Goal: Task Accomplishment & Management: Manage account settings

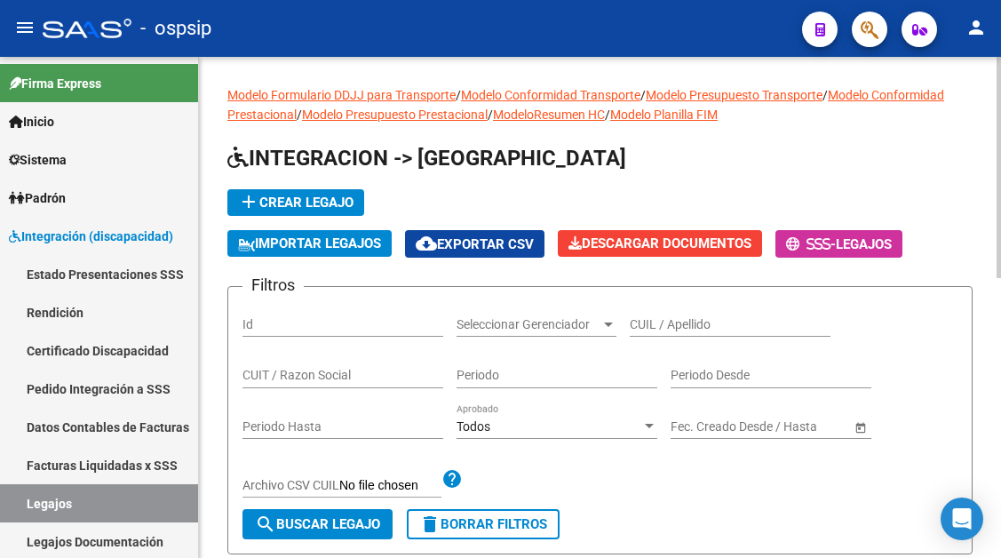
click at [643, 332] on div "CUIL / Apellido" at bounding box center [730, 319] width 201 height 36
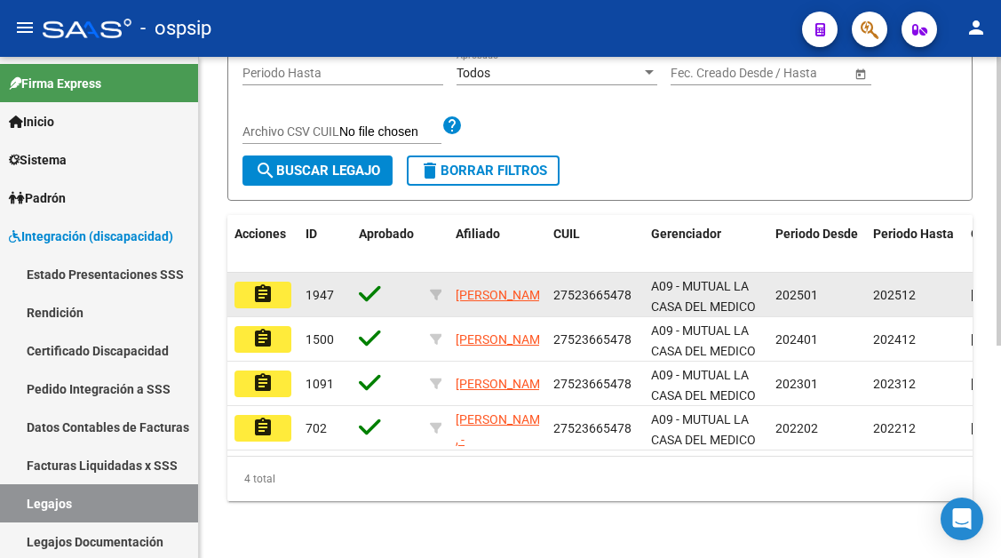
type input "52366547"
click at [265, 303] on mat-icon "assignment" at bounding box center [262, 293] width 21 height 21
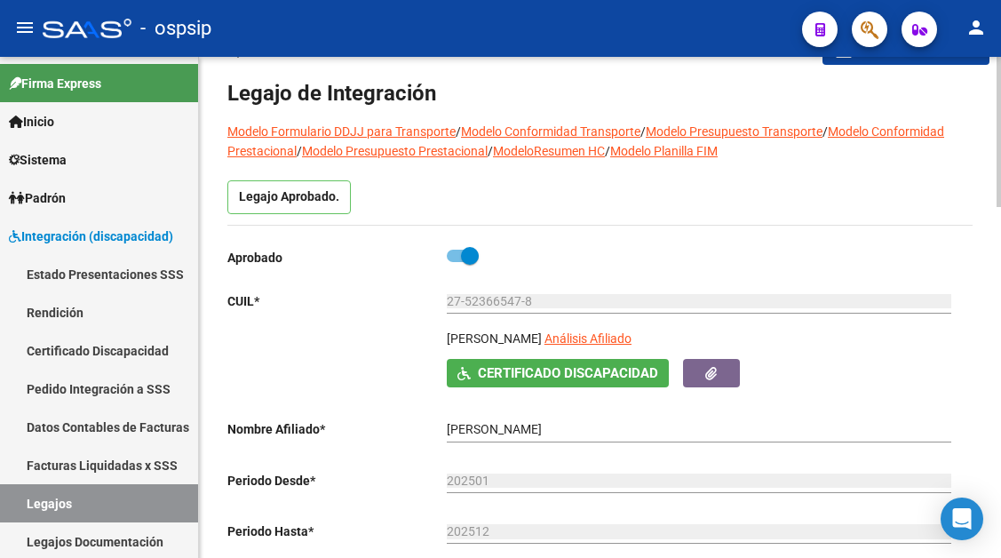
scroll to position [89, 0]
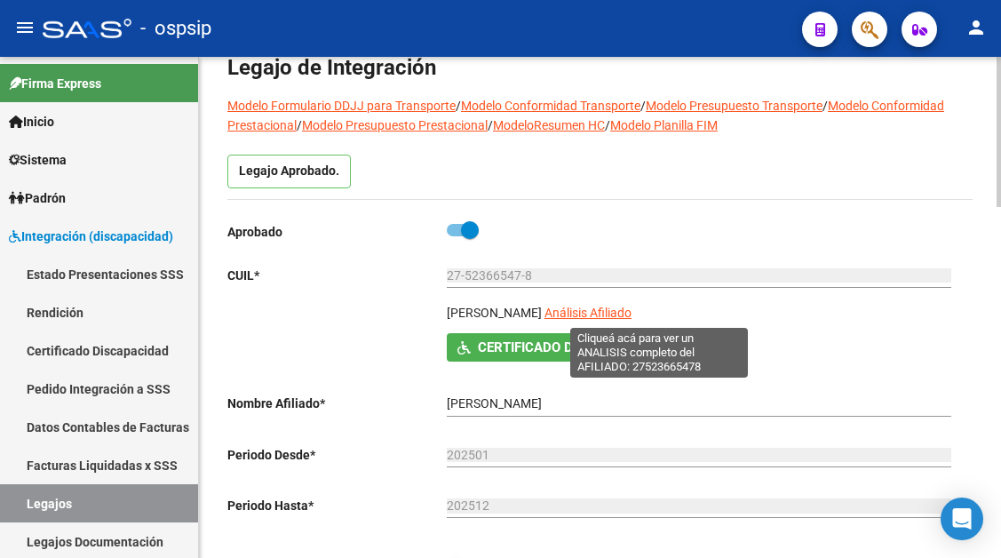
click at [623, 320] on span "Análisis Afiliado" at bounding box center [587, 312] width 87 height 14
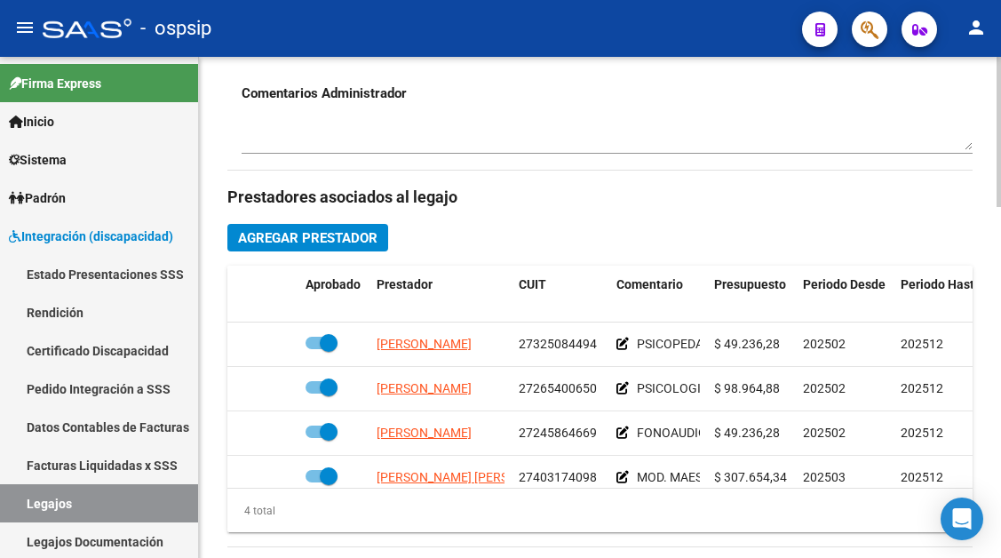
scroll to position [32, 0]
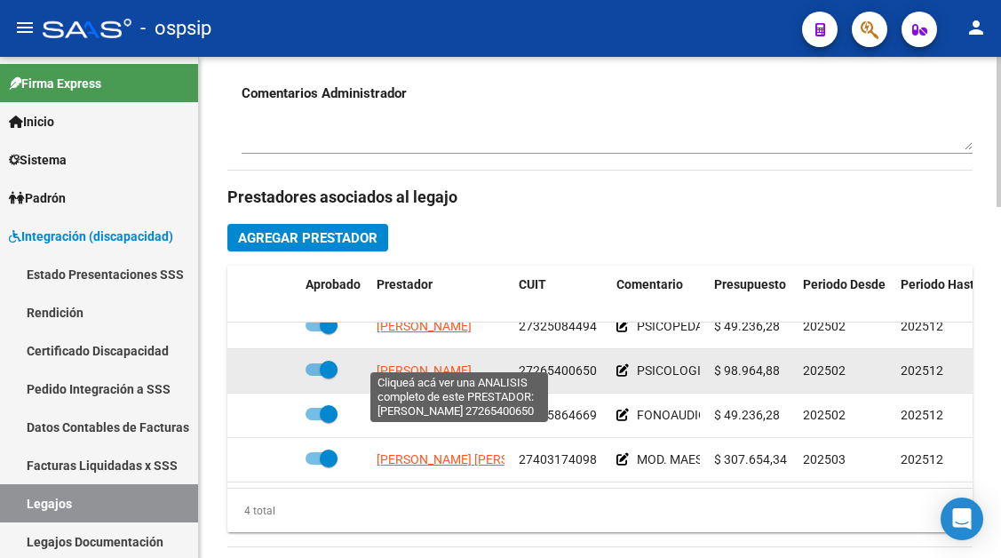
click at [448, 363] on span "ZOCCO SANDRA GUADALUPE" at bounding box center [424, 370] width 95 height 14
type textarea "27265400650"
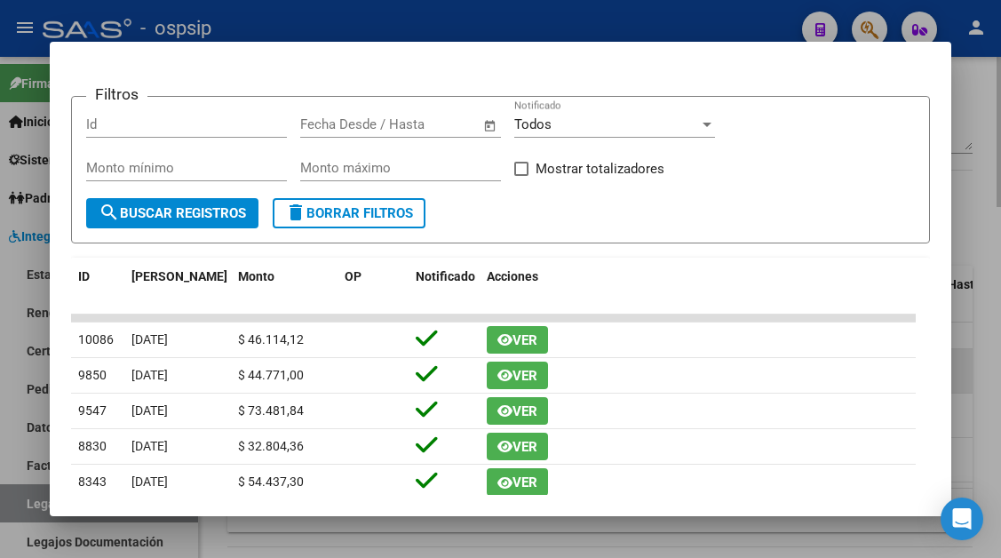
scroll to position [0, 0]
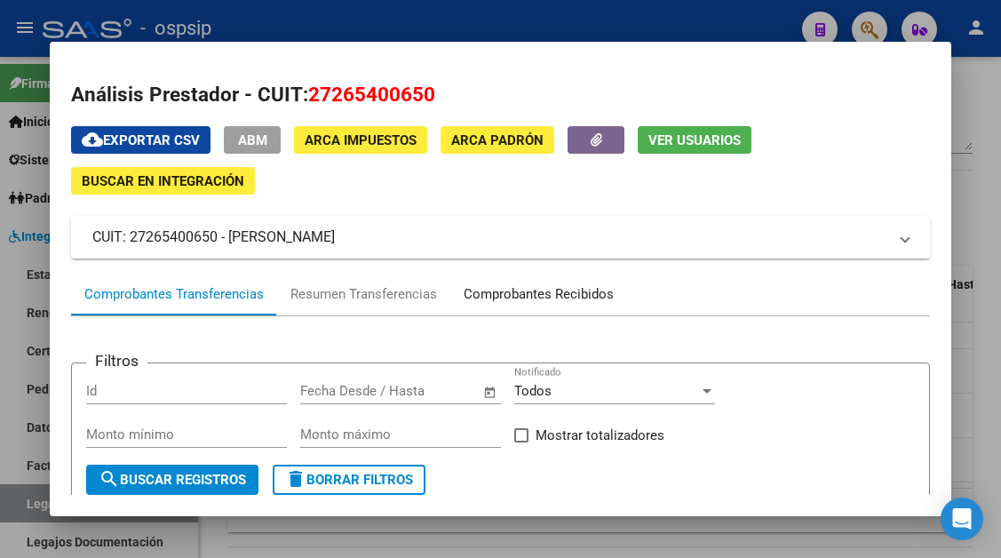
click at [535, 293] on div "Comprobantes Recibidos" at bounding box center [539, 294] width 150 height 20
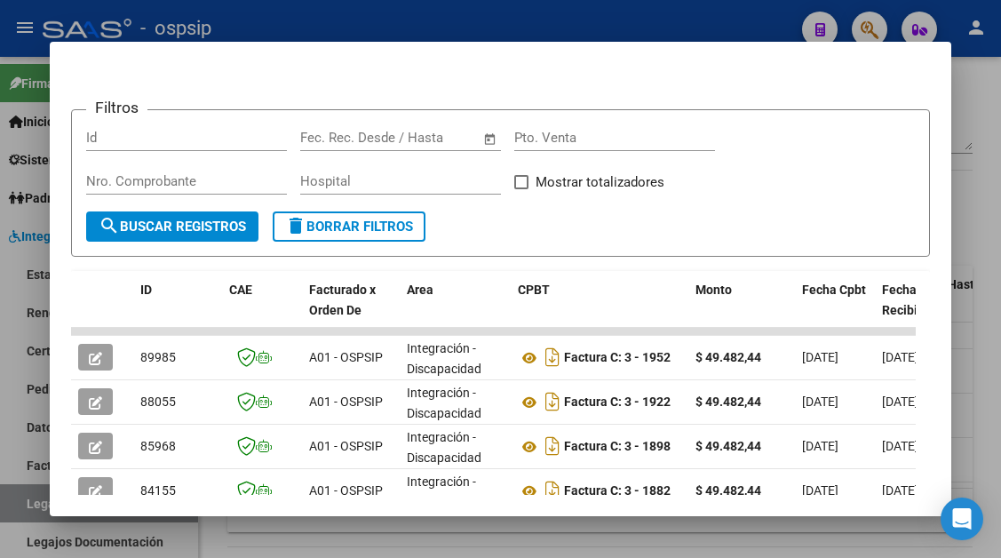
scroll to position [347, 0]
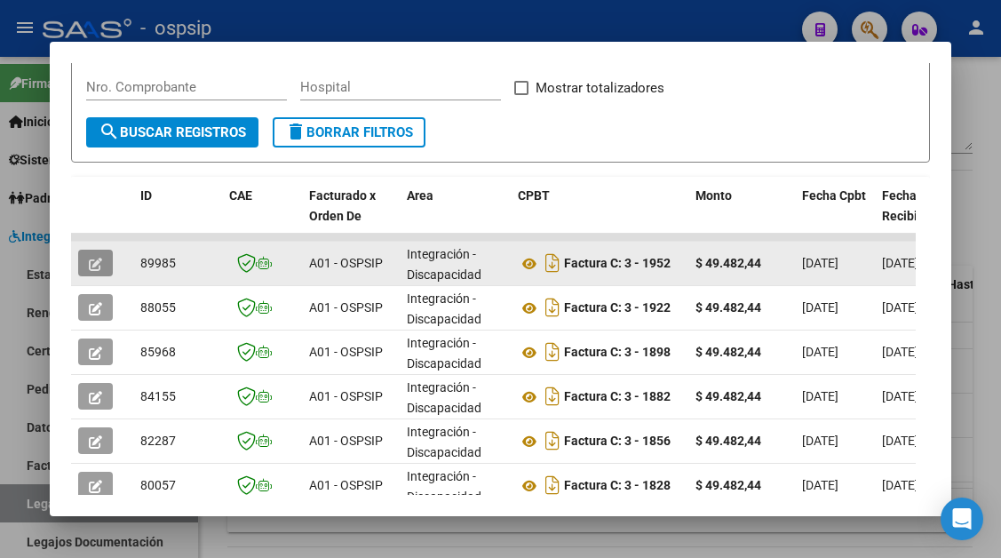
click at [99, 268] on icon "button" at bounding box center [95, 264] width 13 height 13
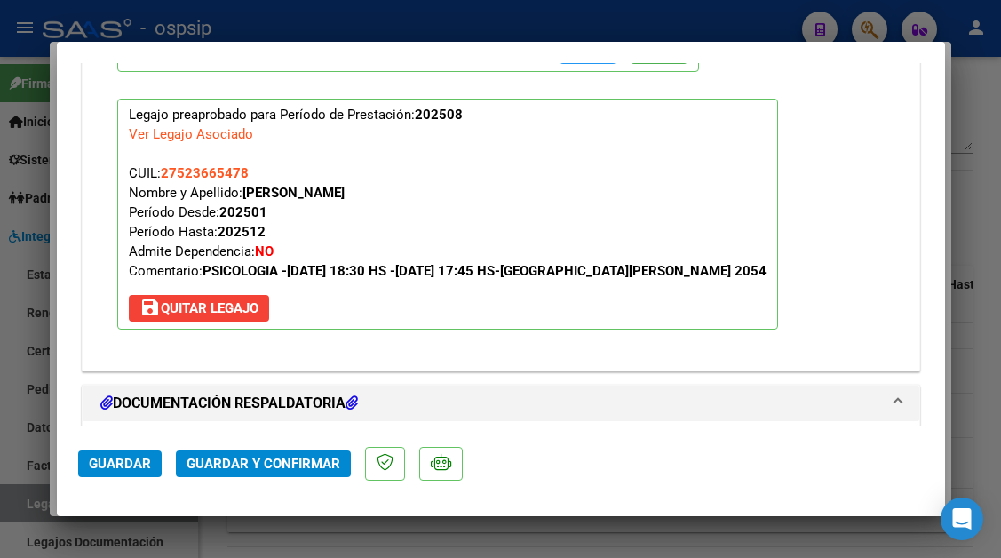
scroll to position [2131, 0]
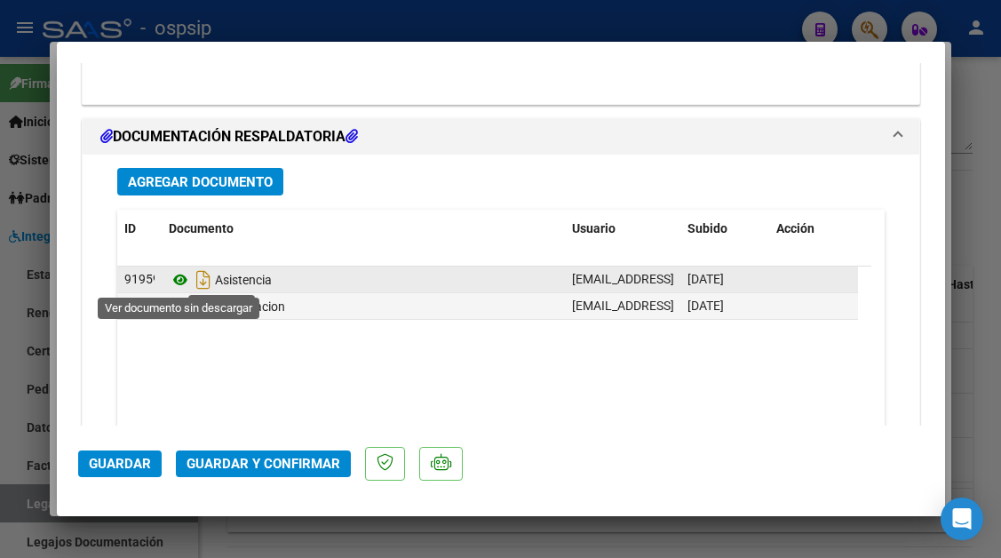
click at [171, 286] on icon at bounding box center [180, 279] width 23 height 21
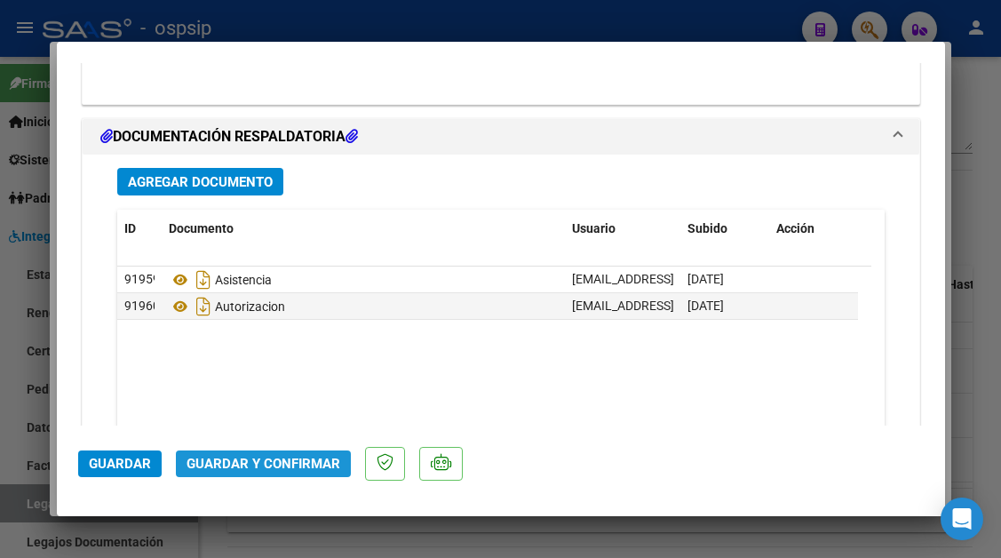
click at [283, 458] on span "Guardar y Confirmar" at bounding box center [263, 464] width 154 height 16
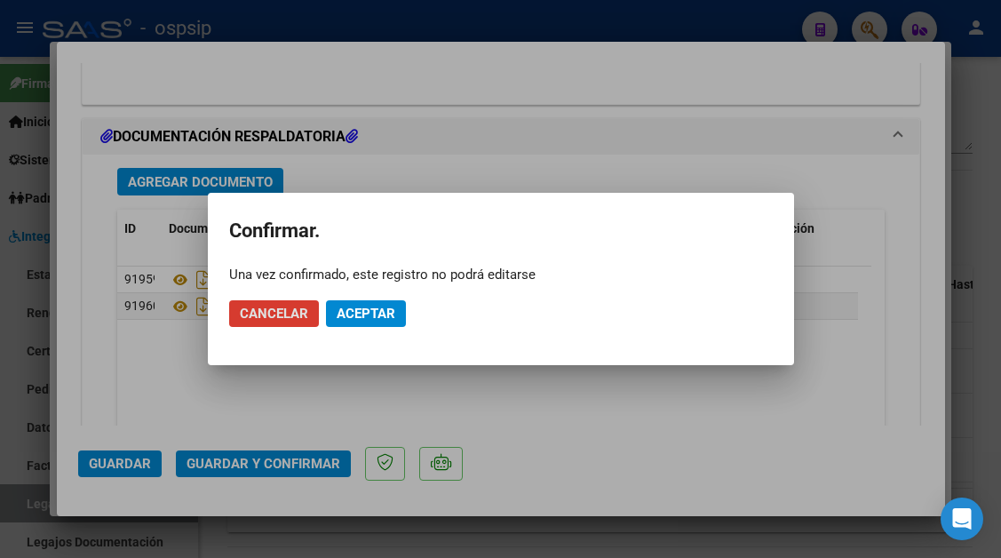
click at [347, 316] on span "Aceptar" at bounding box center [366, 313] width 59 height 16
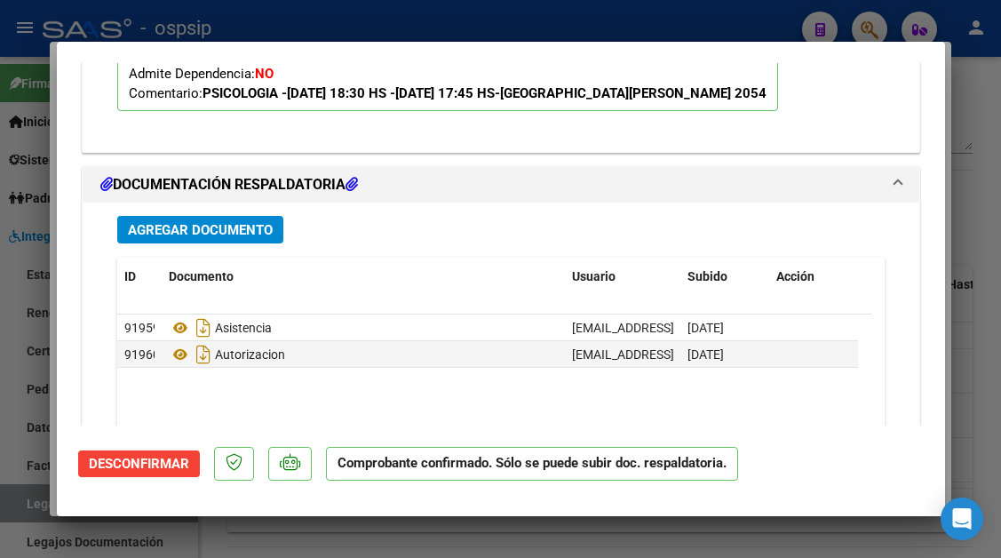
scroll to position [1615, 0]
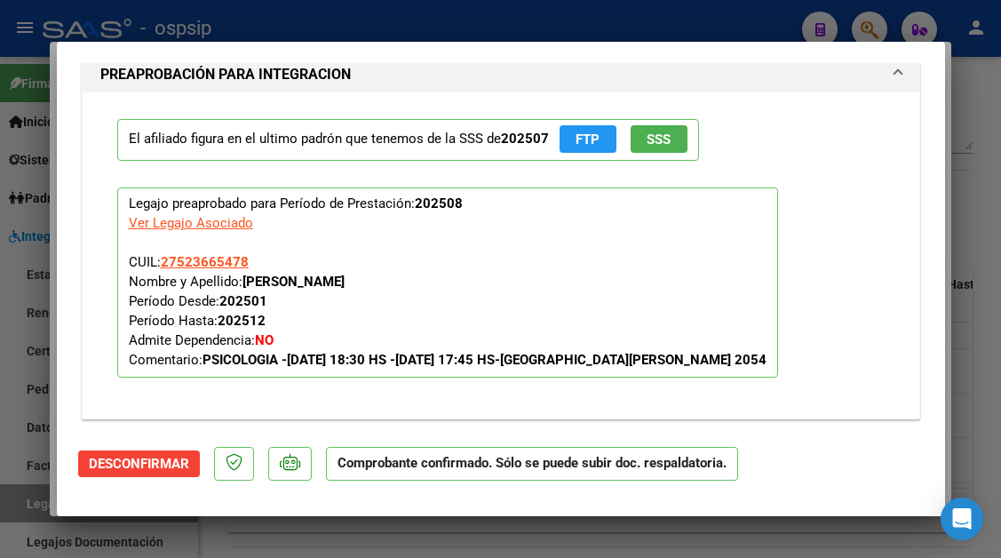
click at [36, 505] on div at bounding box center [500, 279] width 1001 height 558
type input "$ 0,00"
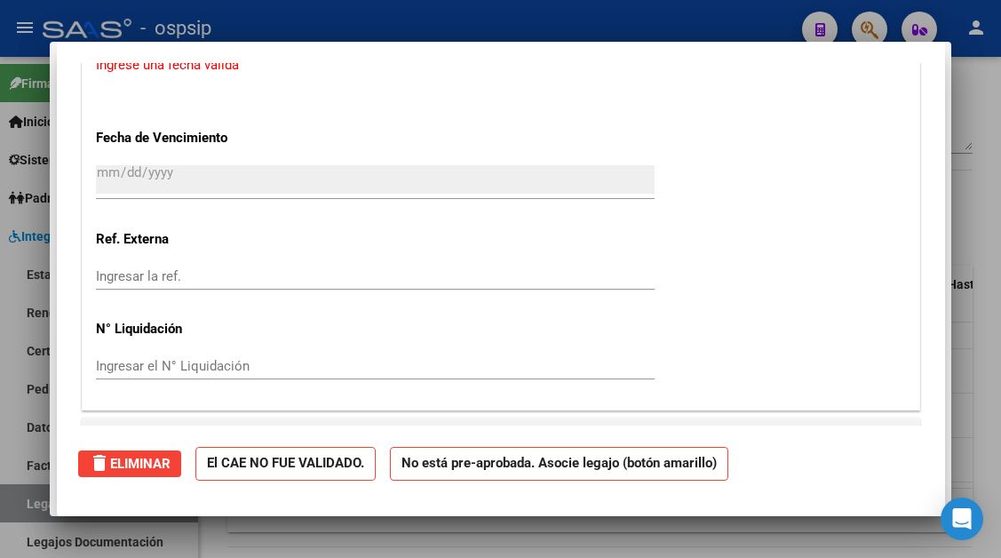
scroll to position [2072, 0]
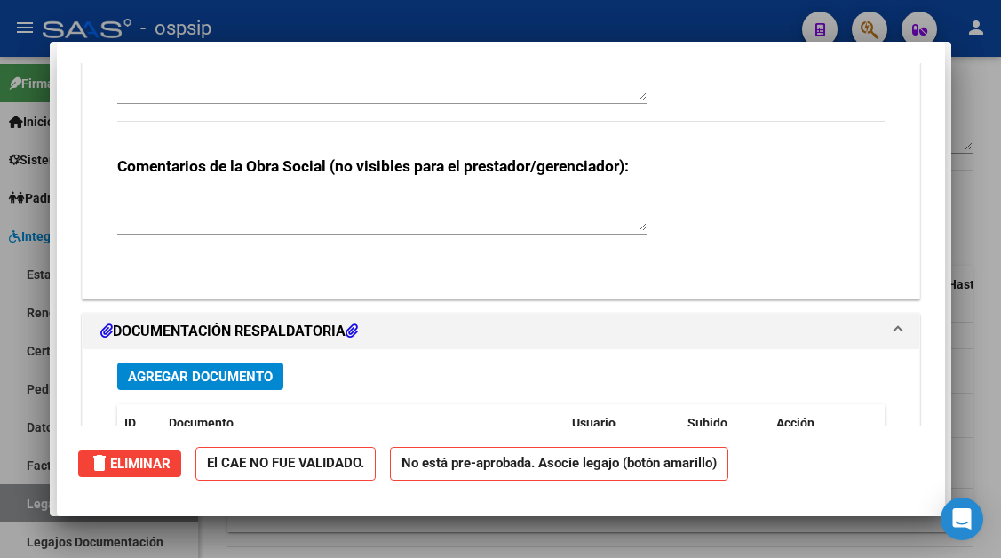
click at [36, 505] on div at bounding box center [500, 279] width 1001 height 558
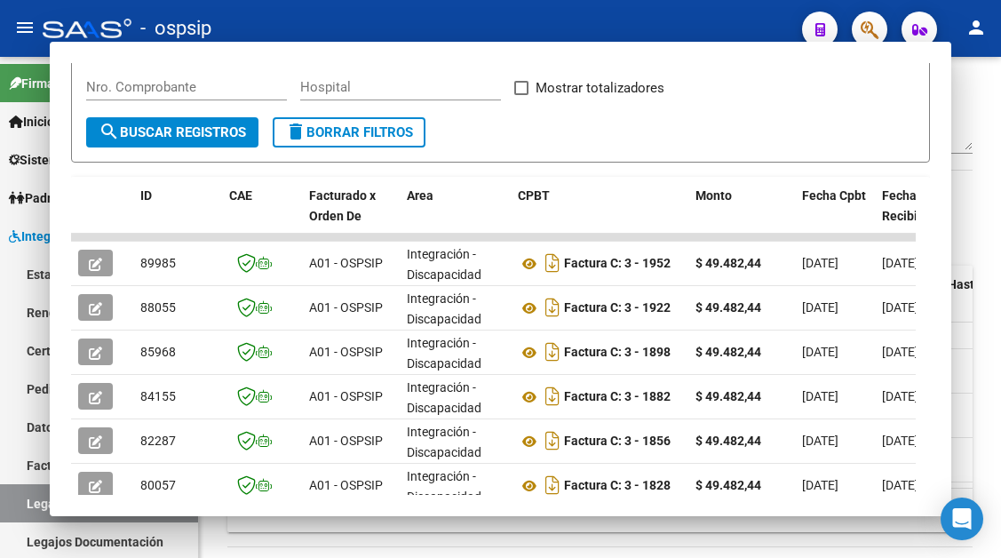
click at [36, 505] on link "Legajos" at bounding box center [99, 503] width 198 height 38
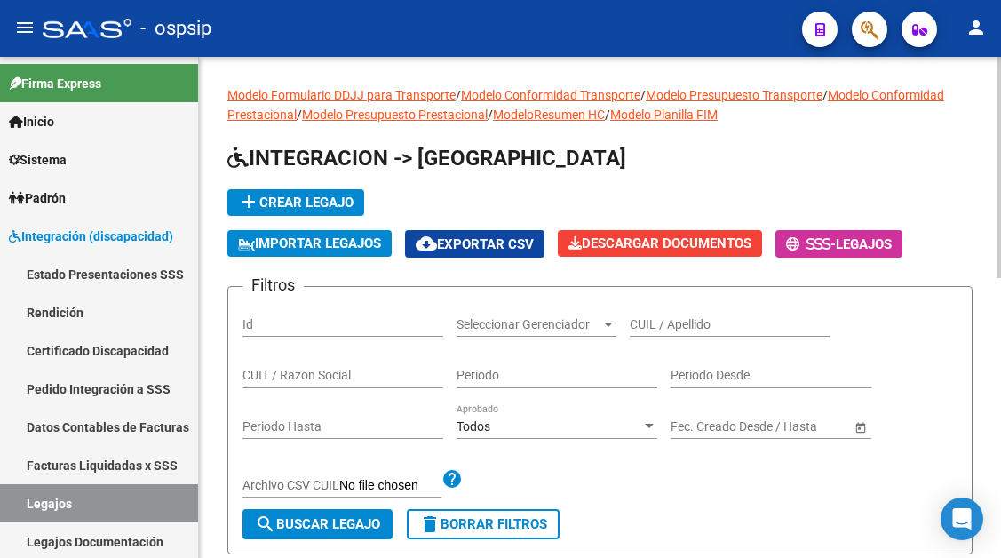
click at [647, 313] on div "CUIL / Apellido" at bounding box center [730, 319] width 201 height 36
click at [657, 321] on input "CUIL / Apellido" at bounding box center [730, 324] width 201 height 15
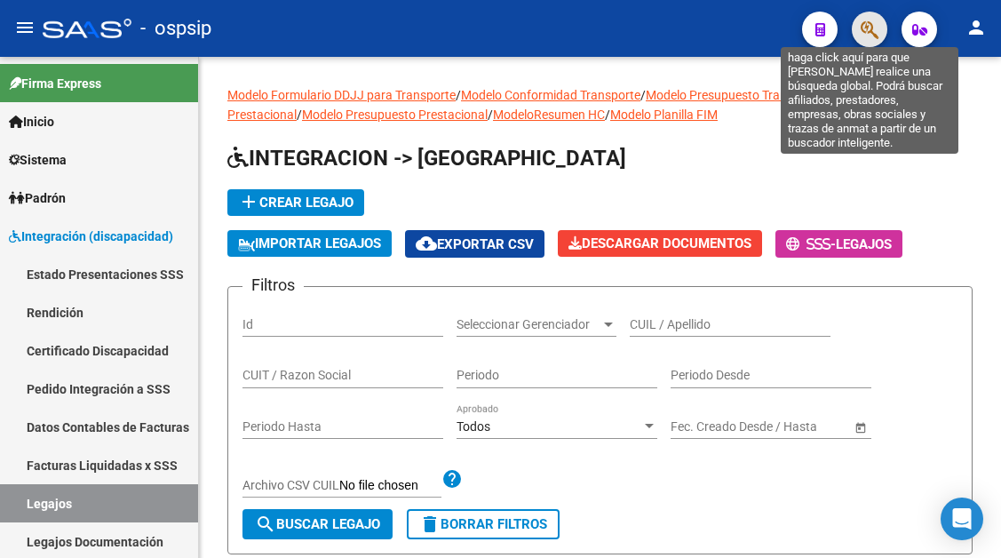
click at [869, 31] on icon "button" at bounding box center [870, 30] width 18 height 20
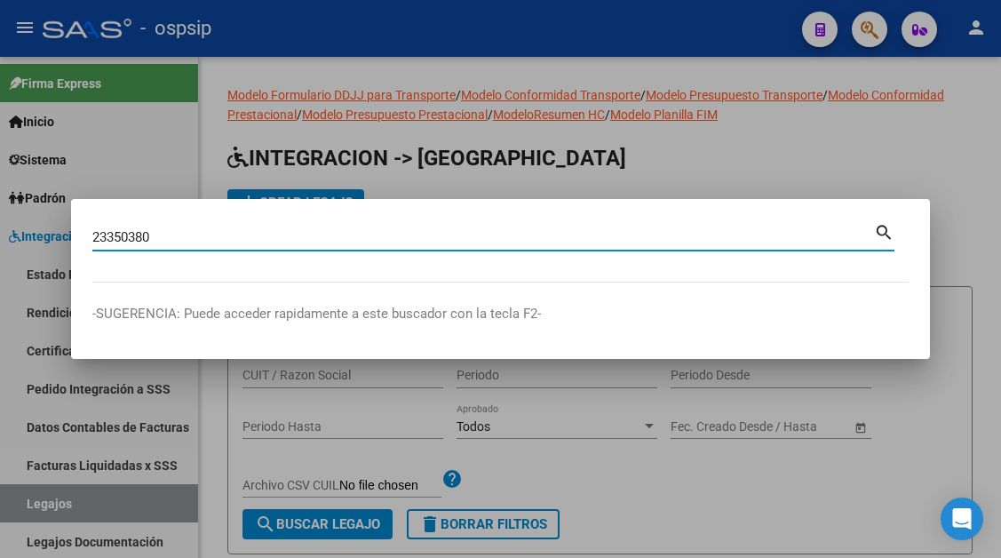
type input "23350380"
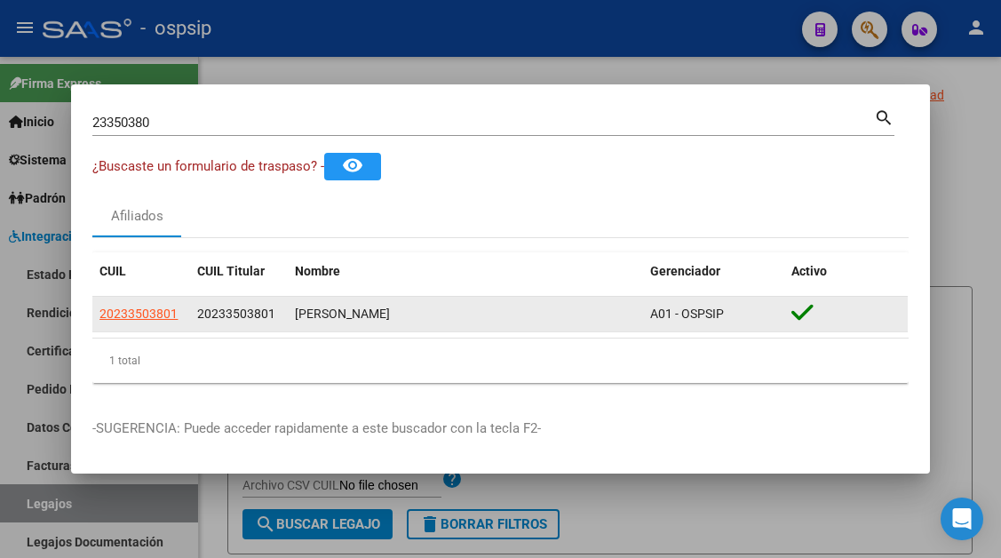
click at [178, 314] on div "20233503801" at bounding box center [140, 314] width 83 height 20
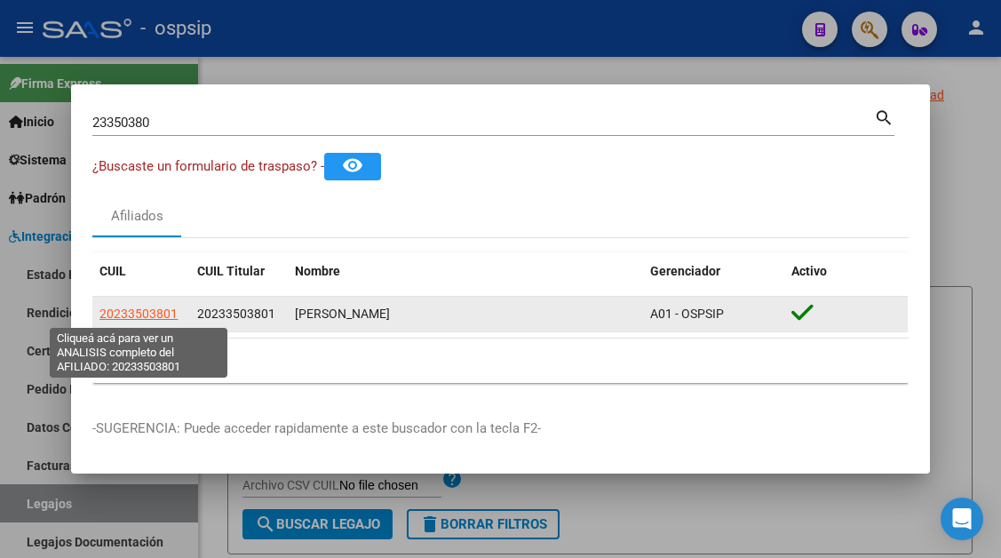
click at [163, 308] on span "20233503801" at bounding box center [138, 313] width 78 height 14
type textarea "20233503801"
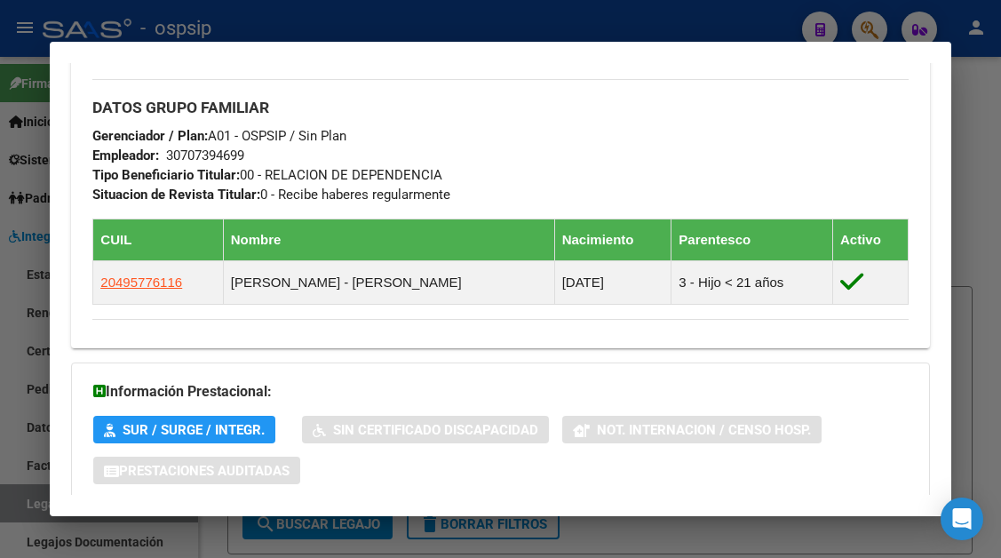
scroll to position [710, 0]
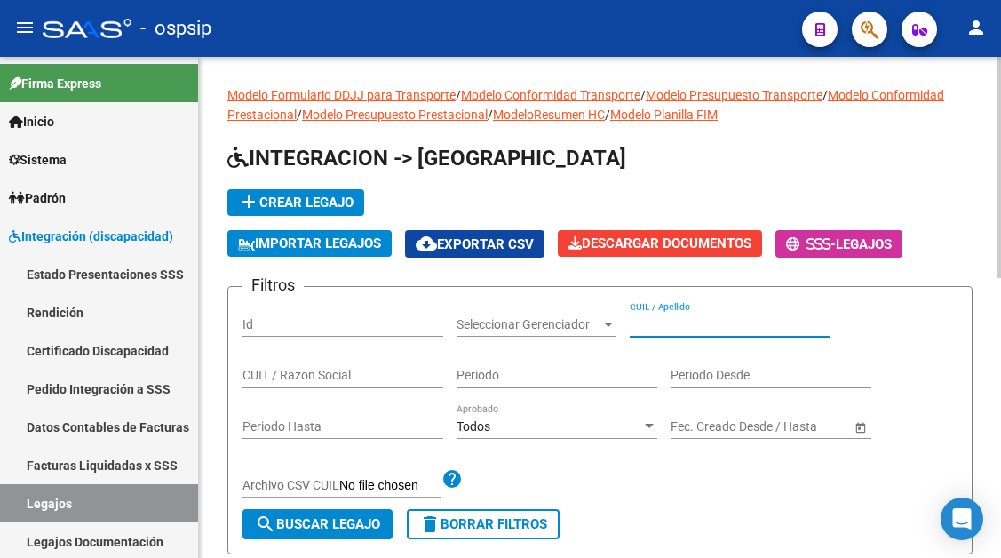
click at [662, 326] on input "CUIL / Apellido" at bounding box center [730, 324] width 201 height 15
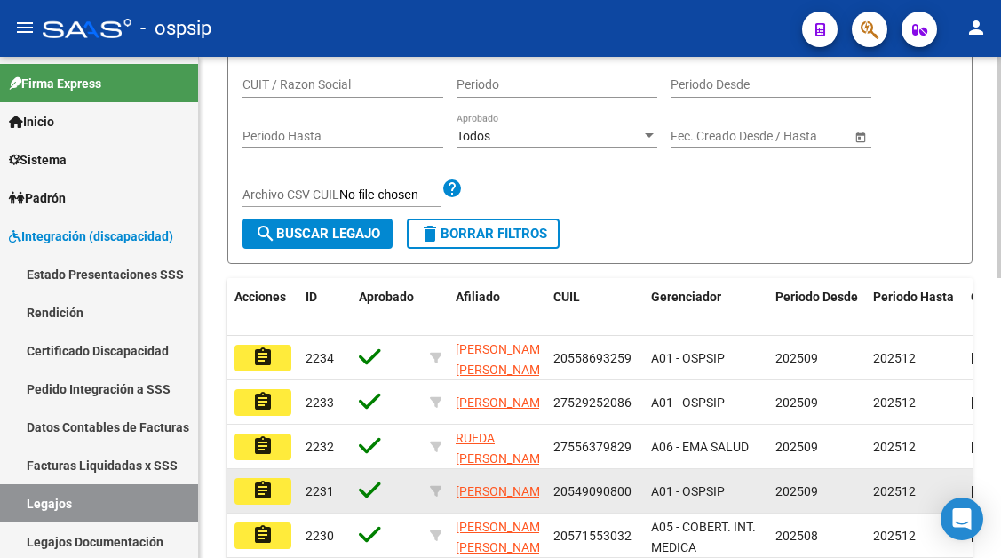
scroll to position [444, 0]
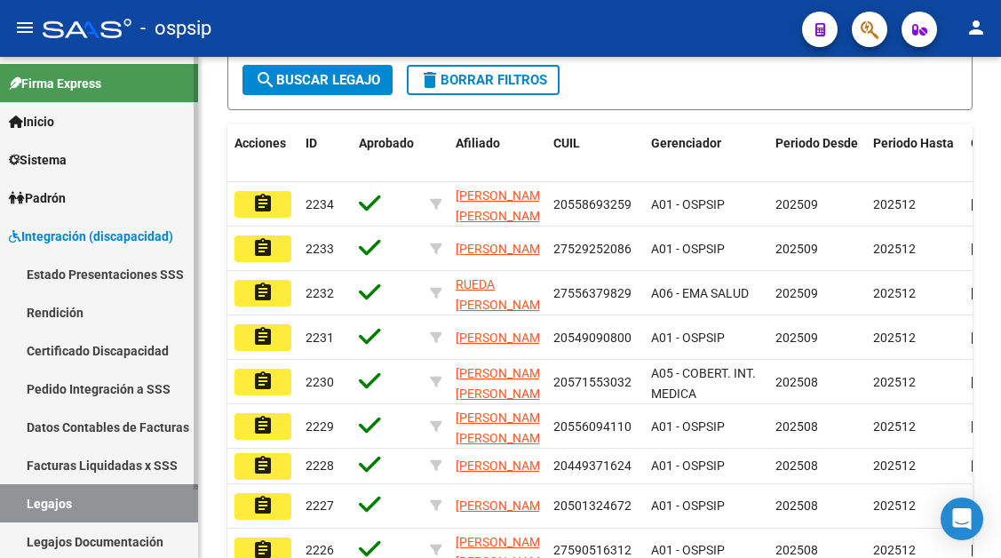
click at [42, 488] on link "Legajos" at bounding box center [99, 503] width 198 height 38
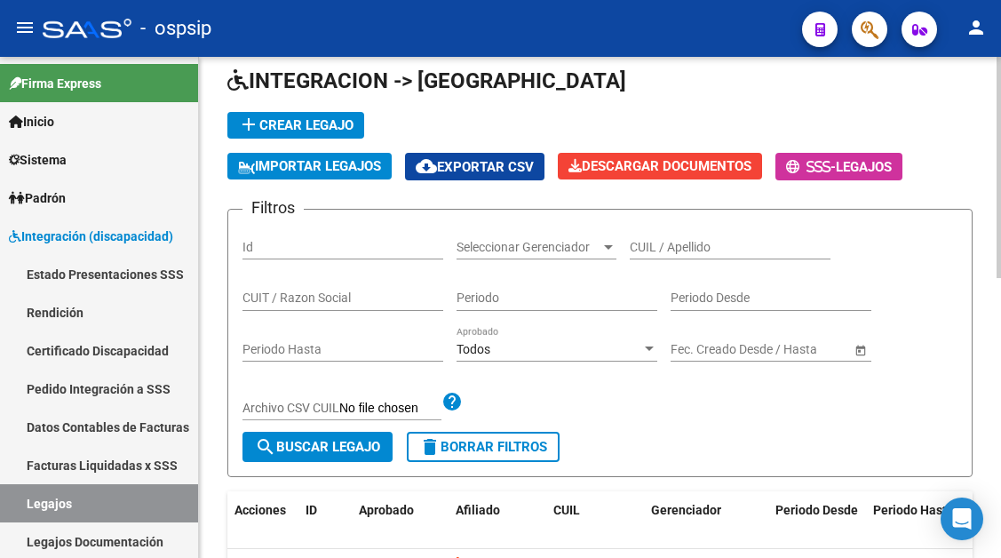
scroll to position [0, 0]
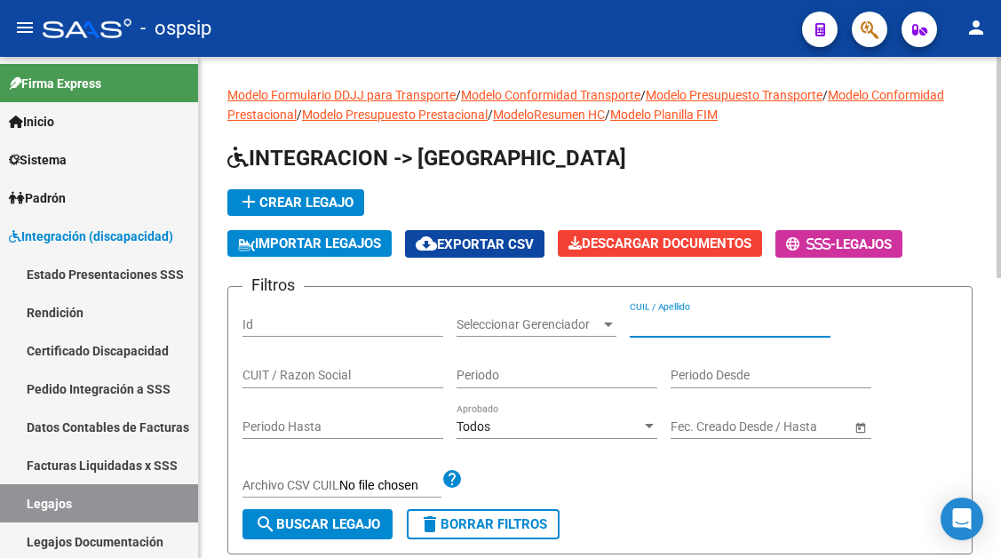
click at [654, 331] on input "CUIL / Apellido" at bounding box center [730, 324] width 201 height 15
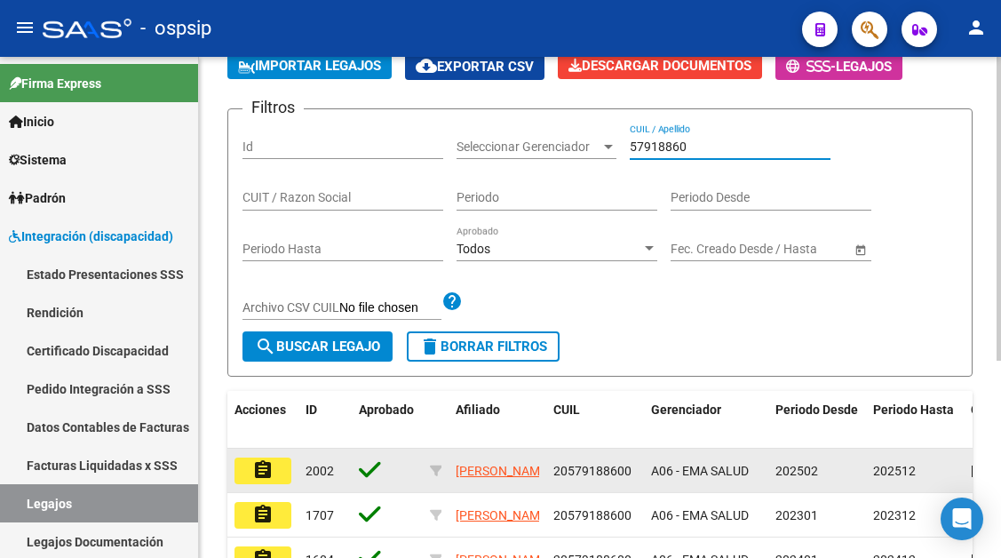
type input "57918860"
click at [262, 470] on mat-icon "assignment" at bounding box center [262, 469] width 21 height 21
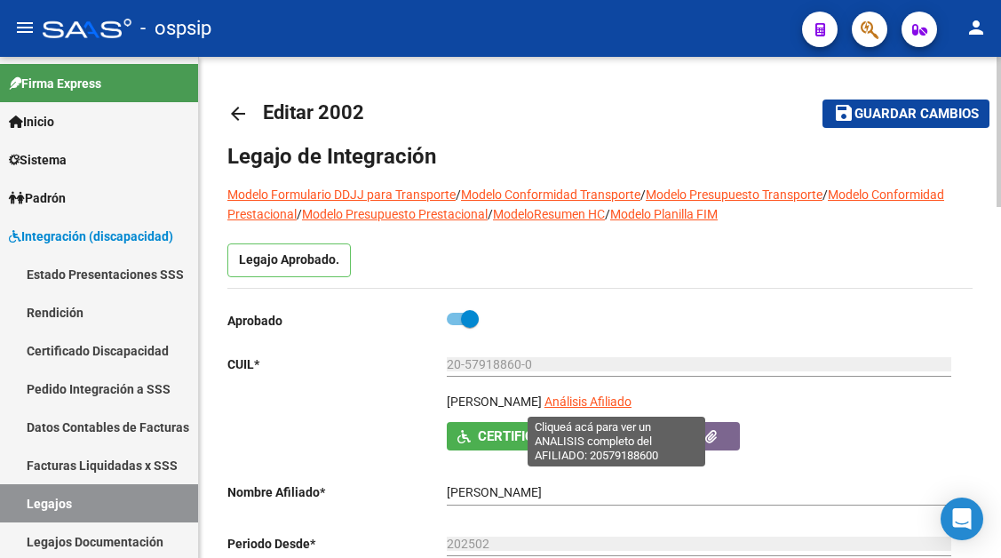
click at [610, 406] on span "Análisis Afiliado" at bounding box center [587, 401] width 87 height 14
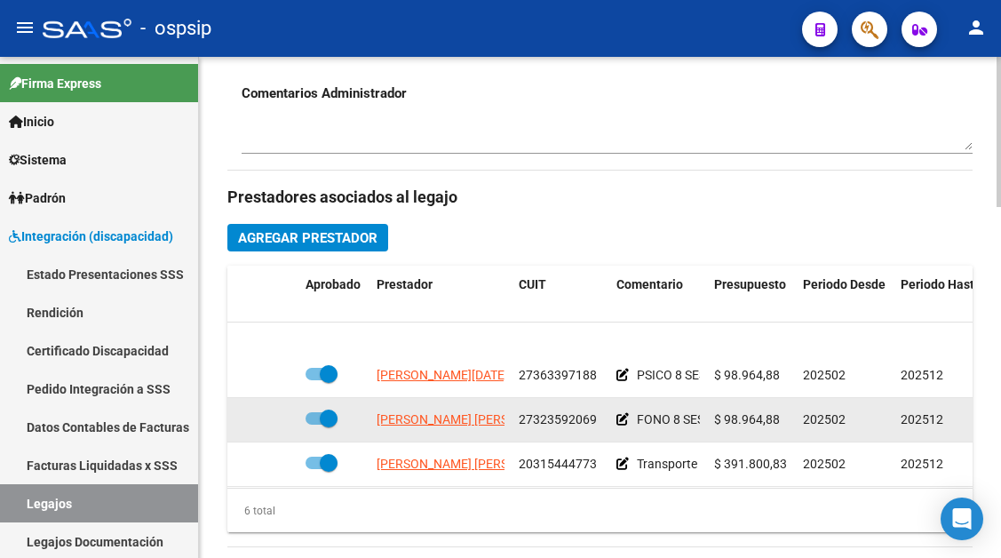
scroll to position [89, 0]
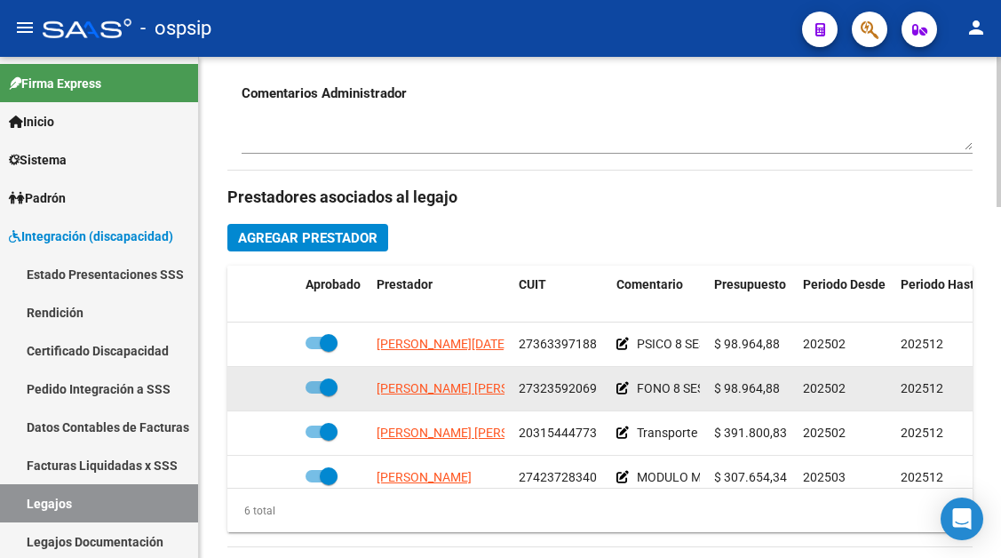
click at [449, 397] on app-link-go-to "LOPEZ GISELA ROMINA" at bounding box center [473, 388] width 193 height 20
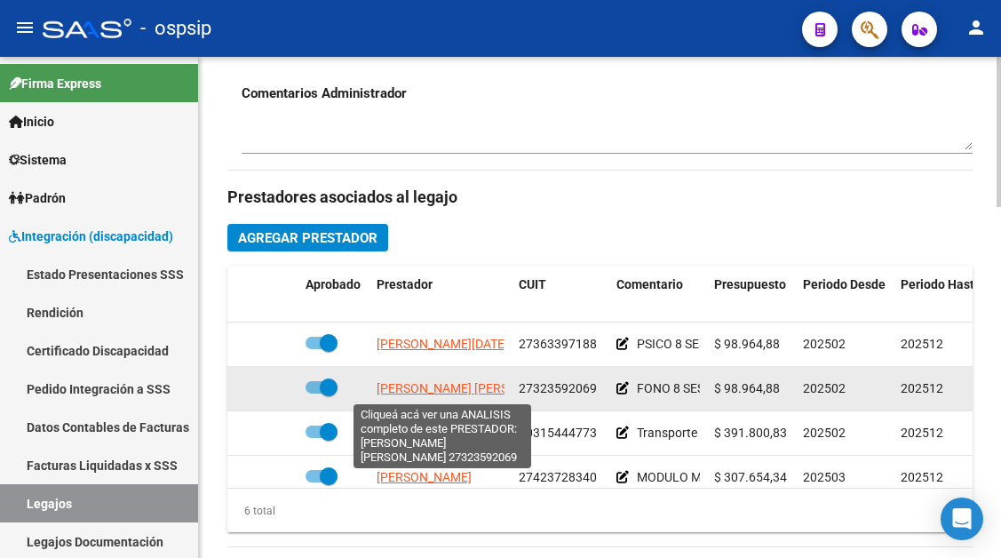
click at [449, 391] on span "LOPEZ GISELA ROMINA" at bounding box center [473, 388] width 193 height 14
type textarea "27323592069"
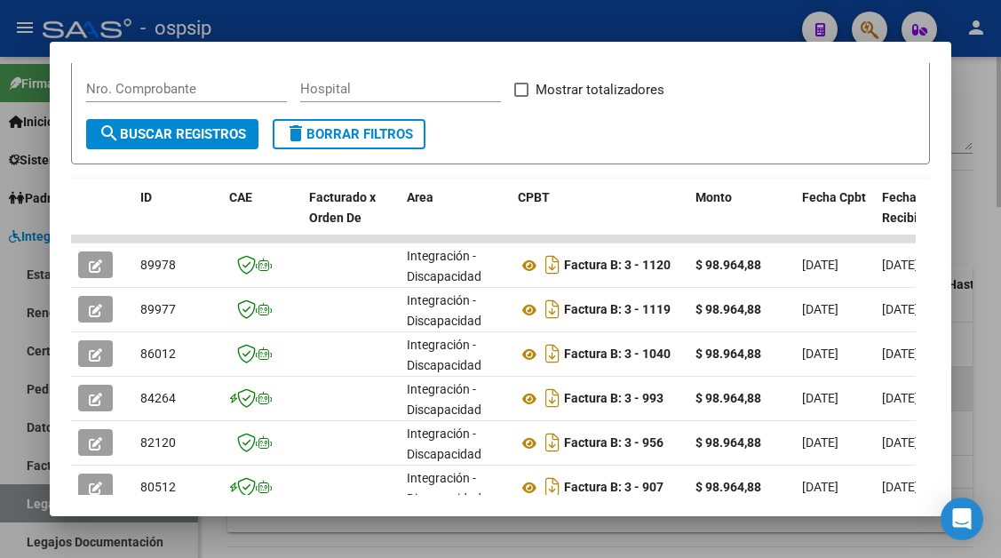
scroll to position [347, 0]
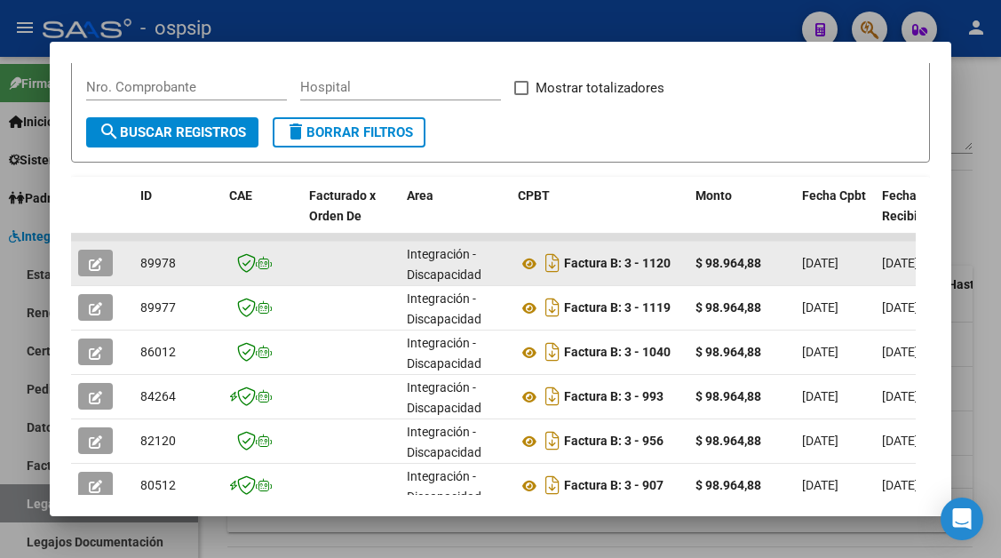
click at [85, 273] on button "button" at bounding box center [95, 263] width 35 height 27
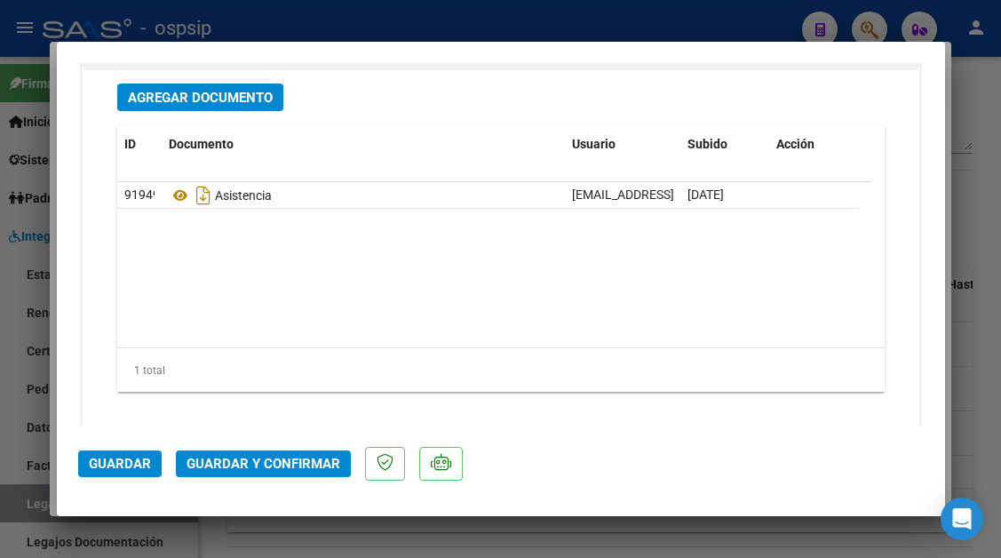
scroll to position [2220, 0]
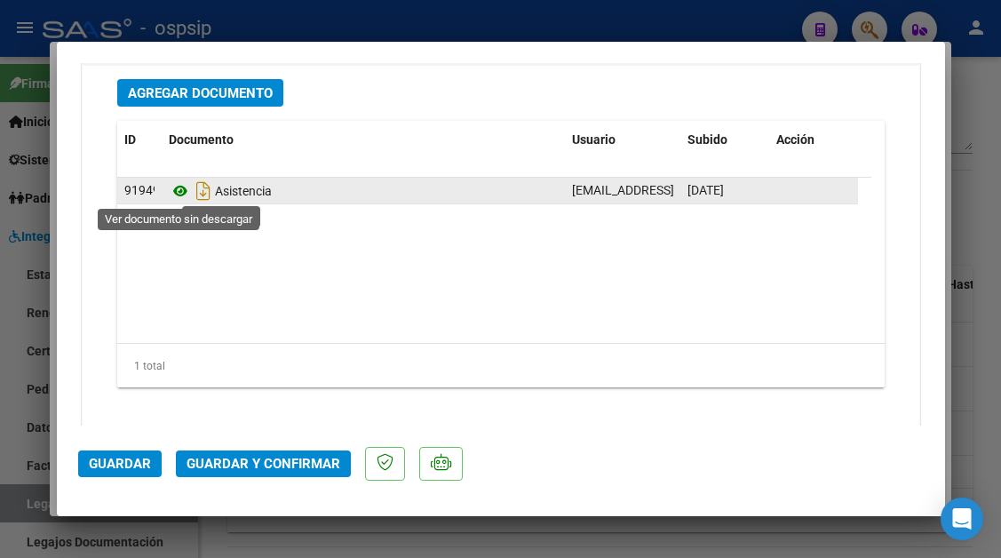
click at [183, 193] on icon at bounding box center [180, 190] width 23 height 21
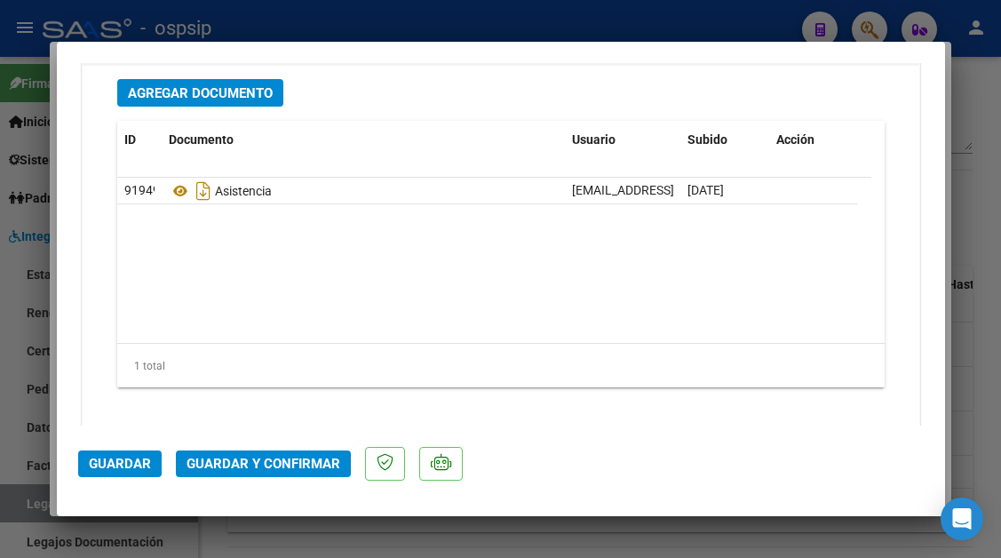
click at [291, 471] on span "Guardar y Confirmar" at bounding box center [263, 464] width 154 height 16
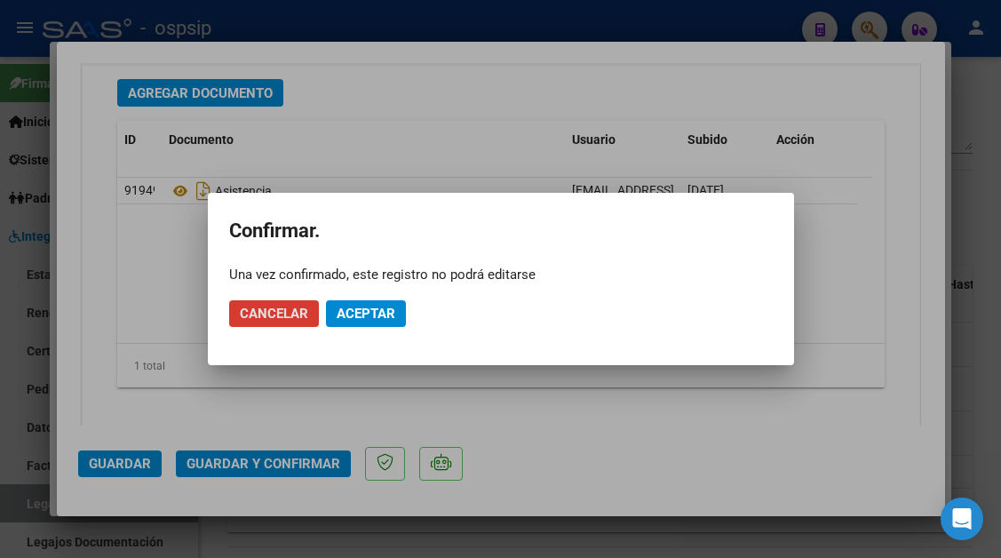
click at [352, 307] on span "Aceptar" at bounding box center [366, 313] width 59 height 16
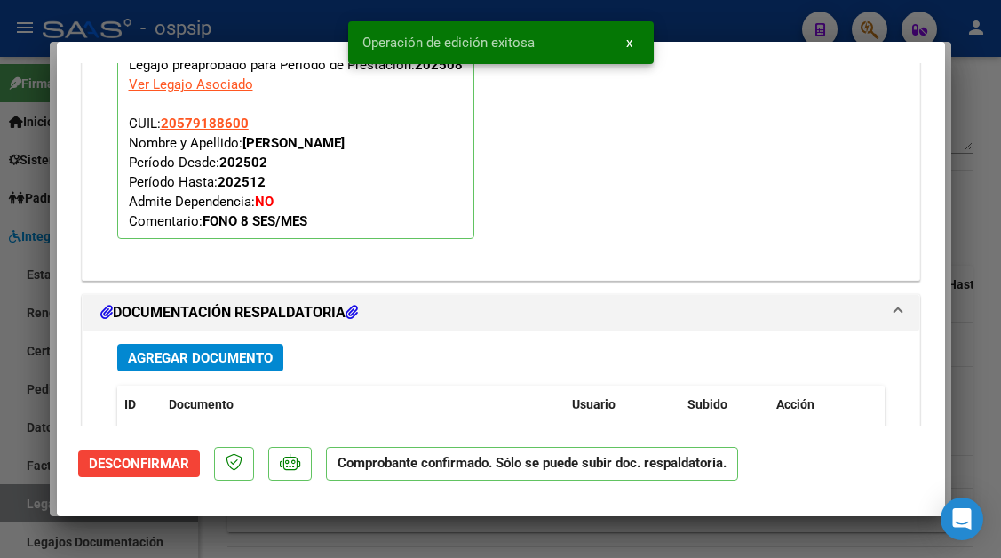
scroll to position [1752, 0]
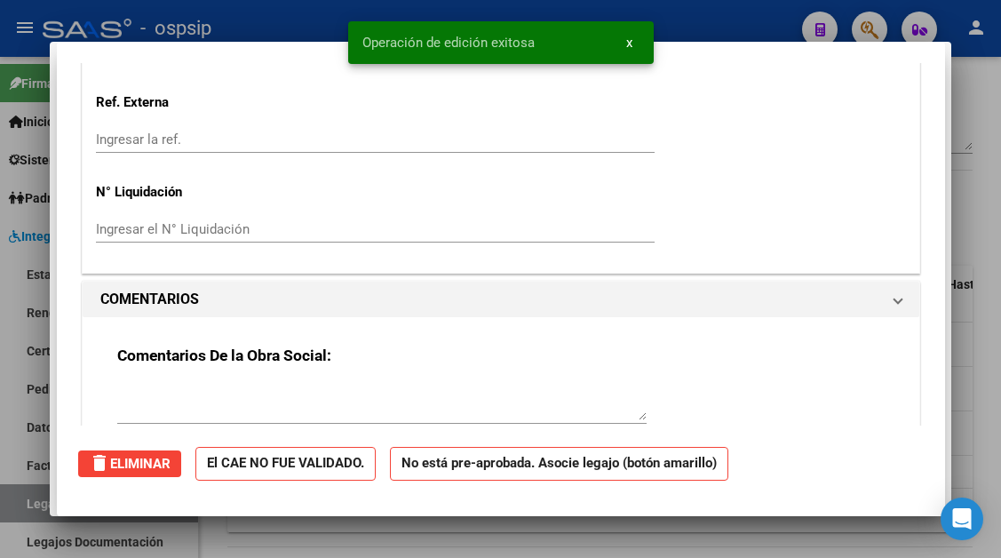
type input "$ 0,00"
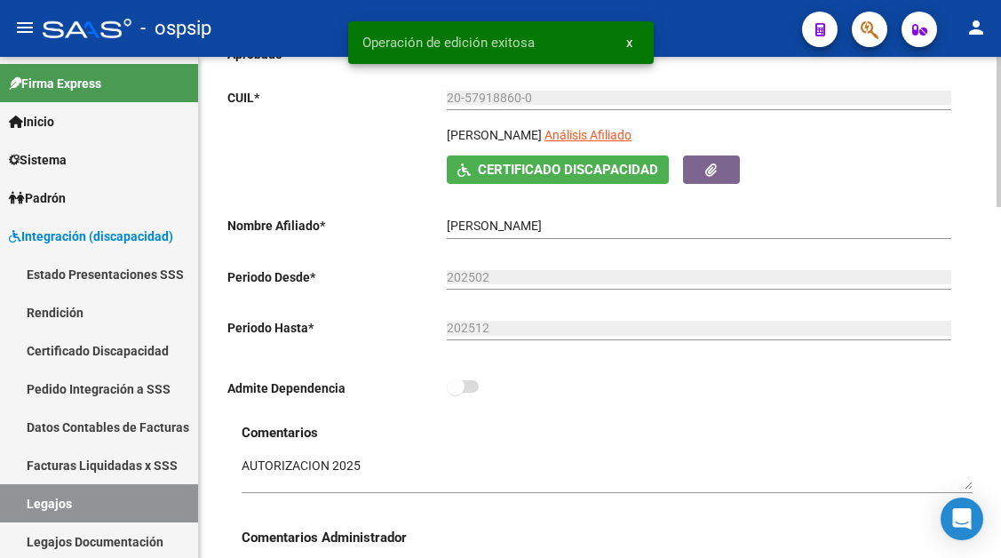
scroll to position [178, 0]
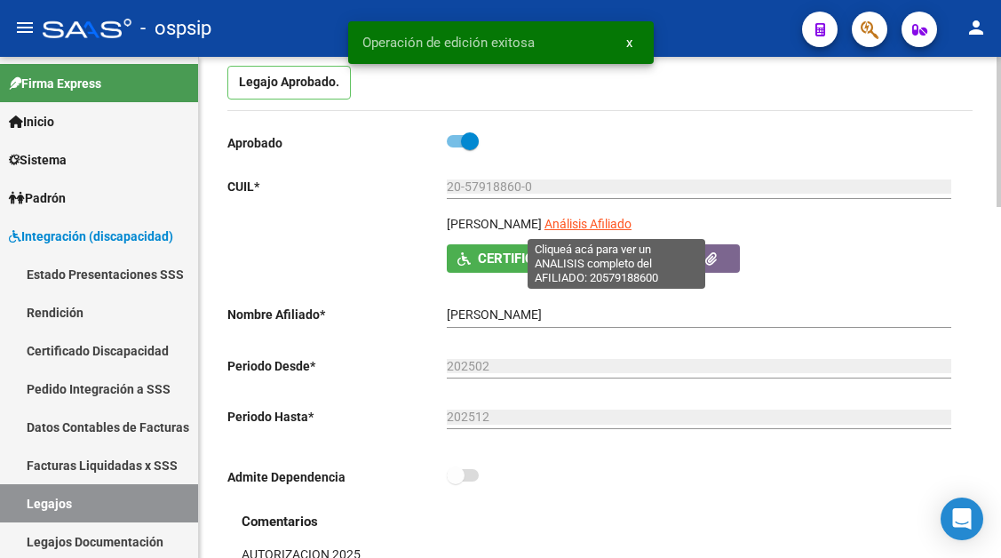
click at [579, 230] on span "Análisis Afiliado" at bounding box center [587, 224] width 87 height 14
type textarea "20579188600"
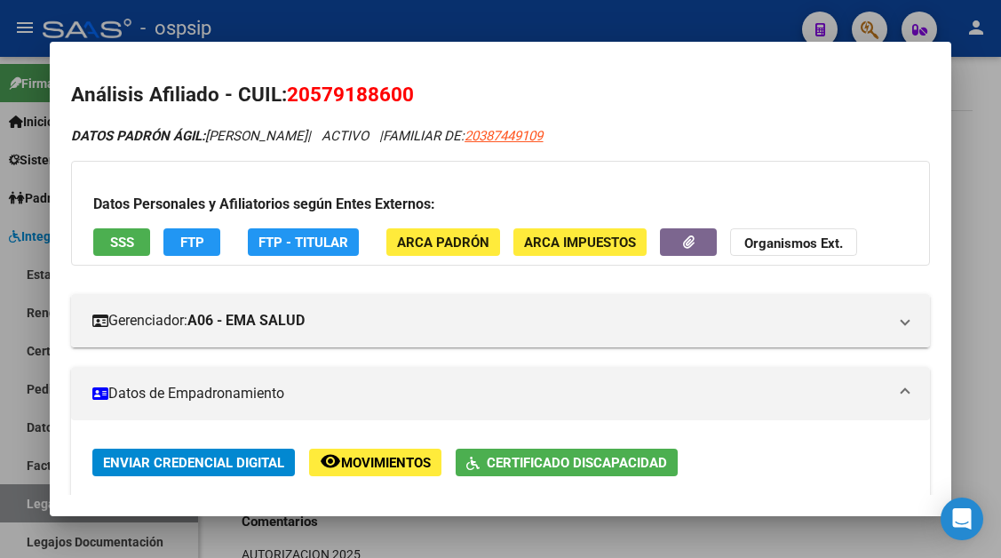
click at [28, 504] on div at bounding box center [500, 279] width 1001 height 558
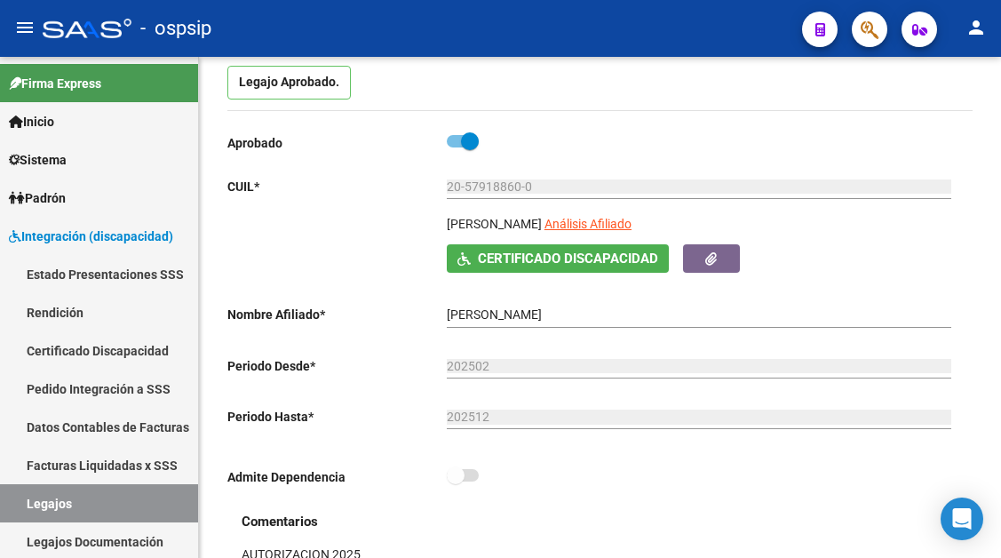
click at [28, 504] on link "Legajos" at bounding box center [99, 503] width 198 height 38
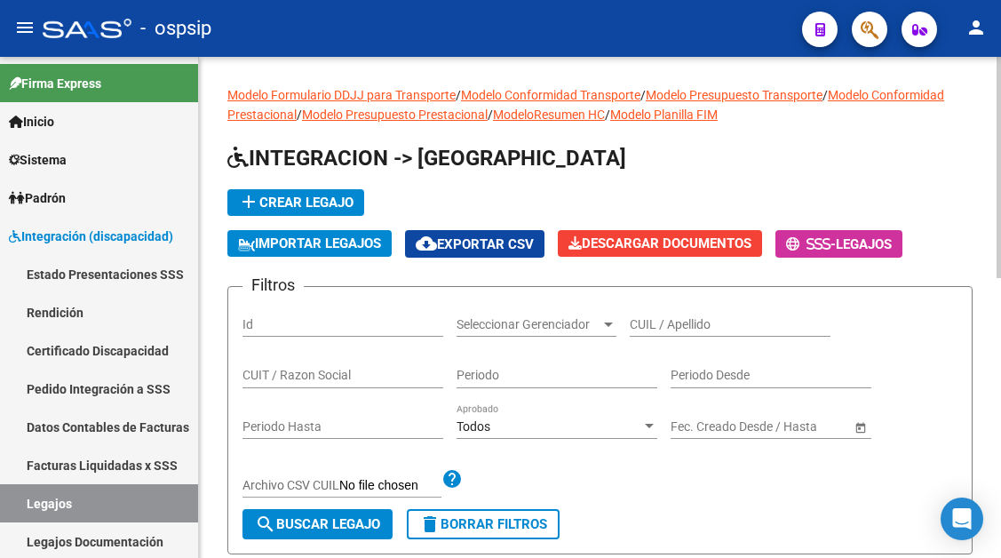
click at [656, 317] on input "CUIL / Apellido" at bounding box center [730, 324] width 201 height 15
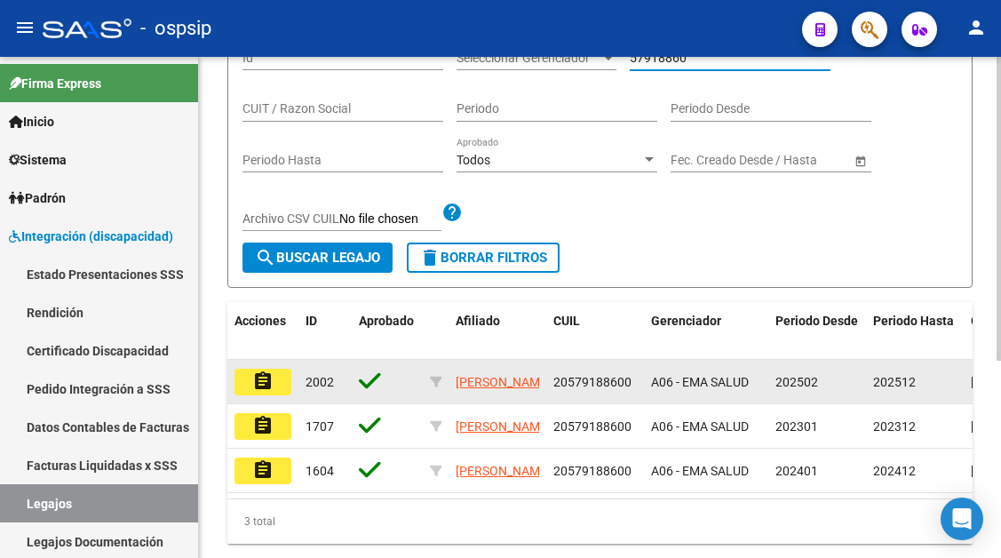
type input "57918860"
click at [273, 385] on mat-icon "assignment" at bounding box center [262, 380] width 21 height 21
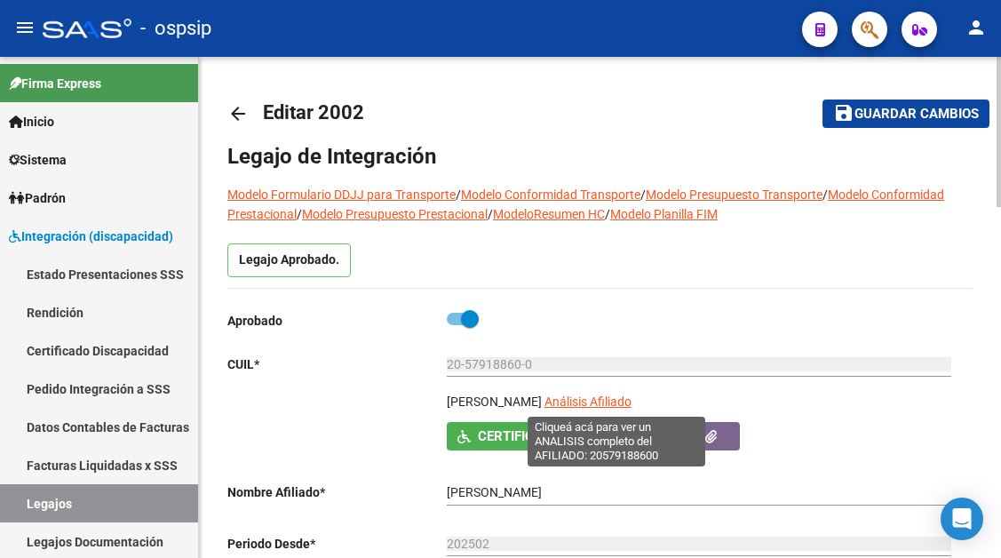
click at [623, 406] on span "Análisis Afiliado" at bounding box center [587, 401] width 87 height 14
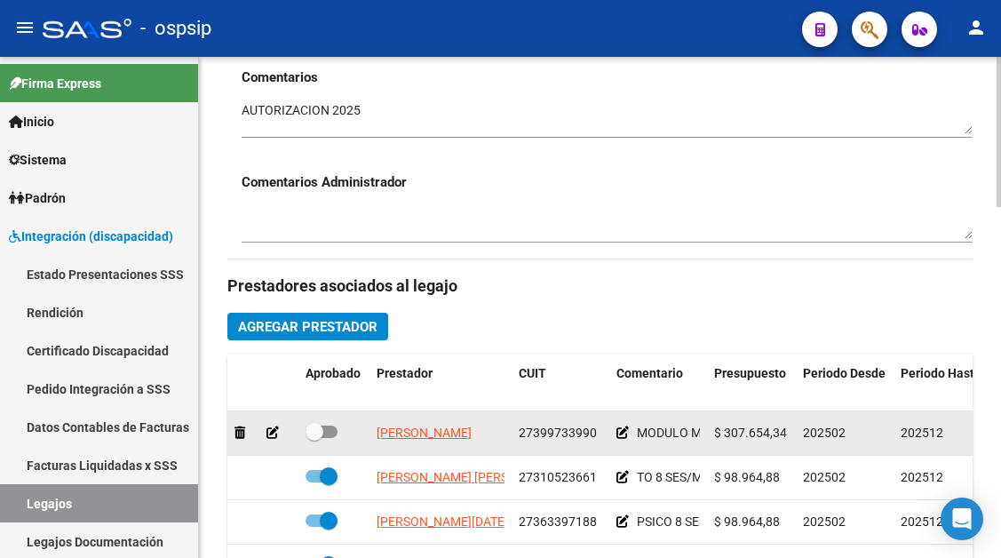
scroll to position [89, 0]
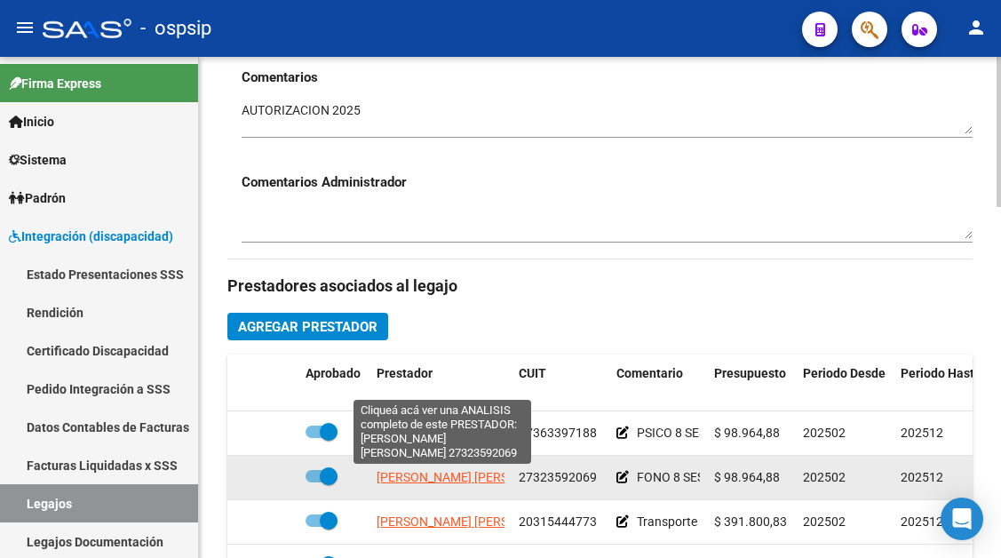
click at [462, 480] on span "LOPEZ GISELA ROMINA" at bounding box center [473, 477] width 193 height 14
type textarea "27323592069"
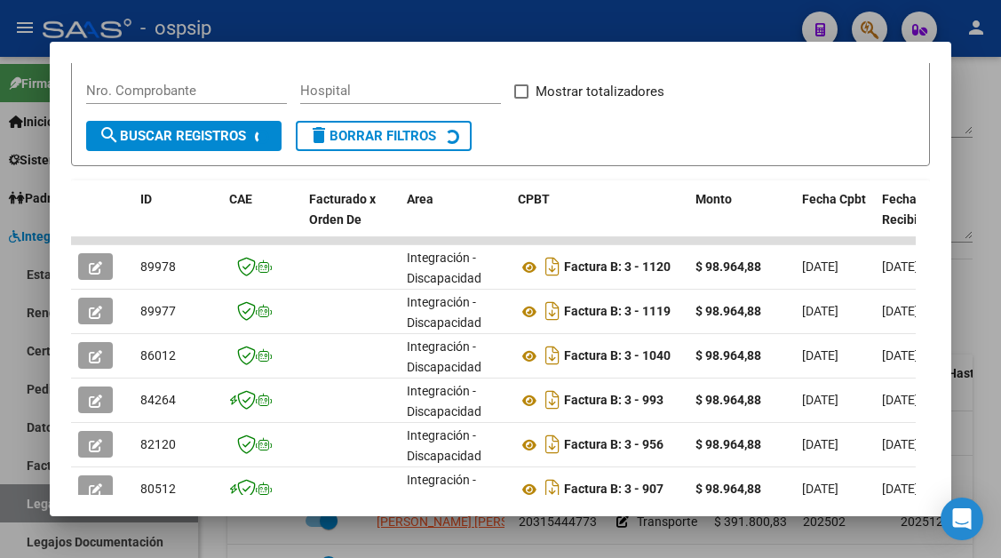
scroll to position [347, 0]
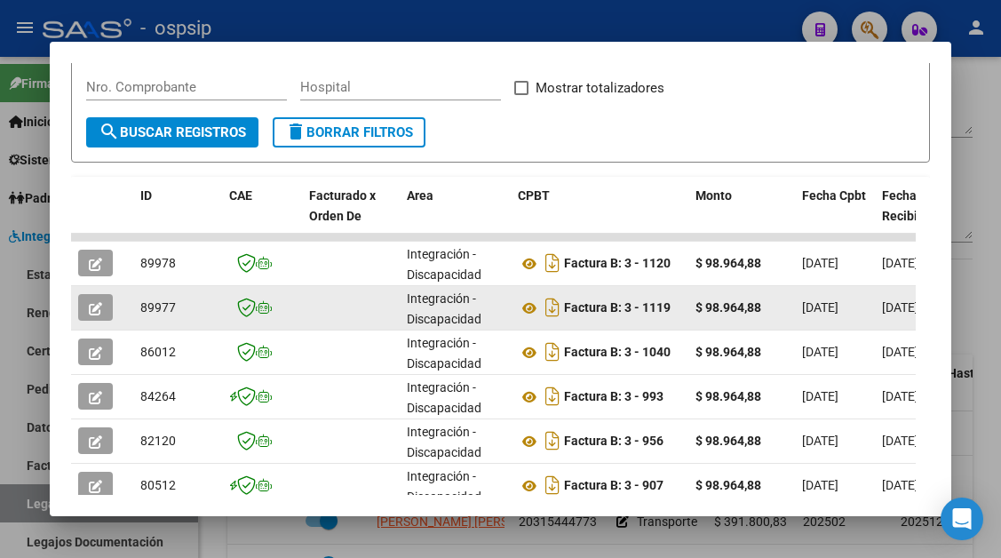
click at [72, 321] on datatable-body-cell at bounding box center [102, 308] width 62 height 44
click at [99, 306] on icon "button" at bounding box center [95, 308] width 13 height 13
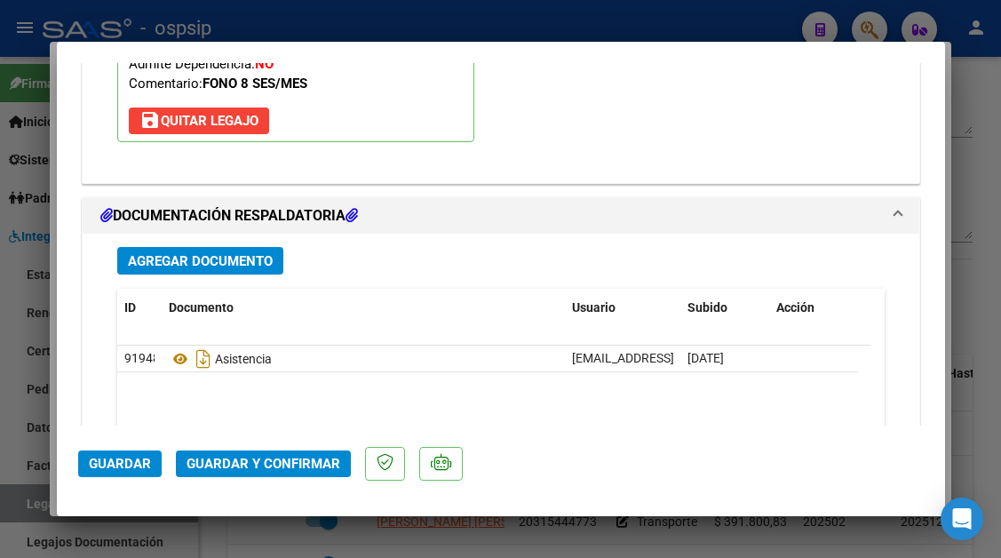
scroll to position [2164, 0]
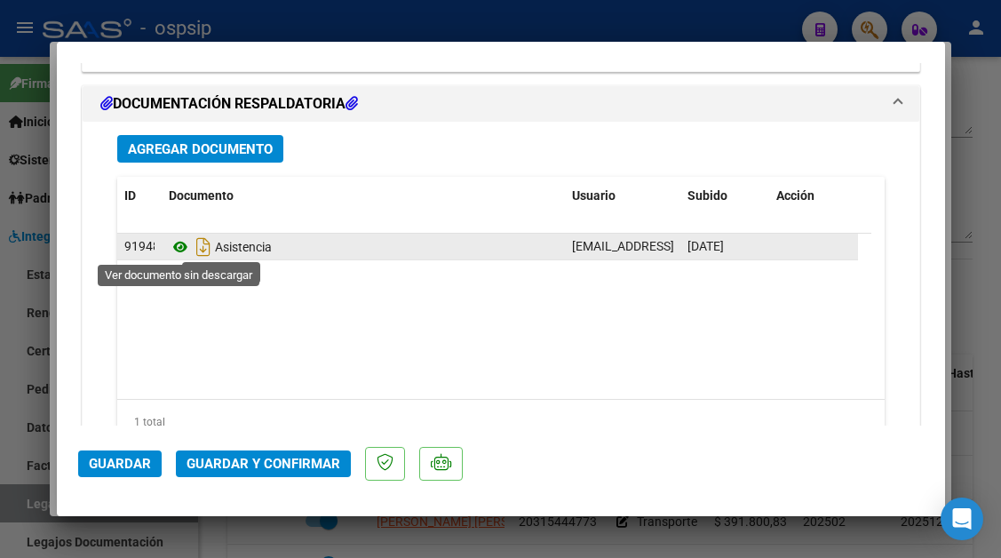
click at [177, 252] on icon at bounding box center [180, 246] width 23 height 21
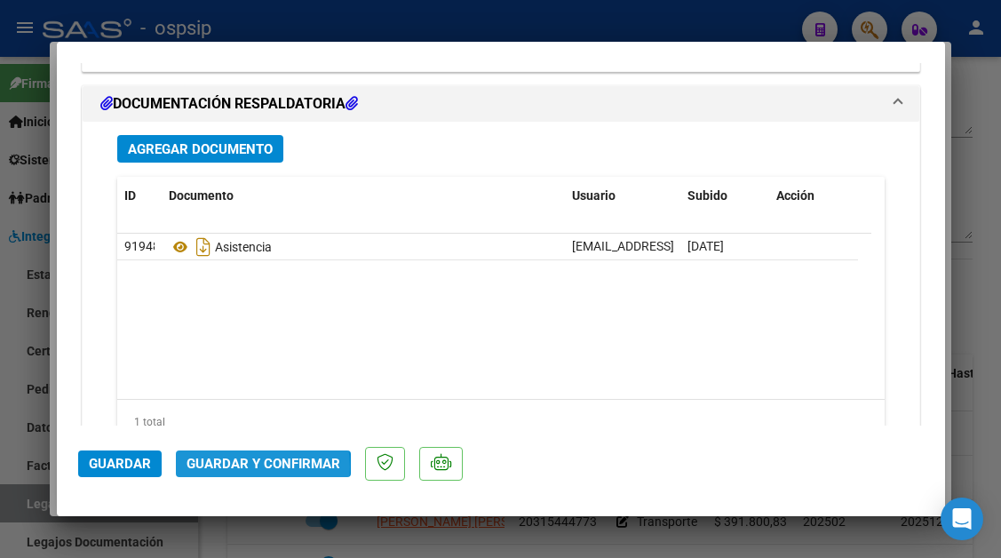
click at [234, 467] on span "Guardar y Confirmar" at bounding box center [263, 464] width 154 height 16
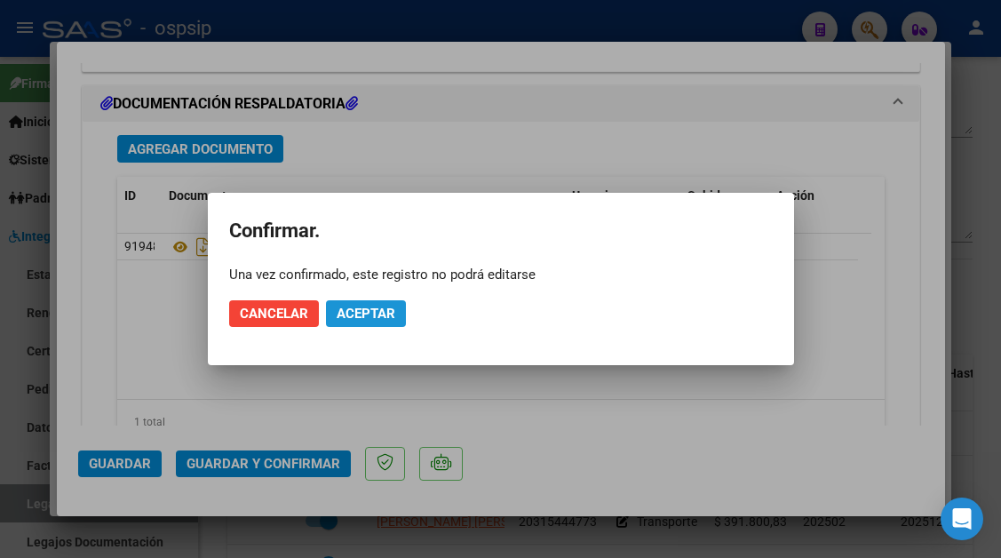
click at [337, 313] on span "Aceptar" at bounding box center [366, 313] width 59 height 16
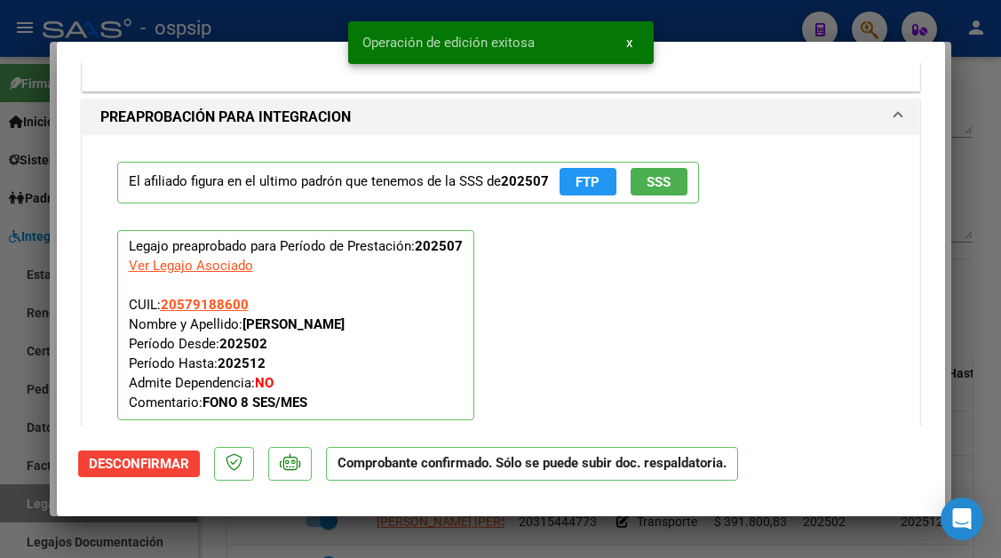
scroll to position [0, 0]
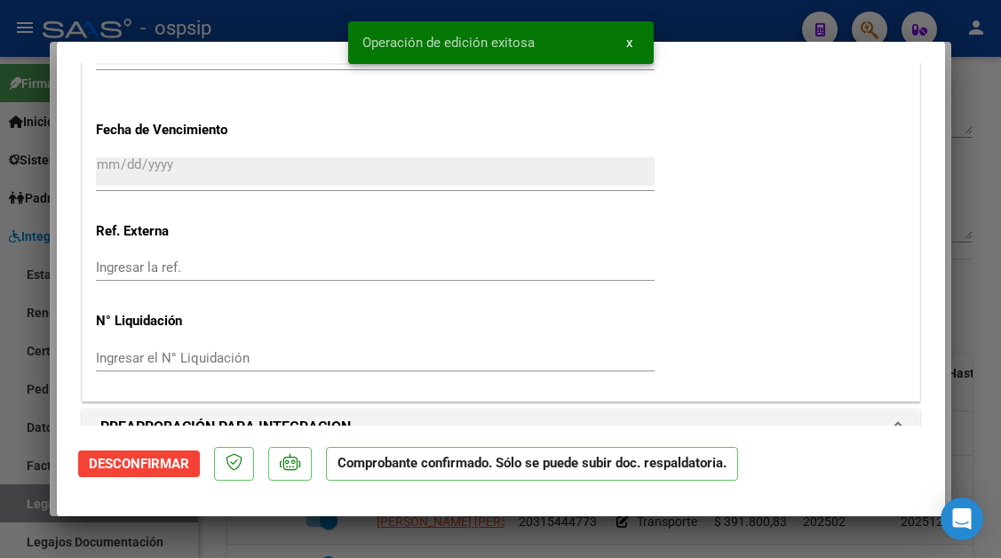
type input "$ 0,00"
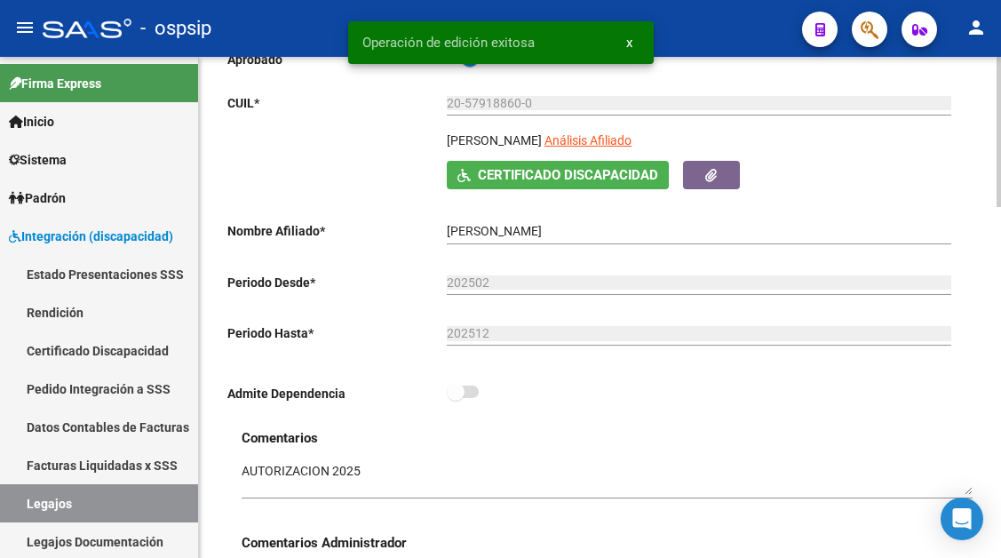
scroll to position [178, 0]
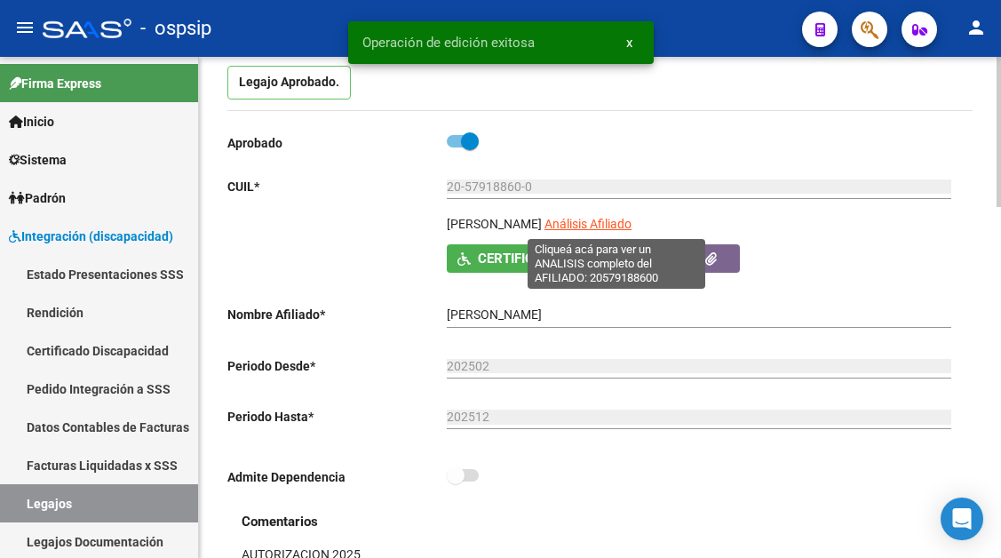
click at [615, 231] on span "Análisis Afiliado" at bounding box center [587, 224] width 87 height 14
type textarea "20579188600"
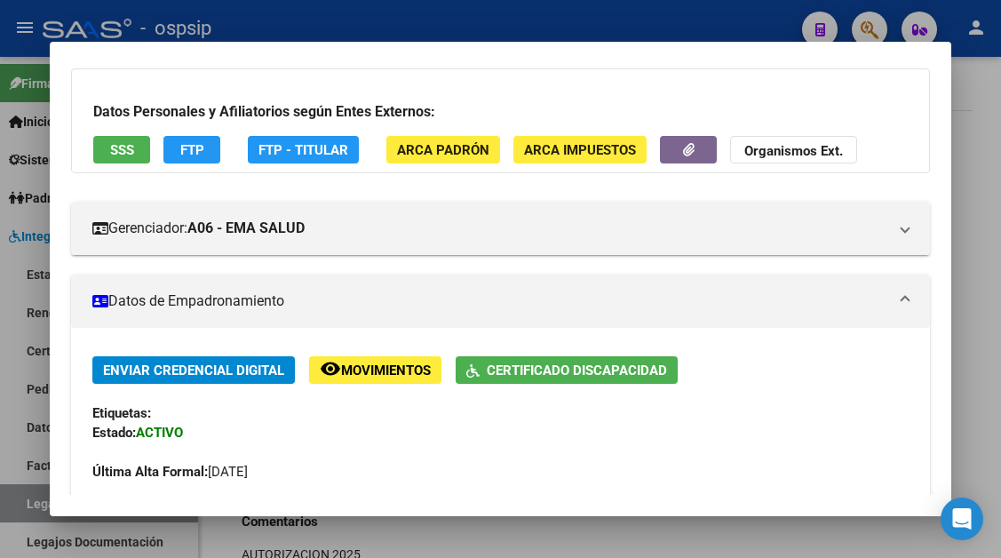
scroll to position [266, 0]
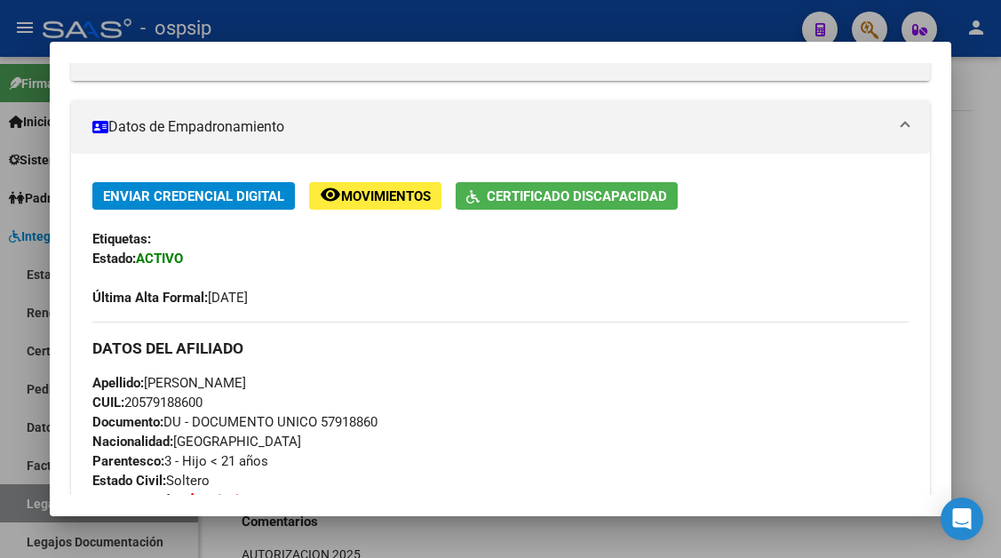
click at [32, 501] on div at bounding box center [500, 279] width 1001 height 558
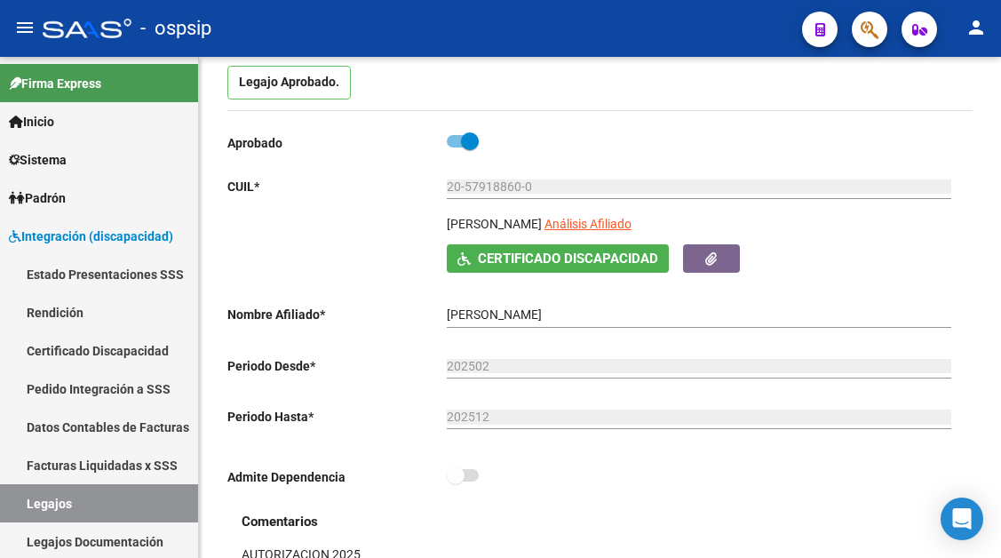
click at [32, 501] on link "Legajos" at bounding box center [99, 503] width 198 height 38
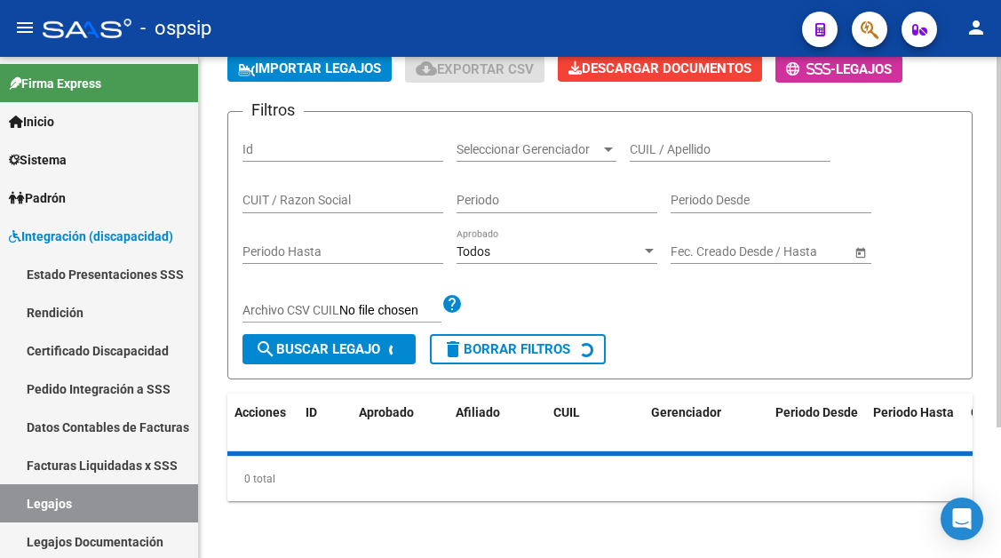
scroll to position [178, 0]
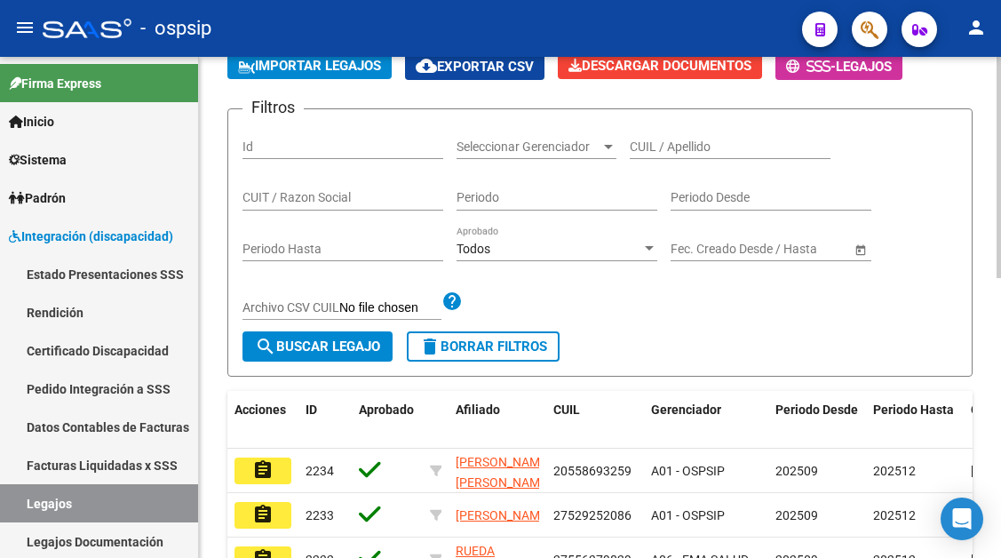
click at [661, 137] on div "CUIL / Apellido" at bounding box center [730, 141] width 201 height 36
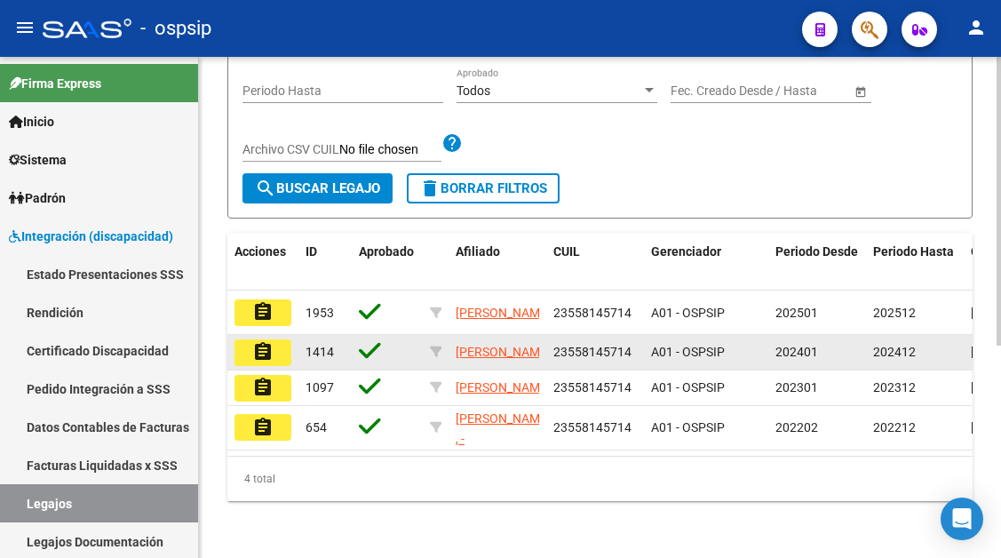
scroll to position [355, 0]
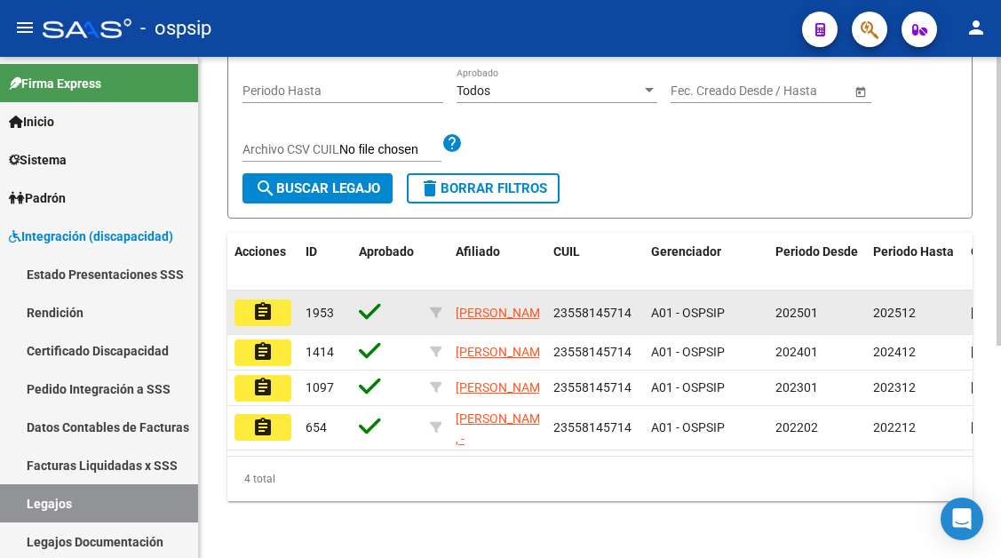
type input "55814571"
click at [262, 301] on mat-icon "assignment" at bounding box center [262, 311] width 21 height 21
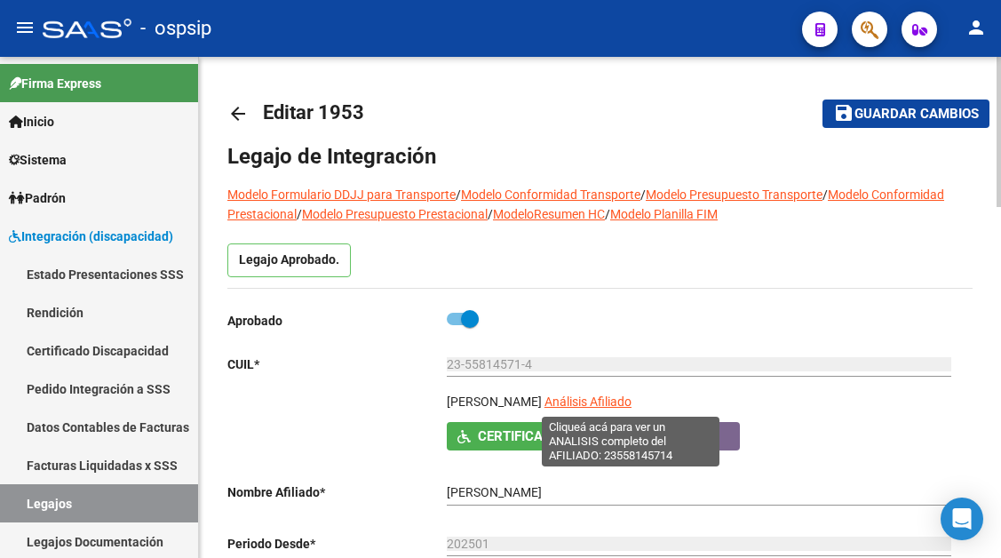
click at [618, 399] on span "Análisis Afiliado" at bounding box center [587, 401] width 87 height 14
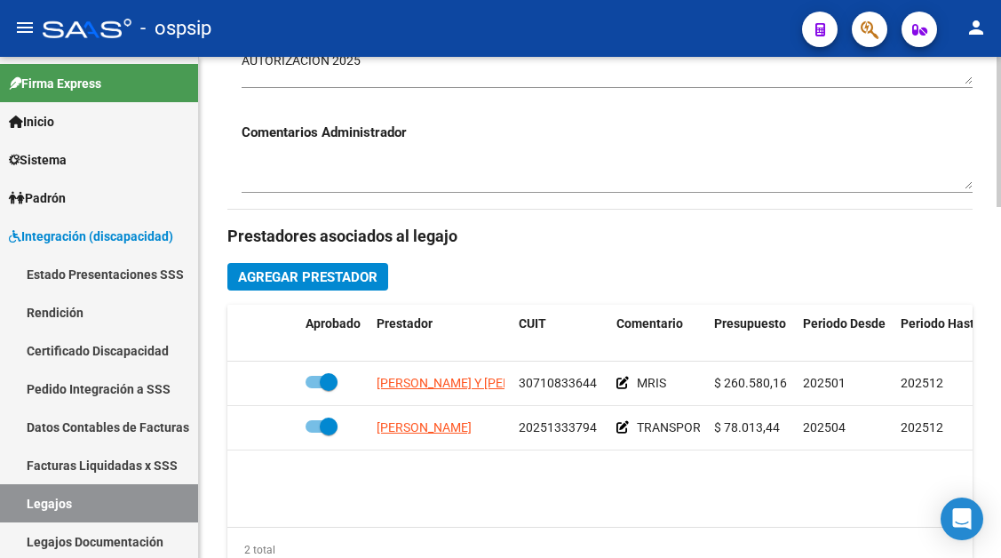
scroll to position [710, 0]
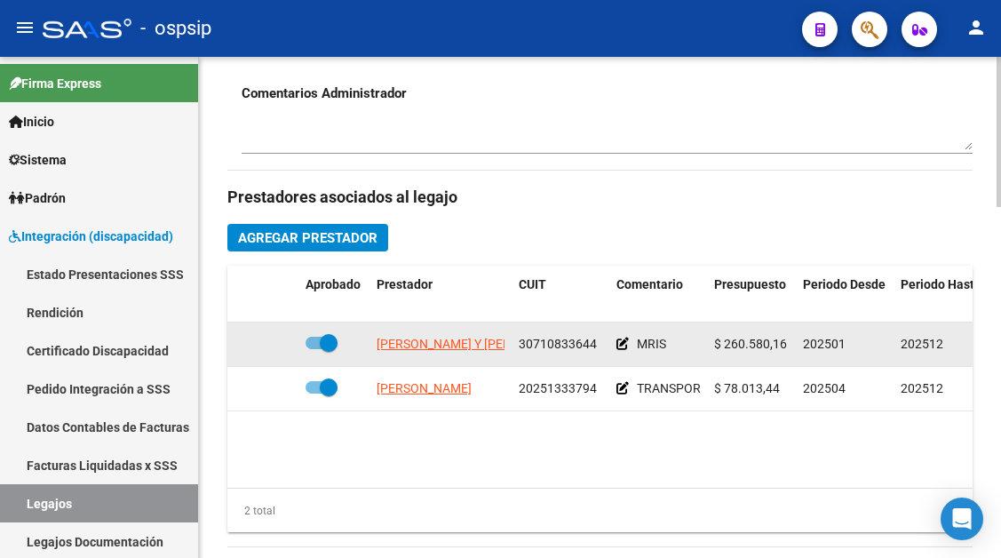
click at [428, 350] on span "GAMBARRUTTA LAURA CECILIA Y RUBILLO ROSANA CLAUDIA S.H." at bounding box center [478, 344] width 202 height 14
type textarea "30710833644"
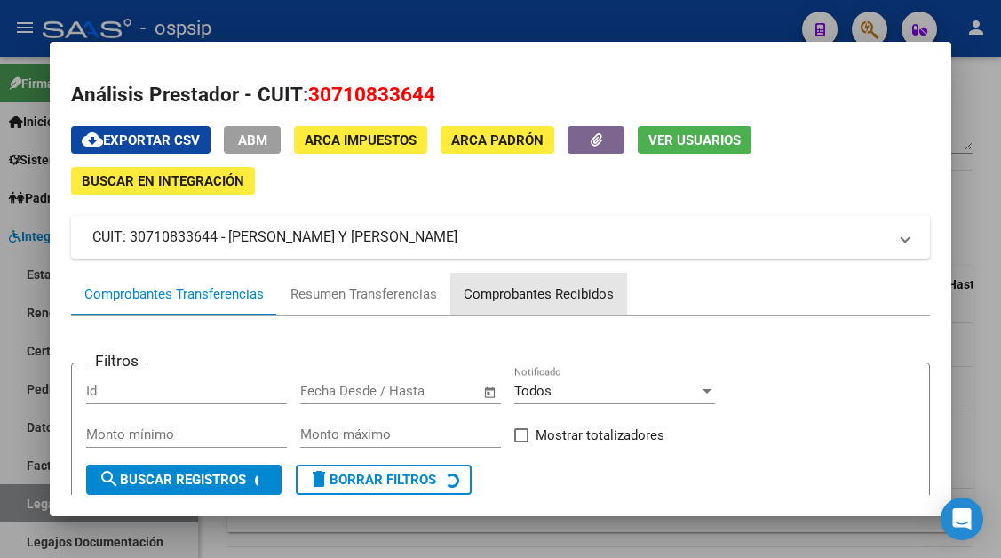
click at [524, 300] on div "Comprobantes Recibidos" at bounding box center [539, 294] width 150 height 20
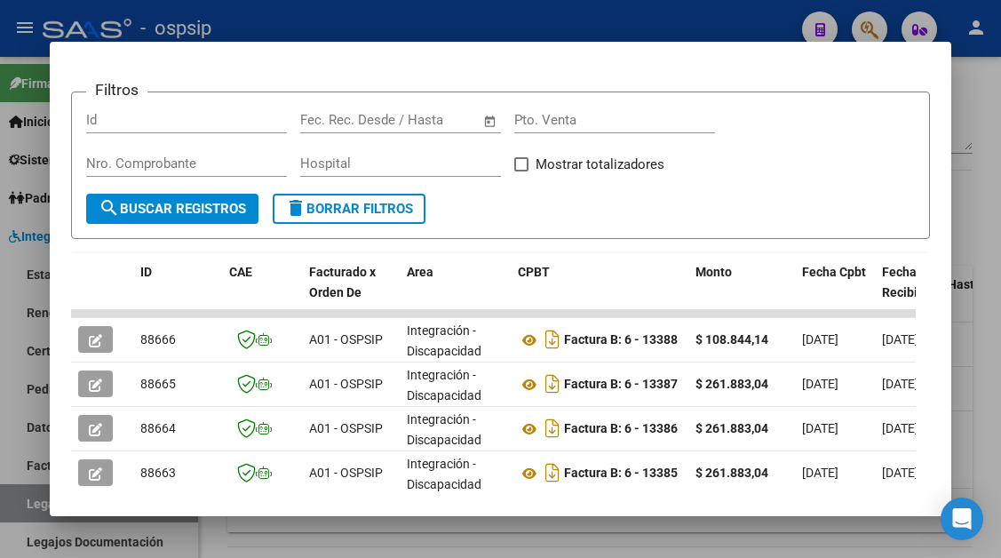
scroll to position [298, 0]
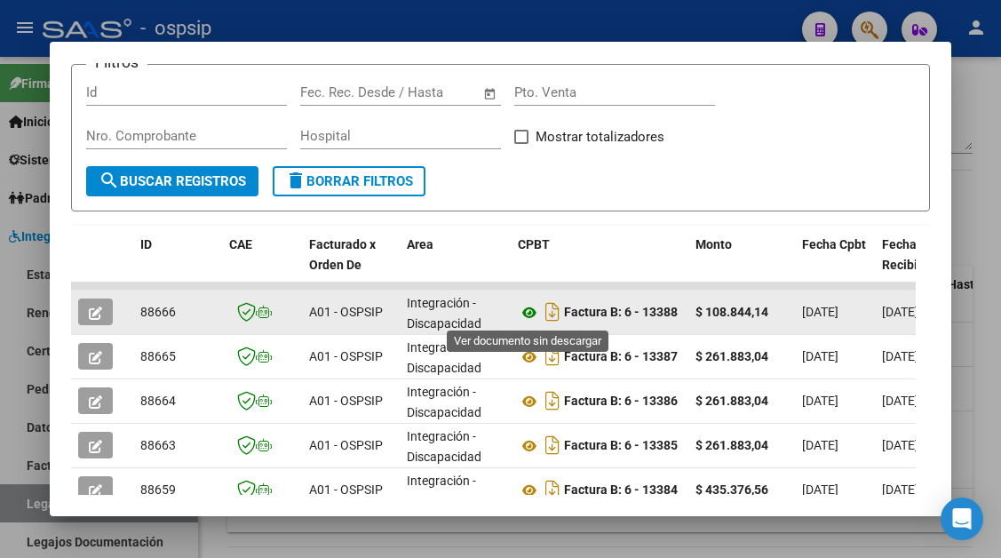
click at [530, 305] on icon at bounding box center [529, 312] width 23 height 21
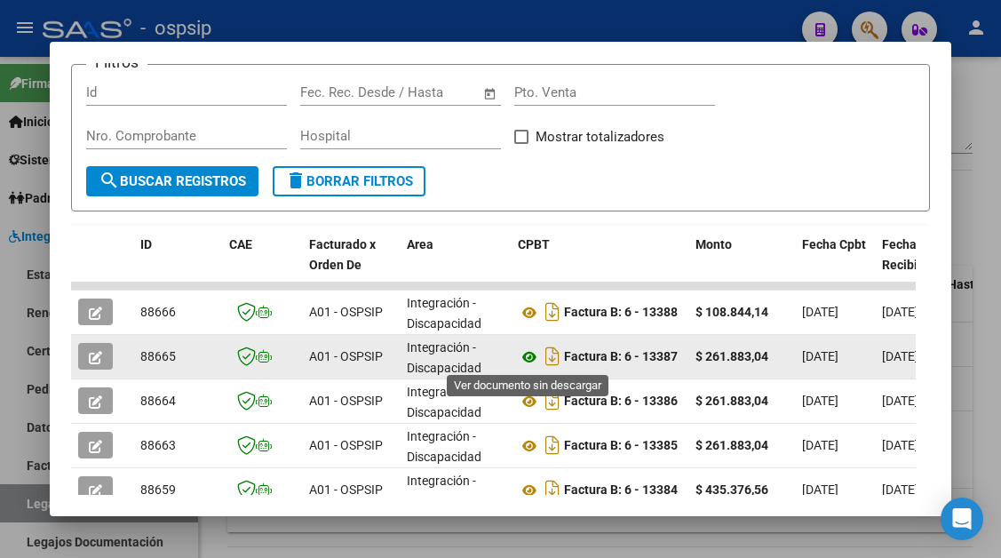
click at [532, 359] on icon at bounding box center [529, 356] width 23 height 21
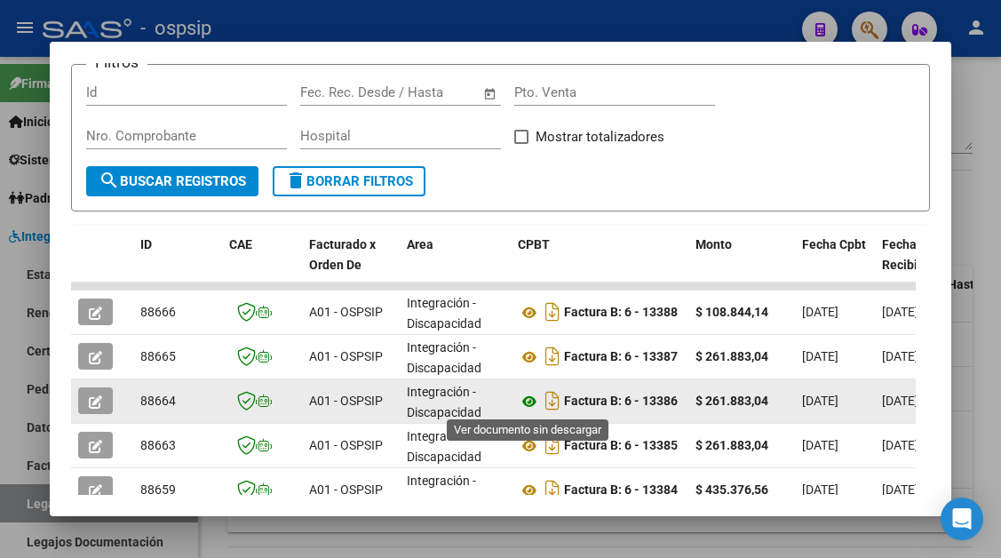
click at [537, 402] on icon at bounding box center [529, 401] width 23 height 21
click at [98, 398] on icon "button" at bounding box center [95, 401] width 13 height 13
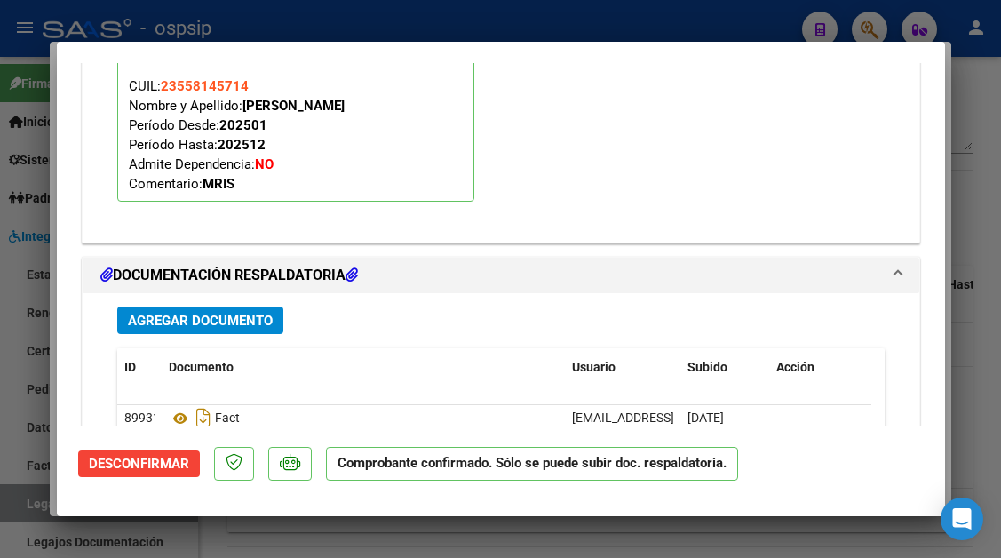
scroll to position [2288, 0]
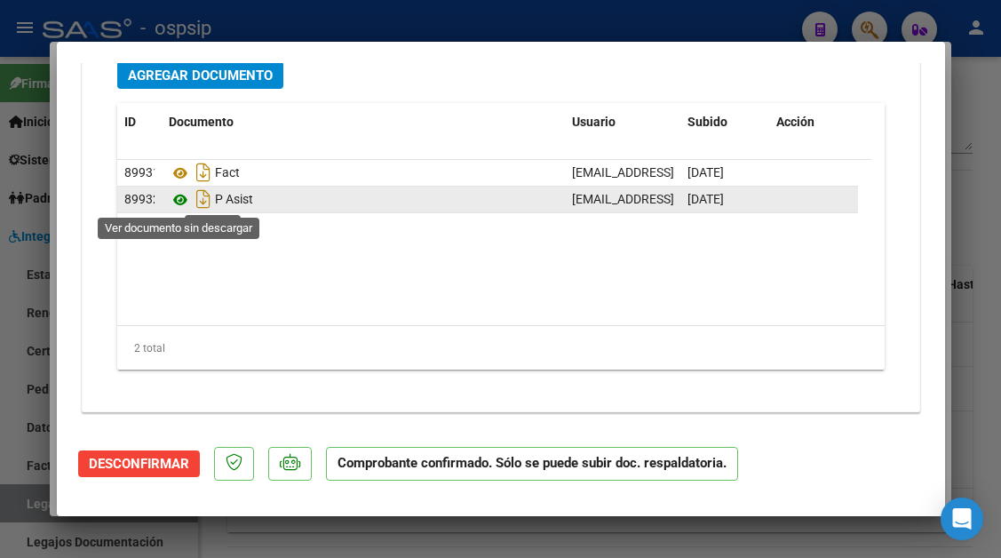
click at [177, 202] on icon at bounding box center [180, 199] width 23 height 21
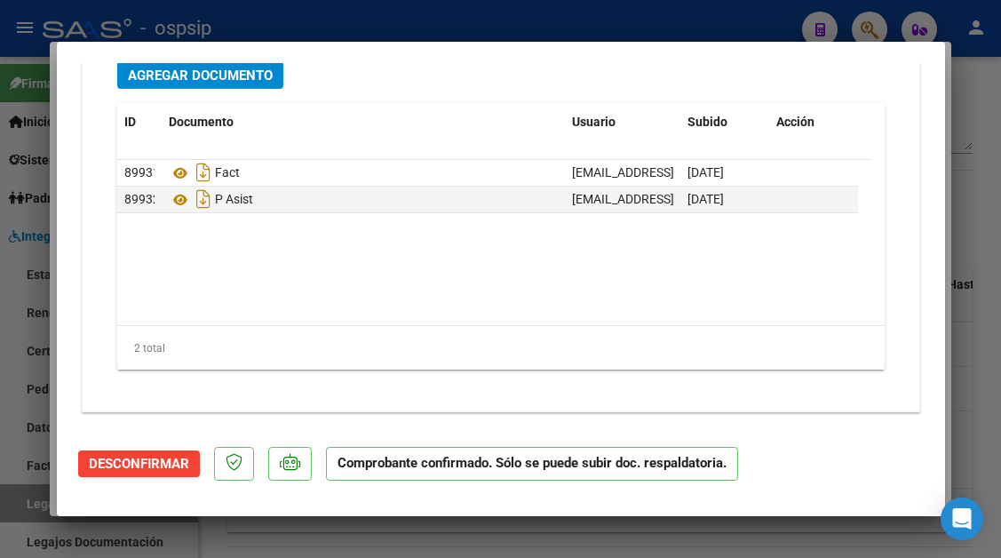
type input "$ 0,00"
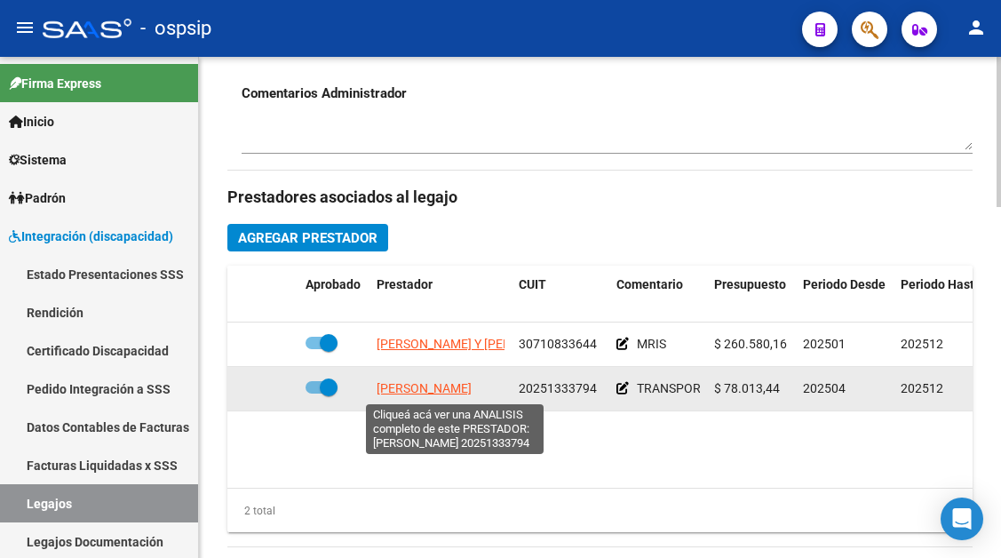
click at [433, 389] on span "LIBONATI DANIEL ERNESTO" at bounding box center [424, 388] width 95 height 14
type textarea "20251333794"
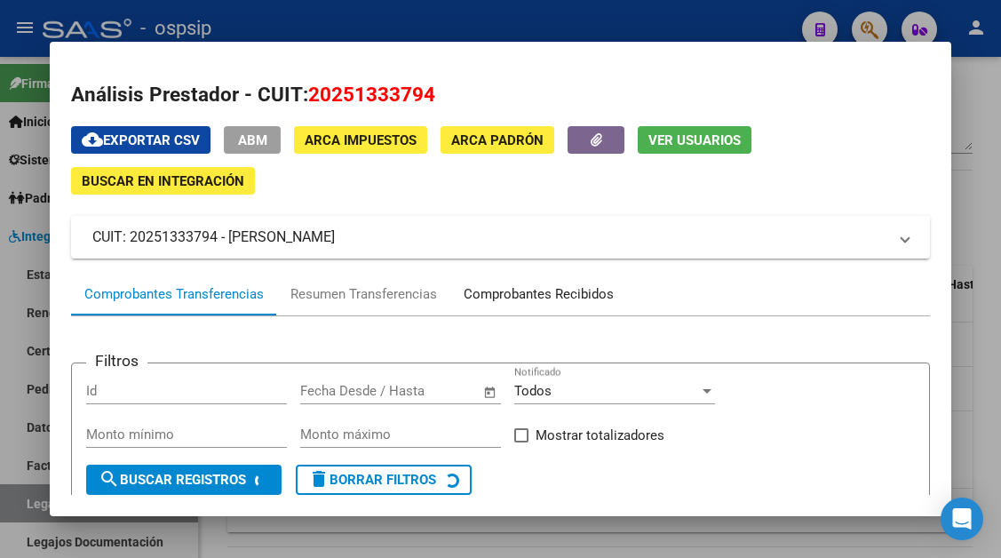
click at [471, 297] on div "Comprobantes Recibidos" at bounding box center [539, 294] width 150 height 20
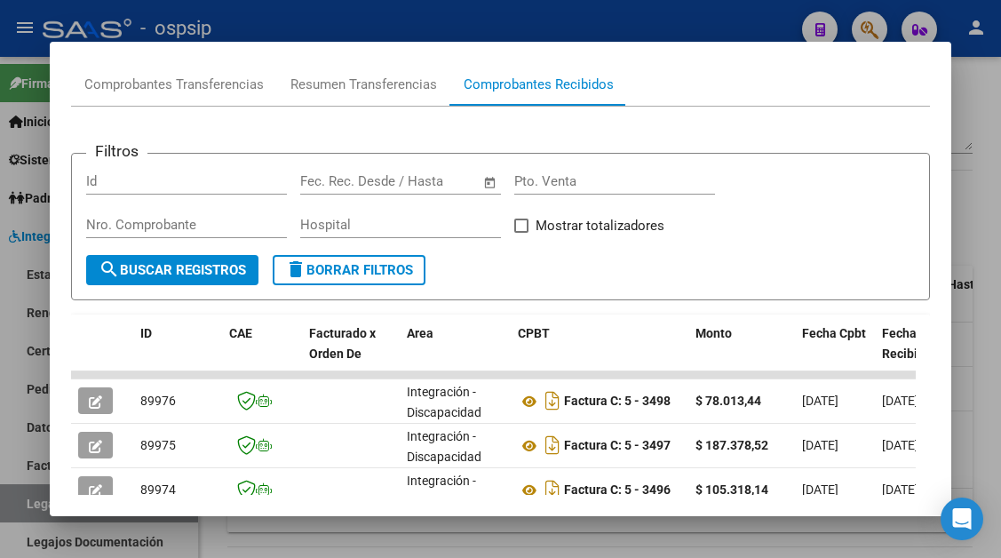
scroll to position [298, 0]
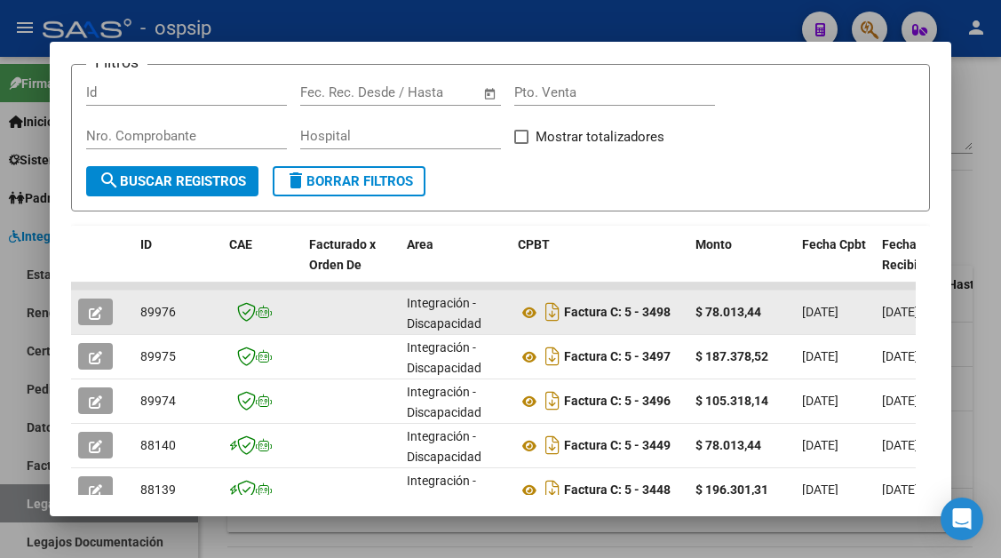
click at [79, 307] on button "button" at bounding box center [95, 311] width 35 height 27
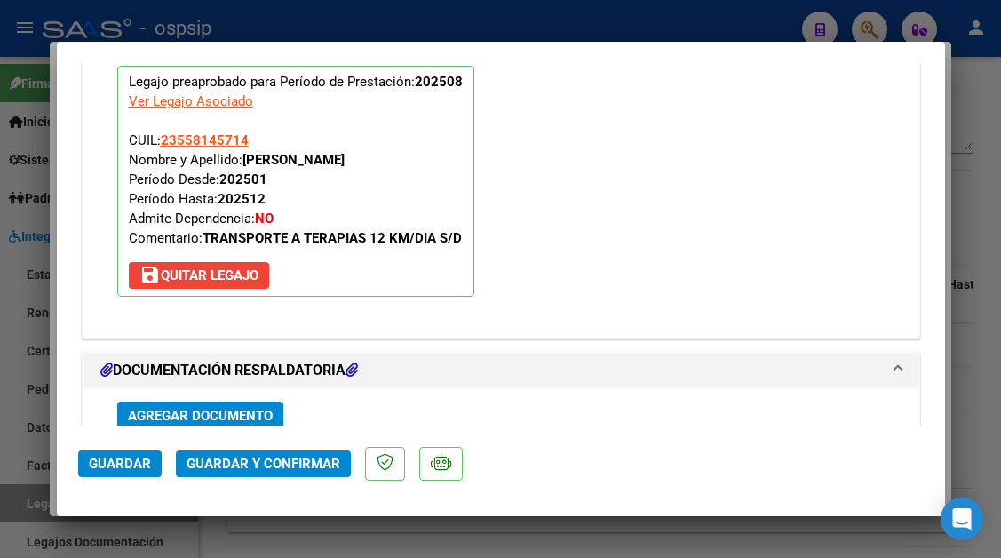
scroll to position [2238, 0]
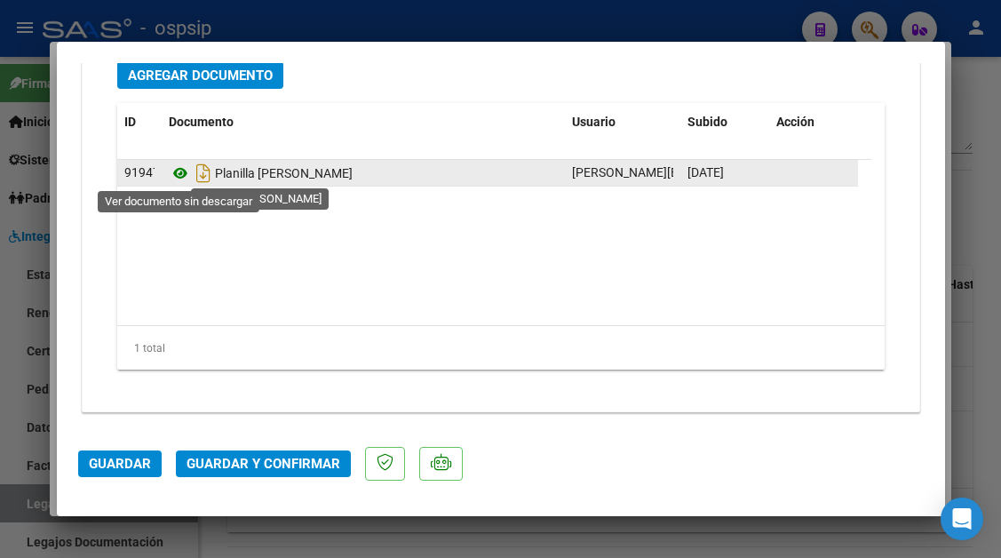
click at [178, 175] on icon at bounding box center [180, 173] width 23 height 21
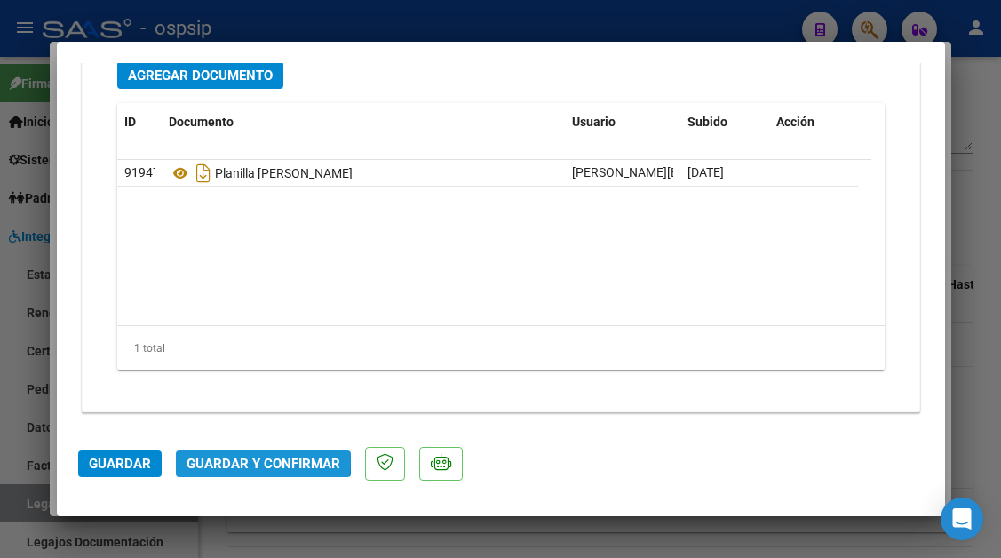
click at [227, 456] on span "Guardar y Confirmar" at bounding box center [263, 464] width 154 height 16
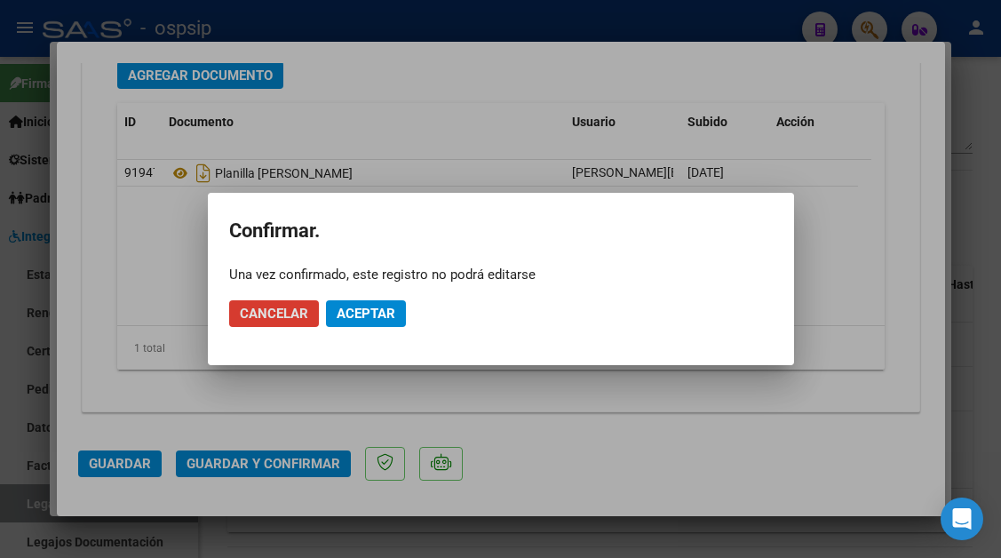
click at [328, 307] on button "Aceptar" at bounding box center [366, 313] width 80 height 27
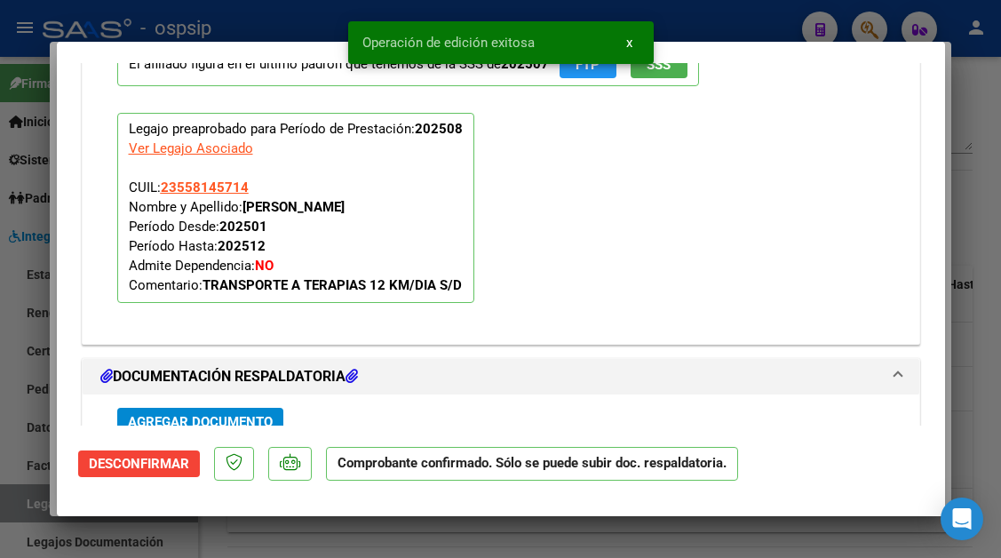
scroll to position [1681, 0]
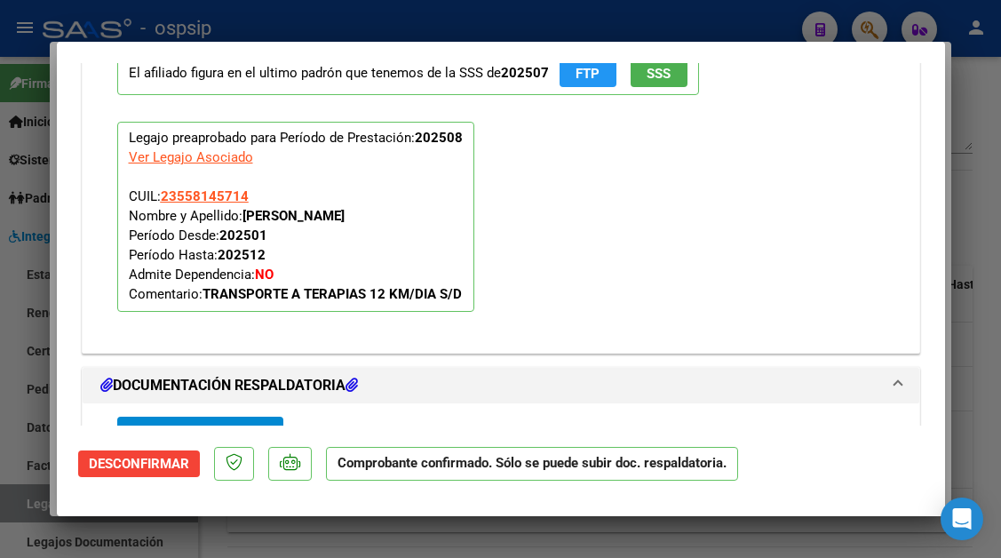
click at [16, 515] on div at bounding box center [500, 279] width 1001 height 558
type input "$ 0,00"
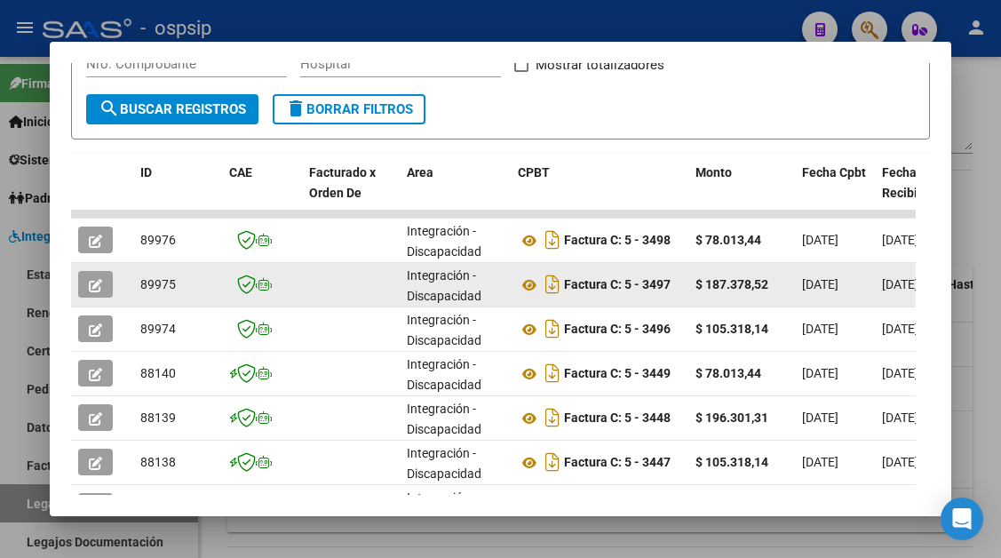
scroll to position [476, 0]
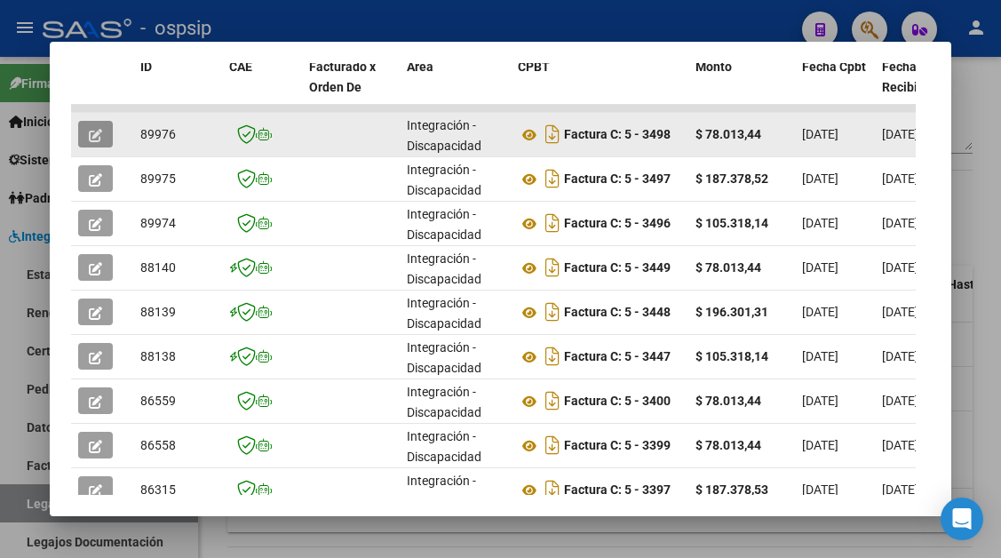
click at [91, 137] on icon "button" at bounding box center [95, 135] width 13 height 13
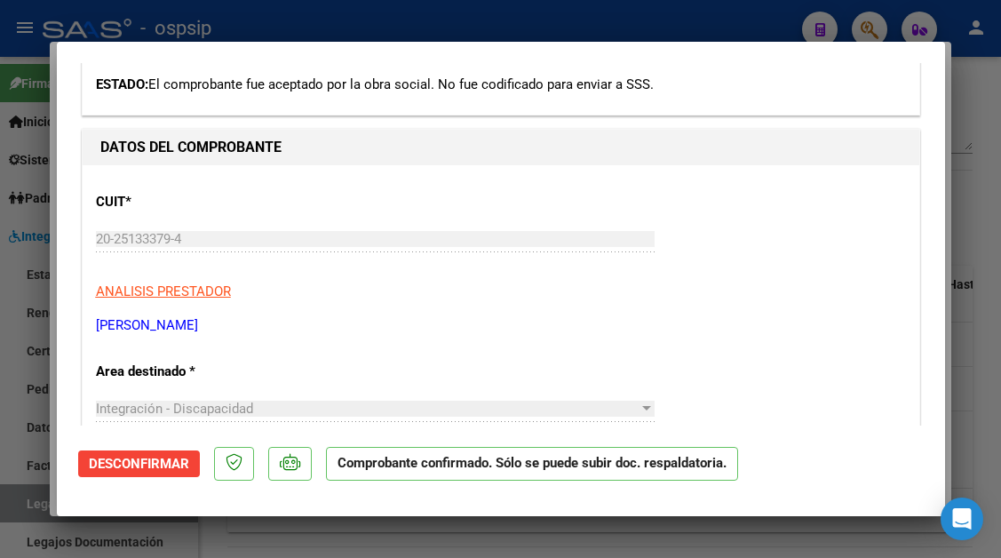
scroll to position [444, 0]
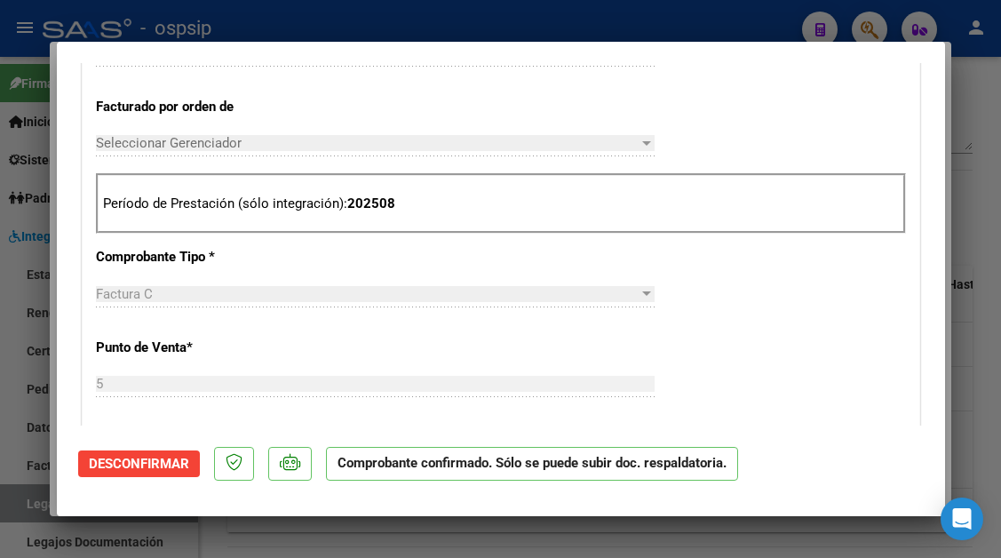
click at [26, 496] on div at bounding box center [500, 279] width 1001 height 558
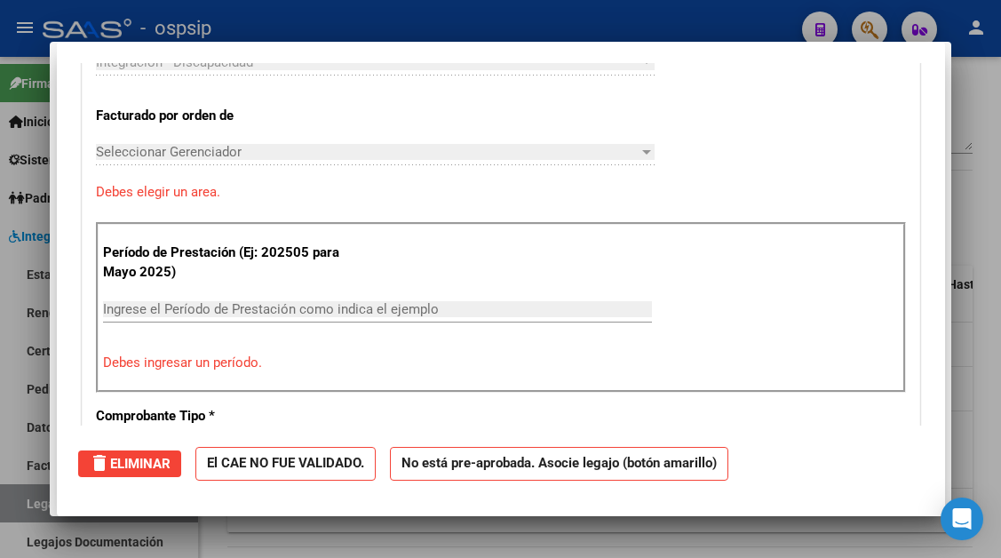
type input "$ 0,00"
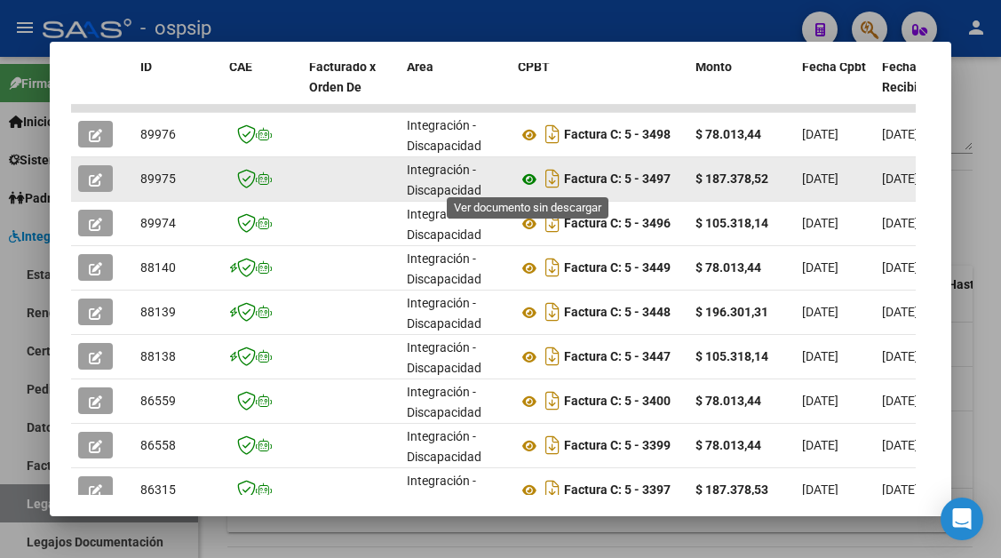
click at [524, 183] on icon at bounding box center [529, 179] width 23 height 21
click at [88, 182] on button "button" at bounding box center [95, 178] width 35 height 27
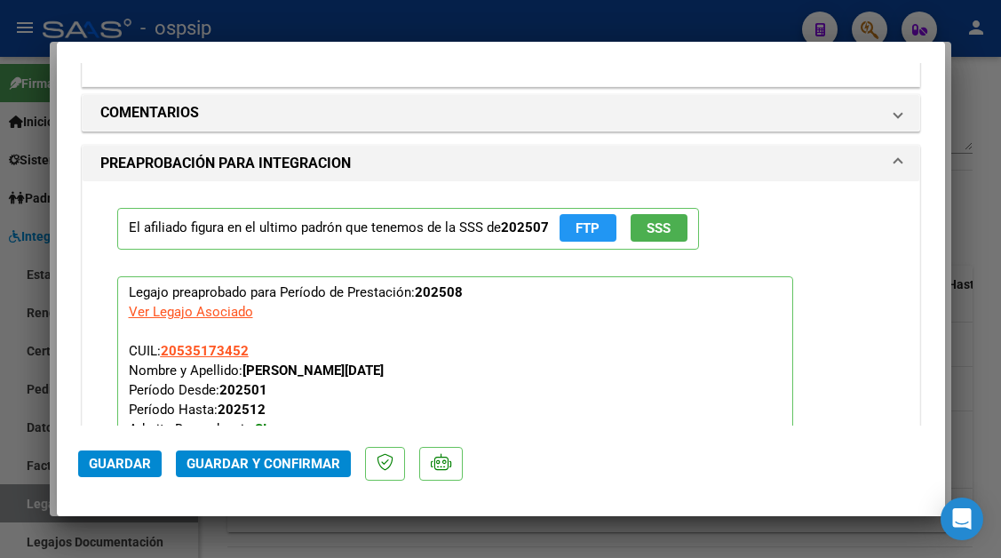
scroll to position [2043, 0]
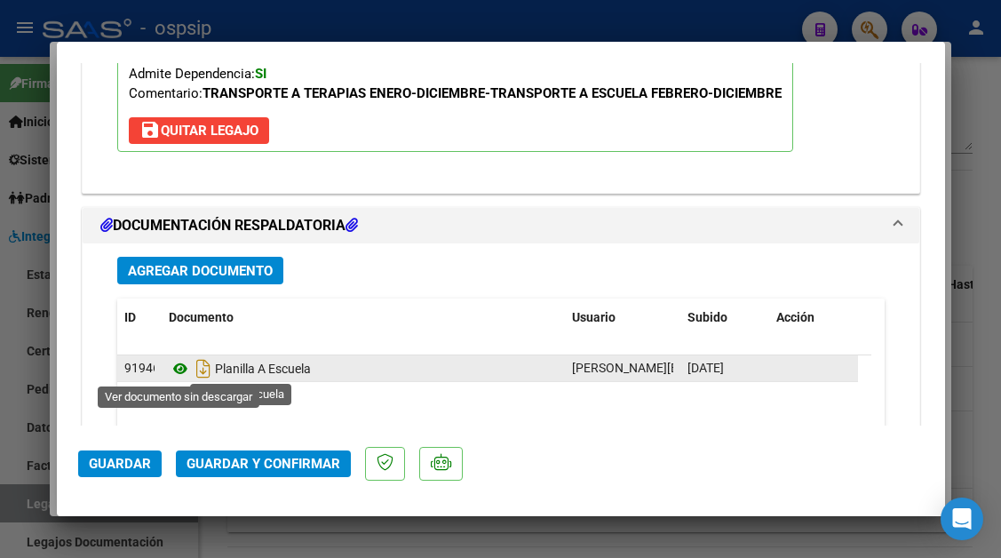
click at [186, 362] on icon at bounding box center [180, 368] width 23 height 21
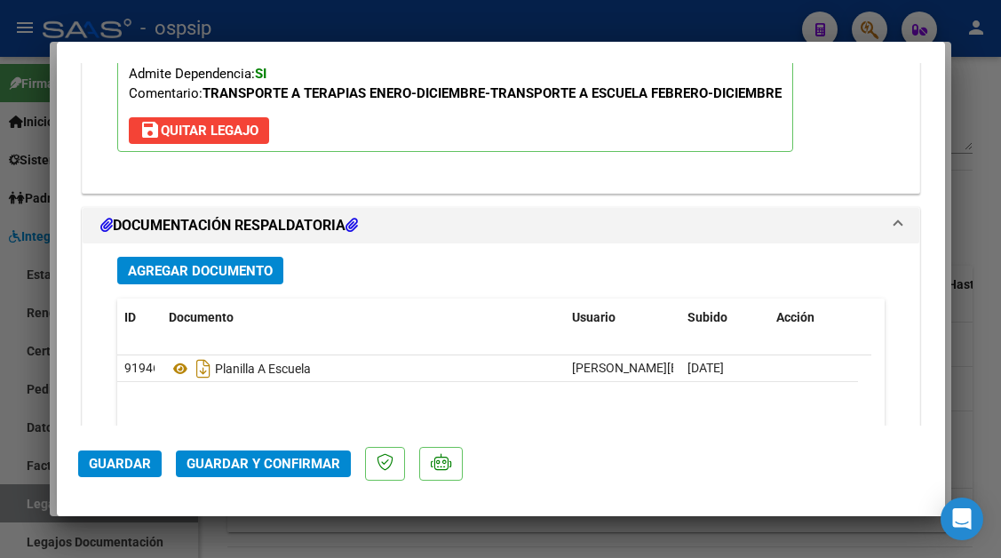
click at [24, 513] on div at bounding box center [500, 279] width 1001 height 558
type input "$ 0,00"
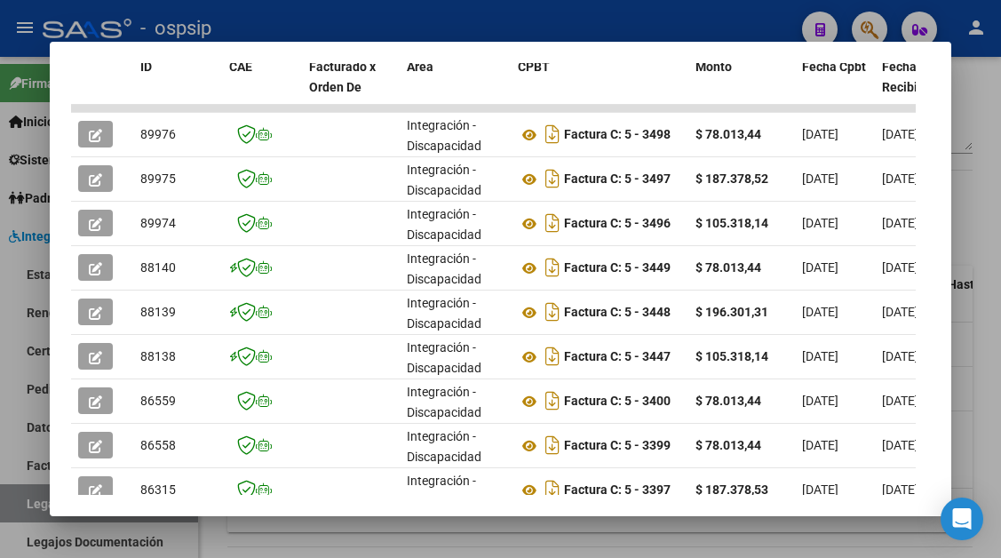
click at [24, 513] on div at bounding box center [500, 279] width 1001 height 558
click at [24, 513] on link "Legajos" at bounding box center [99, 503] width 198 height 38
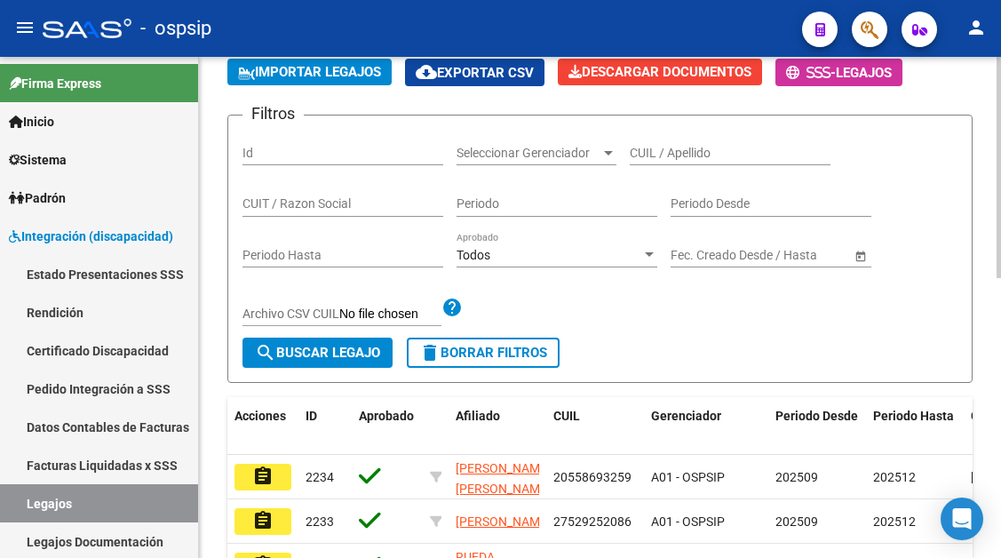
scroll to position [13, 0]
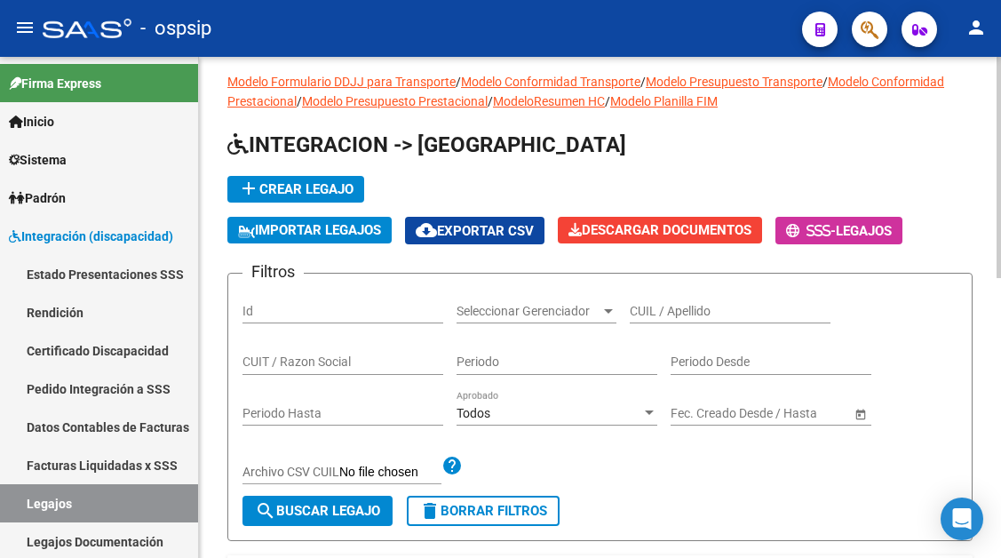
click at [652, 312] on input "CUIL / Apellido" at bounding box center [730, 311] width 201 height 15
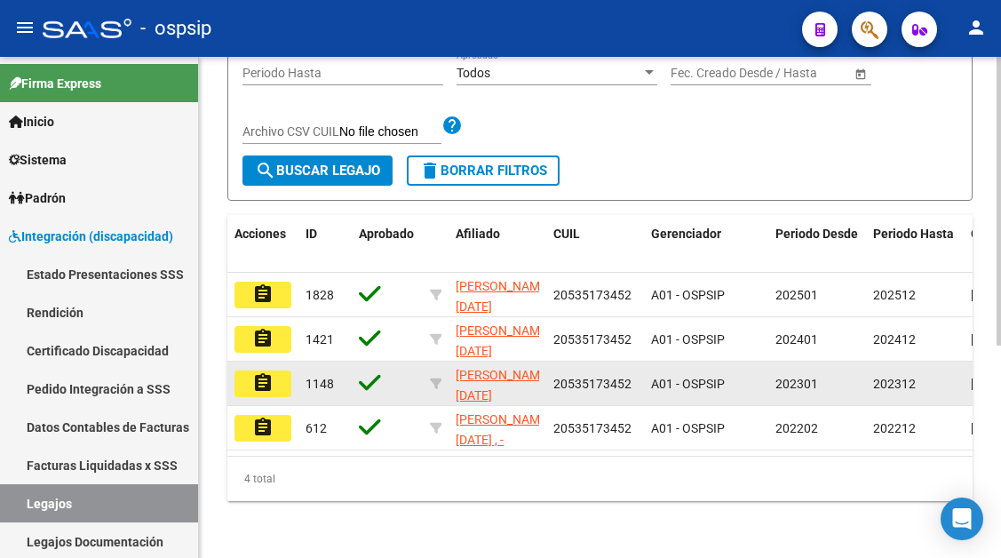
scroll to position [369, 0]
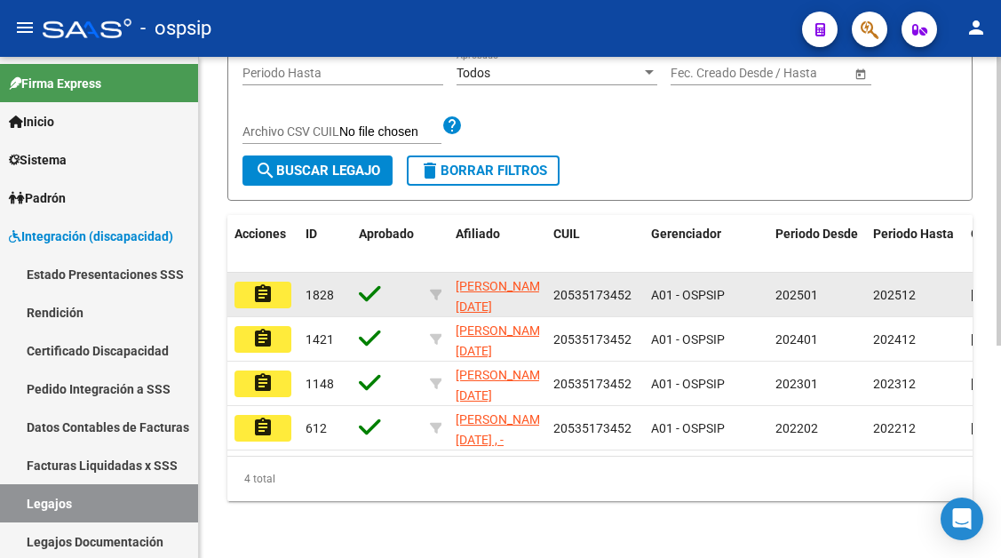
type input "53517345"
click at [265, 283] on mat-icon "assignment" at bounding box center [262, 293] width 21 height 21
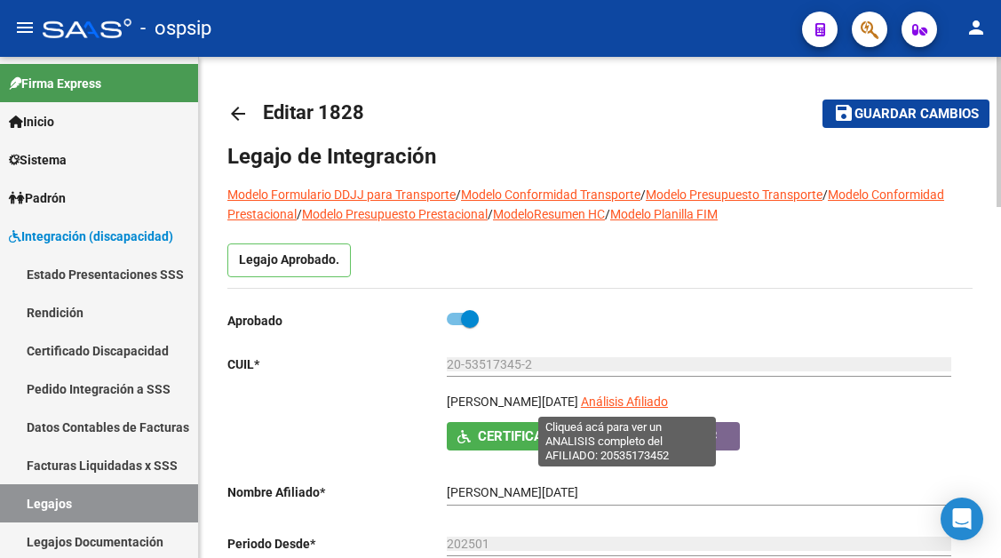
click at [592, 405] on span "Análisis Afiliado" at bounding box center [624, 401] width 87 height 14
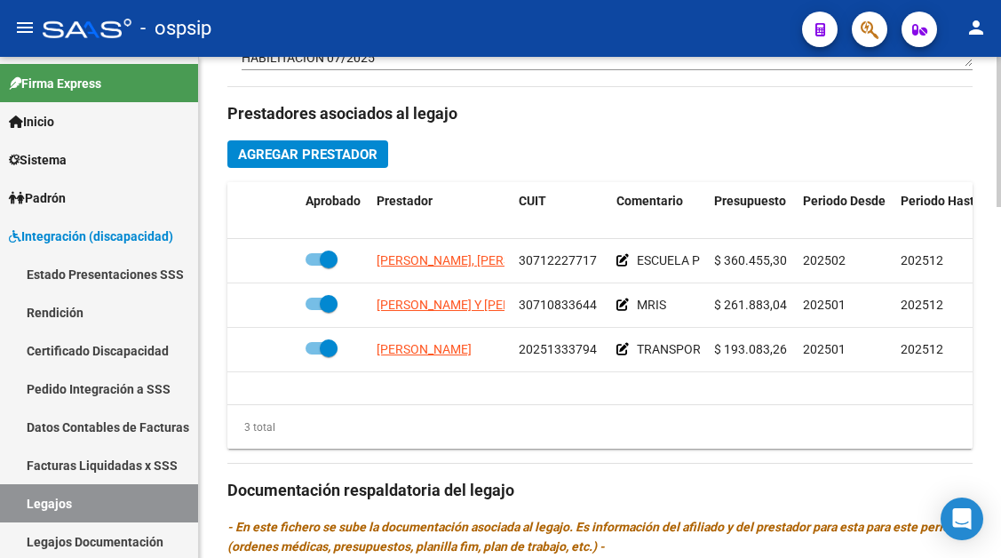
scroll to position [799, 0]
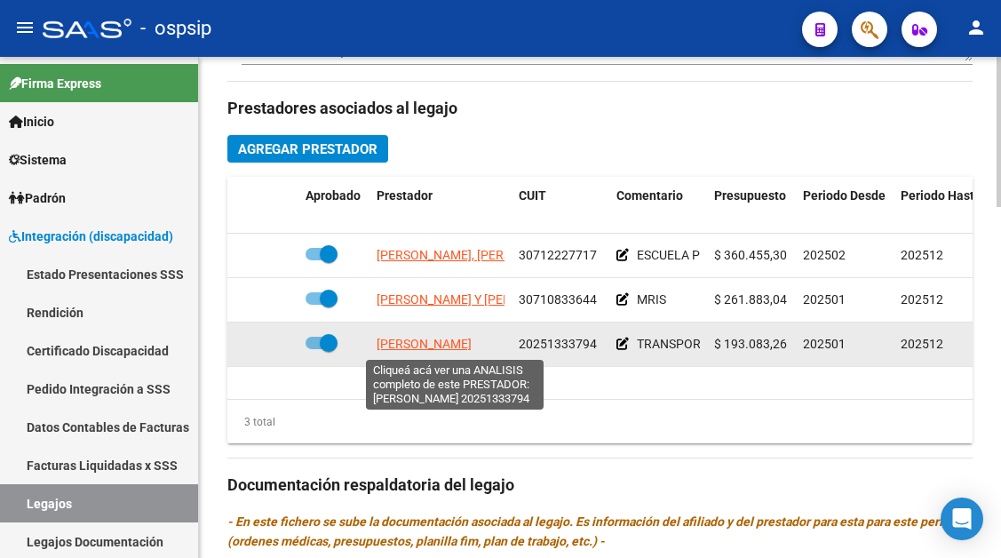
click at [460, 340] on span "LIBONATI DANIEL ERNESTO" at bounding box center [424, 344] width 95 height 14
type textarea "20251333794"
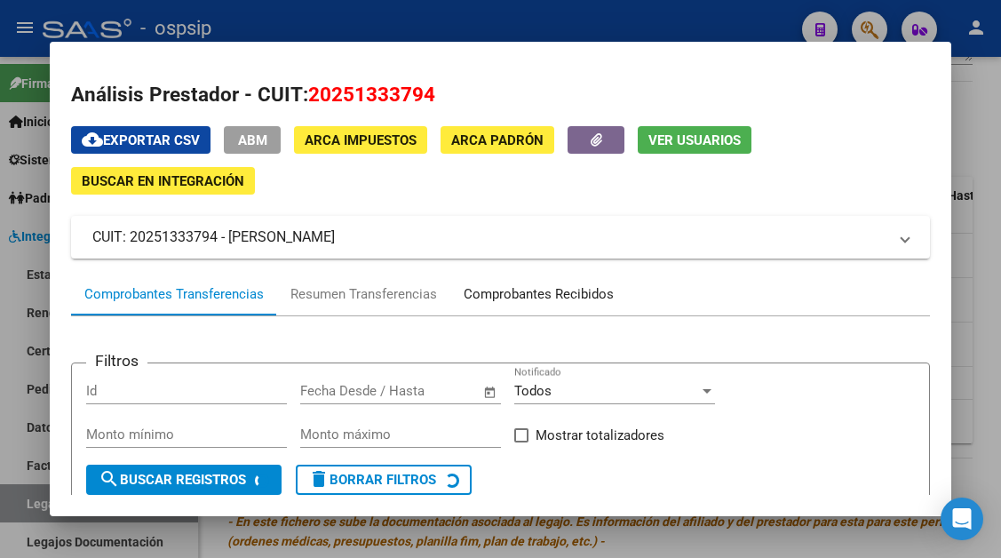
click at [524, 291] on div "Comprobantes Recibidos" at bounding box center [539, 294] width 150 height 20
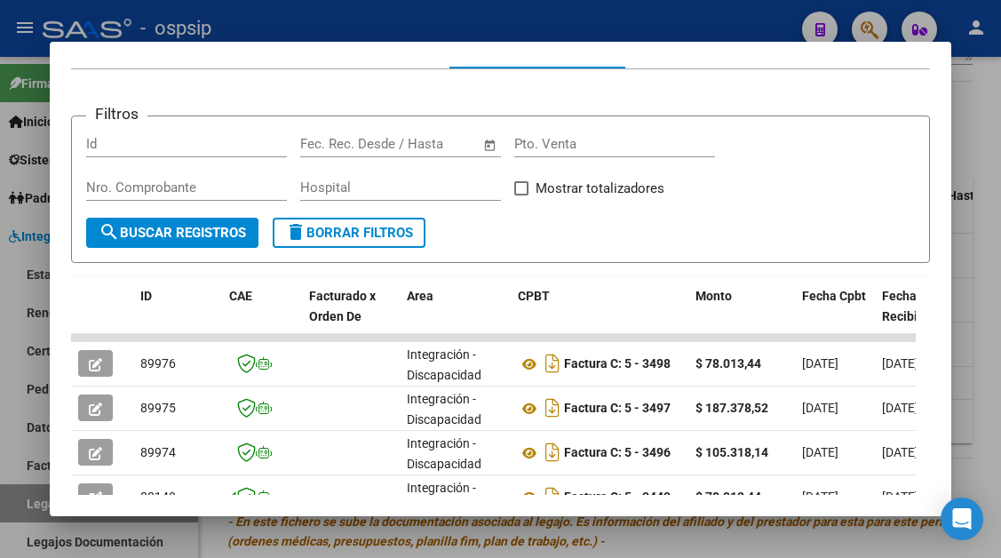
scroll to position [266, 0]
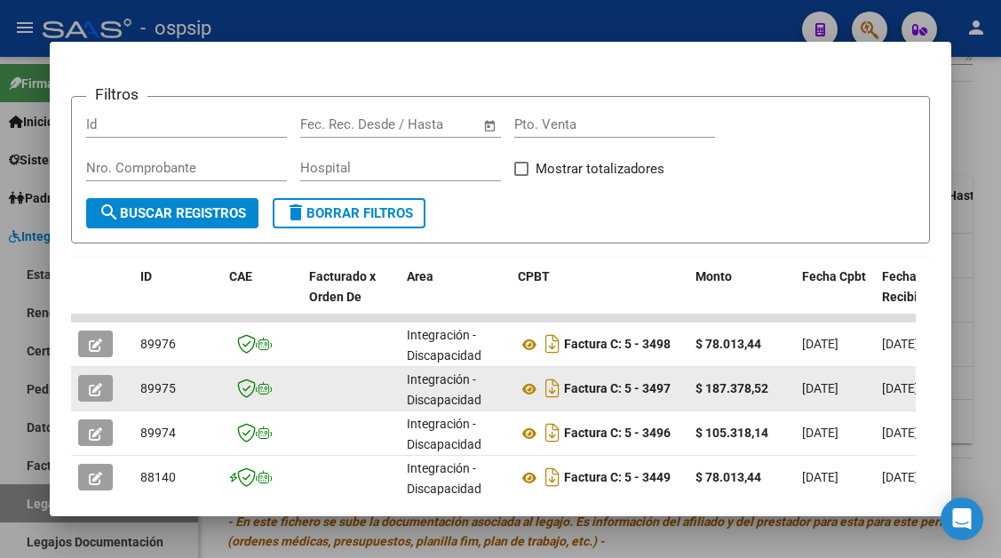
click at [107, 393] on button "button" at bounding box center [95, 388] width 35 height 27
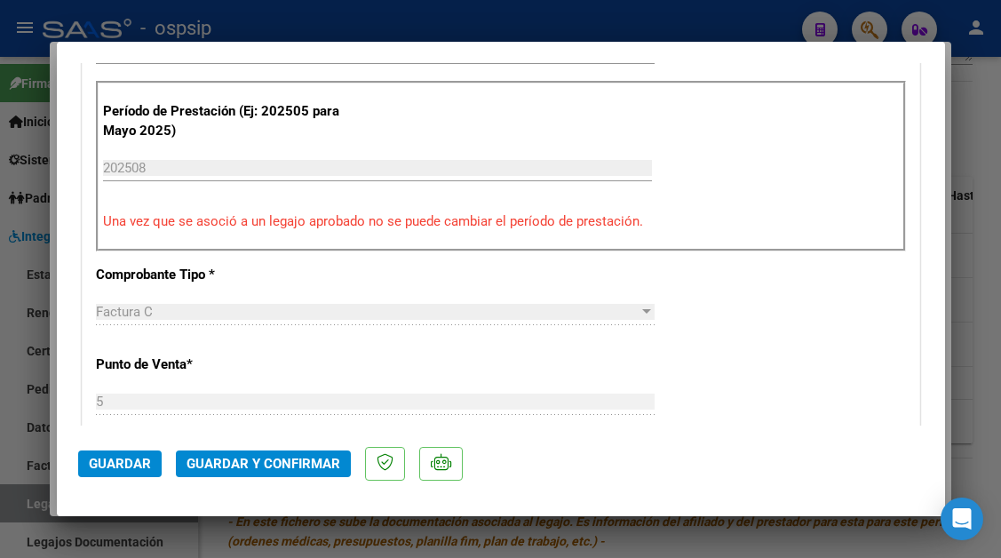
type input "$ 0,00"
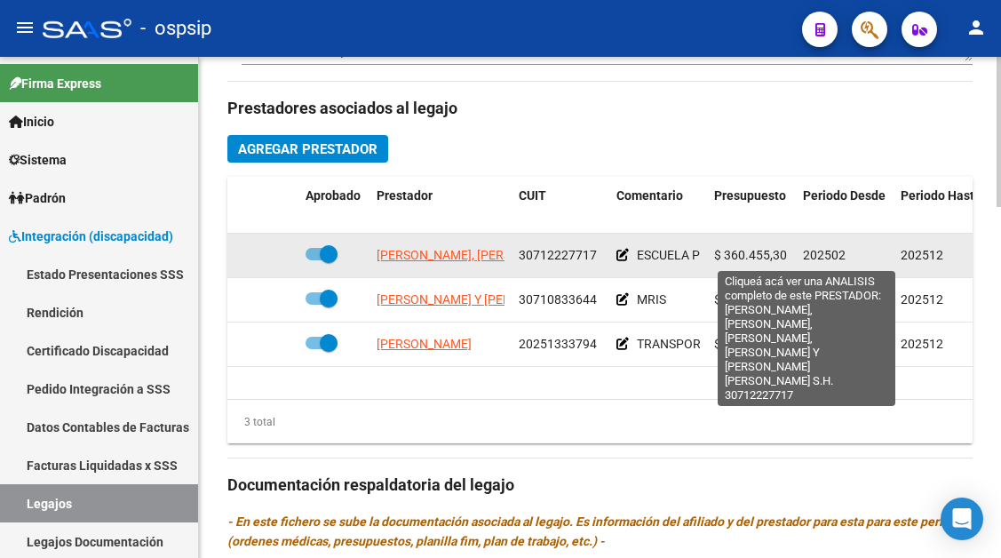
click at [398, 256] on span "SAN MARTIN JUAN CRUZ -BALLESTER, JUAN FACUNDO -FERNANDEZ, MAXIMILIANO ADRIAN -G…" at bounding box center [690, 255] width 627 height 14
type textarea "30712227717"
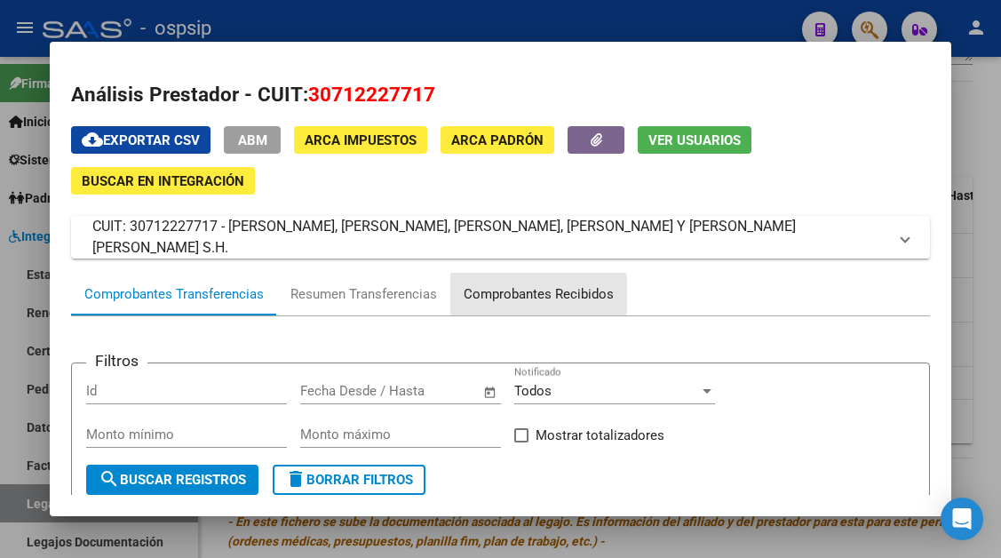
click at [488, 294] on div "Comprobantes Recibidos" at bounding box center [539, 294] width 150 height 20
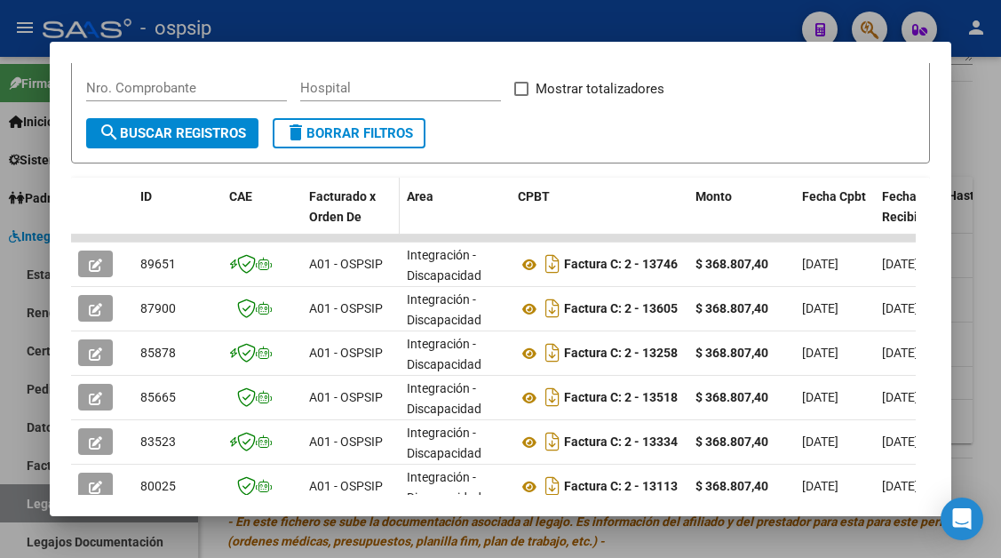
scroll to position [347, 0]
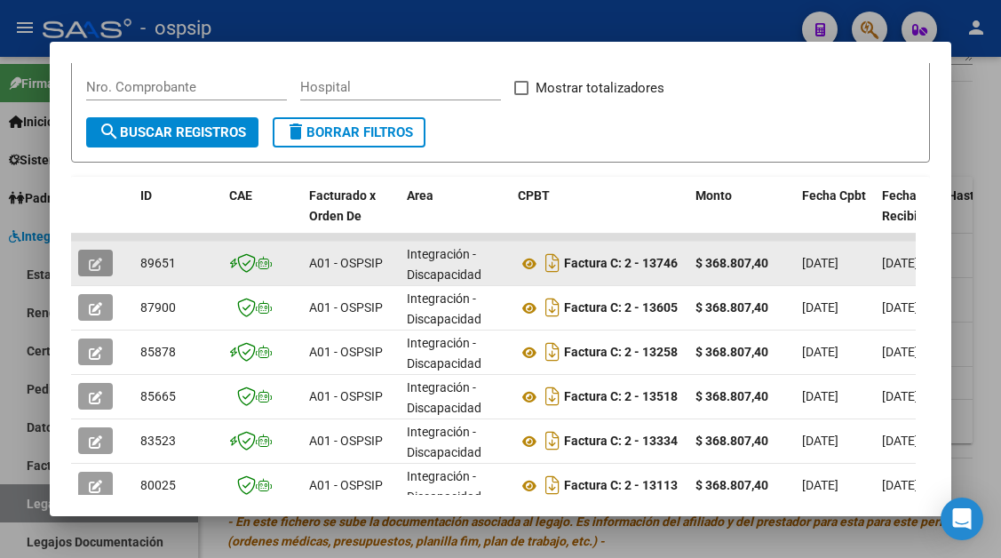
click at [107, 267] on button "button" at bounding box center [95, 263] width 35 height 27
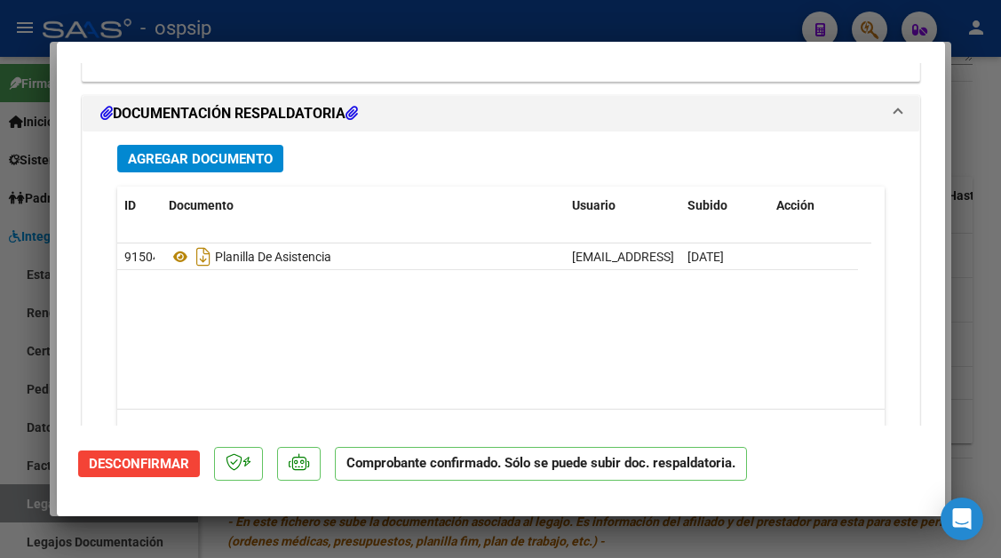
scroll to position [1954, 0]
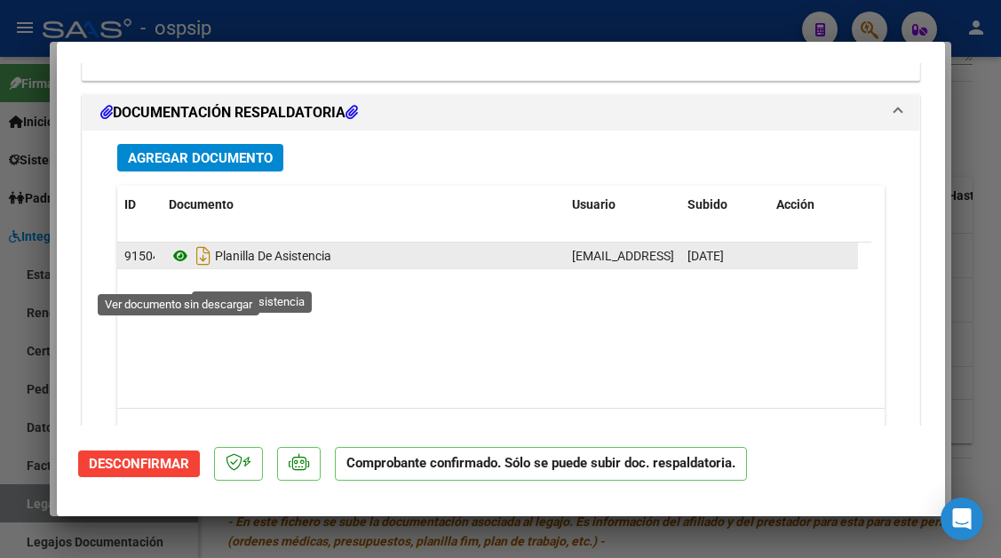
click at [183, 266] on icon at bounding box center [180, 255] width 23 height 21
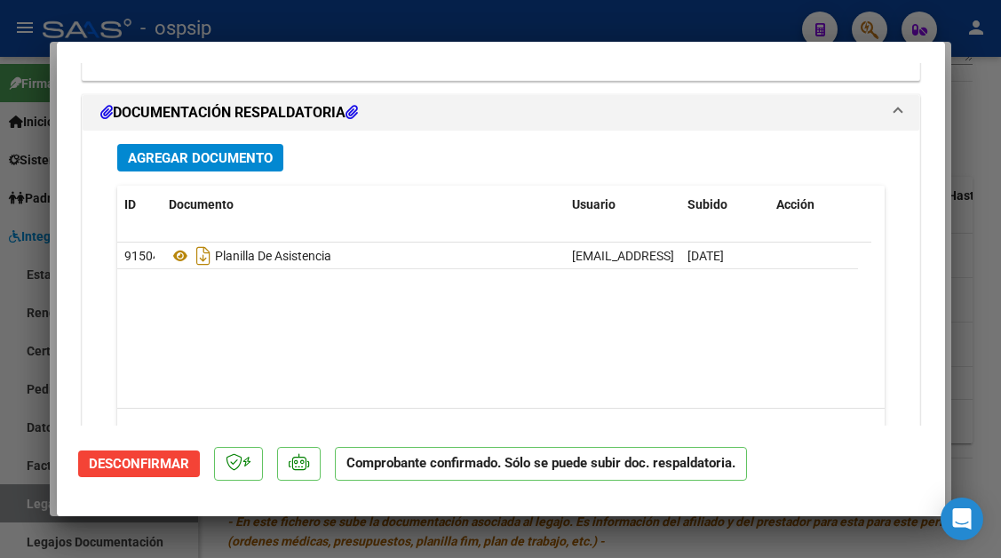
type input "$ 0,00"
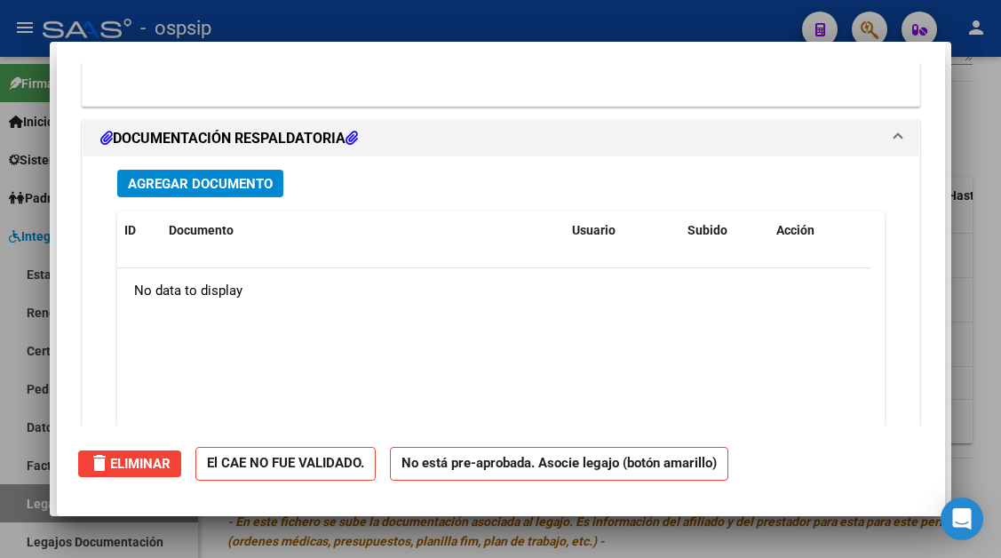
scroll to position [0, 0]
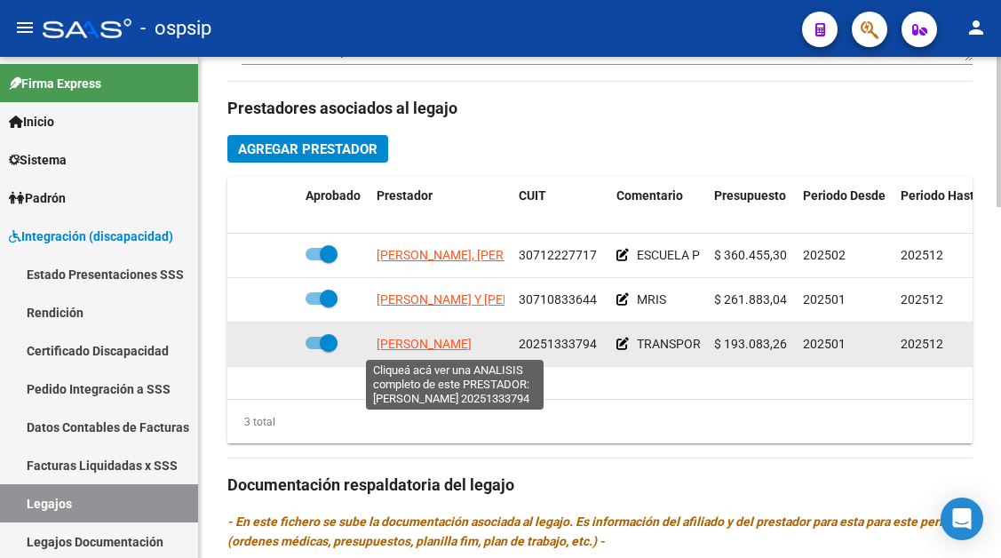
click at [392, 345] on span "LIBONATI DANIEL ERNESTO" at bounding box center [424, 344] width 95 height 14
type textarea "20251333794"
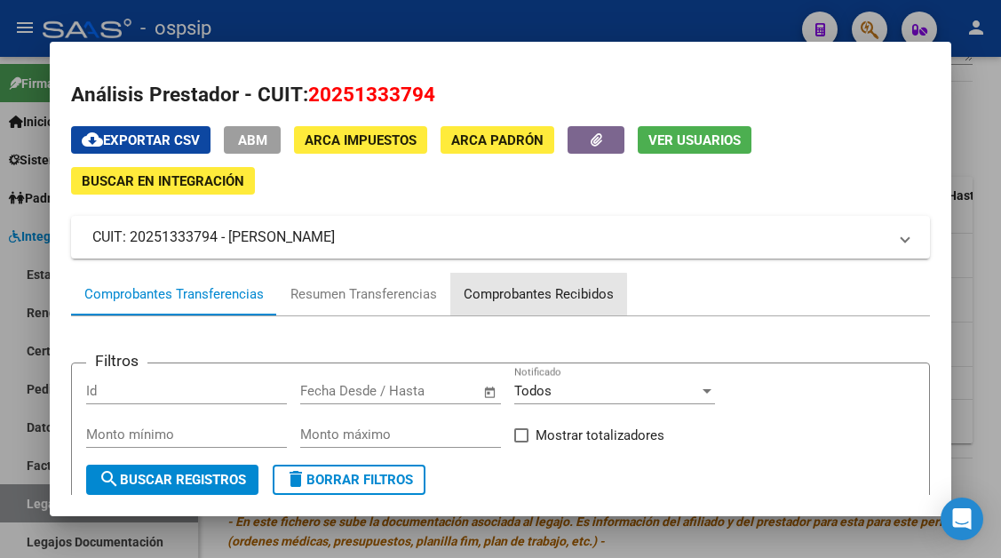
click at [485, 296] on div "Comprobantes Recibidos" at bounding box center [539, 294] width 150 height 20
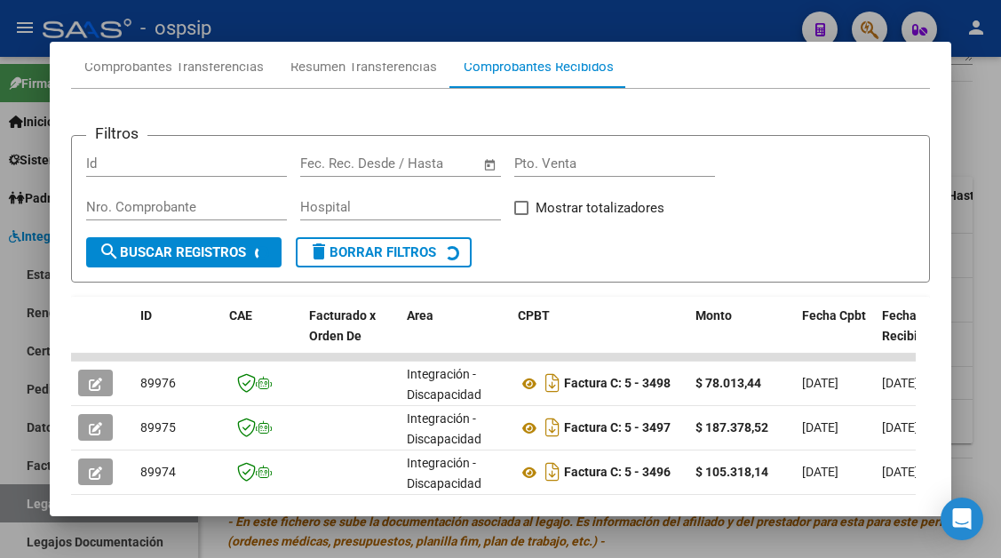
scroll to position [258, 0]
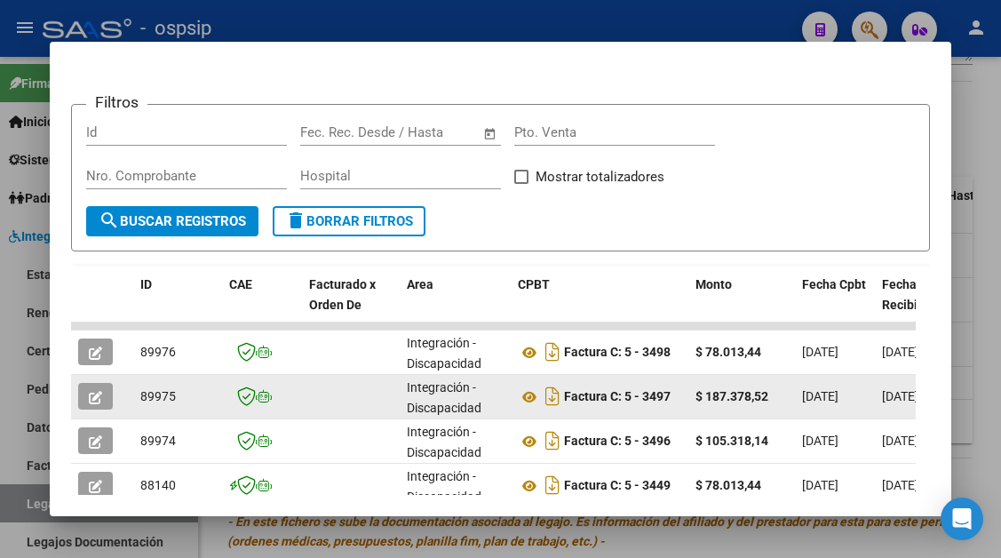
click at [107, 399] on button "button" at bounding box center [95, 396] width 35 height 27
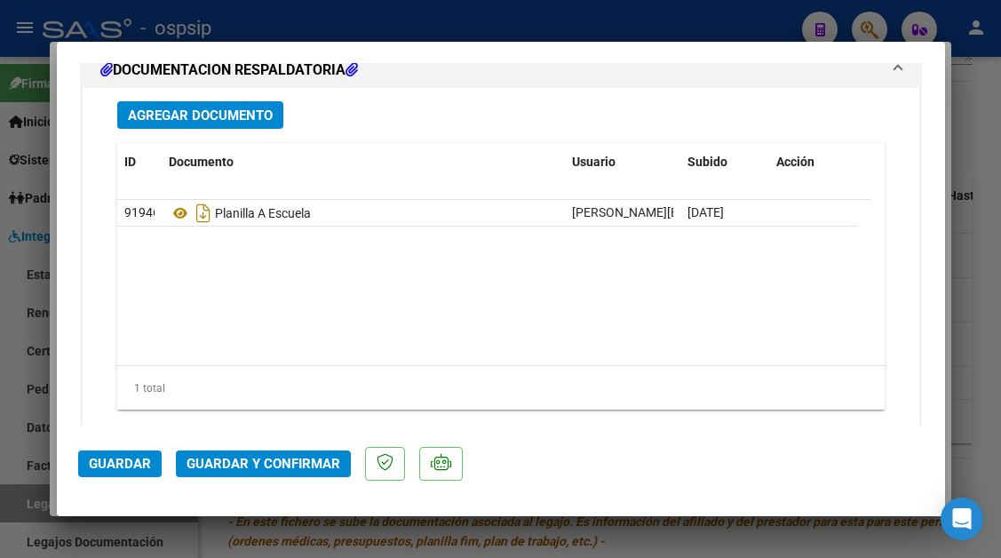
scroll to position [2220, 0]
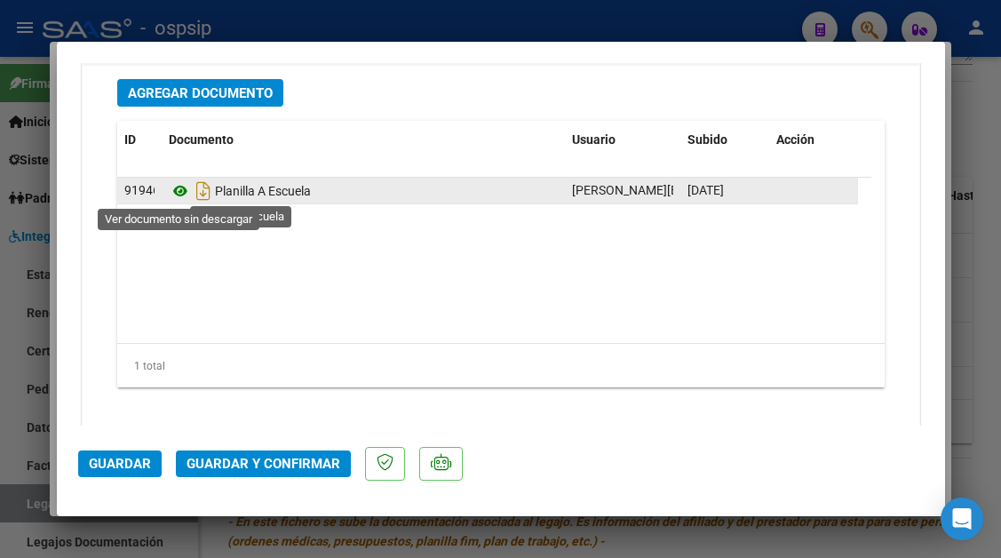
click at [184, 197] on icon at bounding box center [180, 190] width 23 height 21
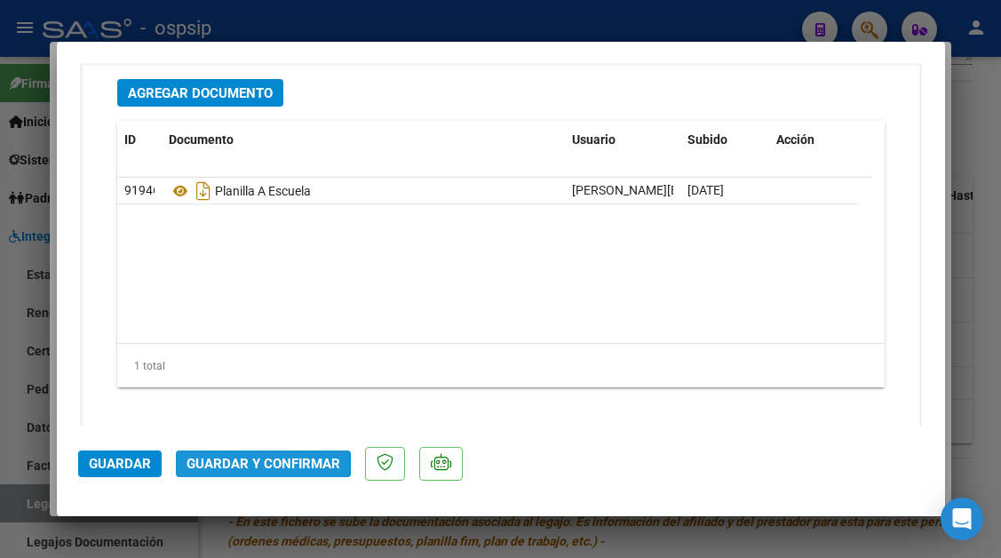
click at [218, 463] on span "Guardar y Confirmar" at bounding box center [263, 464] width 154 height 16
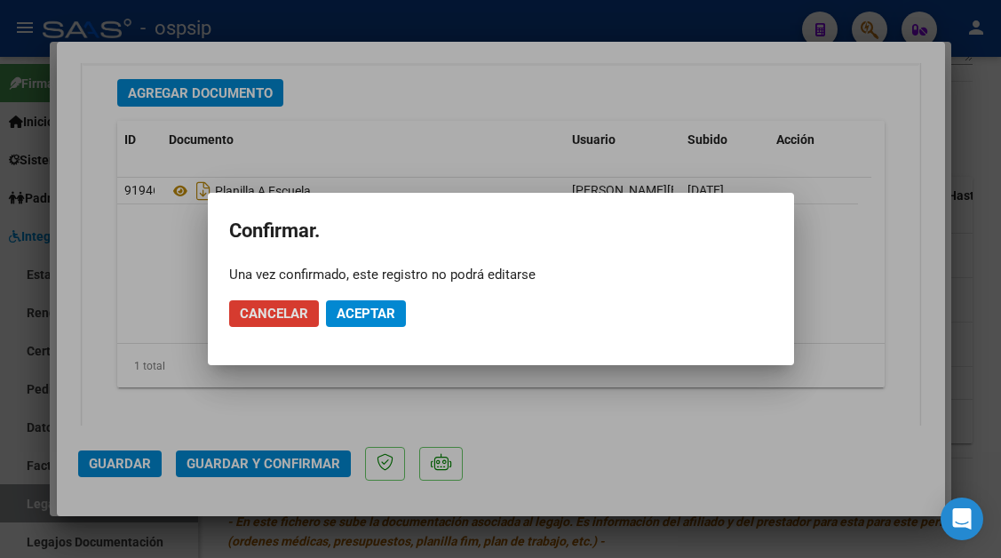
click at [348, 309] on span "Aceptar" at bounding box center [366, 313] width 59 height 16
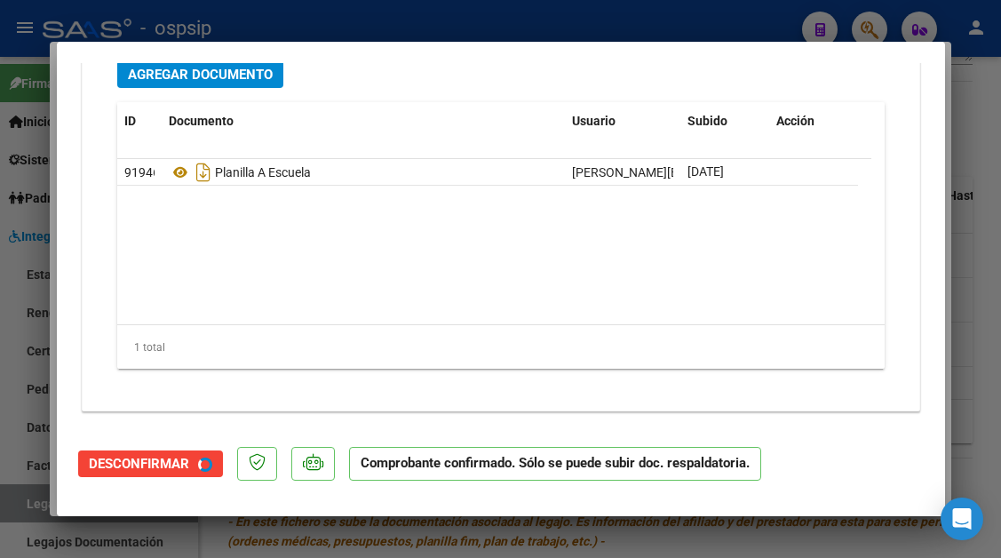
scroll to position [2019, 0]
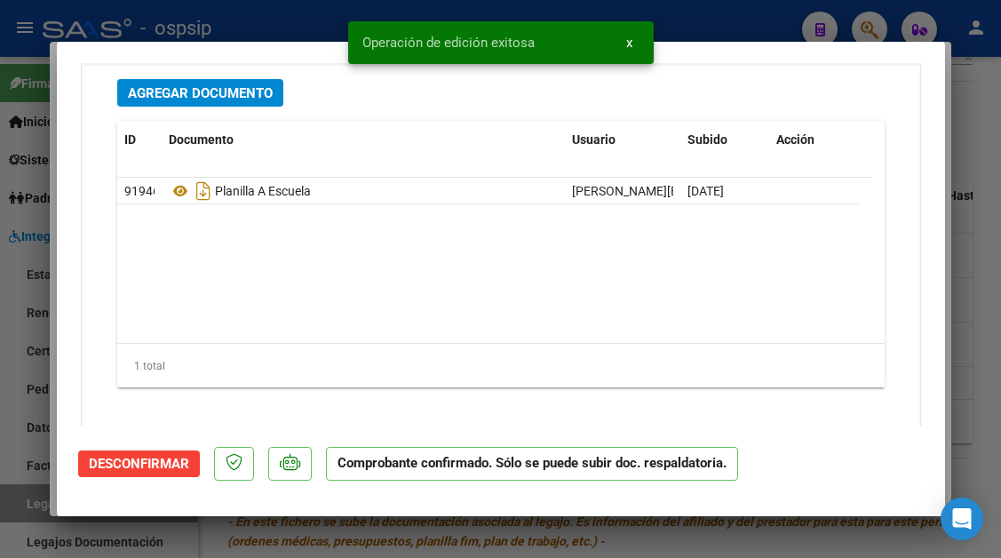
click at [37, 505] on div at bounding box center [500, 279] width 1001 height 558
type input "$ 0,00"
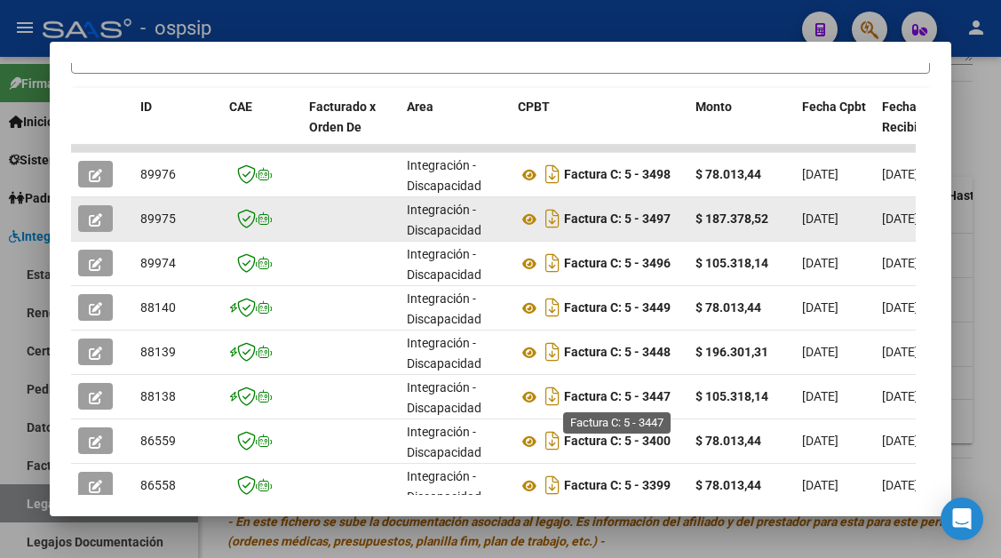
scroll to position [614, 0]
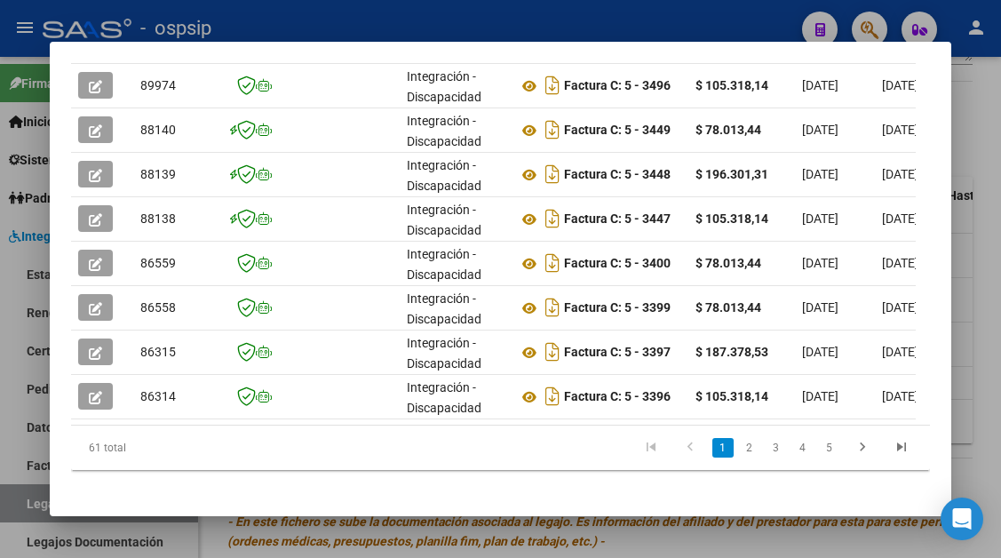
click at [20, 509] on div at bounding box center [500, 279] width 1001 height 558
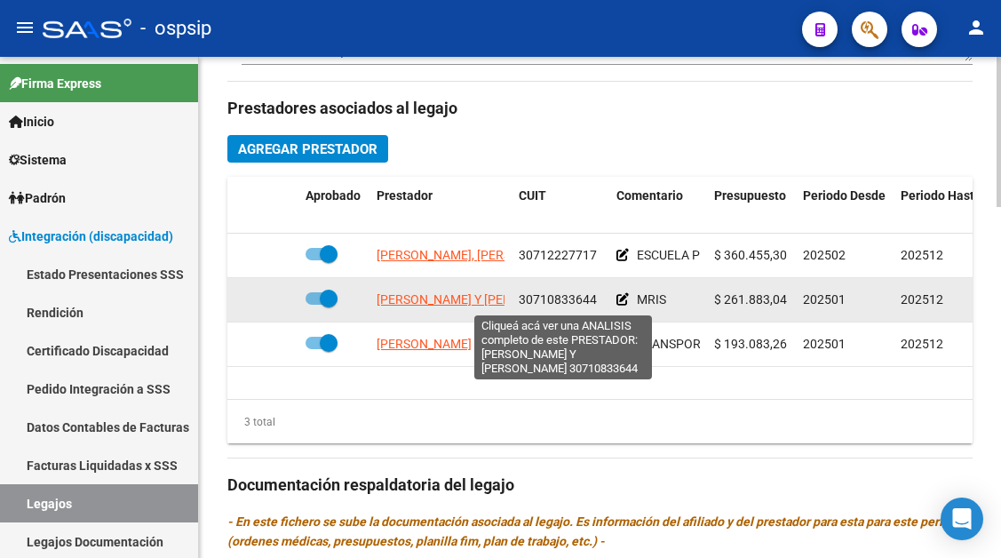
click at [398, 304] on span "GAMBARRUTTA LAURA CECILIA Y RUBILLO ROSANA CLAUDIA S.H." at bounding box center [478, 299] width 202 height 14
type textarea "30710833644"
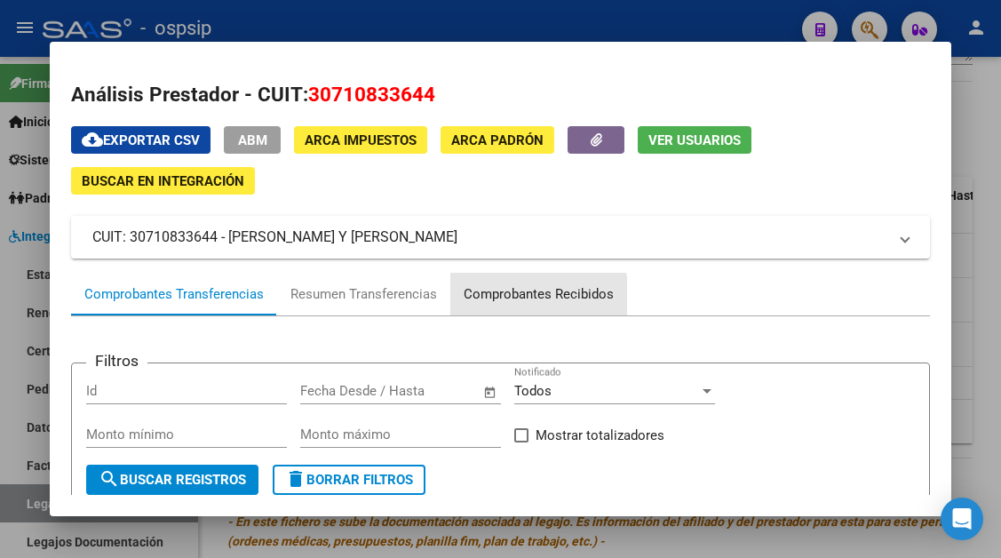
click at [493, 298] on div "Comprobantes Recibidos" at bounding box center [539, 294] width 150 height 20
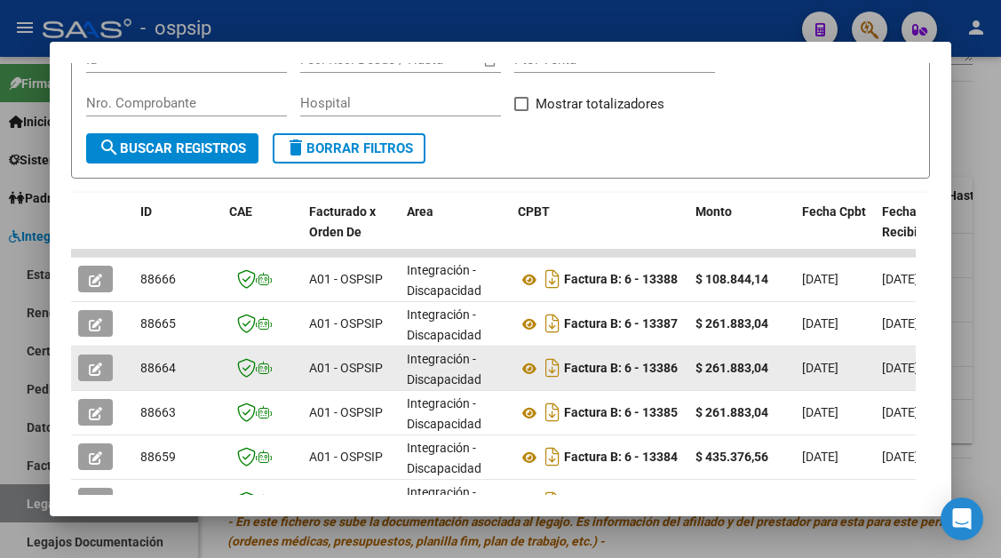
scroll to position [347, 0]
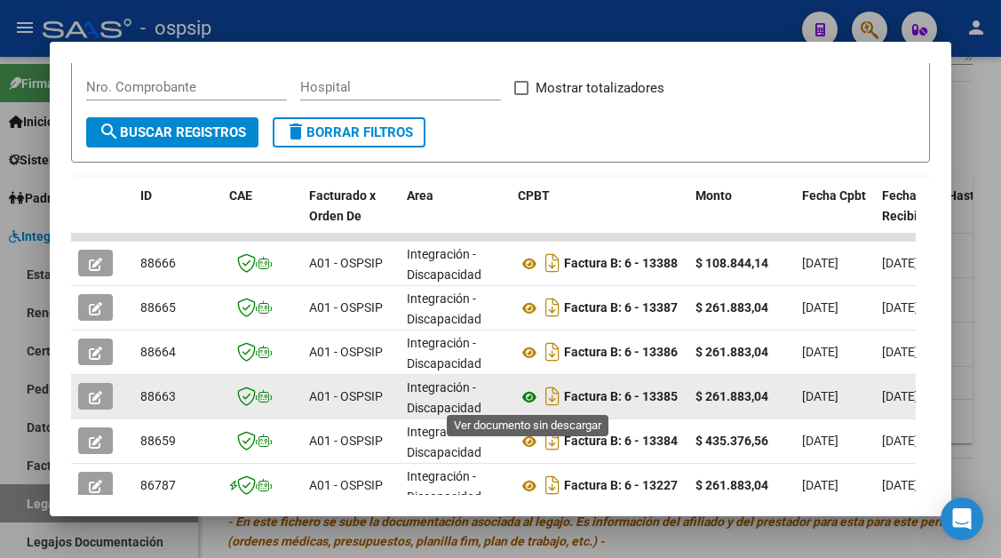
click at [528, 397] on icon at bounding box center [529, 396] width 23 height 21
click at [92, 400] on icon "button" at bounding box center [95, 397] width 13 height 13
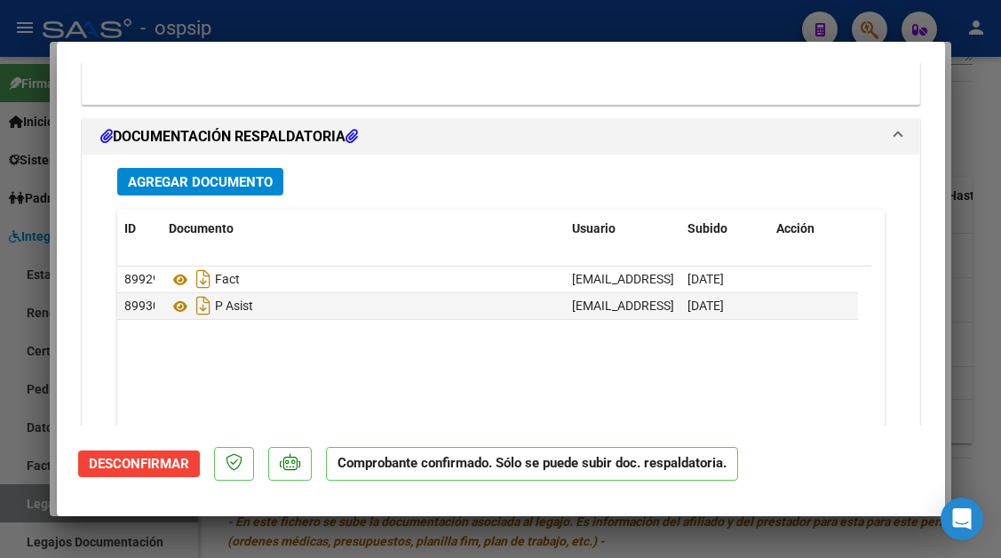
scroll to position [2288, 0]
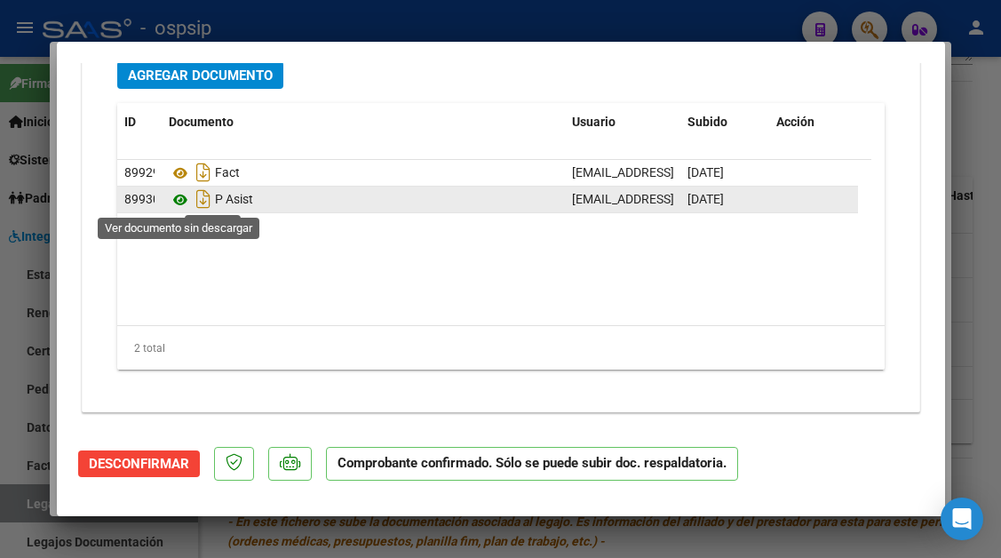
click at [176, 203] on icon at bounding box center [180, 199] width 23 height 21
click at [183, 206] on icon at bounding box center [180, 199] width 23 height 21
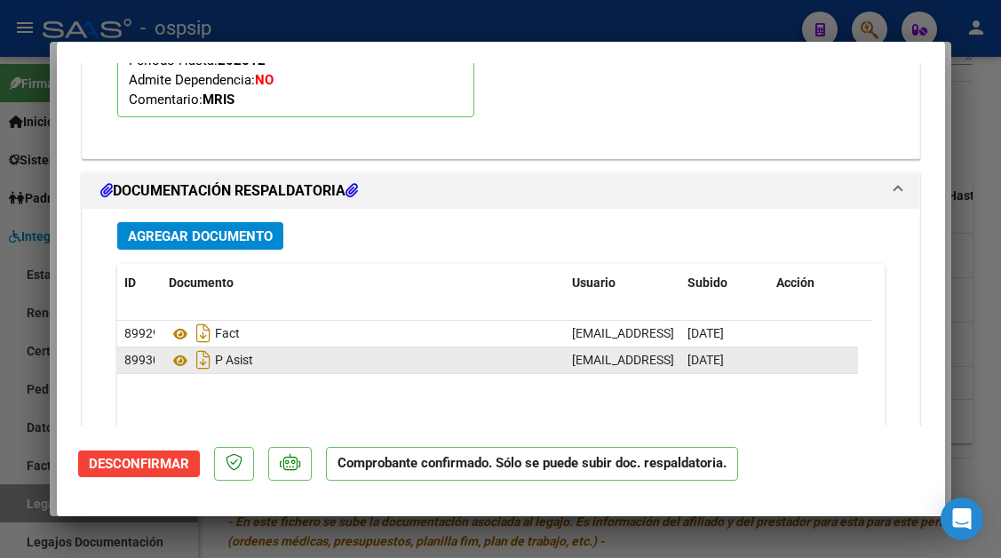
scroll to position [2110, 0]
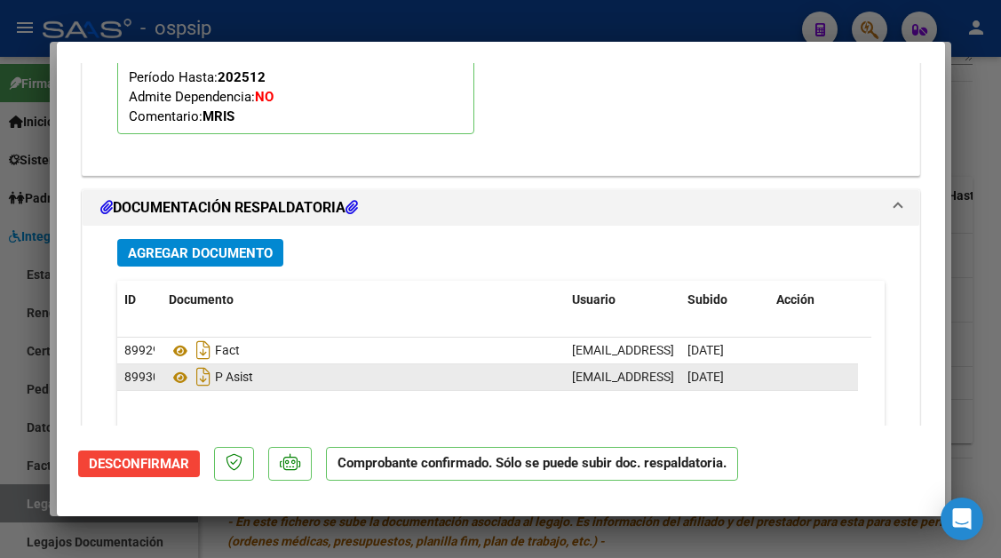
type input "$ 0,00"
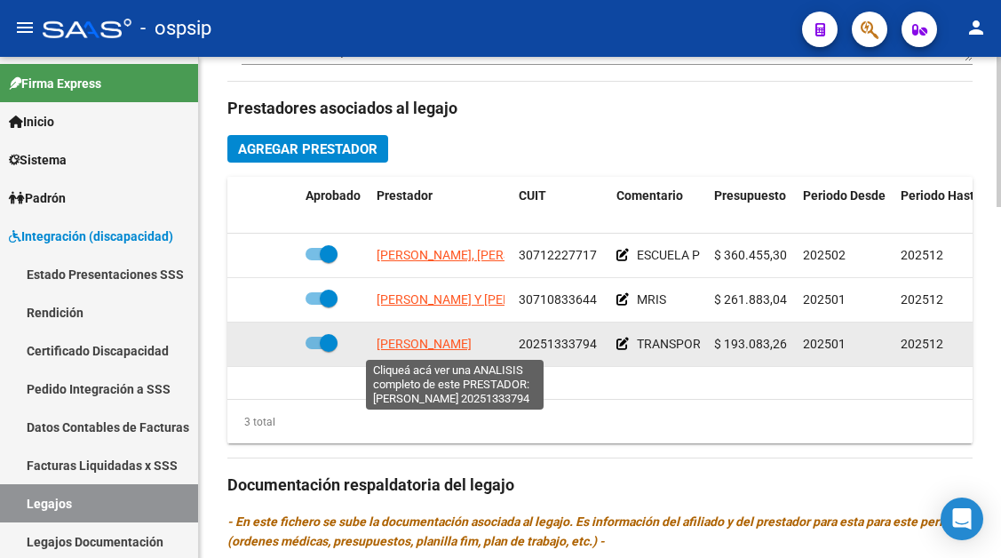
click at [408, 345] on span "LIBONATI DANIEL ERNESTO" at bounding box center [424, 344] width 95 height 14
type textarea "20251333794"
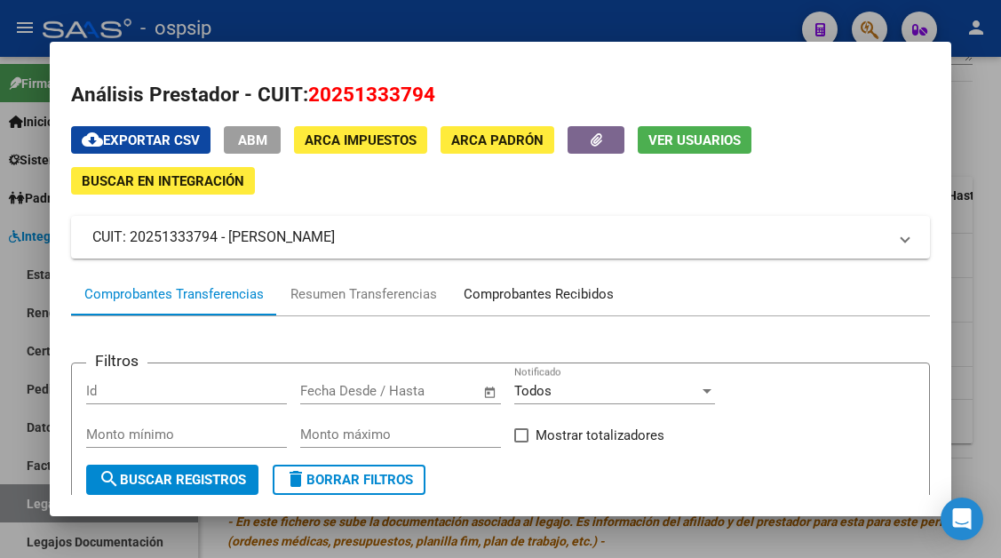
click at [475, 302] on div "Comprobantes Recibidos" at bounding box center [539, 294] width 150 height 20
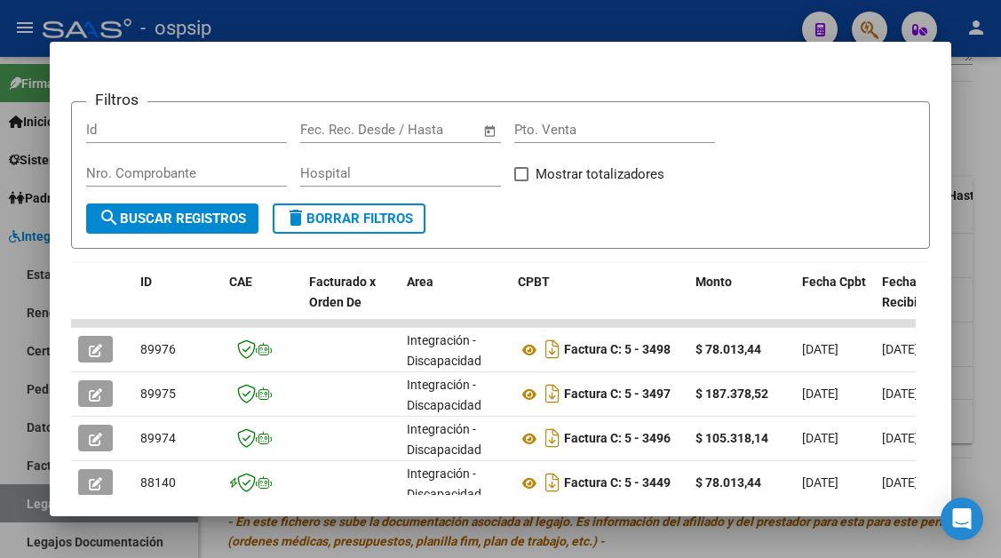
scroll to position [347, 0]
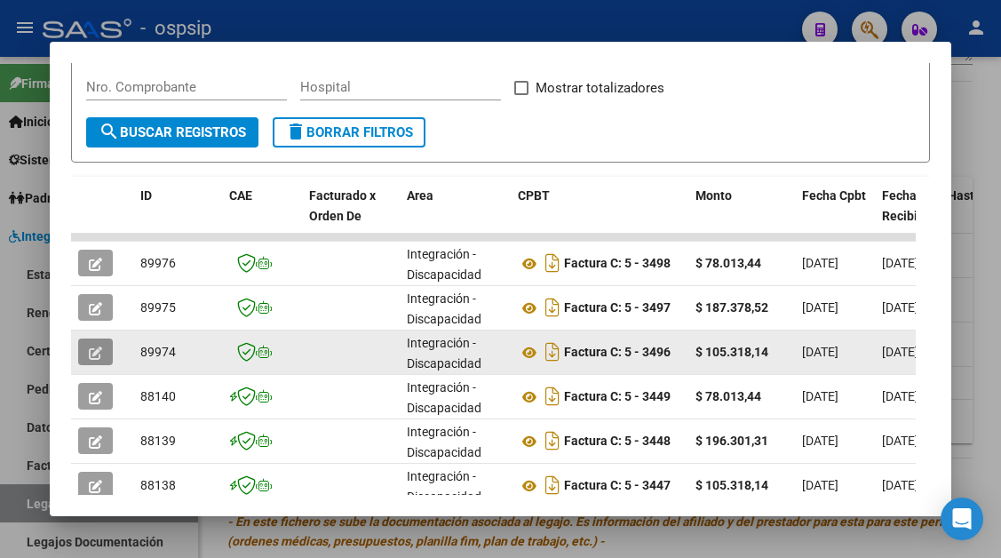
click at [94, 364] on button "button" at bounding box center [95, 351] width 35 height 27
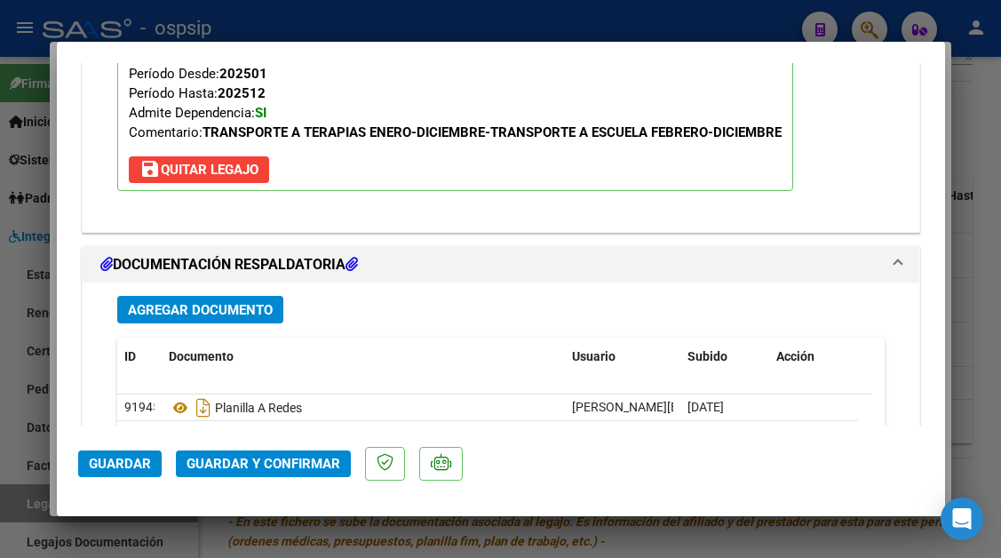
scroll to position [2043, 0]
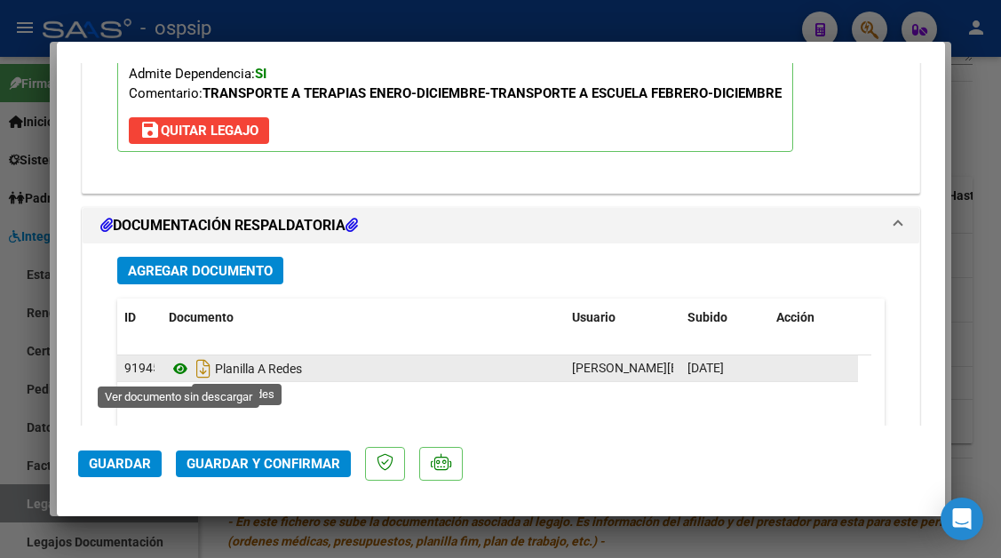
click at [183, 359] on icon at bounding box center [180, 368] width 23 height 21
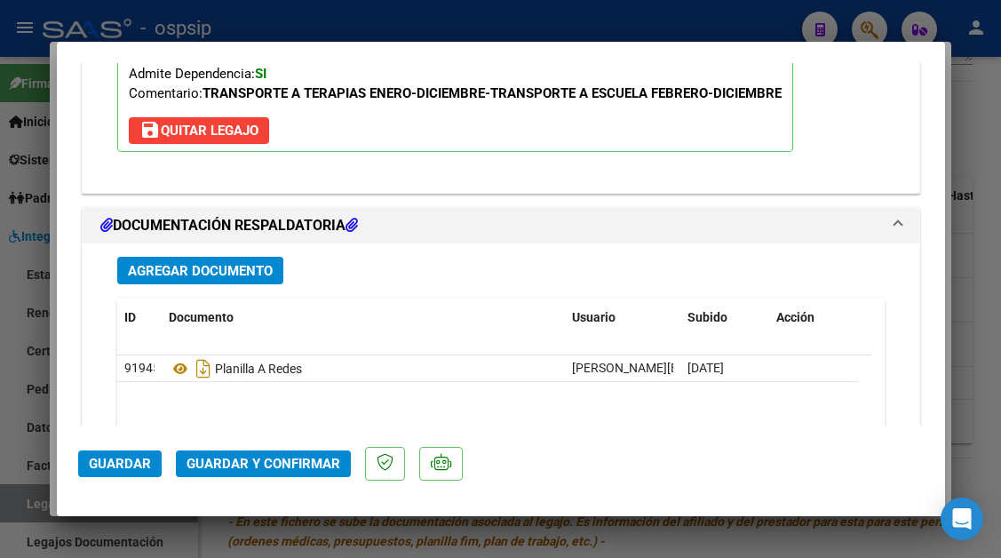
click at [282, 465] on span "Guardar y Confirmar" at bounding box center [263, 464] width 154 height 16
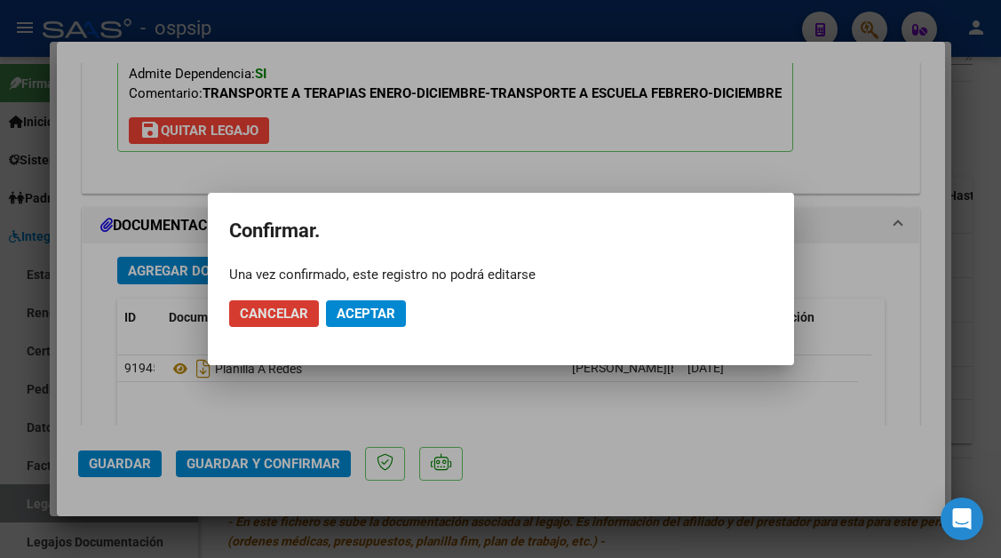
click at [369, 312] on span "Aceptar" at bounding box center [366, 313] width 59 height 16
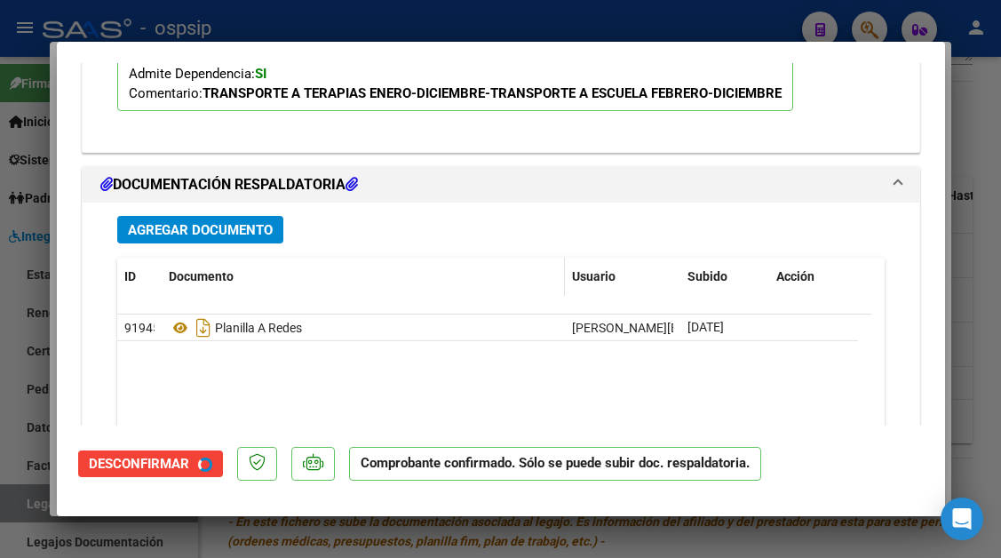
scroll to position [2036, 0]
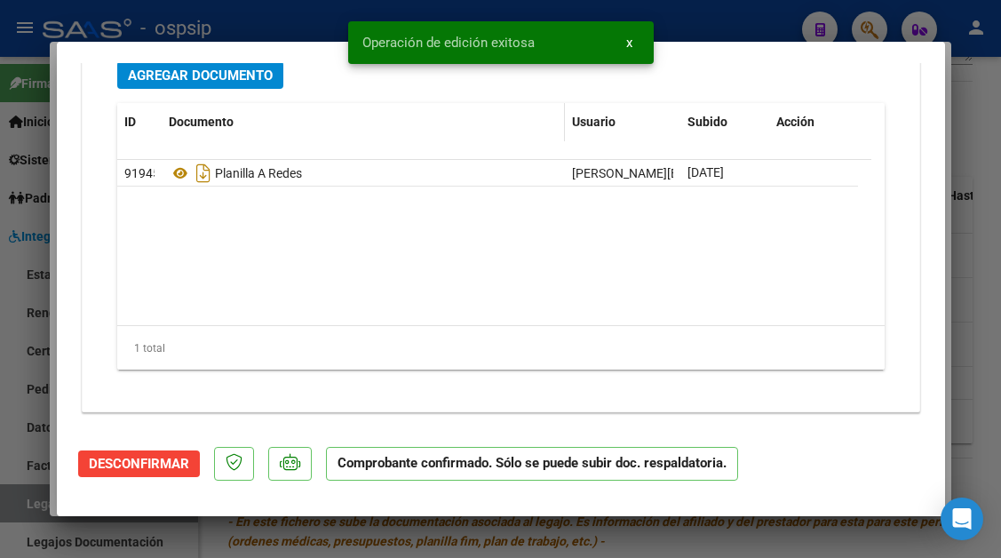
type input "$ 0,00"
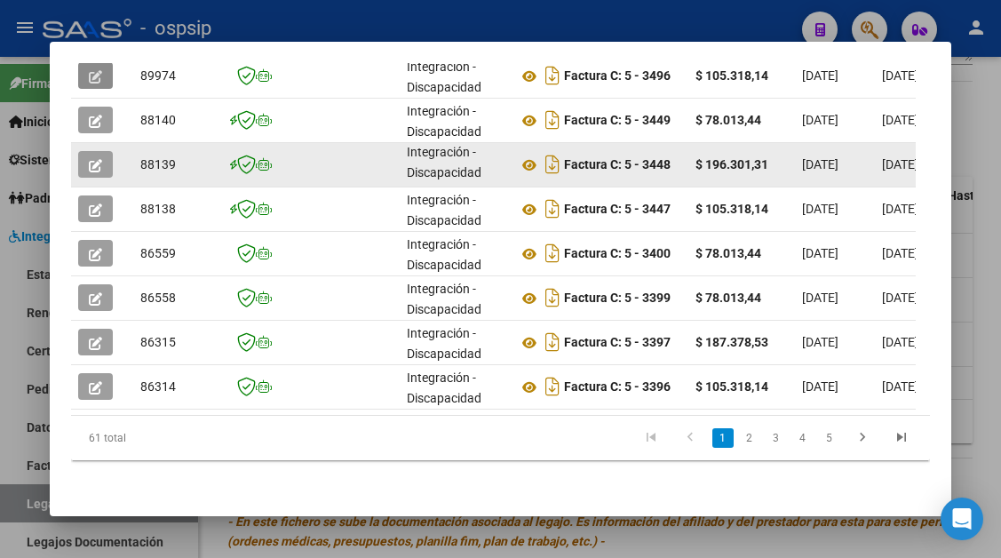
scroll to position [548, 0]
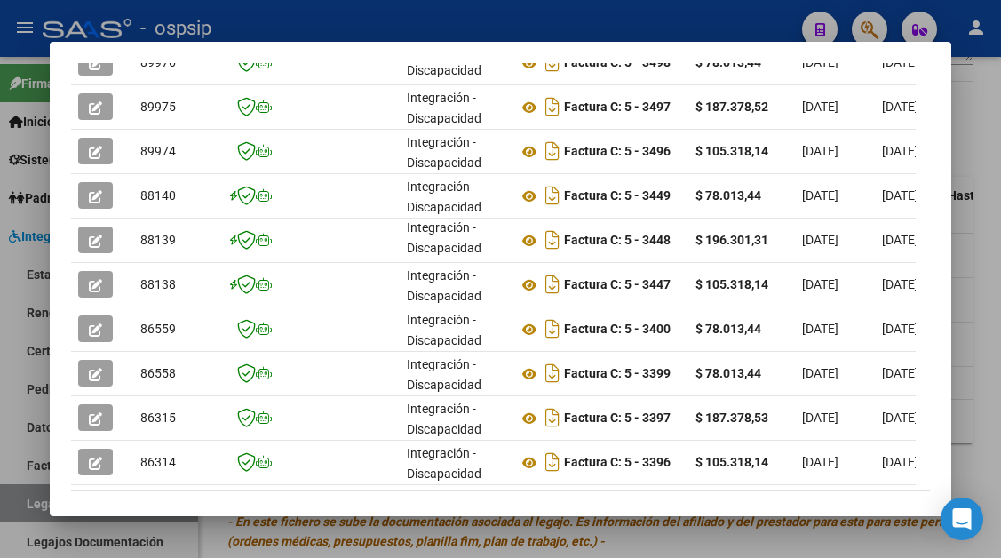
click at [26, 515] on div at bounding box center [500, 279] width 1001 height 558
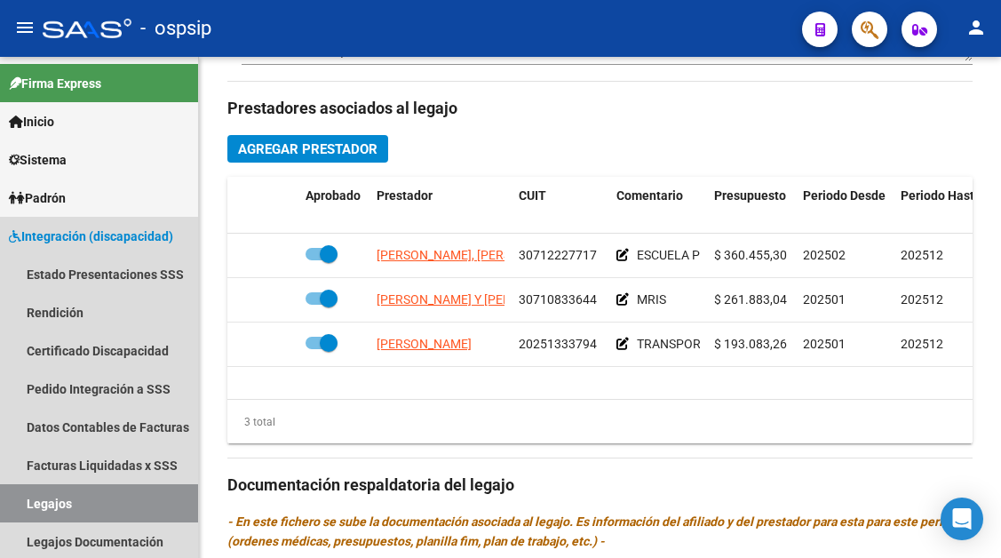
click at [26, 515] on link "Legajos" at bounding box center [99, 503] width 198 height 38
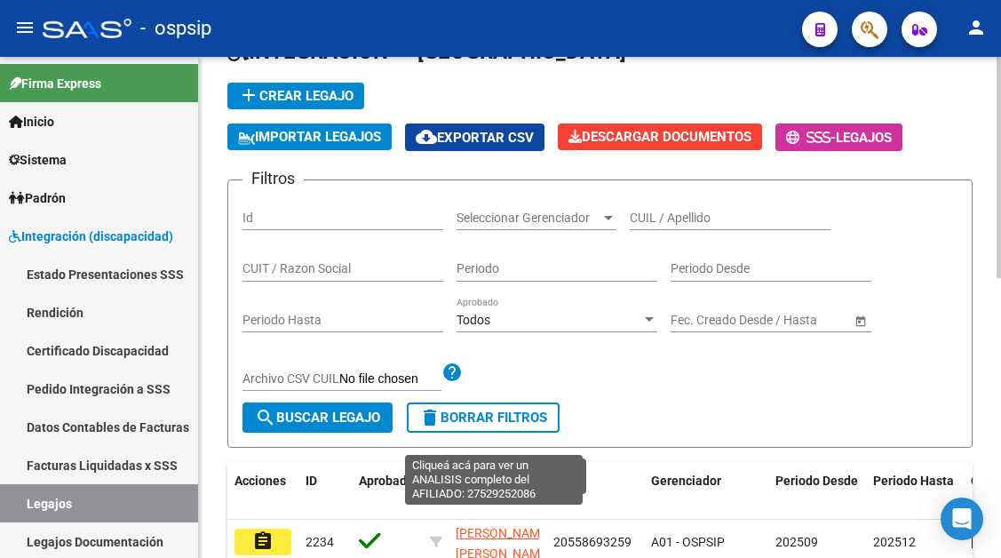
scroll to position [102, 0]
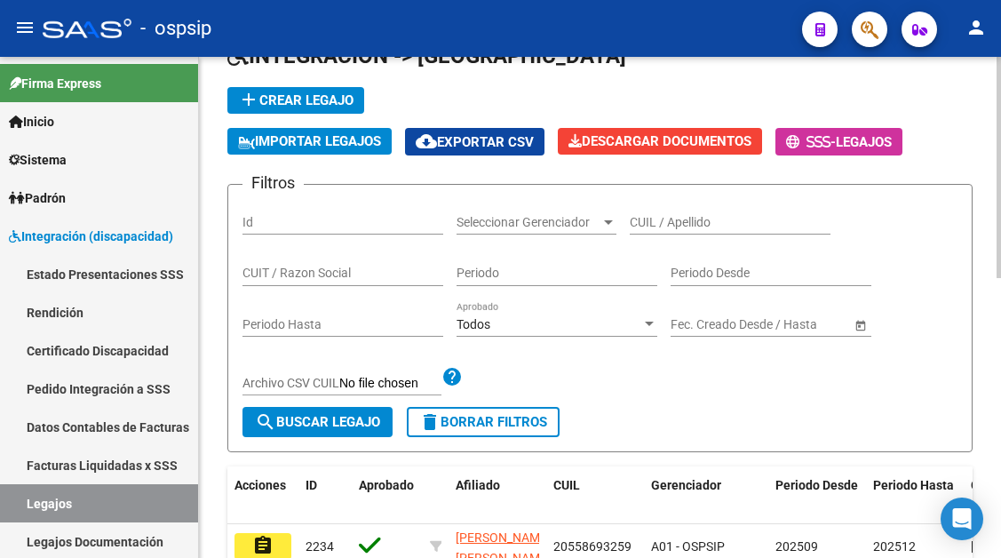
click at [683, 226] on input "CUIL / Apellido" at bounding box center [730, 222] width 201 height 15
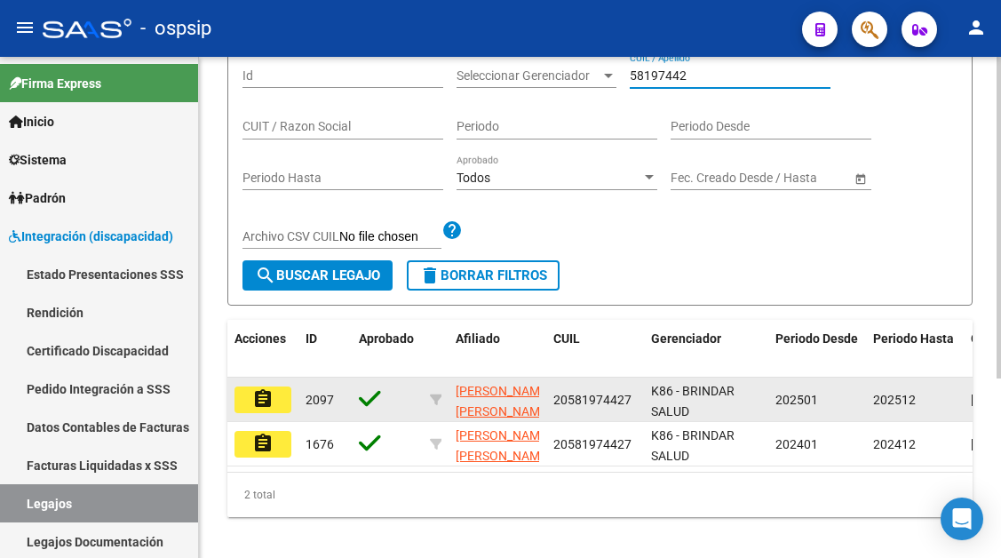
scroll to position [280, 0]
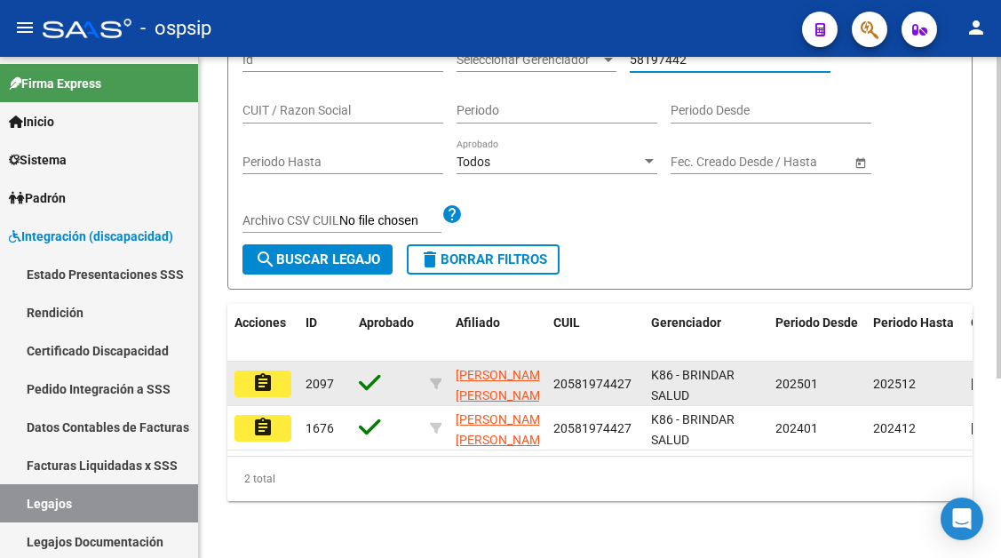
type input "58197442"
click at [257, 372] on mat-icon "assignment" at bounding box center [262, 382] width 21 height 21
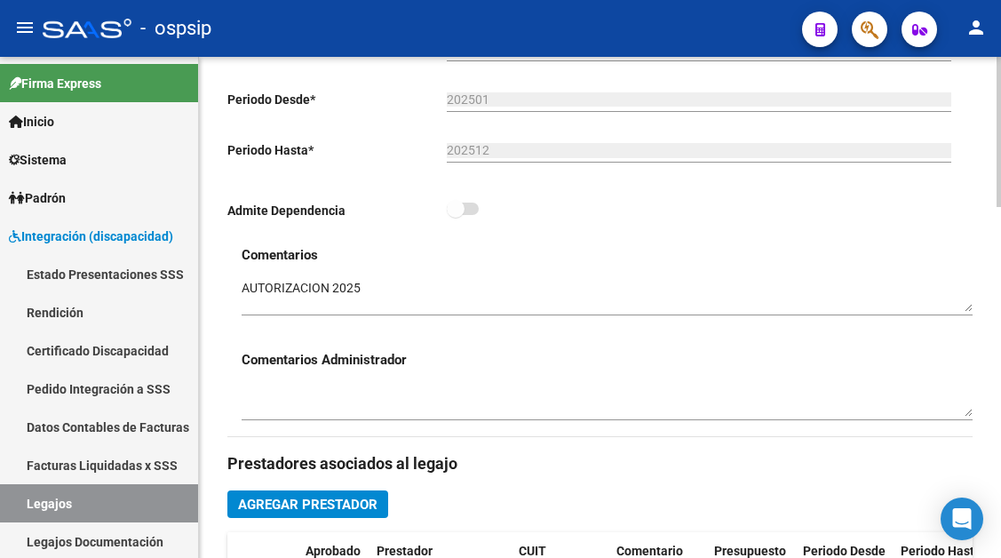
scroll to position [178, 0]
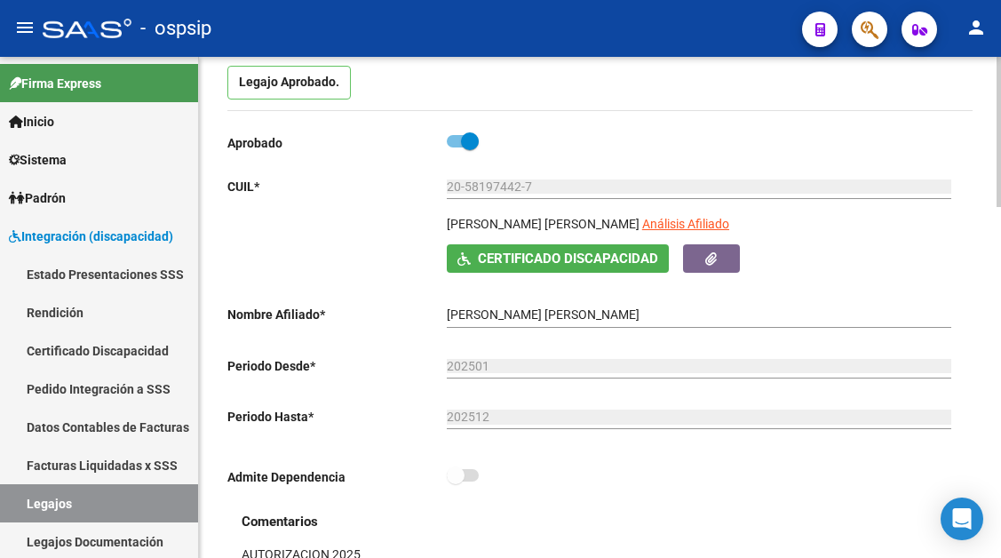
click at [685, 216] on app-link-go-to "Análisis Afiliado" at bounding box center [685, 229] width 87 height 30
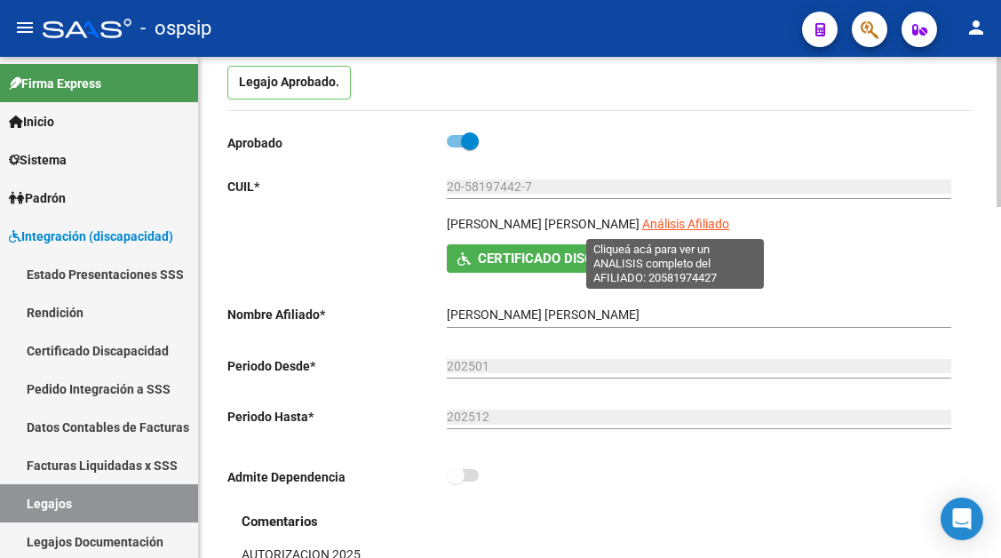
click at [676, 223] on span "Análisis Afiliado" at bounding box center [685, 224] width 87 height 14
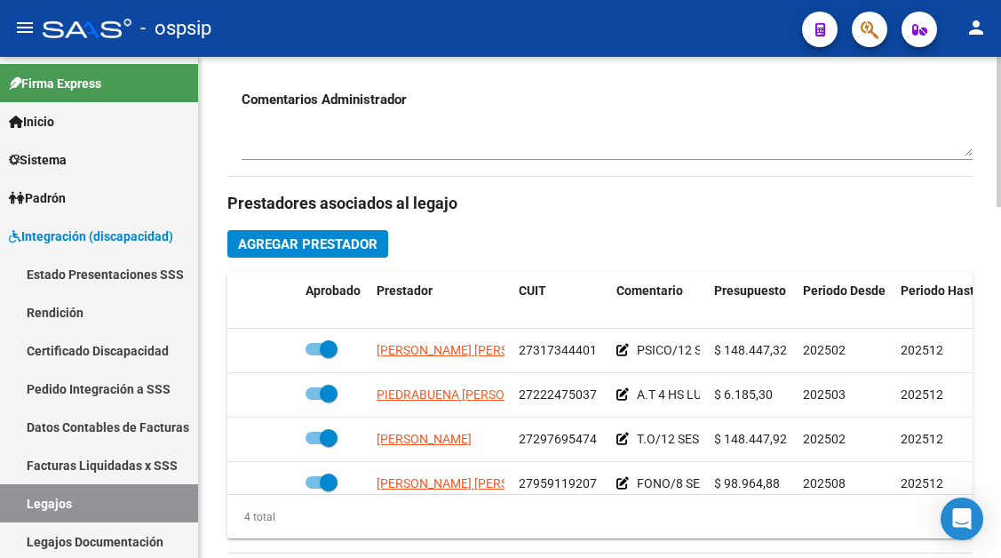
scroll to position [710, 0]
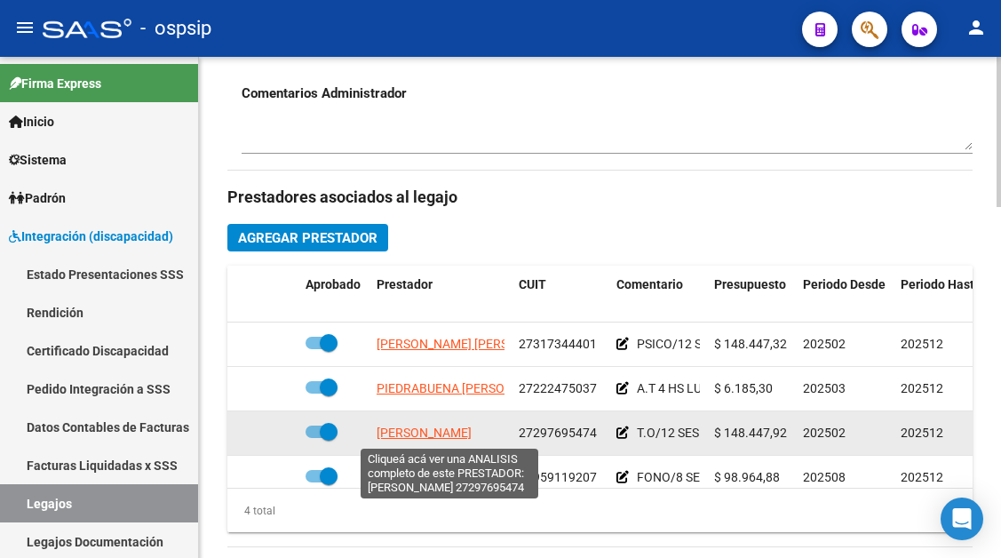
click at [421, 439] on span "GONZALEZ BELO MARINA" at bounding box center [424, 432] width 95 height 14
type textarea "27297695474"
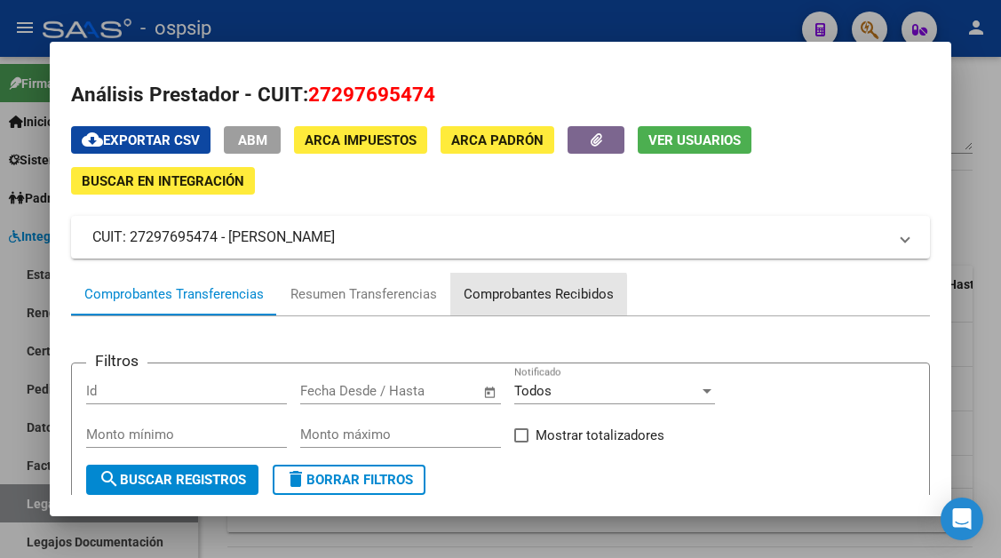
click at [536, 306] on div "Comprobantes Recibidos" at bounding box center [538, 294] width 177 height 43
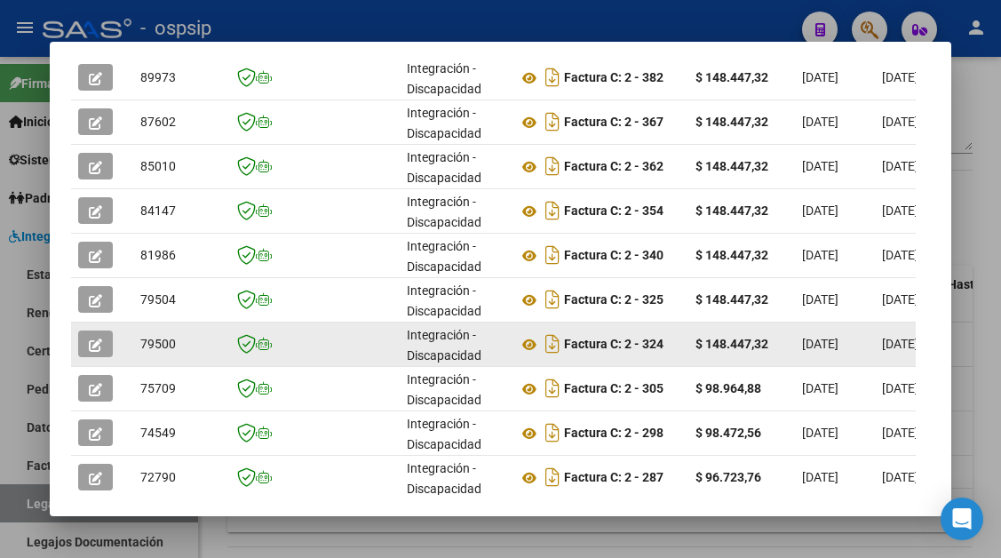
scroll to position [444, 0]
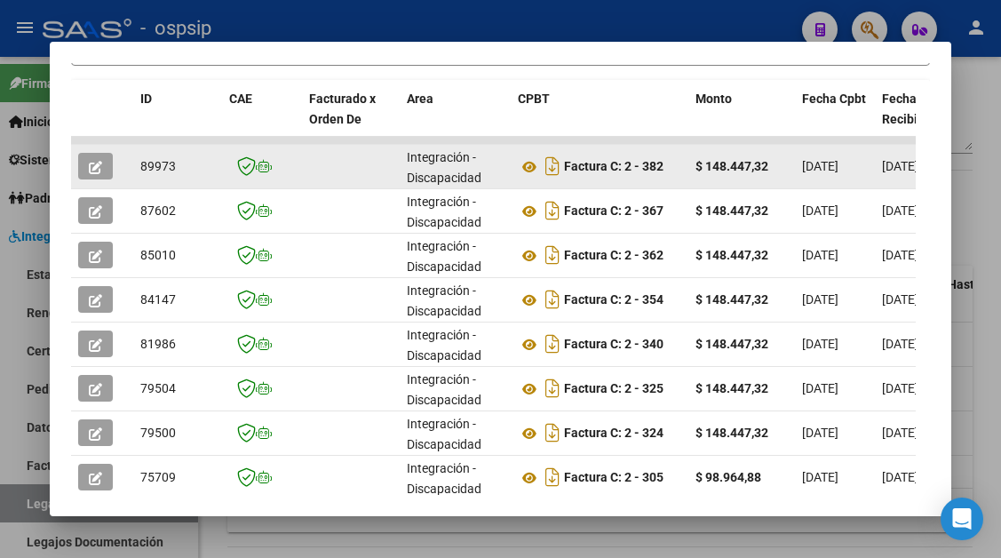
click at [102, 164] on icon "button" at bounding box center [95, 167] width 13 height 13
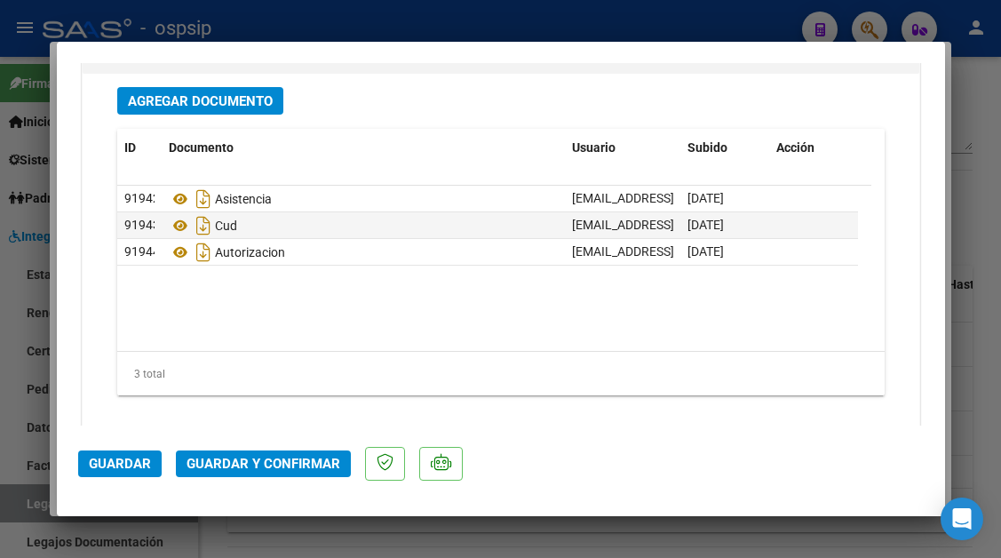
scroll to position [2238, 0]
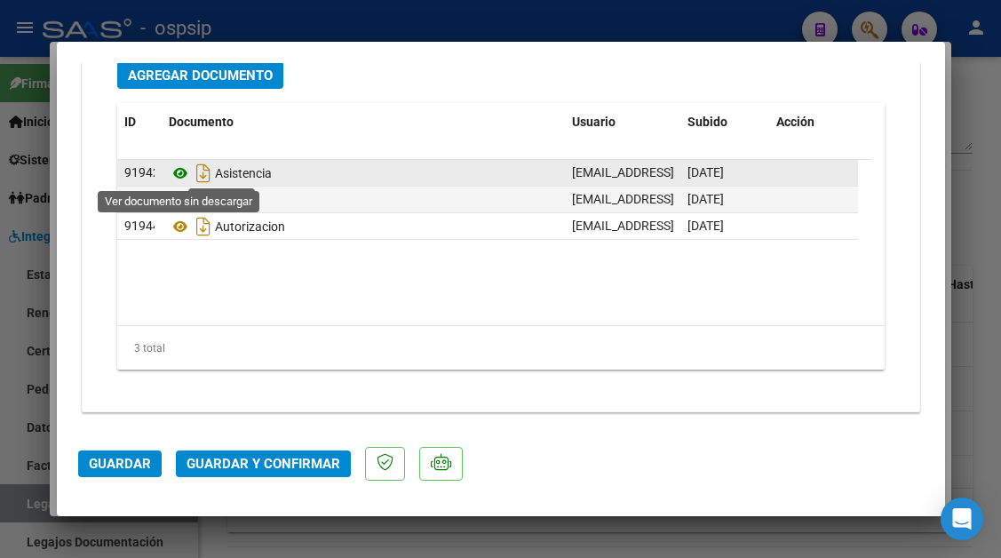
click at [178, 167] on icon at bounding box center [180, 173] width 23 height 21
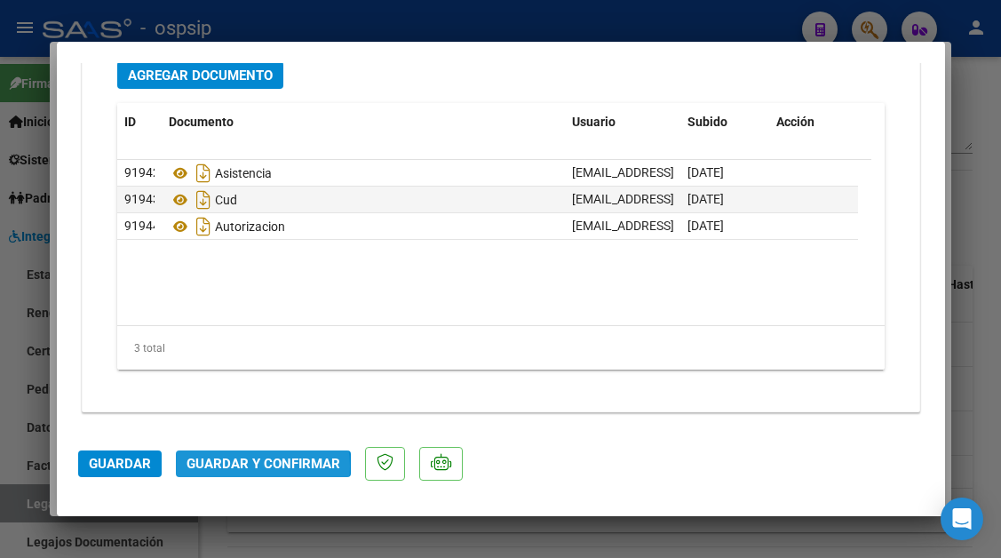
click at [243, 466] on span "Guardar y Confirmar" at bounding box center [263, 464] width 154 height 16
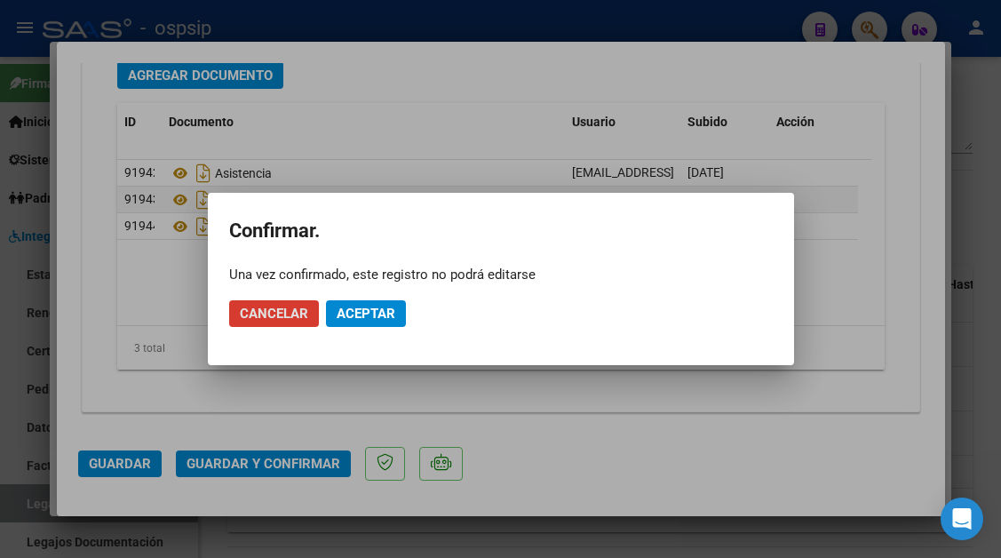
click at [357, 304] on button "Aceptar" at bounding box center [366, 313] width 80 height 27
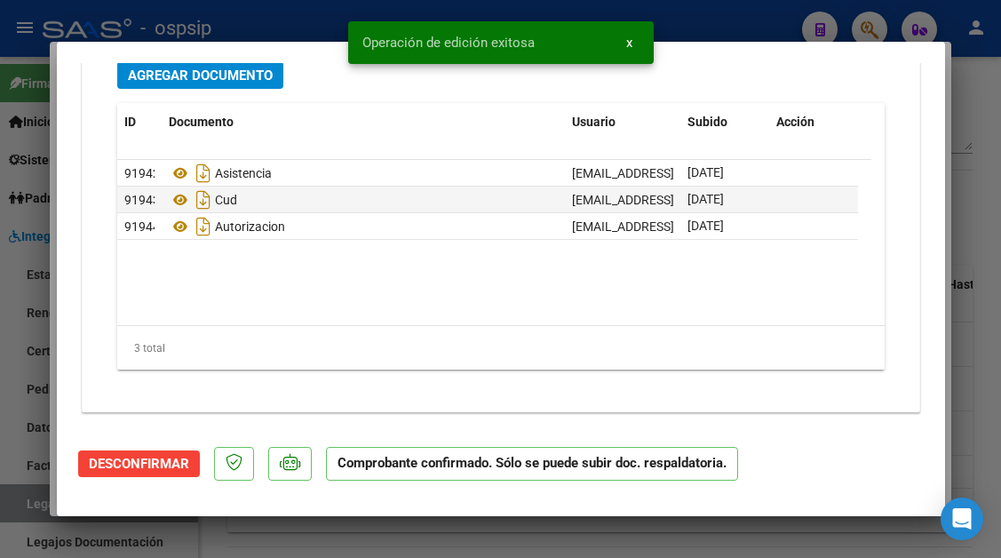
scroll to position [1770, 0]
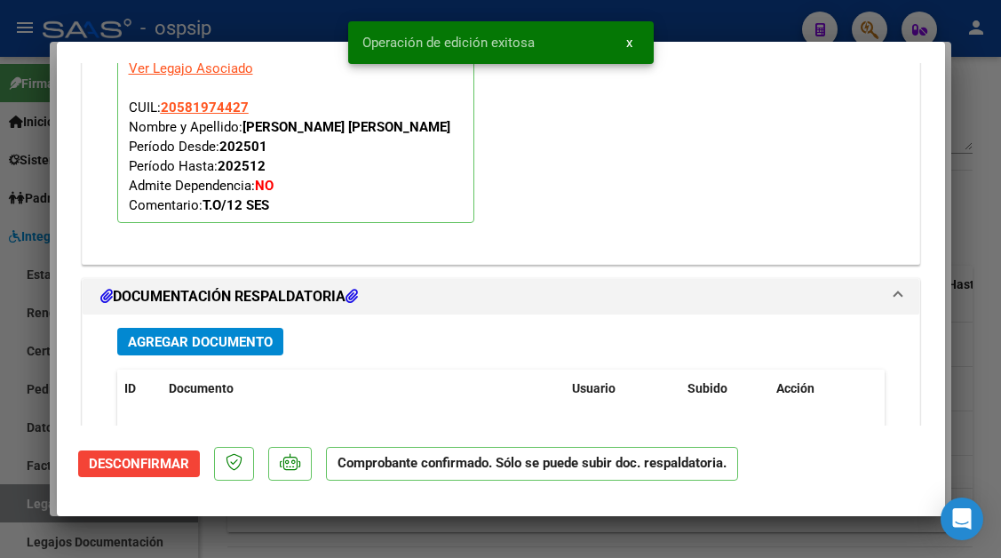
type input "$ 0,00"
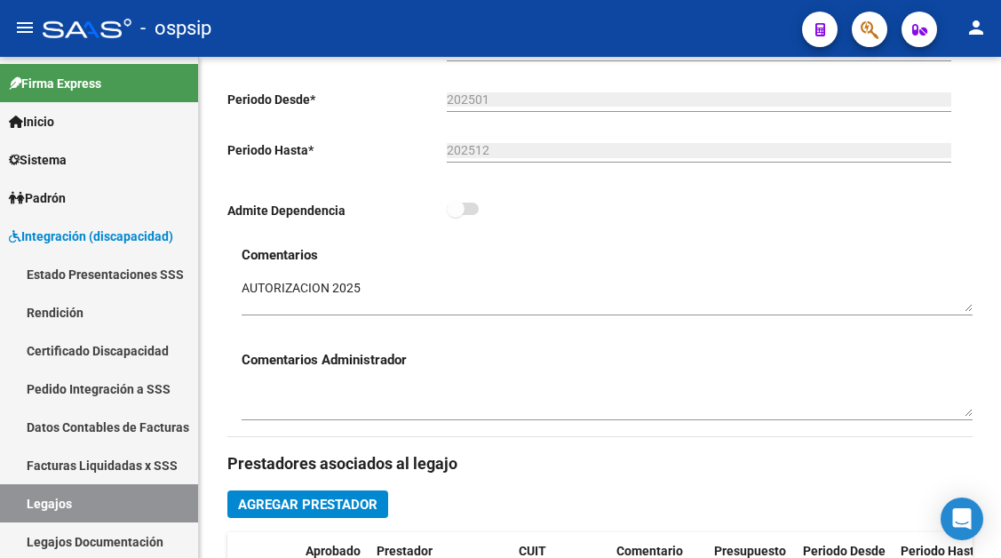
scroll to position [266, 0]
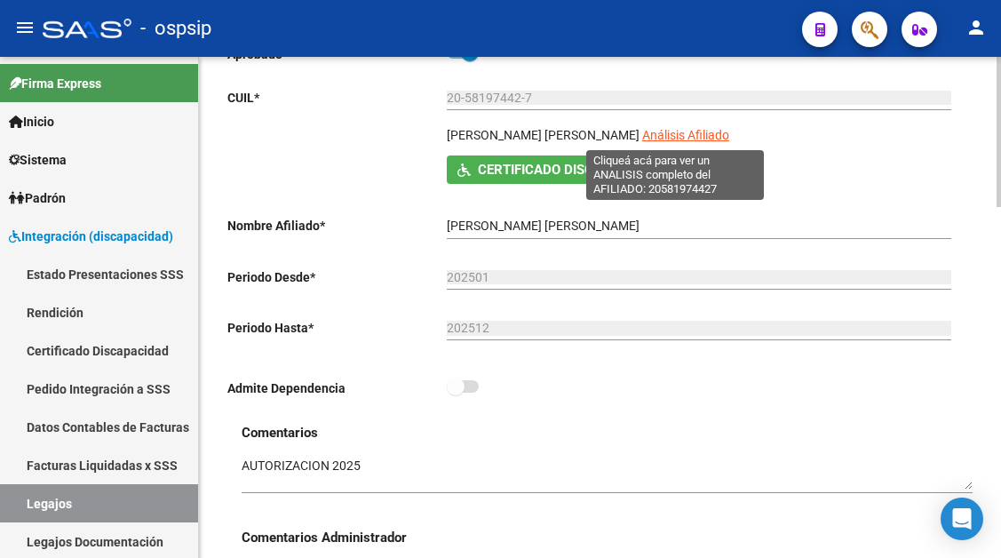
click at [673, 137] on span "Análisis Afiliado" at bounding box center [685, 135] width 87 height 14
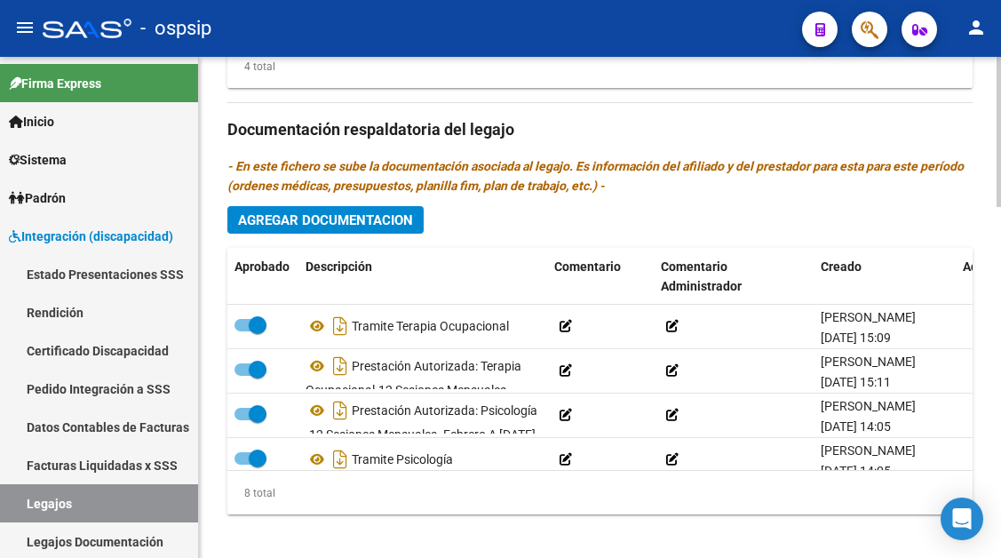
scroll to position [977, 0]
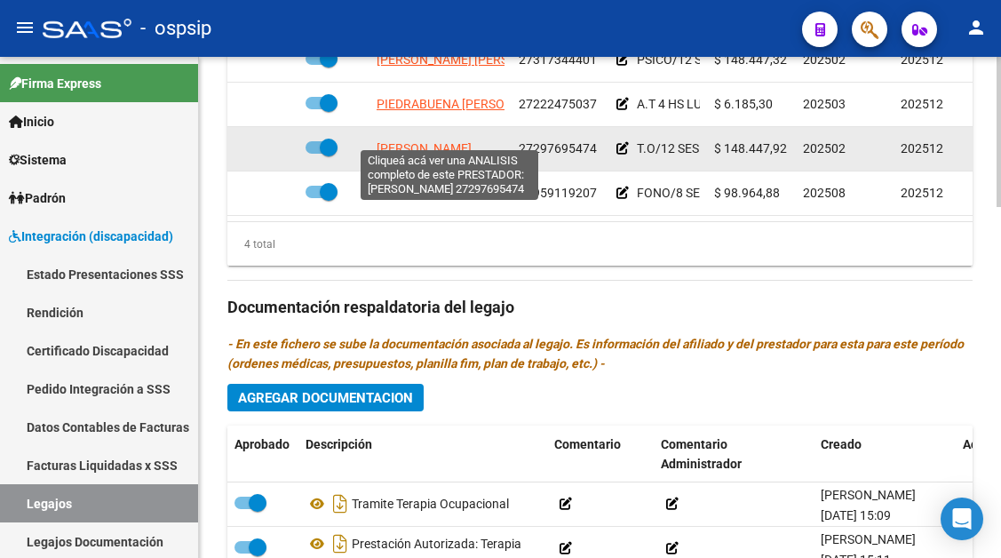
click at [408, 141] on span "GONZALEZ BELO MARINA" at bounding box center [424, 148] width 95 height 14
type textarea "27297695474"
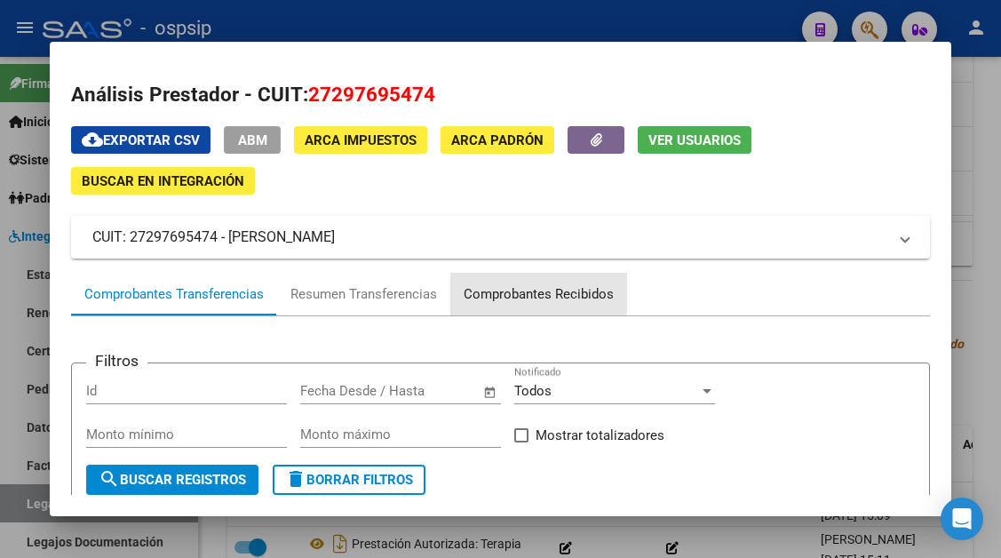
click at [504, 286] on div "Comprobantes Recibidos" at bounding box center [539, 294] width 150 height 20
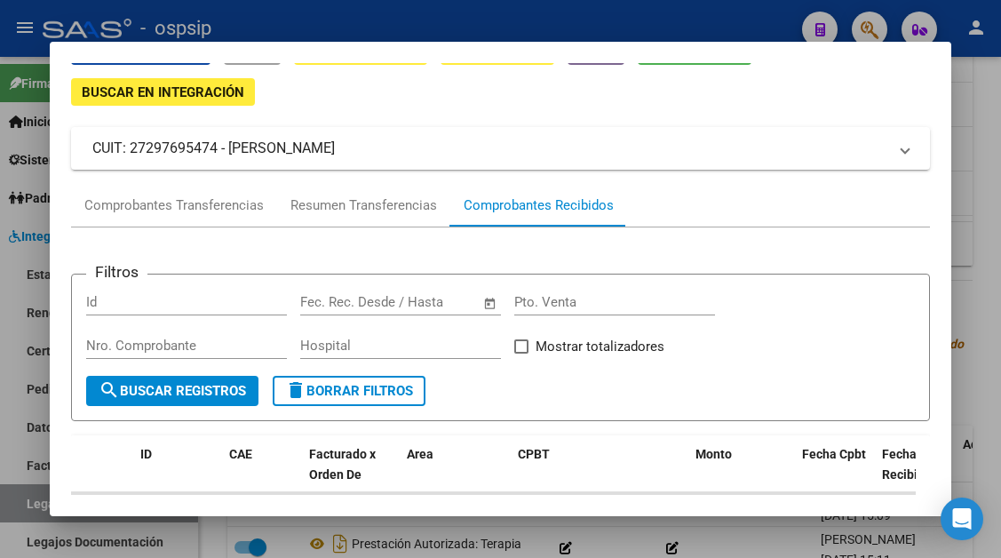
scroll to position [355, 0]
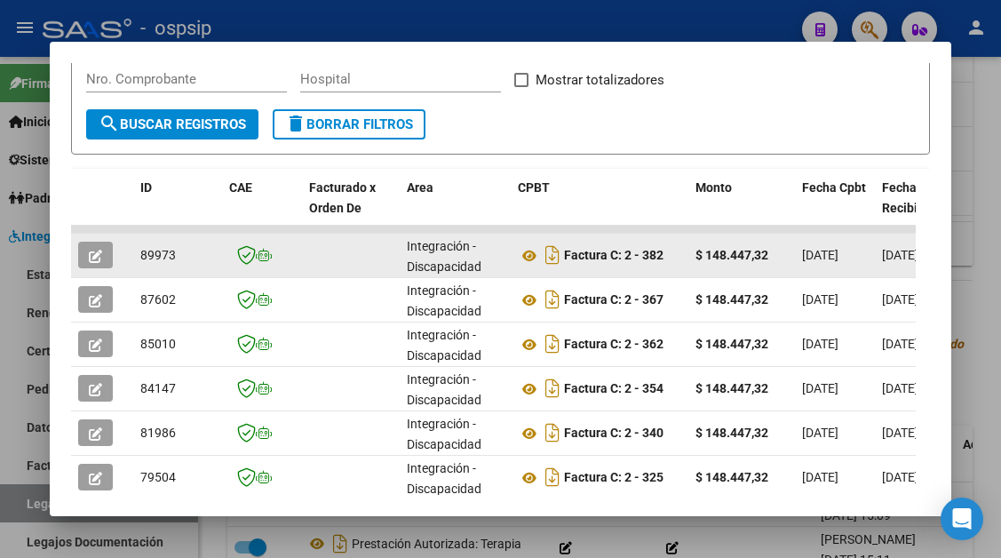
click at [103, 258] on button "button" at bounding box center [95, 255] width 35 height 27
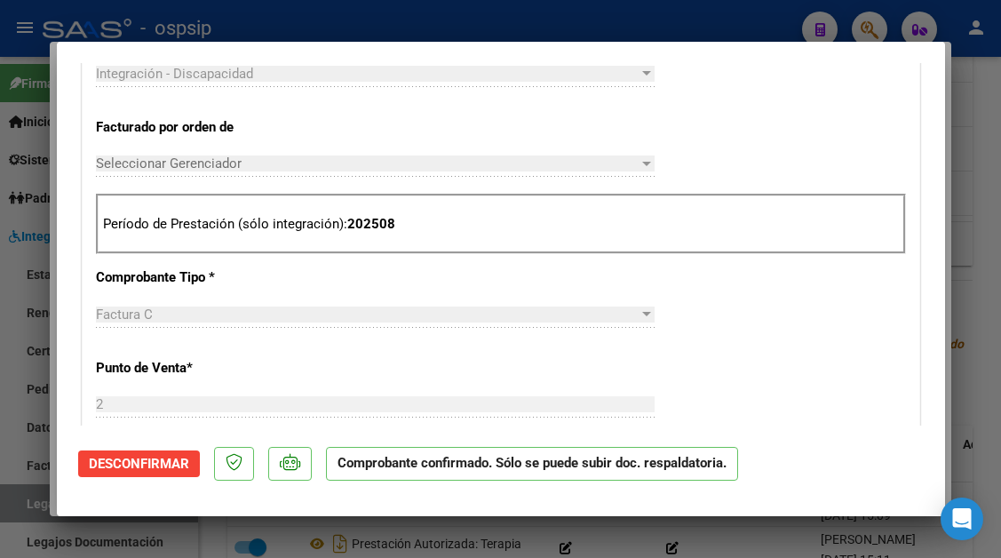
scroll to position [533, 0]
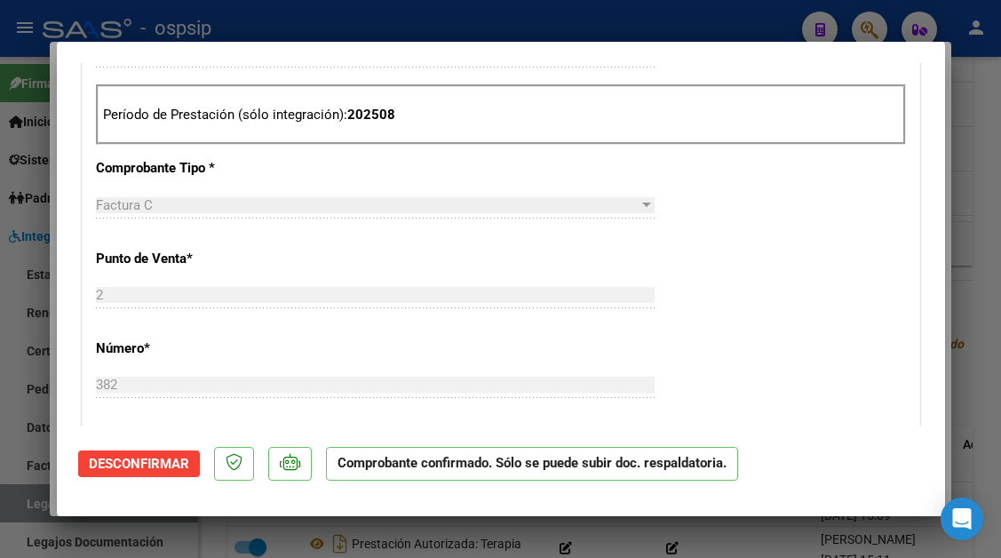
type input "$ 0,00"
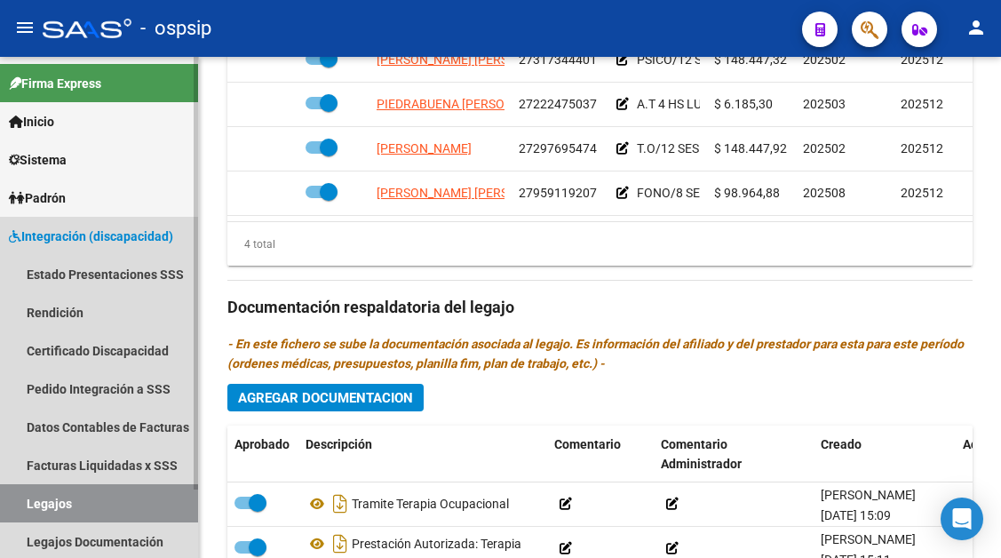
click at [98, 495] on link "Legajos" at bounding box center [99, 503] width 198 height 38
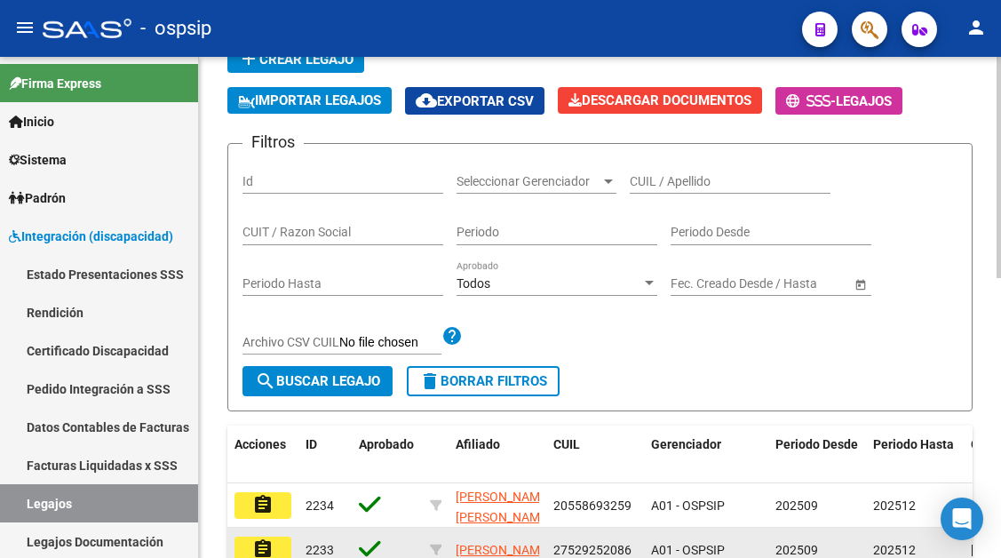
scroll to position [102, 0]
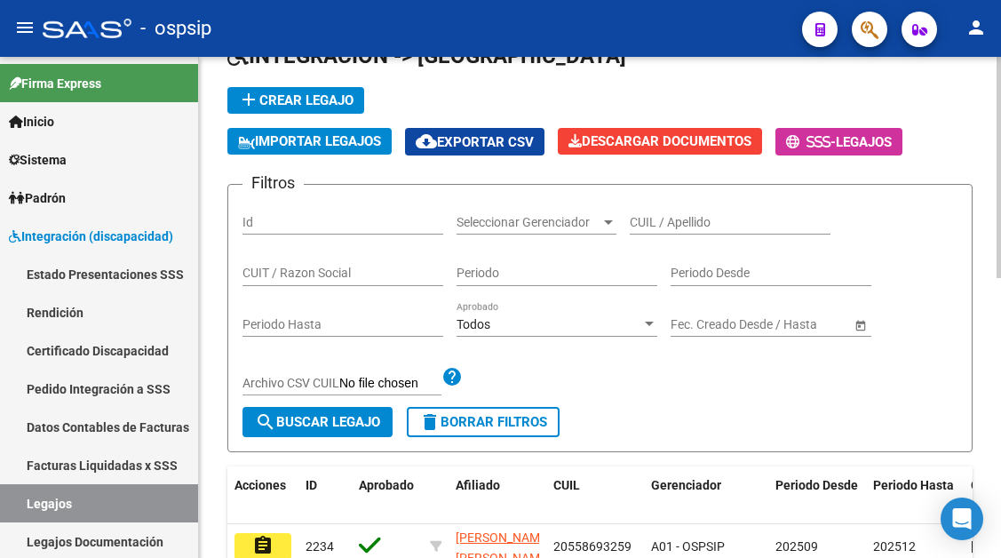
click at [660, 229] on input "CUIL / Apellido" at bounding box center [730, 222] width 201 height 15
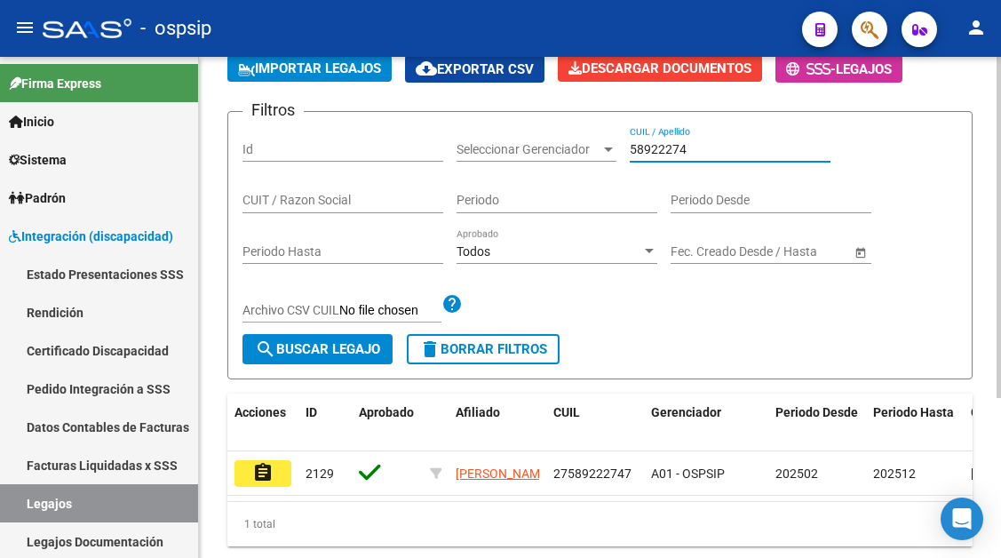
scroll to position [235, 0]
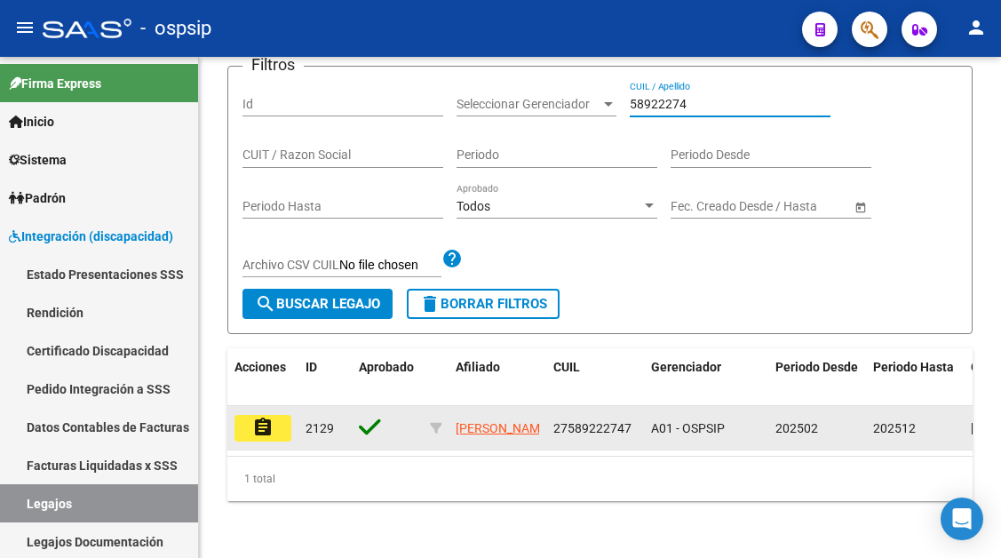
type input "58922274"
click at [261, 417] on mat-icon "assignment" at bounding box center [262, 427] width 21 height 21
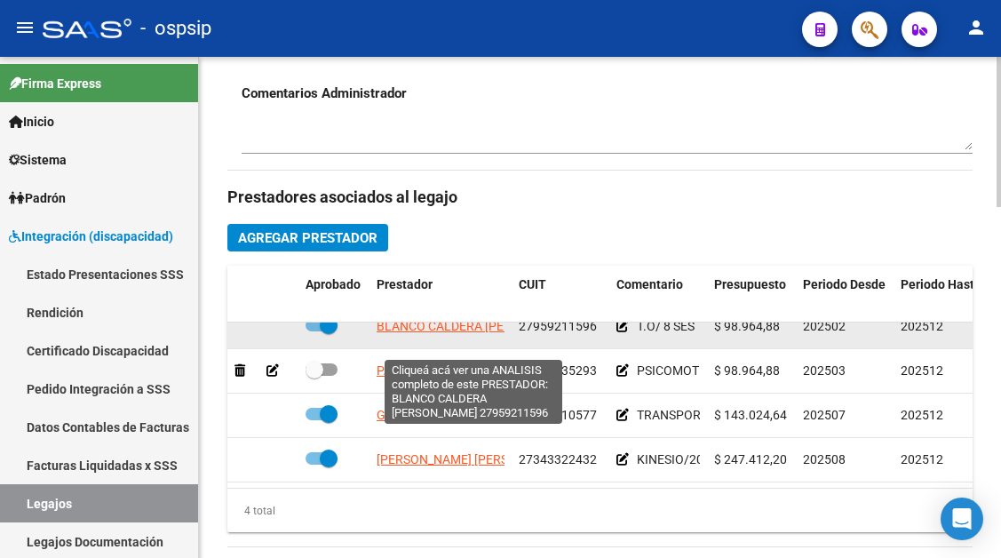
scroll to position [32, 0]
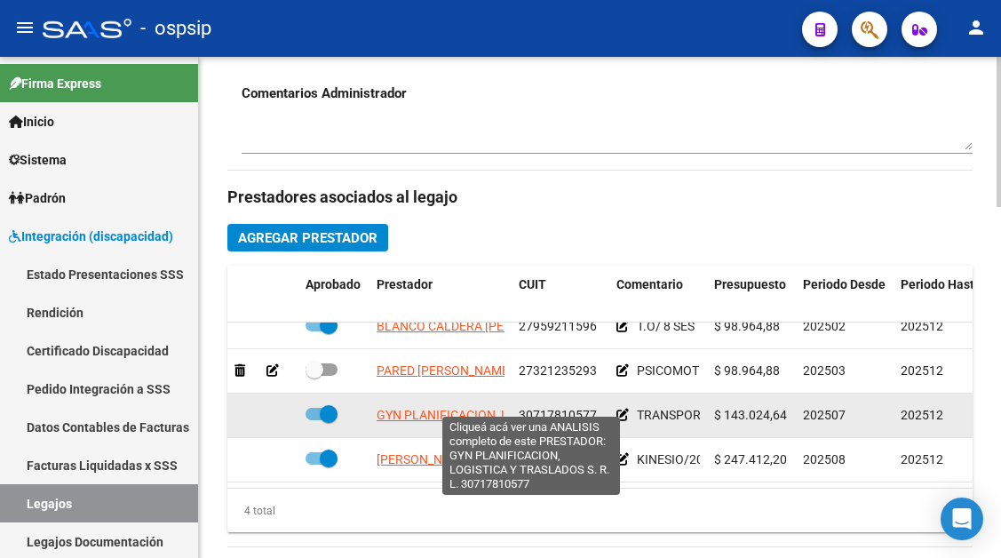
click at [459, 408] on span "GYN PLANIFICACION, LOGISTICA Y TRASLADOS S. R. L." at bounding box center [531, 415] width 309 height 14
type textarea "30717810577"
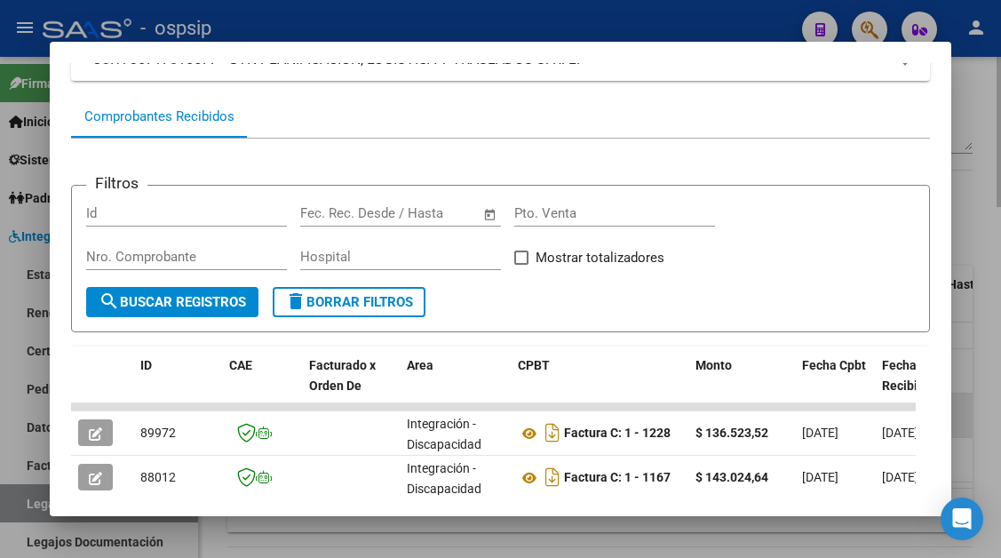
scroll to position [266, 0]
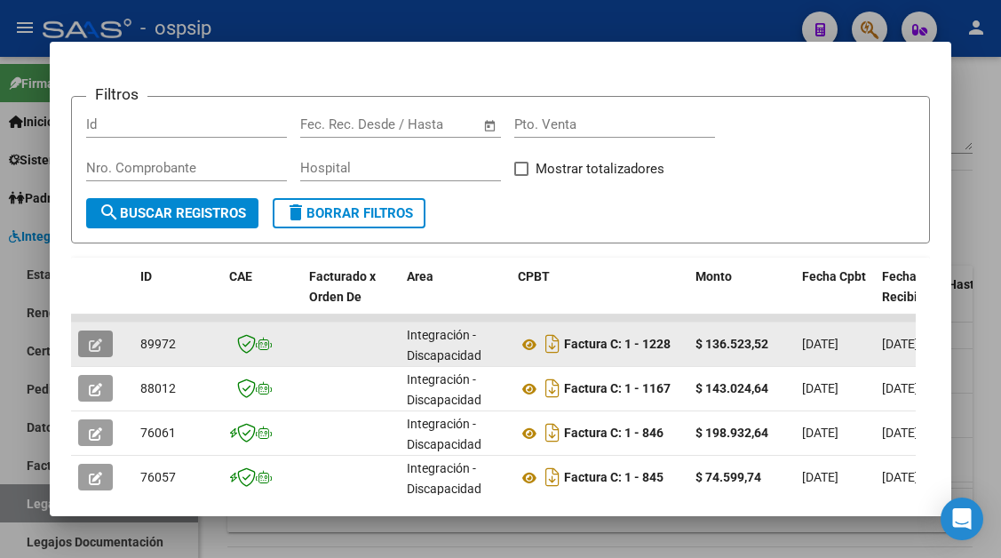
click at [105, 342] on button "button" at bounding box center [95, 343] width 35 height 27
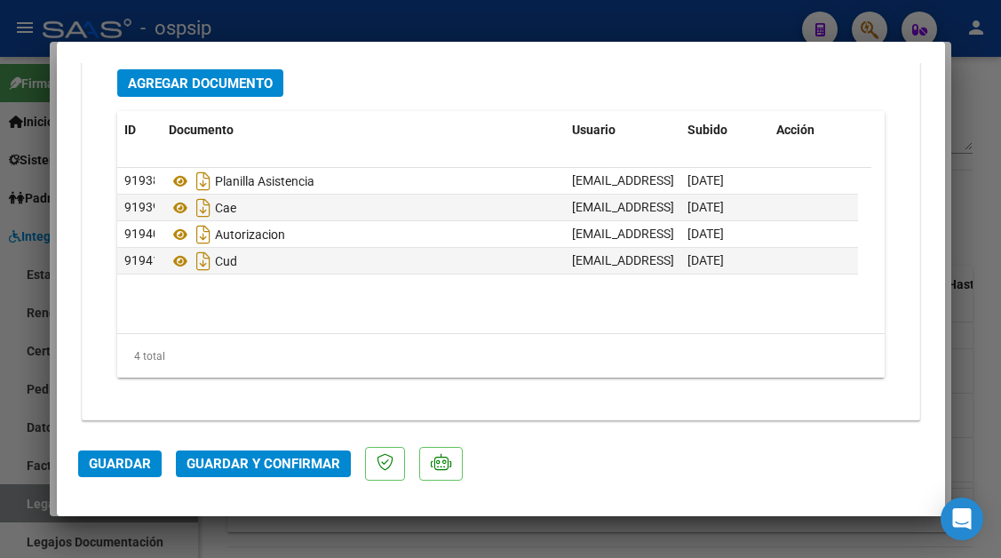
scroll to position [2238, 0]
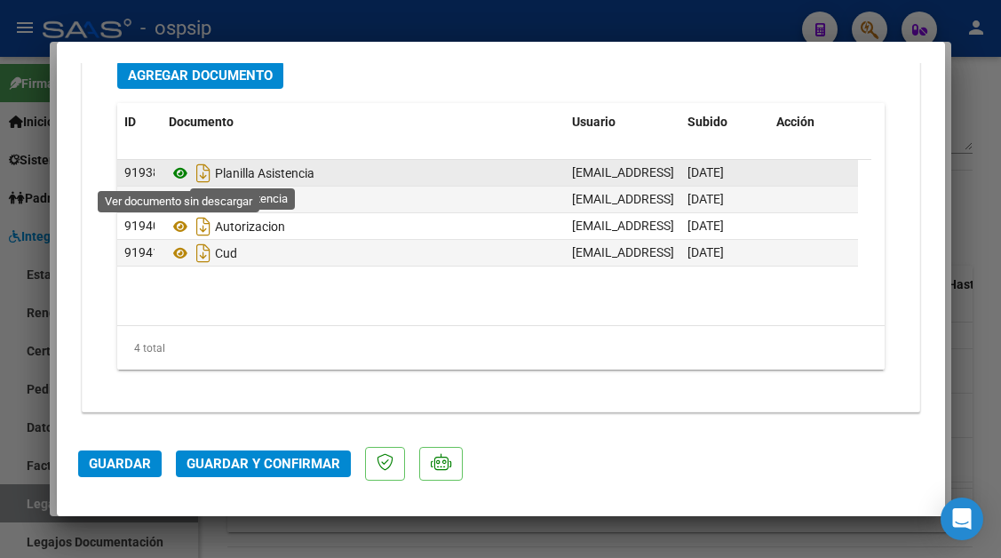
click at [171, 178] on icon at bounding box center [180, 173] width 23 height 21
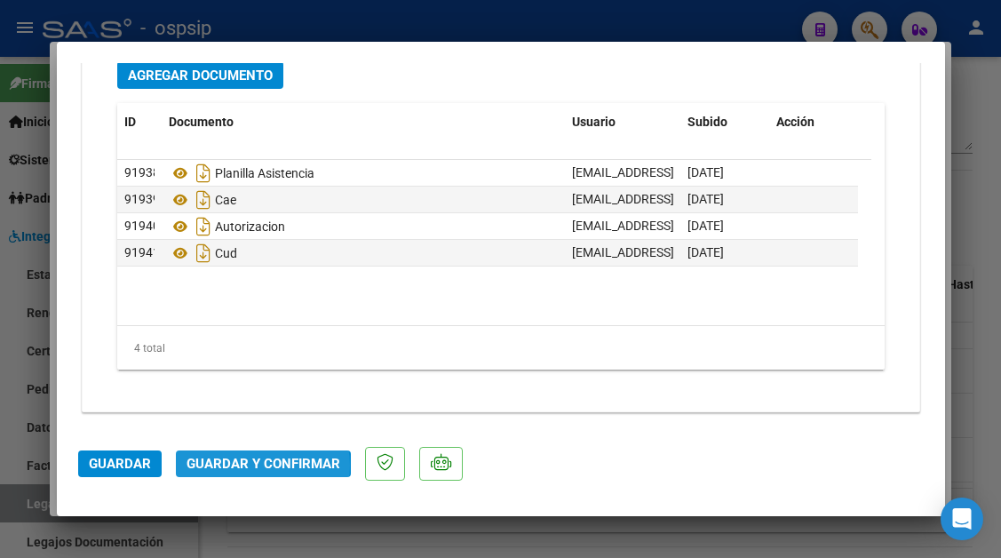
click at [252, 465] on span "Guardar y Confirmar" at bounding box center [263, 464] width 154 height 16
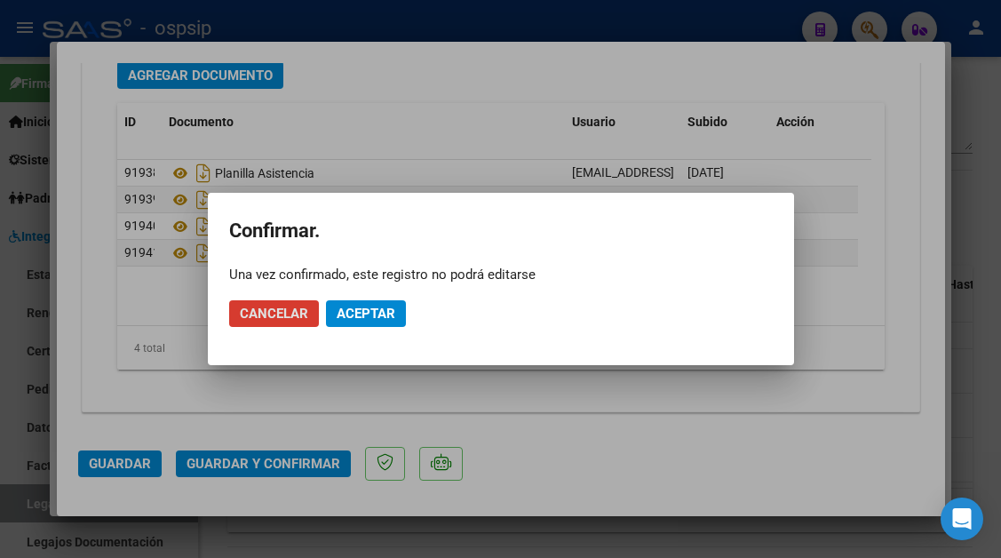
click at [339, 305] on span "Aceptar" at bounding box center [366, 313] width 59 height 16
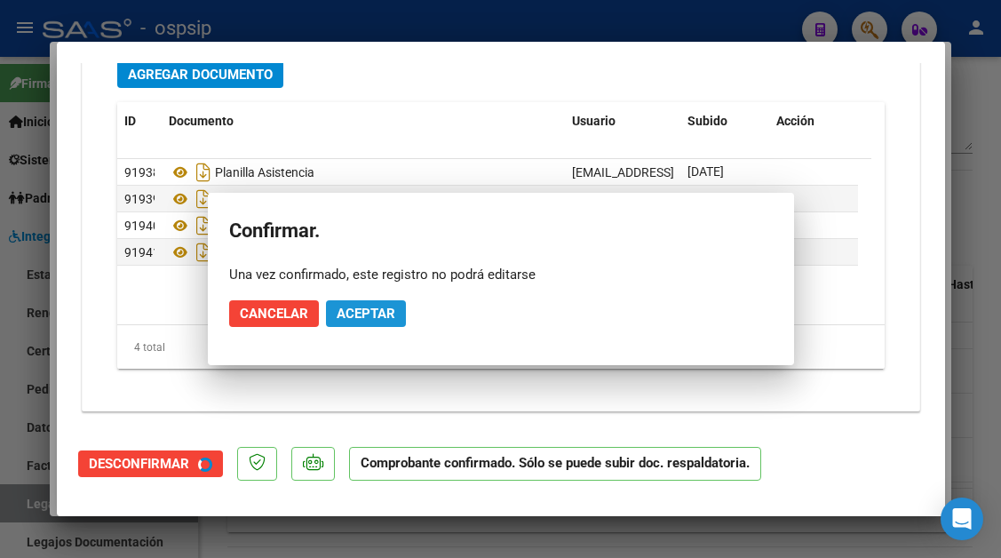
scroll to position [2036, 0]
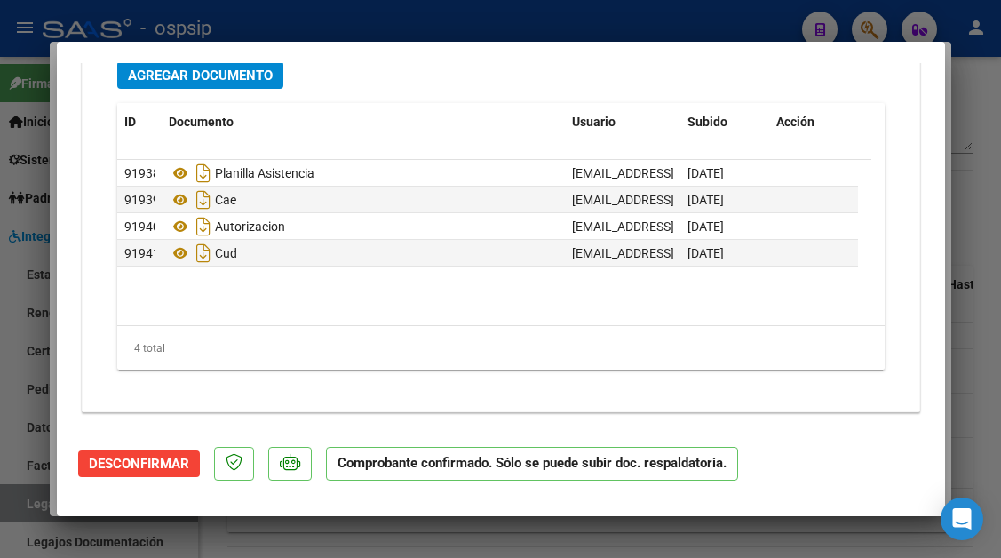
click at [36, 502] on div at bounding box center [500, 279] width 1001 height 558
type input "$ 0,00"
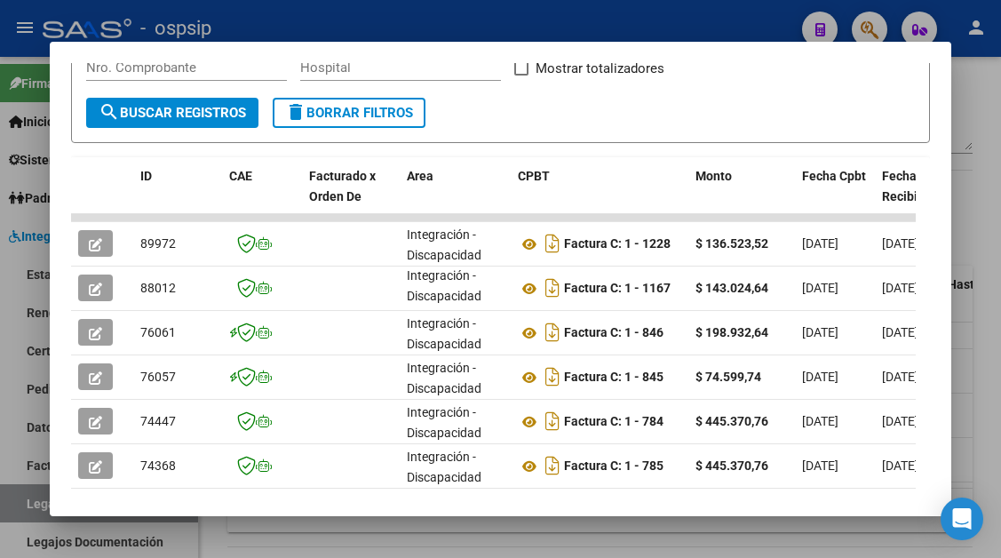
scroll to position [355, 0]
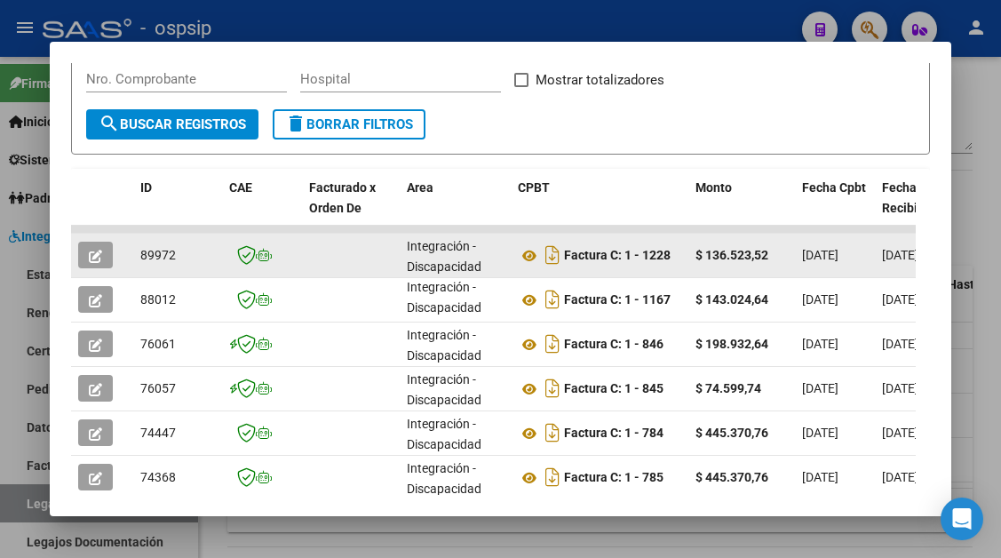
click at [99, 261] on icon "button" at bounding box center [95, 256] width 13 height 13
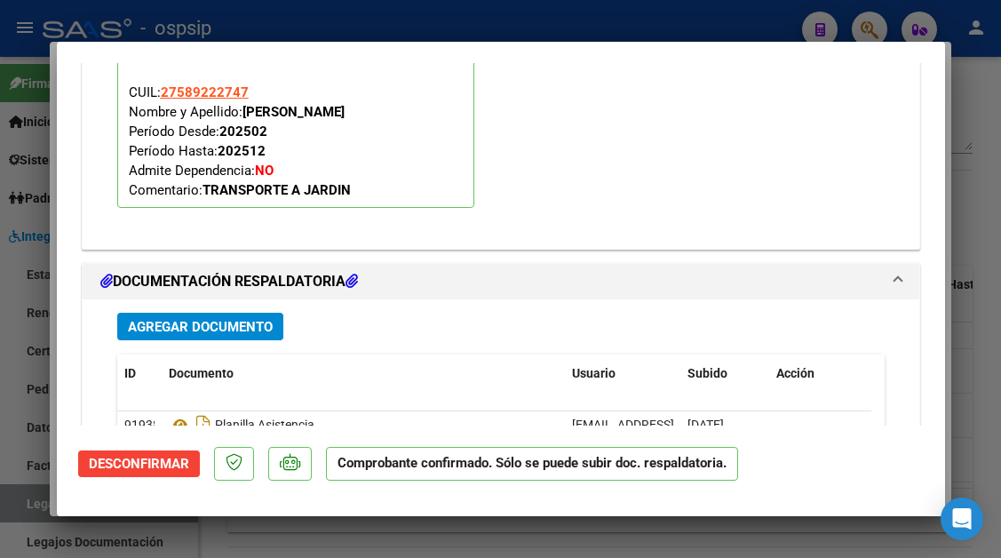
scroll to position [1770, 0]
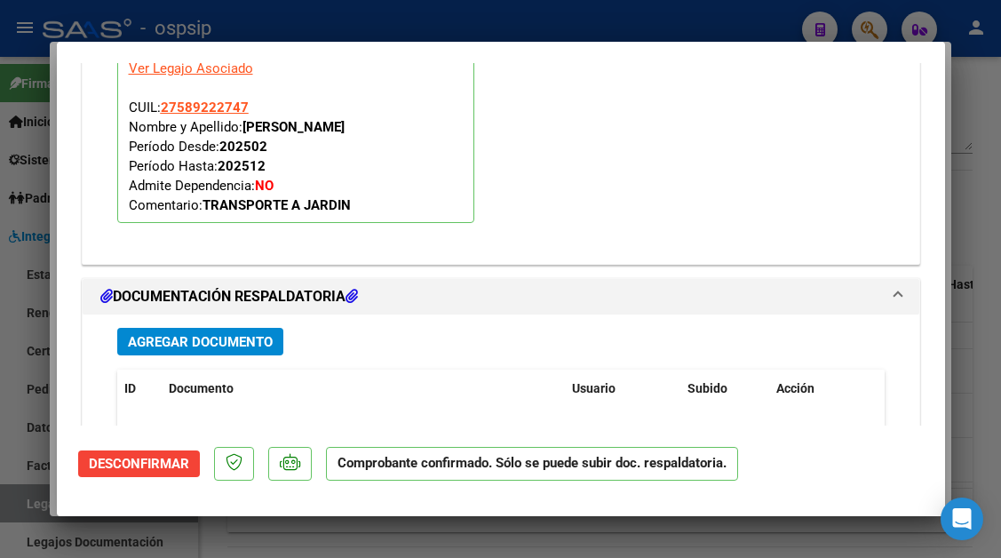
type input "$ 0,00"
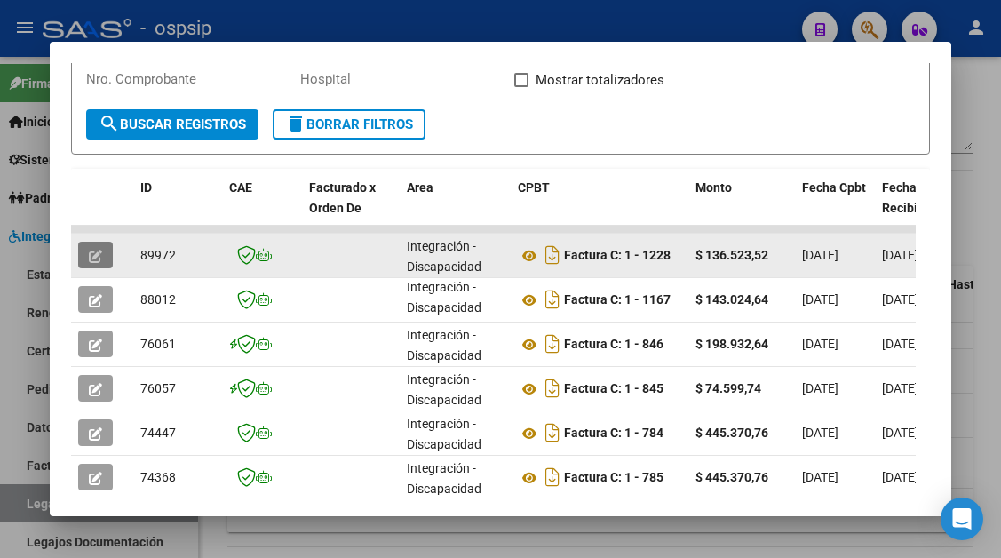
click at [95, 242] on button "button" at bounding box center [95, 255] width 35 height 27
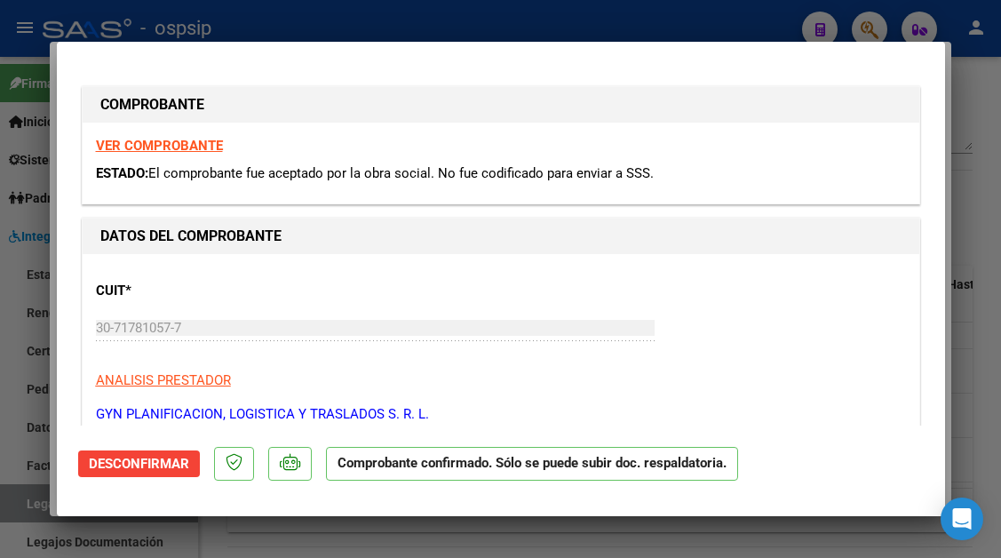
click at [24, 493] on div at bounding box center [500, 279] width 1001 height 558
type input "$ 0,00"
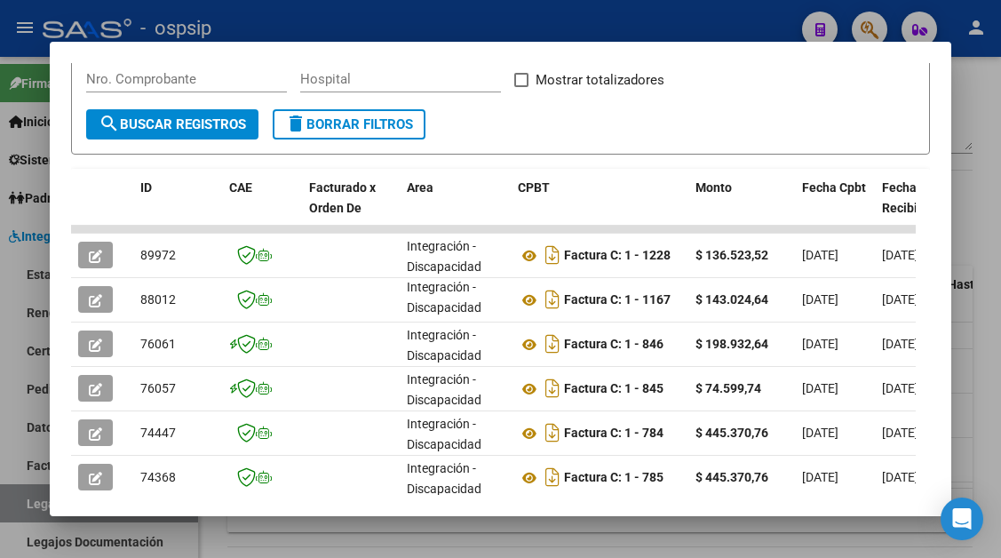
click at [24, 493] on div at bounding box center [500, 279] width 1001 height 558
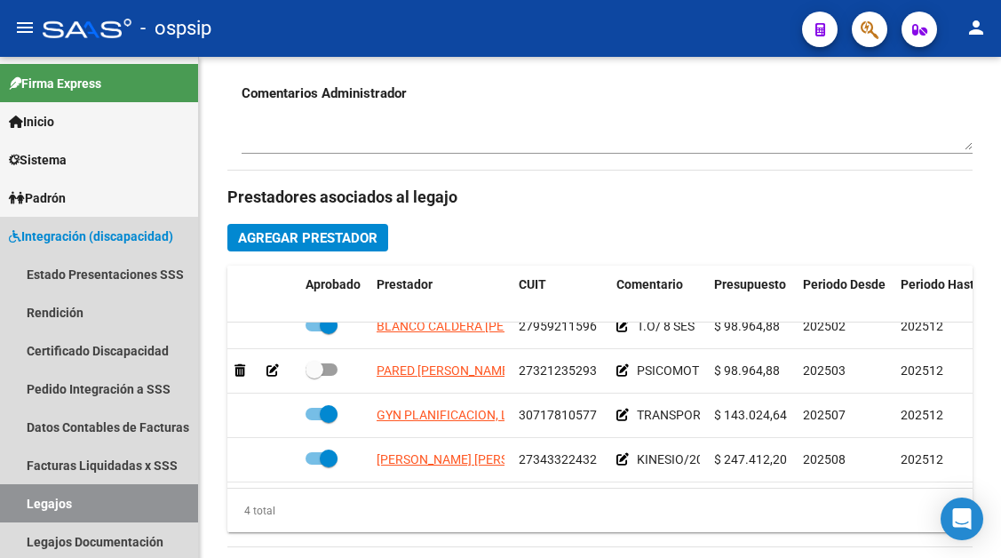
click at [24, 493] on link "Legajos" at bounding box center [99, 503] width 198 height 38
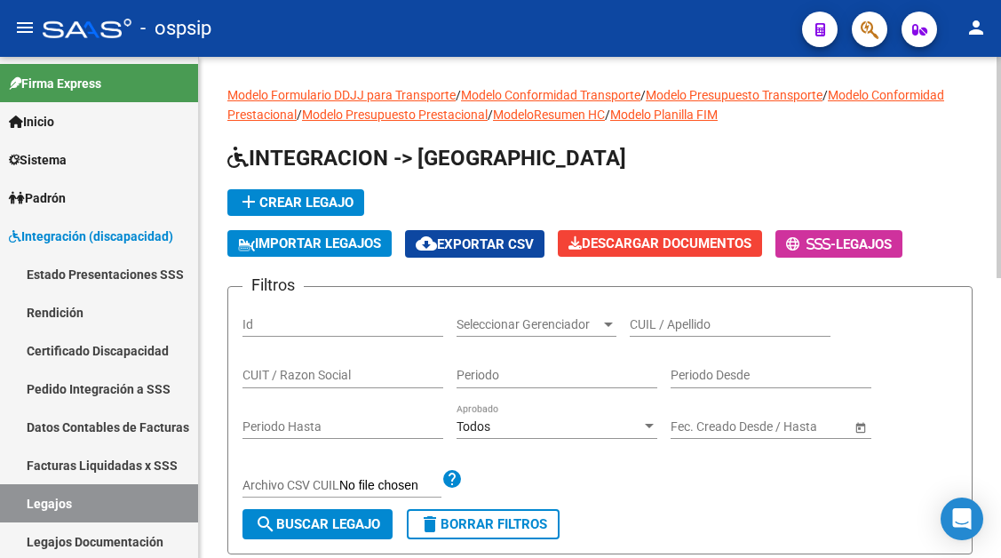
click at [680, 330] on input "CUIL / Apellido" at bounding box center [730, 324] width 201 height 15
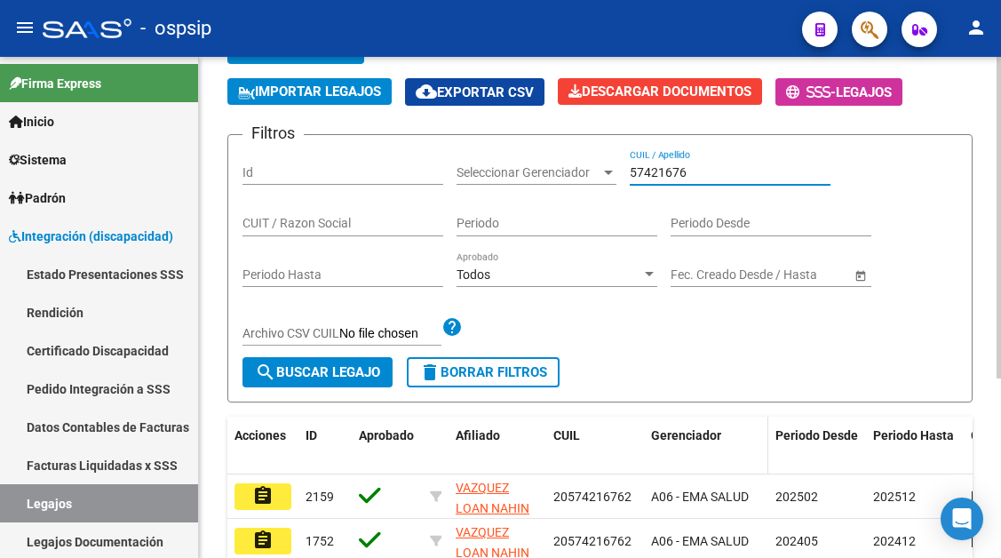
scroll to position [266, 0]
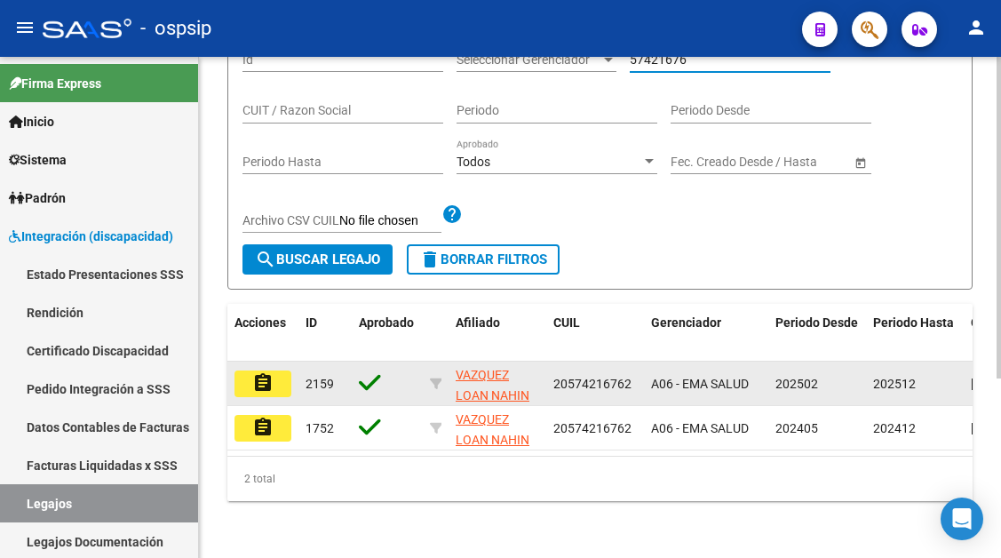
type input "57421676"
click at [270, 384] on mat-icon "assignment" at bounding box center [262, 382] width 21 height 21
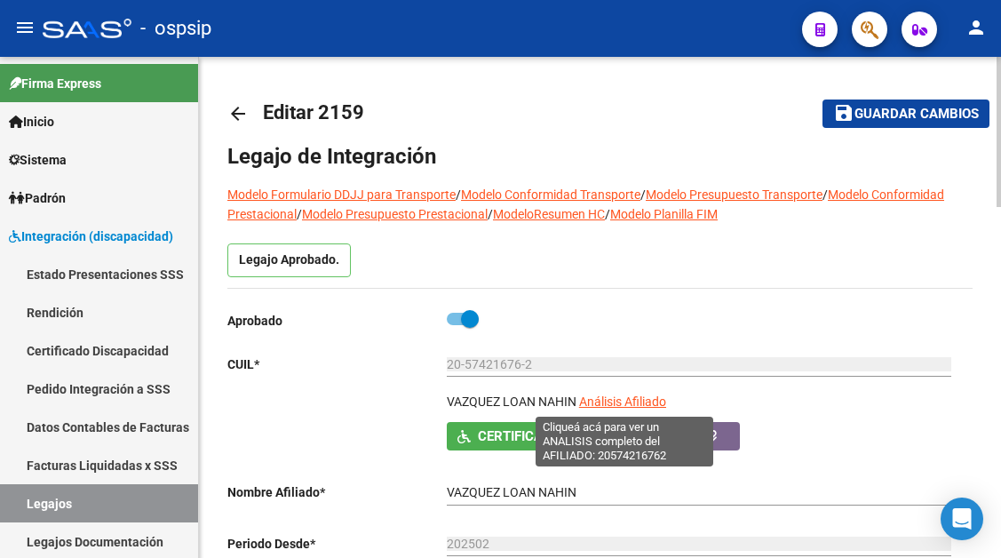
click at [607, 399] on span "Análisis Afiliado" at bounding box center [622, 401] width 87 height 14
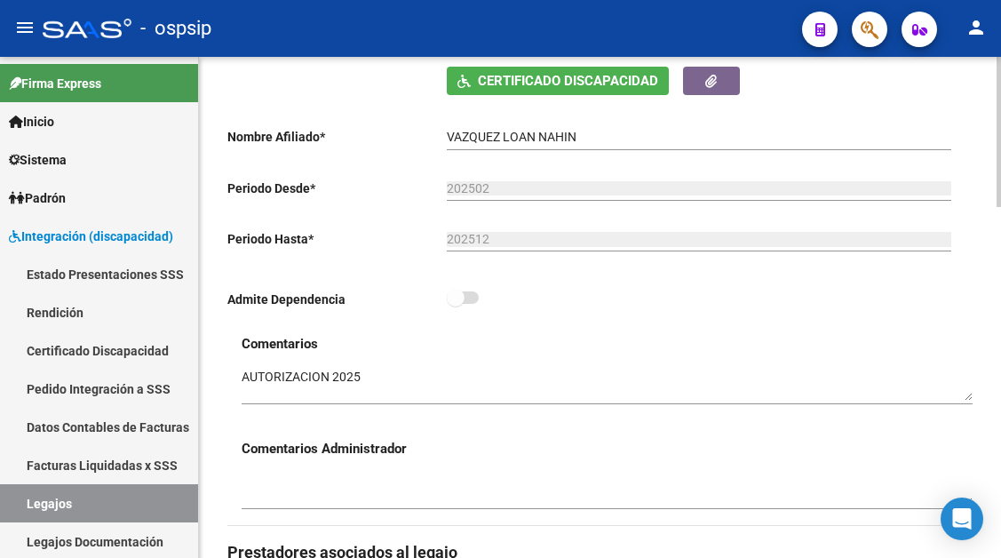
scroll to position [710, 0]
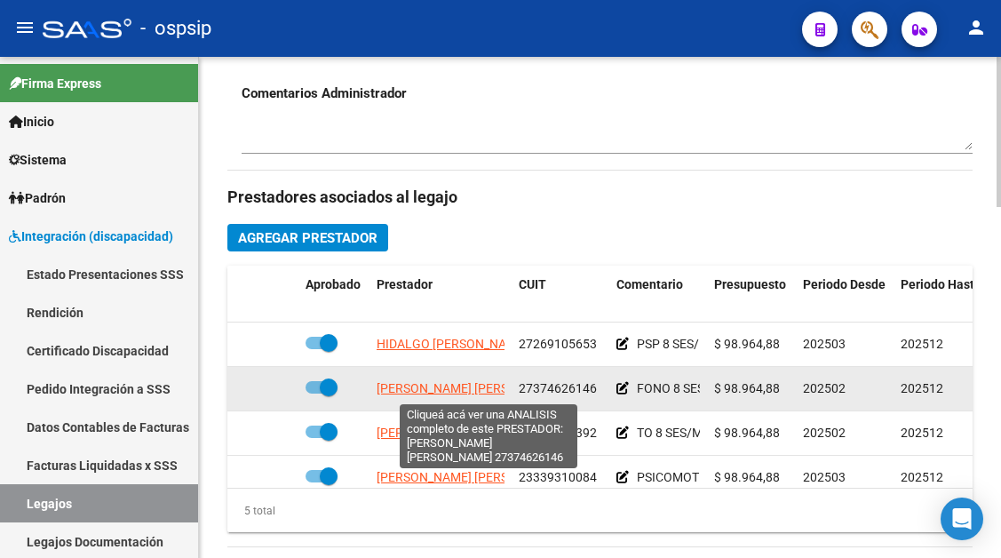
click at [438, 390] on span "BAIGORRIA ESTRADA FRANCA ARACELI" at bounding box center [473, 388] width 193 height 14
type textarea "27374626146"
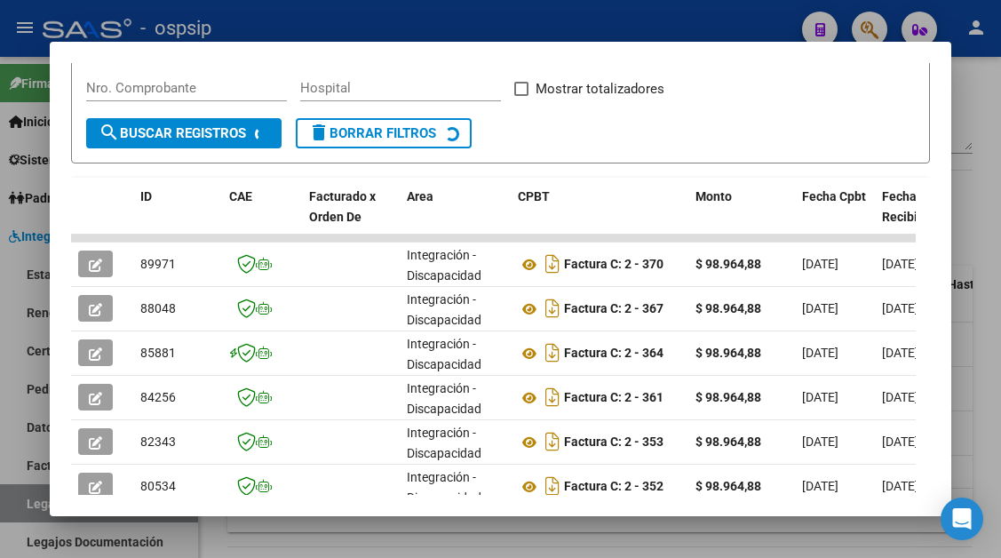
scroll to position [347, 0]
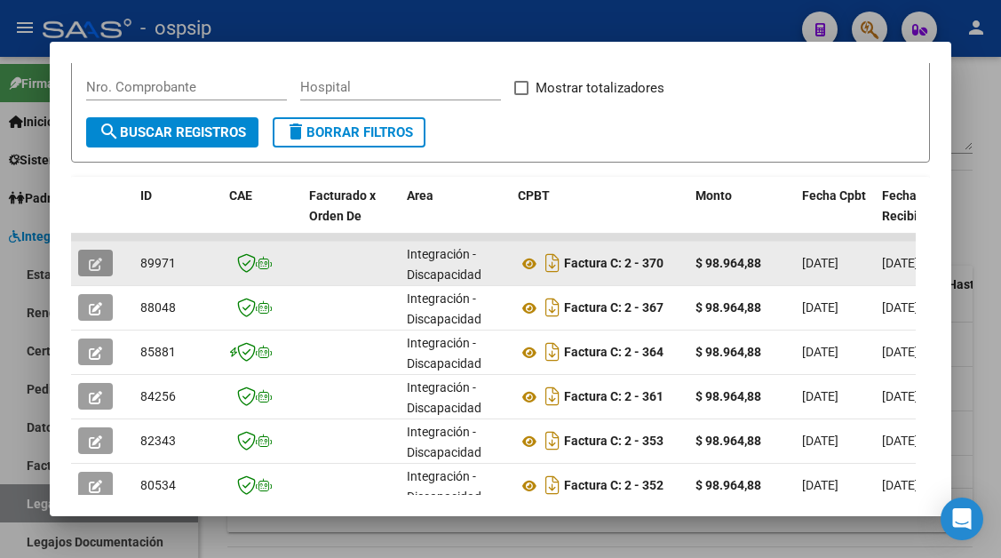
click at [90, 272] on button "button" at bounding box center [95, 263] width 35 height 27
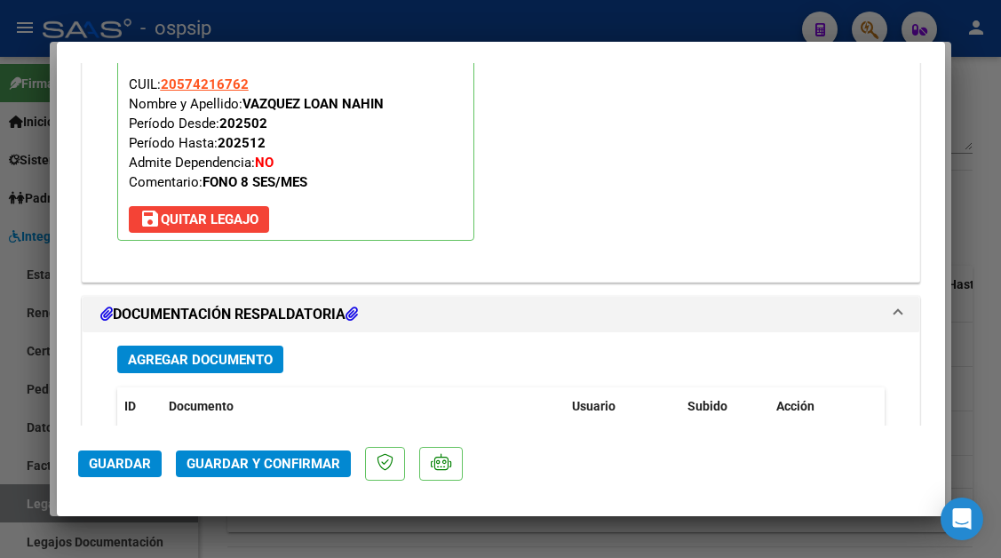
scroll to position [2131, 0]
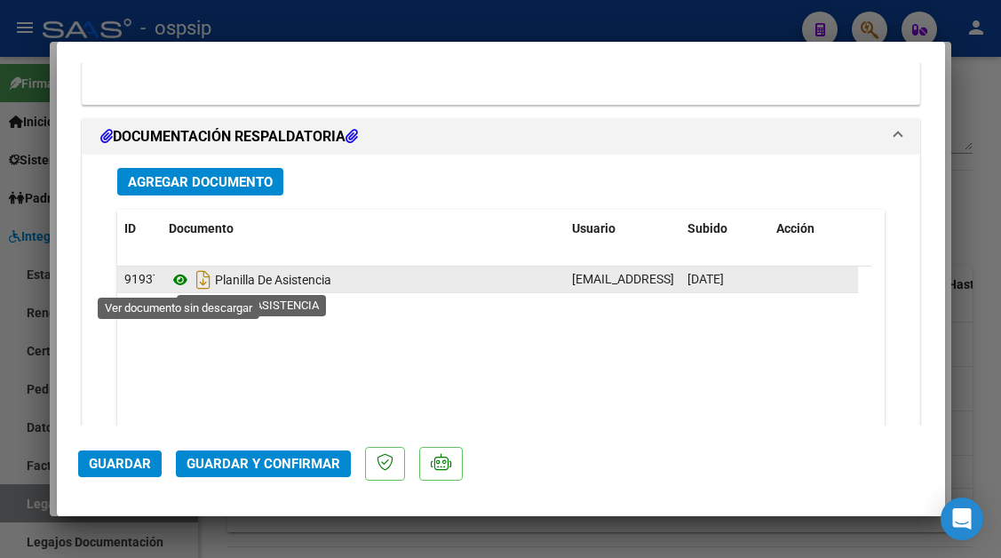
click at [180, 280] on icon at bounding box center [180, 279] width 23 height 21
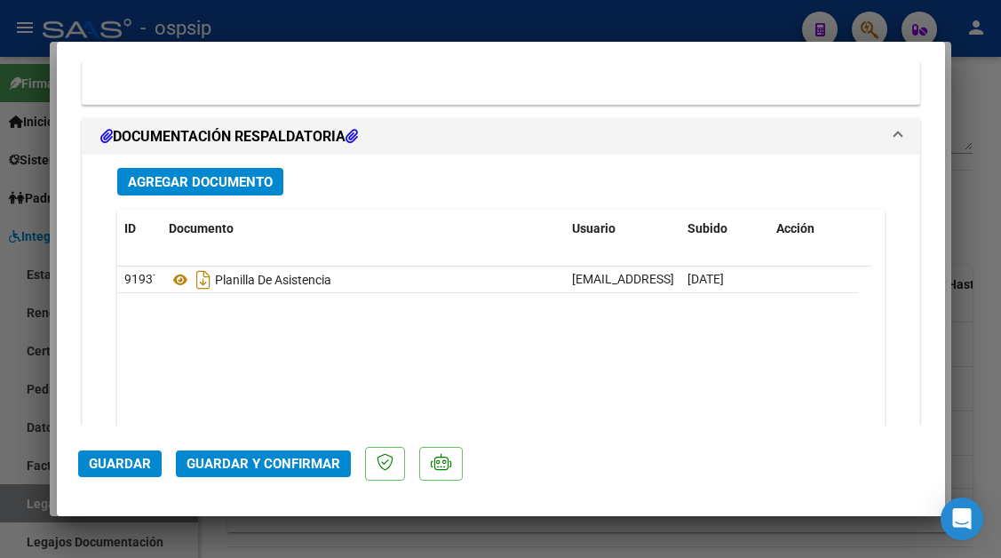
click at [269, 457] on span "Guardar y Confirmar" at bounding box center [263, 464] width 154 height 16
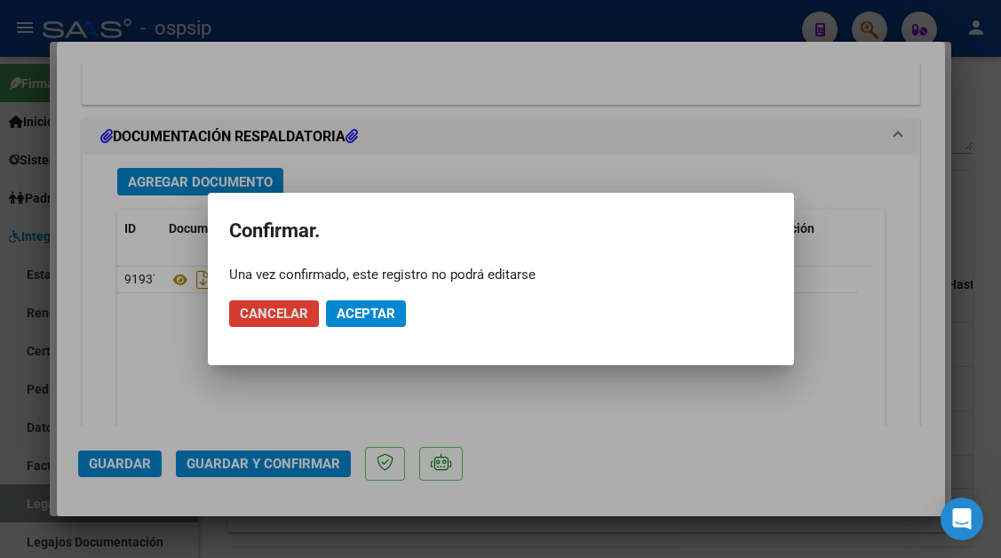
click at [361, 315] on span "Aceptar" at bounding box center [366, 313] width 59 height 16
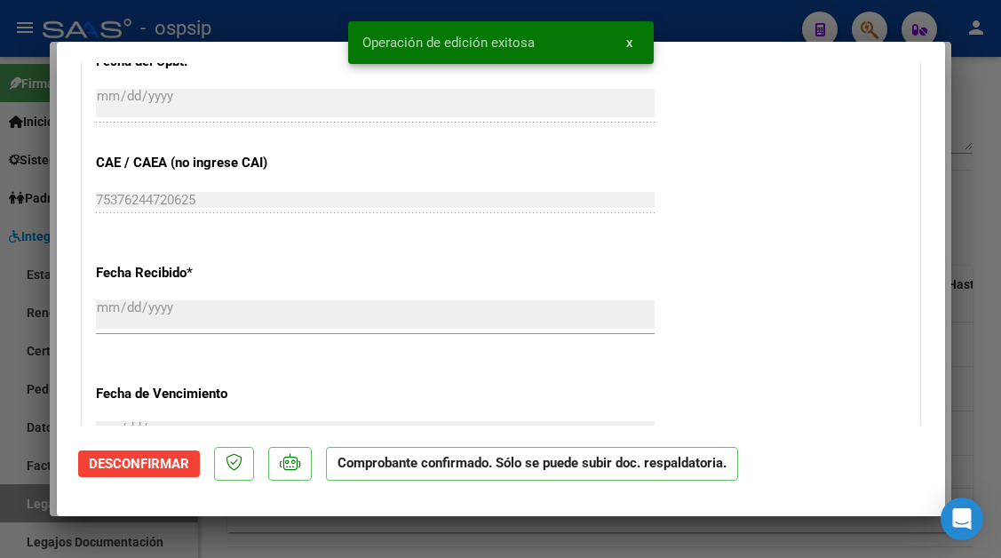
scroll to position [994, 0]
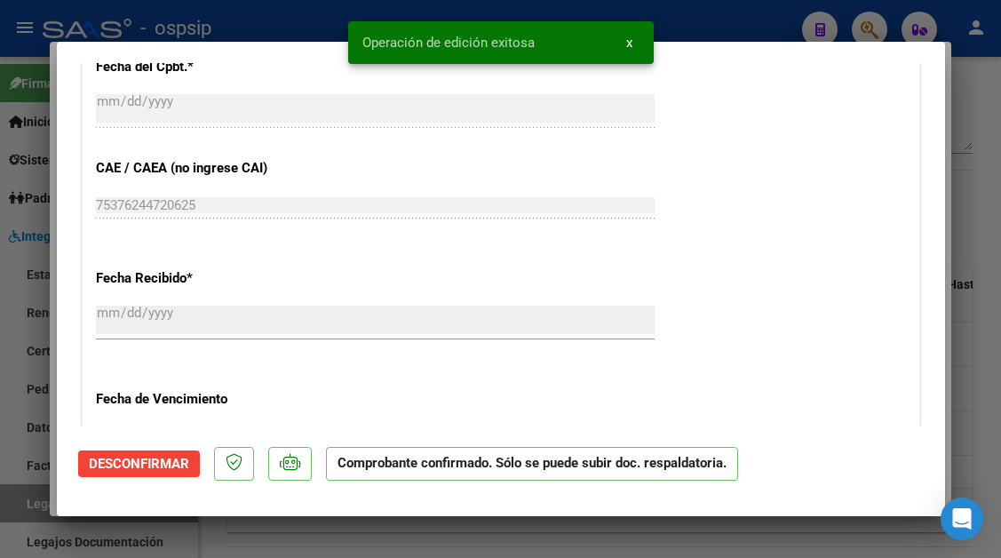
type input "$ 0,00"
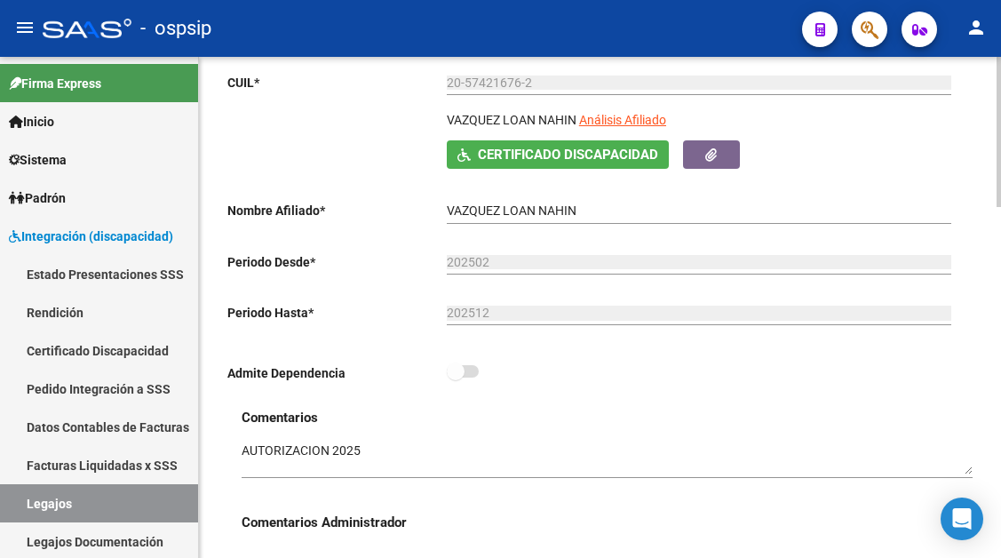
scroll to position [266, 0]
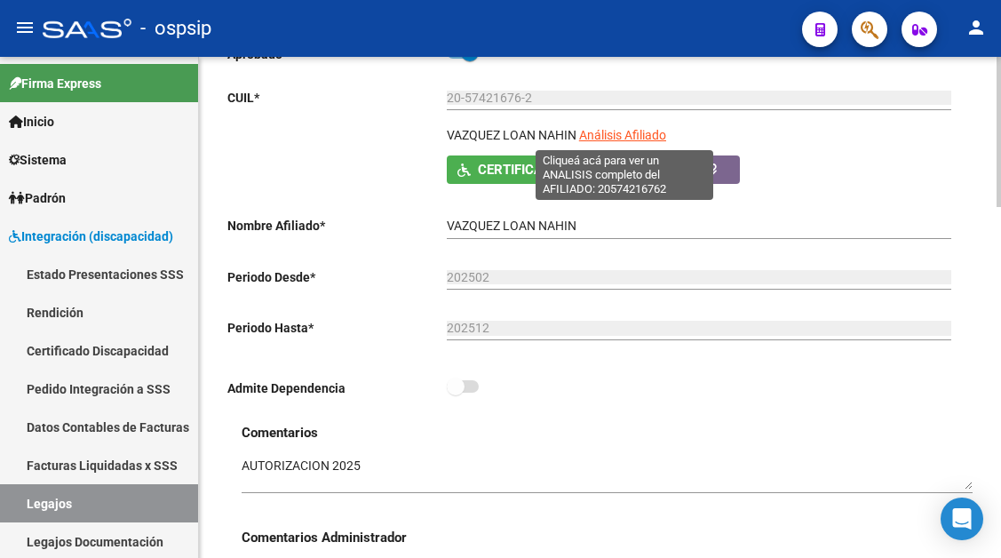
click at [601, 132] on span "Análisis Afiliado" at bounding box center [622, 135] width 87 height 14
type textarea "20574216762"
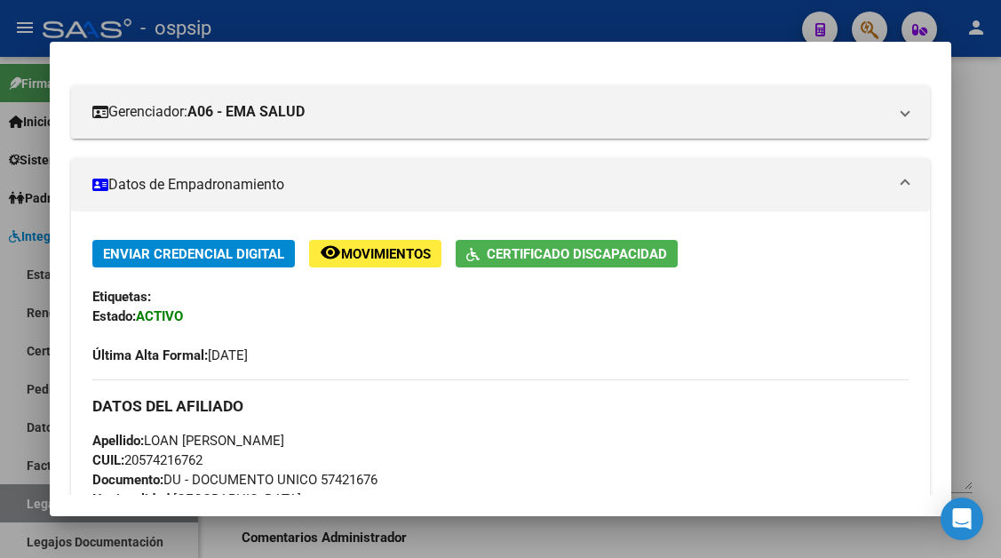
scroll to position [89, 0]
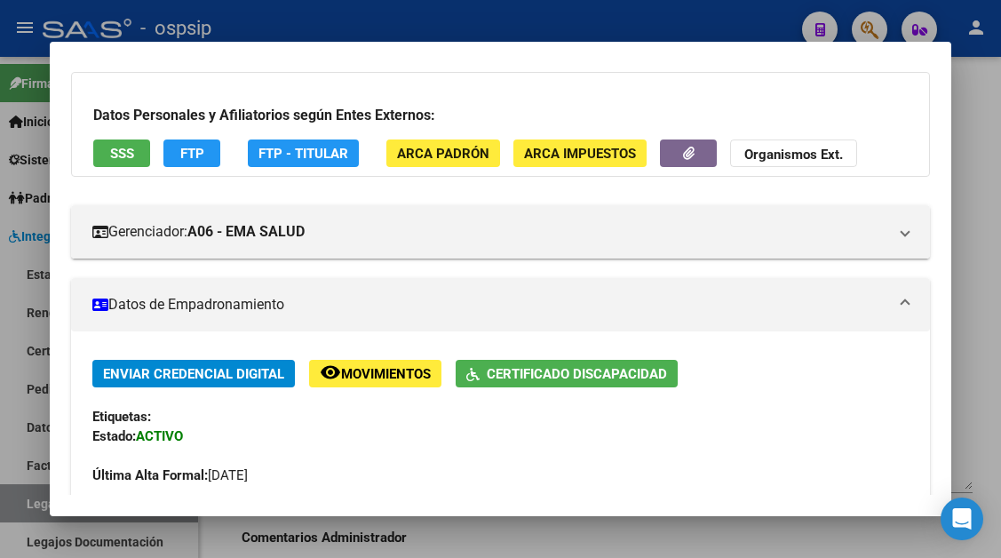
click at [122, 154] on span "SSS" at bounding box center [122, 154] width 24 height 16
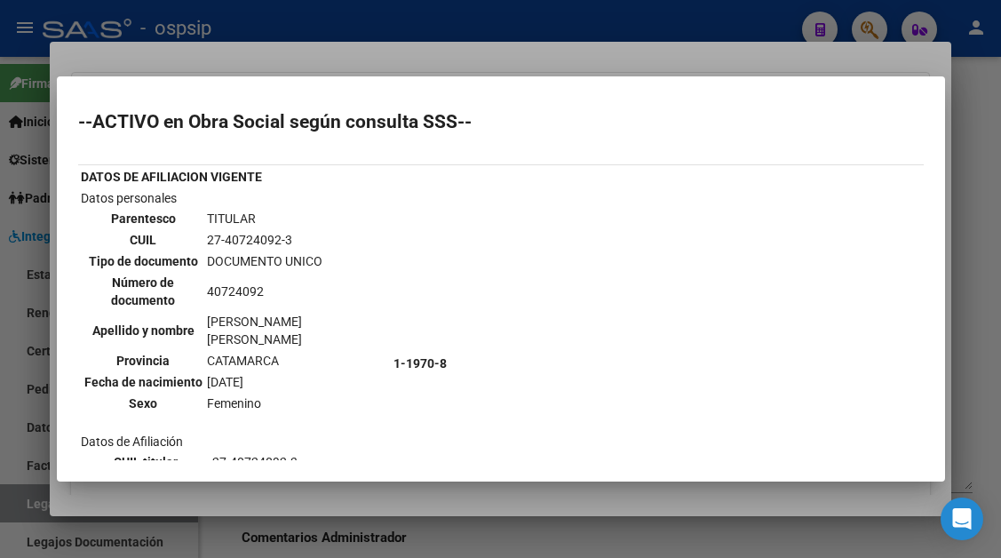
click at [23, 504] on div at bounding box center [500, 279] width 1001 height 558
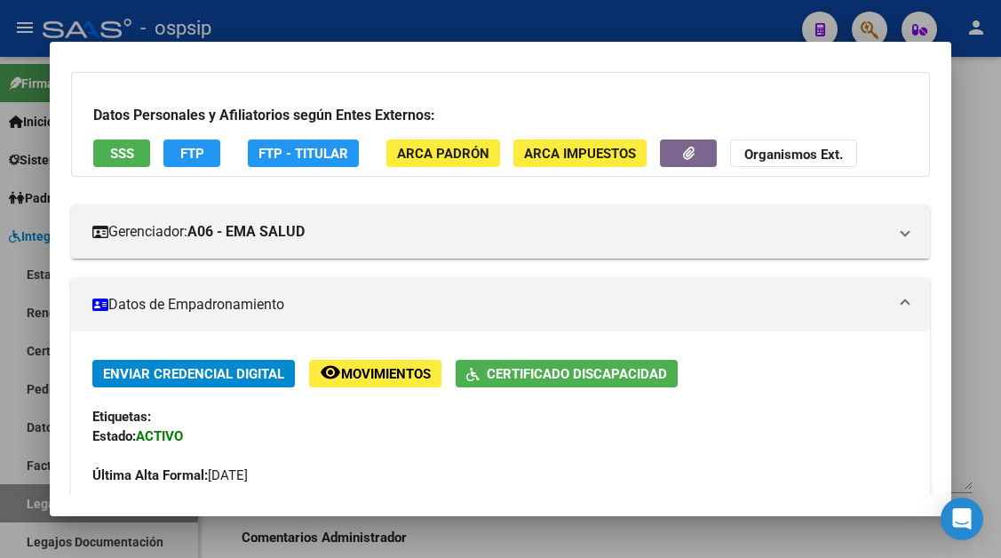
click at [23, 504] on div at bounding box center [500, 279] width 1001 height 558
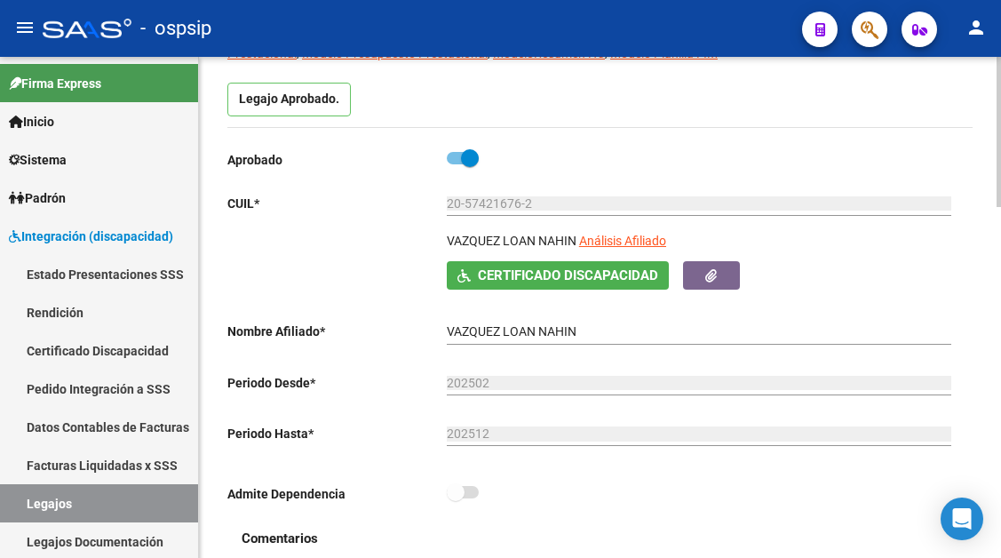
scroll to position [0, 0]
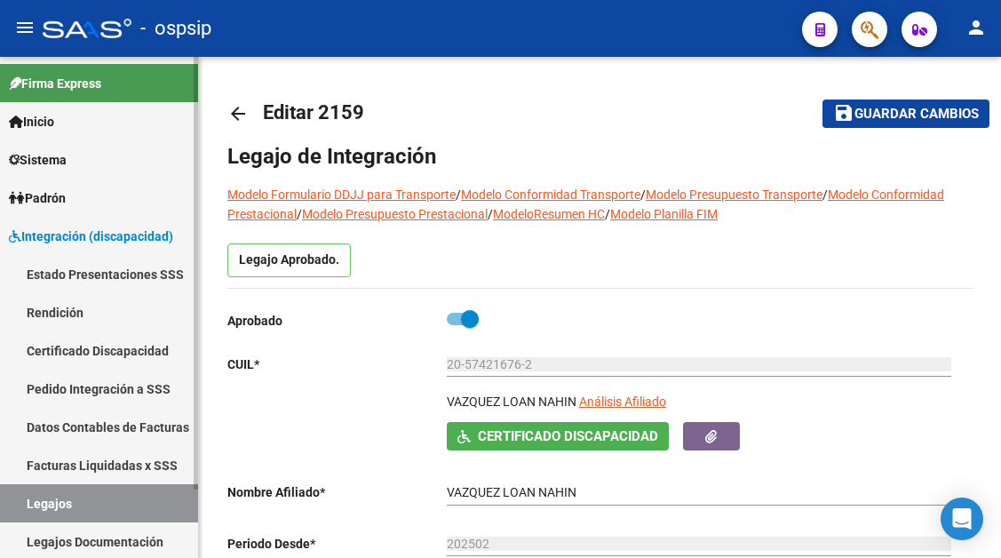
click at [143, 517] on link "Legajos" at bounding box center [99, 503] width 198 height 38
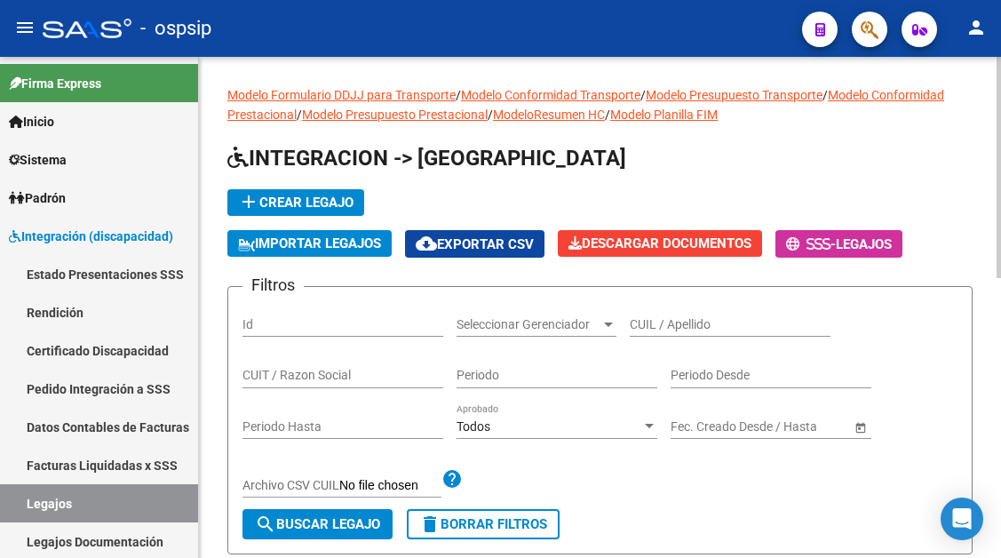
click at [644, 314] on div "CUIL / Apellido" at bounding box center [730, 319] width 201 height 36
type input "5"
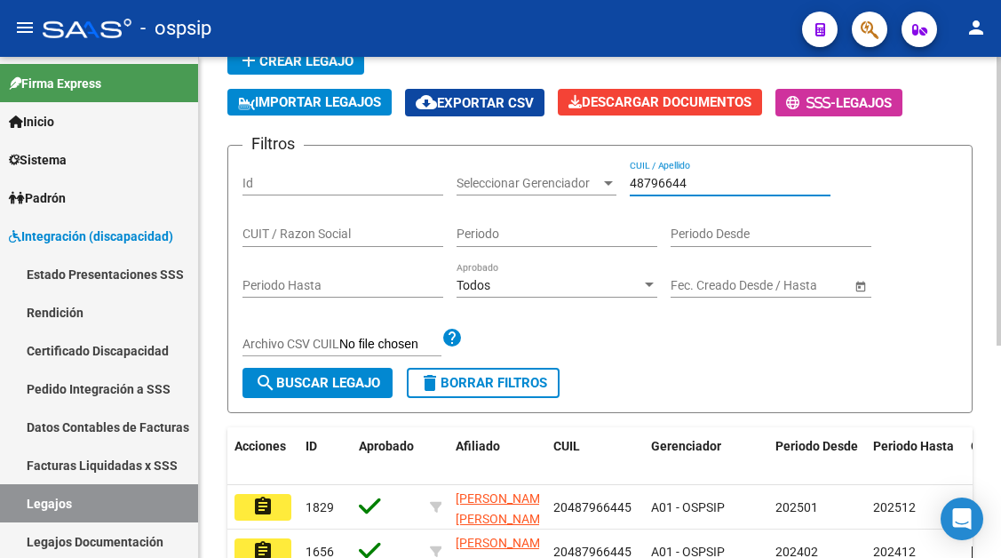
scroll to position [355, 0]
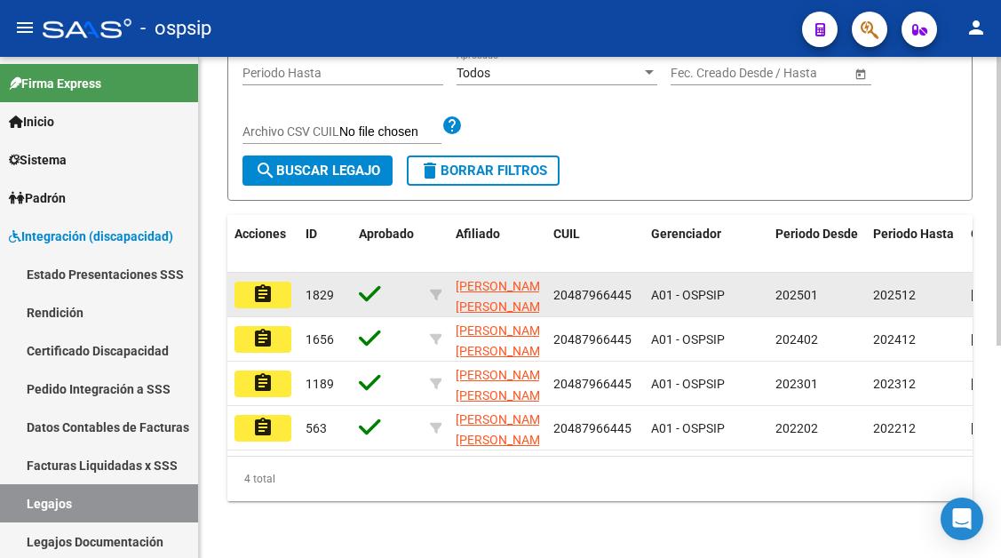
type input "48796644"
click at [271, 286] on mat-icon "assignment" at bounding box center [262, 293] width 21 height 21
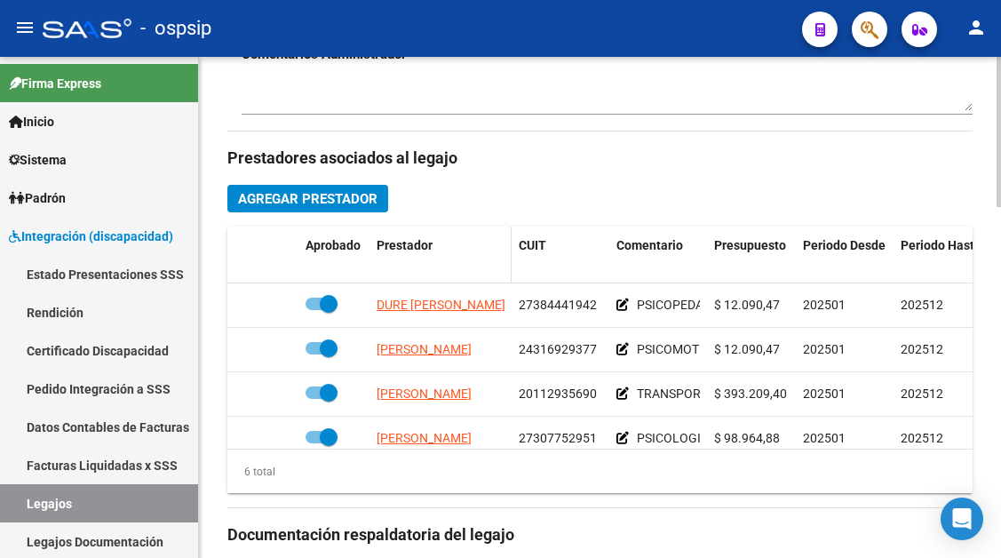
scroll to position [799, 0]
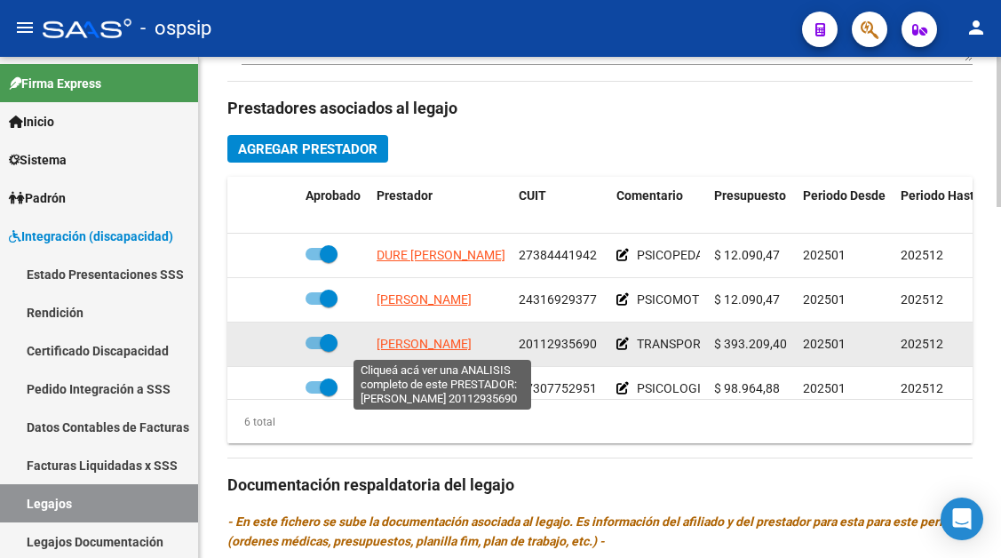
click at [417, 351] on span "CONSOLI JORGE OMAR" at bounding box center [424, 344] width 95 height 14
type textarea "20112935690"
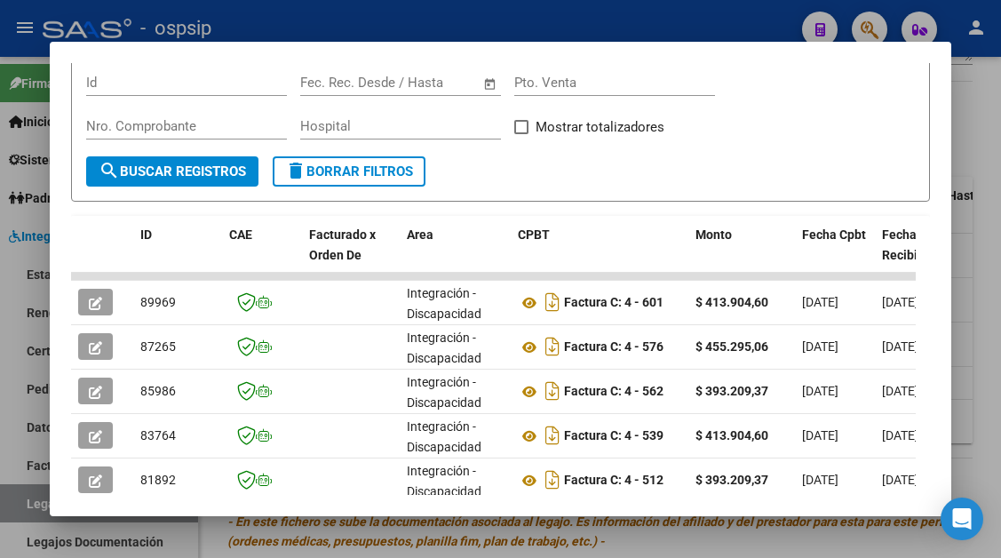
scroll to position [347, 0]
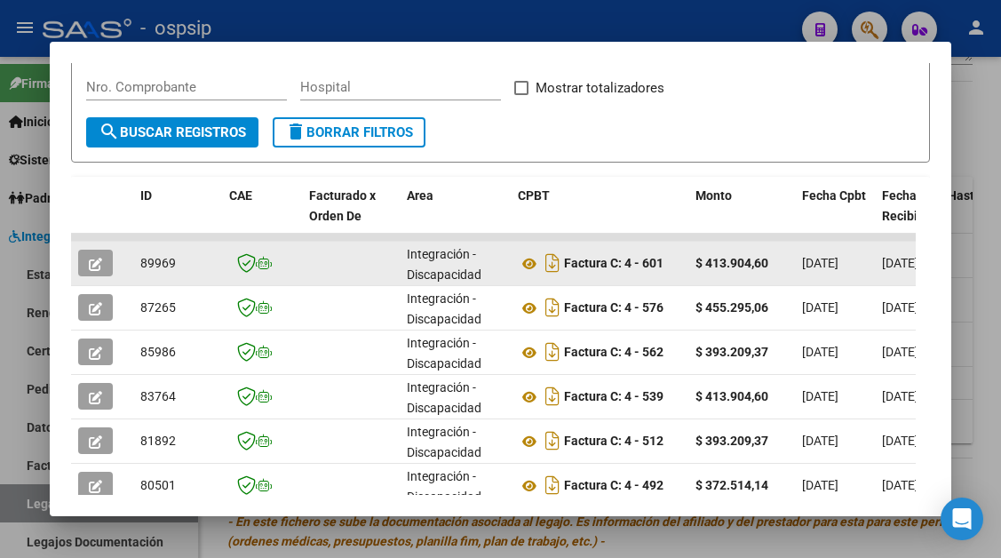
click at [96, 263] on icon "button" at bounding box center [95, 264] width 13 height 13
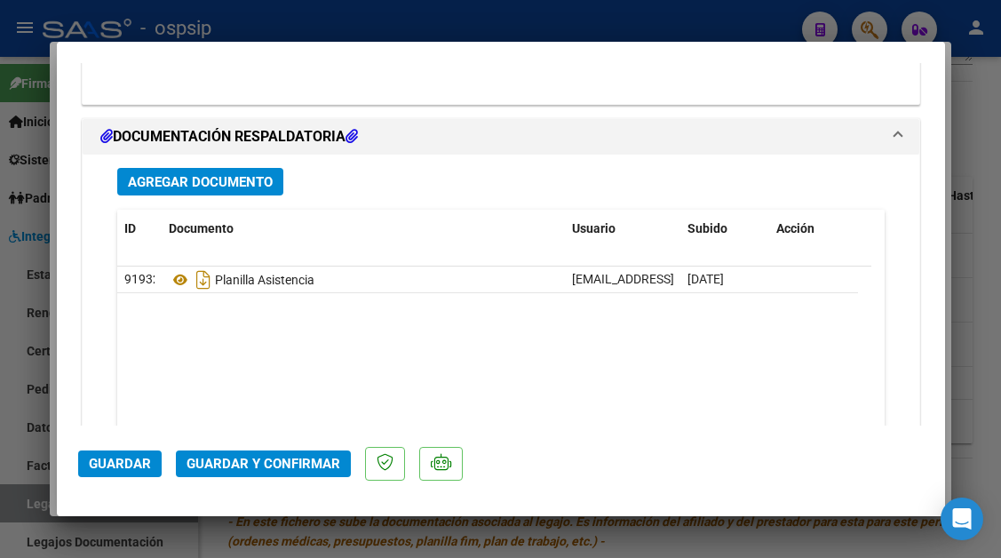
scroll to position [2220, 0]
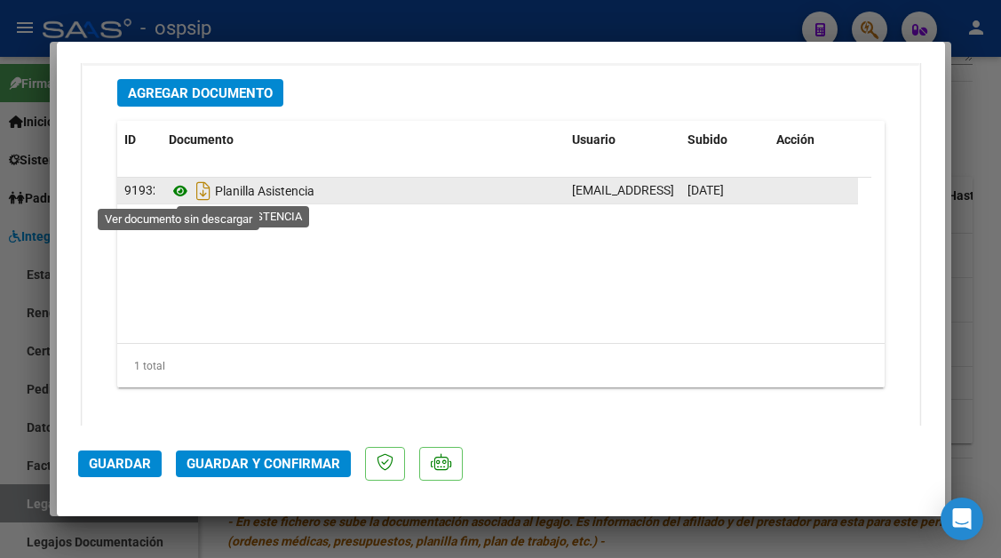
click at [186, 196] on icon at bounding box center [180, 190] width 23 height 21
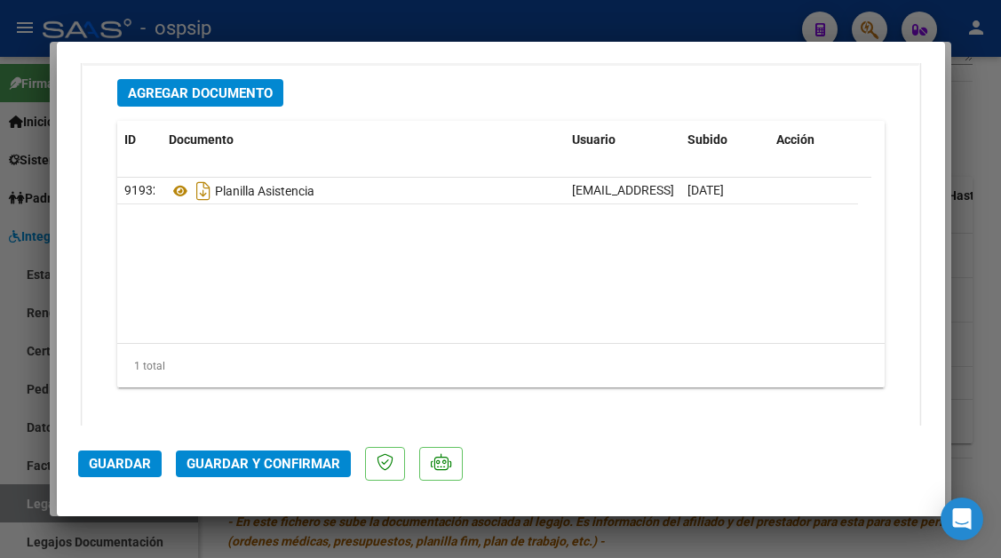
click at [30, 504] on div at bounding box center [500, 279] width 1001 height 558
type input "$ 0,00"
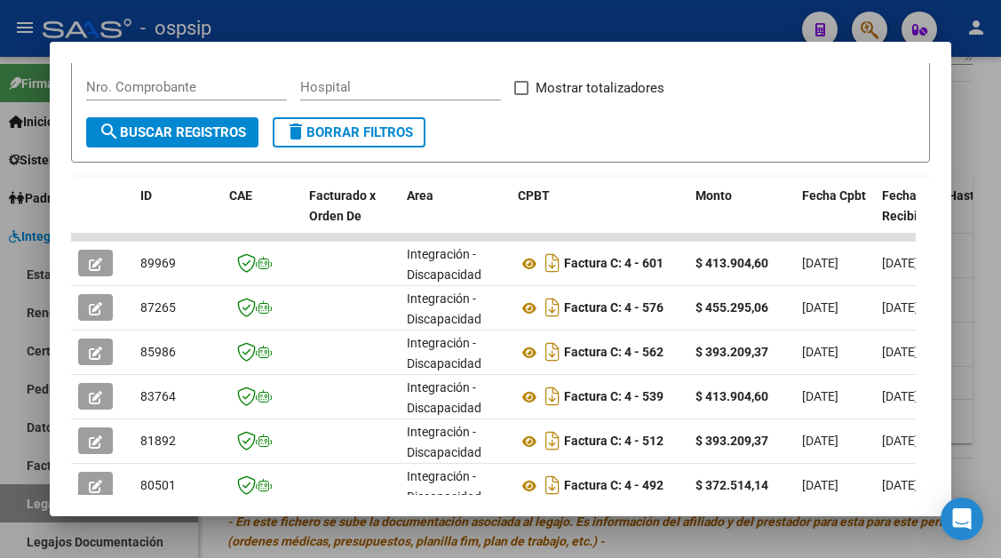
click at [30, 504] on div at bounding box center [500, 279] width 1001 height 558
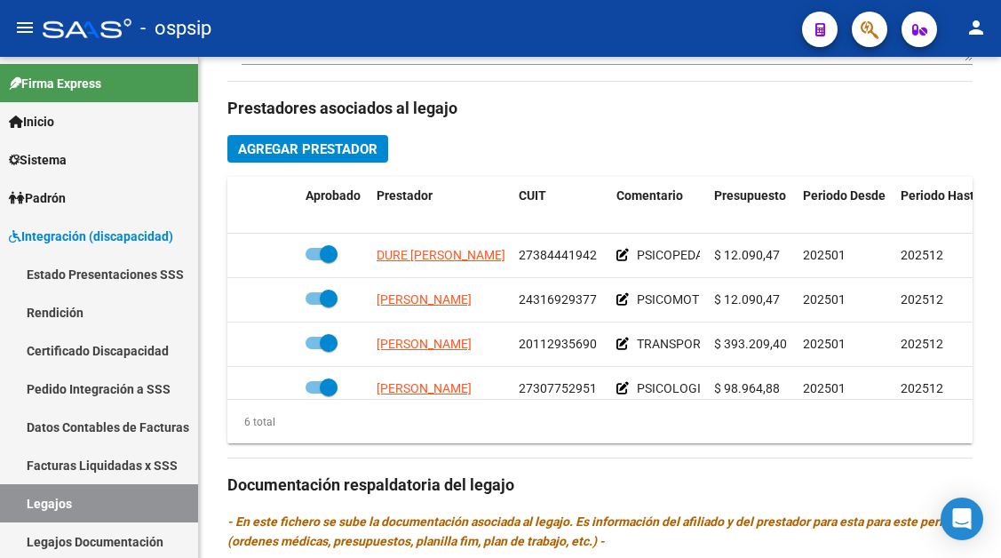
click at [30, 504] on link "Legajos" at bounding box center [99, 503] width 198 height 38
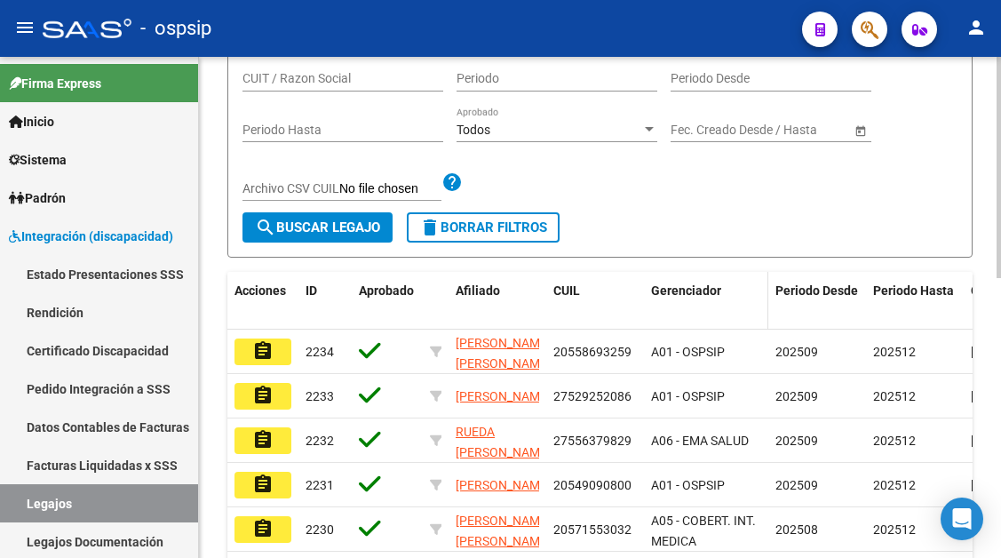
scroll to position [193, 0]
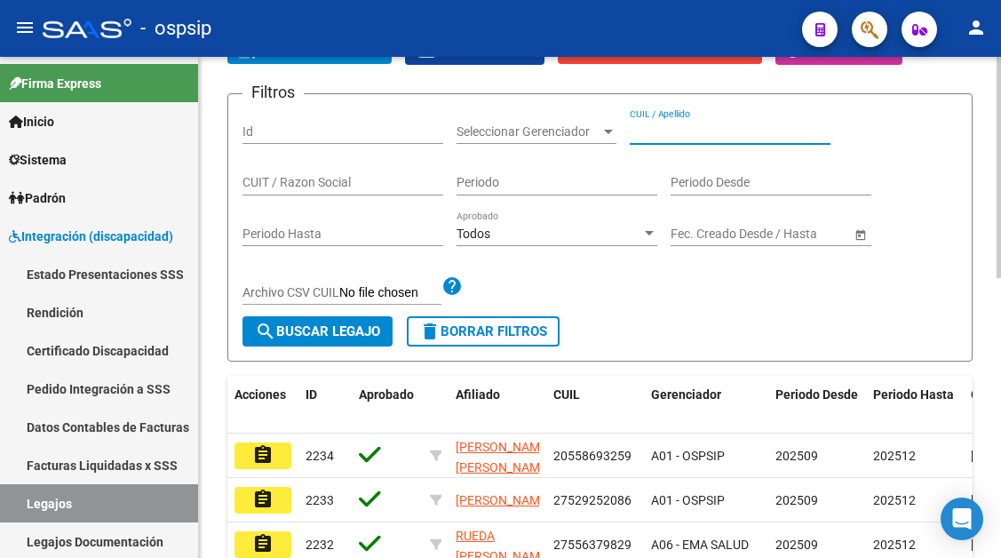
click at [656, 132] on input "CUIL / Apellido" at bounding box center [730, 131] width 201 height 15
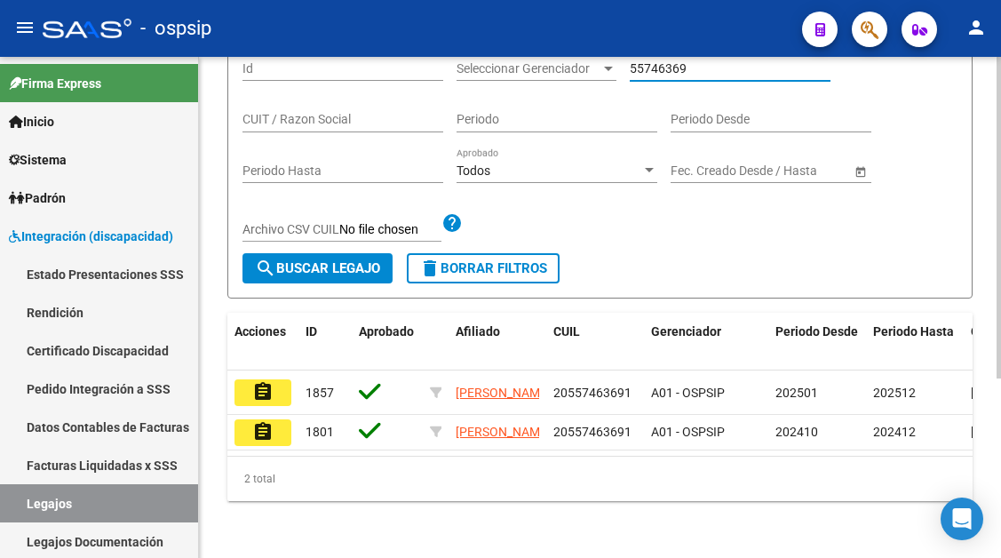
scroll to position [280, 0]
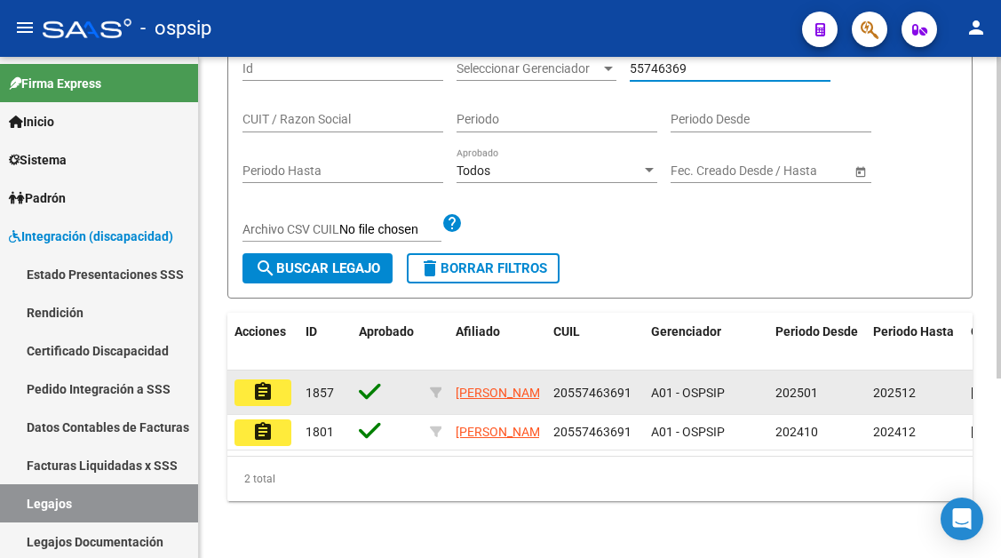
type input "55746369"
click at [253, 380] on button "assignment" at bounding box center [262, 392] width 57 height 27
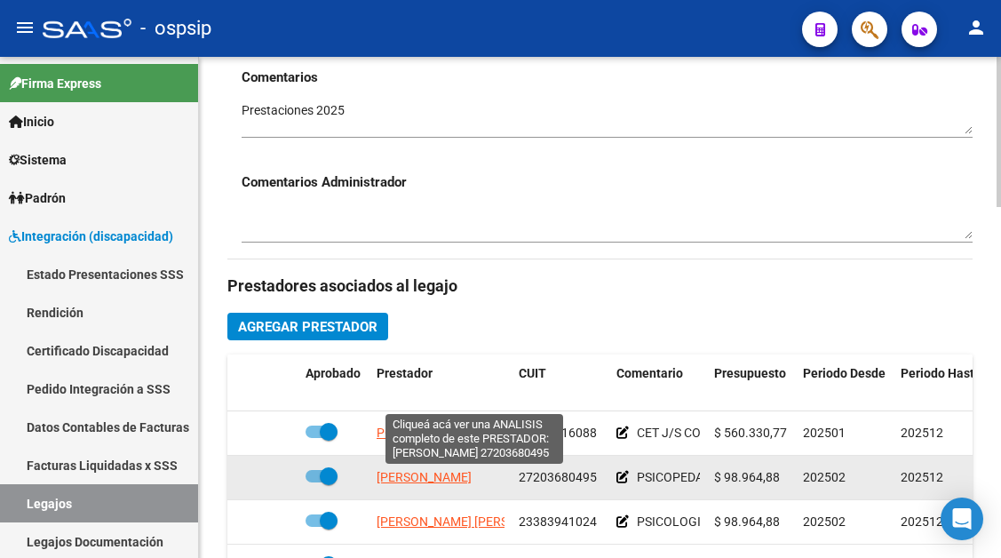
click at [449, 478] on span "CORVALAN MARCELA ALEJANDRA" at bounding box center [424, 477] width 95 height 14
type textarea "27203680495"
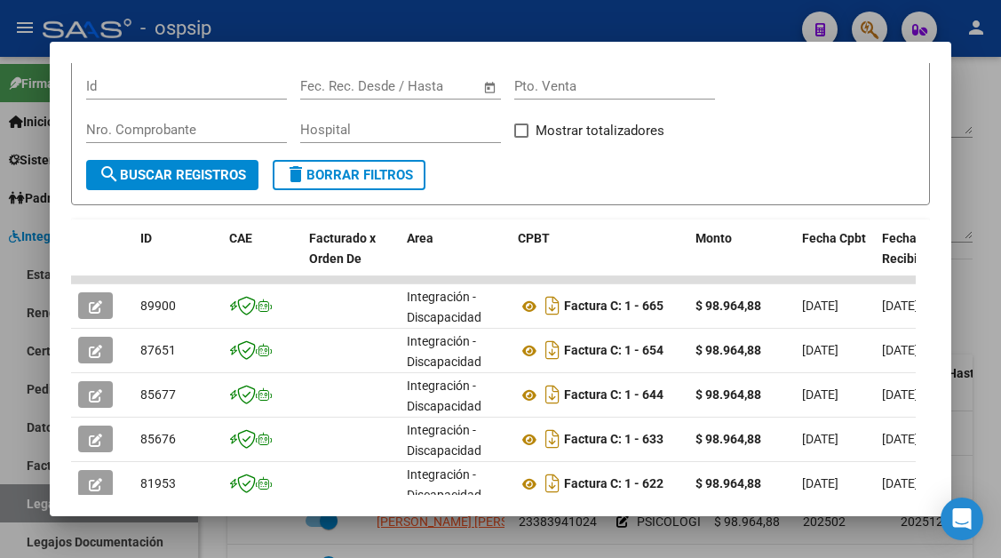
scroll to position [347, 0]
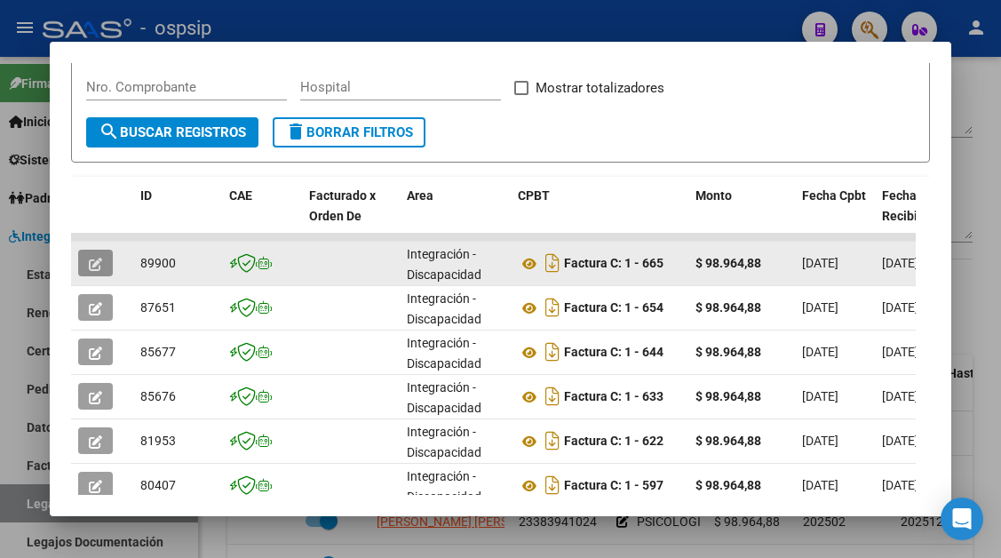
click at [107, 272] on button "button" at bounding box center [95, 263] width 35 height 27
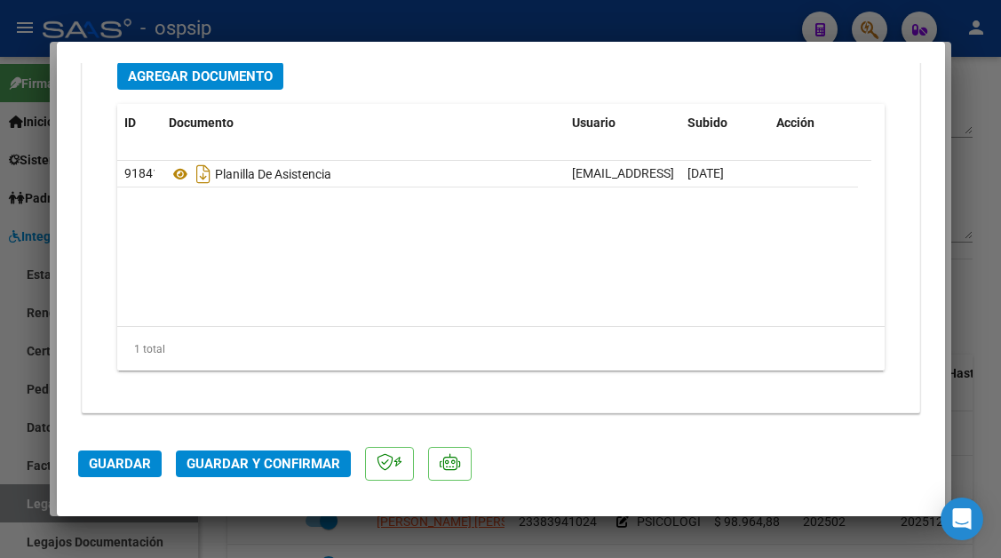
scroll to position [2238, 0]
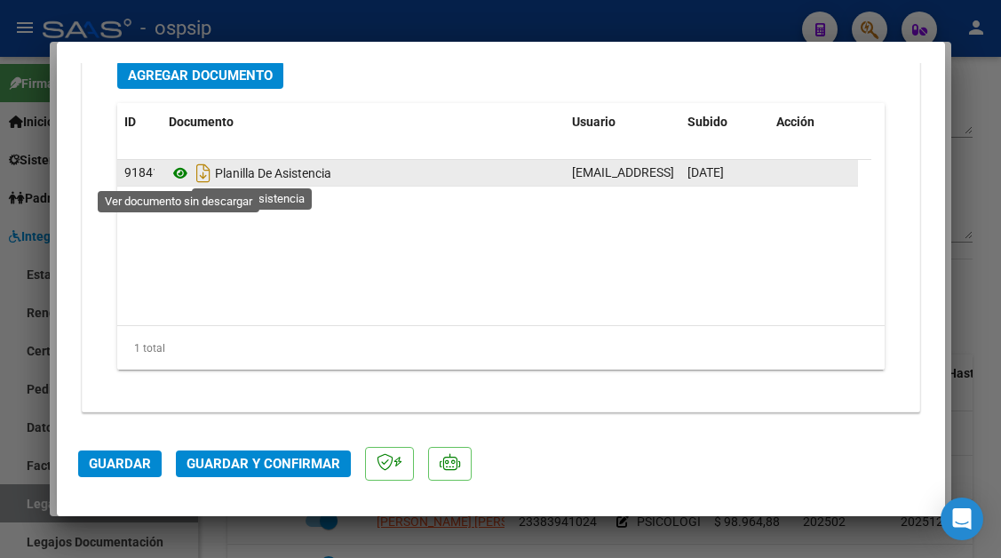
click at [178, 169] on icon at bounding box center [180, 173] width 23 height 21
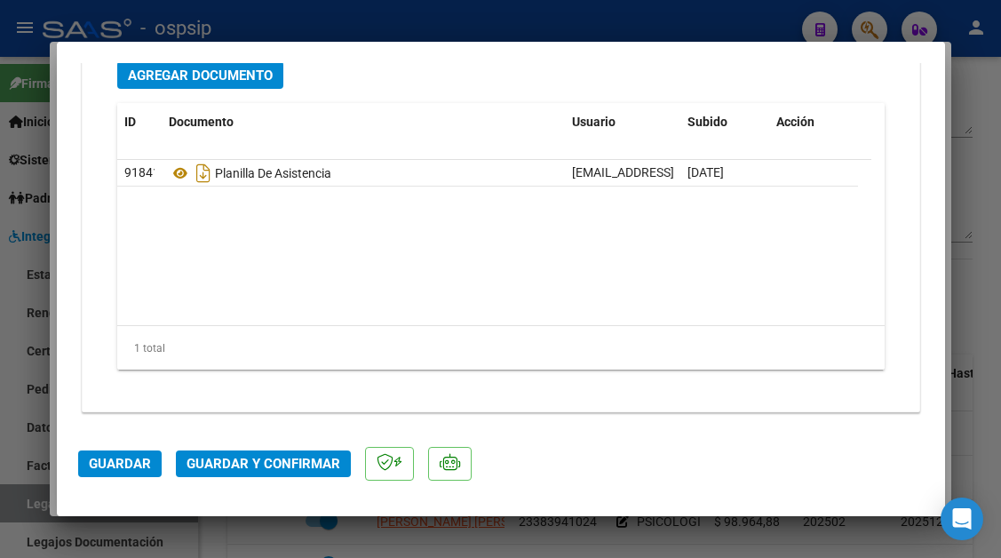
click at [249, 459] on span "Guardar y Confirmar" at bounding box center [263, 464] width 154 height 16
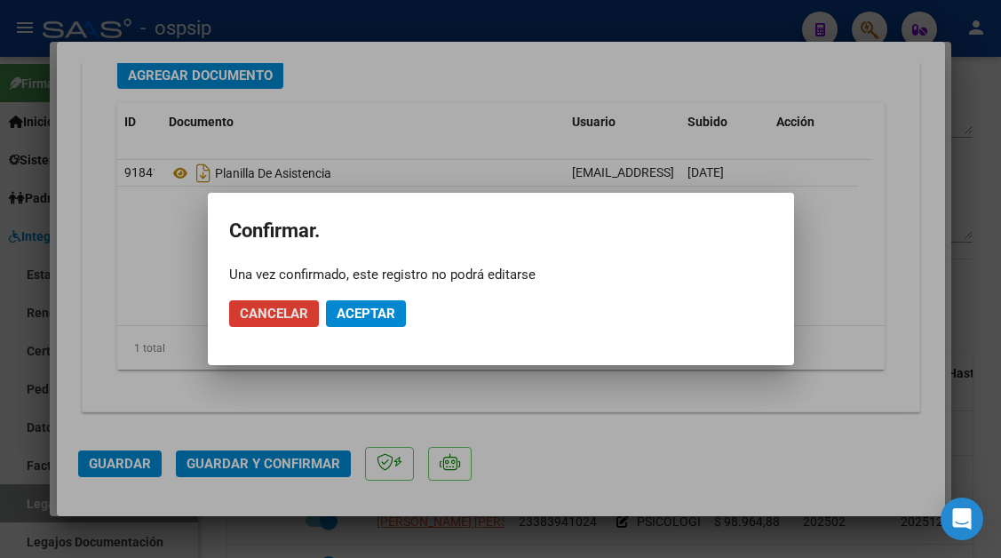
click at [332, 329] on mat-dialog-actions "Cancelar Aceptar" at bounding box center [500, 313] width 543 height 60
click at [352, 320] on span "Aceptar" at bounding box center [366, 313] width 59 height 16
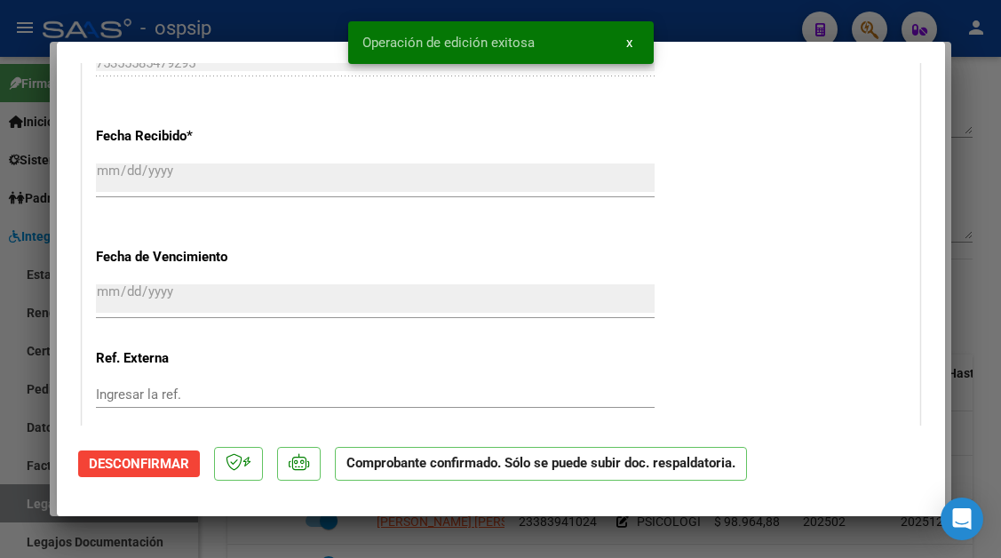
scroll to position [0, 0]
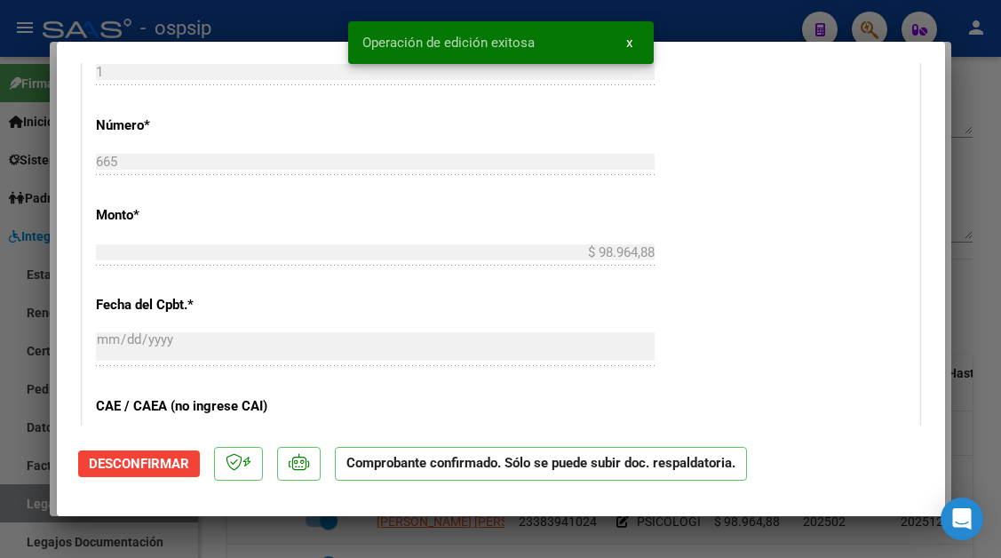
type input "$ 0,00"
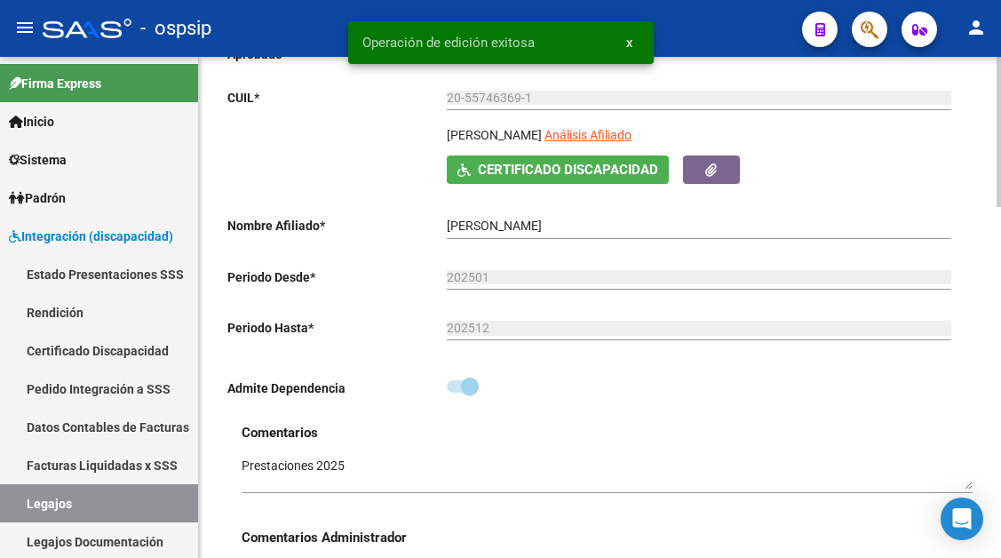
scroll to position [178, 0]
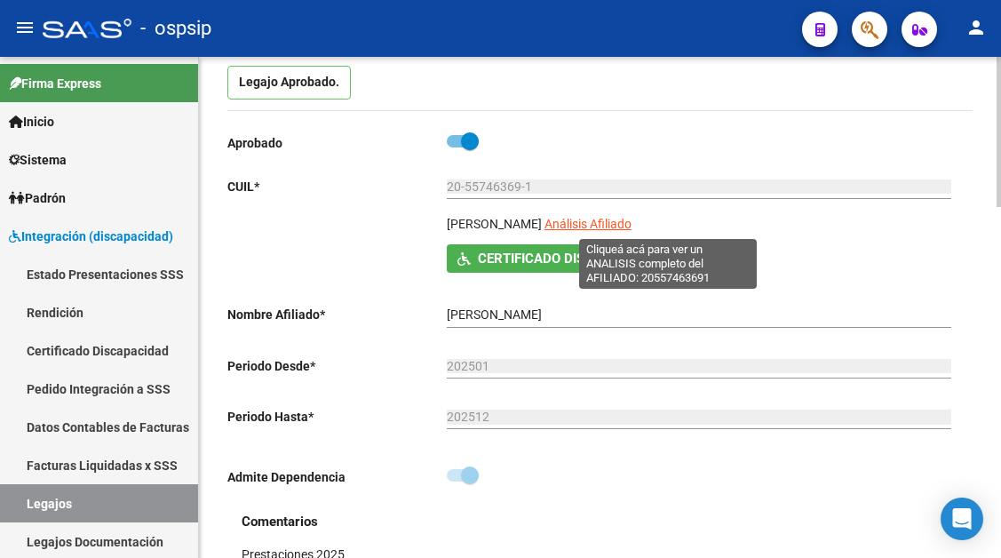
click at [631, 225] on span "Análisis Afiliado" at bounding box center [587, 224] width 87 height 14
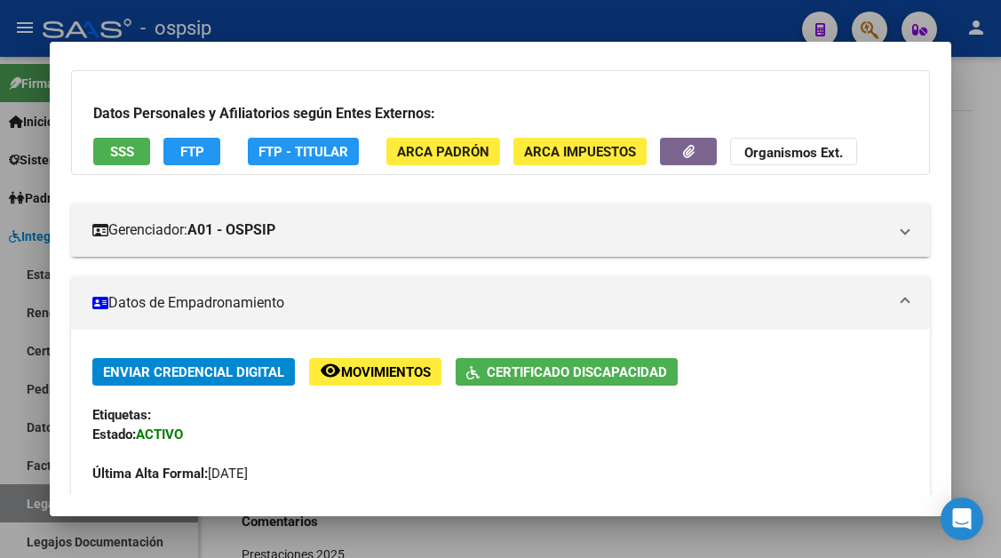
scroll to position [89, 0]
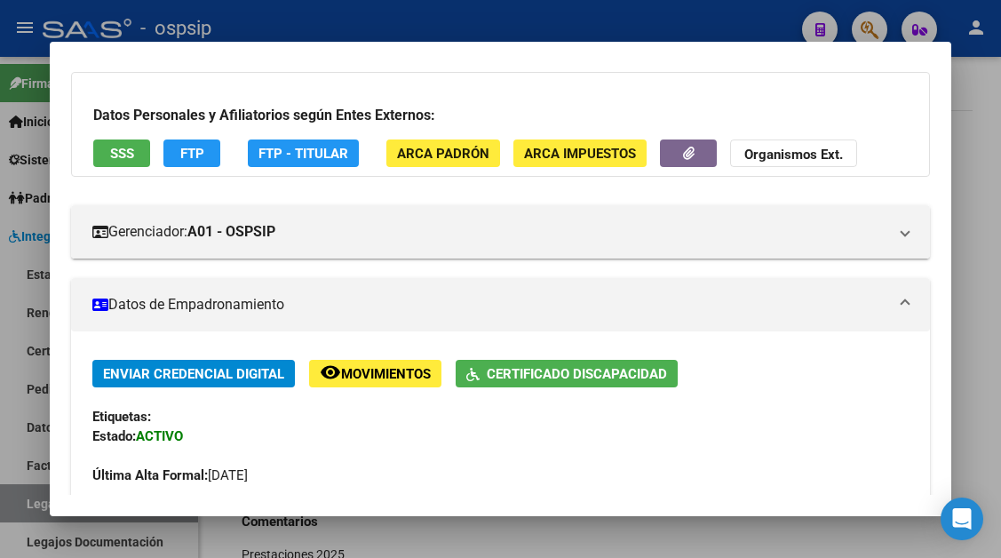
click at [84, 159] on div "Datos Personales y Afiliatorios según Entes Externos: SSS FTP FTP - Titular ARC…" at bounding box center [500, 124] width 858 height 105
click at [107, 151] on button "SSS" at bounding box center [121, 153] width 57 height 28
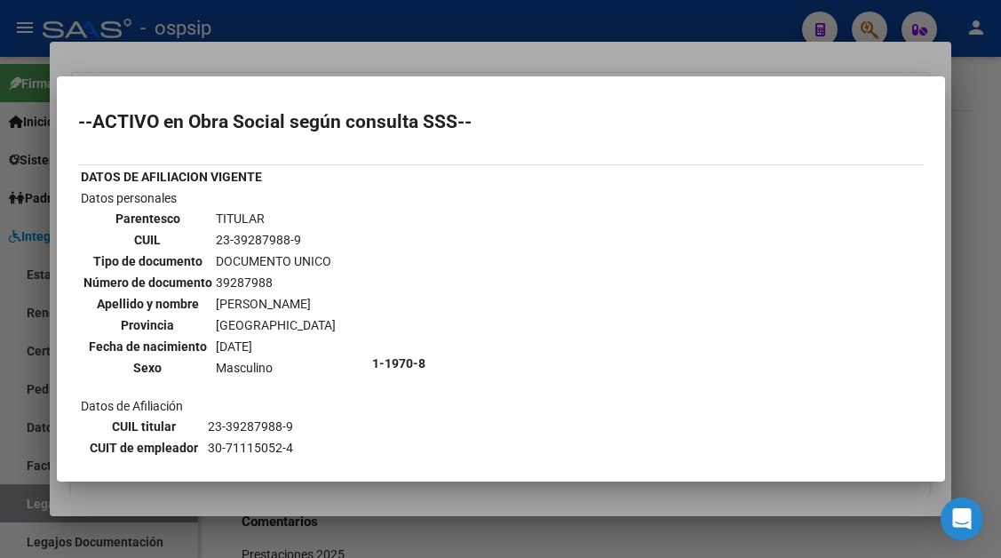
scroll to position [355, 0]
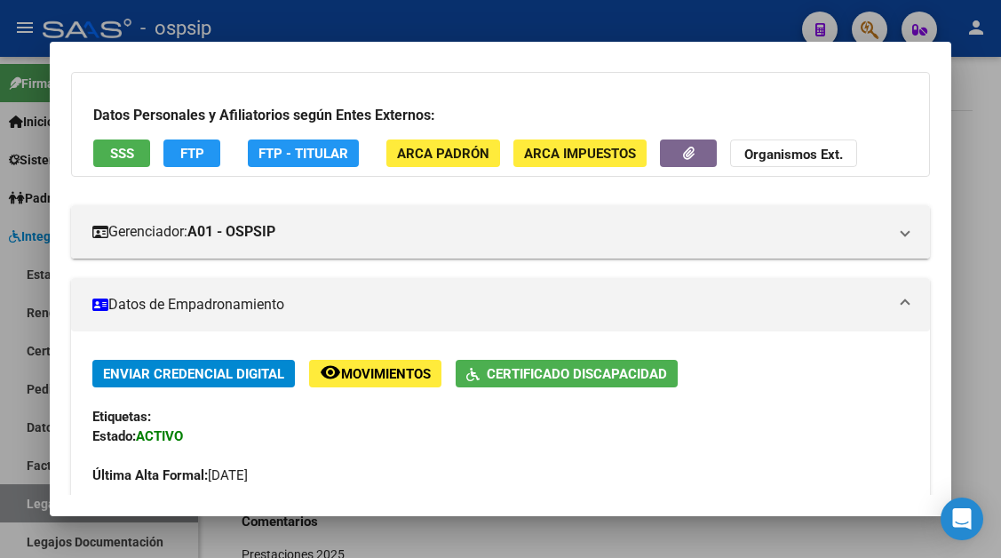
click at [33, 506] on div at bounding box center [500, 279] width 1001 height 558
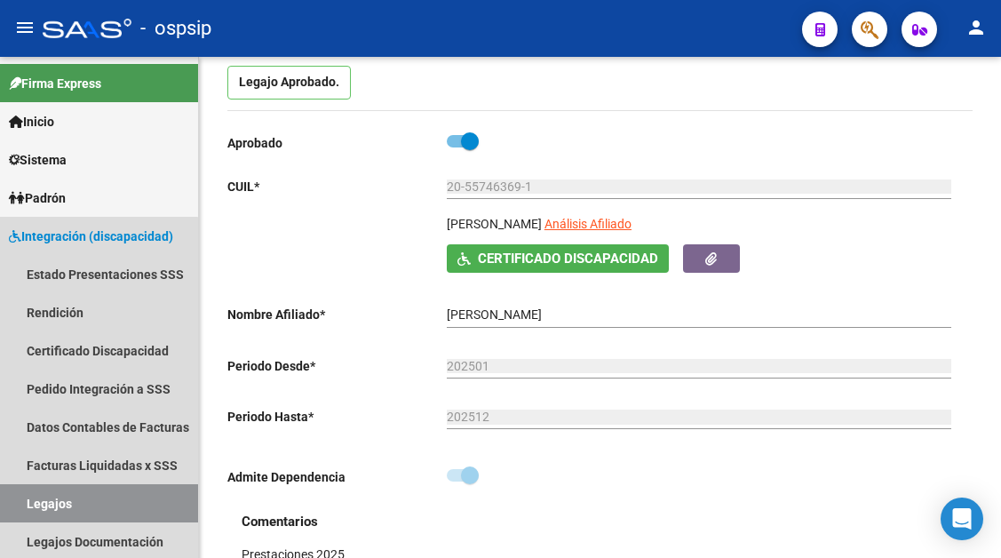
click at [33, 506] on link "Legajos" at bounding box center [99, 503] width 198 height 38
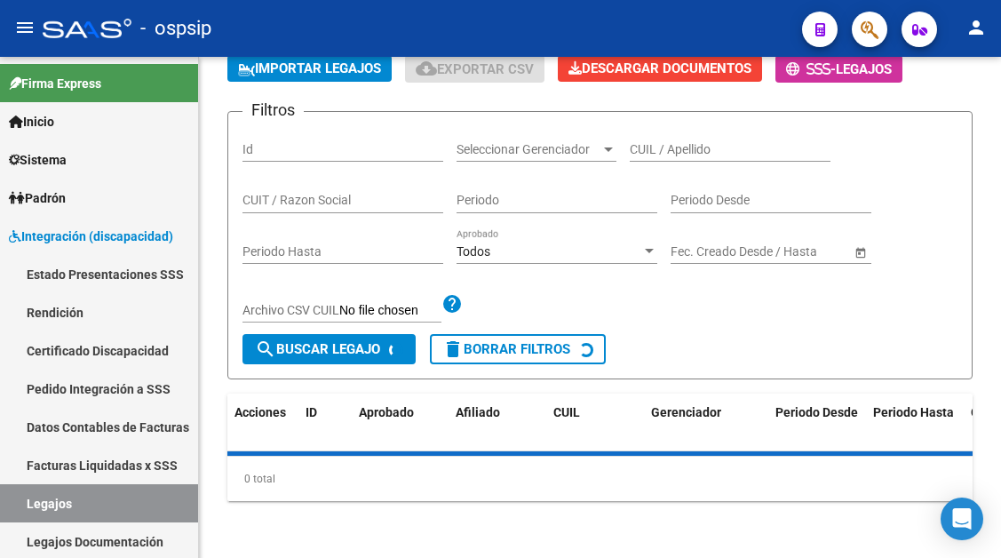
scroll to position [178, 0]
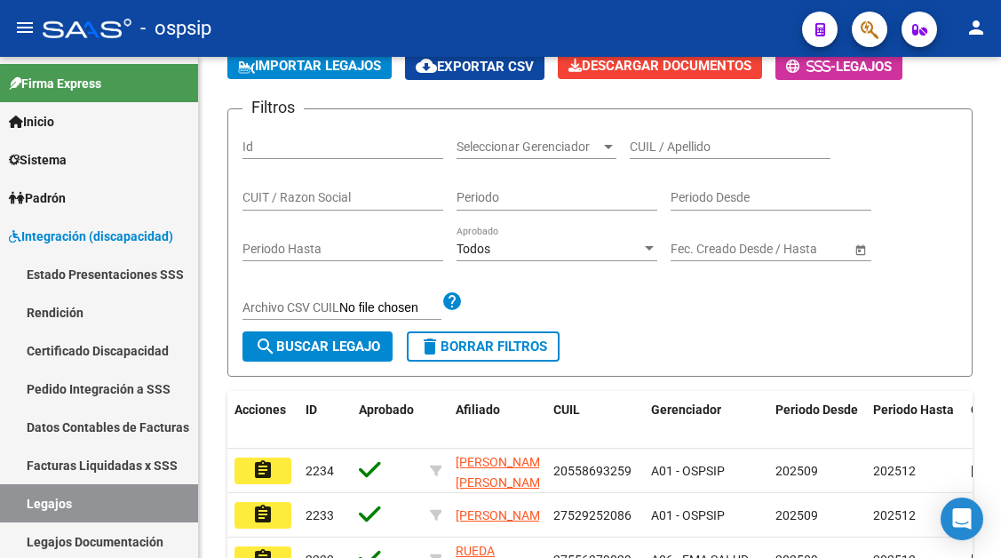
click at [33, 506] on link "Legajos" at bounding box center [99, 503] width 198 height 38
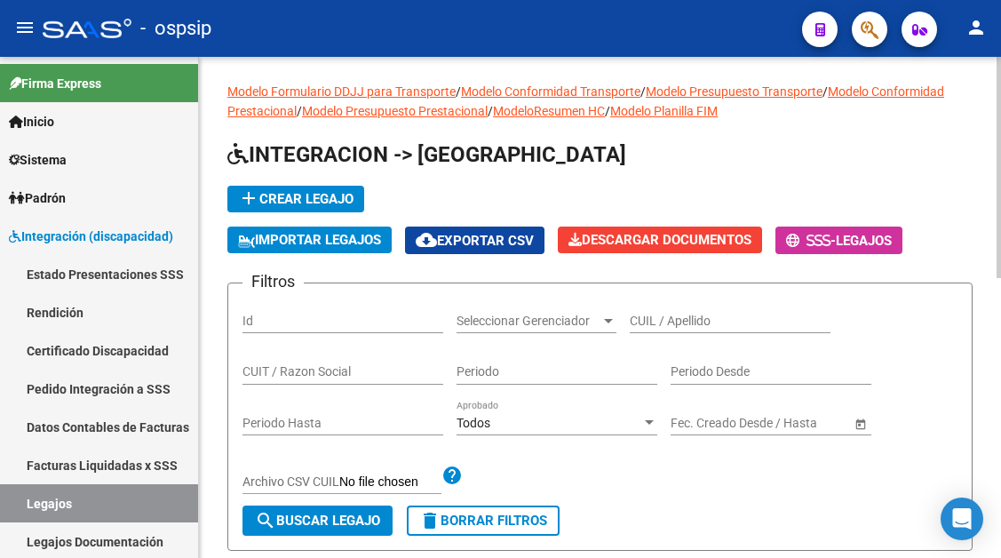
scroll to position [0, 0]
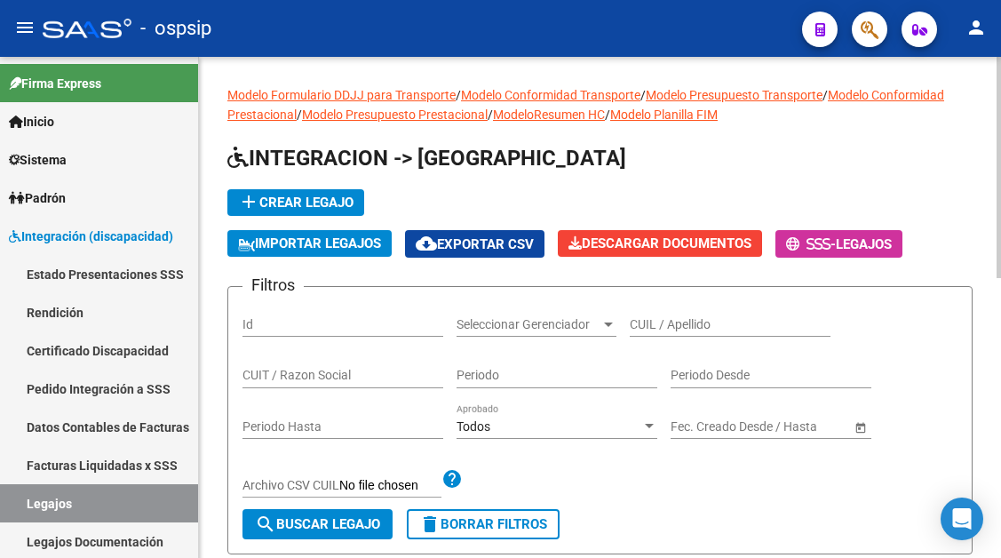
click at [637, 333] on div "CUIL / Apellido" at bounding box center [730, 319] width 201 height 36
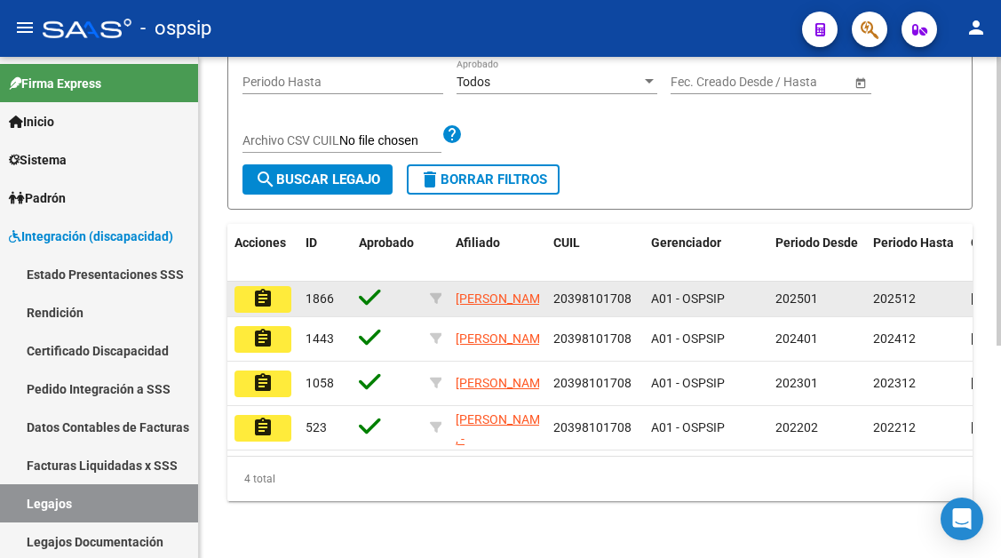
click at [272, 303] on mat-icon "assignment" at bounding box center [262, 298] width 21 height 21
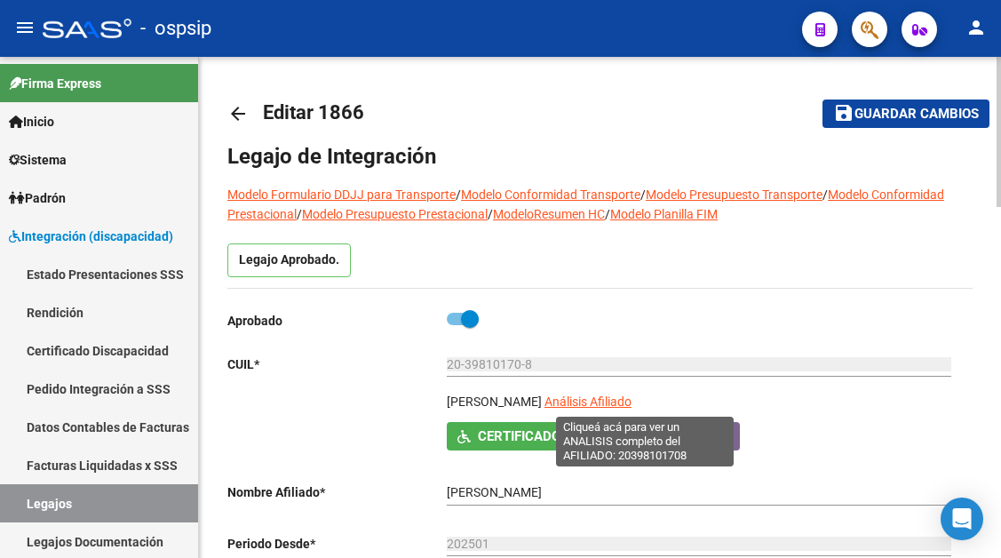
click at [618, 397] on span "Análisis Afiliado" at bounding box center [587, 401] width 87 height 14
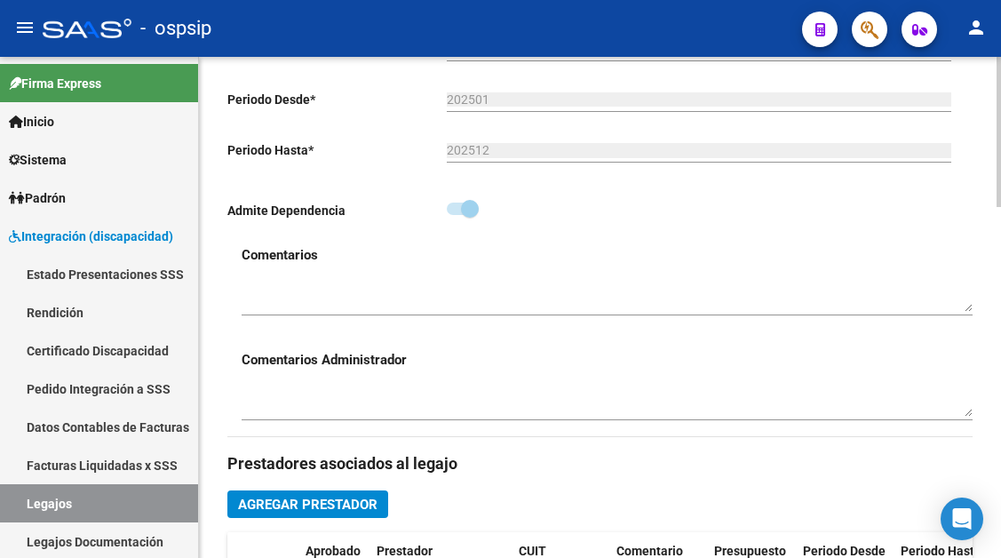
scroll to position [710, 0]
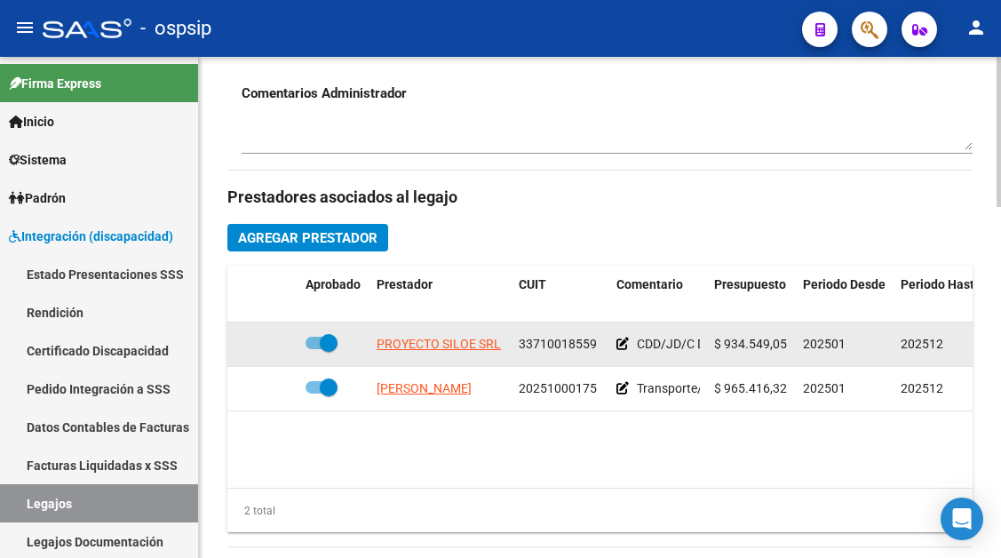
click at [408, 354] on app-link-go-to "PROYECTO SILOE SRL" at bounding box center [439, 344] width 124 height 20
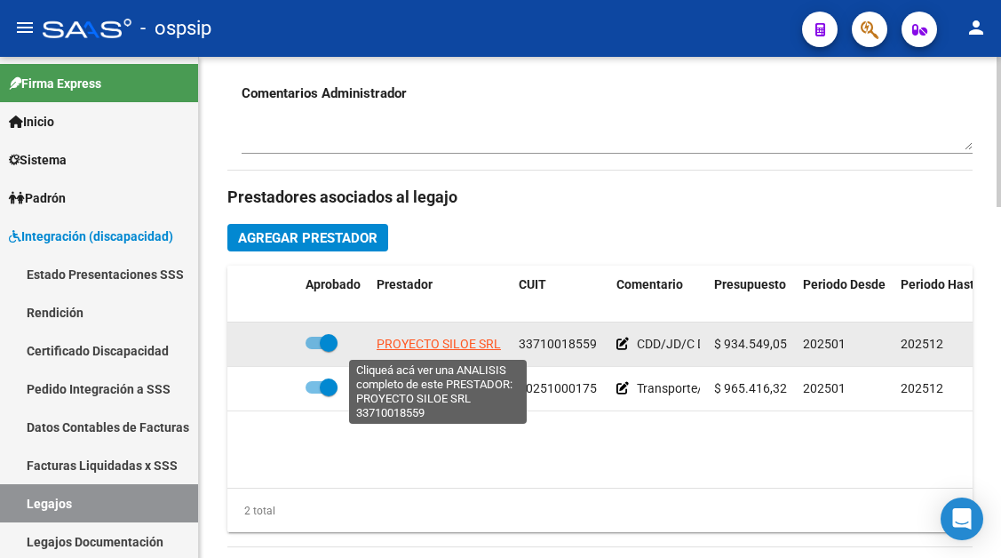
click at [469, 343] on span "PROYECTO SILOE SRL" at bounding box center [439, 344] width 124 height 14
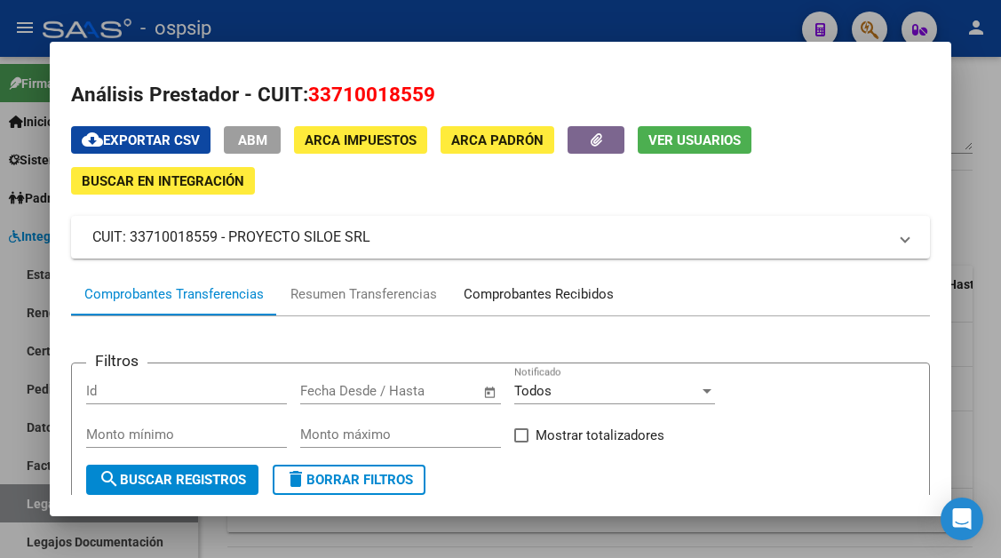
click at [512, 294] on div "Comprobantes Recibidos" at bounding box center [539, 294] width 150 height 20
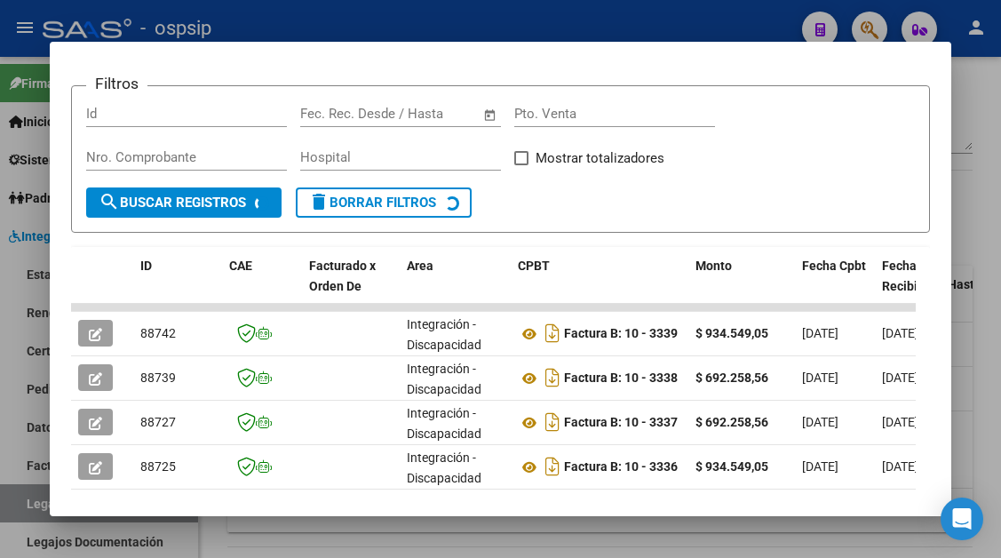
scroll to position [387, 0]
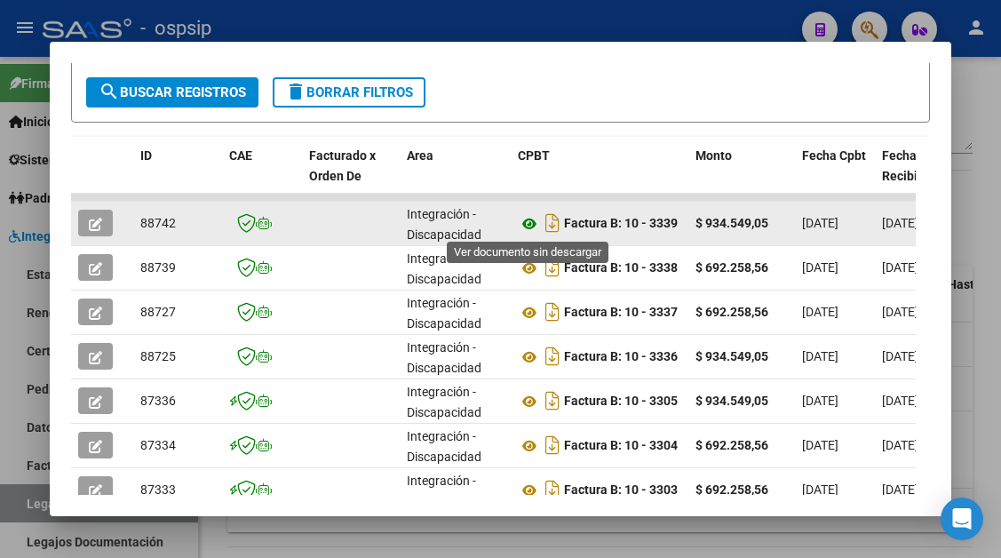
click at [529, 218] on icon at bounding box center [529, 223] width 23 height 21
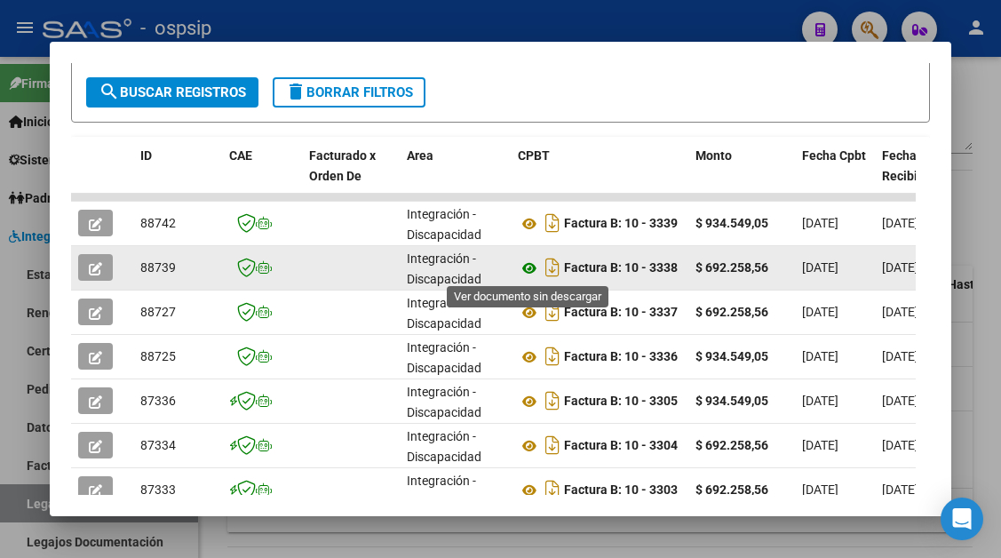
click at [528, 267] on icon at bounding box center [529, 268] width 23 height 21
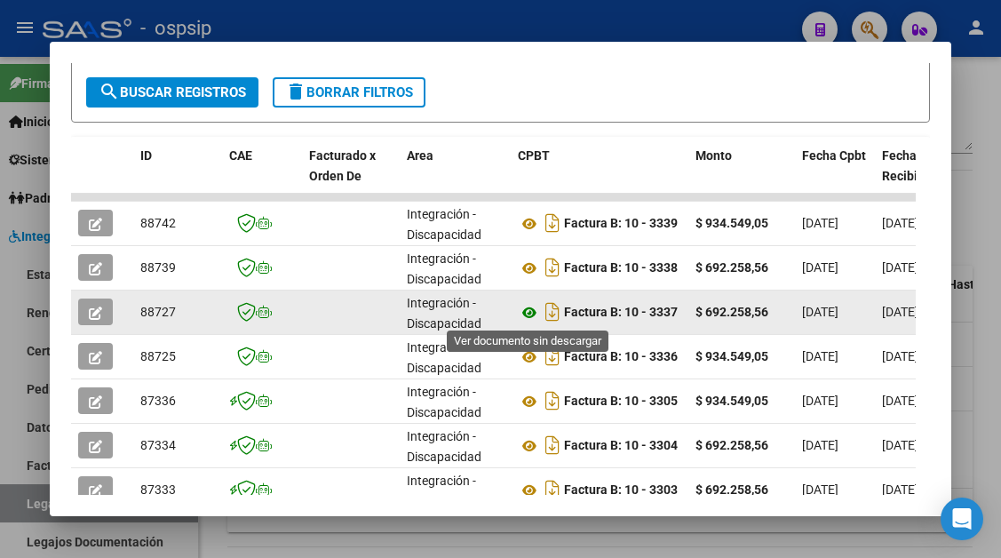
click at [529, 312] on icon at bounding box center [529, 312] width 23 height 21
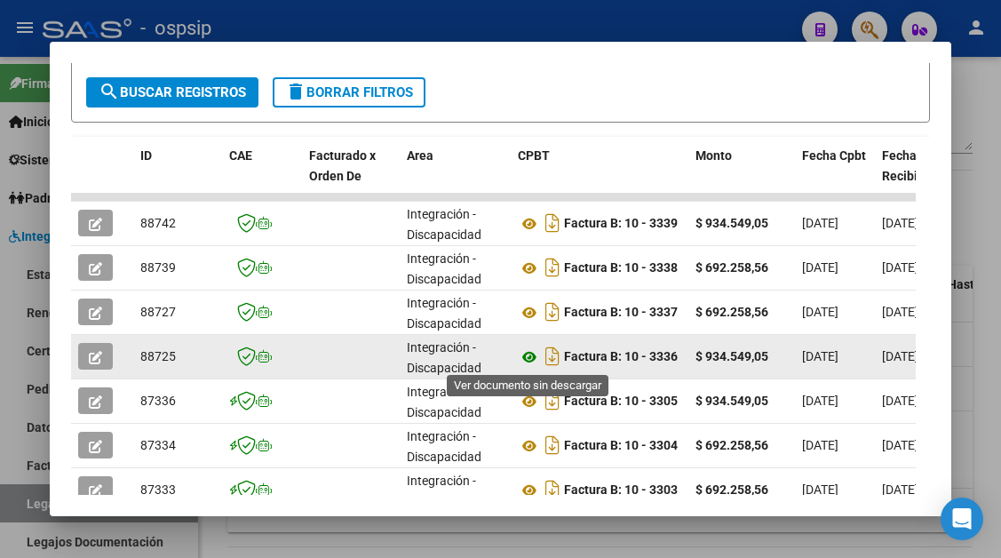
click at [528, 358] on icon at bounding box center [529, 356] width 23 height 21
click at [98, 345] on button "button" at bounding box center [95, 356] width 35 height 27
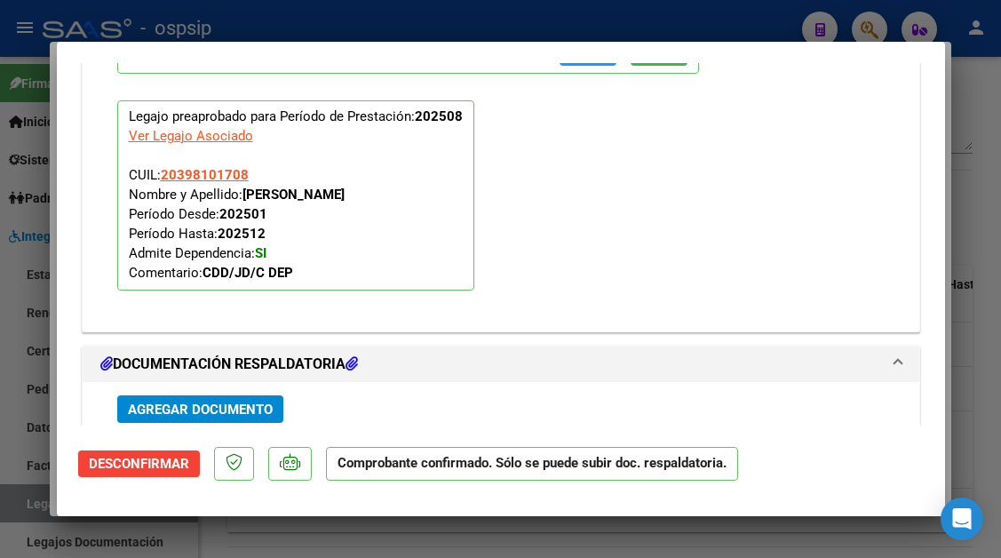
scroll to position [2131, 0]
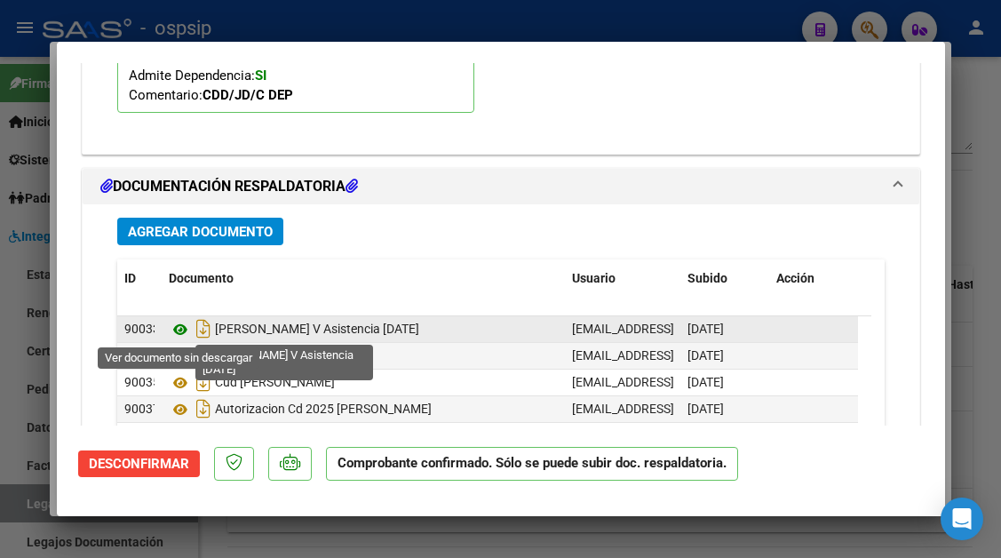
click at [183, 333] on icon at bounding box center [180, 329] width 23 height 21
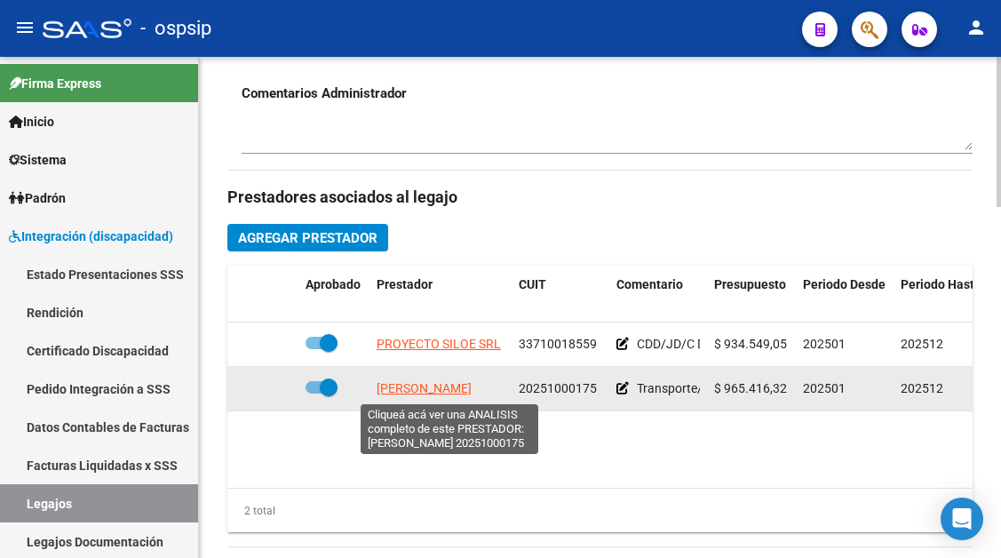
click at [433, 385] on span "BLOISI GASTON ANTONIO" at bounding box center [424, 388] width 95 height 14
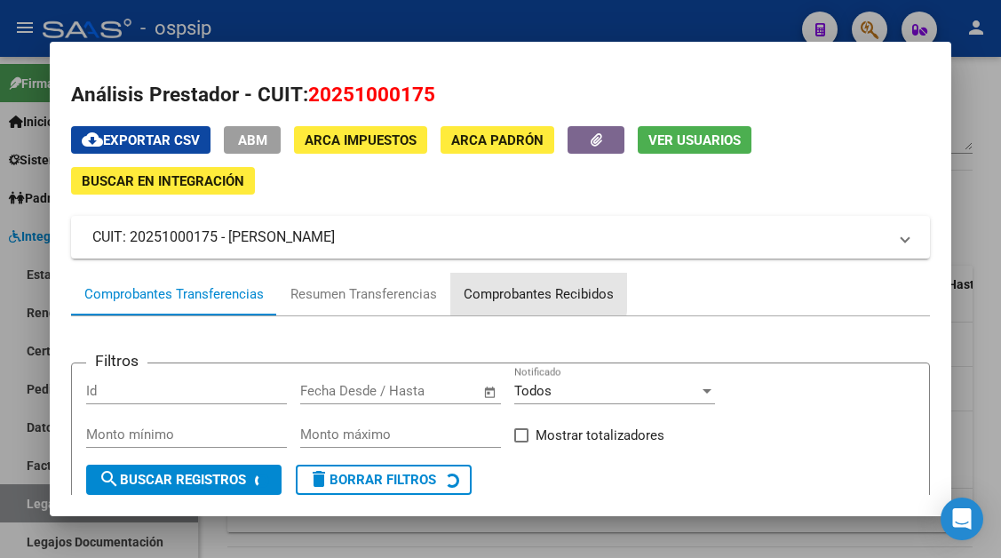
click at [496, 290] on div "Comprobantes Recibidos" at bounding box center [539, 294] width 150 height 20
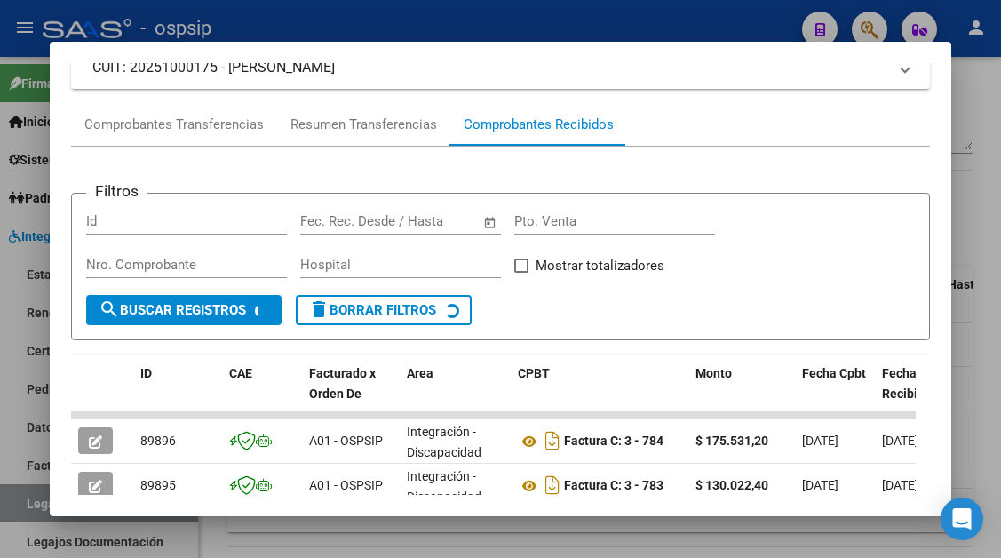
scroll to position [436, 0]
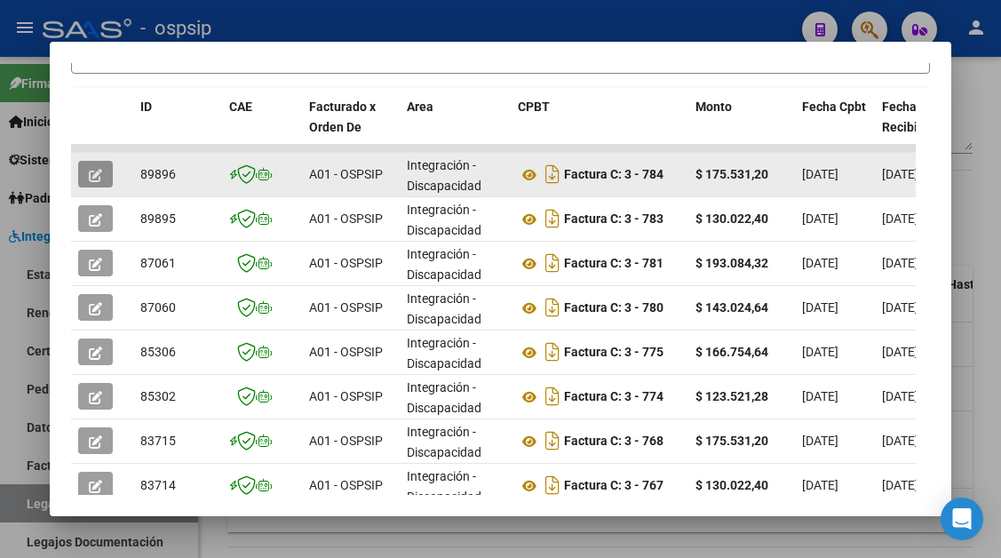
click at [87, 176] on button "button" at bounding box center [95, 174] width 35 height 27
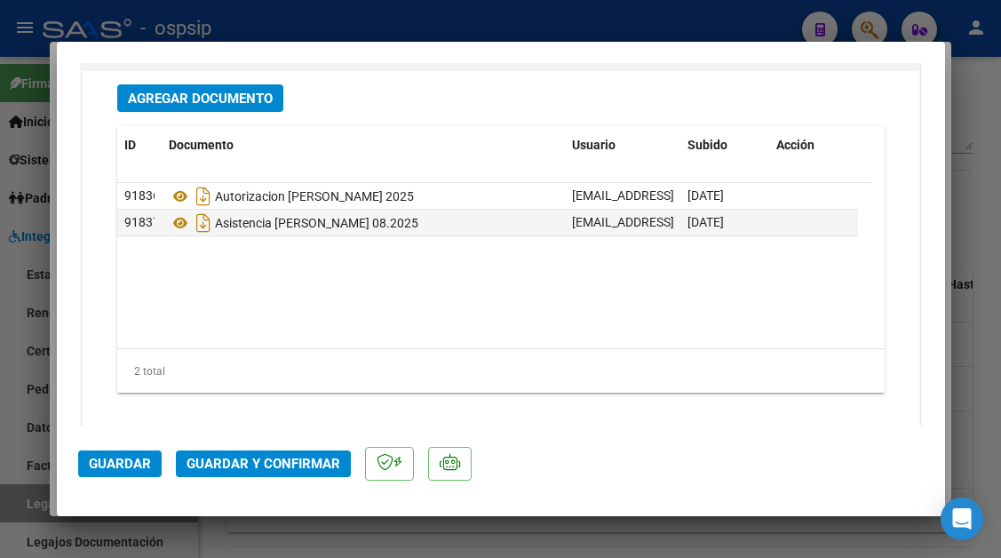
scroll to position [2238, 0]
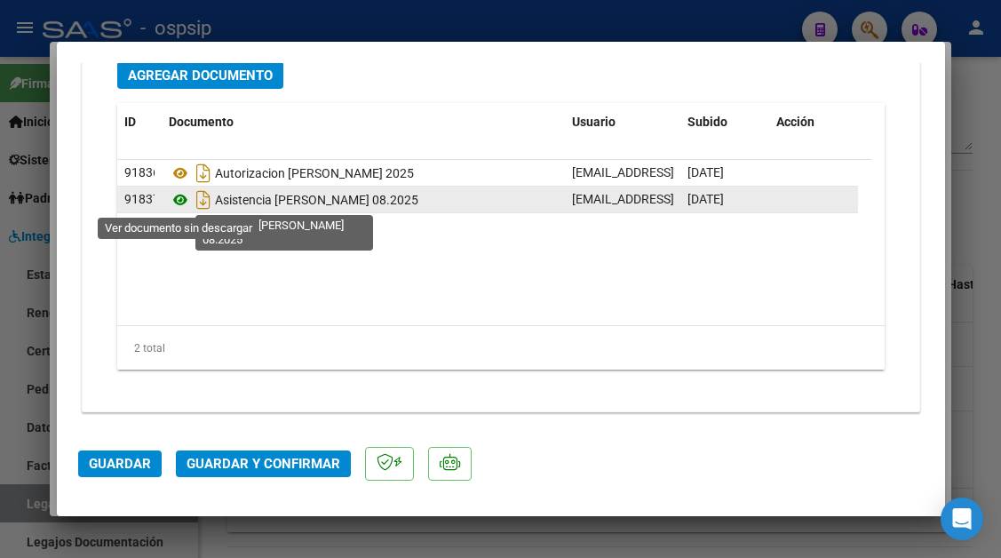
click at [186, 195] on icon at bounding box center [180, 199] width 23 height 21
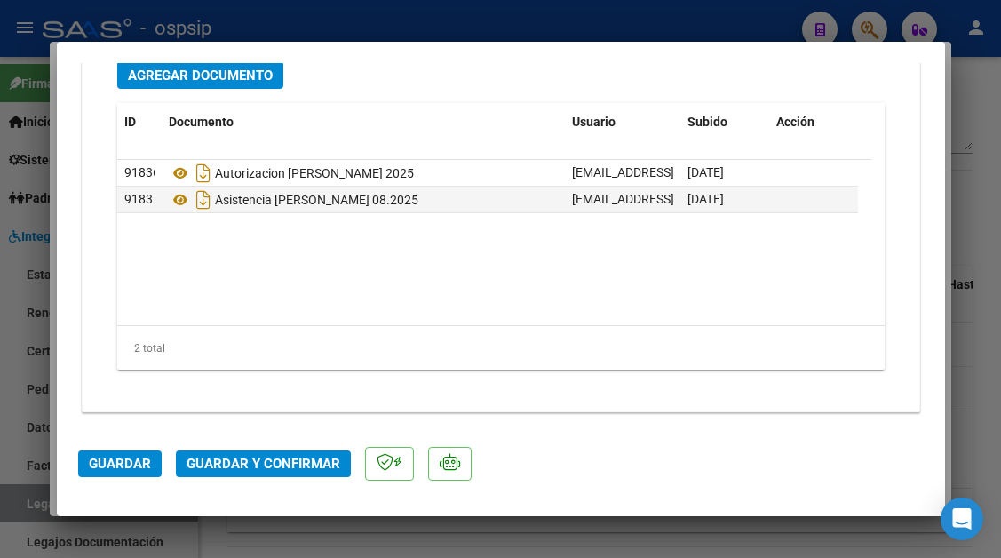
click at [259, 462] on span "Guardar y Confirmar" at bounding box center [263, 464] width 154 height 16
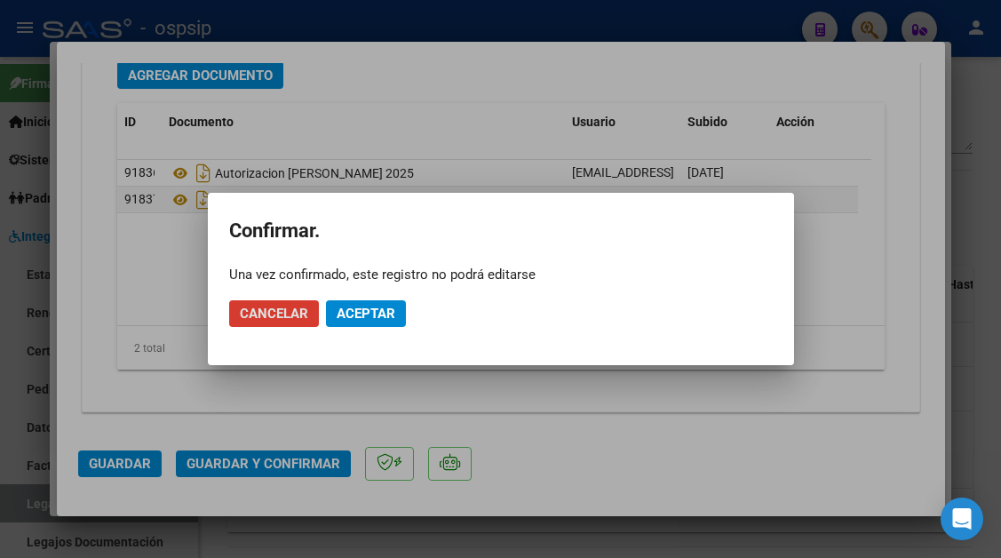
click at [333, 323] on button "Aceptar" at bounding box center [366, 313] width 80 height 27
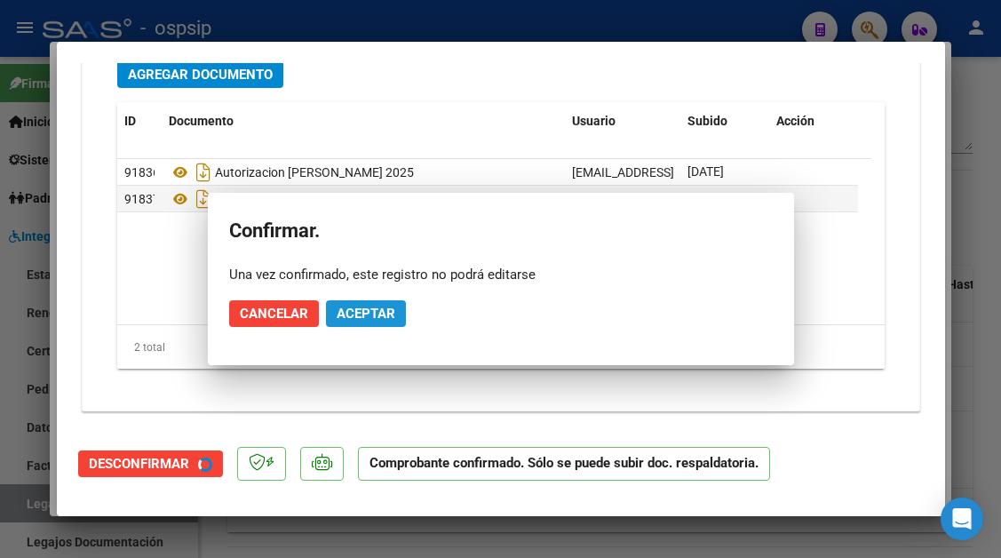
scroll to position [2036, 0]
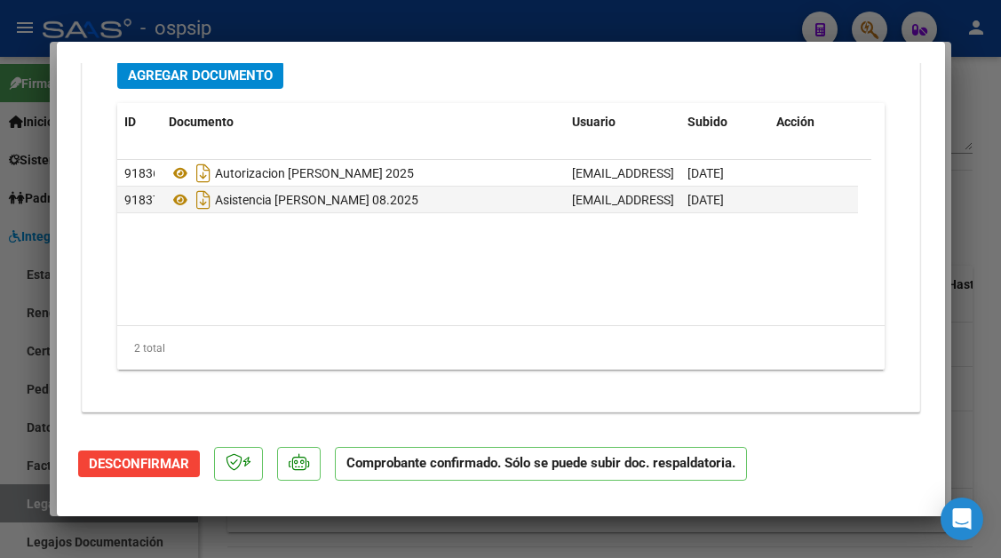
click at [23, 506] on div at bounding box center [500, 279] width 1001 height 558
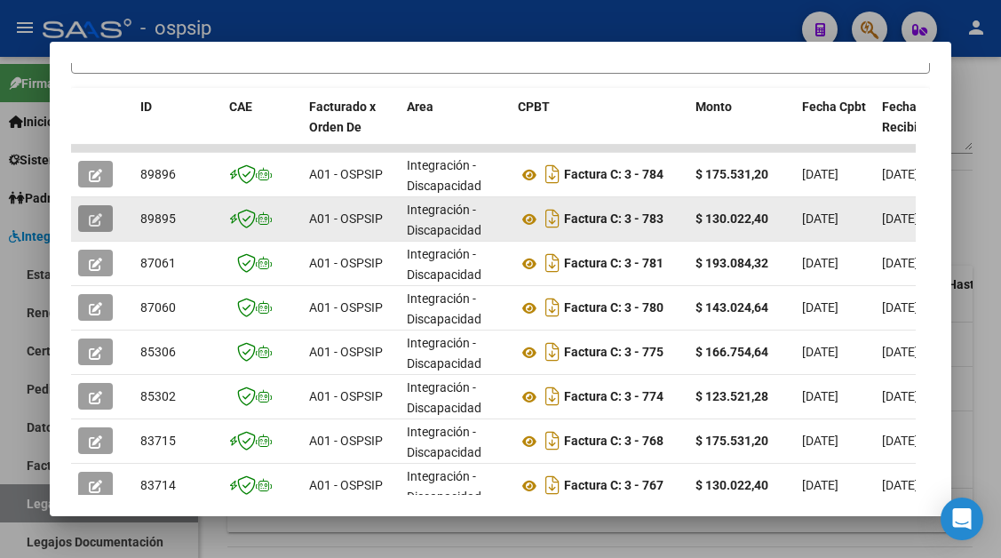
click at [105, 216] on button "button" at bounding box center [95, 218] width 35 height 27
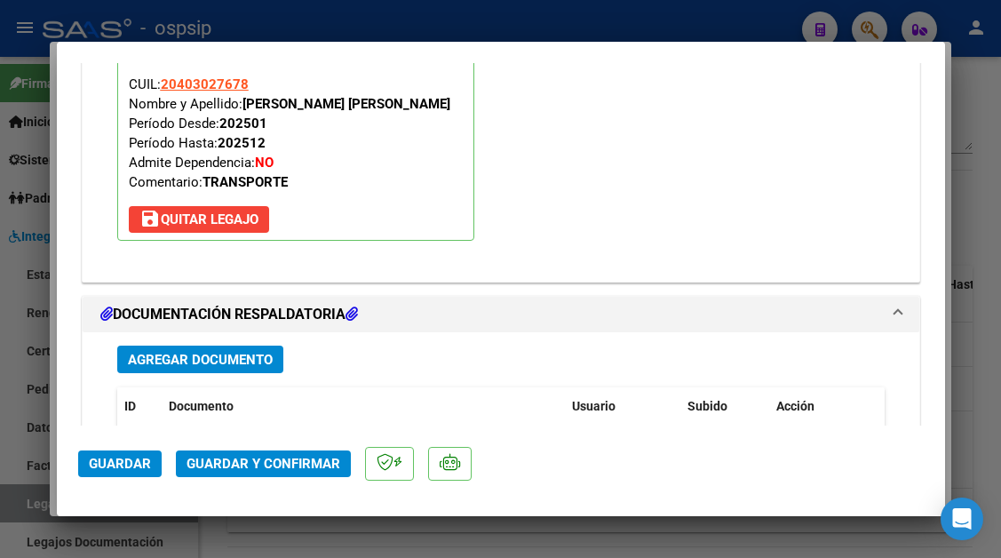
scroll to position [2220, 0]
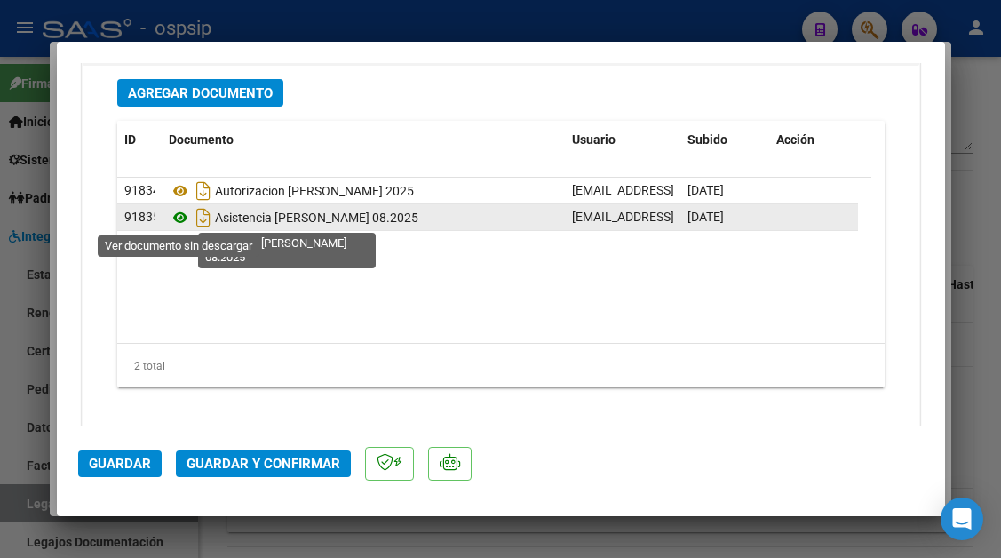
click at [175, 219] on icon at bounding box center [180, 217] width 23 height 21
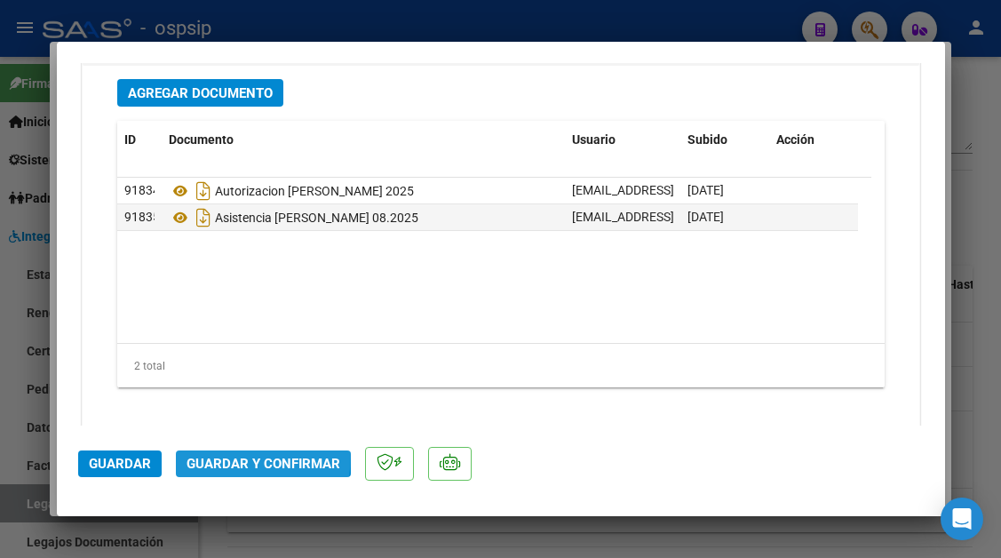
click at [211, 454] on button "Guardar y Confirmar" at bounding box center [263, 463] width 175 height 27
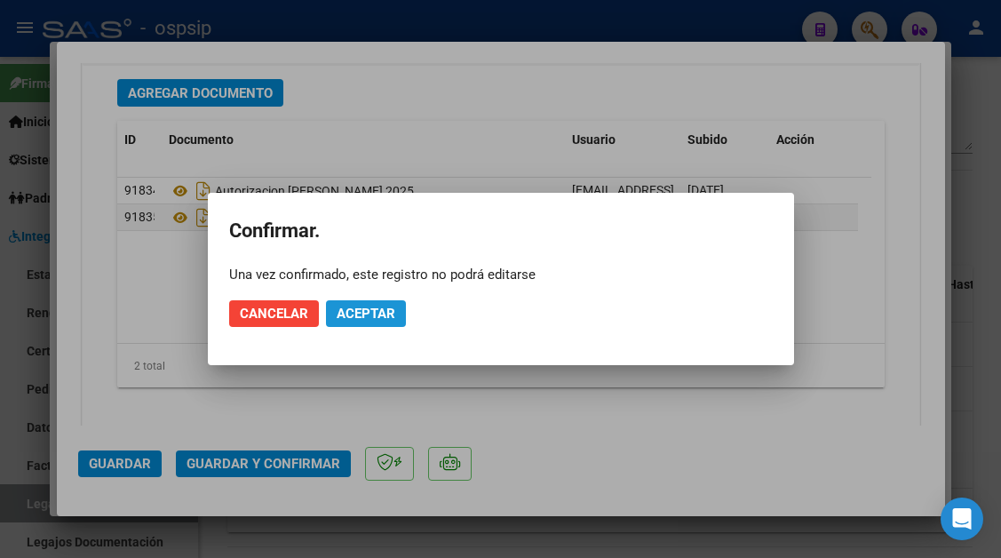
click at [380, 324] on button "Aceptar" at bounding box center [366, 313] width 80 height 27
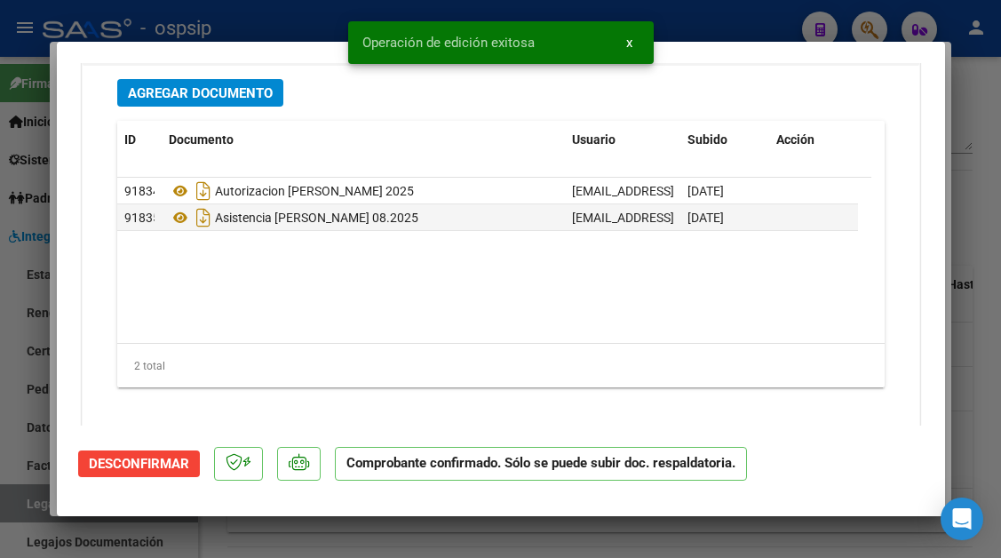
scroll to position [2036, 0]
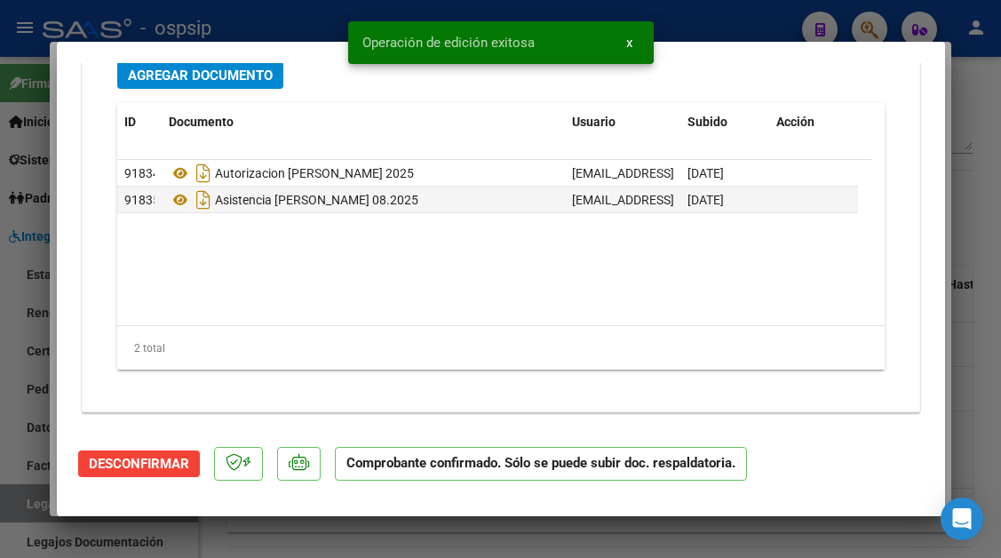
click at [27, 497] on div at bounding box center [500, 279] width 1001 height 558
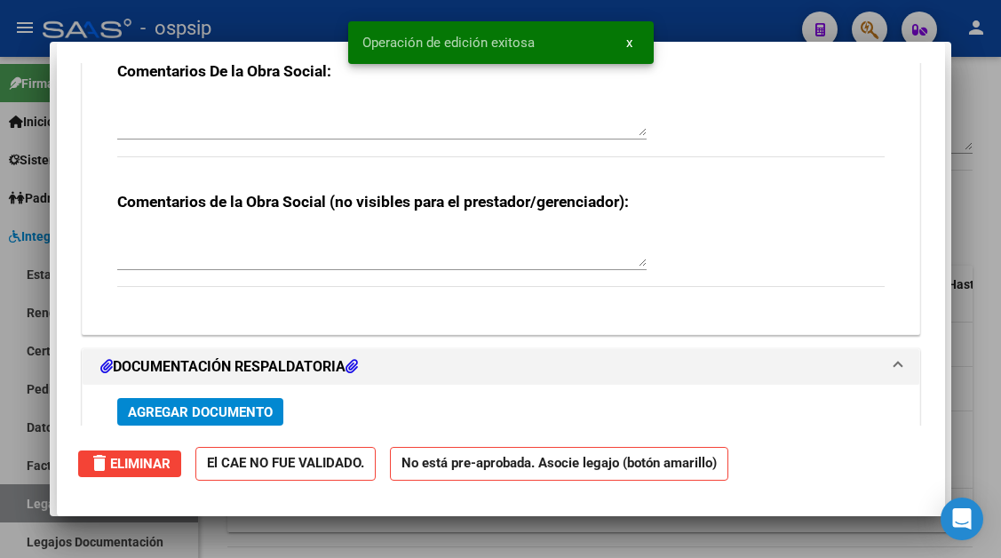
scroll to position [2071, 0]
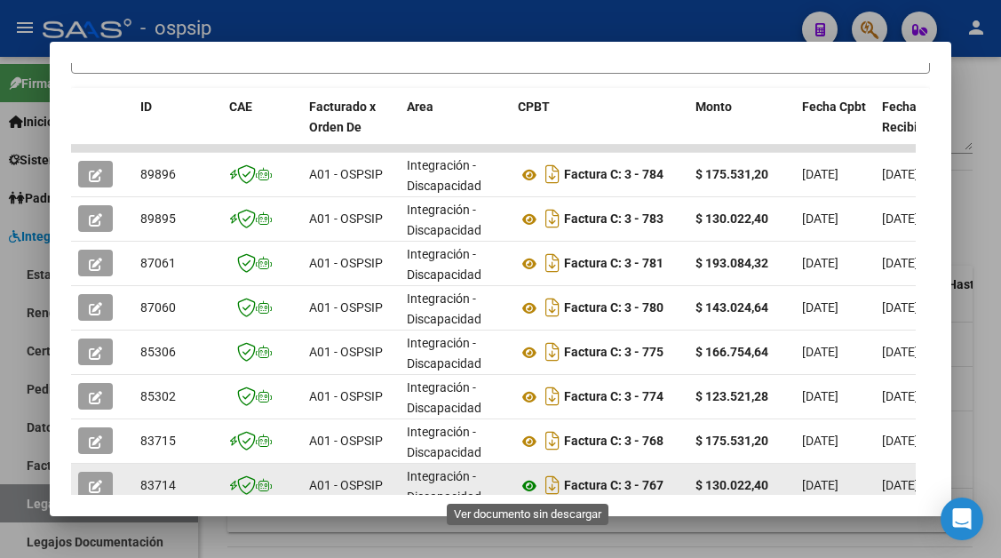
click at [533, 483] on icon at bounding box center [529, 485] width 23 height 21
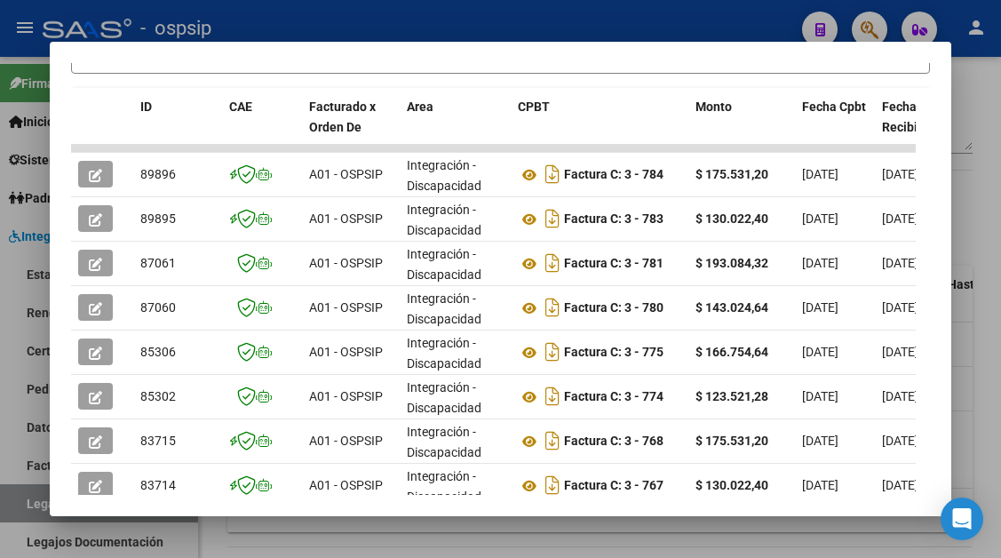
click at [21, 498] on div at bounding box center [500, 279] width 1001 height 558
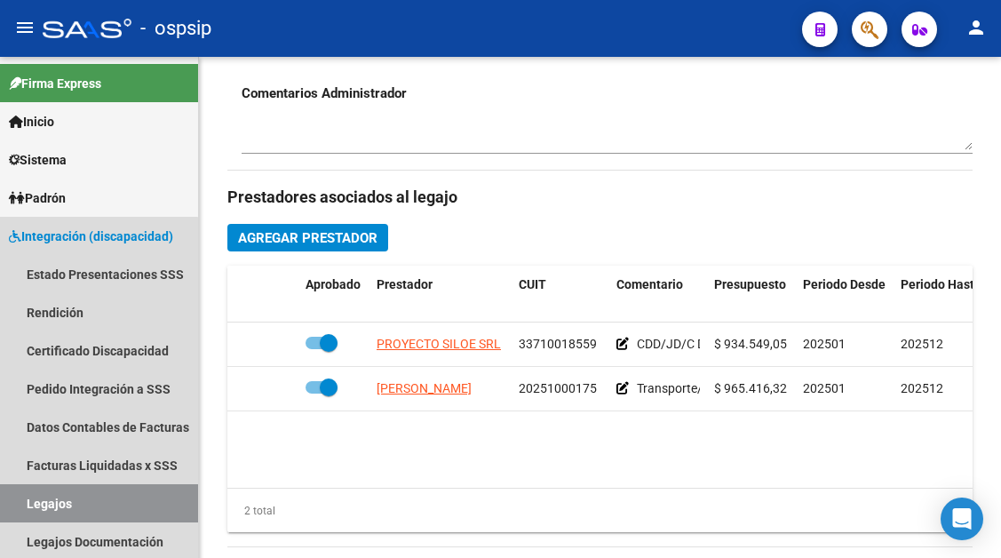
click at [21, 498] on link "Legajos" at bounding box center [99, 503] width 198 height 38
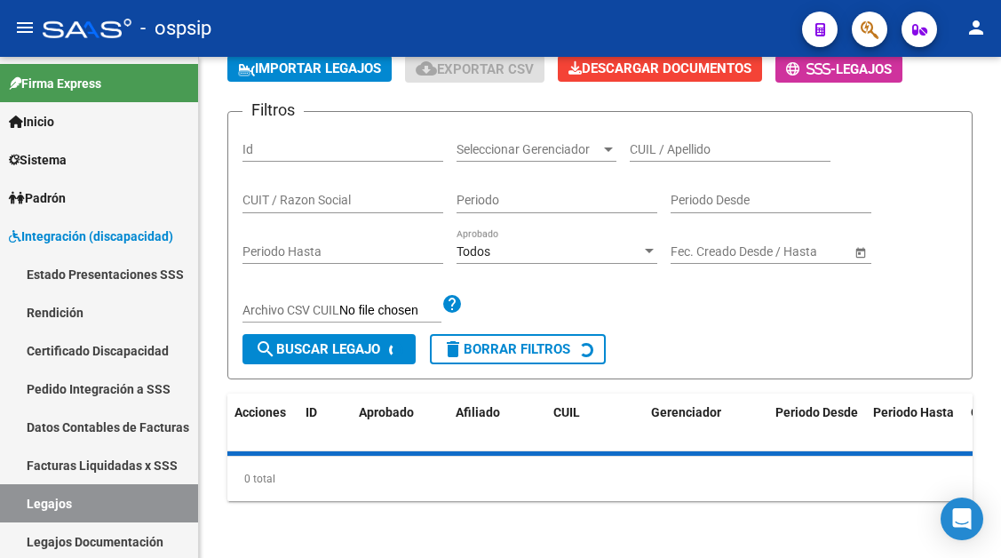
click at [21, 498] on link "Legajos" at bounding box center [99, 503] width 198 height 38
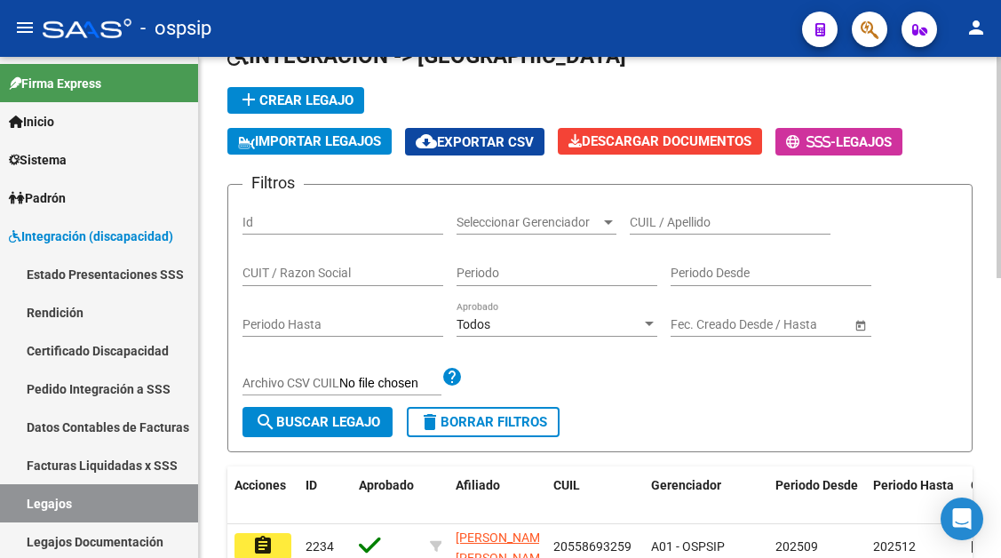
scroll to position [13, 0]
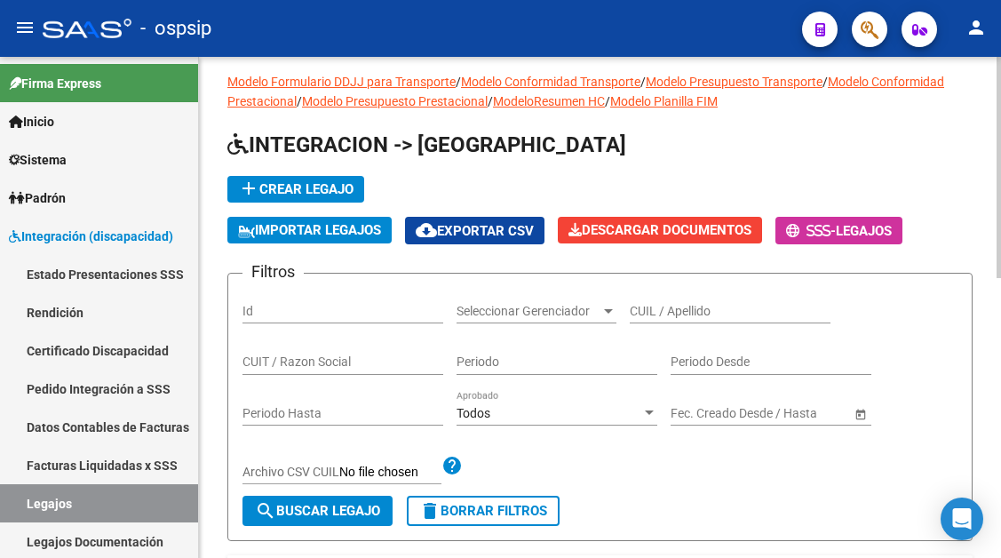
click at [662, 312] on input "CUIL / Apellido" at bounding box center [730, 311] width 201 height 15
click at [662, 312] on input "5574" at bounding box center [730, 311] width 201 height 15
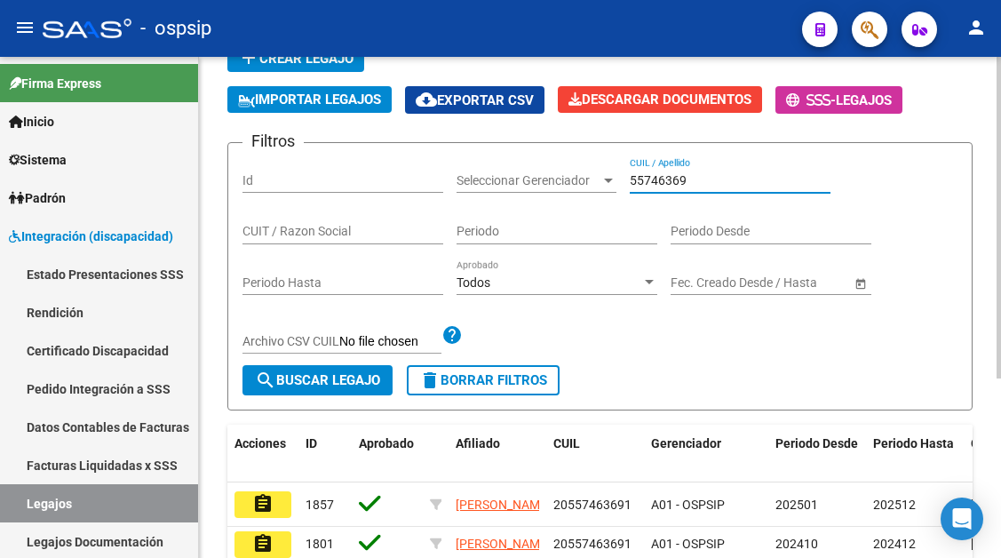
scroll to position [280, 0]
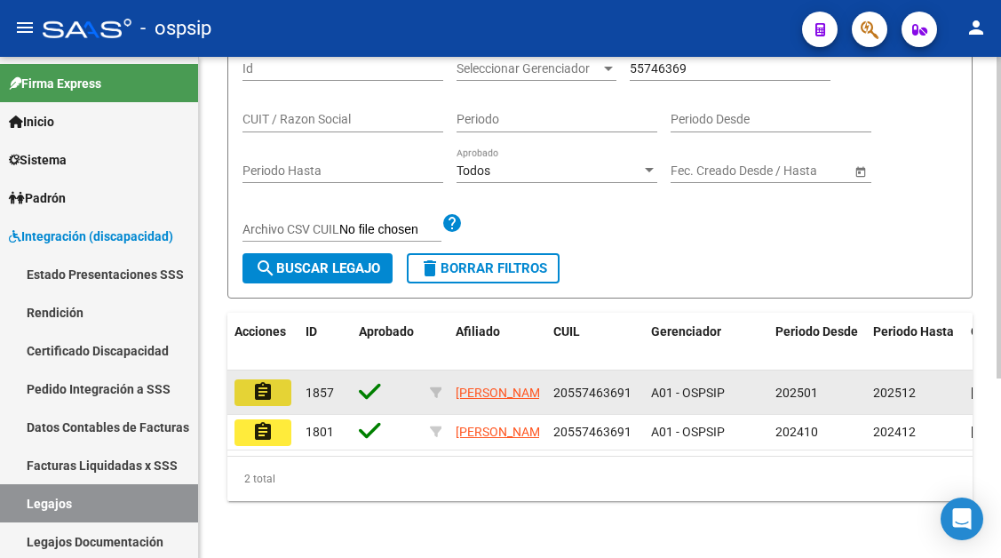
click at [271, 381] on mat-icon "assignment" at bounding box center [262, 391] width 21 height 21
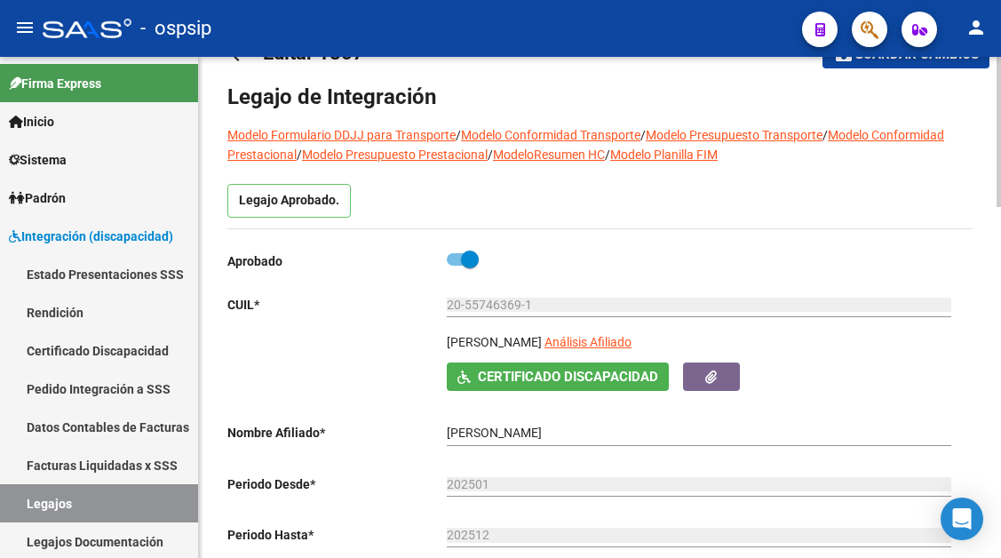
scroll to position [89, 0]
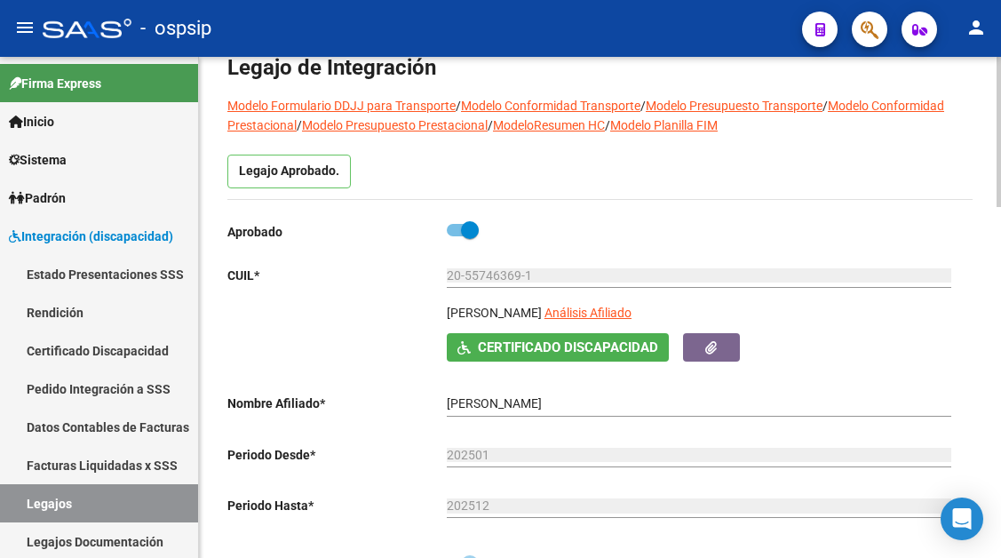
click at [649, 295] on div "20-55746369-1 Ingresar CUIL" at bounding box center [699, 277] width 504 height 51
click at [631, 329] on app-link-go-to "Análisis Afiliado" at bounding box center [587, 318] width 87 height 30
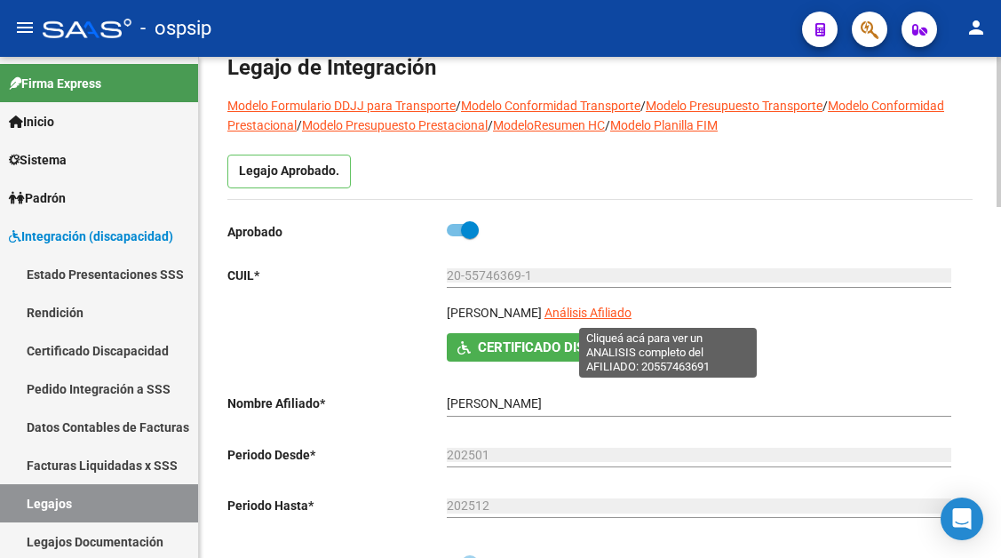
click at [631, 314] on span "Análisis Afiliado" at bounding box center [587, 312] width 87 height 14
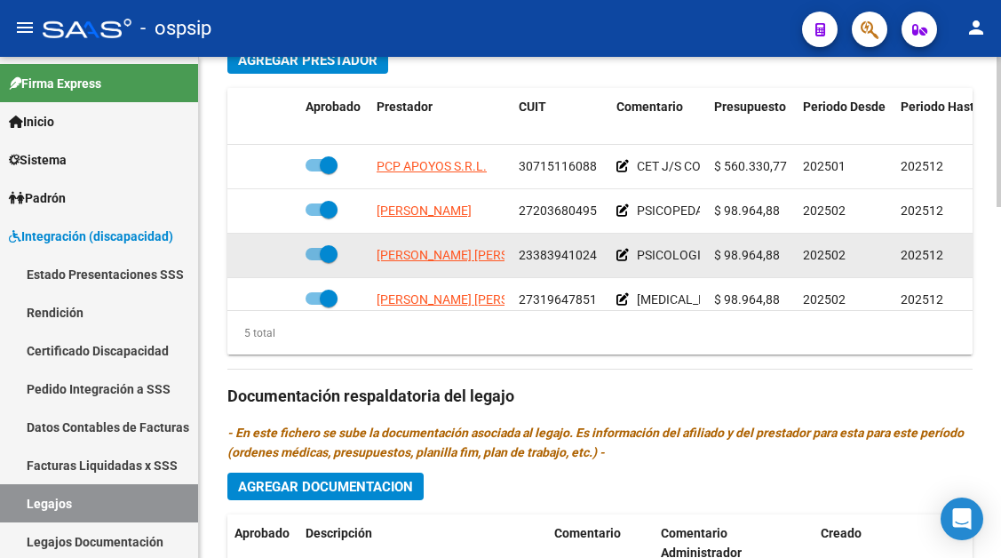
scroll to position [76, 0]
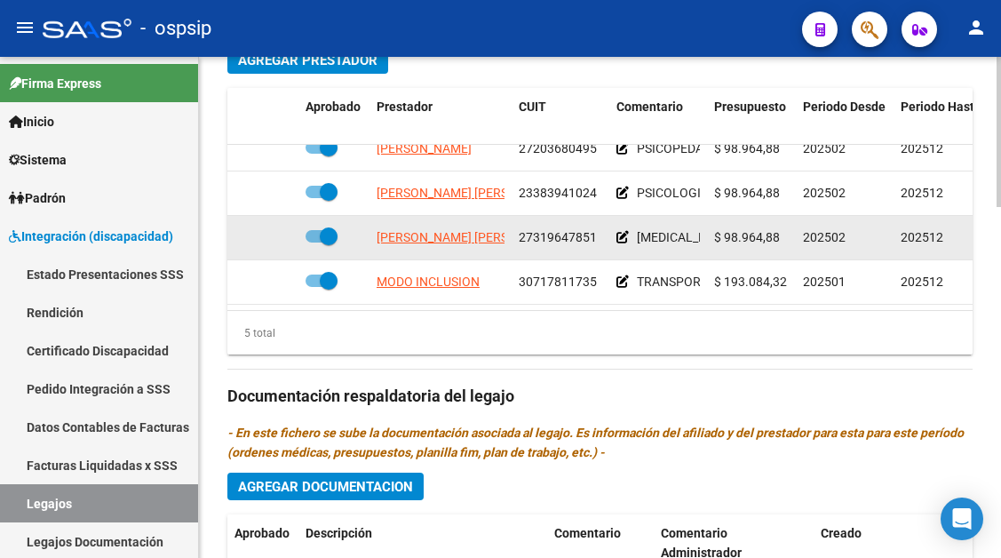
click at [453, 234] on app-link-go-to "SANABRIA AIDA BEATRIZ" at bounding box center [473, 237] width 193 height 20
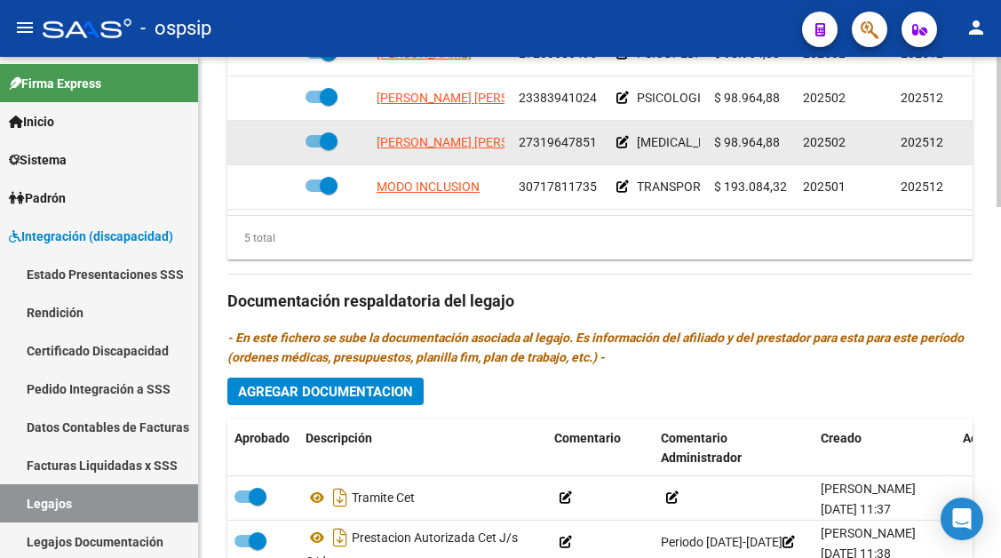
scroll to position [977, 0]
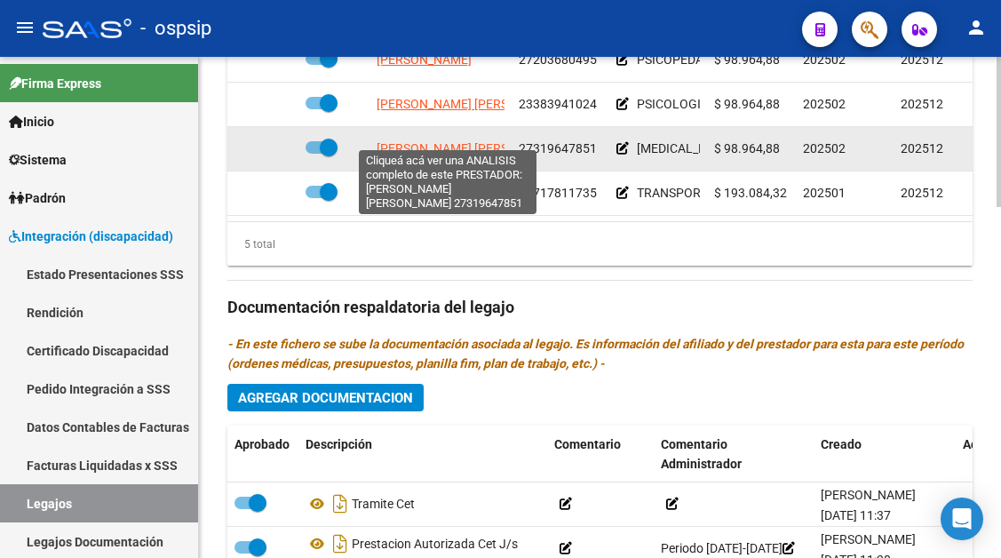
click at [453, 141] on span "SANABRIA AIDA BEATRIZ" at bounding box center [473, 148] width 193 height 14
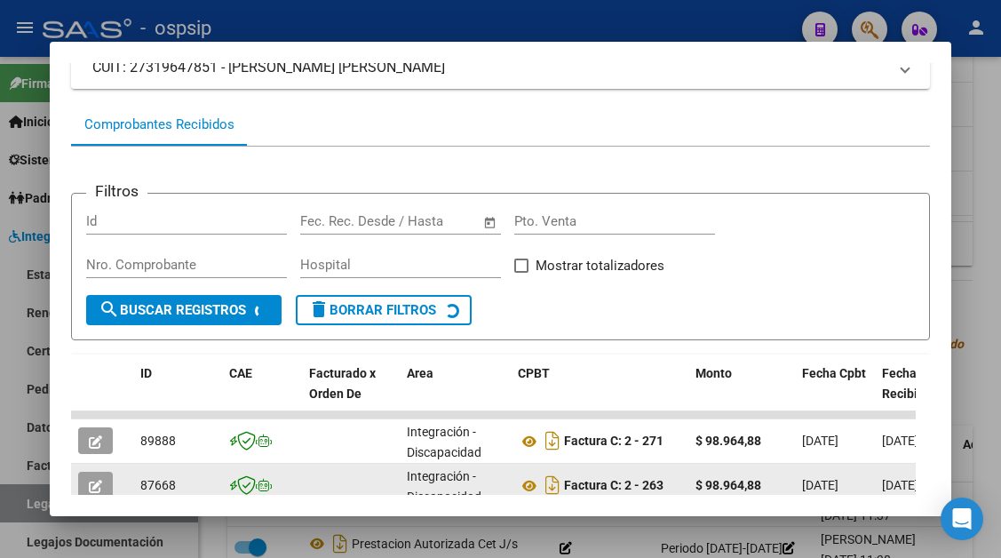
scroll to position [347, 0]
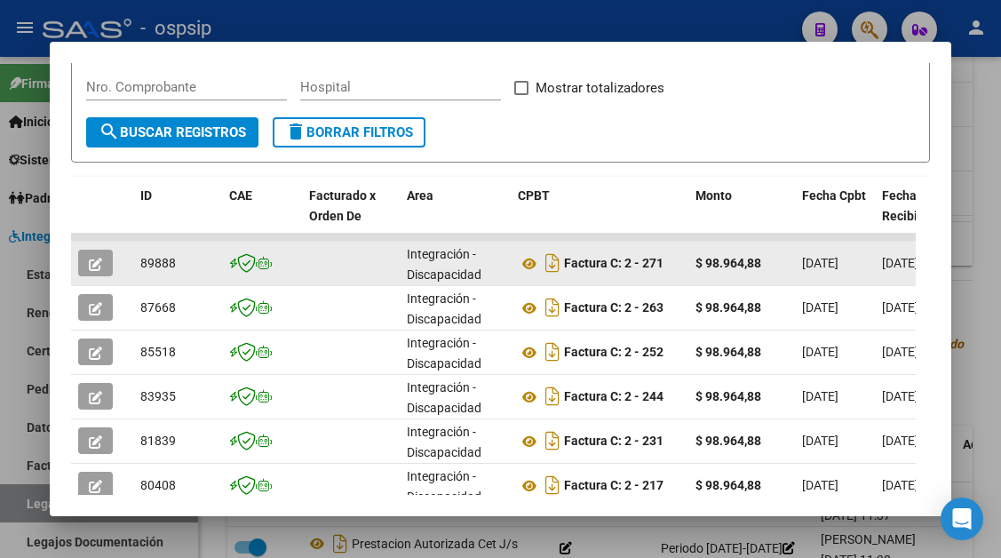
click at [100, 268] on icon "button" at bounding box center [95, 264] width 13 height 13
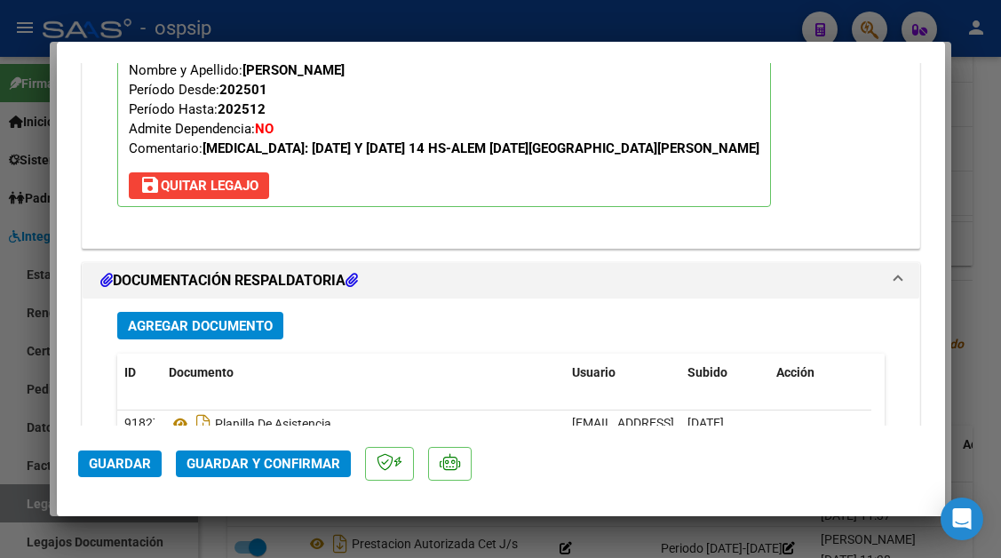
scroll to position [2165, 0]
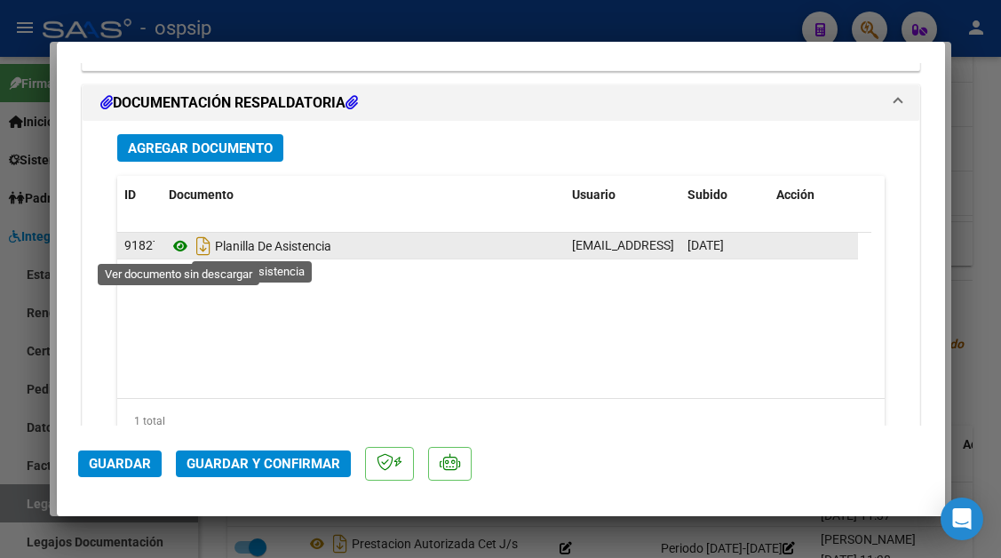
click at [179, 253] on icon at bounding box center [180, 245] width 23 height 21
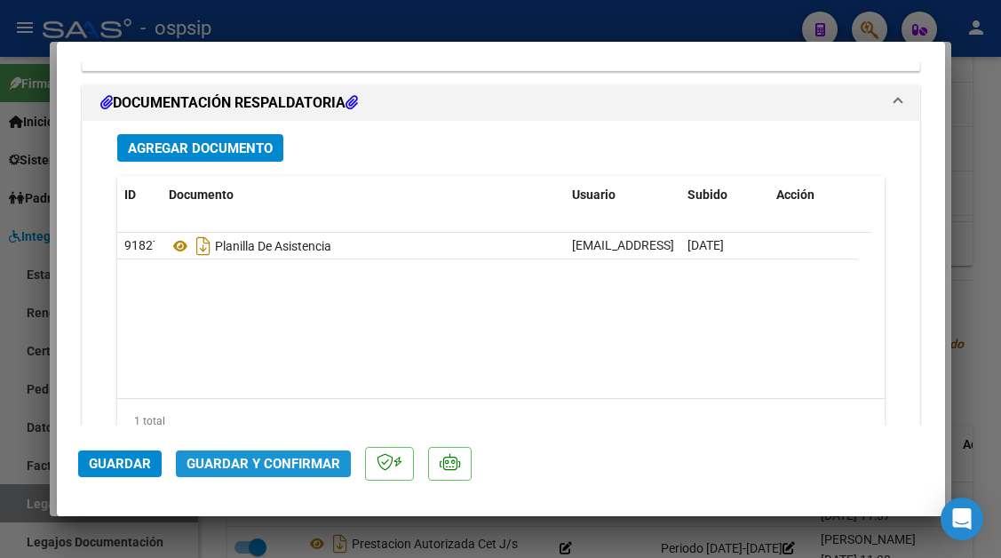
click at [272, 455] on button "Guardar y Confirmar" at bounding box center [263, 463] width 175 height 27
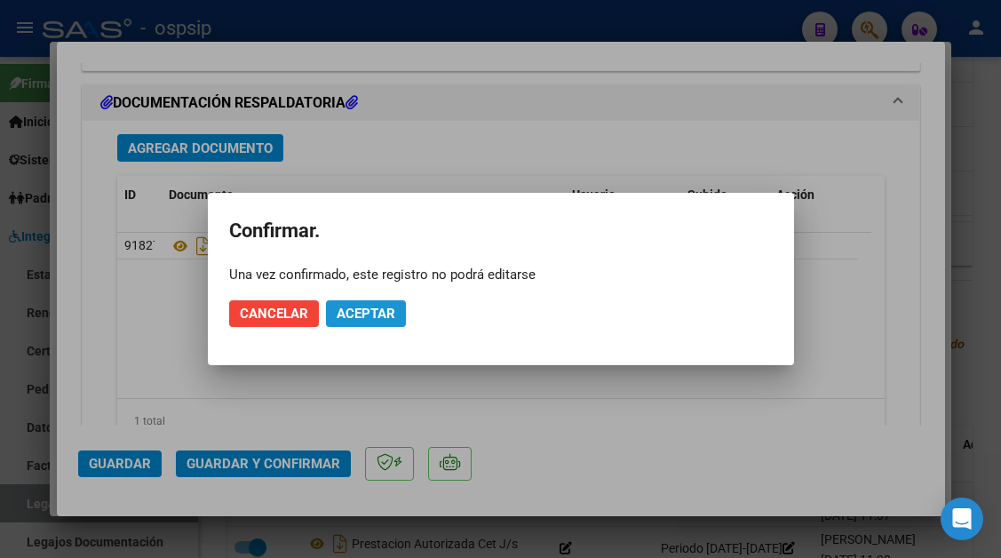
click at [369, 313] on span "Aceptar" at bounding box center [366, 313] width 59 height 16
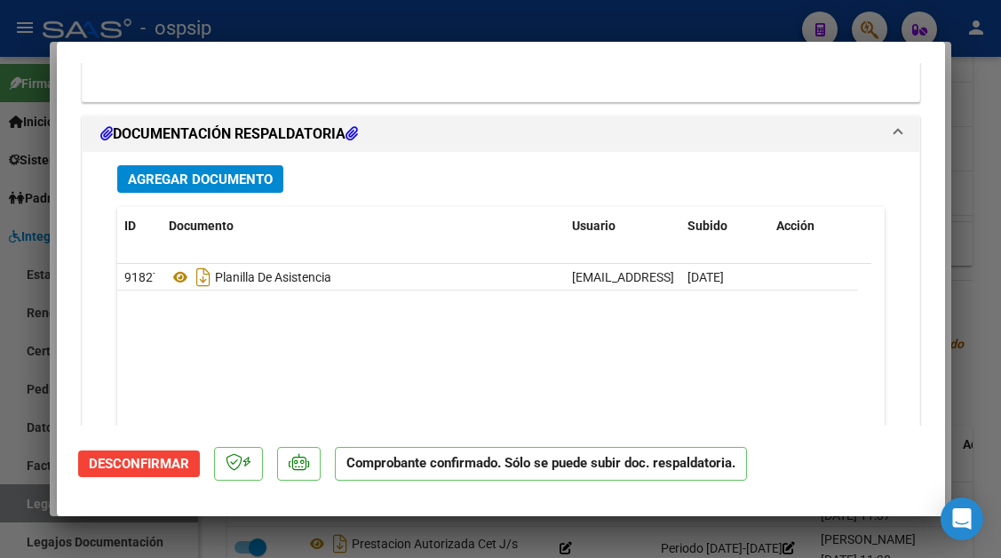
scroll to position [1827, 0]
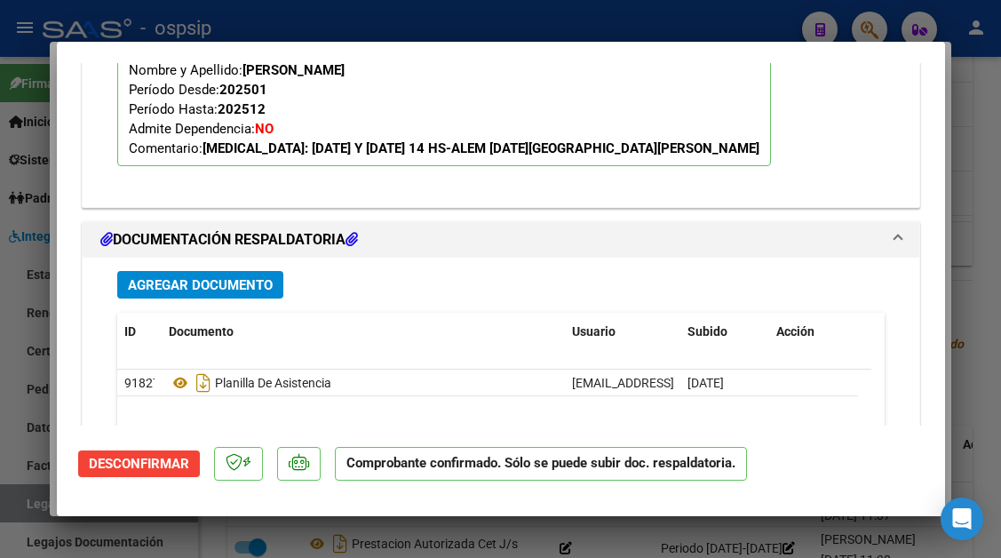
click at [25, 508] on div at bounding box center [500, 279] width 1001 height 558
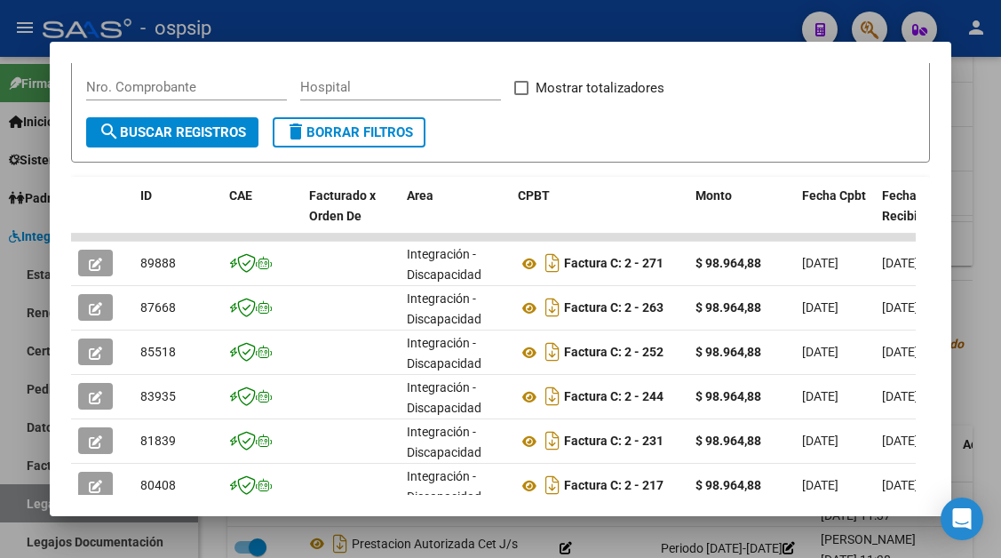
click at [25, 508] on div at bounding box center [500, 279] width 1001 height 558
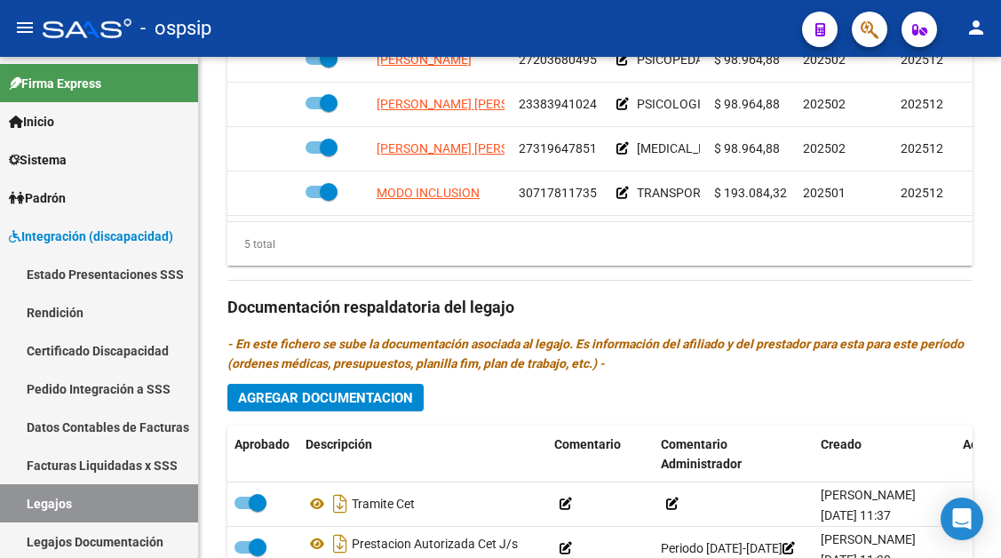
click at [25, 508] on link "Legajos" at bounding box center [99, 503] width 198 height 38
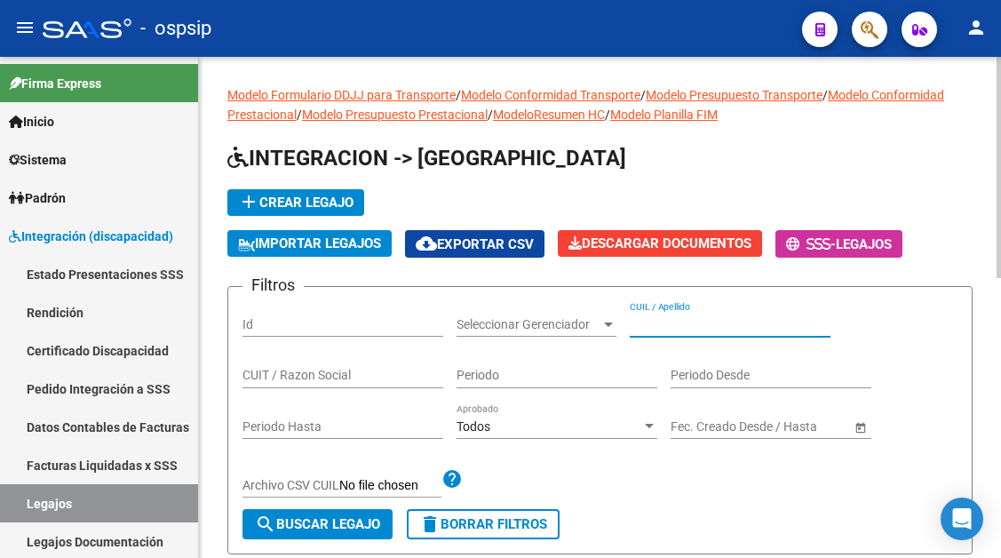
click at [667, 321] on input "CUIL / Apellido" at bounding box center [730, 324] width 201 height 15
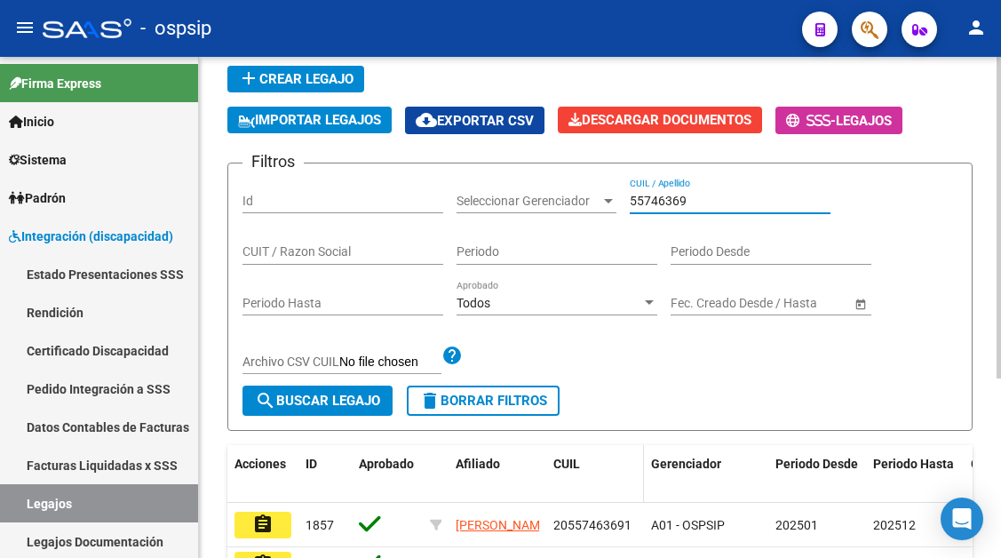
scroll to position [280, 0]
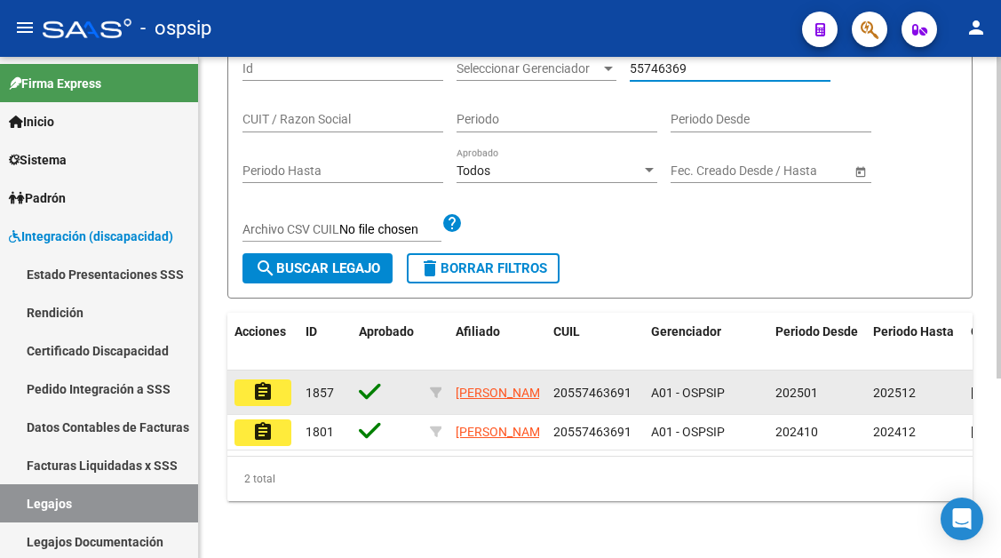
click at [277, 379] on button "assignment" at bounding box center [262, 392] width 57 height 27
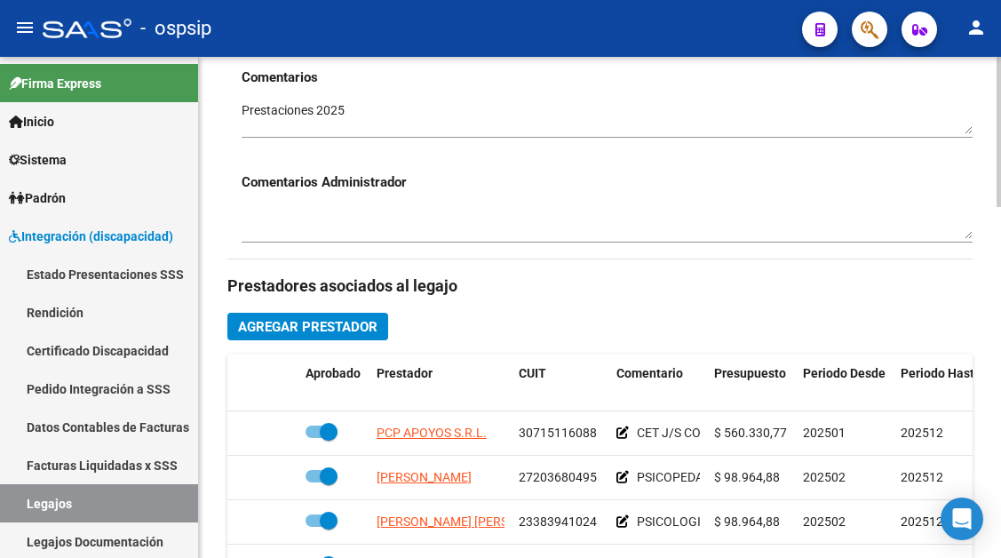
scroll to position [799, 0]
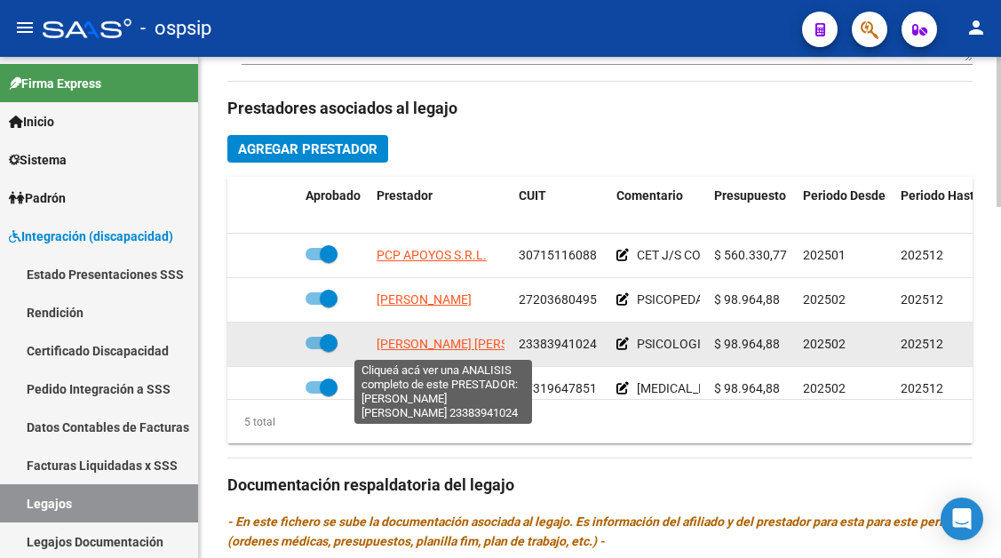
click at [426, 340] on span "FUNES MARIA LUCIANA" at bounding box center [473, 344] width 193 height 14
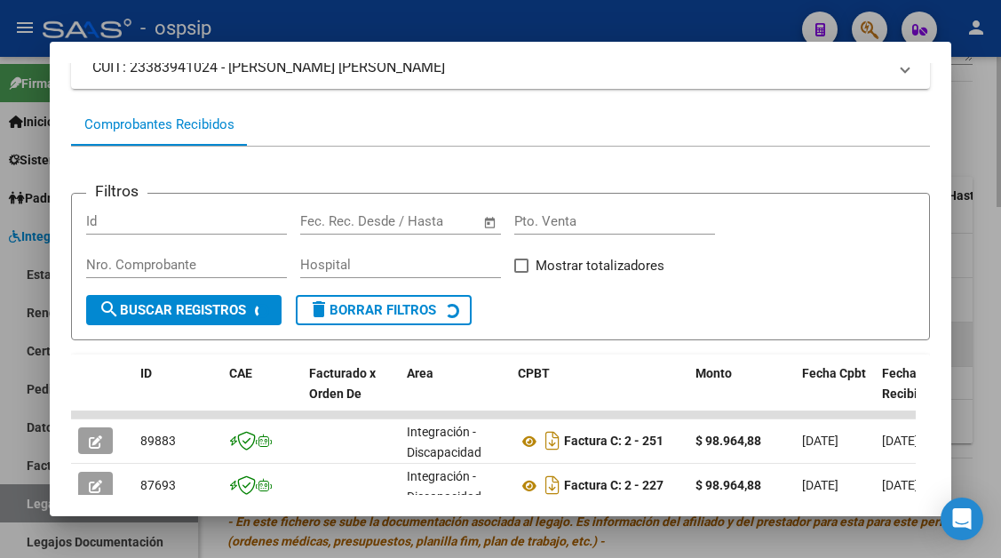
scroll to position [258, 0]
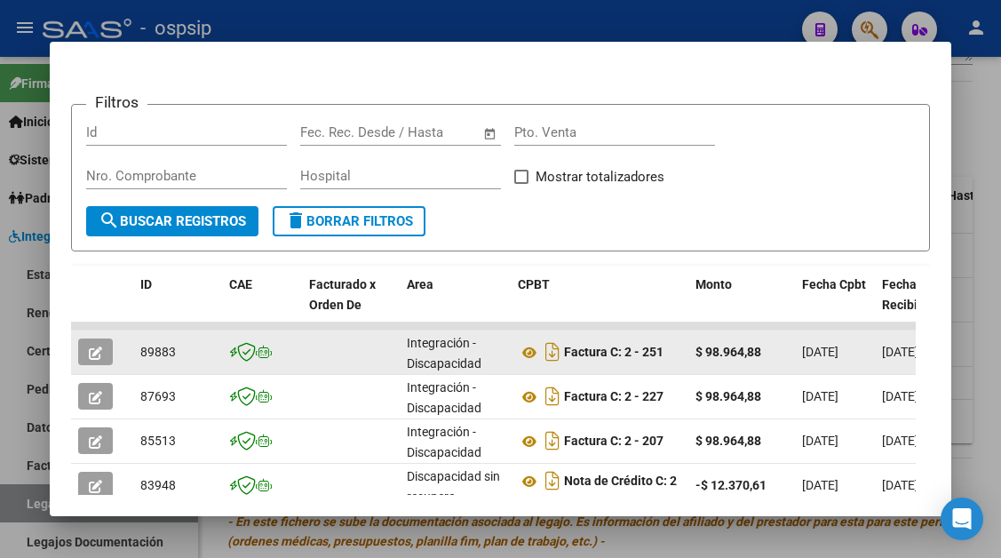
click at [100, 358] on icon "button" at bounding box center [95, 352] width 13 height 13
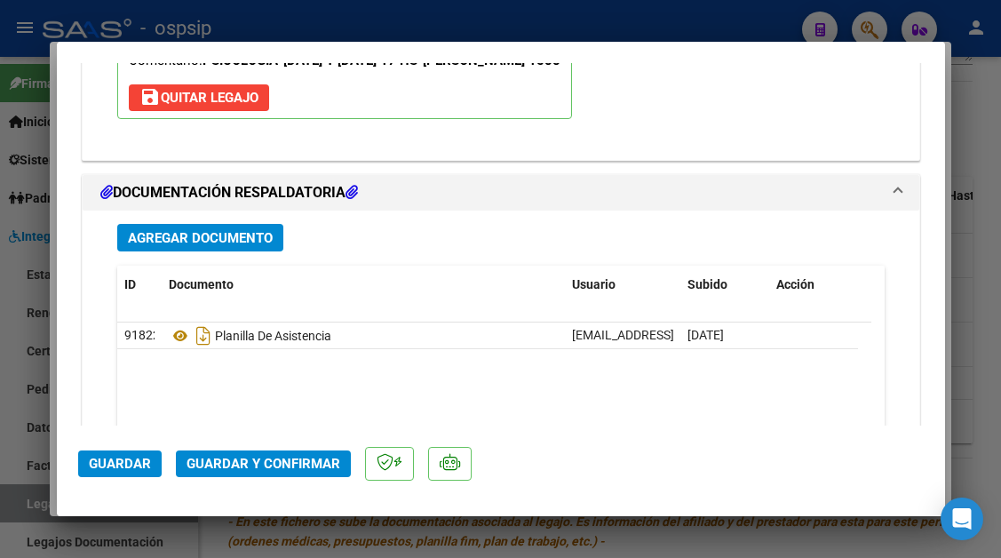
scroll to position [2238, 0]
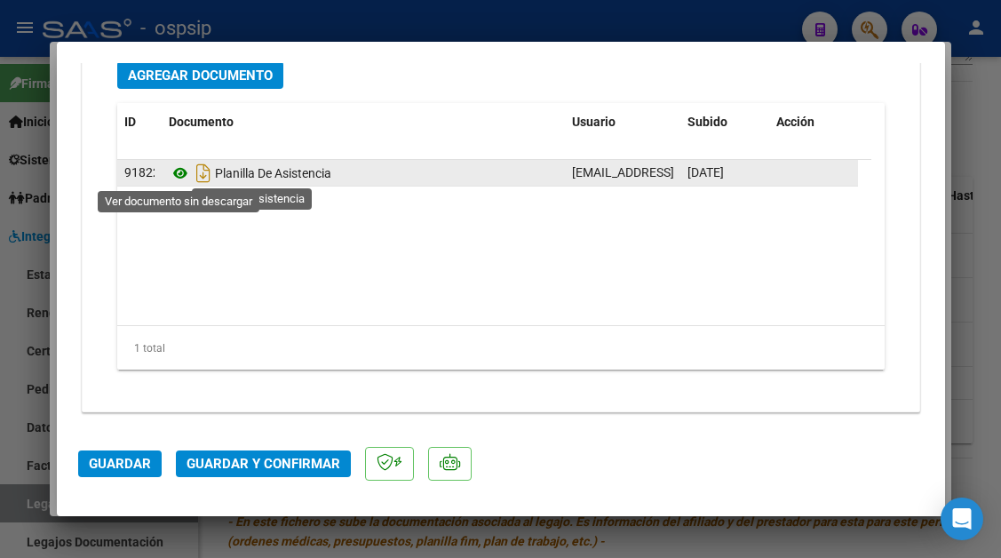
click at [178, 179] on icon at bounding box center [180, 173] width 23 height 21
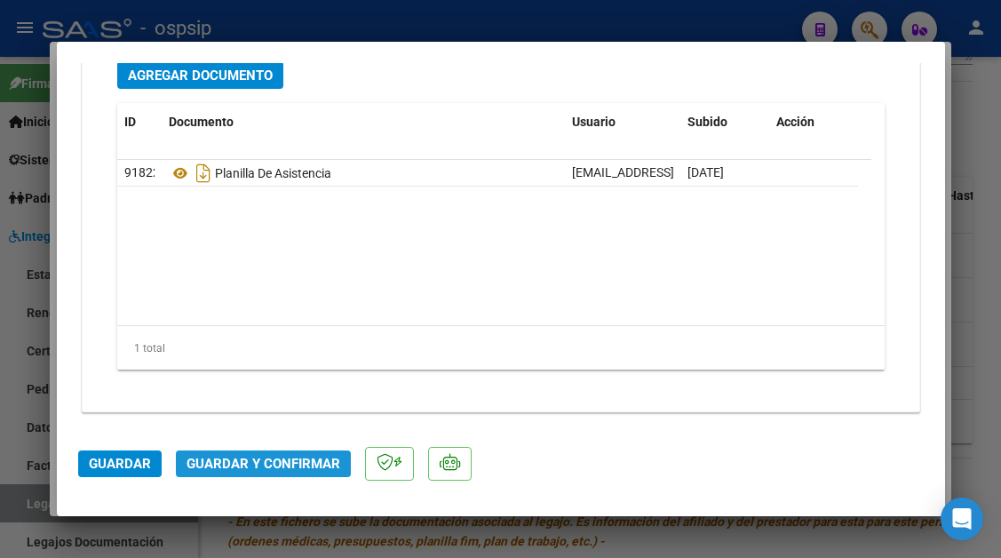
click at [302, 455] on button "Guardar y Confirmar" at bounding box center [263, 463] width 175 height 27
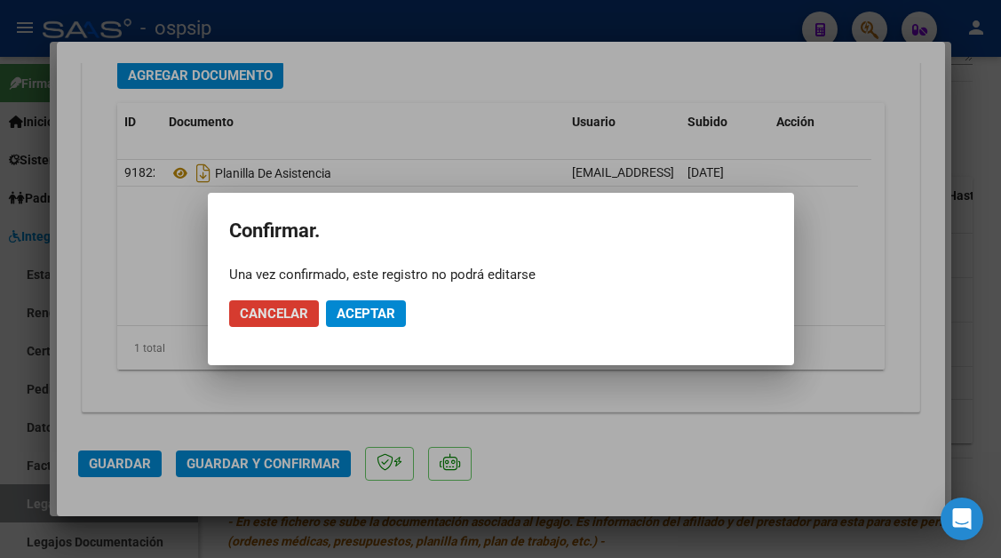
click at [393, 304] on button "Aceptar" at bounding box center [366, 313] width 80 height 27
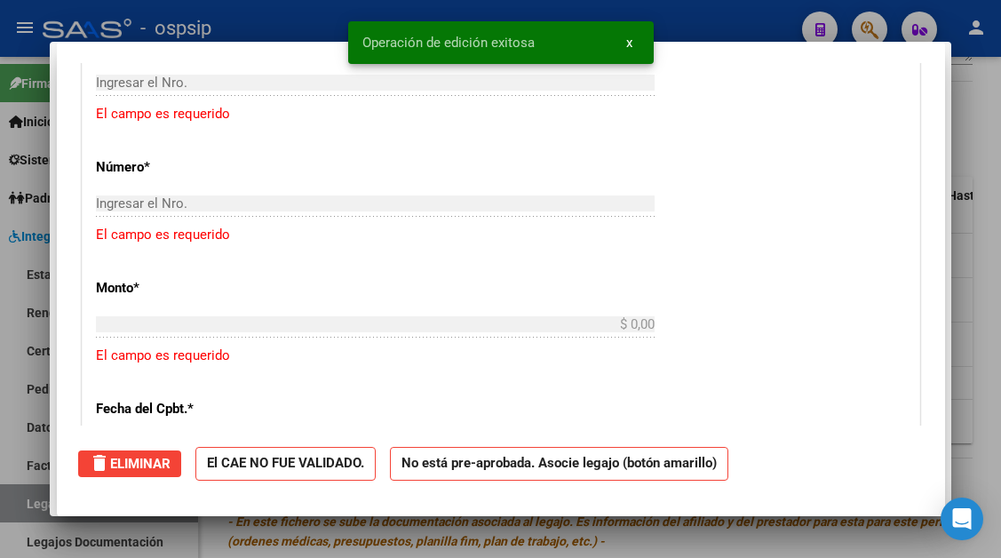
scroll to position [0, 0]
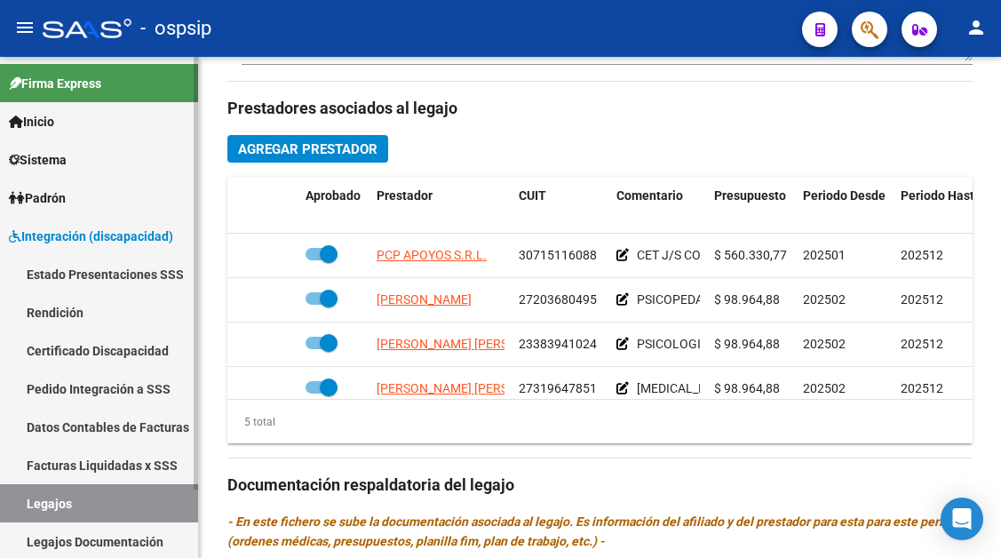
click at [23, 512] on link "Legajos" at bounding box center [99, 503] width 198 height 38
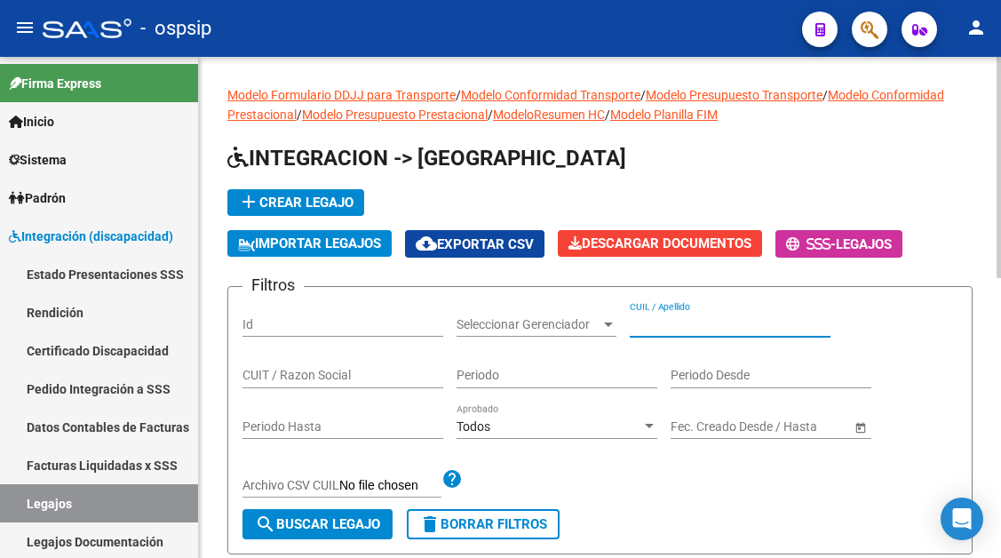
click at [655, 321] on input "CUIL / Apellido" at bounding box center [730, 324] width 201 height 15
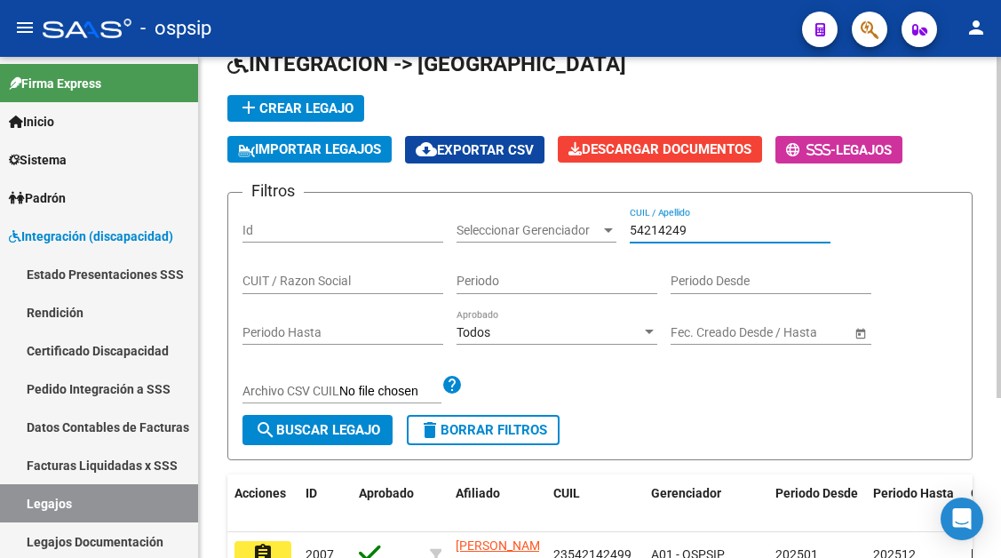
scroll to position [178, 0]
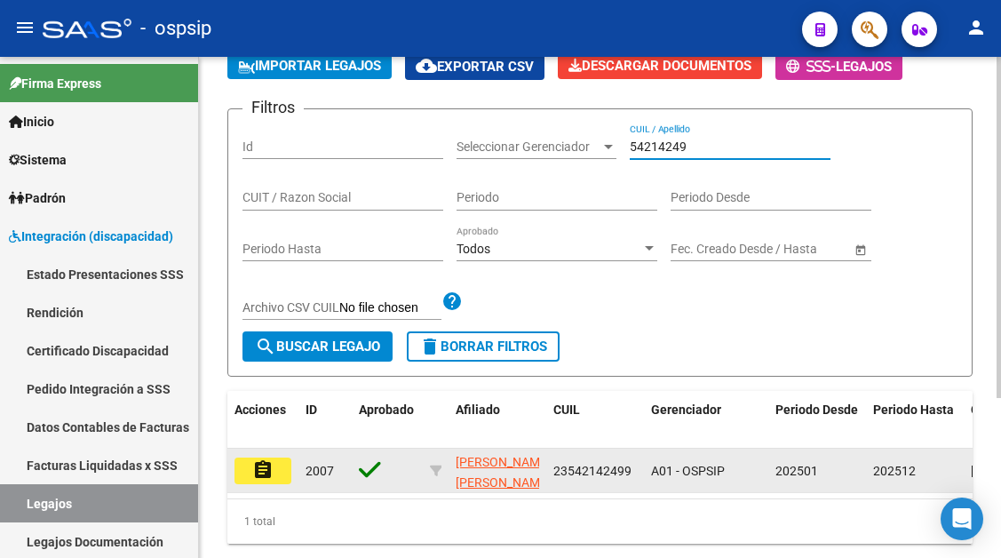
click at [254, 466] on mat-icon "assignment" at bounding box center [262, 469] width 21 height 21
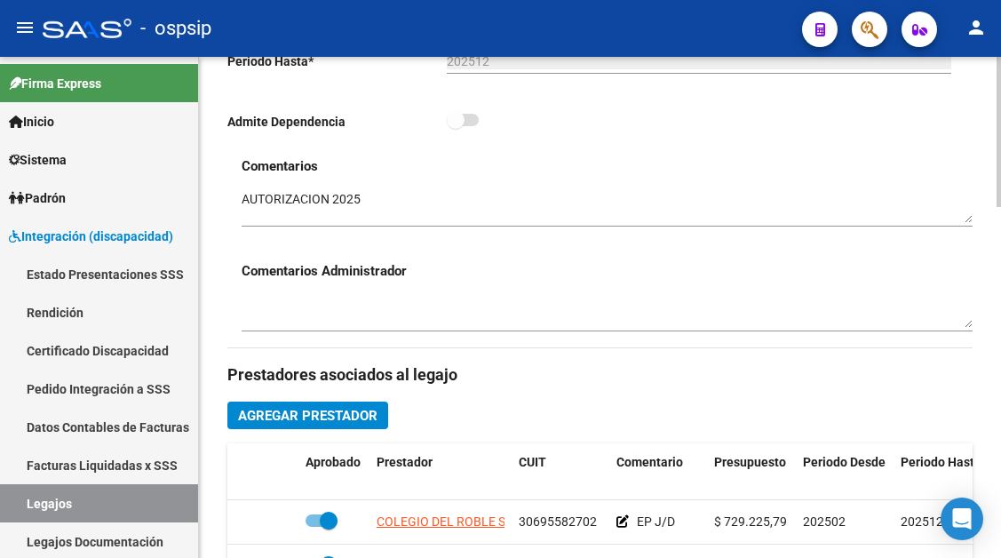
scroll to position [888, 0]
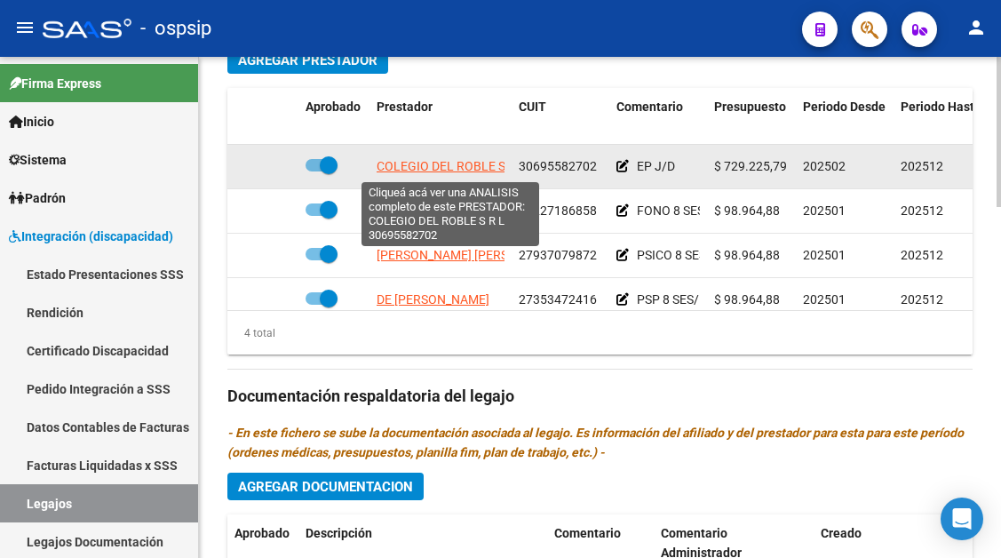
click at [438, 172] on span "COLEGIO DEL ROBLE S R L" at bounding box center [451, 166] width 149 height 14
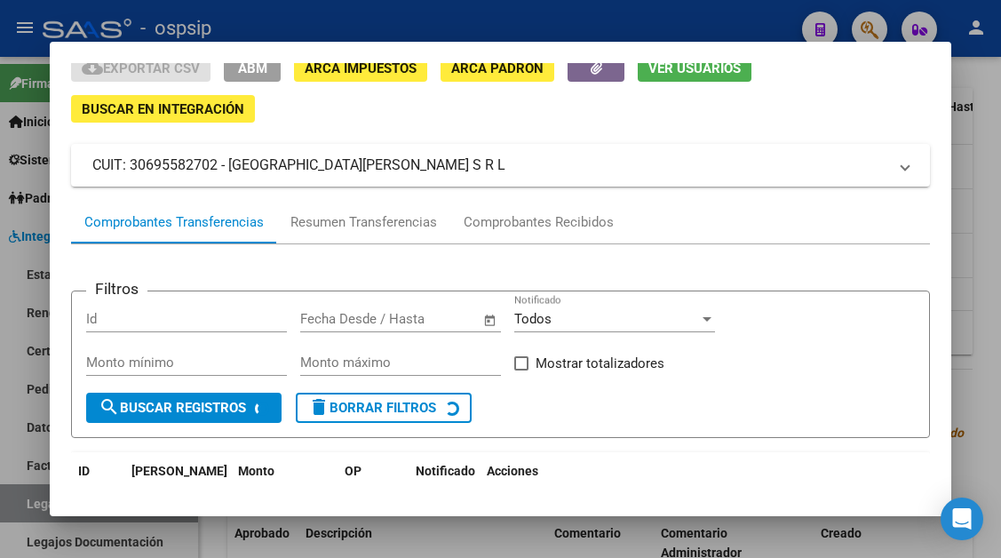
scroll to position [170, 0]
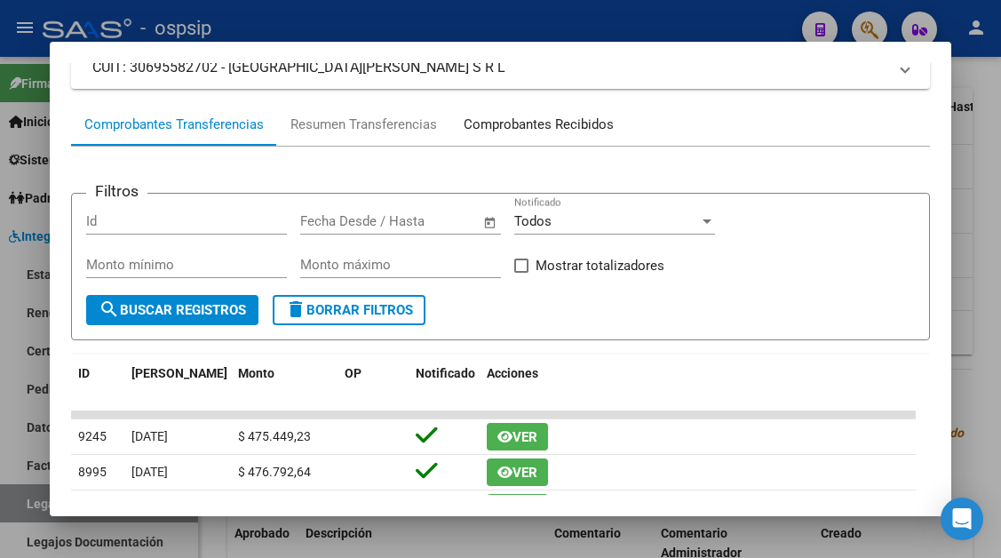
click at [506, 123] on div "Comprobantes Recibidos" at bounding box center [539, 125] width 150 height 20
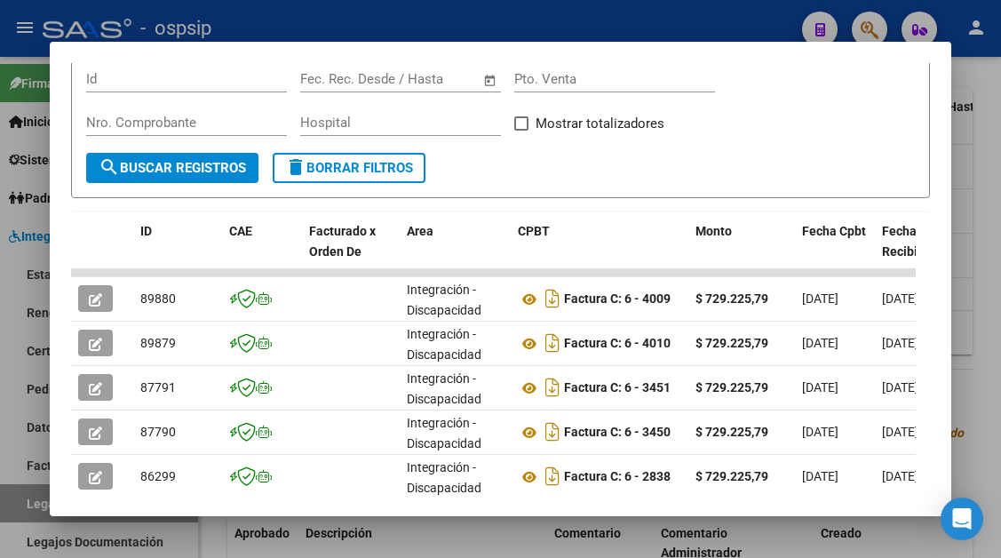
scroll to position [347, 0]
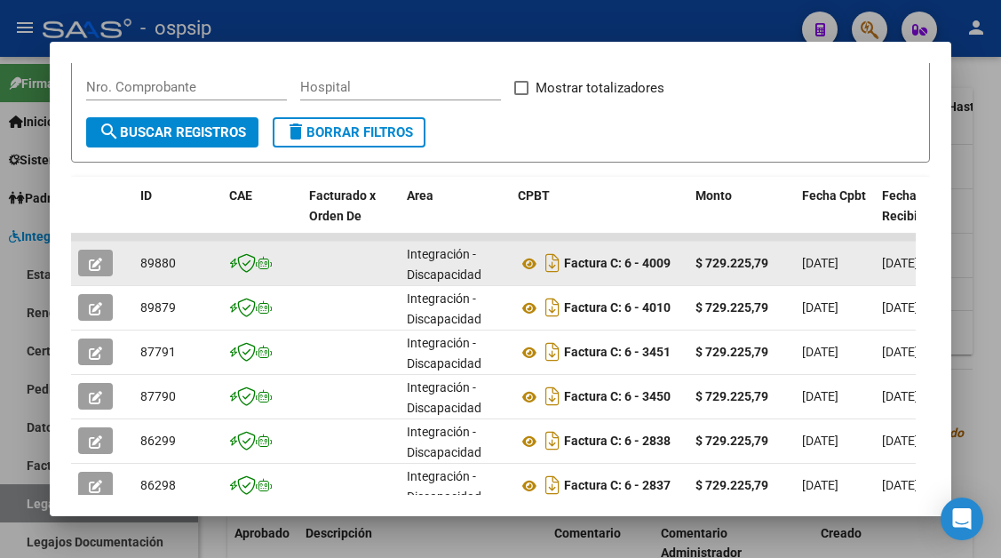
click at [111, 274] on button "button" at bounding box center [95, 263] width 35 height 27
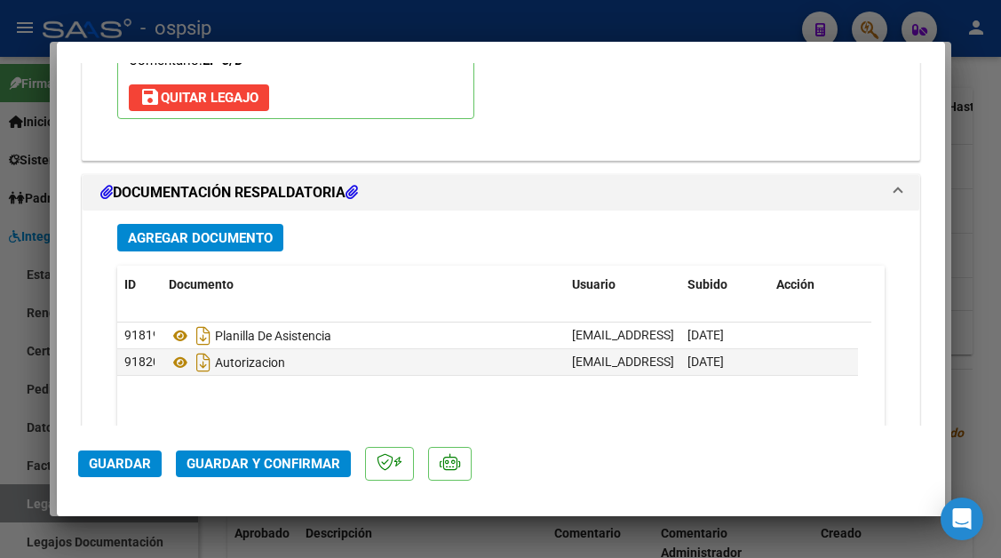
scroll to position [2238, 0]
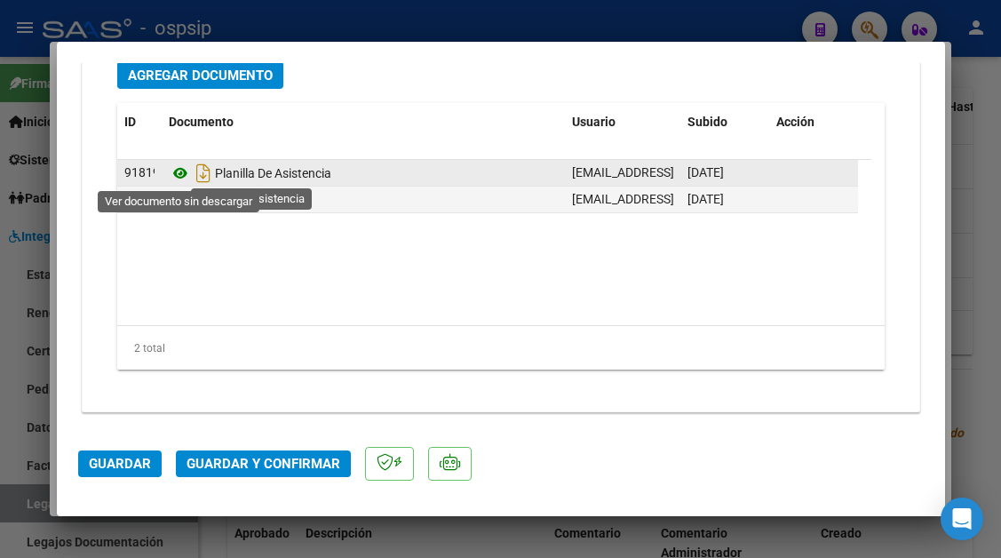
click at [183, 174] on icon at bounding box center [180, 173] width 23 height 21
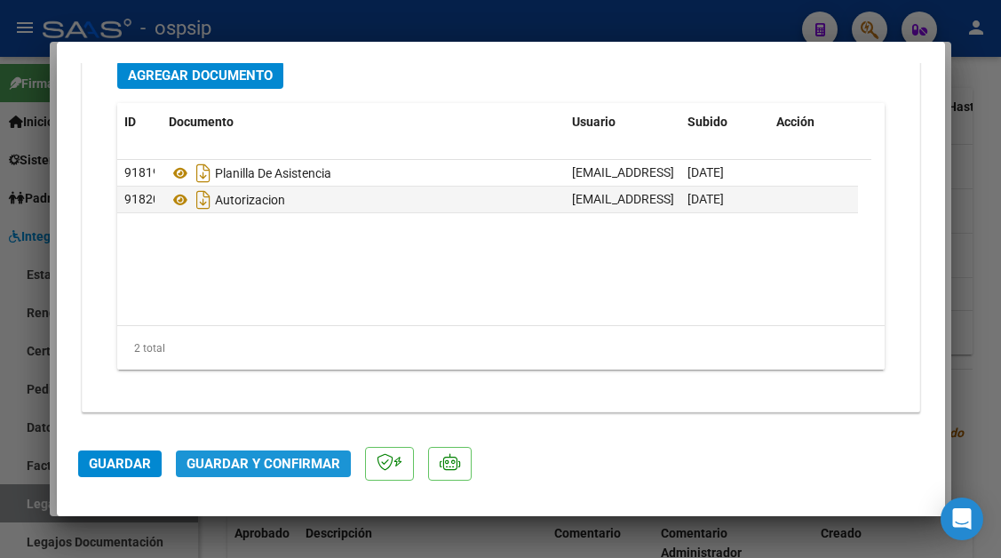
click at [285, 455] on button "Guardar y Confirmar" at bounding box center [263, 463] width 175 height 27
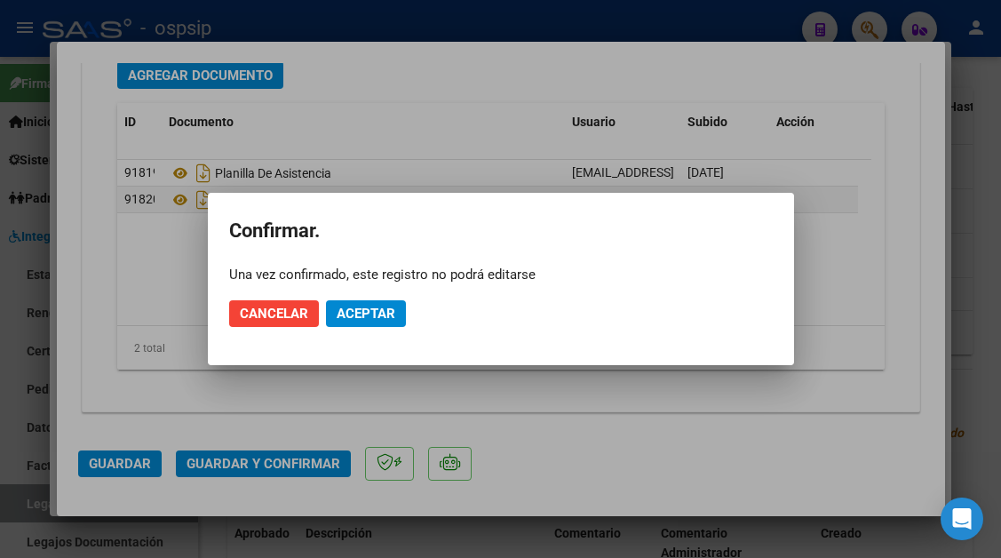
click at [347, 327] on mat-dialog-actions "Cancelar Aceptar" at bounding box center [500, 313] width 543 height 60
click at [347, 319] on span "Aceptar" at bounding box center [366, 313] width 59 height 16
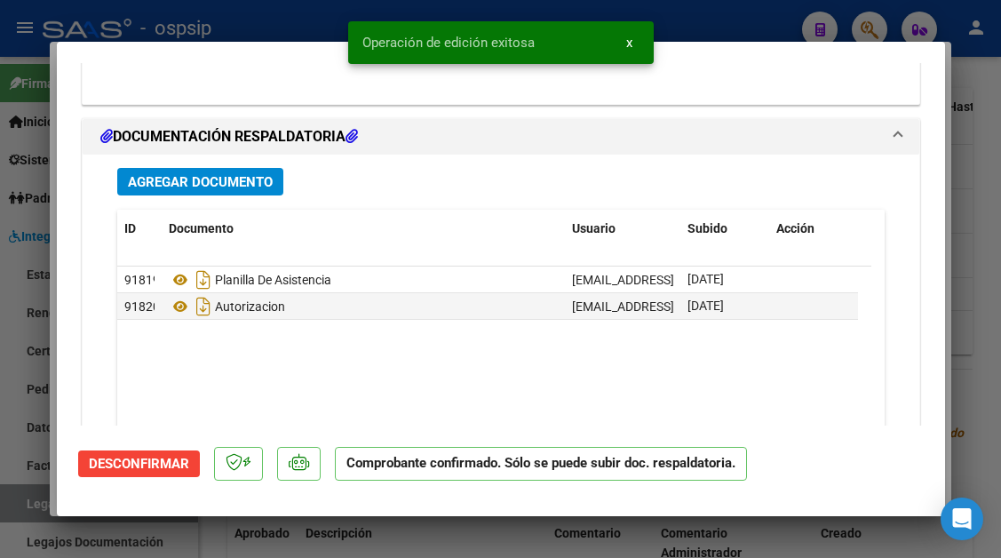
scroll to position [1770, 0]
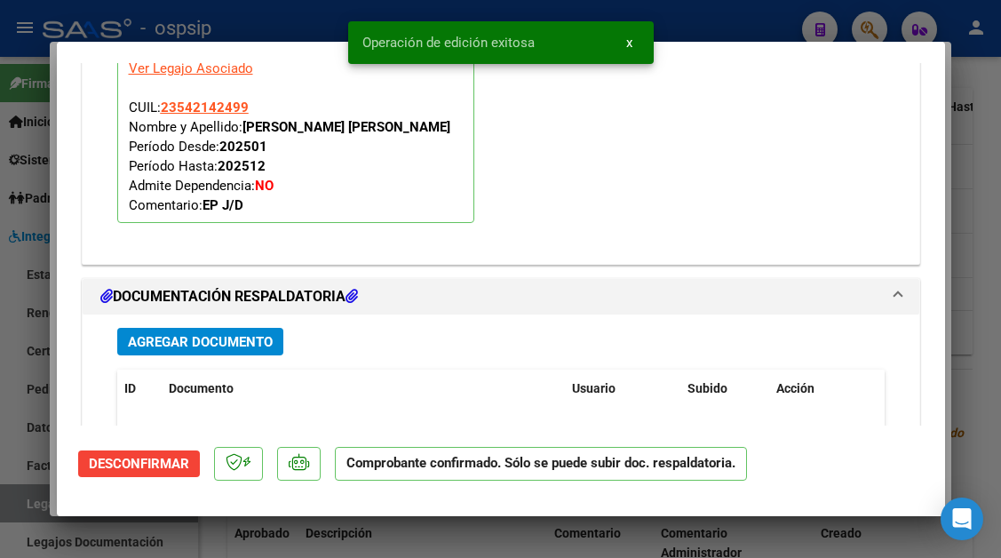
click at [24, 496] on div at bounding box center [500, 279] width 1001 height 558
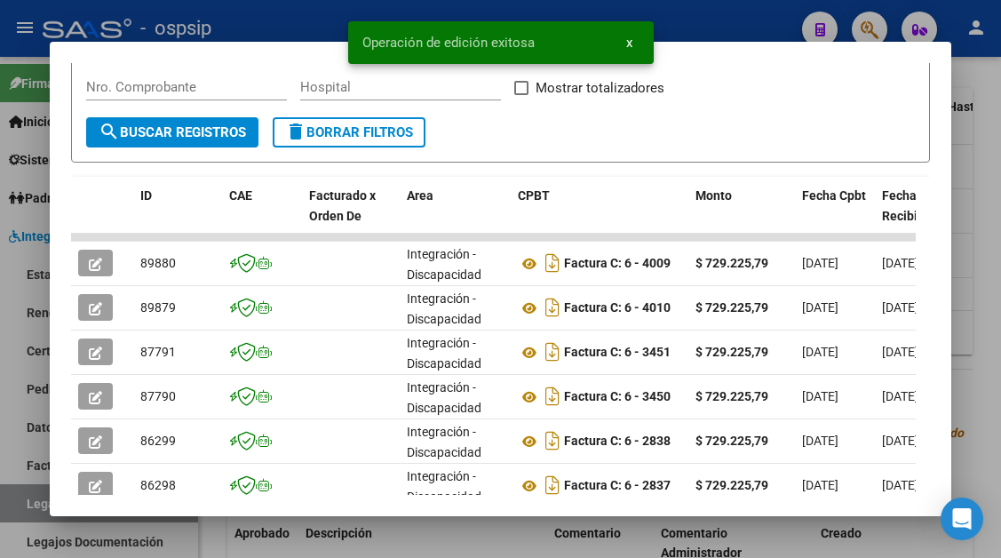
click at [24, 496] on div at bounding box center [500, 279] width 1001 height 558
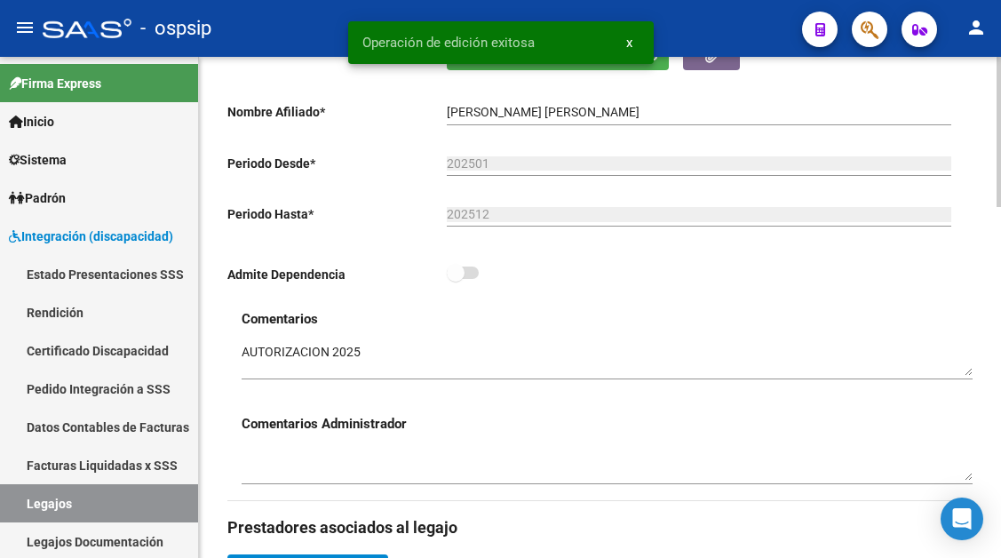
scroll to position [355, 0]
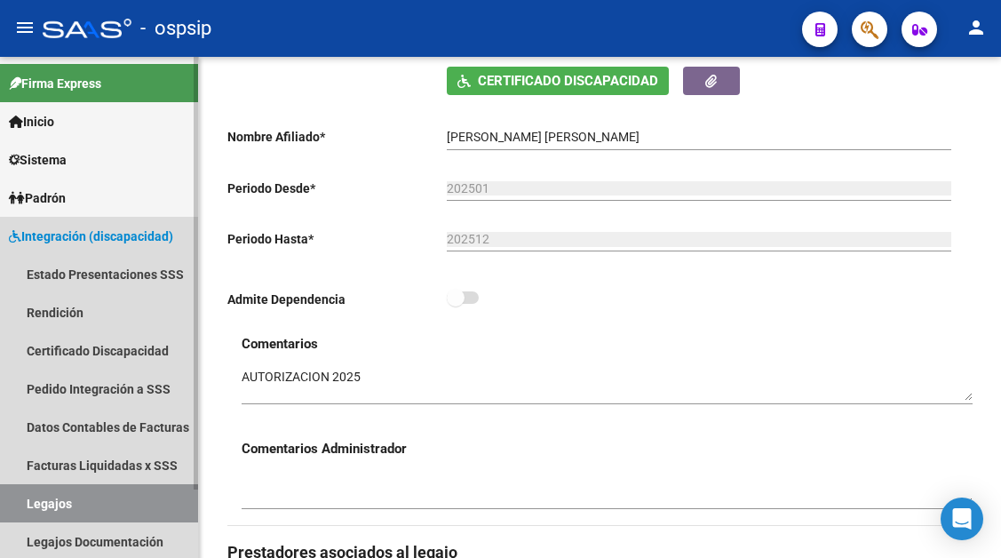
click at [68, 510] on link "Legajos" at bounding box center [99, 503] width 198 height 38
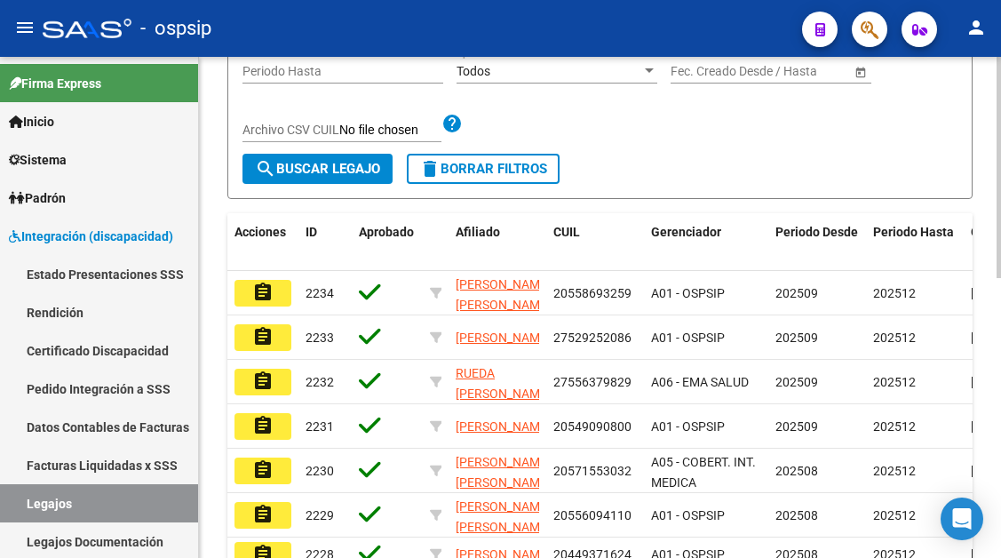
scroll to position [178, 0]
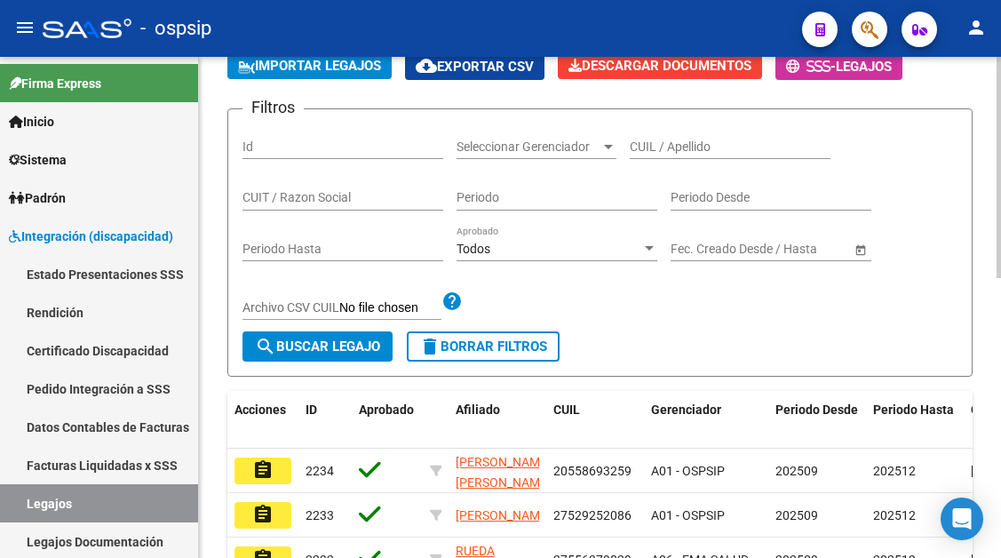
click at [678, 154] on input "CUIL / Apellido" at bounding box center [730, 146] width 201 height 15
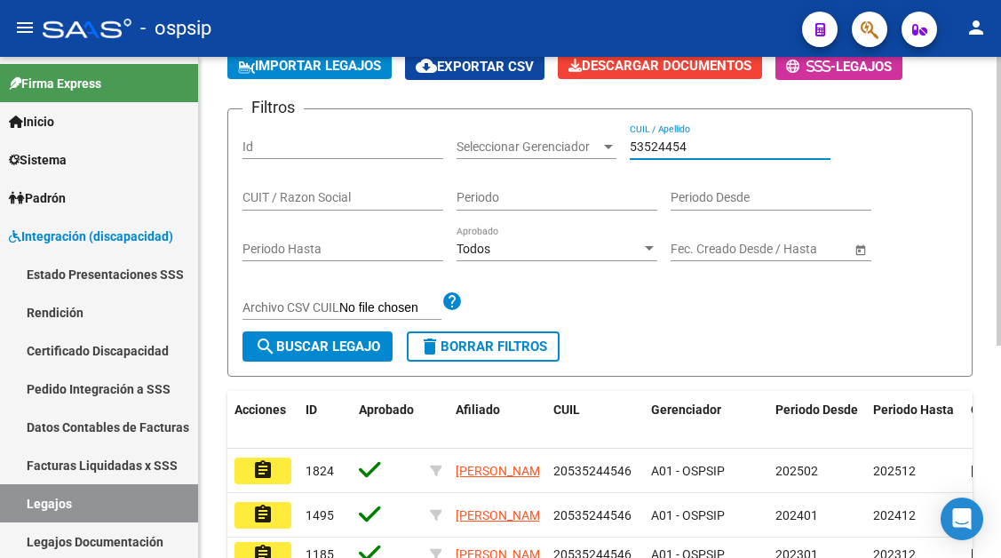
scroll to position [369, 0]
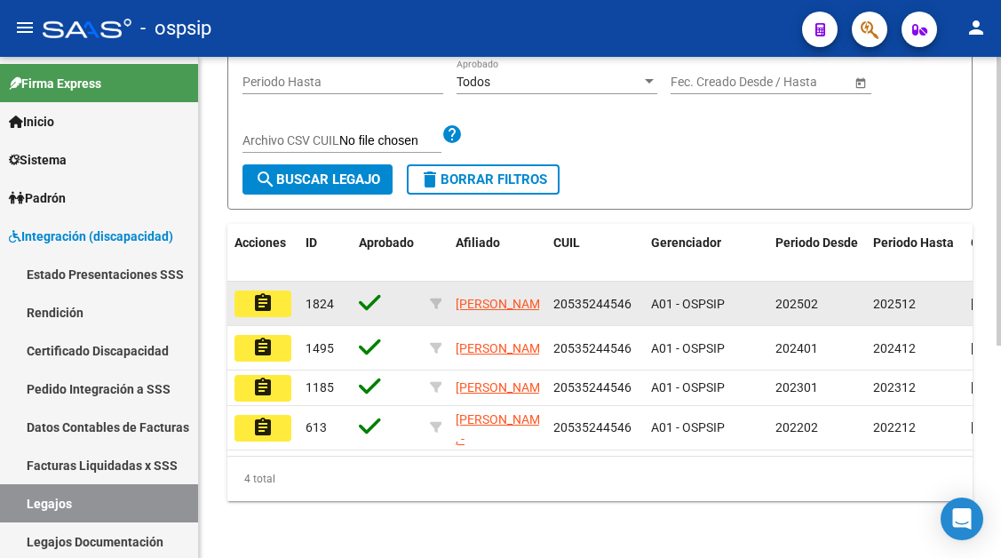
click at [255, 292] on mat-icon "assignment" at bounding box center [262, 302] width 21 height 21
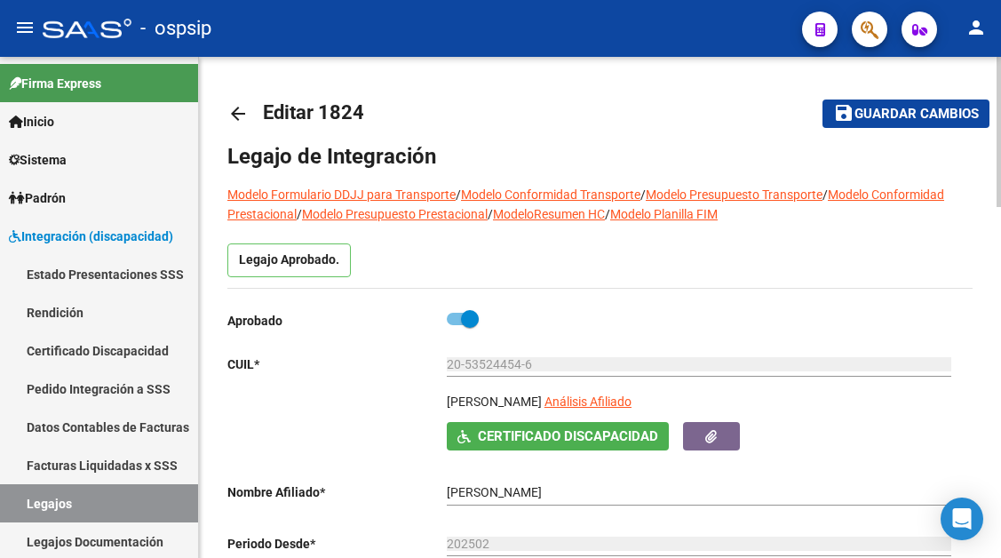
click at [629, 392] on div "20-53524454-6 Ingresar CUIL" at bounding box center [699, 366] width 504 height 51
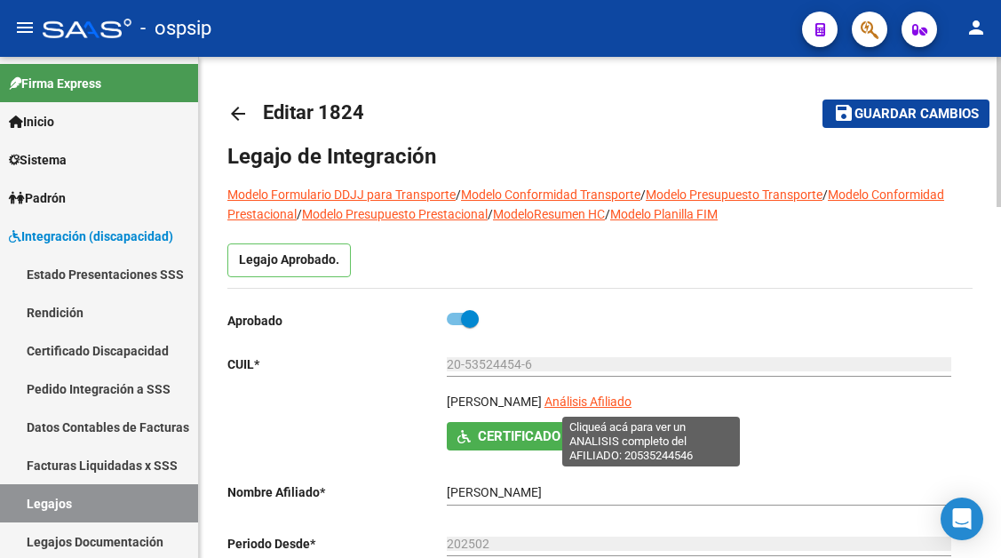
click at [629, 397] on span "Análisis Afiliado" at bounding box center [587, 401] width 87 height 14
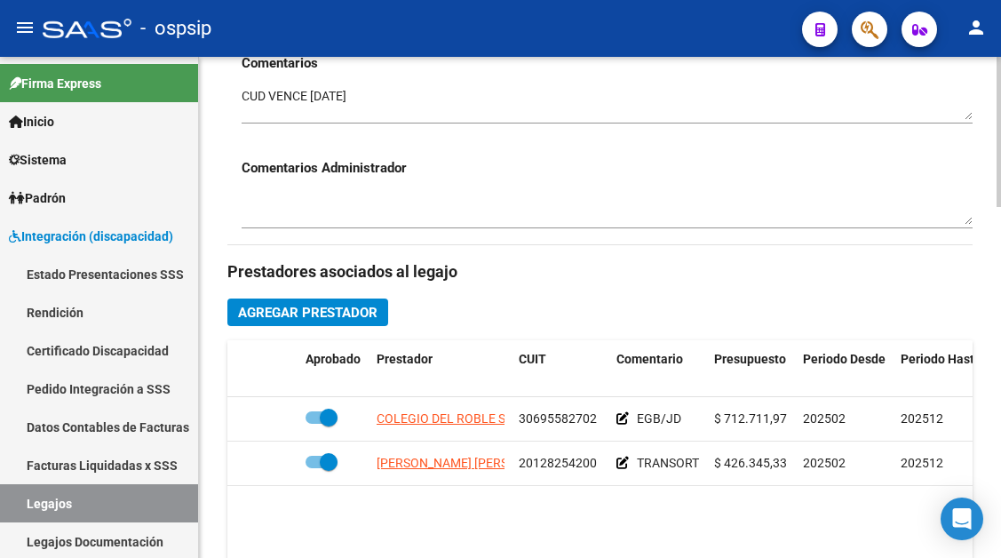
scroll to position [799, 0]
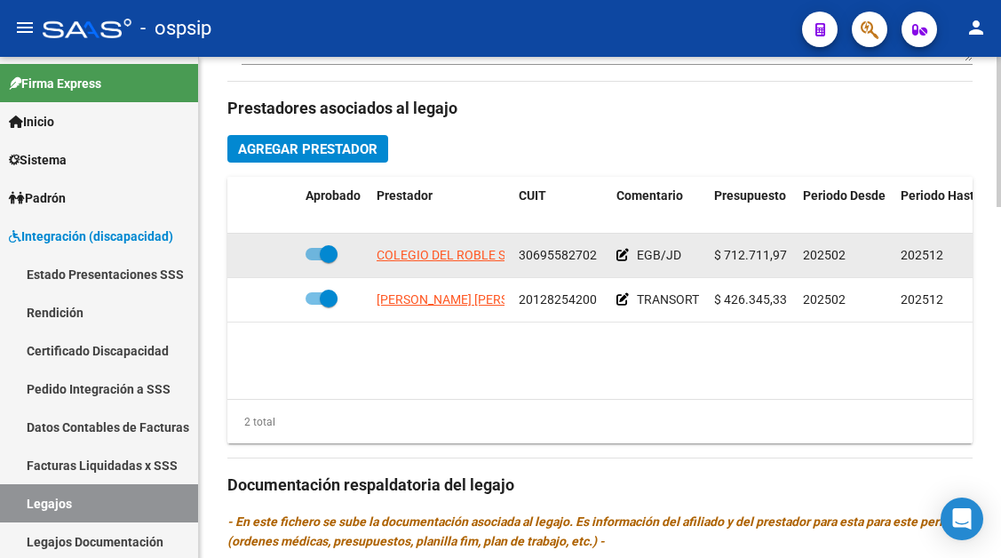
click at [471, 266] on app-link-go-to "COLEGIO DEL ROBLE S R L" at bounding box center [451, 255] width 149 height 20
click at [483, 242] on datatable-body-cell "COLEGIO DEL ROBLE S R L" at bounding box center [440, 256] width 142 height 44
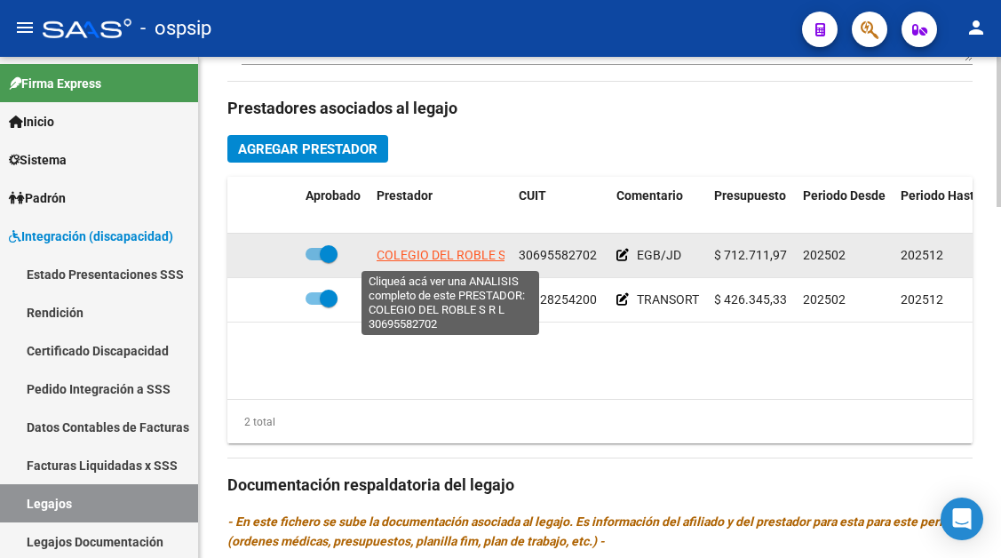
click at [478, 250] on span "COLEGIO DEL ROBLE S R L" at bounding box center [451, 255] width 149 height 14
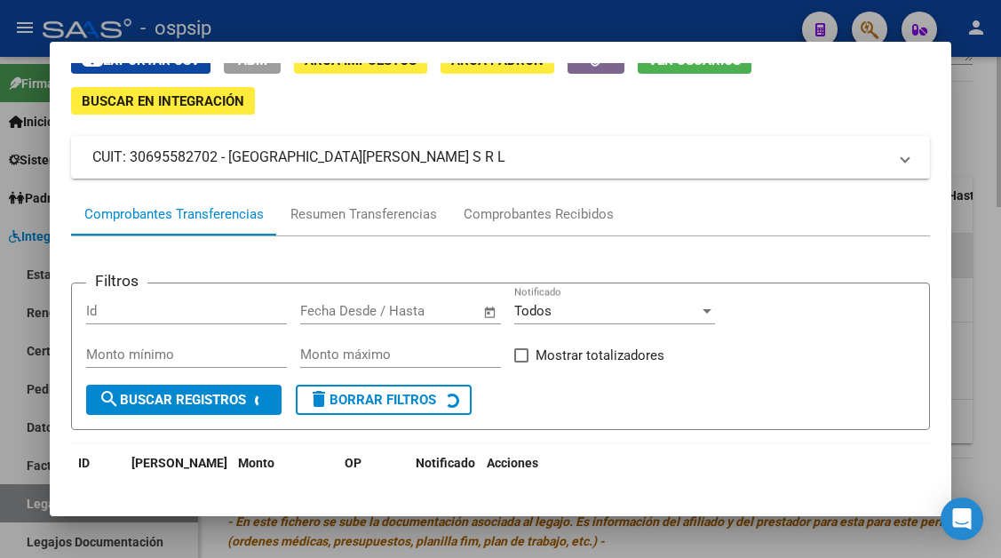
scroll to position [170, 0]
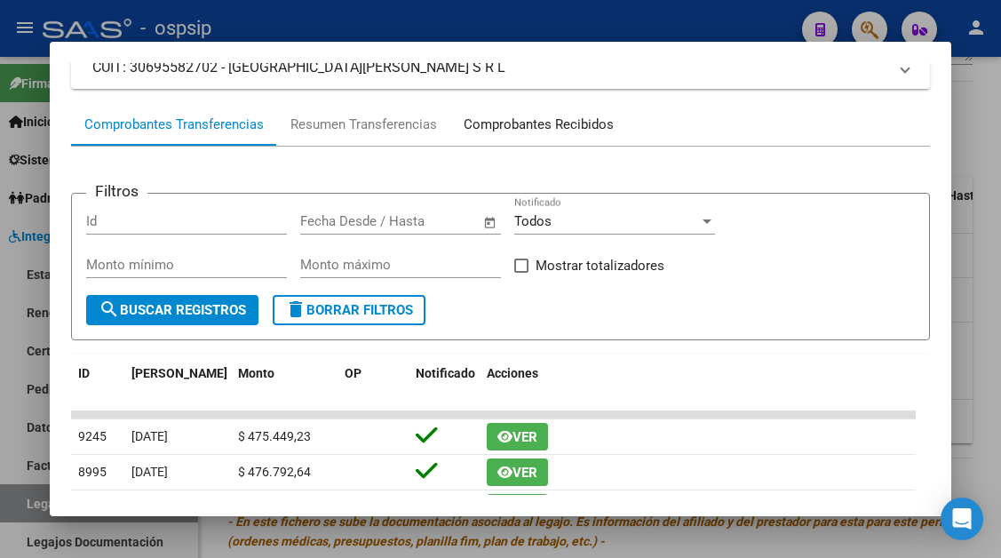
click at [528, 106] on div "Comprobantes Recibidos" at bounding box center [538, 124] width 177 height 43
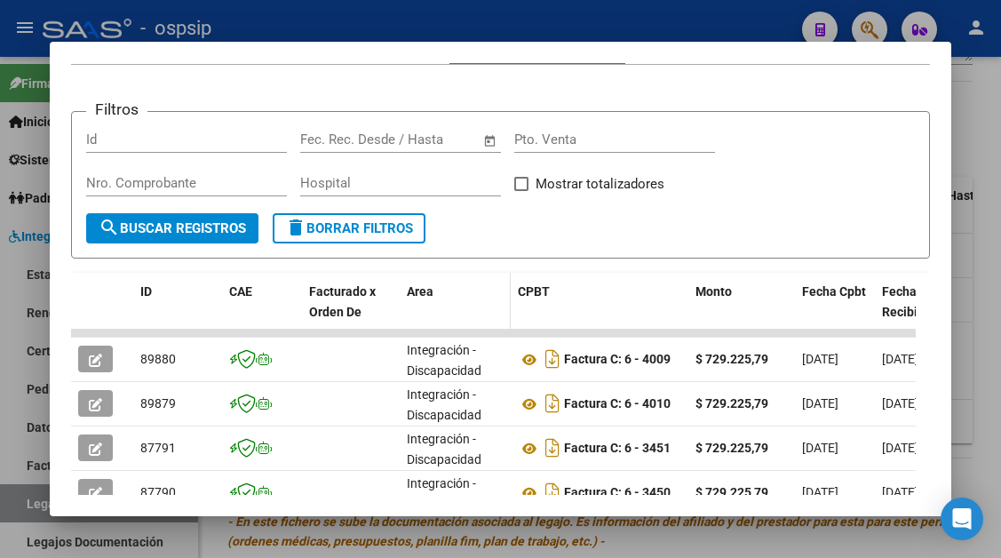
scroll to position [355, 0]
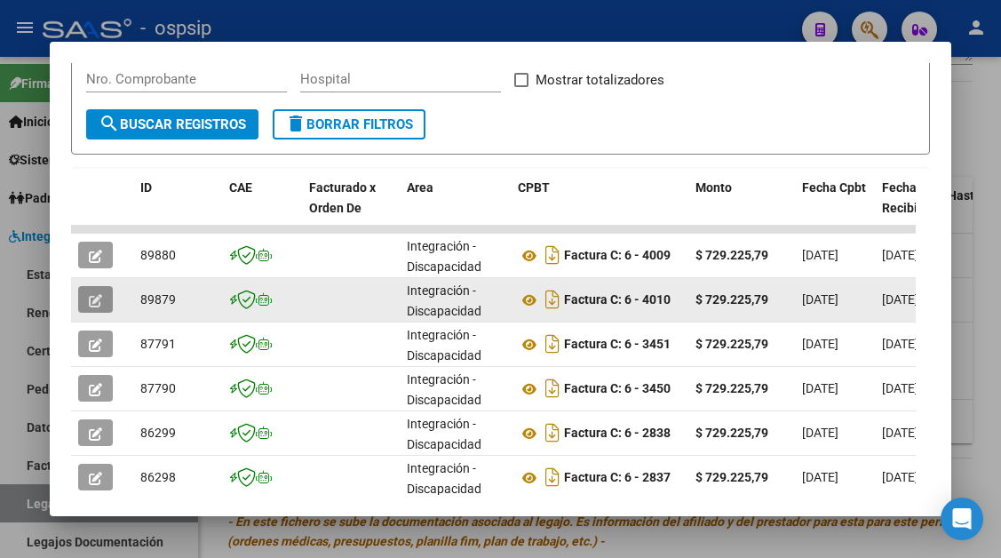
click at [97, 299] on icon "button" at bounding box center [95, 300] width 13 height 13
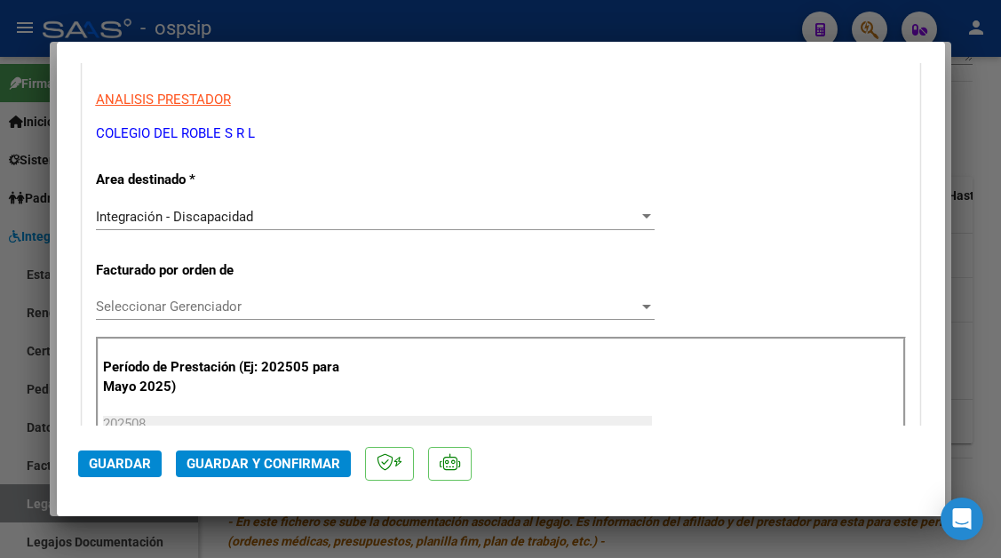
scroll to position [533, 0]
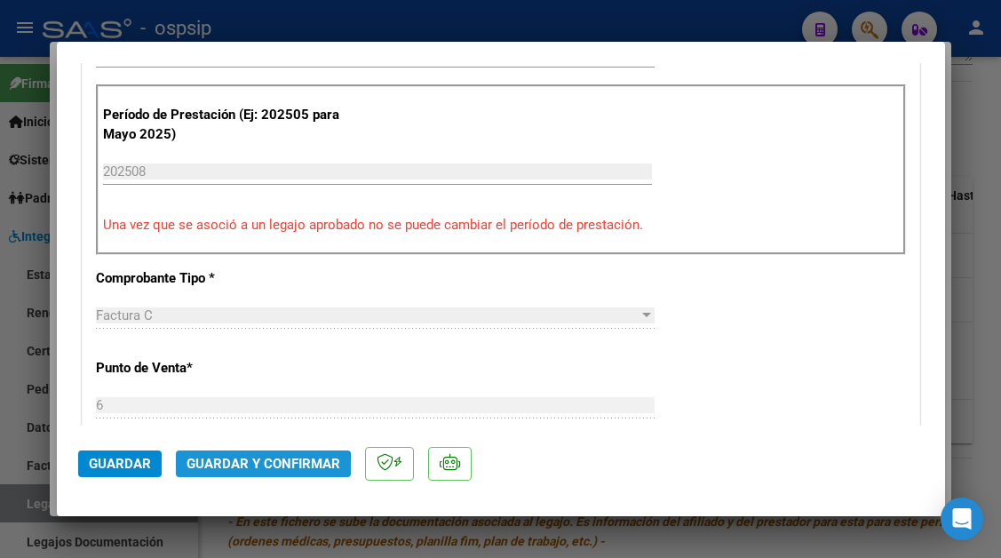
click at [249, 474] on button "Guardar y Confirmar" at bounding box center [263, 463] width 175 height 27
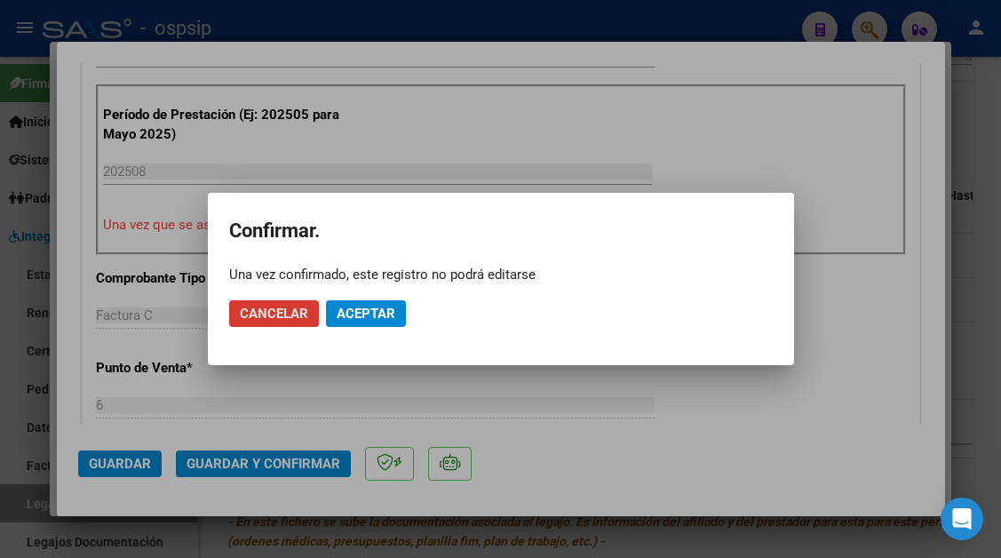
click at [354, 313] on span "Aceptar" at bounding box center [366, 313] width 59 height 16
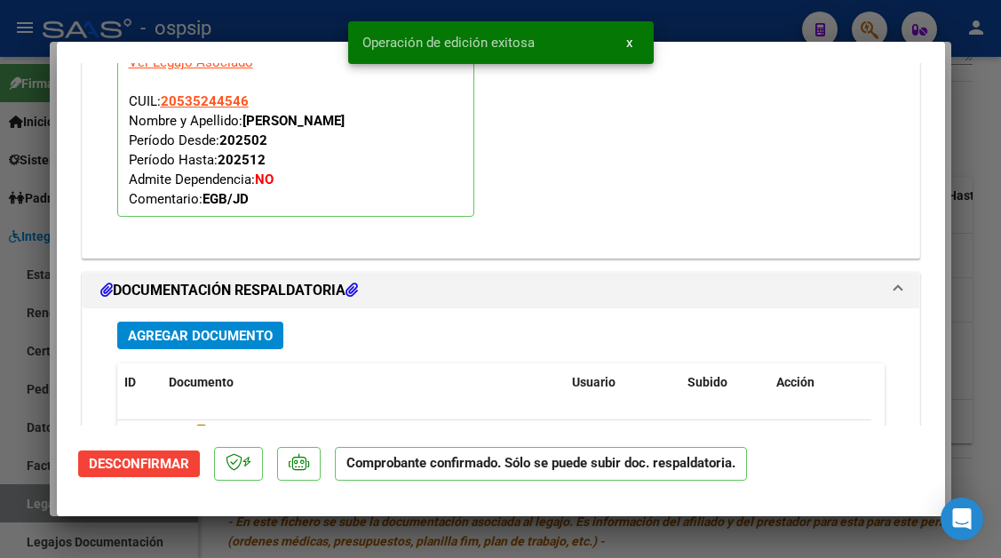
scroll to position [0, 0]
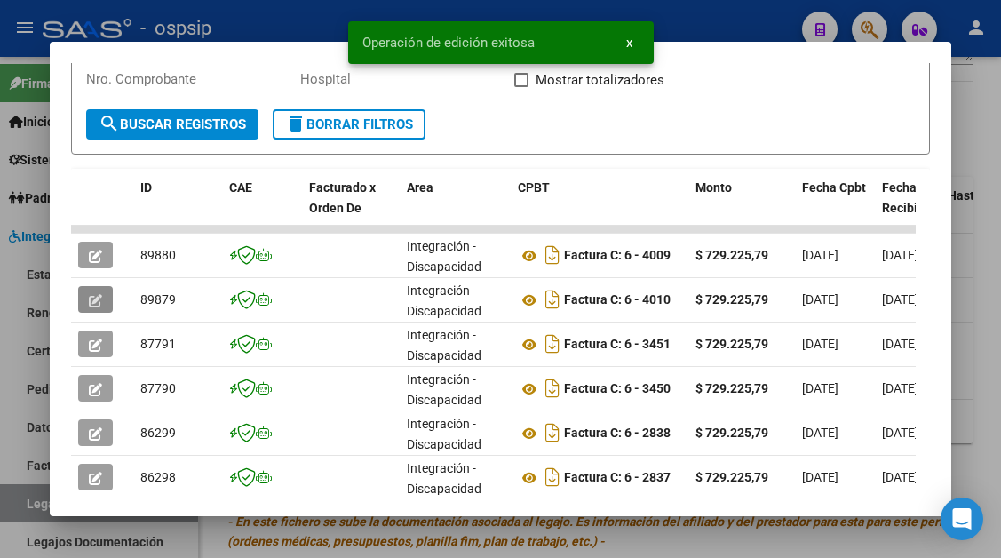
click at [22, 513] on div at bounding box center [500, 279] width 1001 height 558
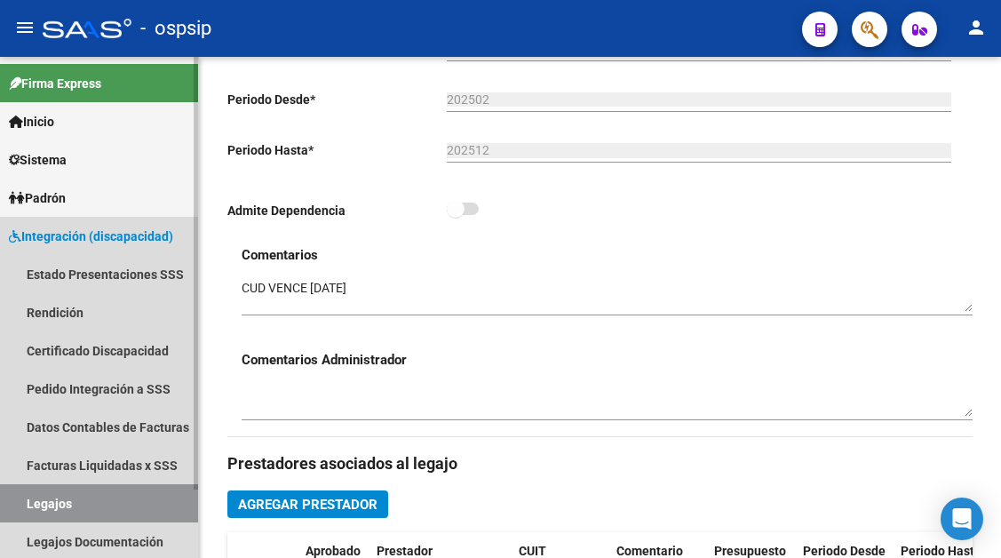
click at [121, 512] on link "Legajos" at bounding box center [99, 503] width 198 height 38
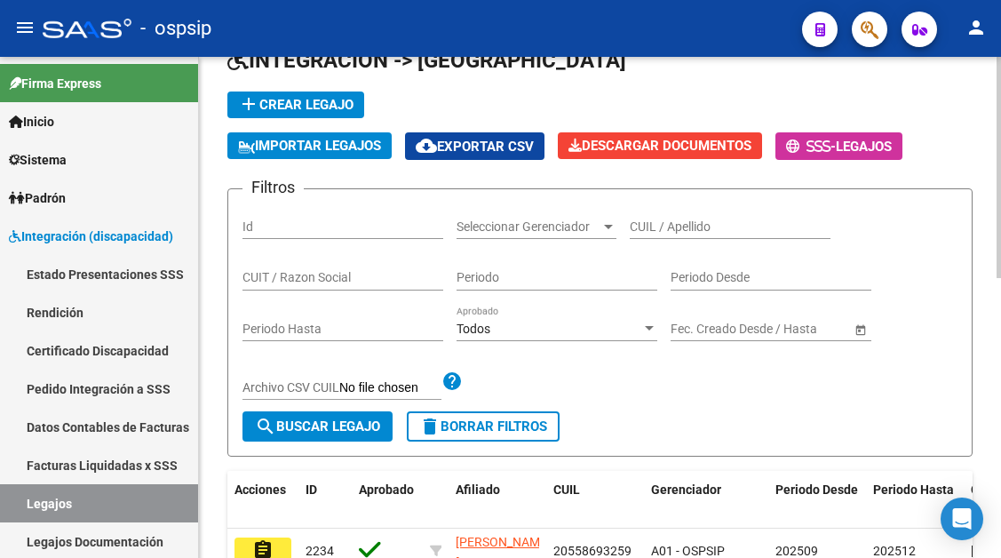
scroll to position [89, 0]
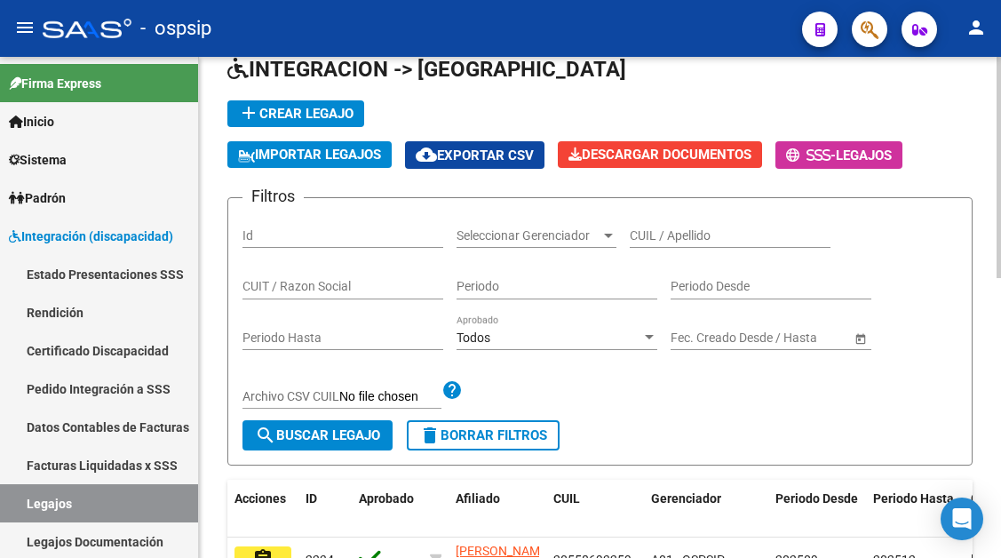
click at [688, 235] on input "CUIL / Apellido" at bounding box center [730, 235] width 201 height 15
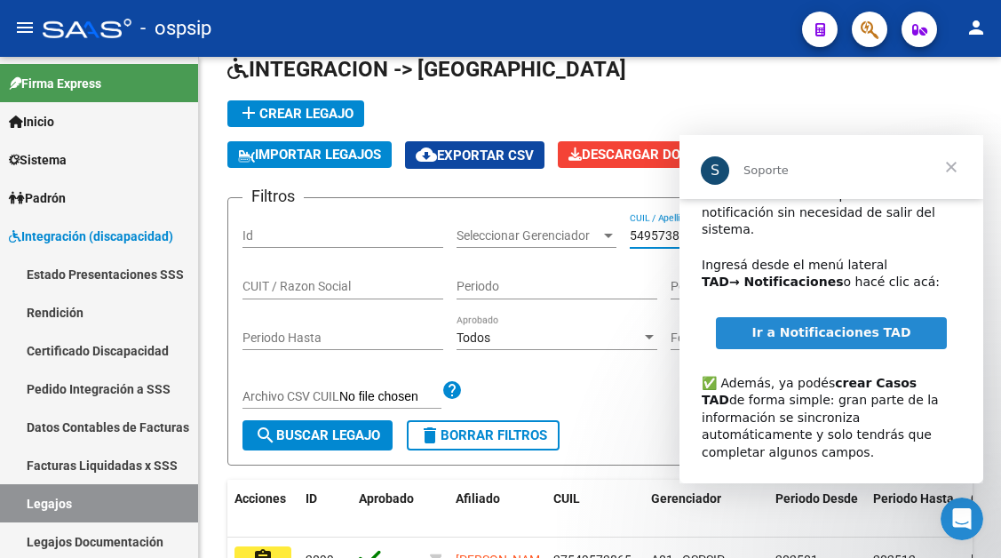
scroll to position [115, 0]
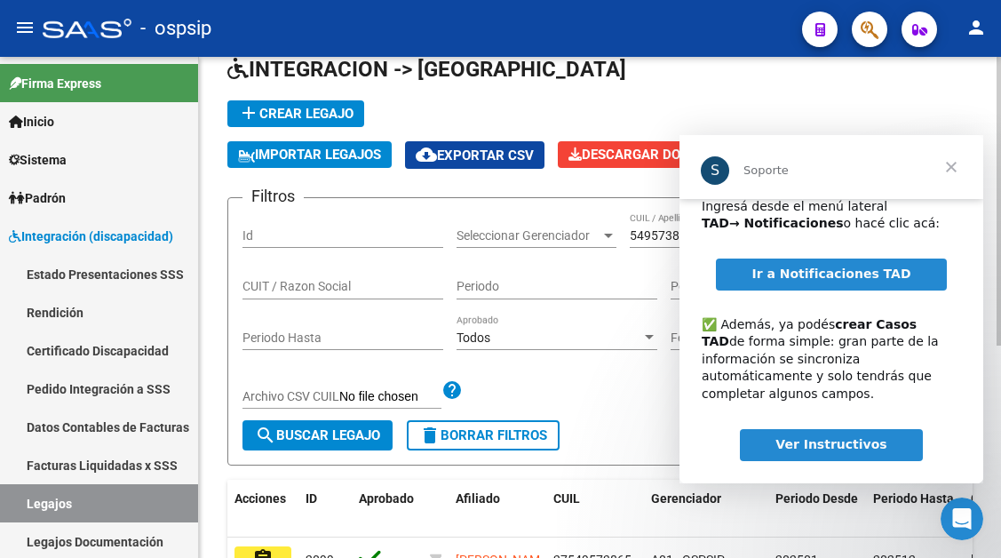
click at [614, 322] on div "Todos Aprobado" at bounding box center [556, 332] width 201 height 36
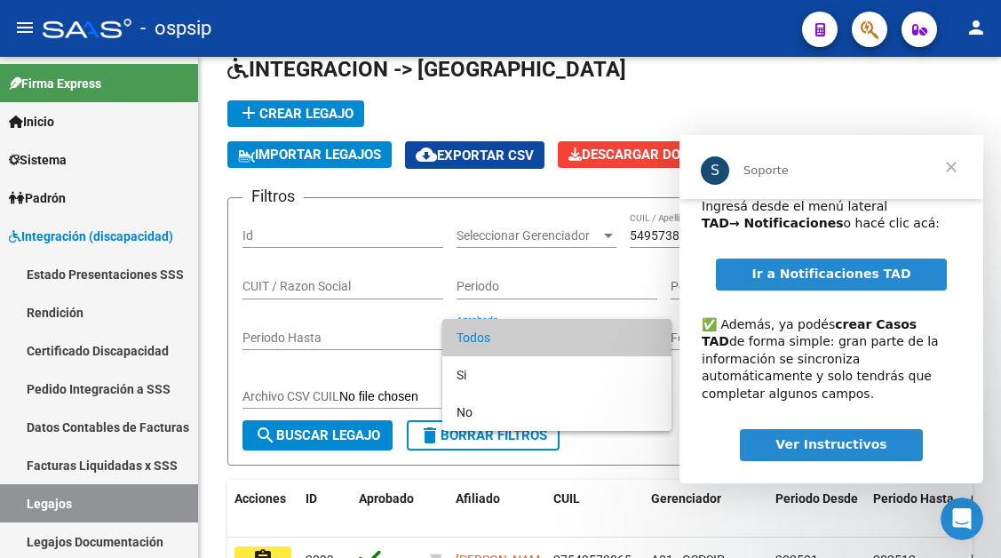
click at [632, 236] on div at bounding box center [500, 279] width 1001 height 558
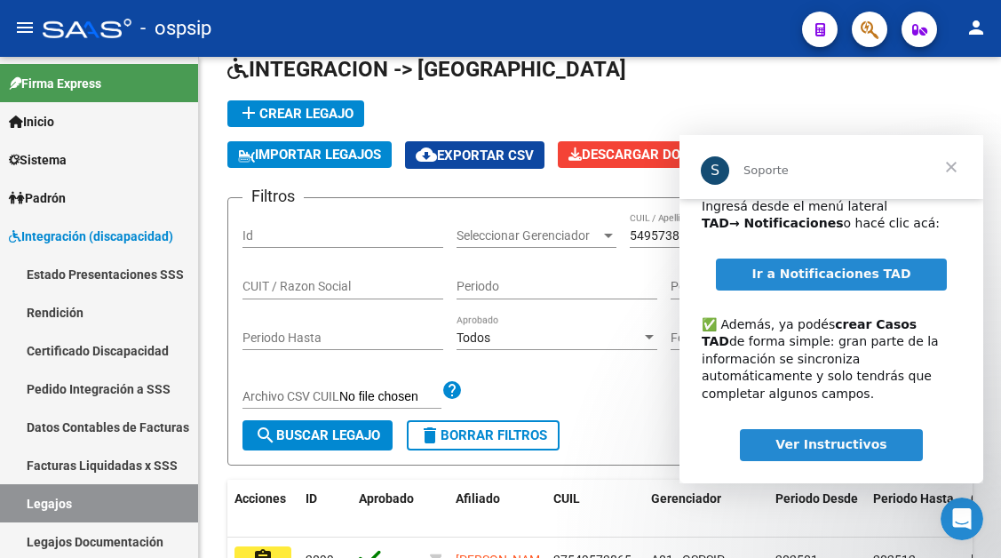
click at [969, 163] on span "Cerrar" at bounding box center [951, 167] width 64 height 64
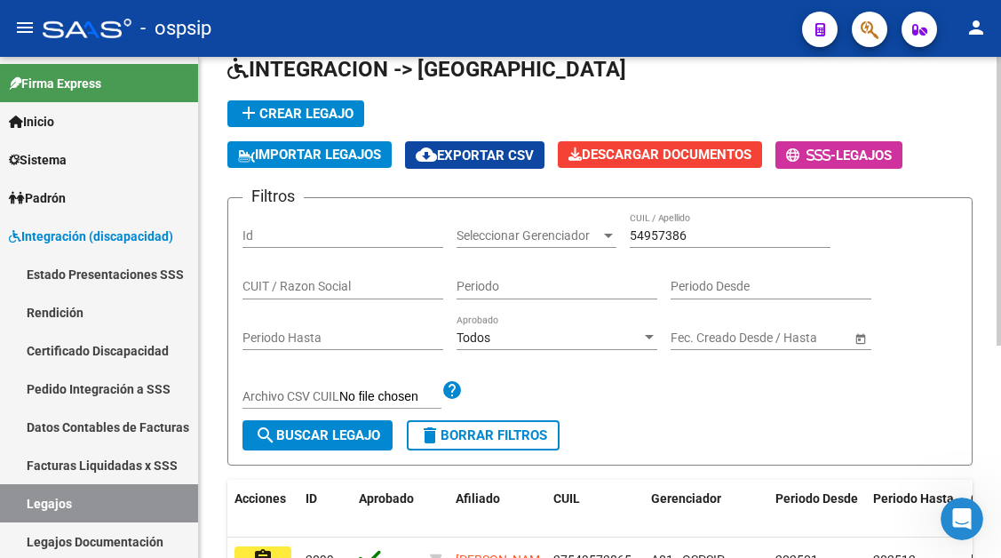
click at [802, 235] on input "54957386" at bounding box center [730, 235] width 201 height 15
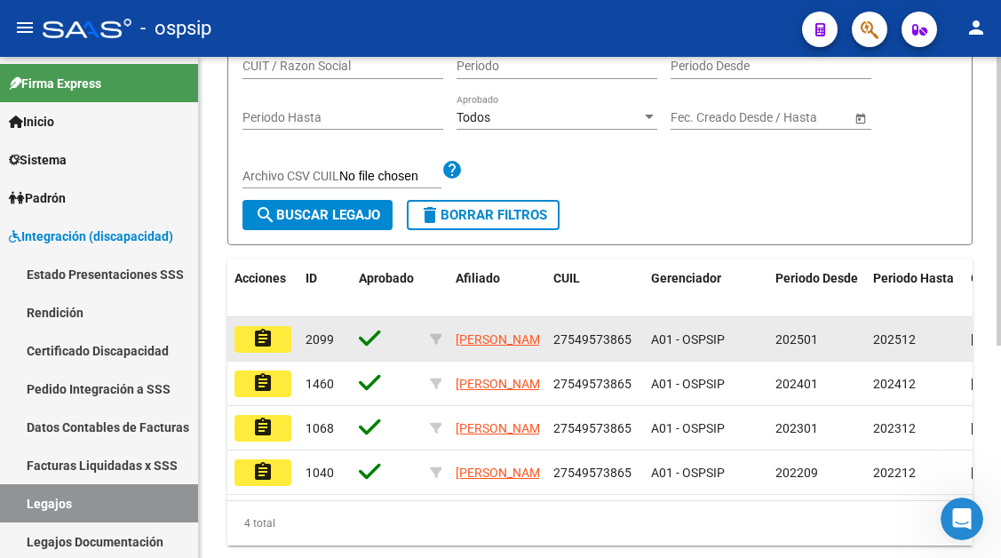
scroll to position [369, 0]
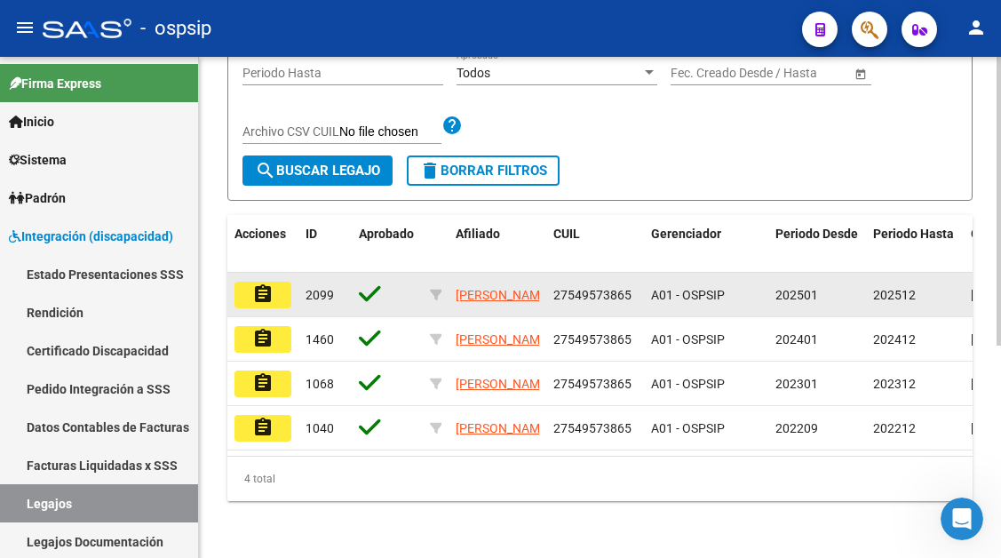
click at [258, 283] on mat-icon "assignment" at bounding box center [262, 293] width 21 height 21
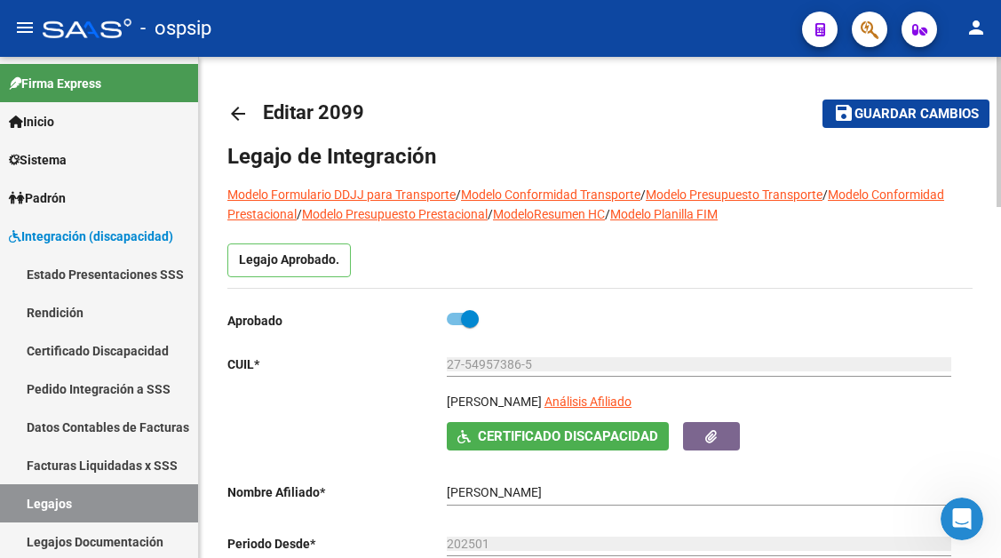
scroll to position [89, 0]
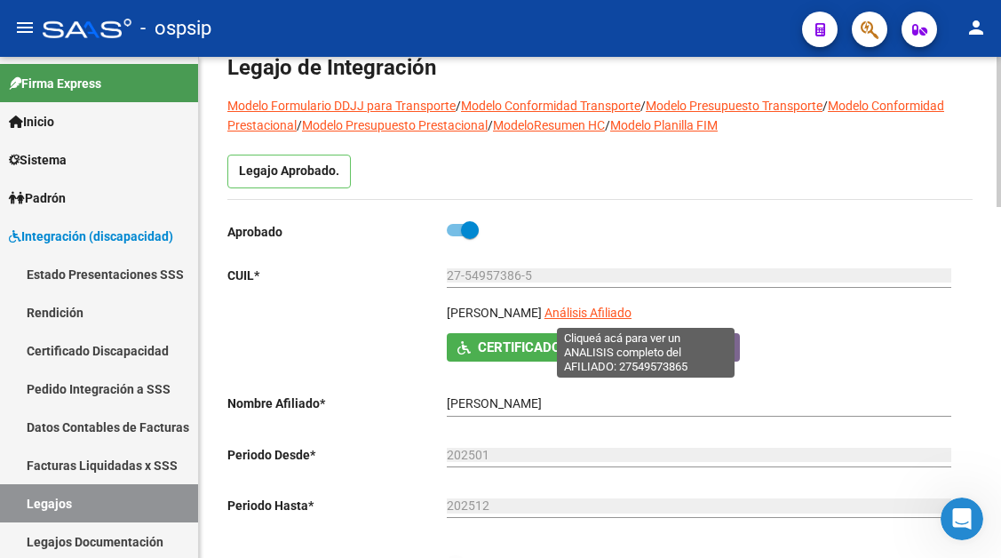
click at [631, 317] on span "Análisis Afiliado" at bounding box center [587, 312] width 87 height 14
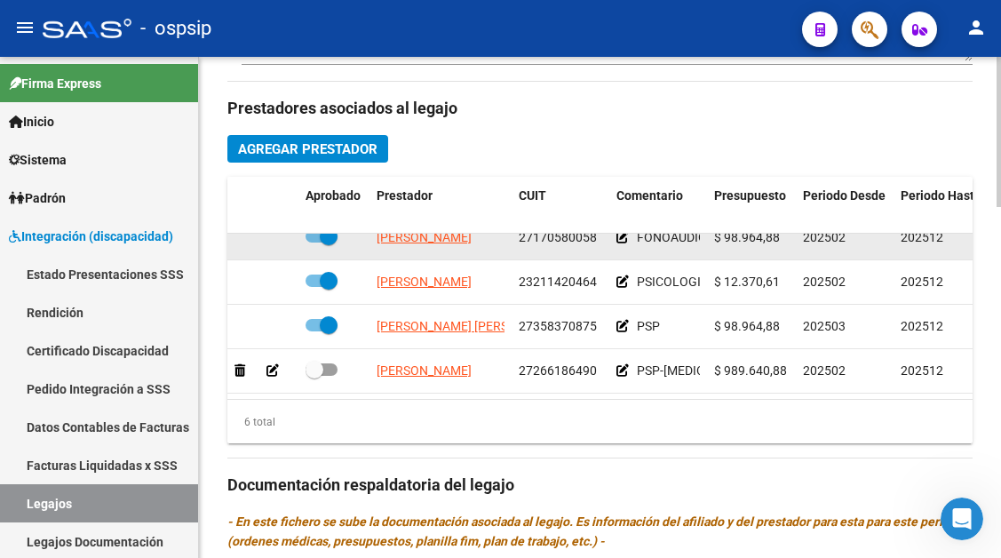
scroll to position [121, 0]
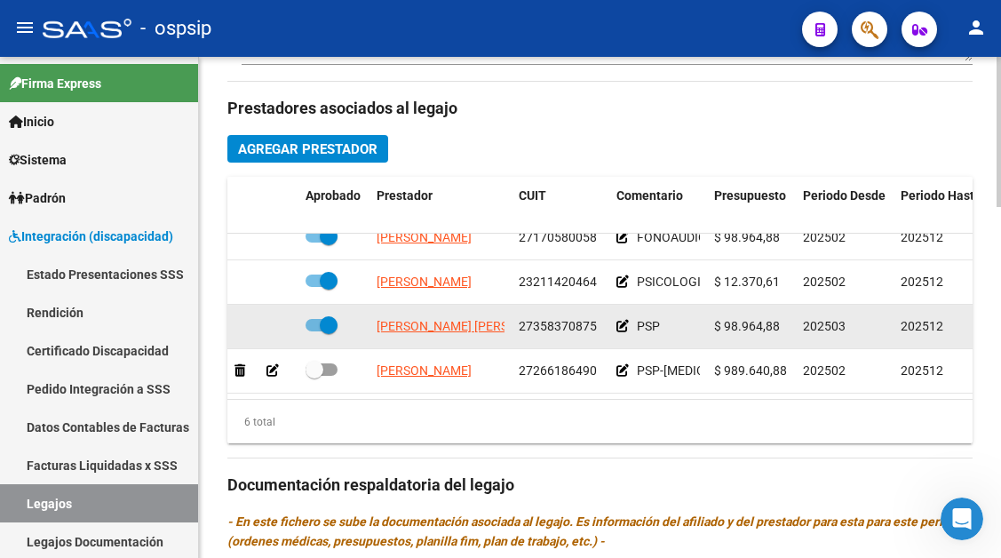
click at [425, 321] on app-link-go-to "BUSTOS NATALIA MAGALI" at bounding box center [473, 326] width 193 height 20
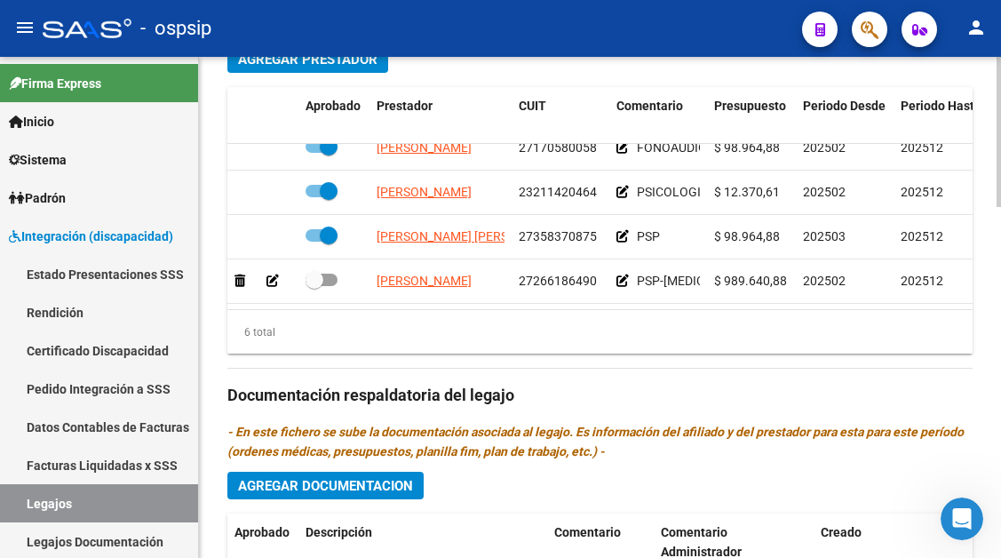
scroll to position [888, 0]
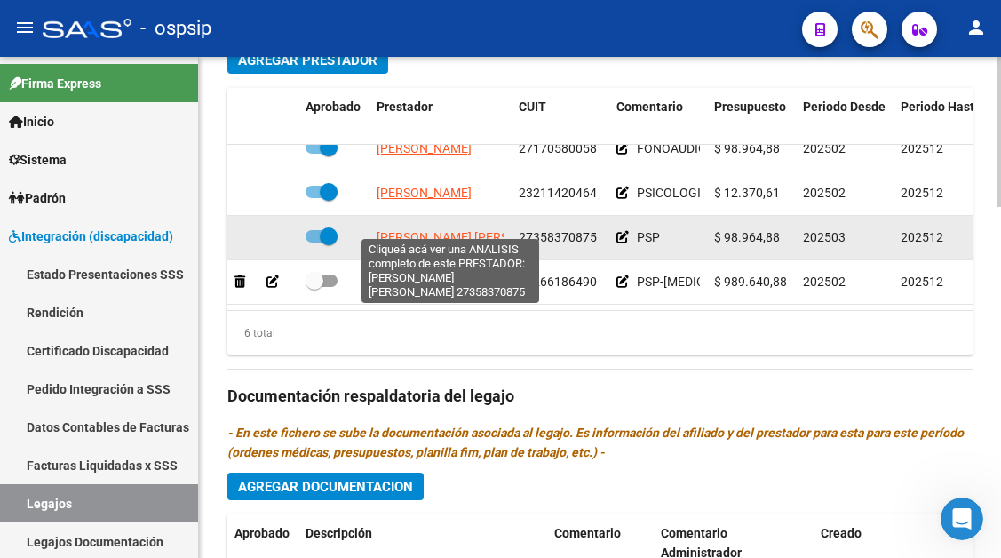
click at [473, 230] on span "BUSTOS NATALIA MAGALI" at bounding box center [473, 237] width 193 height 14
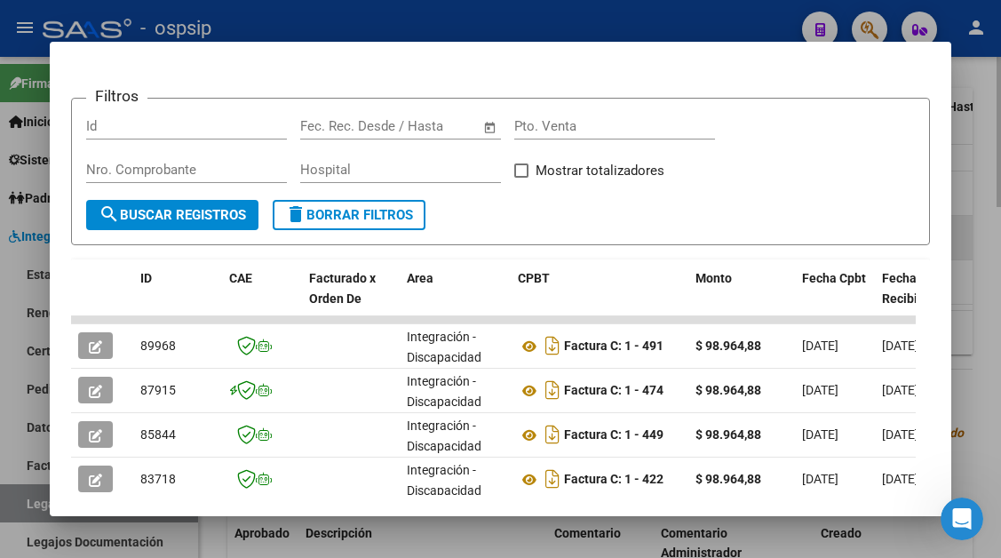
scroll to position [436, 0]
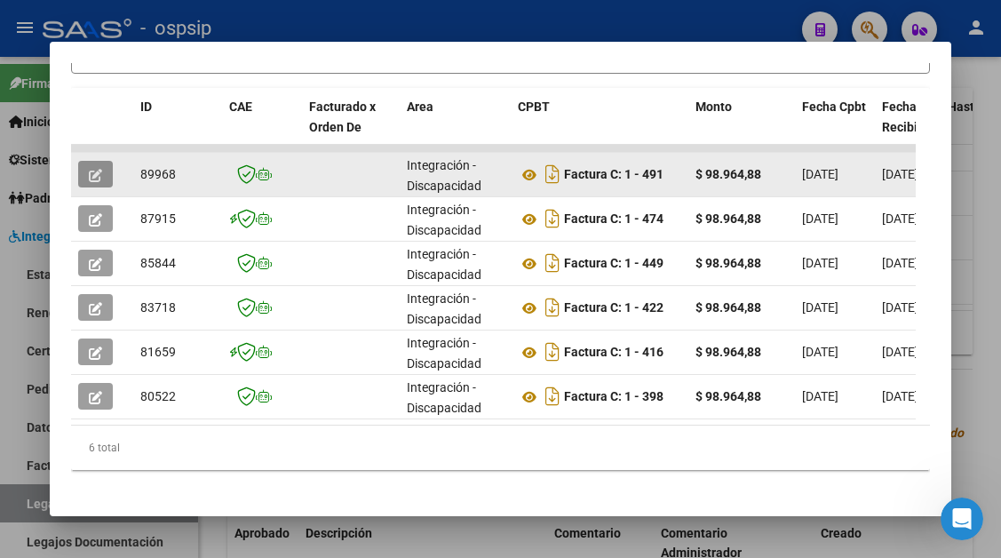
click at [96, 176] on icon "button" at bounding box center [95, 175] width 13 height 13
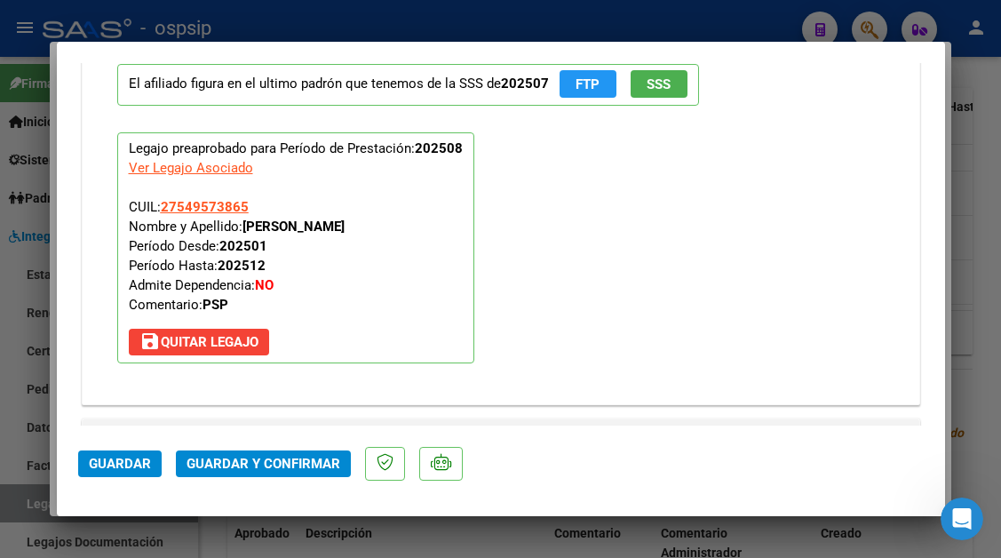
scroll to position [2043, 0]
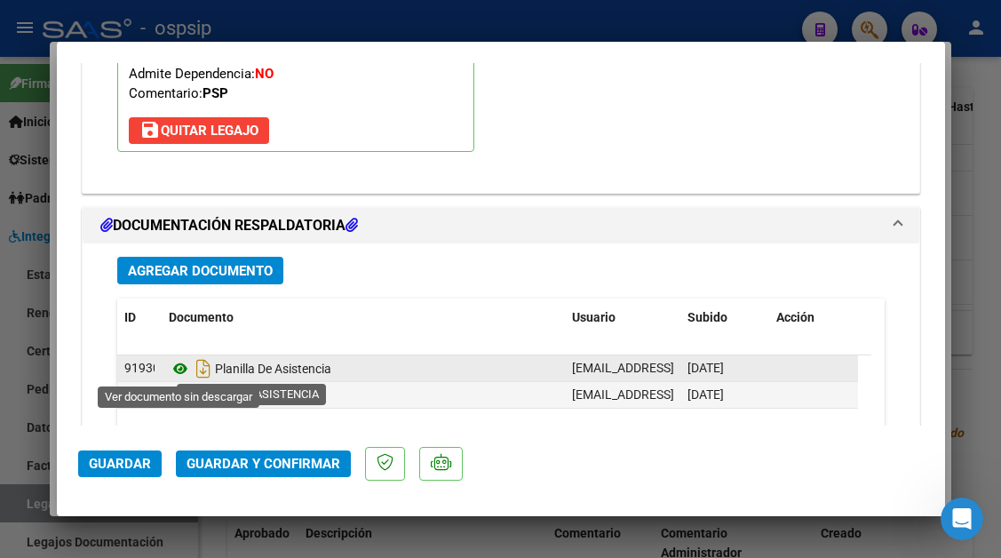
click at [189, 370] on icon at bounding box center [180, 368] width 23 height 21
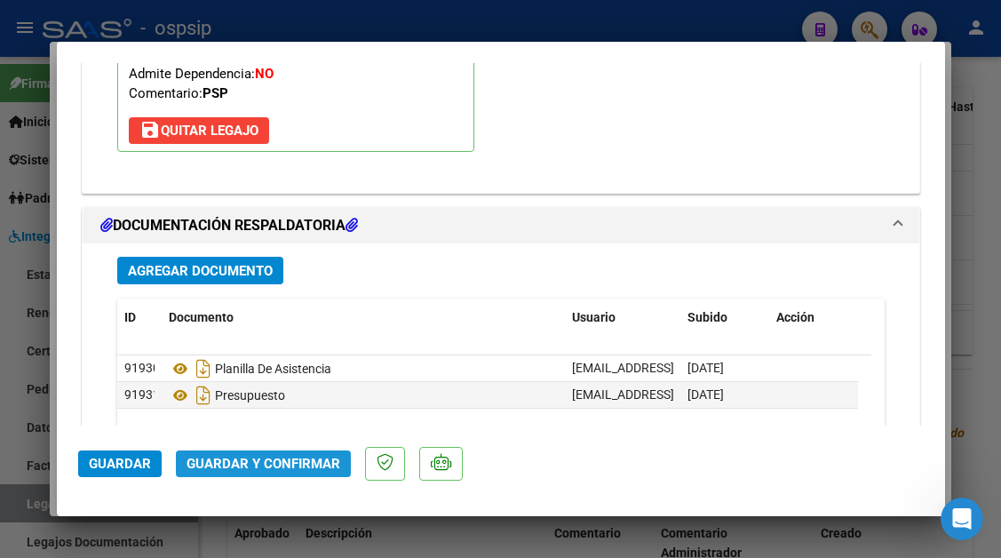
click at [275, 472] on span "Guardar y Confirmar" at bounding box center [263, 464] width 154 height 16
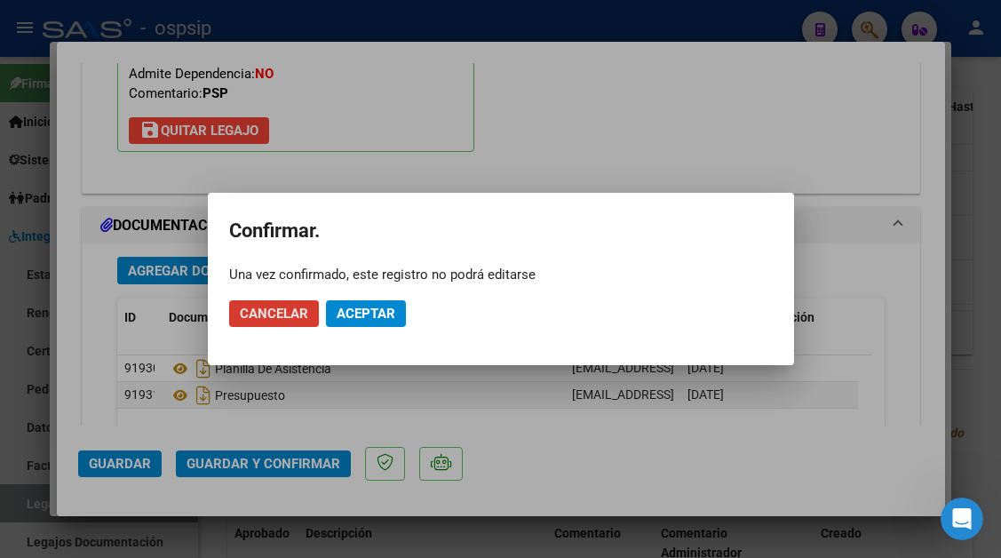
click at [383, 313] on span "Aceptar" at bounding box center [366, 313] width 59 height 16
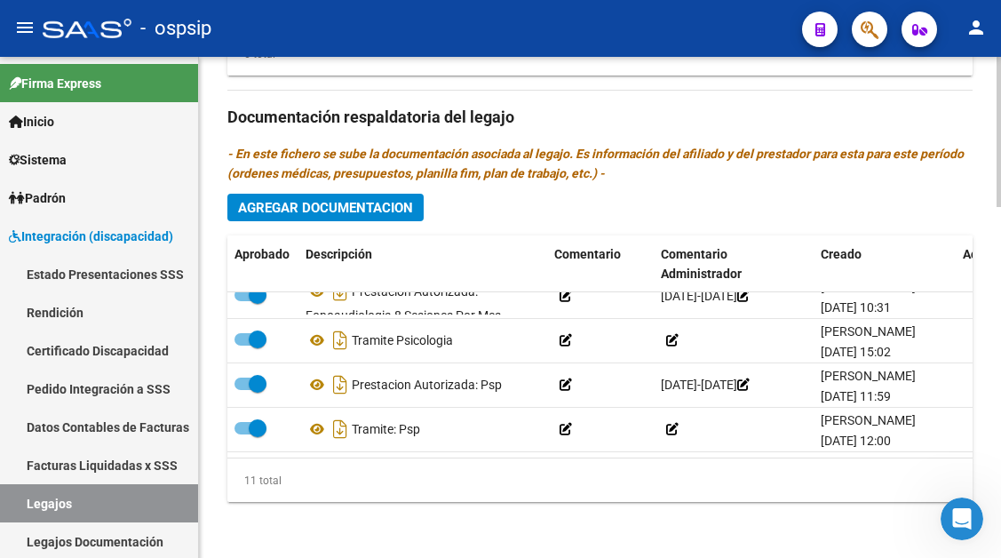
scroll to position [1170, 0]
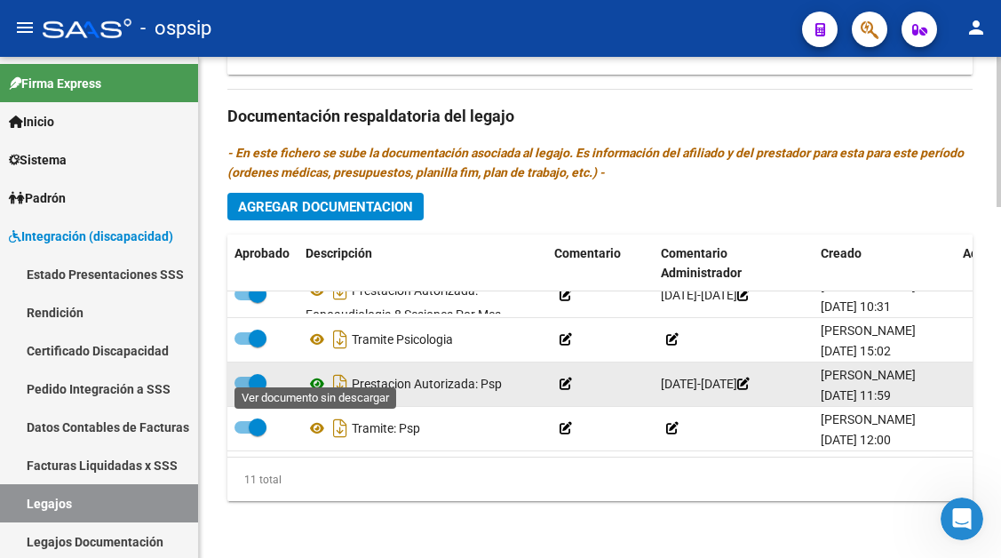
click at [324, 373] on icon at bounding box center [316, 383] width 23 height 21
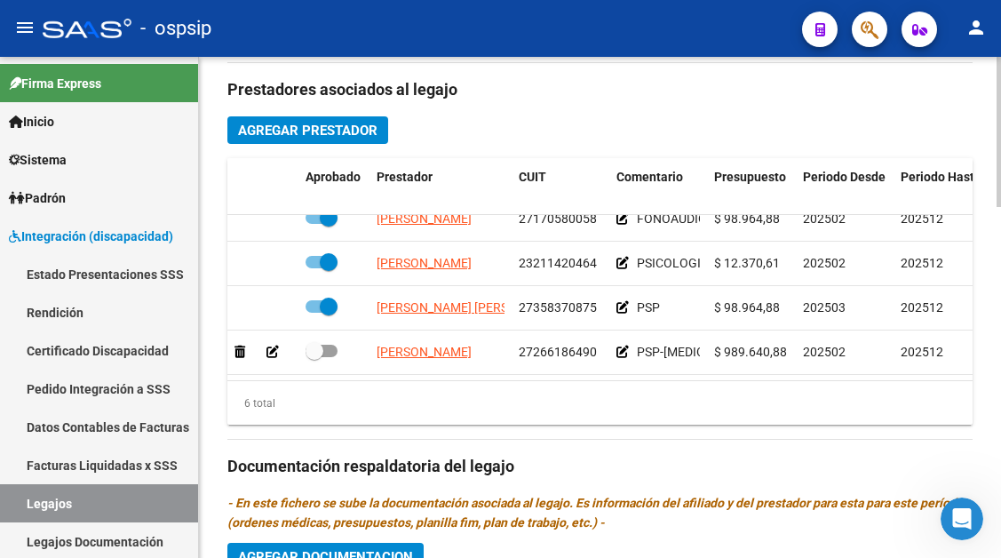
scroll to position [814, 0]
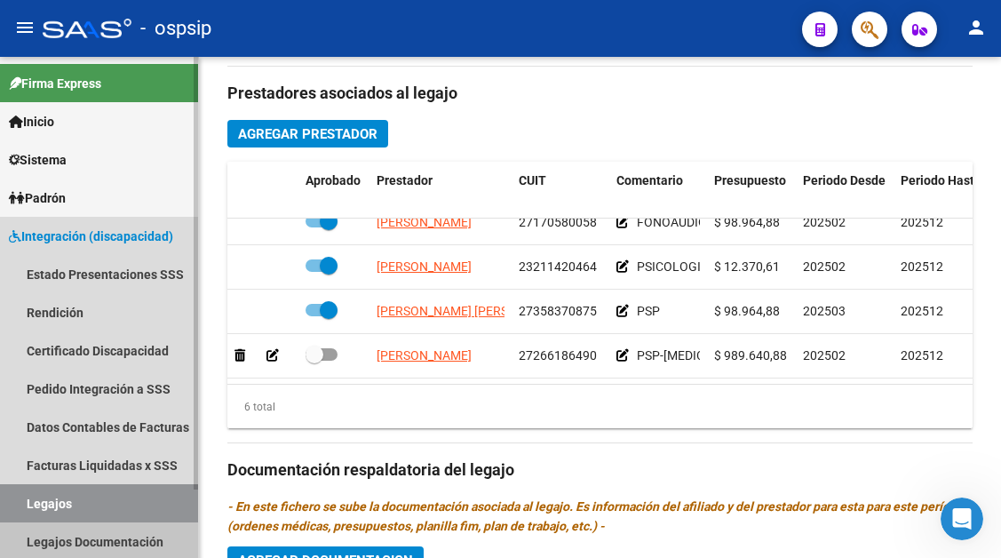
click at [9, 525] on link "Legajos Documentación" at bounding box center [99, 541] width 198 height 38
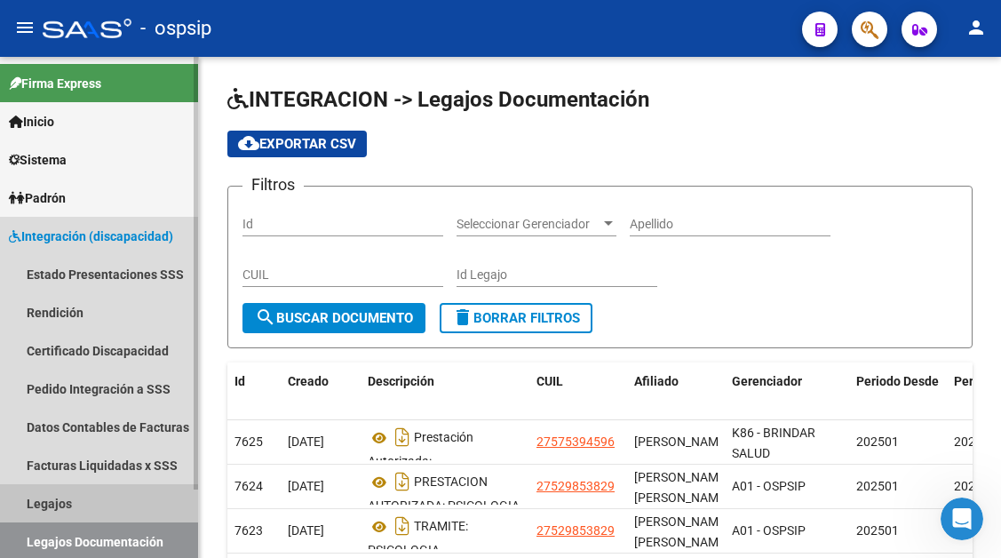
click at [75, 490] on link "Legajos" at bounding box center [99, 503] width 198 height 38
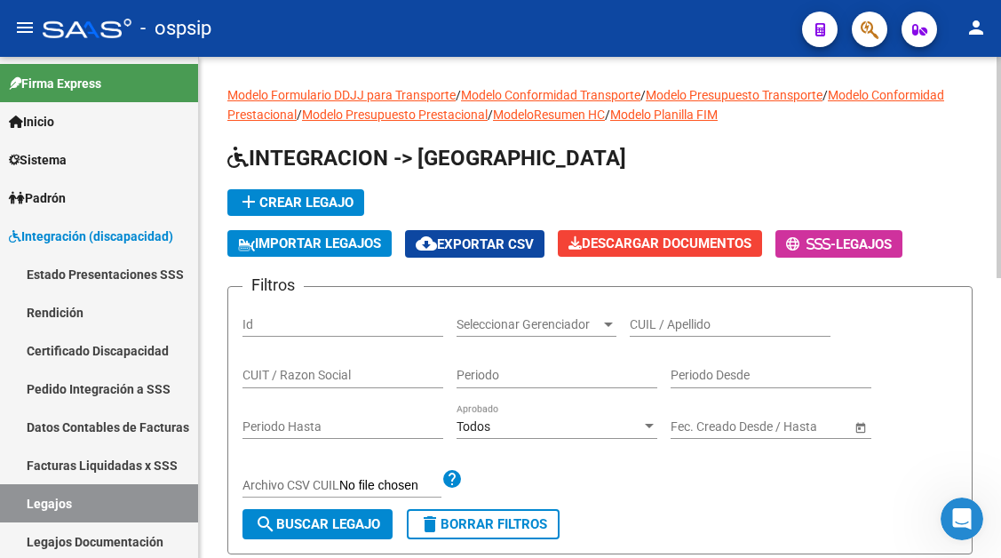
click at [695, 328] on input "CUIL / Apellido" at bounding box center [730, 324] width 201 height 15
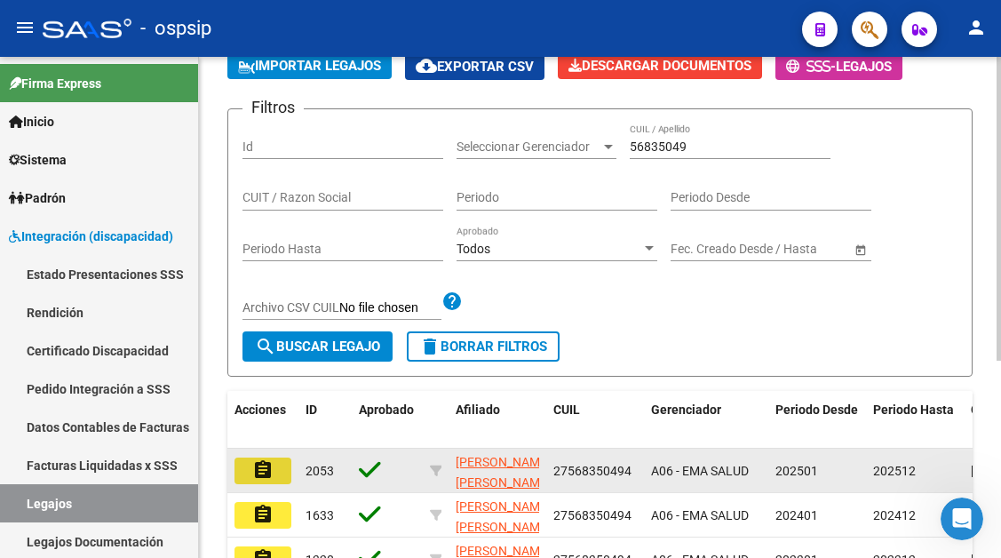
click at [274, 480] on button "assignment" at bounding box center [262, 470] width 57 height 27
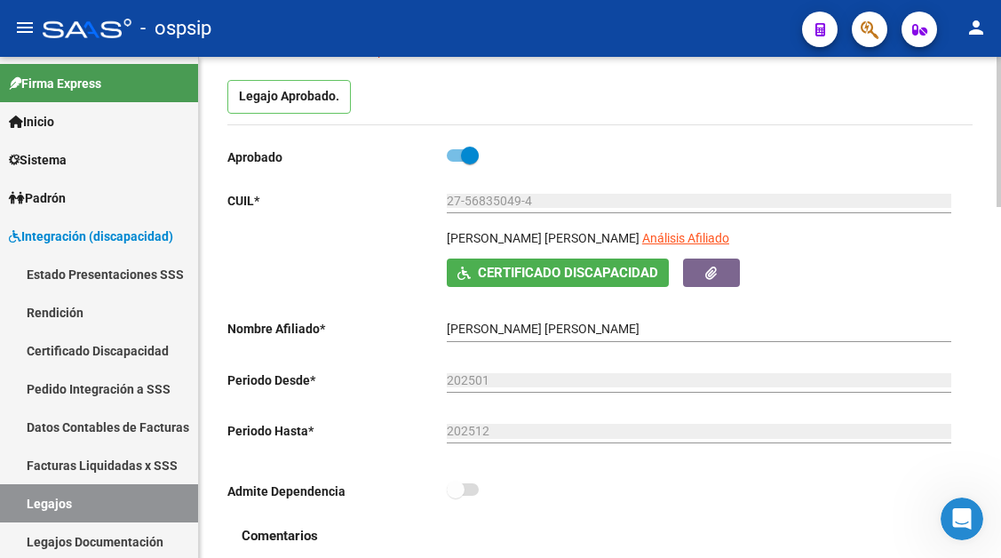
scroll to position [178, 0]
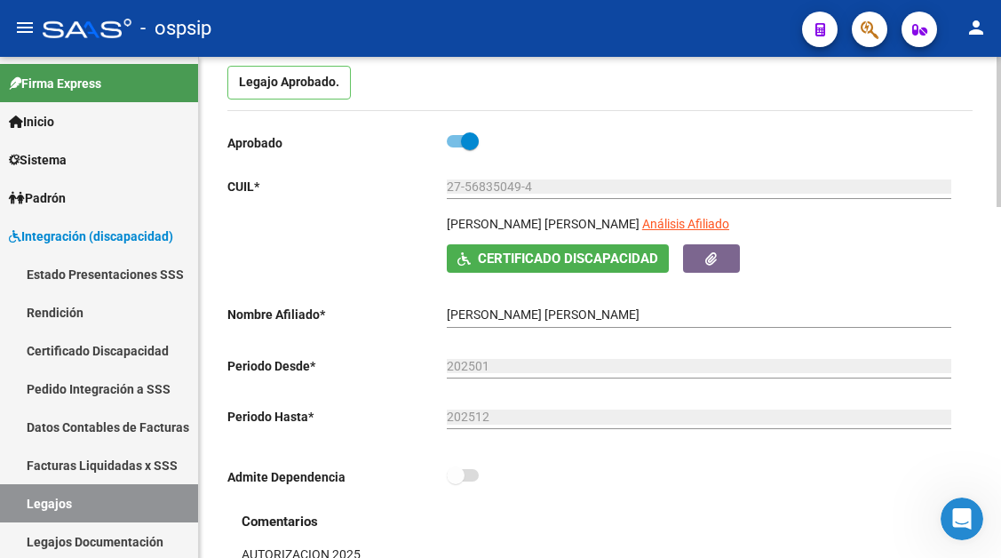
click at [685, 214] on div "27-56835049-4 Ingresar CUIL" at bounding box center [699, 188] width 504 height 51
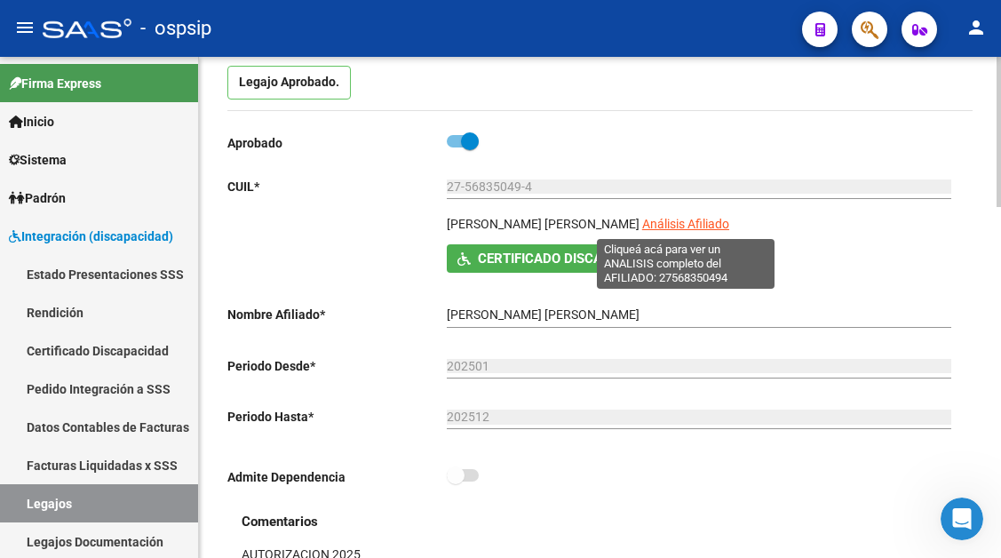
click at [685, 223] on span "Análisis Afiliado" at bounding box center [685, 224] width 87 height 14
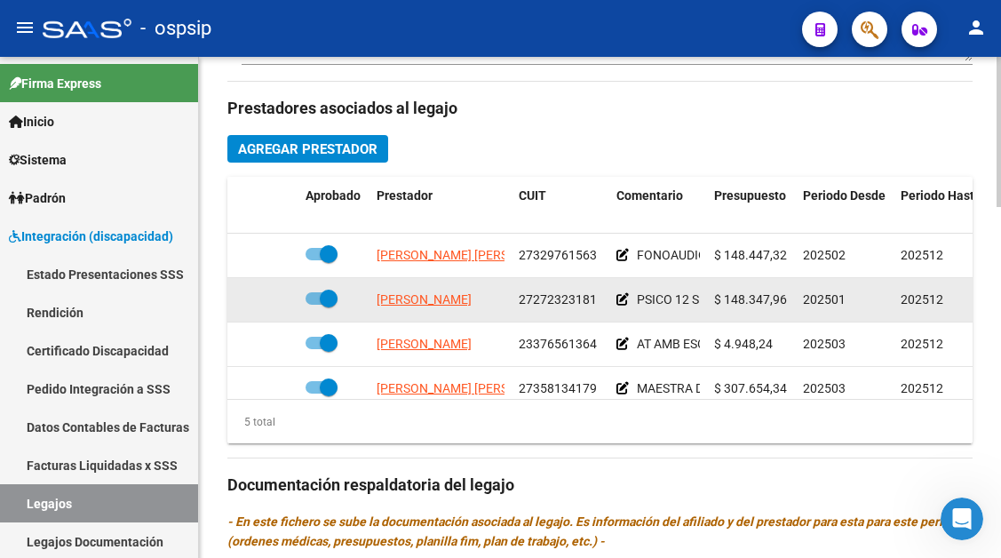
scroll to position [76, 0]
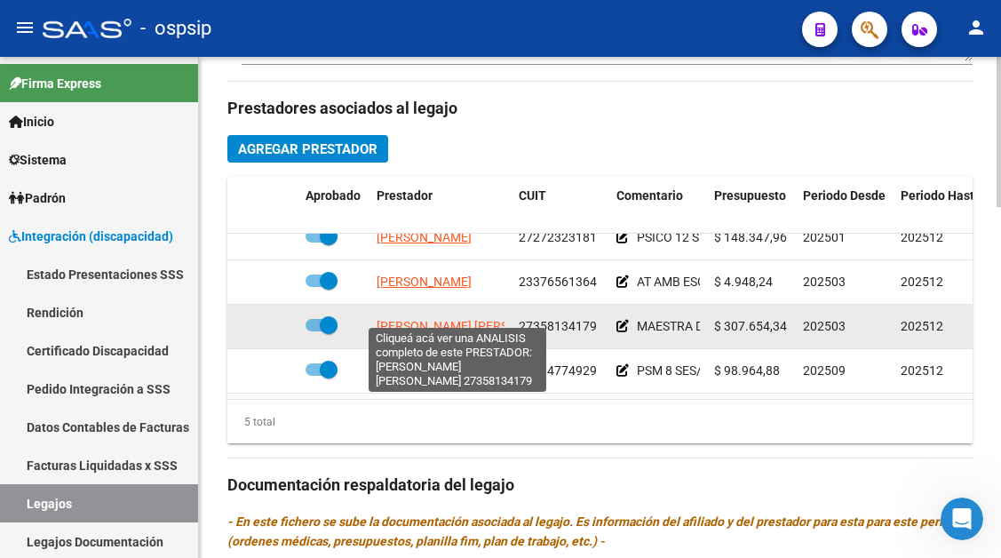
click at [465, 319] on span "PEREZ JAHONA MARIANELA" at bounding box center [473, 326] width 193 height 14
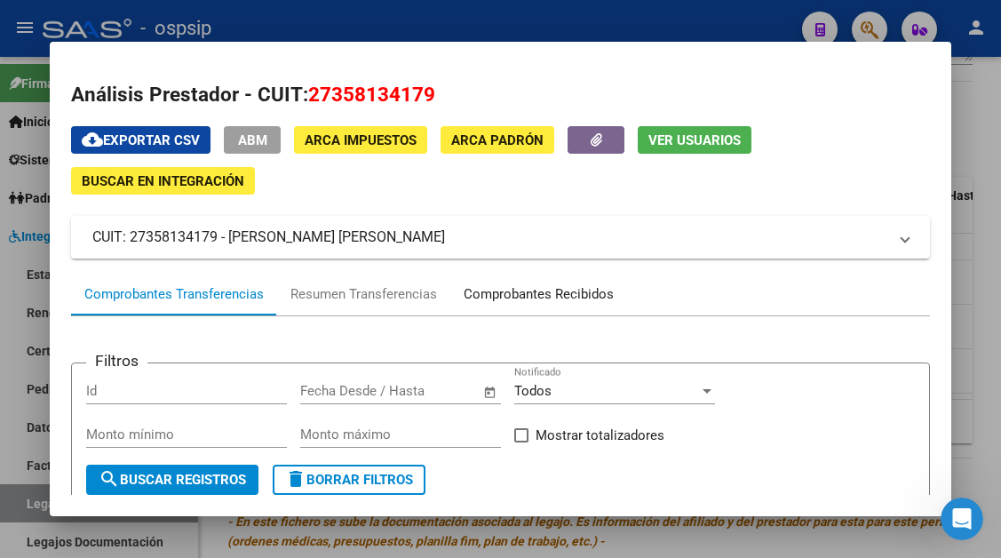
click at [515, 294] on div "Comprobantes Recibidos" at bounding box center [539, 294] width 150 height 20
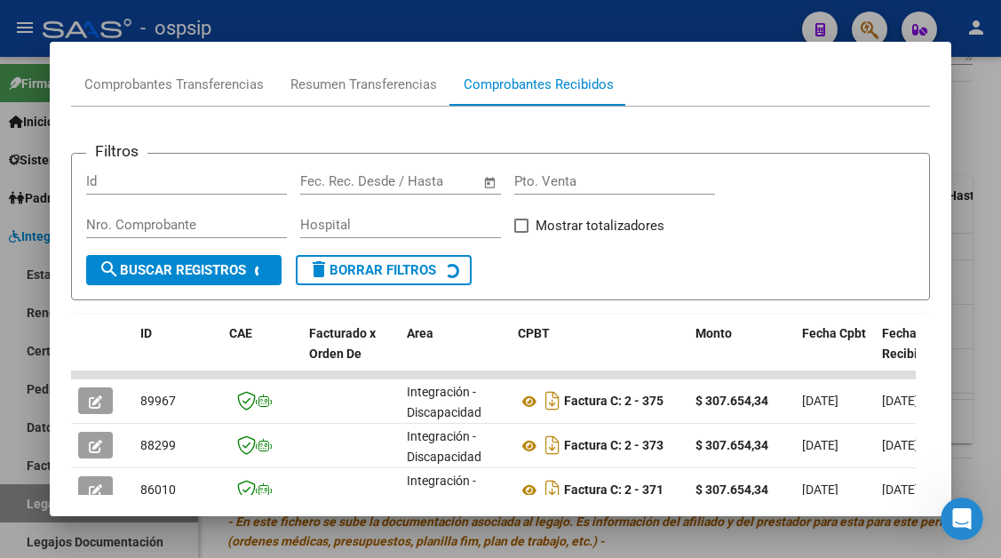
scroll to position [298, 0]
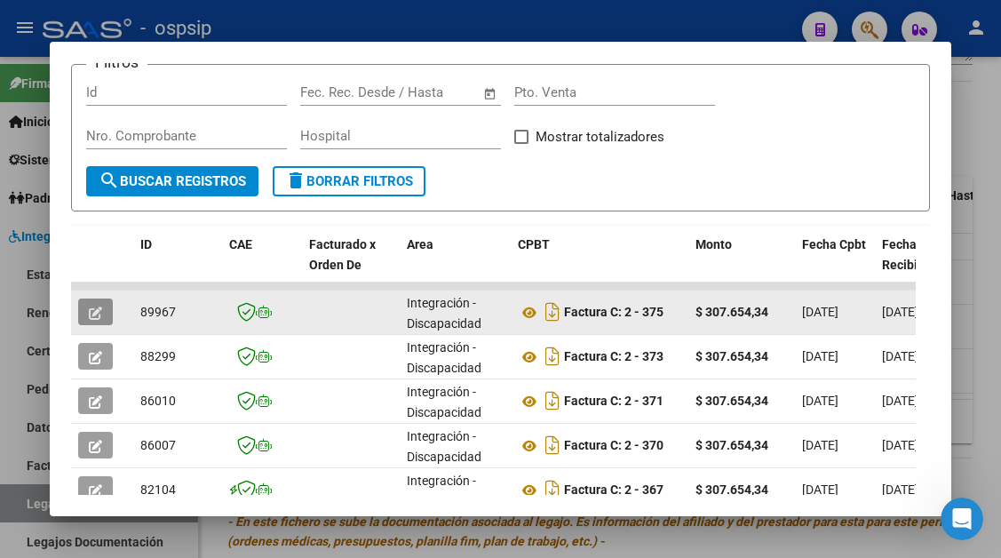
click at [91, 317] on icon "button" at bounding box center [95, 312] width 13 height 13
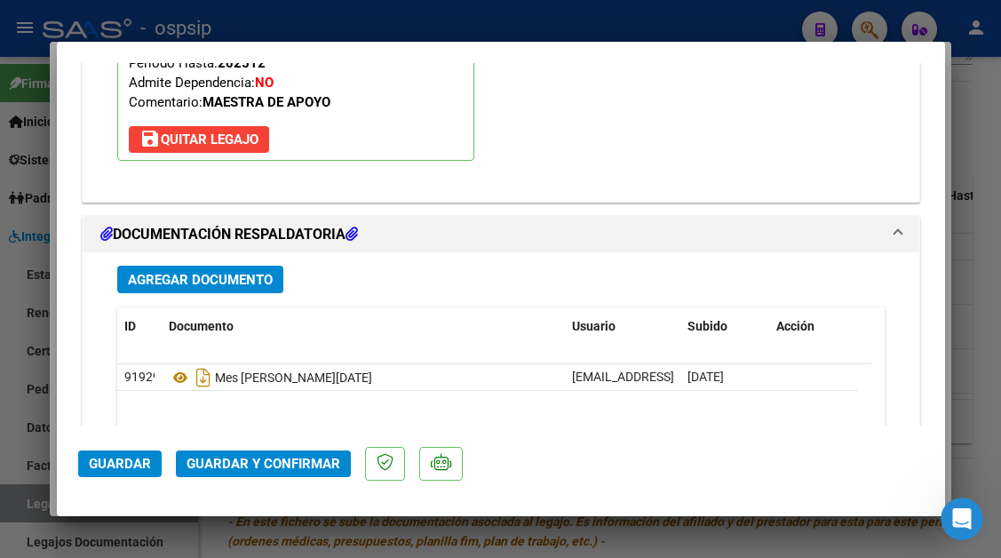
scroll to position [2220, 0]
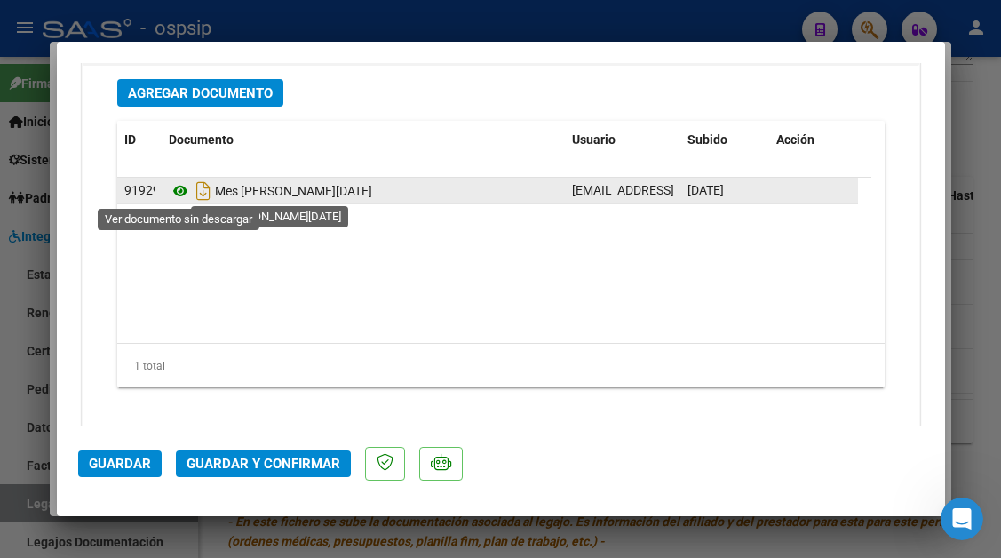
click at [174, 190] on icon at bounding box center [180, 190] width 23 height 21
click at [178, 181] on icon at bounding box center [180, 190] width 23 height 21
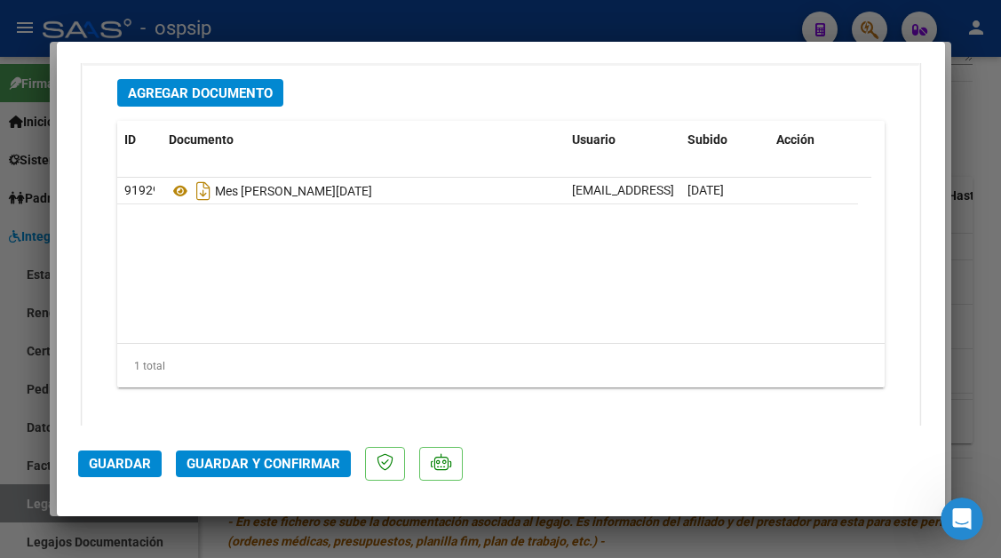
click at [283, 461] on span "Guardar y Confirmar" at bounding box center [263, 464] width 154 height 16
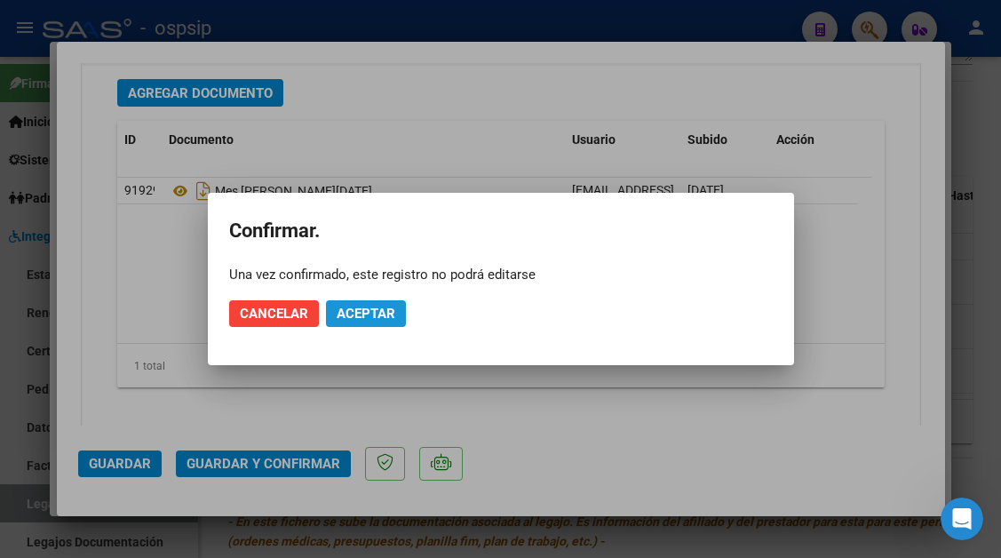
click at [365, 308] on span "Aceptar" at bounding box center [366, 313] width 59 height 16
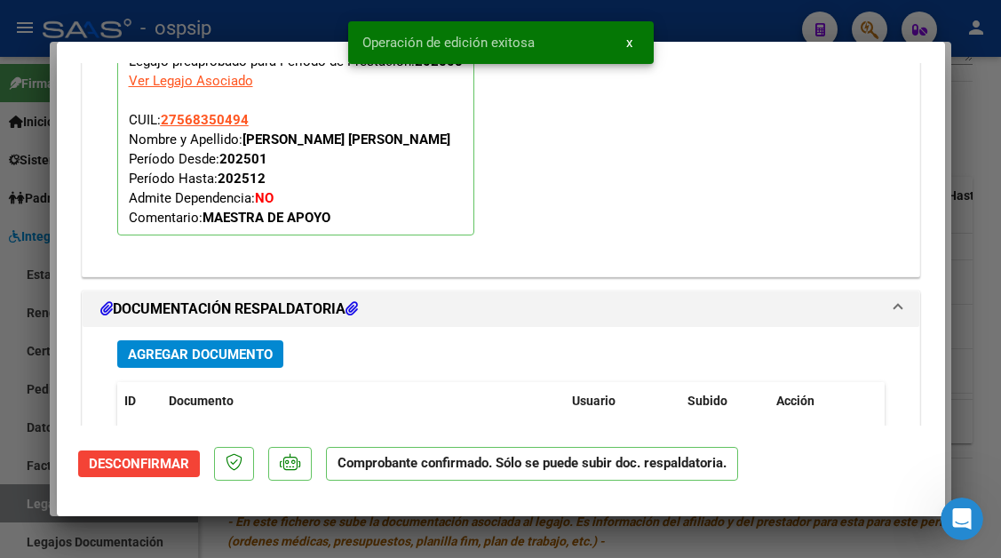
scroll to position [1752, 0]
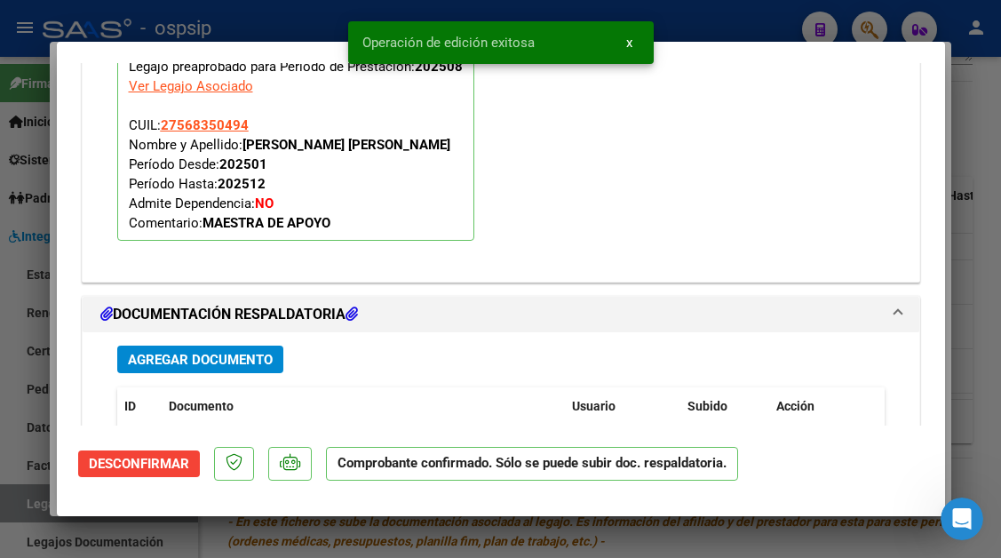
click at [11, 505] on div at bounding box center [500, 279] width 1001 height 558
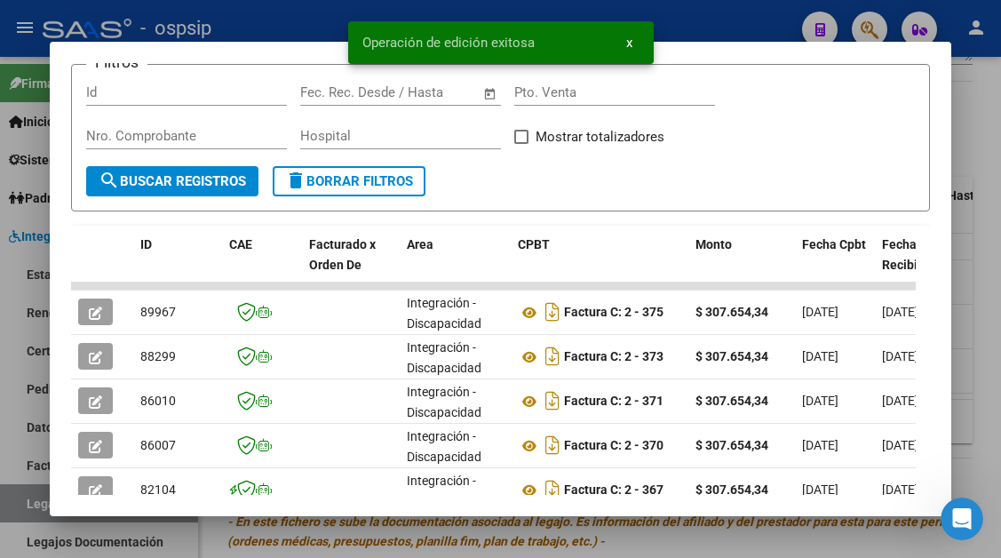
click at [17, 503] on div at bounding box center [500, 279] width 1001 height 558
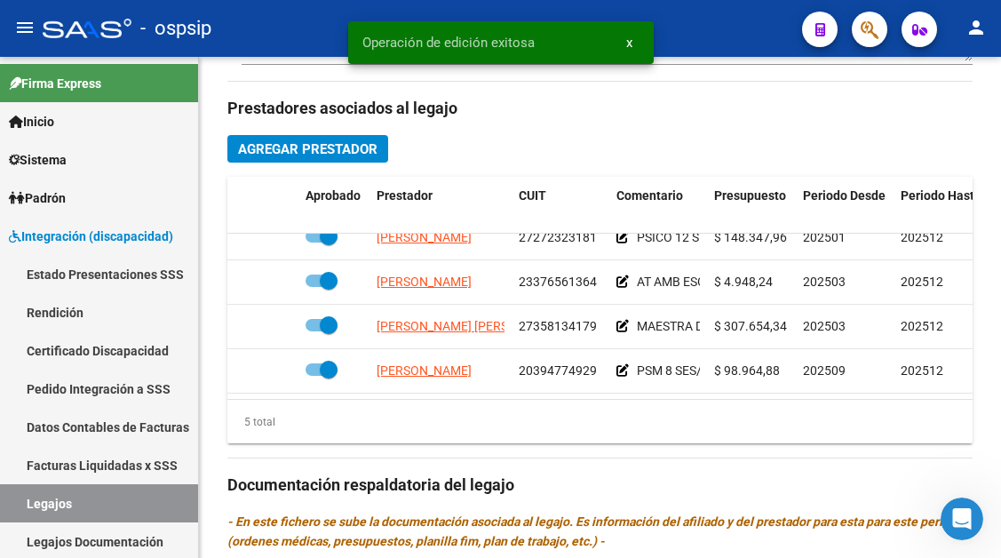
click at [17, 503] on link "Legajos" at bounding box center [99, 503] width 198 height 38
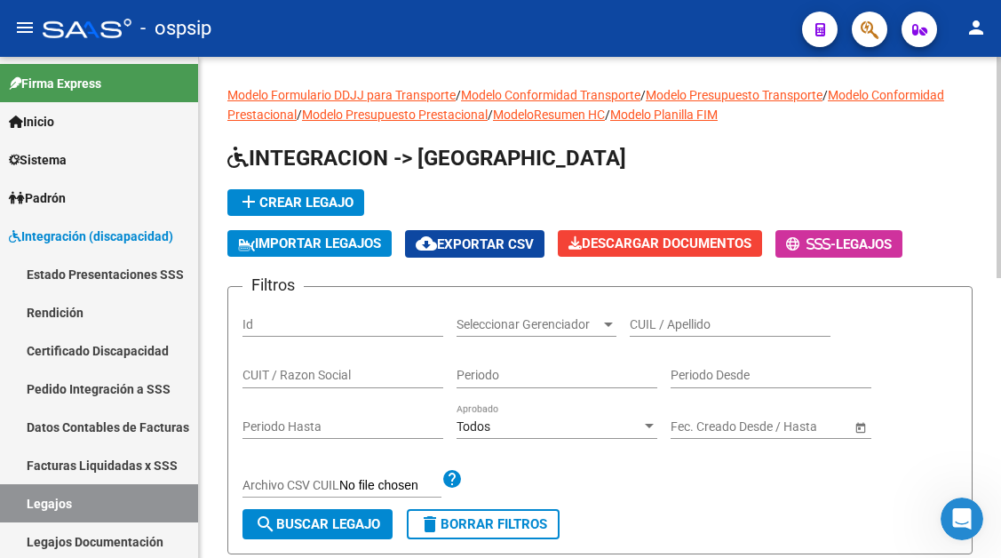
click at [637, 333] on div "CUIL / Apellido" at bounding box center [730, 319] width 201 height 36
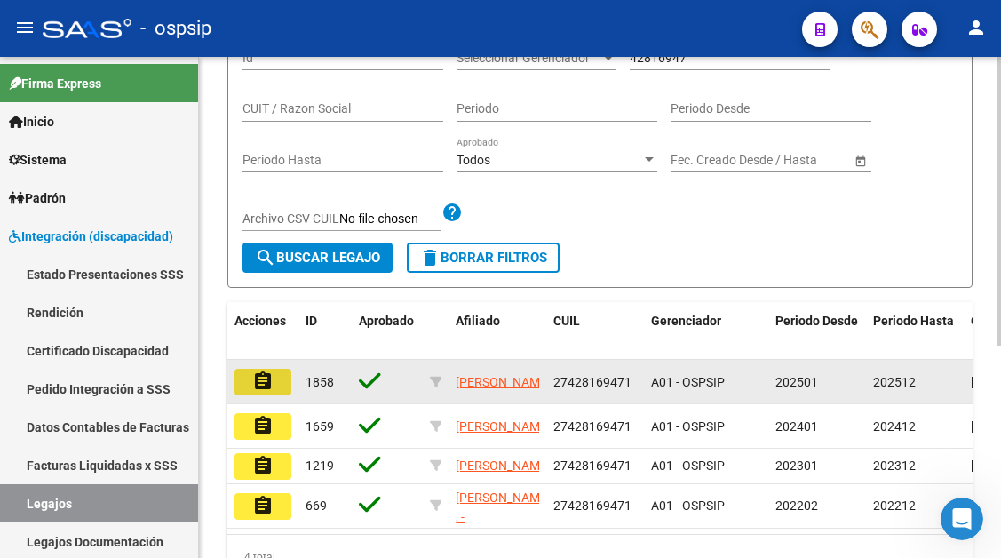
click at [265, 385] on mat-icon "assignment" at bounding box center [262, 380] width 21 height 21
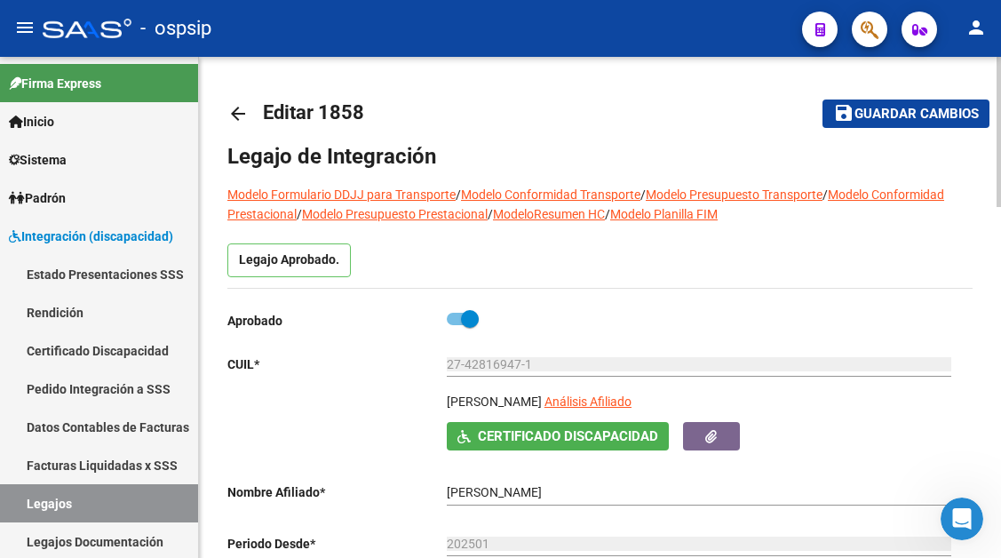
scroll to position [266, 0]
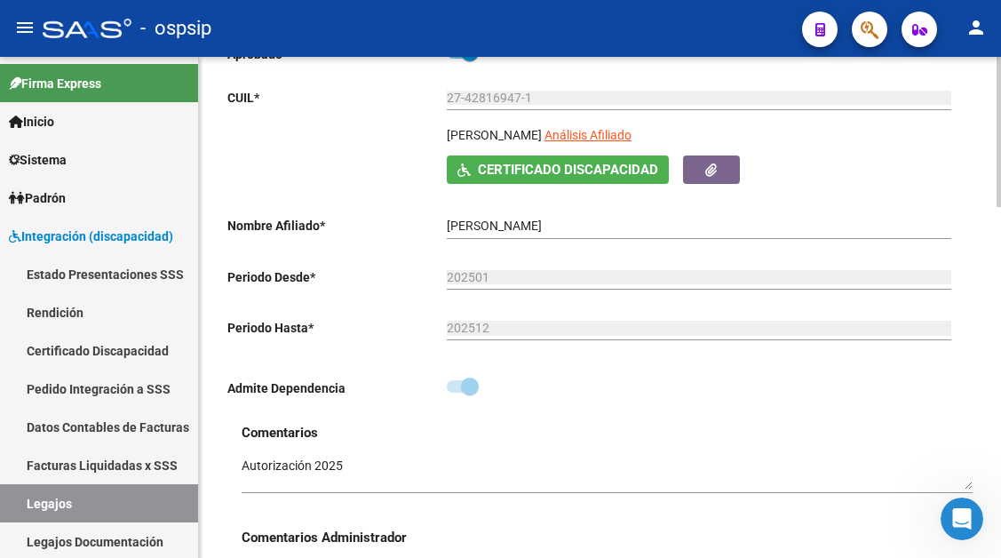
click at [631, 144] on app-link-go-to "Análisis Afiliado" at bounding box center [587, 140] width 87 height 30
click at [654, 113] on div "27-42816947-1 Ingresar CUIL" at bounding box center [699, 100] width 504 height 51
click at [656, 122] on div "27-42816947-1 Ingresar CUIL" at bounding box center [699, 100] width 504 height 51
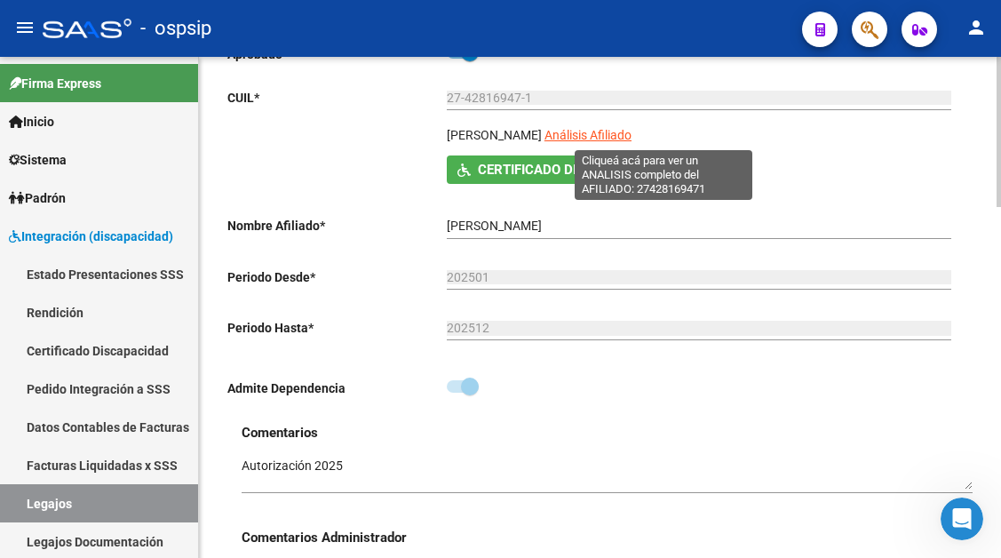
click at [631, 134] on span "Análisis Afiliado" at bounding box center [587, 135] width 87 height 14
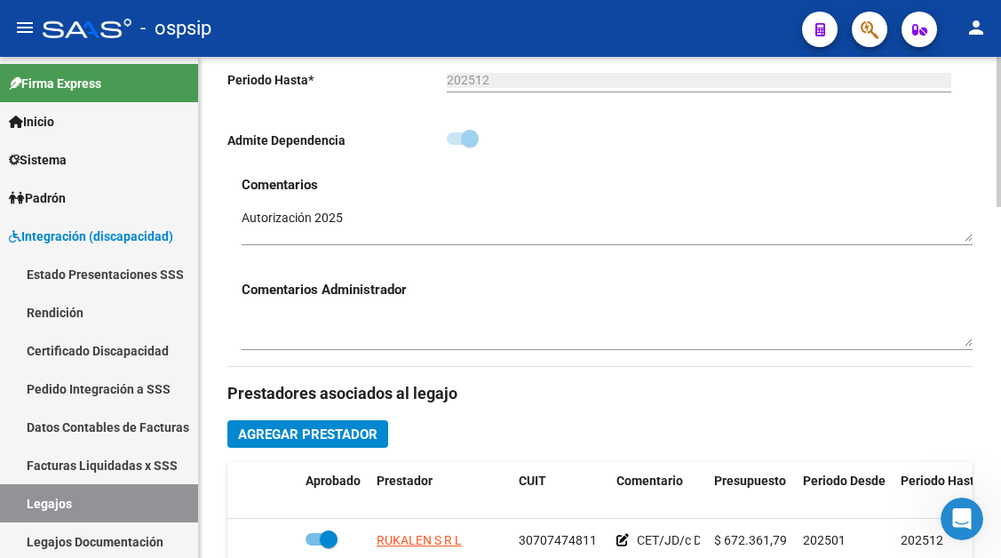
scroll to position [622, 0]
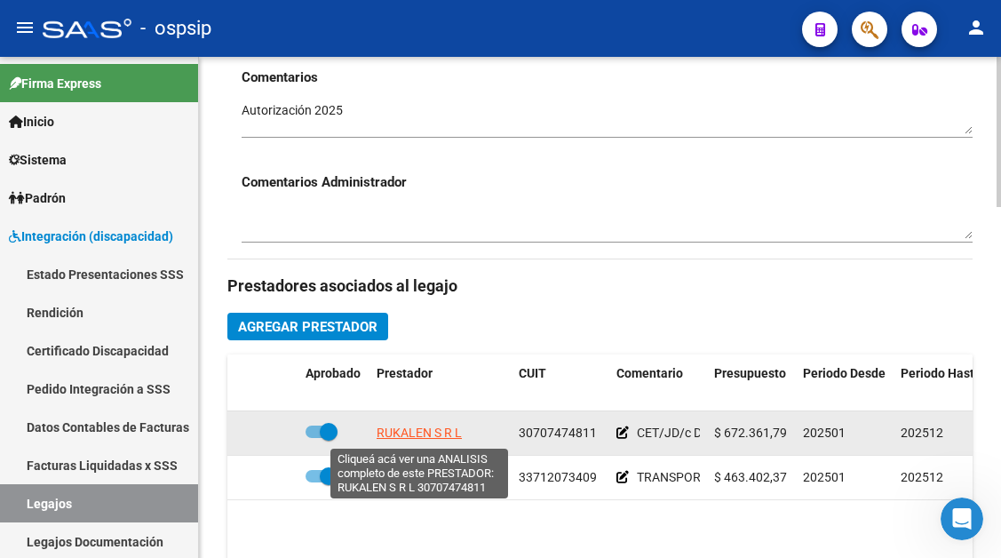
click at [408, 432] on span "RUKALEN S R L" at bounding box center [419, 432] width 85 height 14
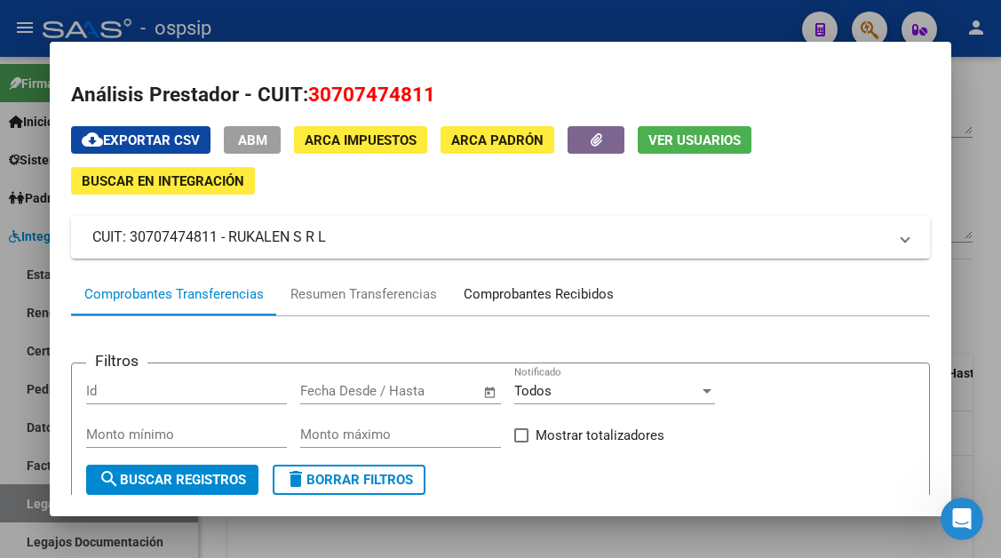
click at [547, 302] on div "Comprobantes Recibidos" at bounding box center [539, 294] width 150 height 20
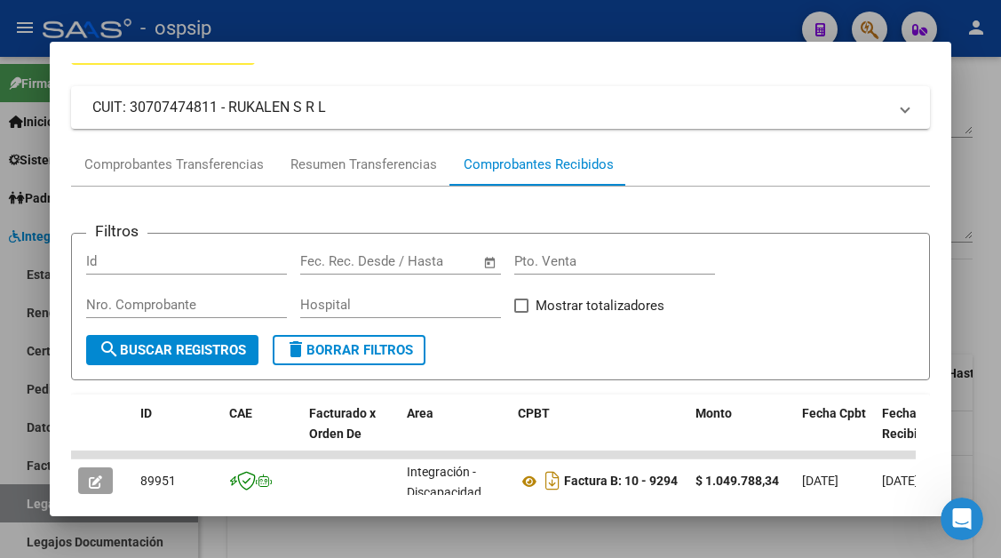
scroll to position [266, 0]
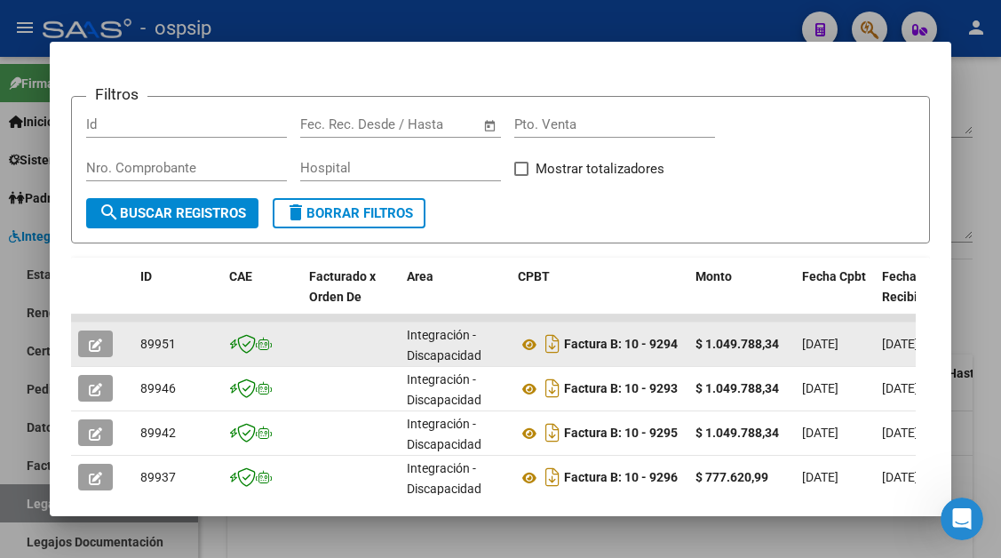
click at [107, 352] on button "button" at bounding box center [95, 343] width 35 height 27
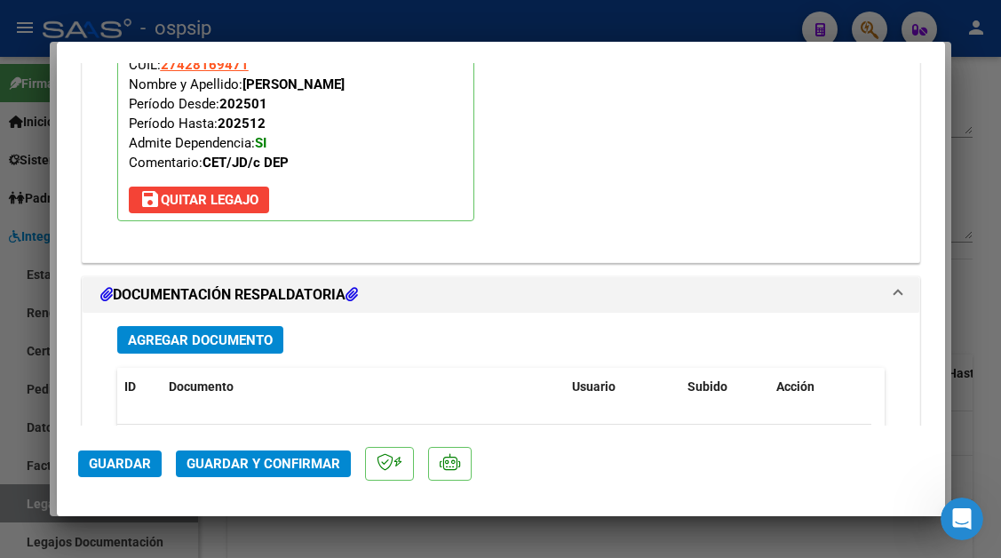
scroll to position [2076, 0]
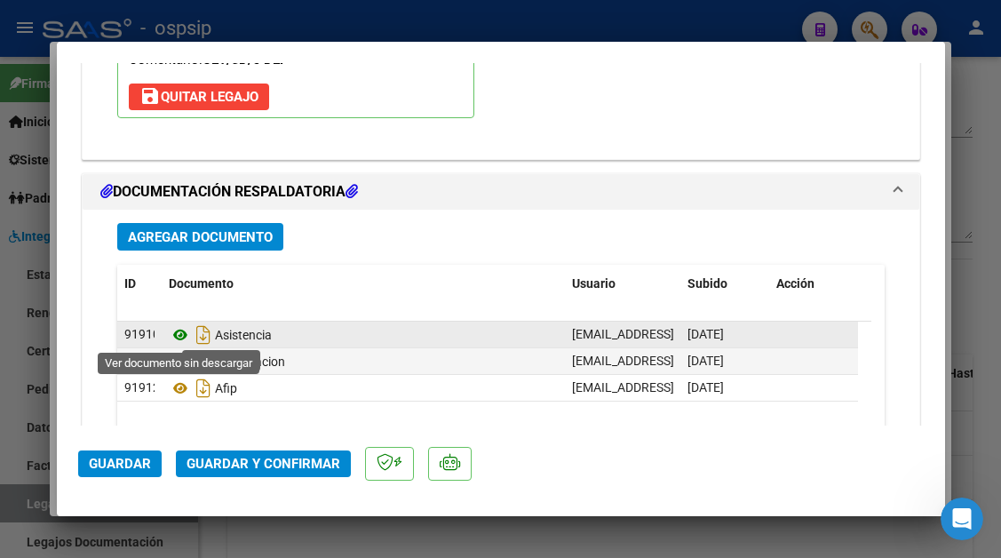
click at [181, 338] on icon at bounding box center [180, 334] width 23 height 21
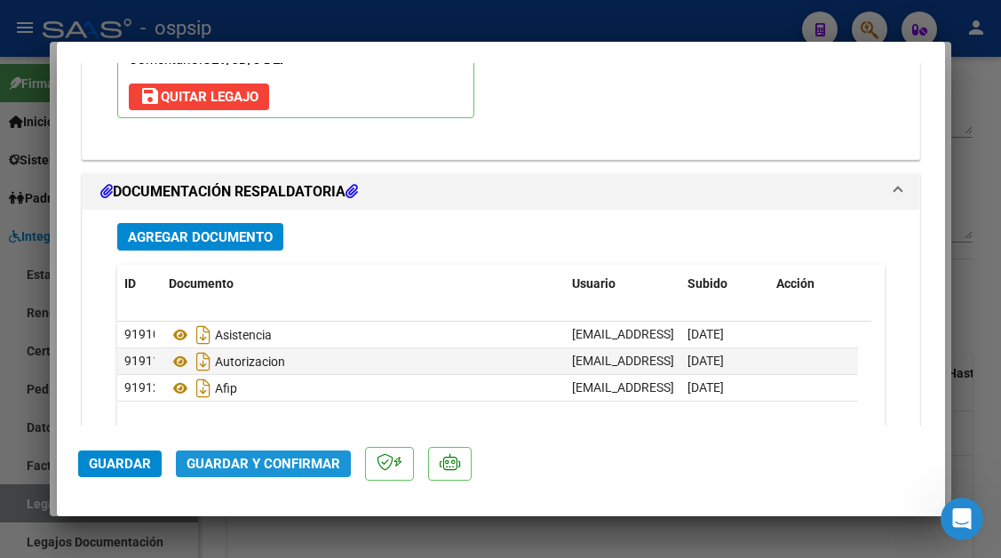
click at [322, 455] on button "Guardar y Confirmar" at bounding box center [263, 463] width 175 height 27
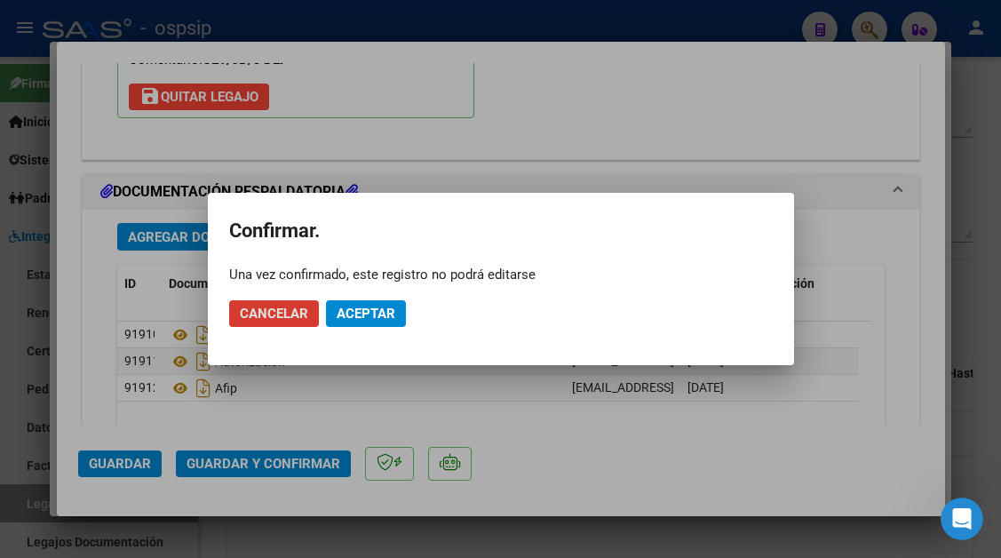
click at [367, 319] on span "Aceptar" at bounding box center [366, 313] width 59 height 16
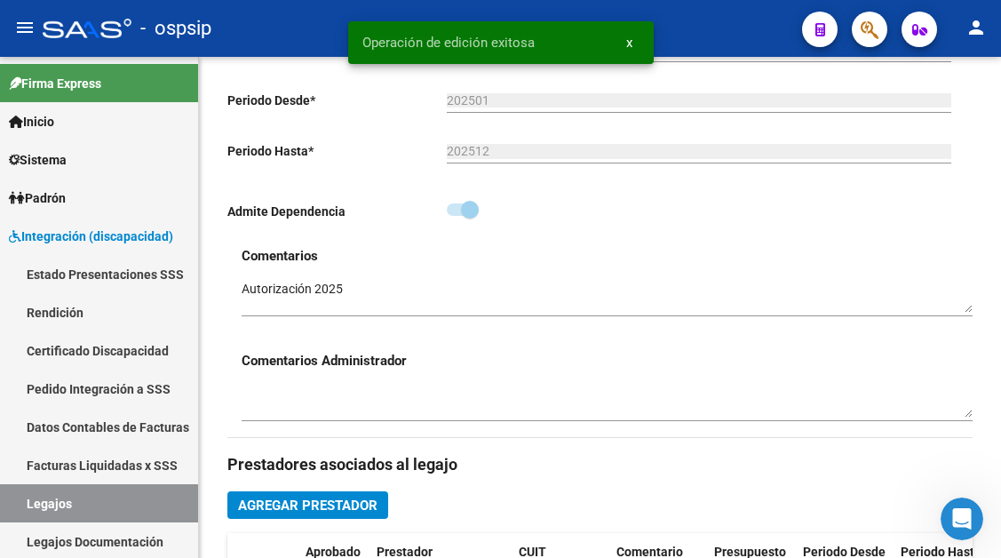
scroll to position [178, 0]
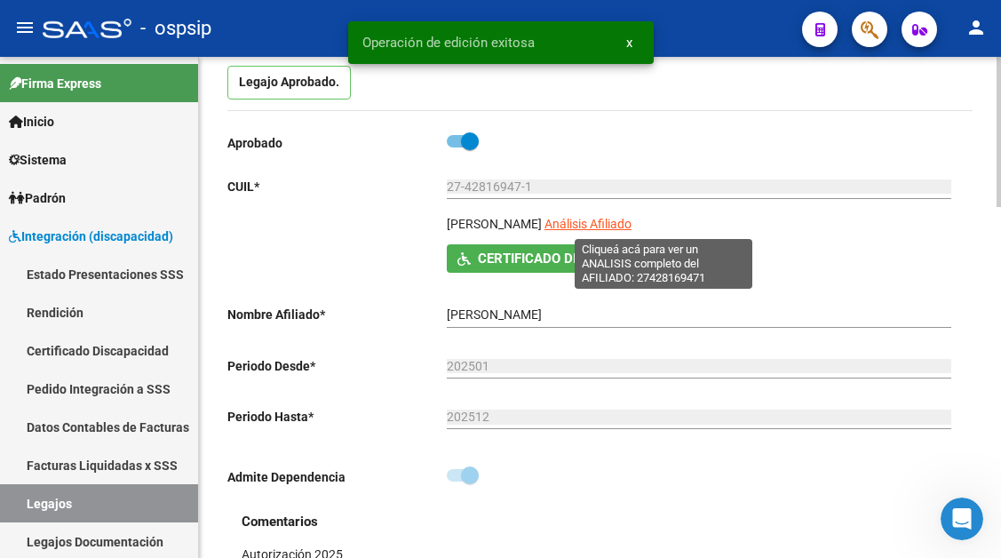
click at [631, 222] on span "Análisis Afiliado" at bounding box center [587, 224] width 87 height 14
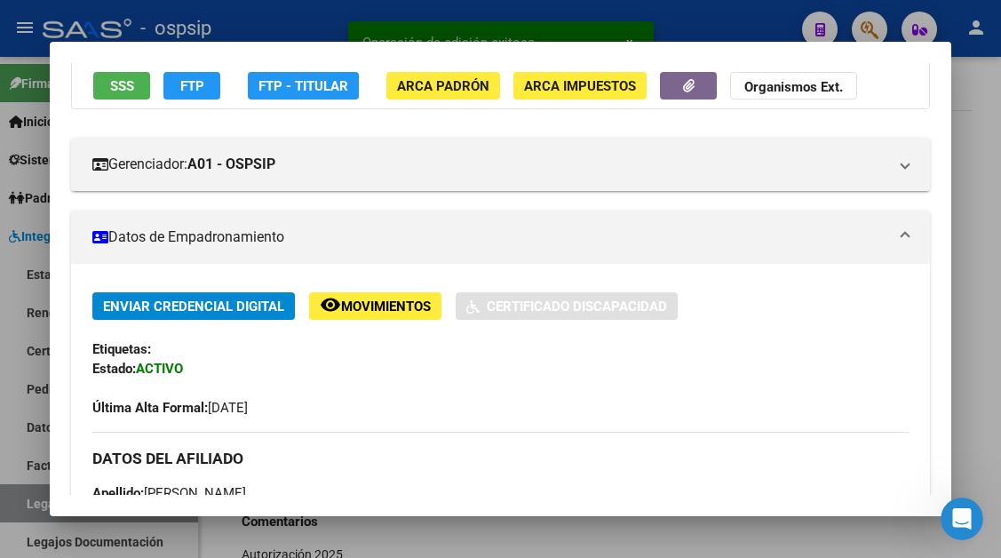
scroll to position [266, 0]
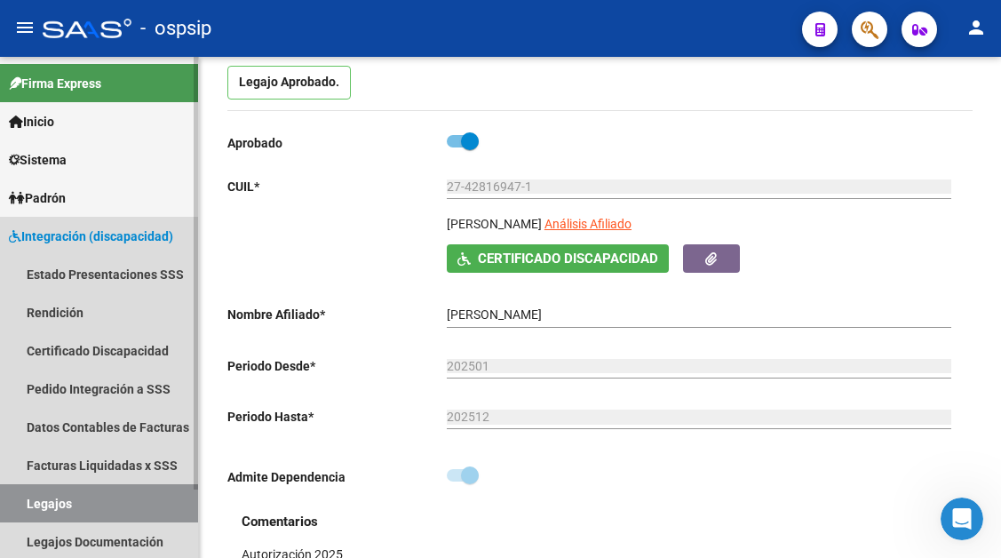
click at [92, 504] on link "Legajos" at bounding box center [99, 503] width 198 height 38
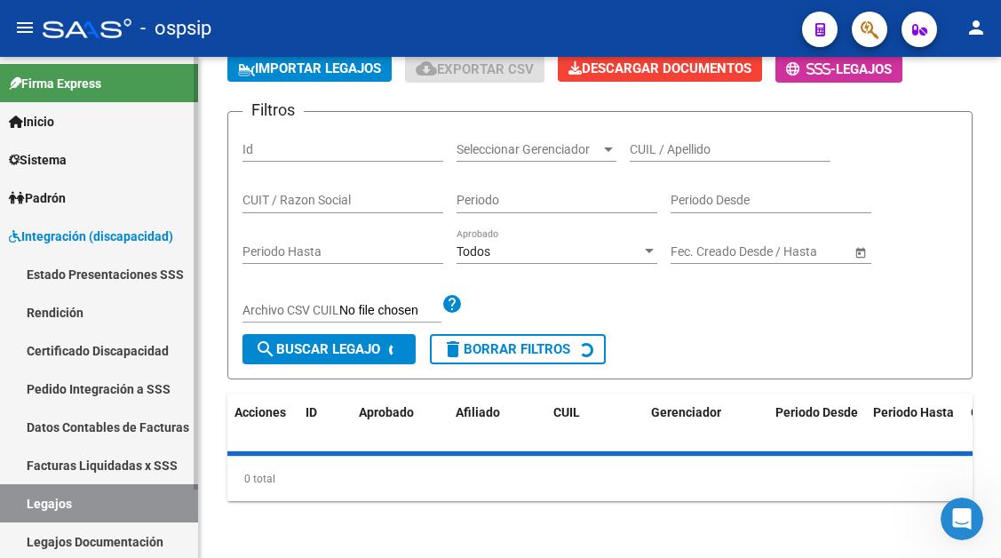
scroll to position [178, 0]
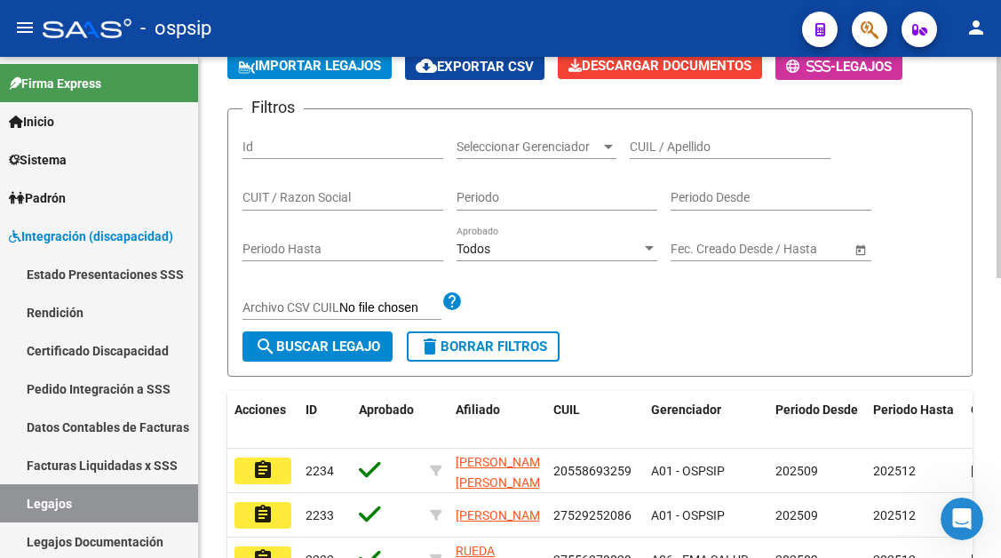
click at [672, 159] on div "CUIL / Apellido" at bounding box center [730, 141] width 201 height 36
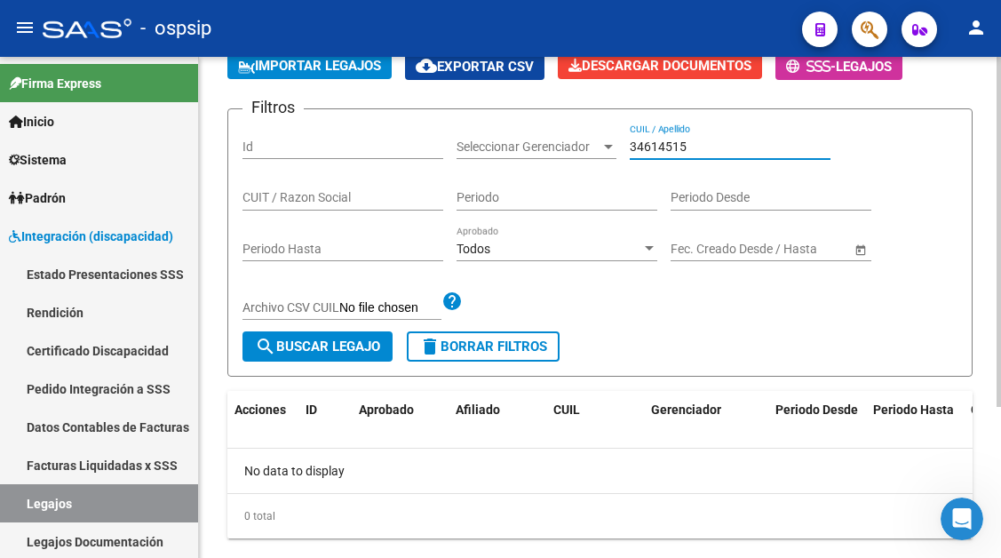
scroll to position [216, 0]
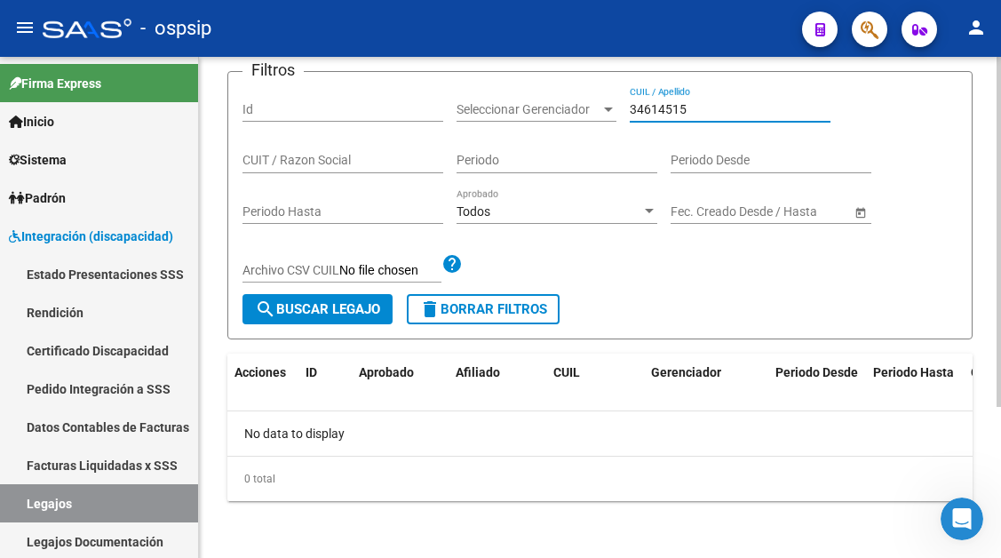
click at [670, 106] on input "34614515" at bounding box center [730, 109] width 201 height 15
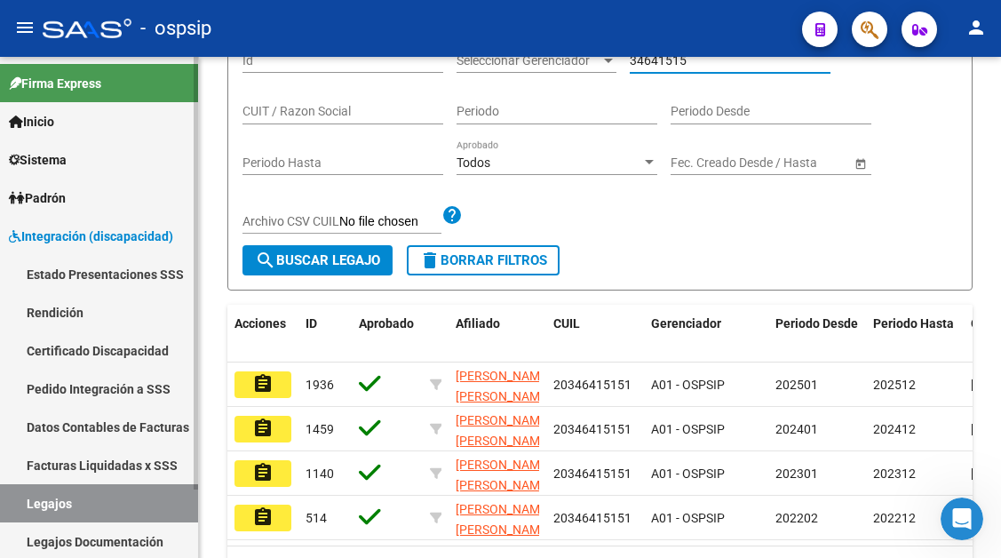
scroll to position [305, 0]
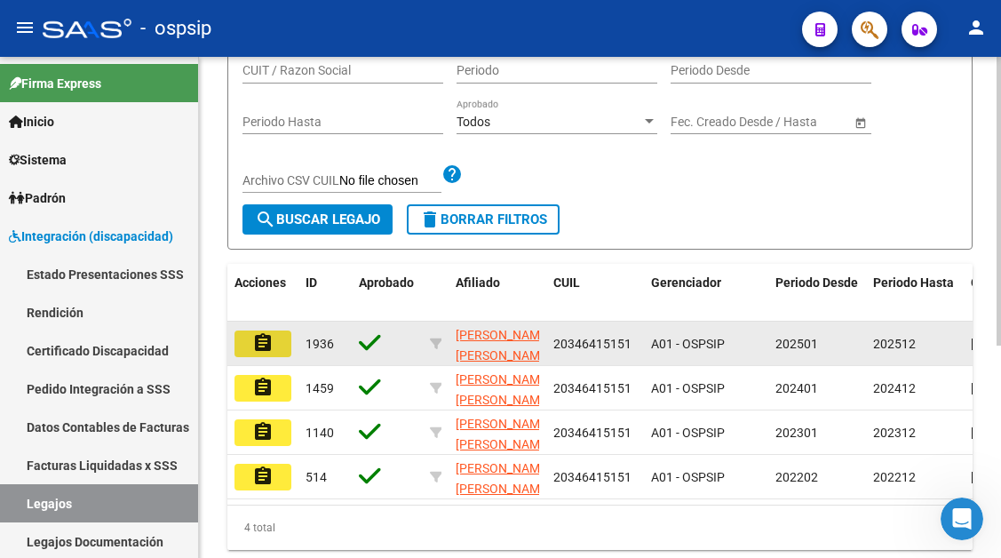
click at [280, 341] on button "assignment" at bounding box center [262, 343] width 57 height 27
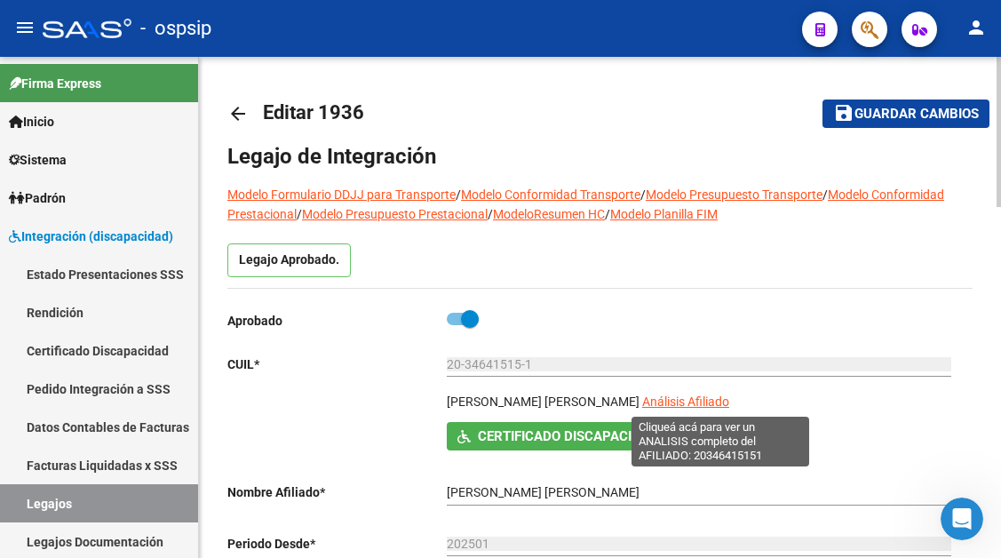
click at [715, 395] on span "Análisis Afiliado" at bounding box center [685, 401] width 87 height 14
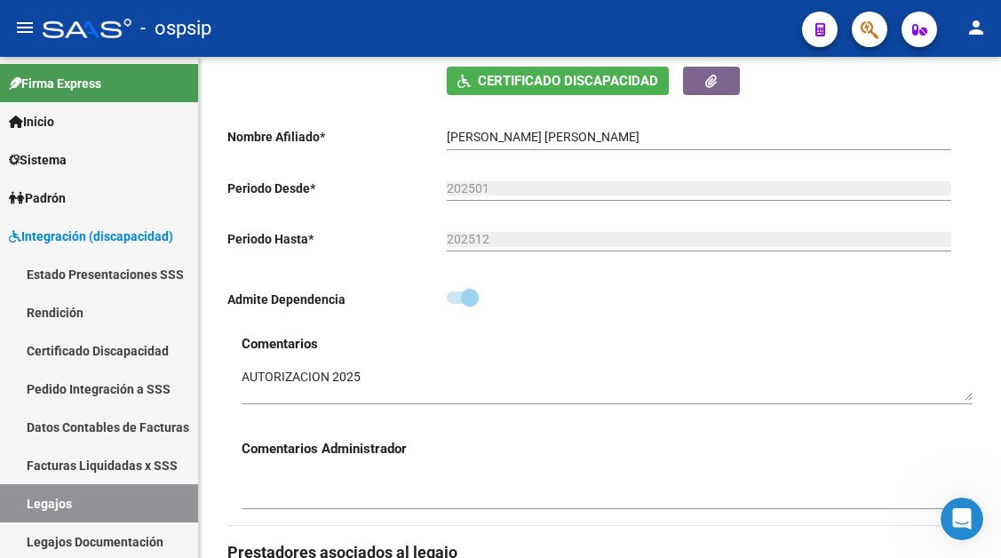
scroll to position [622, 0]
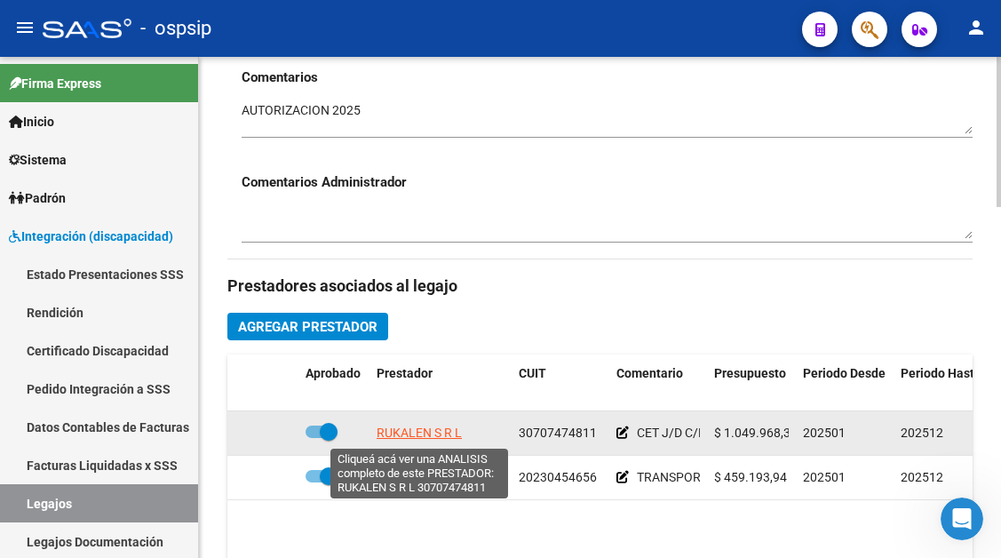
click at [418, 429] on span "RUKALEN S R L" at bounding box center [419, 432] width 85 height 14
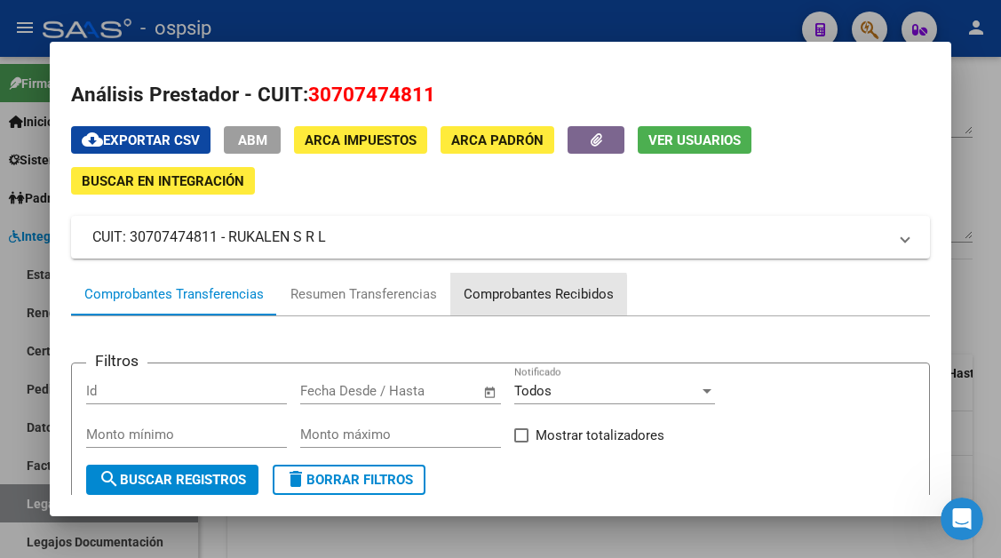
click at [520, 302] on div "Comprobantes Recibidos" at bounding box center [539, 294] width 150 height 20
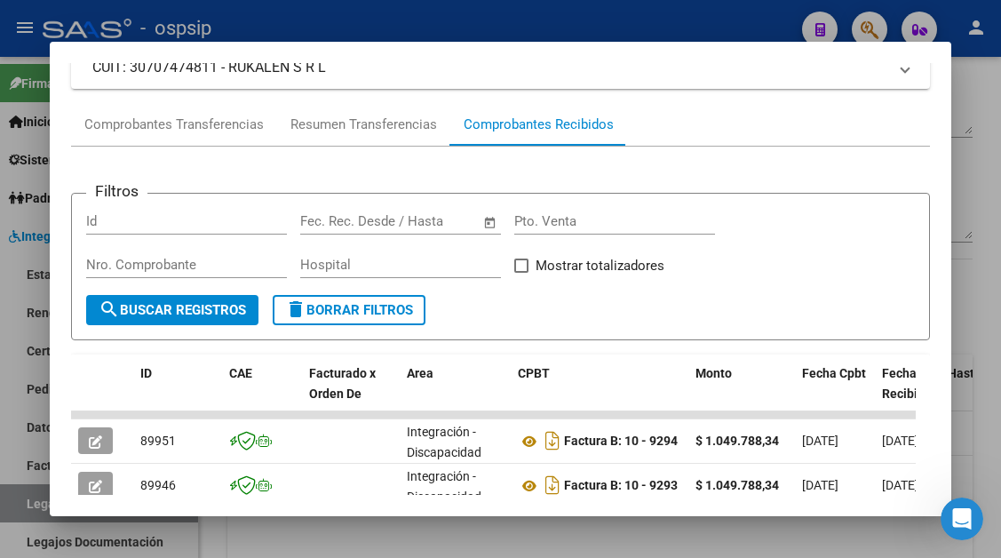
scroll to position [347, 0]
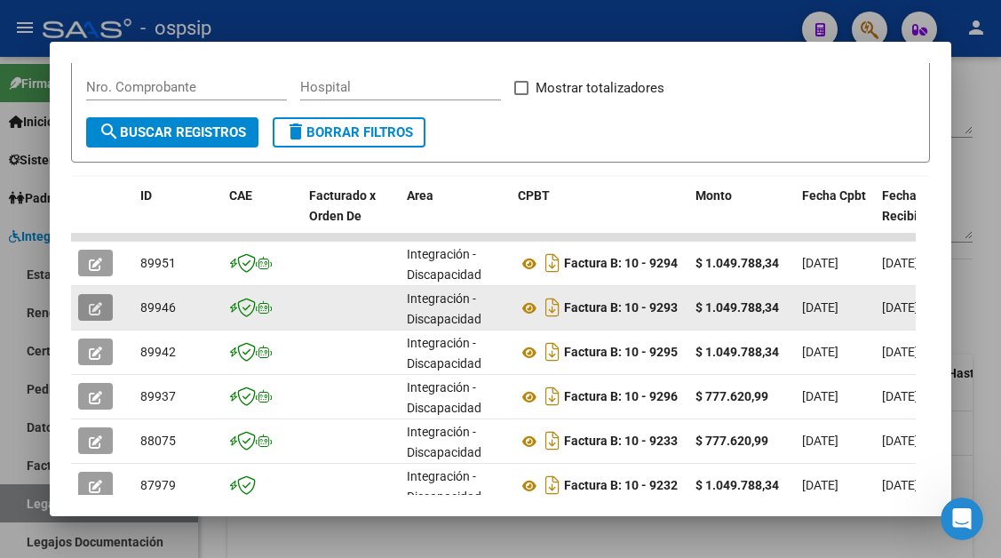
click at [87, 298] on button "button" at bounding box center [95, 307] width 35 height 27
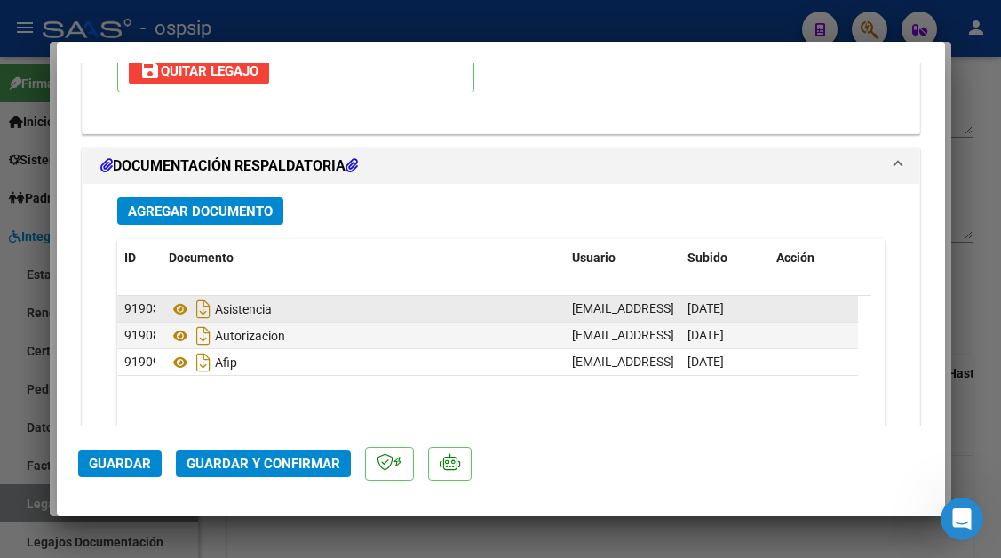
scroll to position [2131, 0]
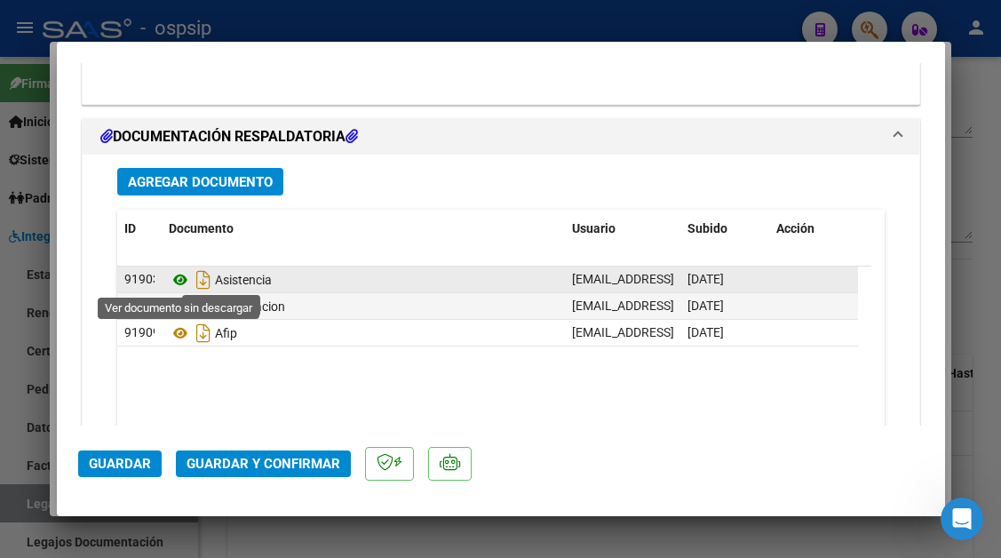
click at [182, 282] on icon at bounding box center [180, 279] width 23 height 21
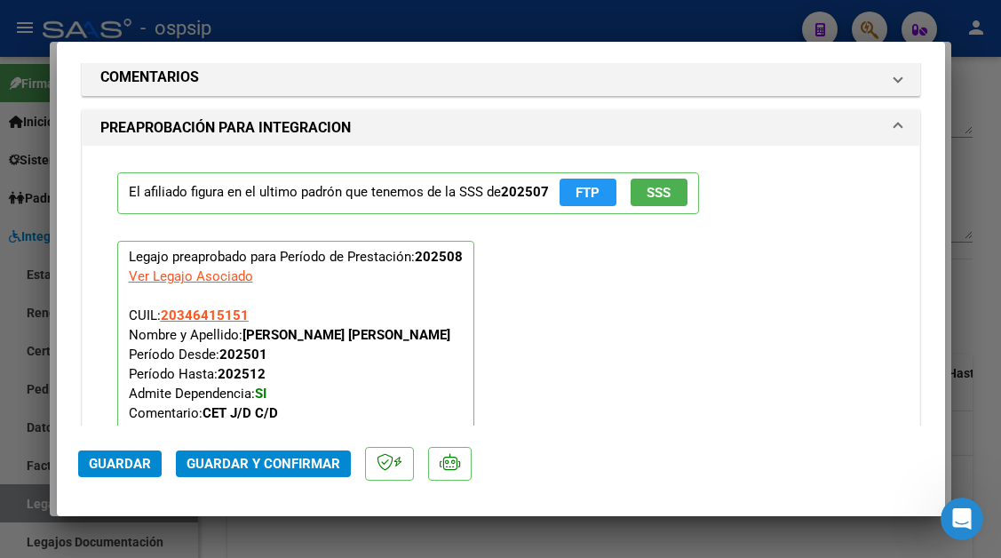
scroll to position [1687, 0]
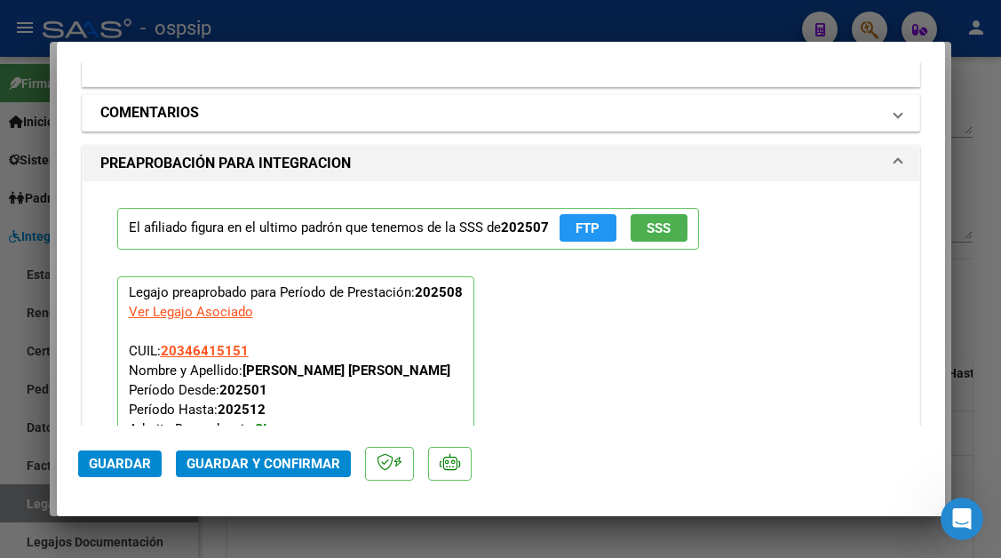
click at [894, 115] on span at bounding box center [897, 112] width 7 height 21
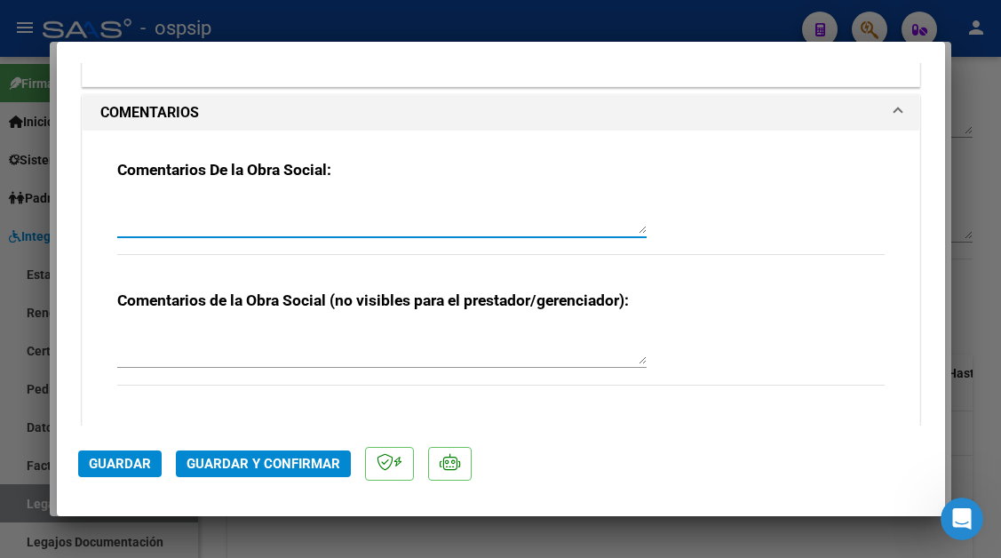
click at [496, 230] on textarea at bounding box center [381, 216] width 529 height 36
click at [104, 458] on span "Guardar" at bounding box center [120, 464] width 62 height 16
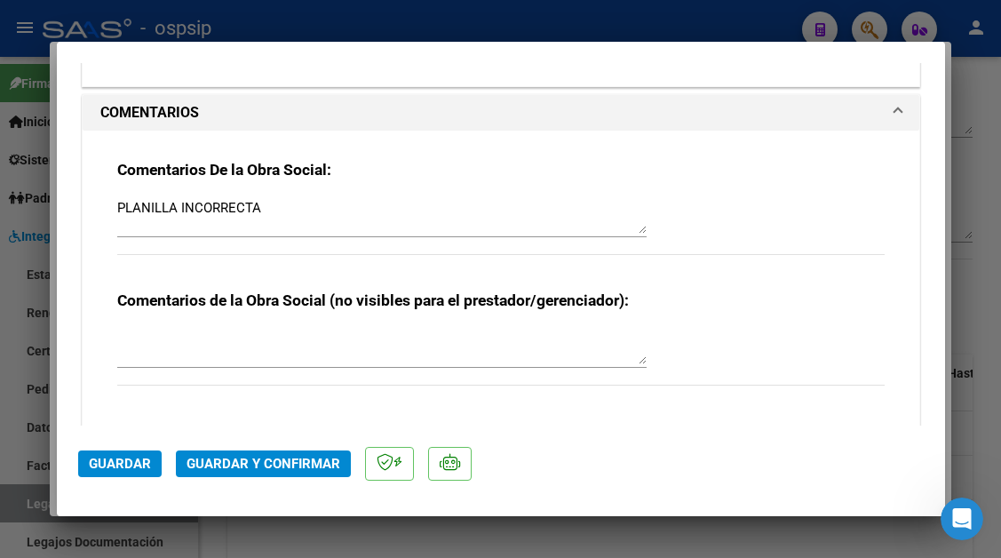
click at [16, 502] on div at bounding box center [500, 279] width 1001 height 558
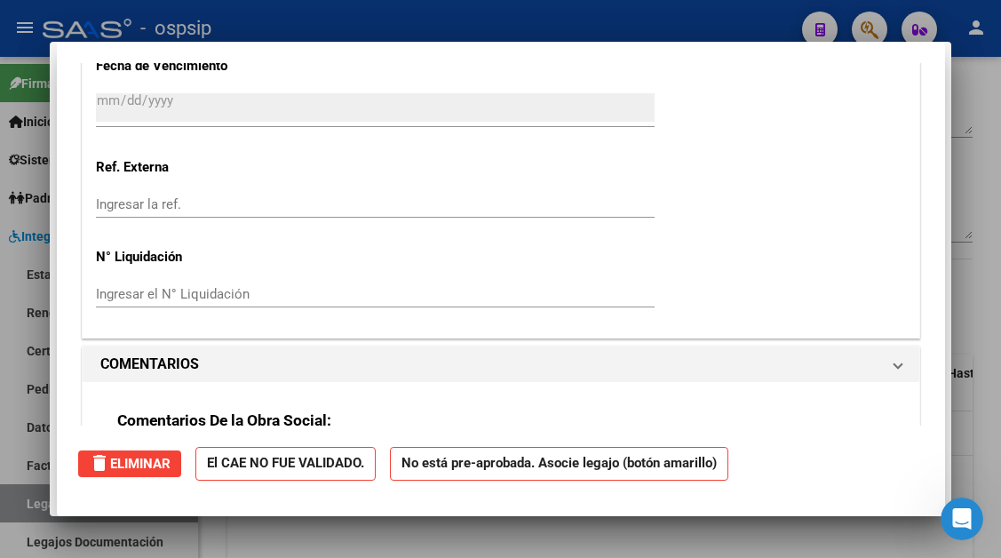
scroll to position [0, 0]
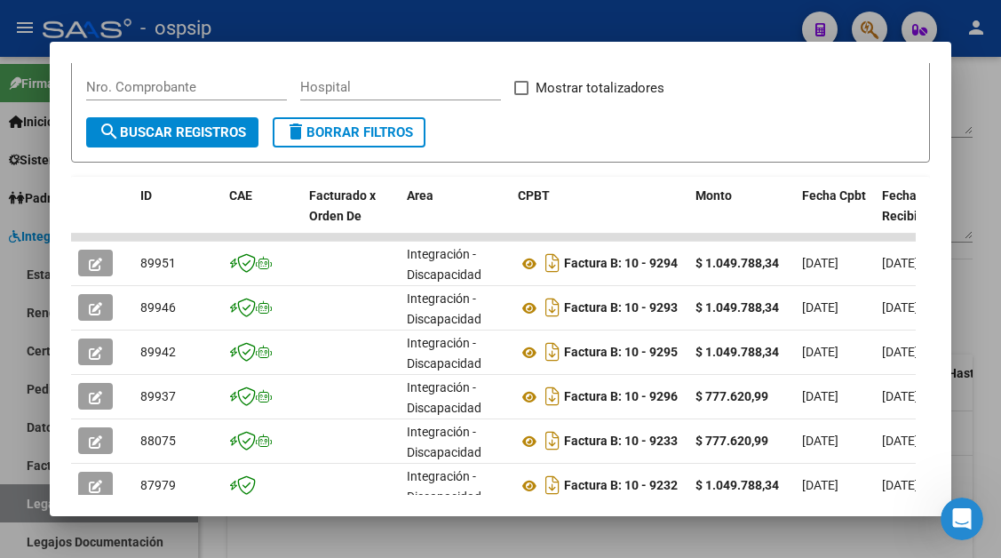
click at [16, 502] on div at bounding box center [500, 279] width 1001 height 558
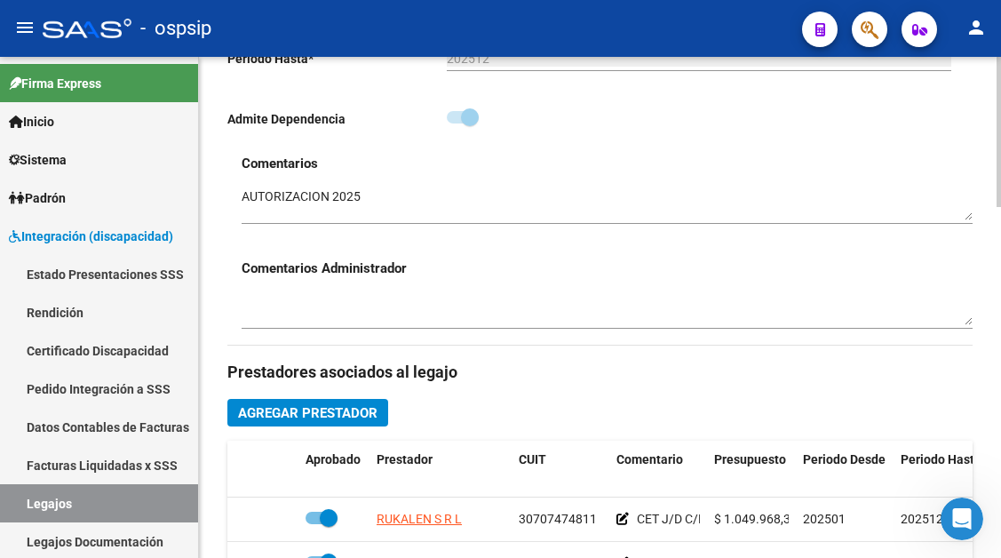
scroll to position [444, 0]
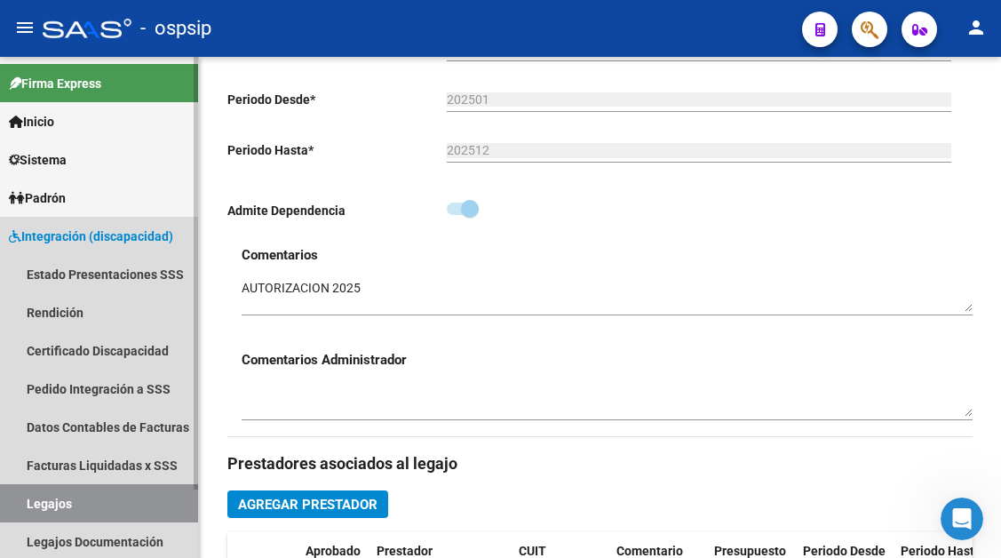
click at [60, 496] on link "Legajos" at bounding box center [99, 503] width 198 height 38
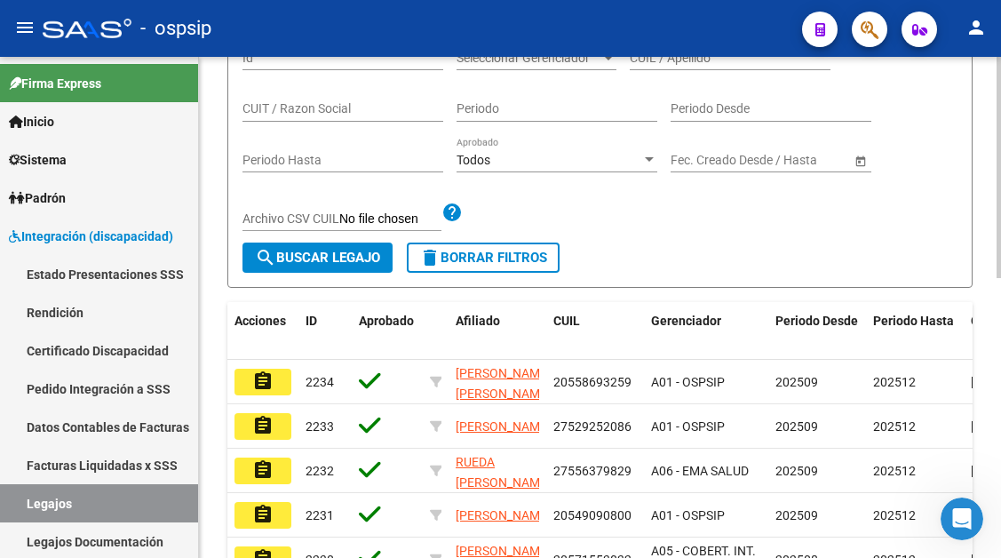
scroll to position [178, 0]
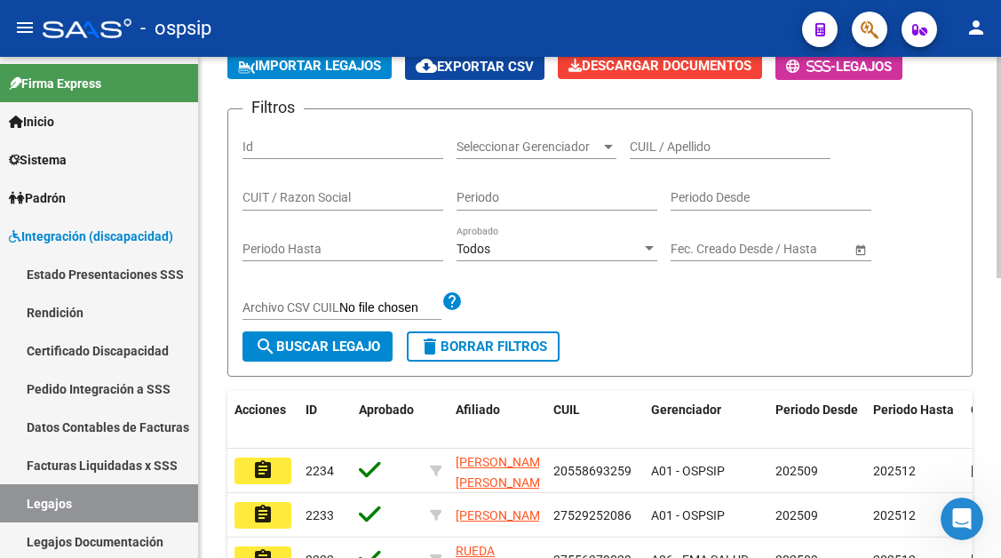
click at [673, 159] on div "CUIL / Apellido" at bounding box center [730, 141] width 201 height 36
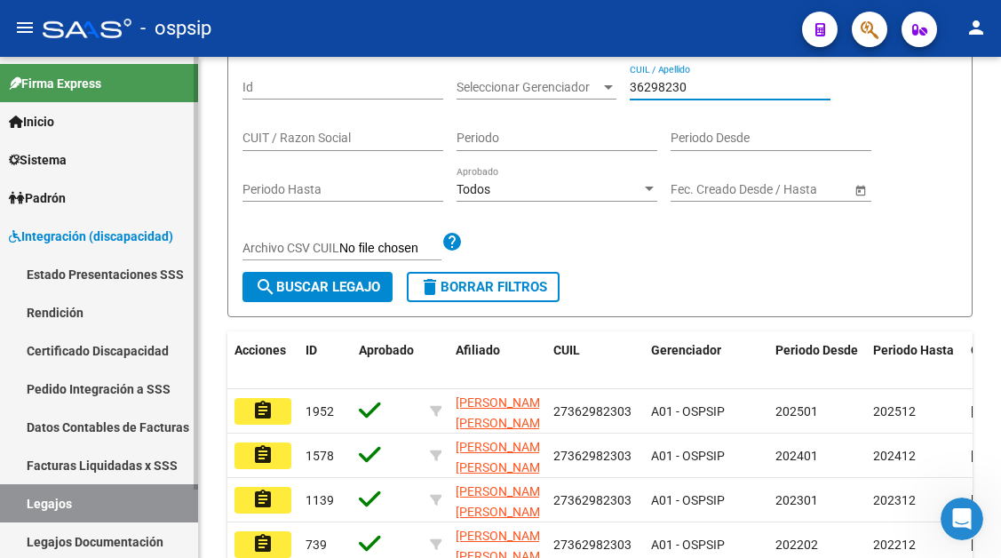
scroll to position [266, 0]
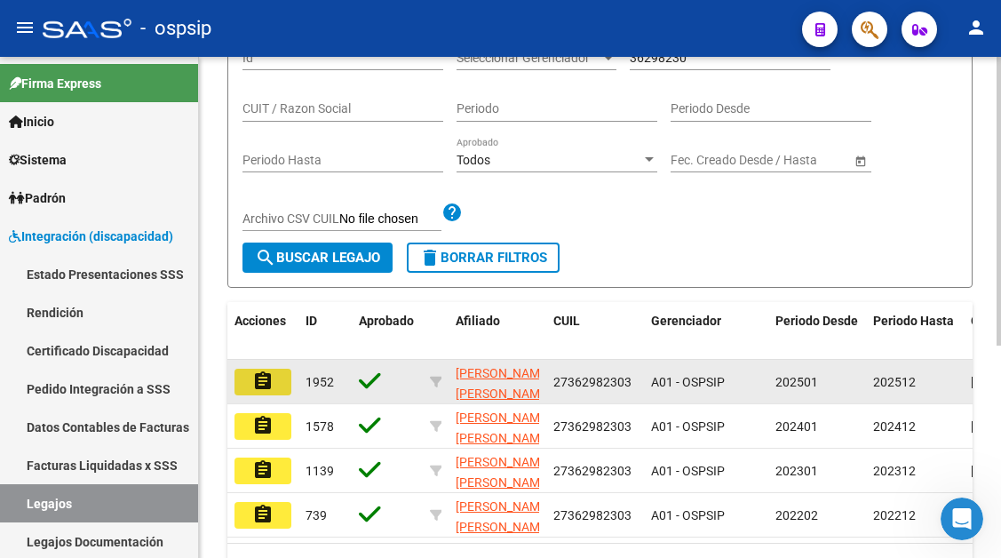
click at [247, 381] on button "assignment" at bounding box center [262, 382] width 57 height 27
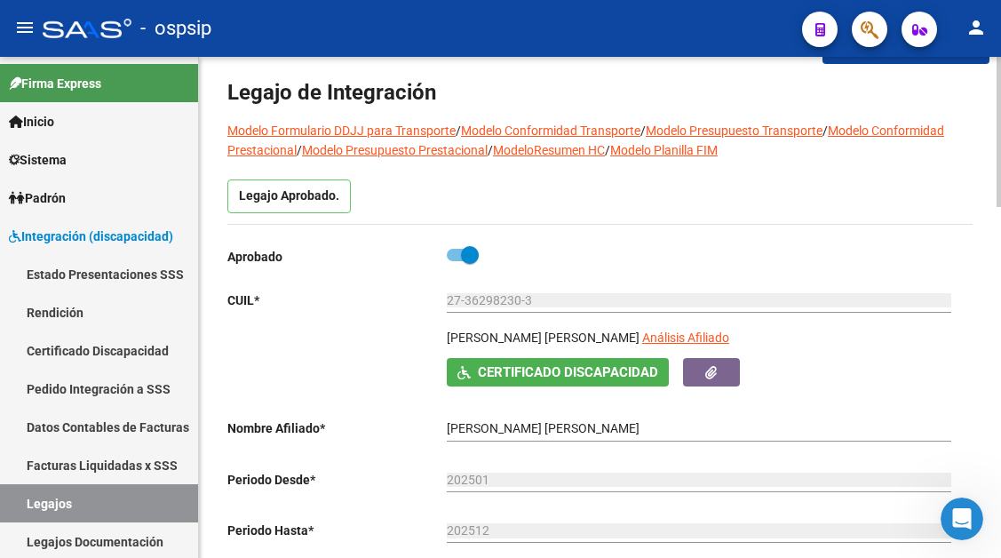
scroll to position [178, 0]
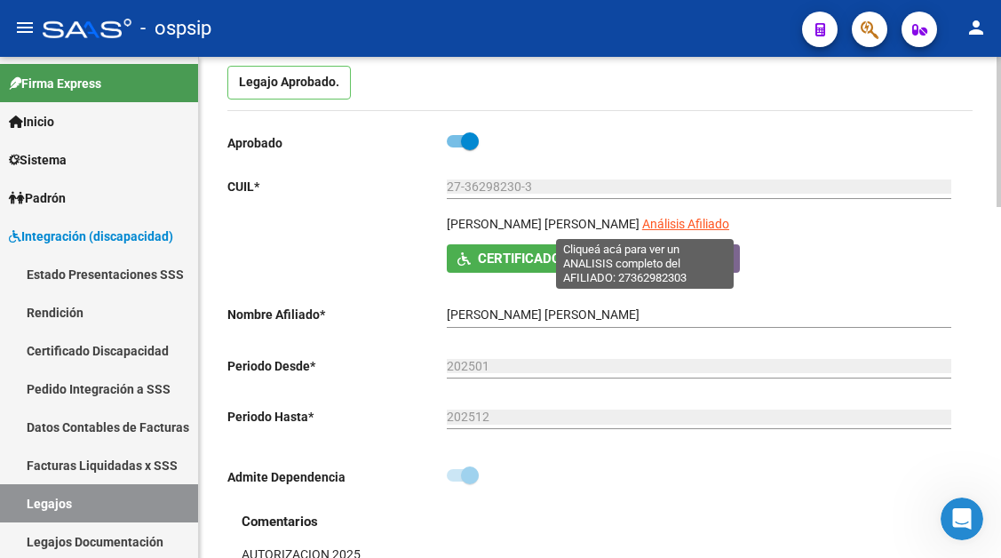
click at [647, 222] on span "Análisis Afiliado" at bounding box center [685, 224] width 87 height 14
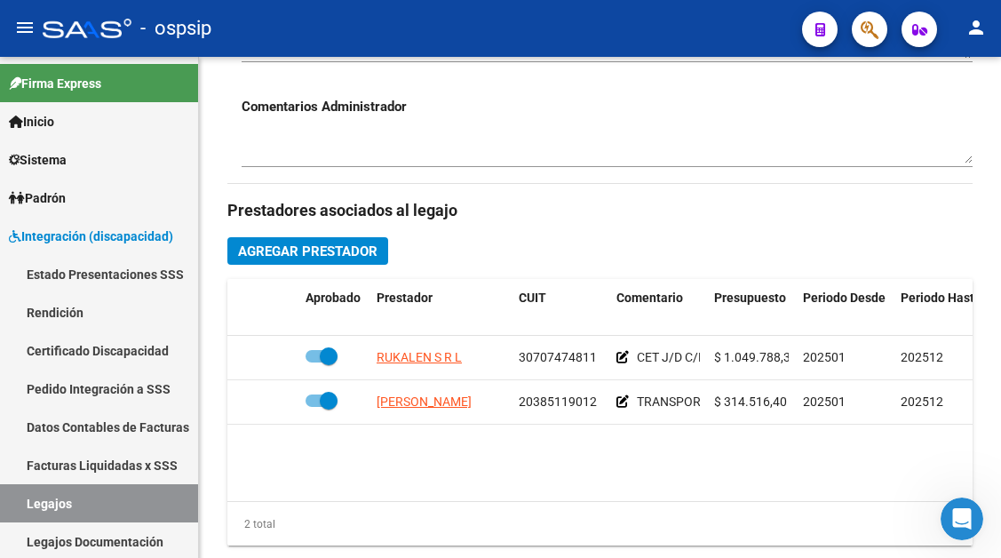
scroll to position [799, 0]
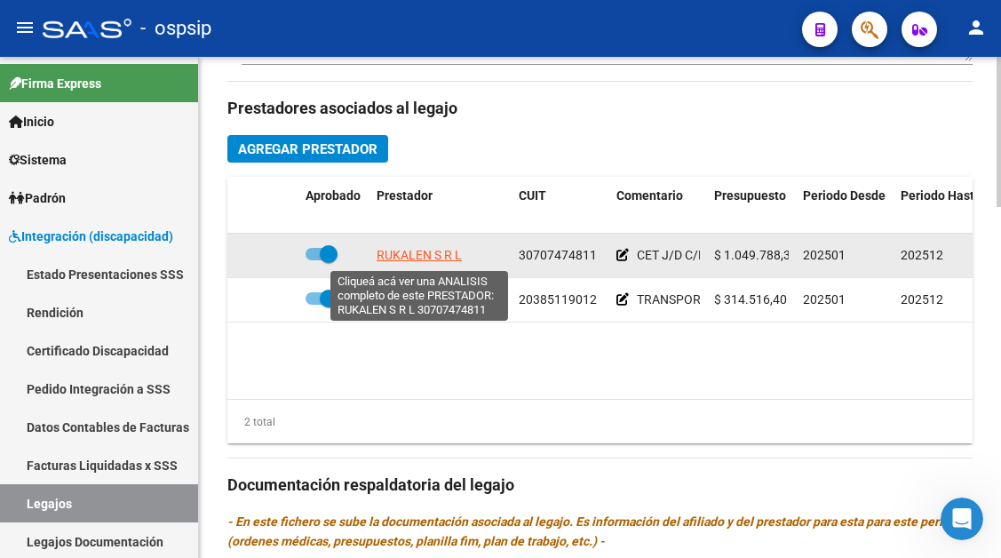
click at [403, 258] on span "RUKALEN S R L" at bounding box center [419, 255] width 85 height 14
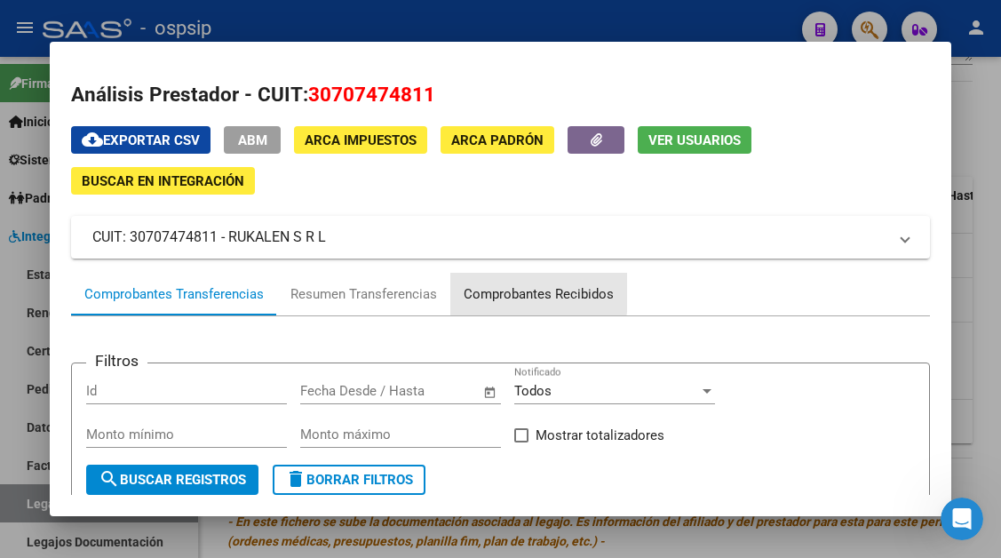
click at [490, 291] on div "Comprobantes Recibidos" at bounding box center [539, 294] width 150 height 20
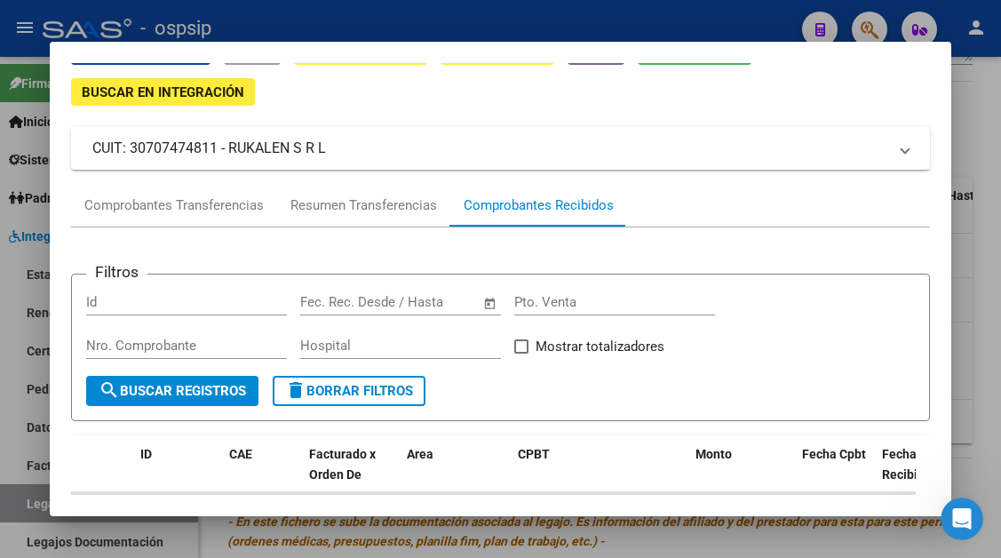
scroll to position [355, 0]
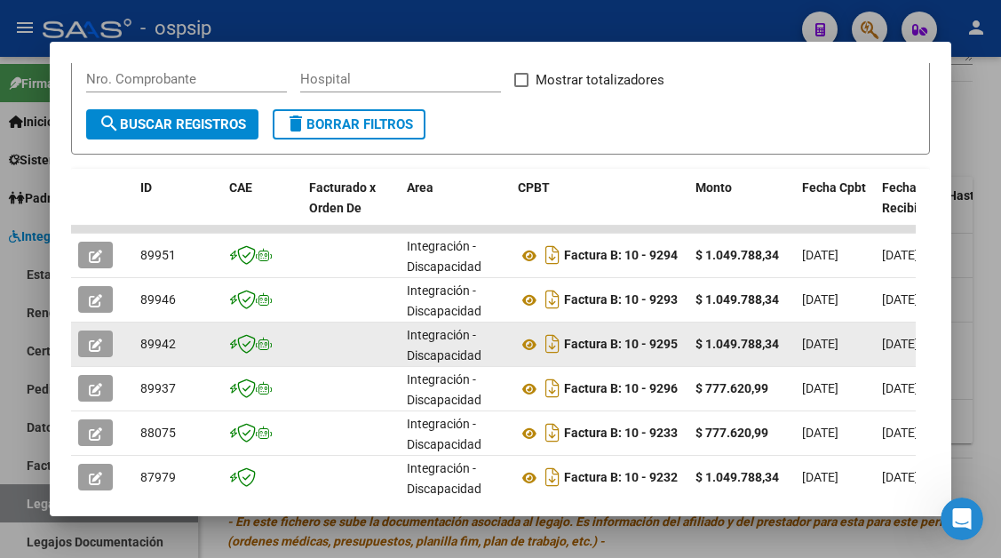
click at [101, 342] on icon "button" at bounding box center [95, 344] width 13 height 13
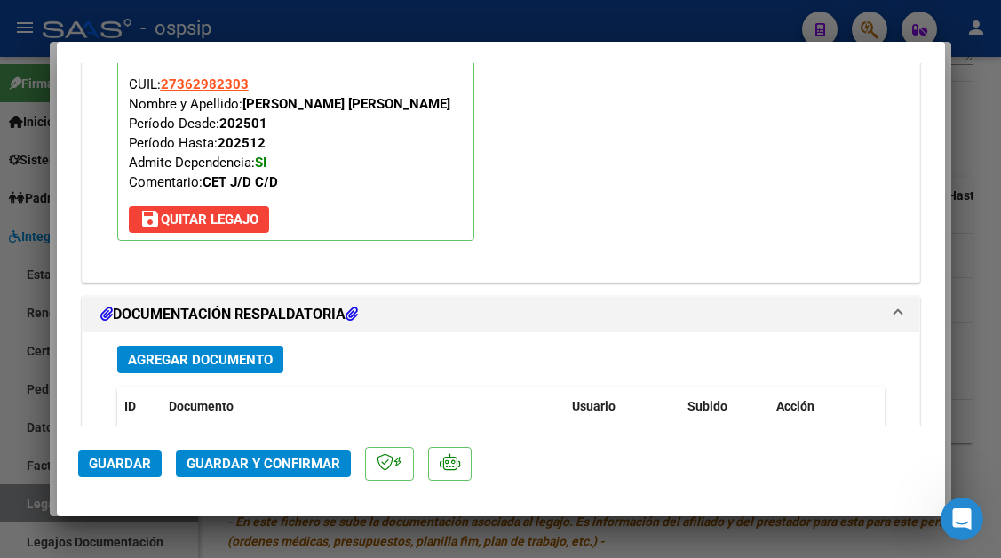
scroll to position [2131, 0]
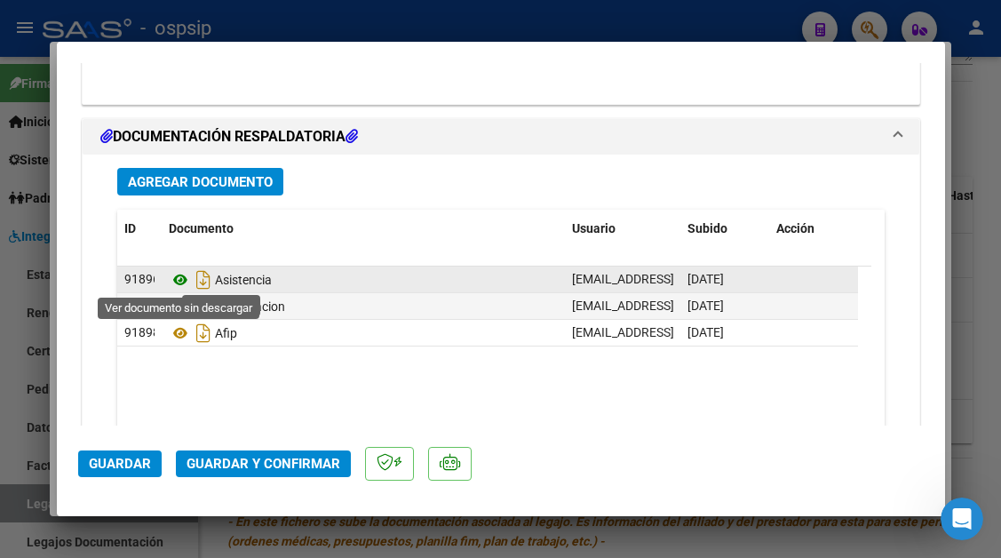
click at [175, 276] on icon at bounding box center [180, 279] width 23 height 21
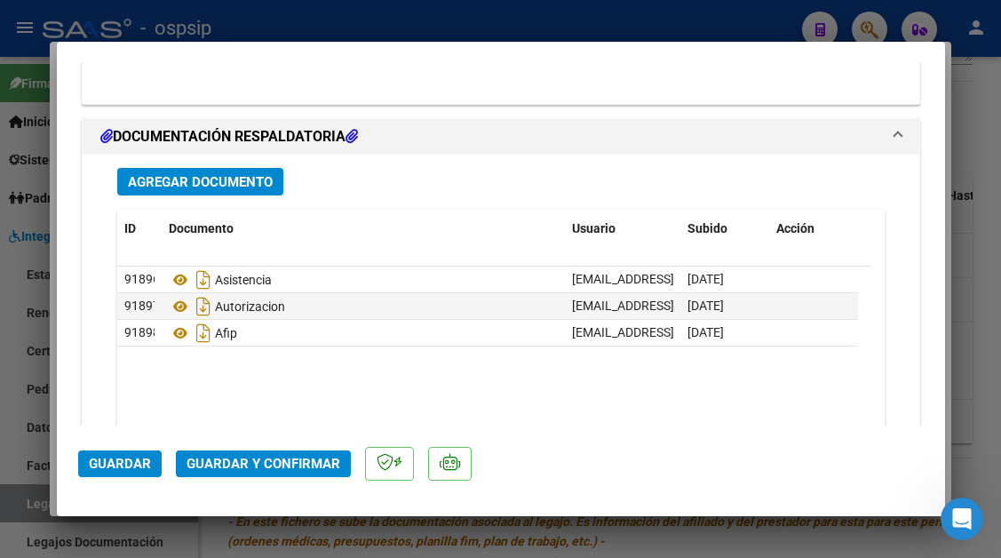
click at [242, 461] on span "Guardar y Confirmar" at bounding box center [263, 464] width 154 height 16
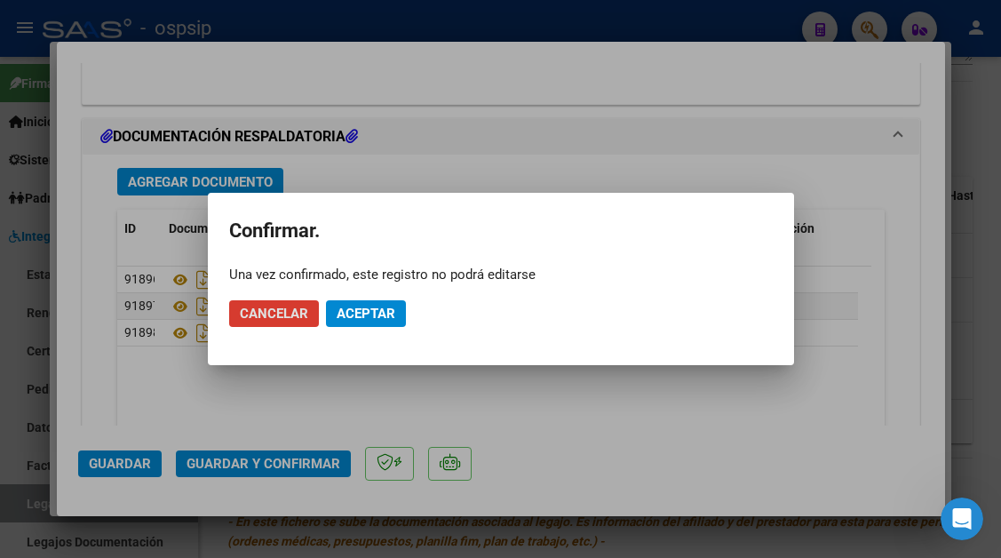
click at [364, 298] on mat-dialog-actions "Cancelar Aceptar" at bounding box center [500, 313] width 543 height 60
click at [367, 311] on span "Aceptar" at bounding box center [366, 313] width 59 height 16
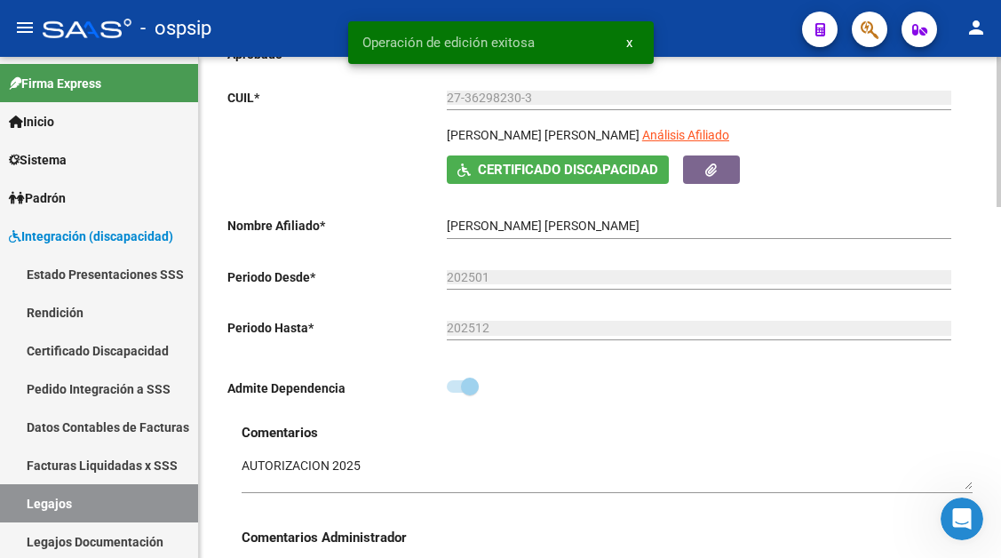
scroll to position [89, 0]
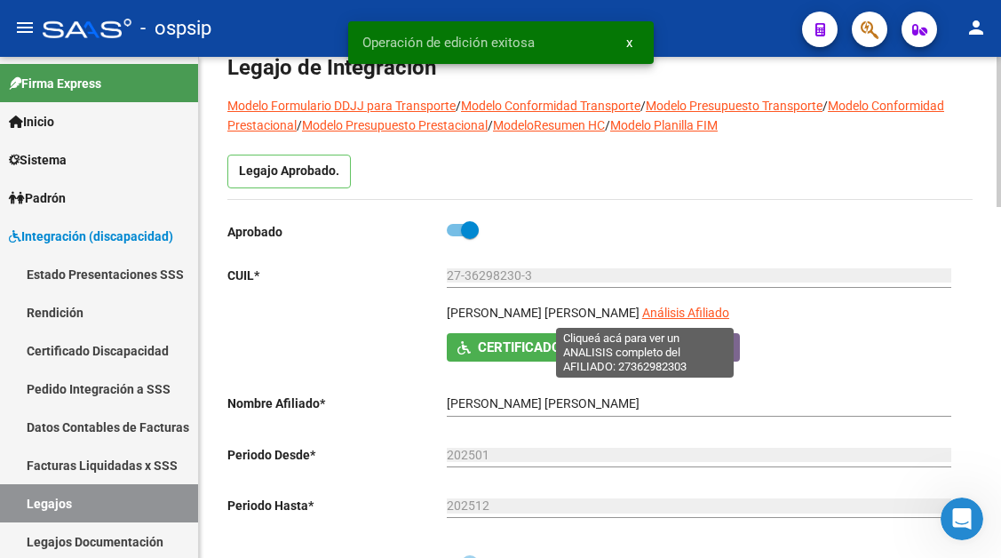
click at [642, 306] on span "Análisis Afiliado" at bounding box center [685, 312] width 87 height 14
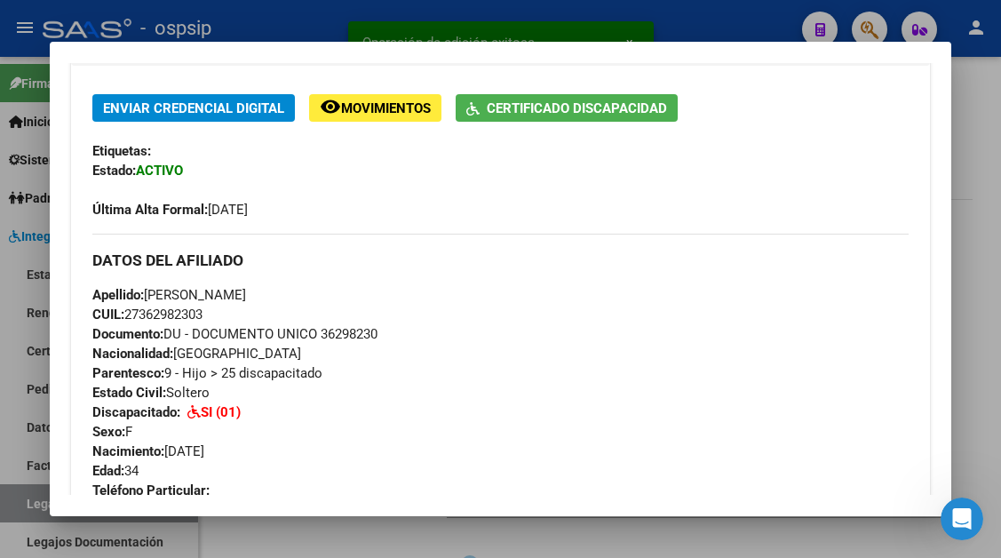
scroll to position [355, 0]
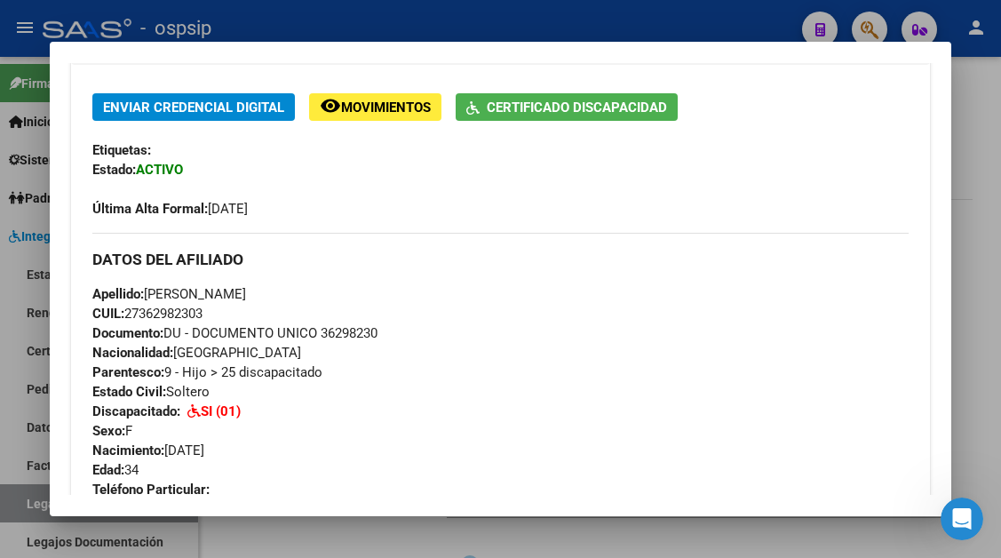
click at [8, 510] on div at bounding box center [500, 279] width 1001 height 558
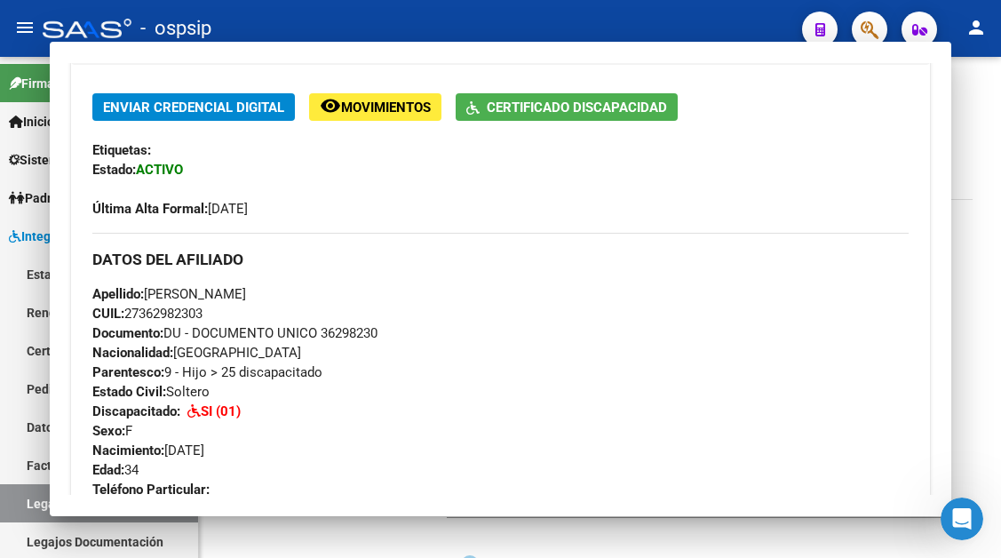
click at [8, 510] on link "Legajos" at bounding box center [99, 503] width 198 height 38
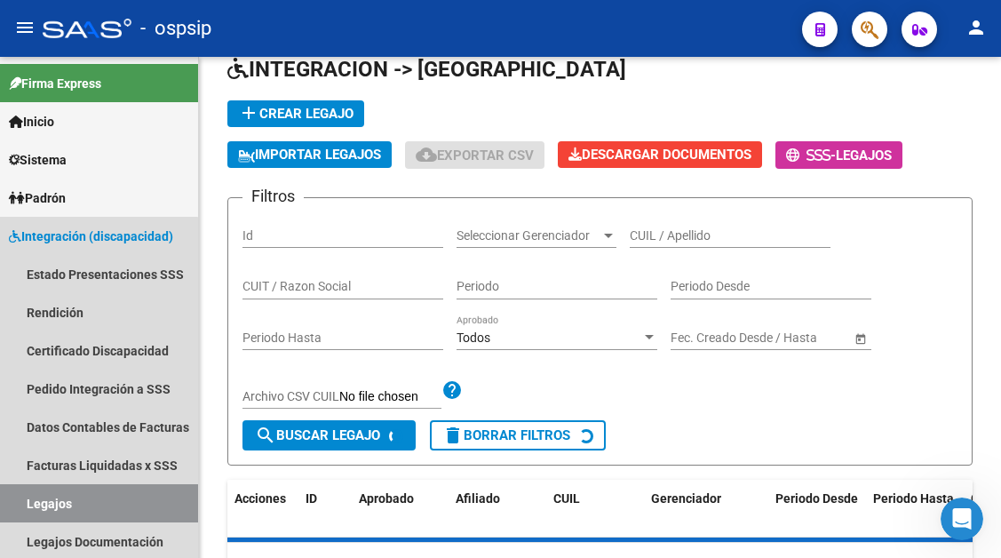
click at [8, 510] on link "Legajos" at bounding box center [99, 503] width 198 height 38
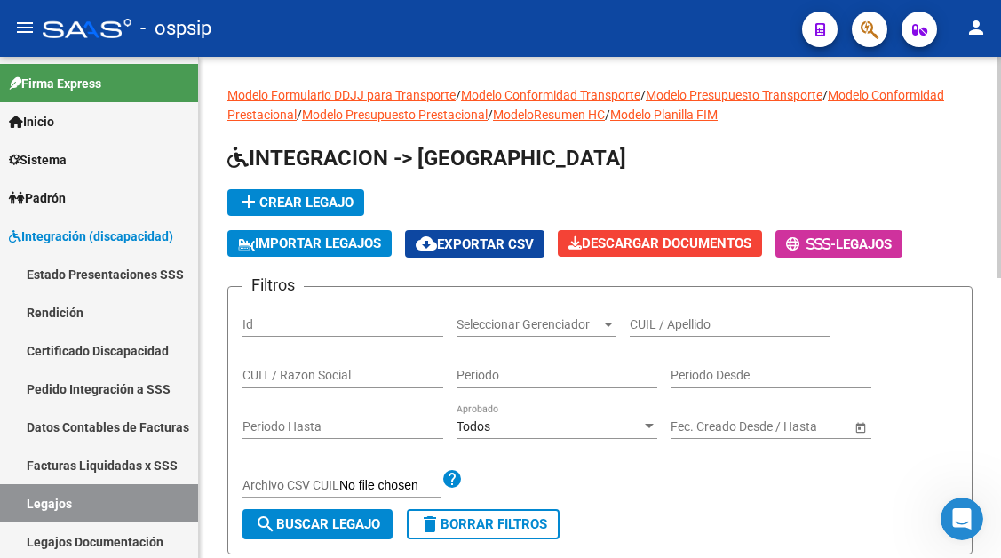
click at [647, 325] on input "CUIL / Apellido" at bounding box center [730, 324] width 201 height 15
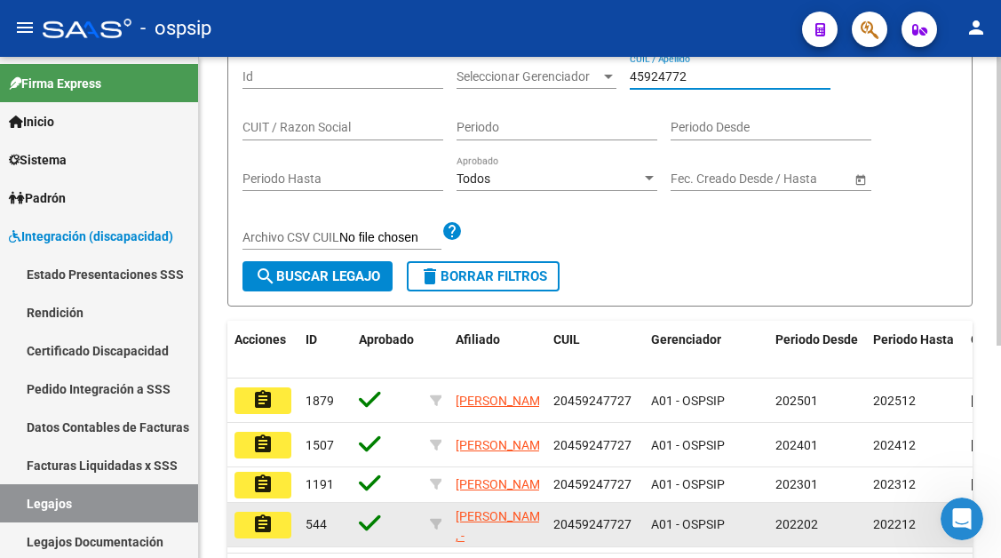
scroll to position [355, 0]
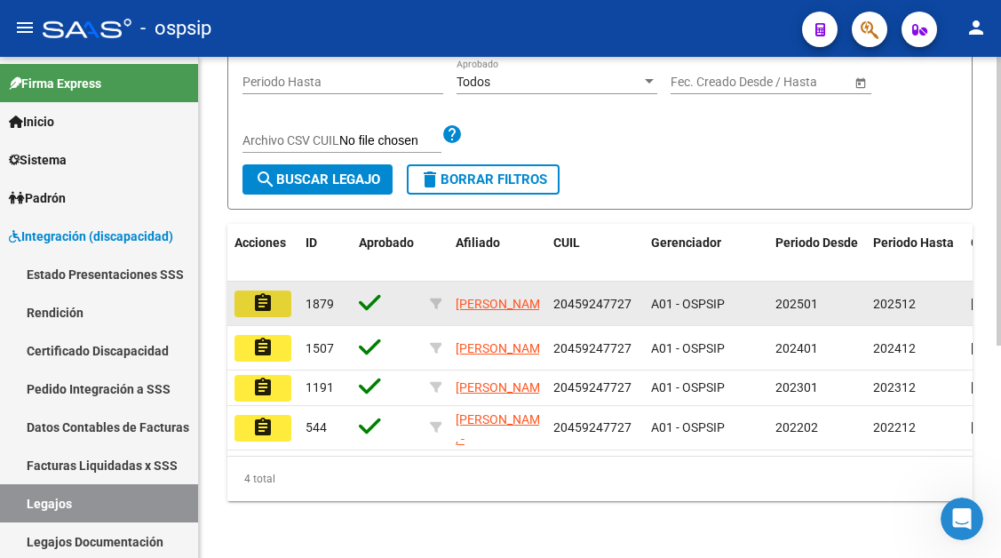
click at [276, 303] on button "assignment" at bounding box center [262, 303] width 57 height 27
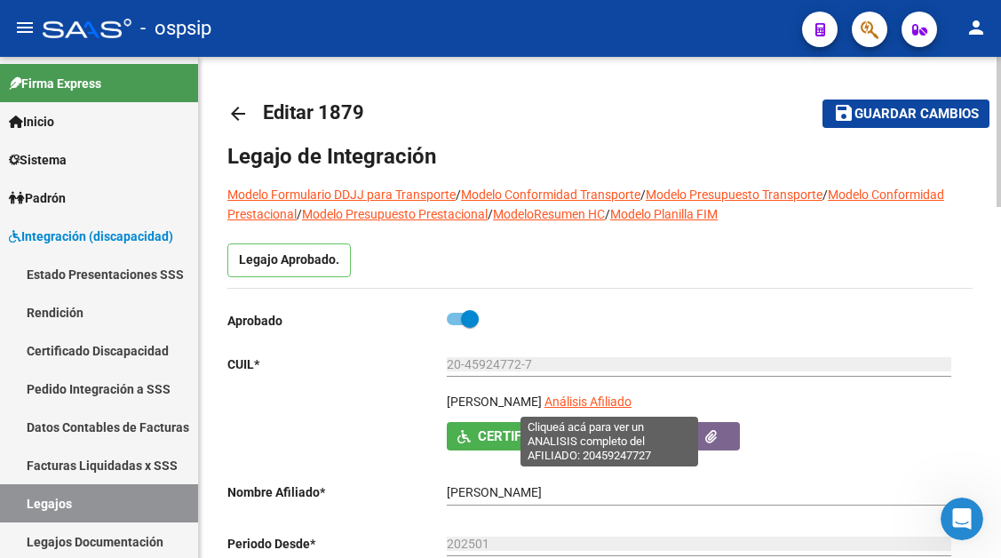
click at [584, 395] on span "Análisis Afiliado" at bounding box center [587, 401] width 87 height 14
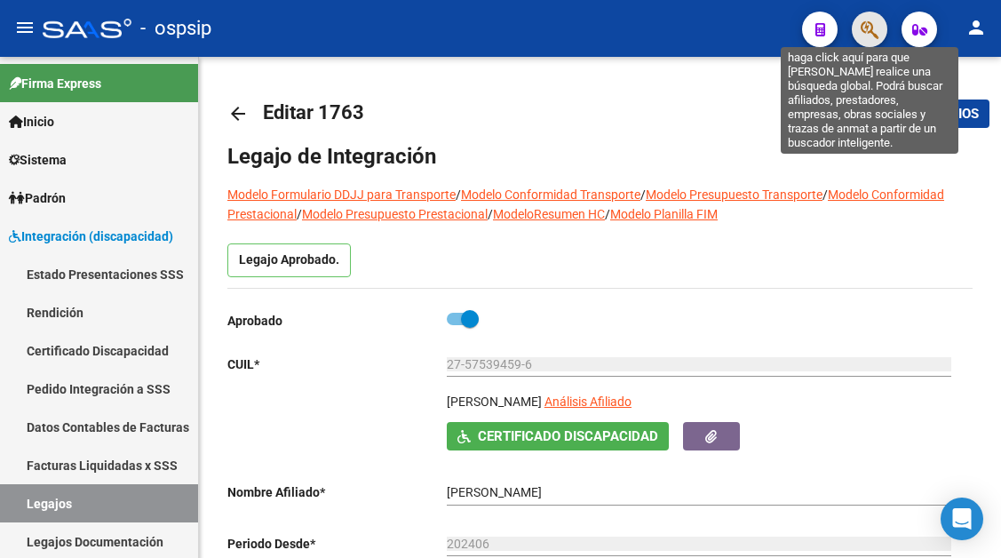
click at [873, 39] on icon "button" at bounding box center [870, 30] width 18 height 20
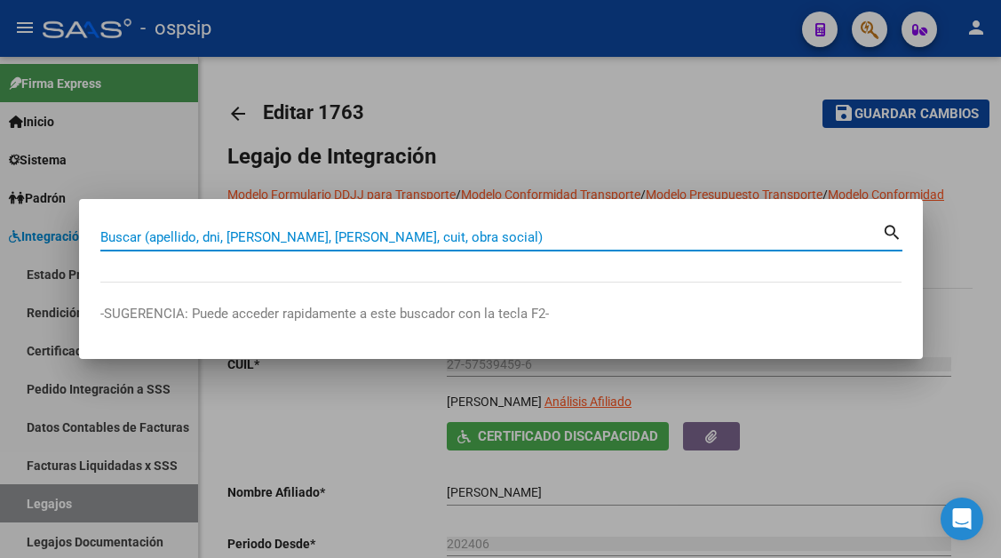
click at [379, 235] on input "Buscar (apellido, dni, cuil, nro traspaso, cuit, obra social)" at bounding box center [491, 237] width 782 height 16
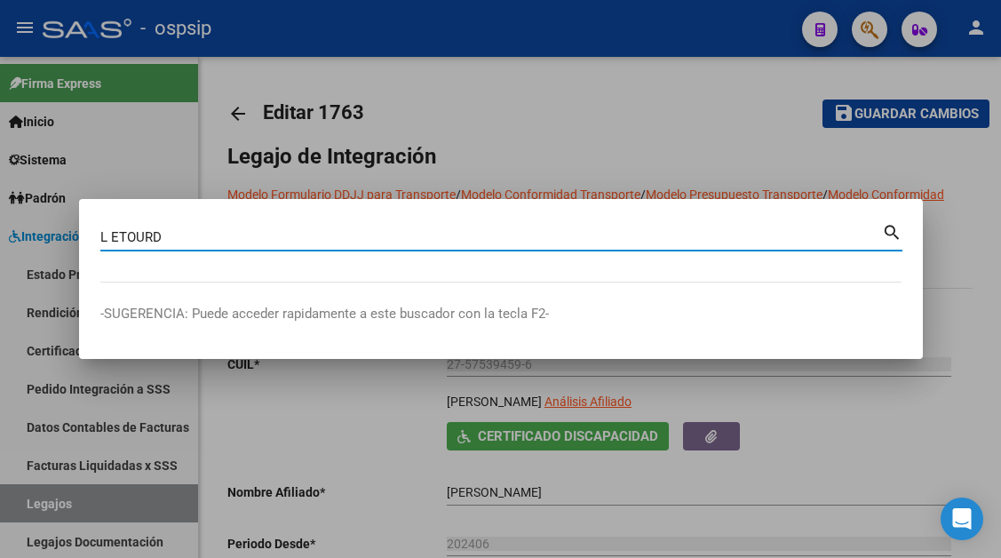
type input "L ETOURD"
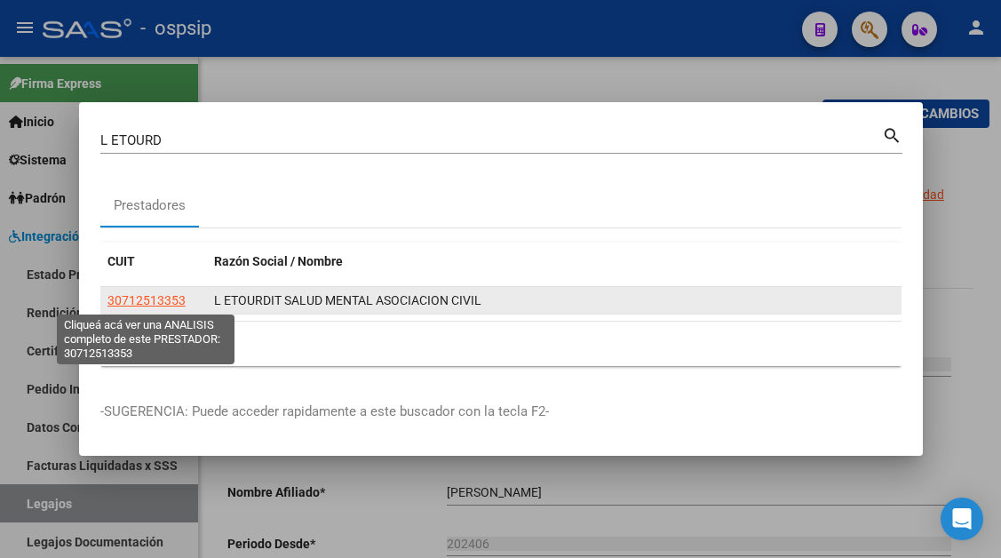
click at [160, 295] on span "30712513353" at bounding box center [146, 300] width 78 height 14
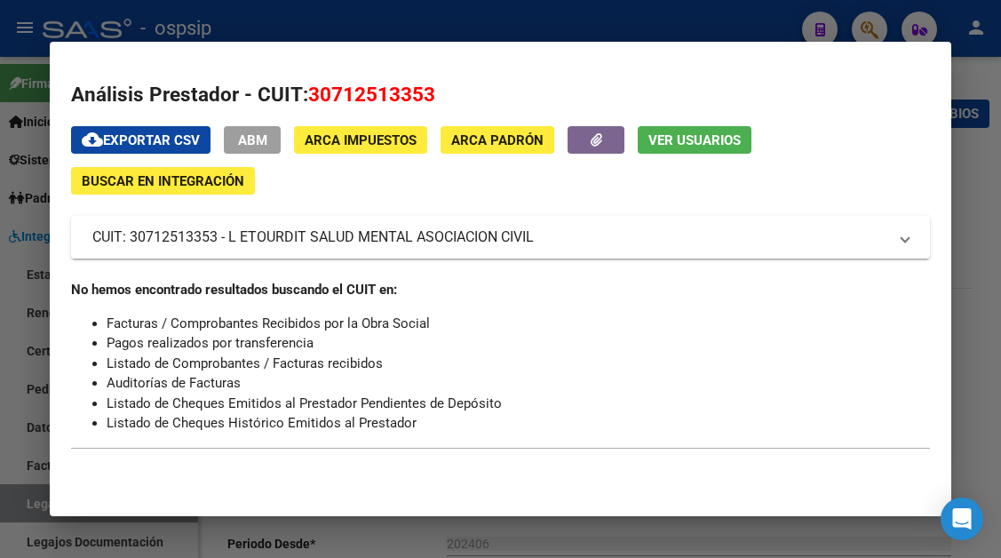
click at [155, 235] on mat-panel-title "CUIT: 30712513353 - L ETOURDIT SALUD MENTAL ASOCIACION CIVIL" at bounding box center [489, 236] width 794 height 21
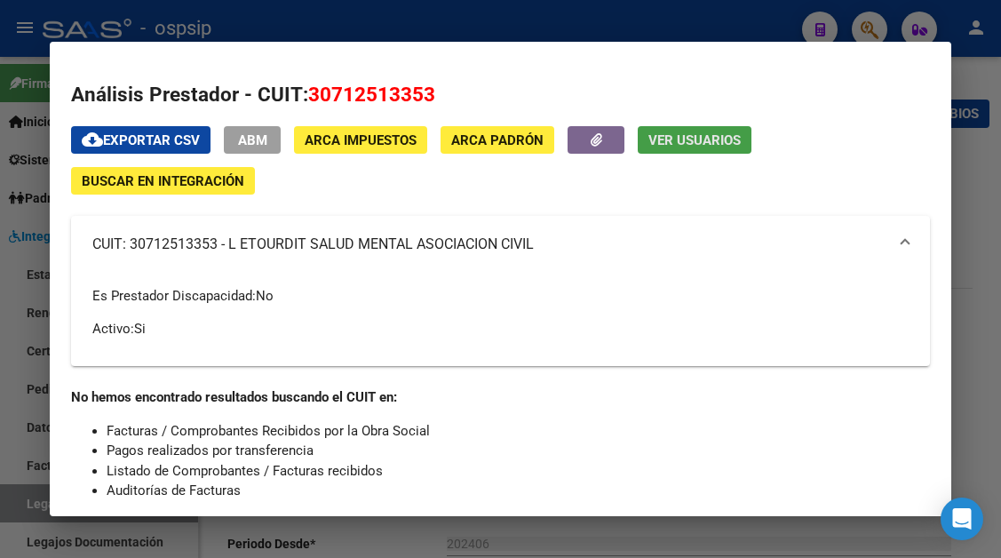
click at [723, 145] on span "Ver Usuarios" at bounding box center [694, 140] width 92 height 16
click at [215, 239] on mat-panel-title "CUIT: 30712513353 - L ETOURDIT SALUD MENTAL ASOCIACION CIVIL" at bounding box center [489, 244] width 794 height 21
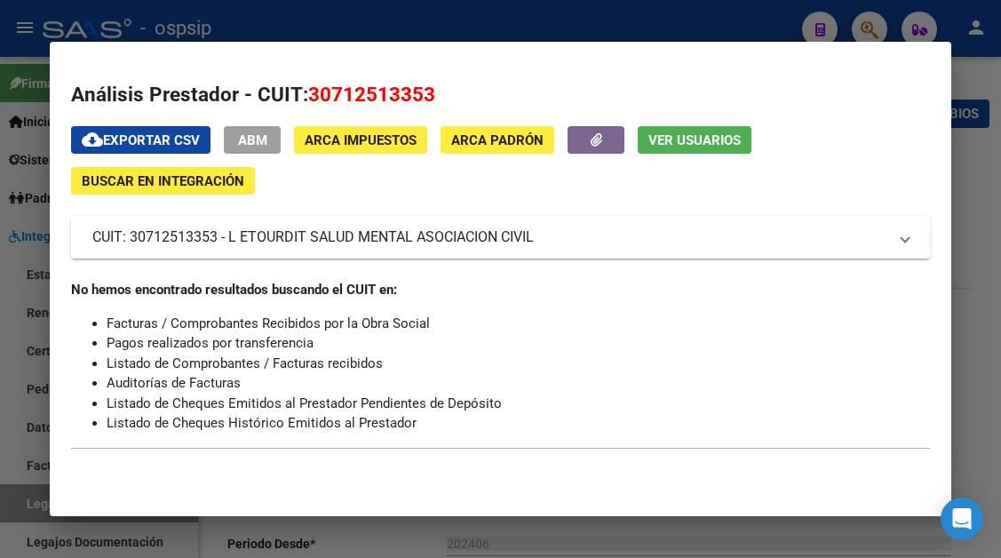
drag, startPoint x: 180, startPoint y: 236, endPoint x: 765, endPoint y: 418, distance: 612.1
click at [765, 418] on li "Listado de Cheques Histórico Emitidos al Prestador" at bounding box center [518, 423] width 822 height 20
click at [370, 94] on span "30712513353" at bounding box center [371, 94] width 127 height 23
click at [398, 100] on span "30712513353" at bounding box center [371, 94] width 127 height 23
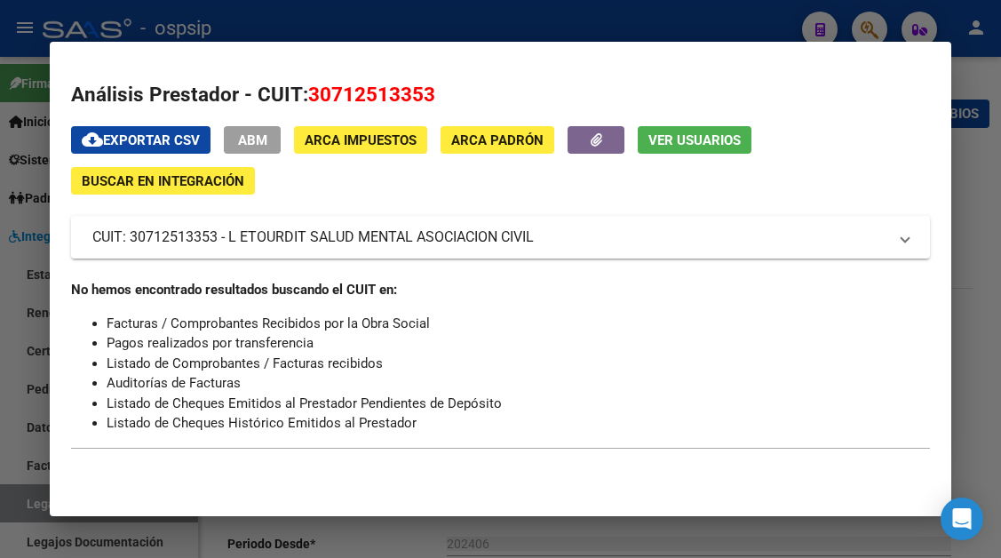
copy span "30712513353"
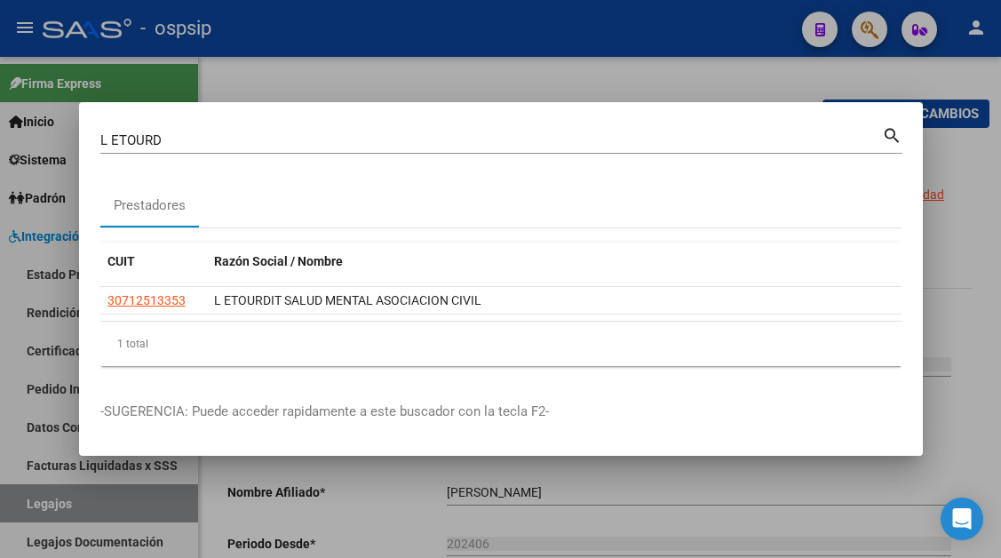
click at [209, 131] on div "L ETOURD Buscar (apellido, dni, cuil, nro traspaso, cuit, obra social)" at bounding box center [491, 140] width 782 height 27
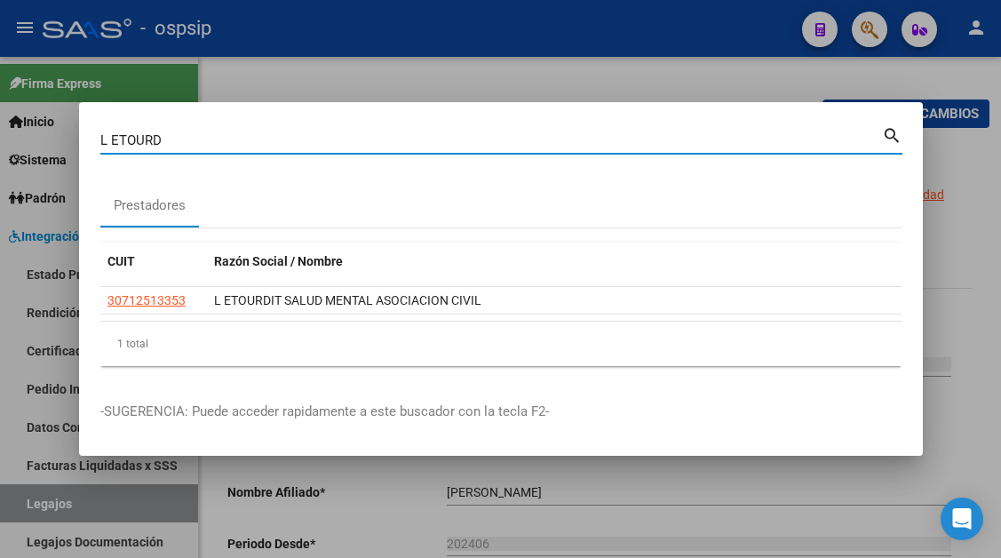
click at [209, 131] on div "L ETOURD Buscar (apellido, dni, cuil, nro traspaso, cuit, obra social)" at bounding box center [491, 140] width 782 height 27
drag, startPoint x: 209, startPoint y: 131, endPoint x: 168, endPoint y: 138, distance: 41.5
click at [168, 138] on input "L ETOURD" at bounding box center [491, 140] width 782 height 16
drag, startPoint x: 168, startPoint y: 138, endPoint x: 86, endPoint y: 163, distance: 85.4
click at [86, 163] on mat-dialog-content "L ETOURD Buscar (apellido, dni, cuil, nro traspaso, cuit, obra social) search P…" at bounding box center [501, 251] width 844 height 257
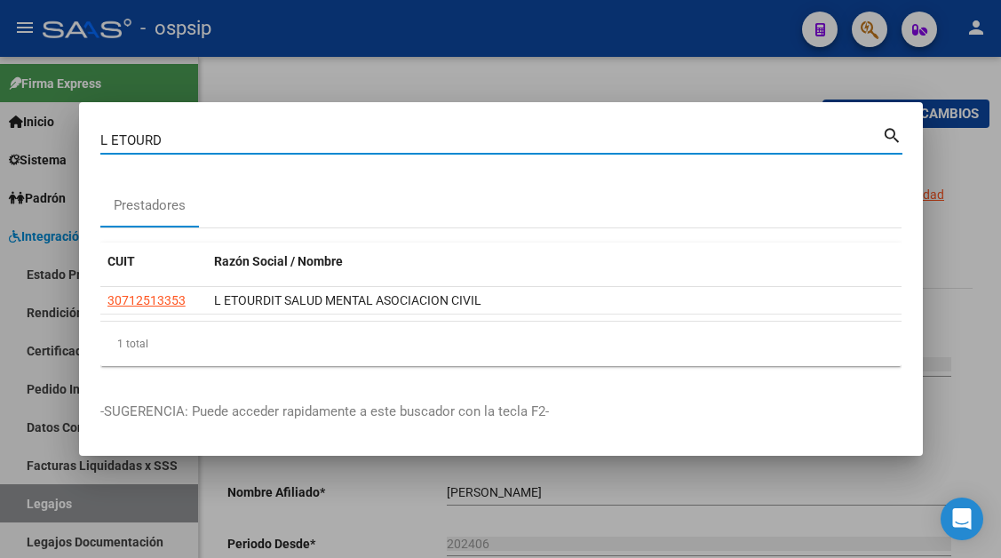
paste input "30712513353"
type input "30712513353"
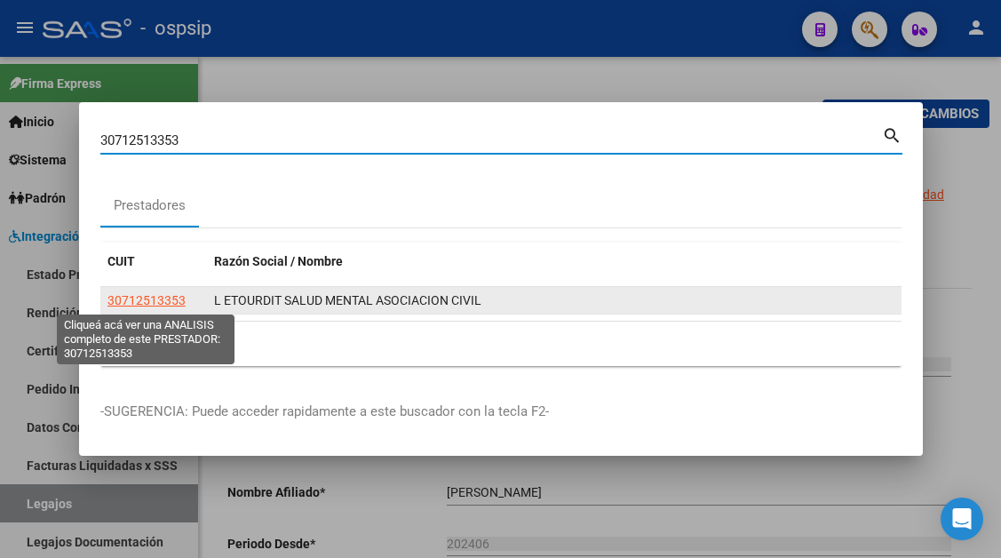
click at [158, 298] on span "30712513353" at bounding box center [146, 300] width 78 height 14
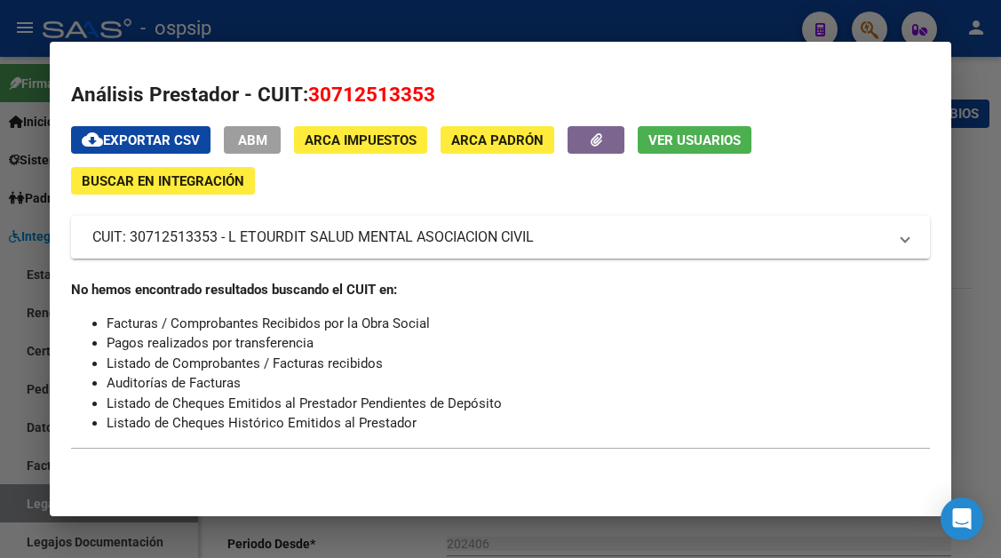
click at [701, 151] on button "Ver Usuarios" at bounding box center [695, 140] width 114 height 28
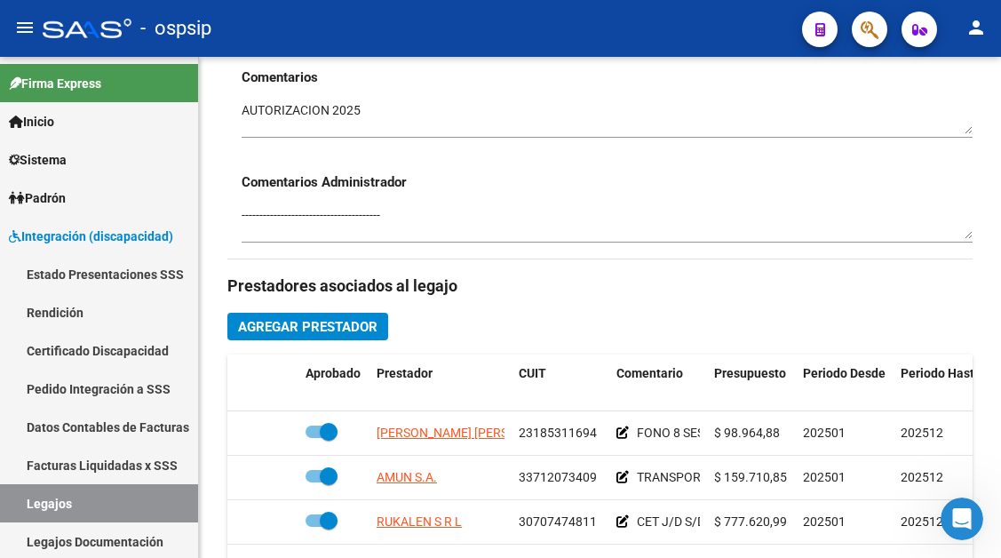
scroll to position [799, 0]
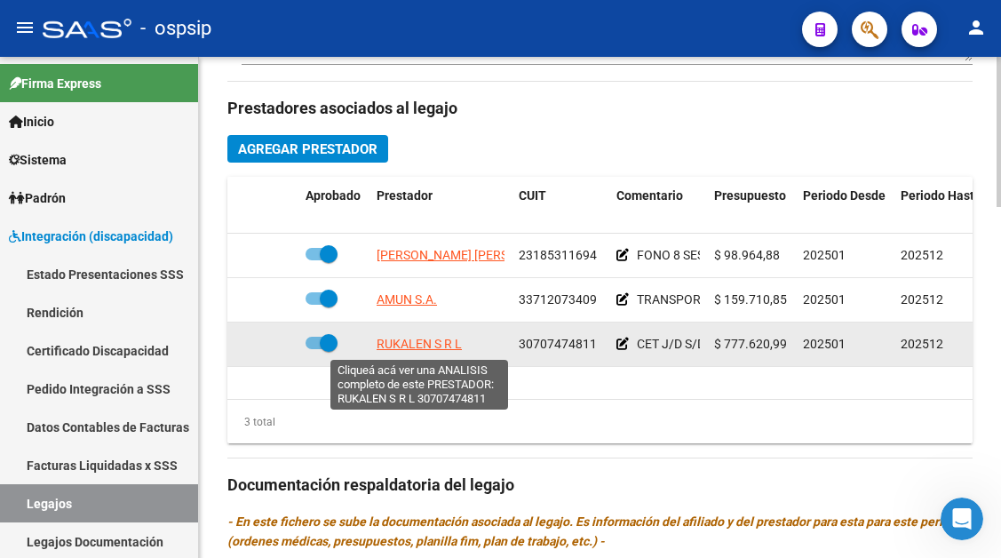
click at [443, 343] on span "RUKALEN S R L" at bounding box center [419, 344] width 85 height 14
type textarea "30707474811"
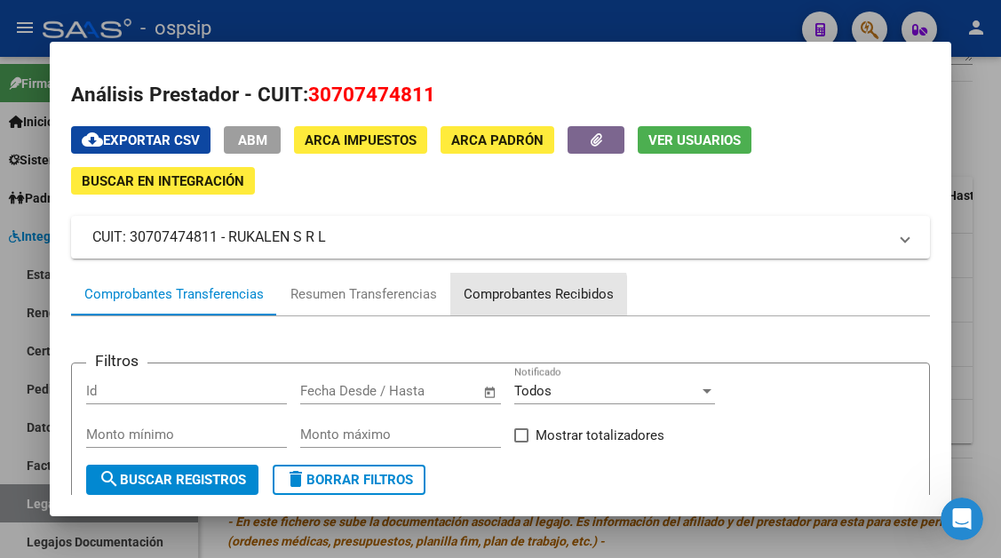
click at [530, 298] on div "Comprobantes Recibidos" at bounding box center [539, 294] width 150 height 20
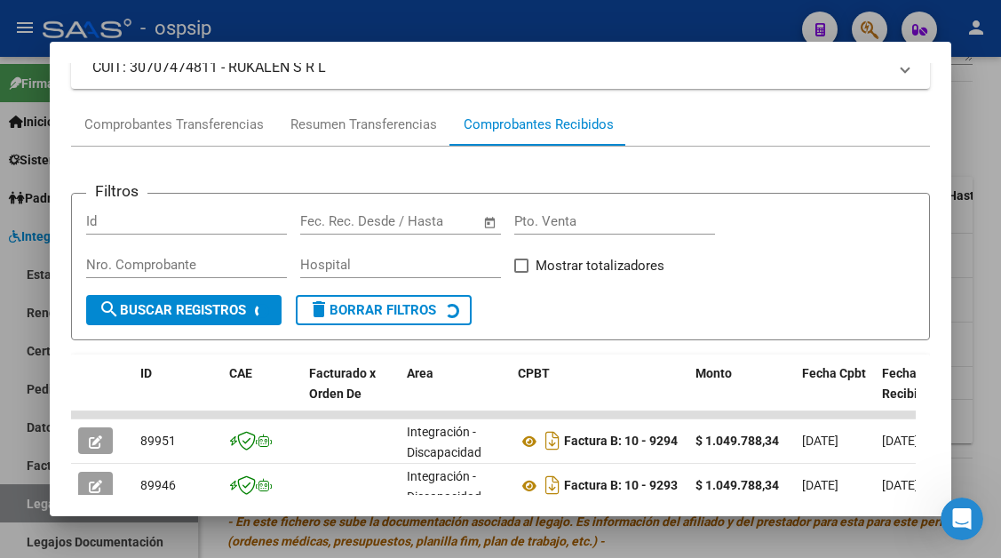
scroll to position [436, 0]
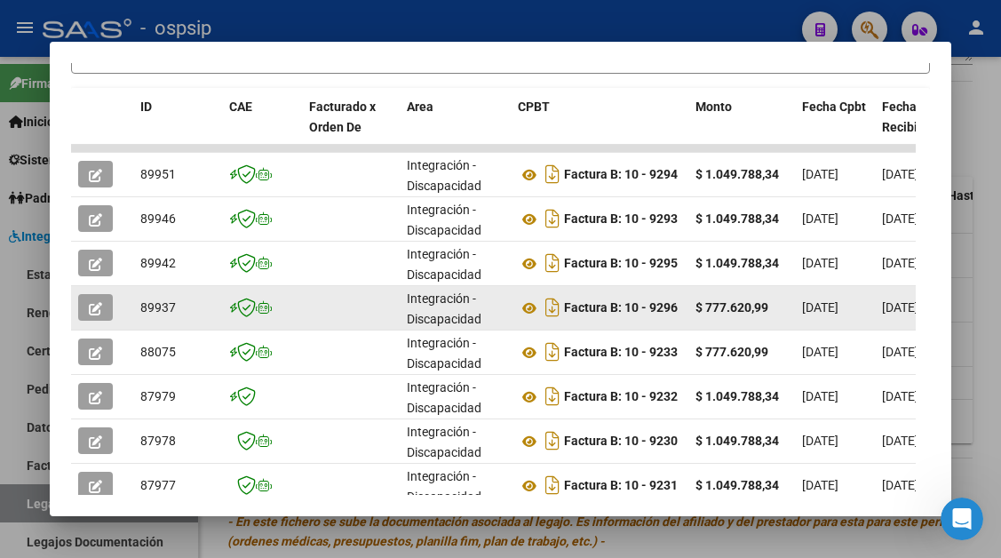
click at [96, 308] on icon "button" at bounding box center [95, 308] width 13 height 13
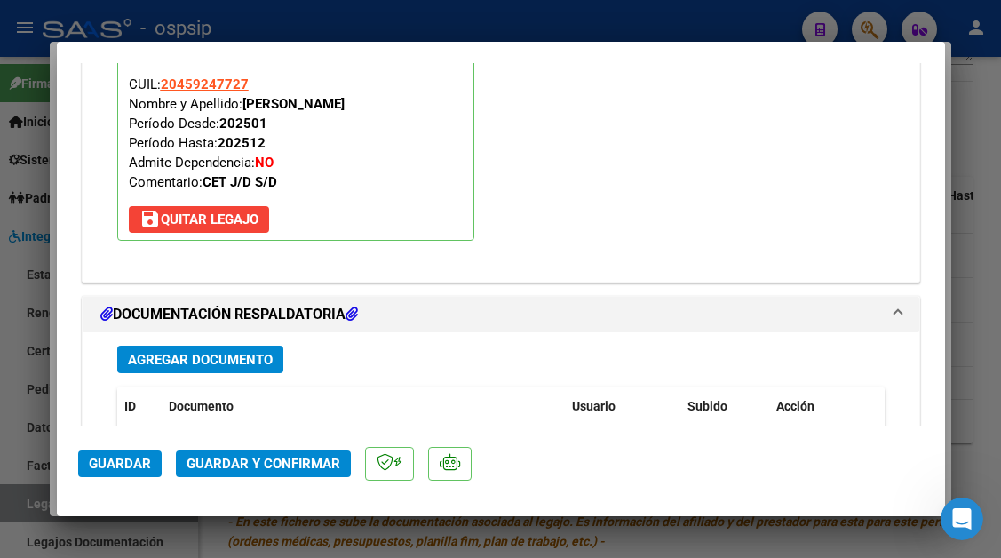
scroll to position [2131, 0]
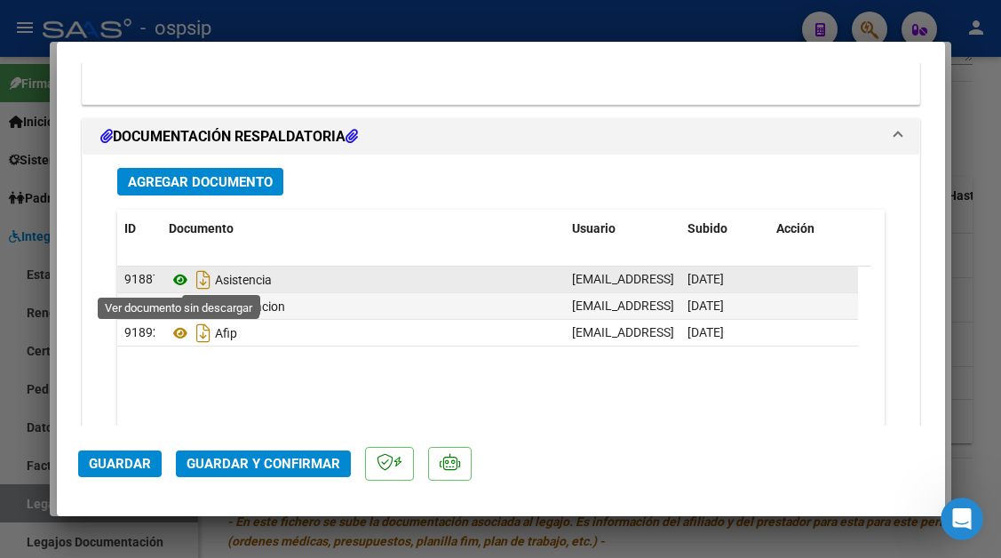
click at [176, 283] on icon at bounding box center [180, 279] width 23 height 21
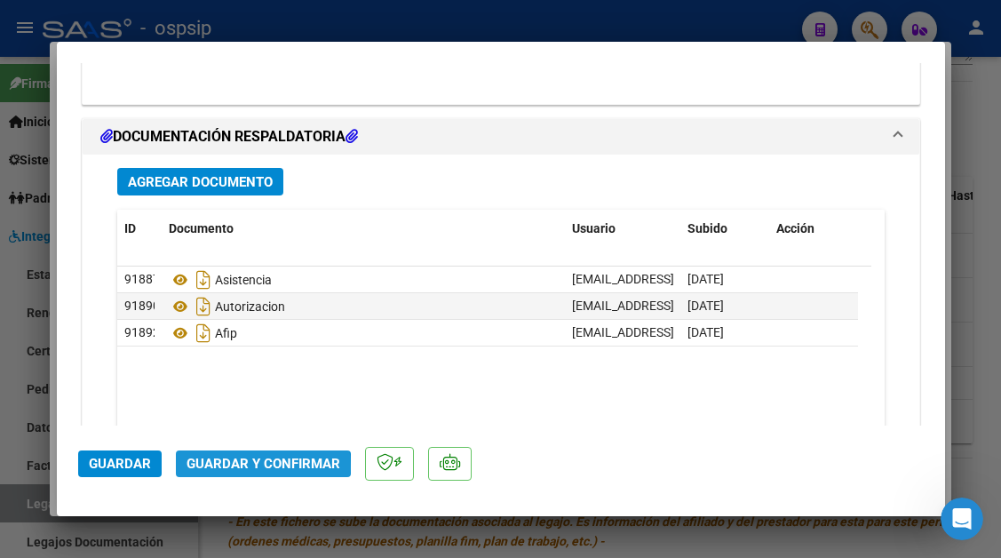
click at [234, 468] on span "Guardar y Confirmar" at bounding box center [263, 464] width 154 height 16
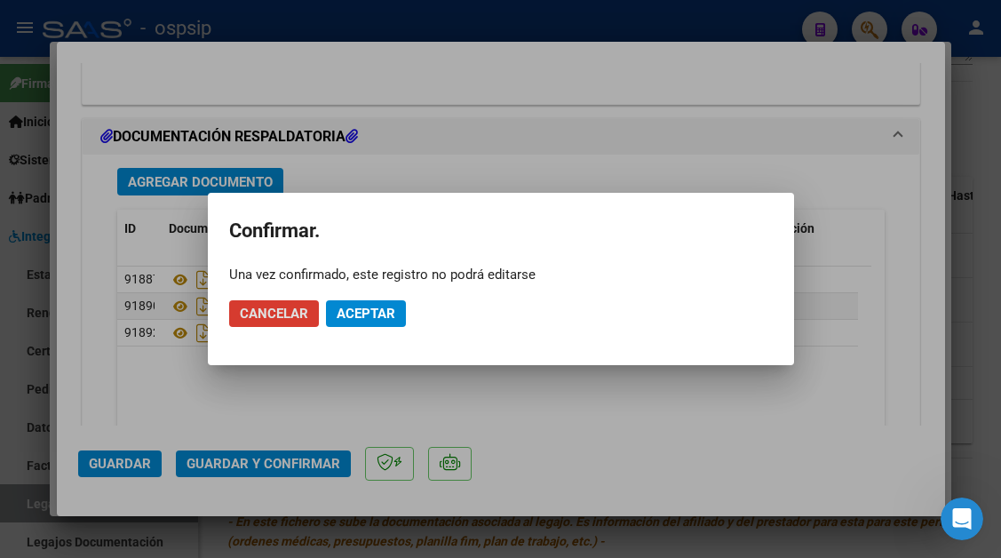
click at [341, 312] on span "Aceptar" at bounding box center [366, 313] width 59 height 16
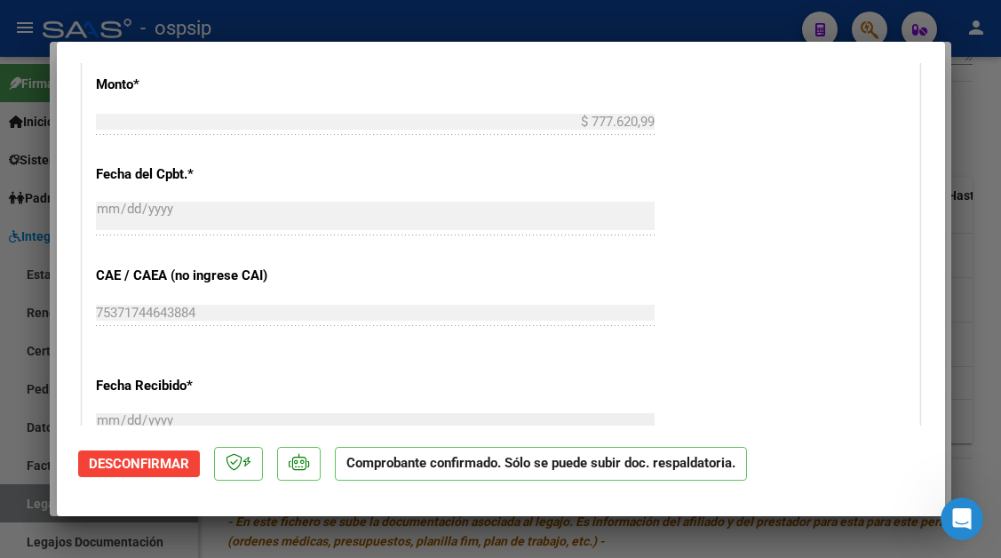
scroll to position [793, 0]
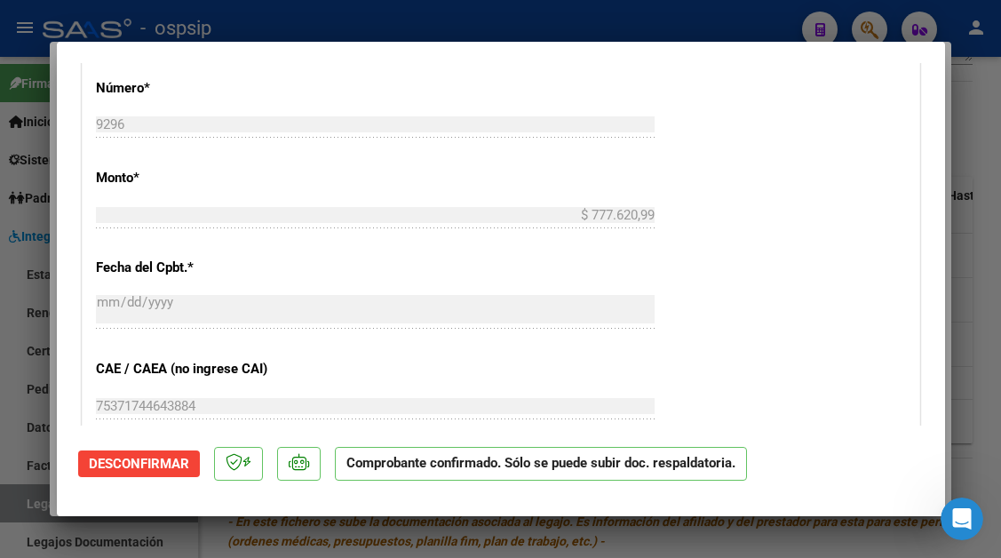
type input "$ 0,00"
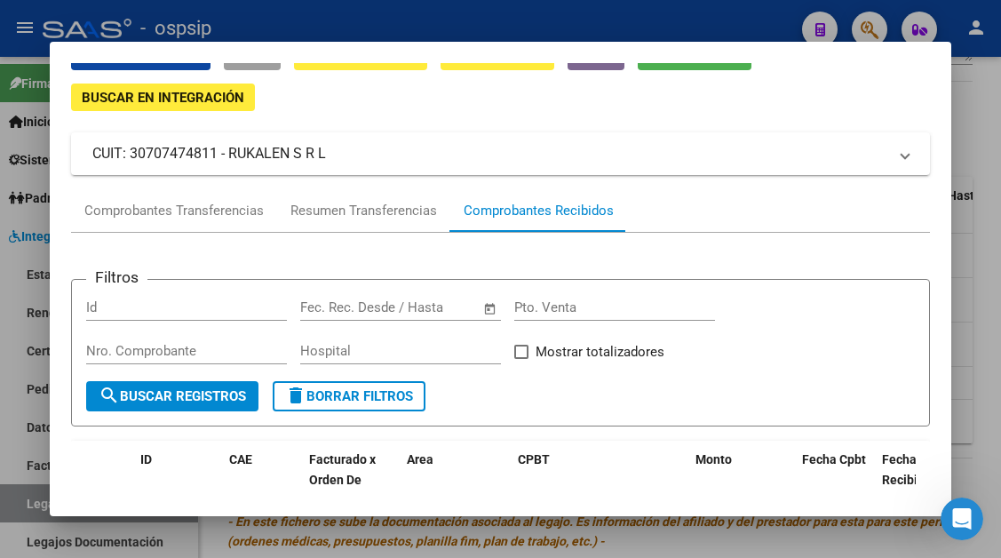
scroll to position [0, 0]
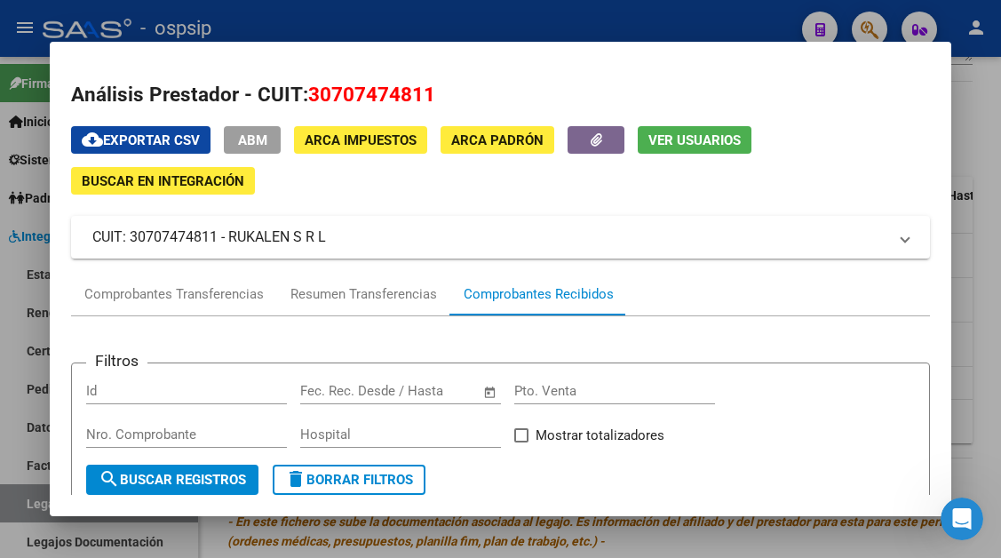
click at [696, 140] on span "Ver Usuarios" at bounding box center [694, 140] width 92 height 16
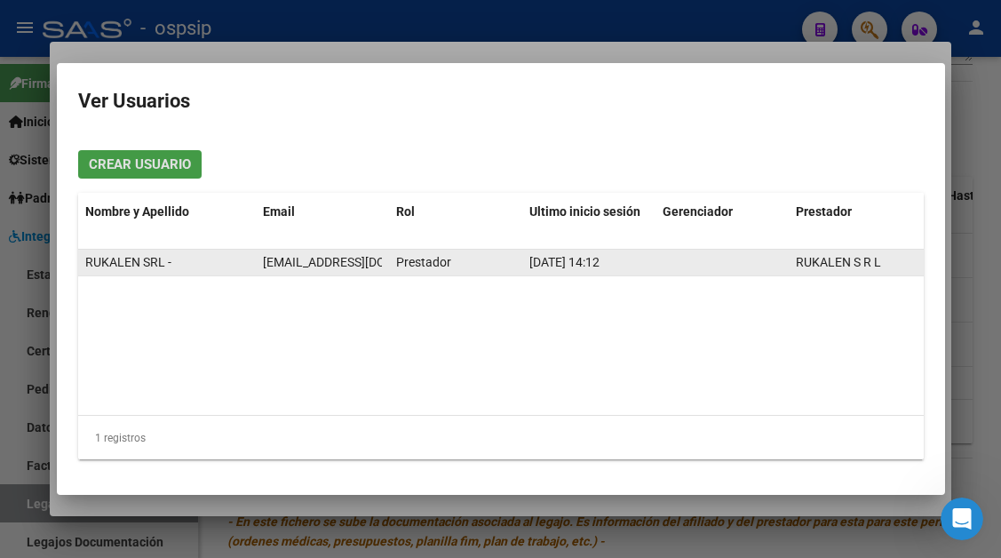
click at [338, 266] on span "rukalen@hotmail.com" at bounding box center [361, 262] width 197 height 14
copy span "rukalen@hotmail.com"
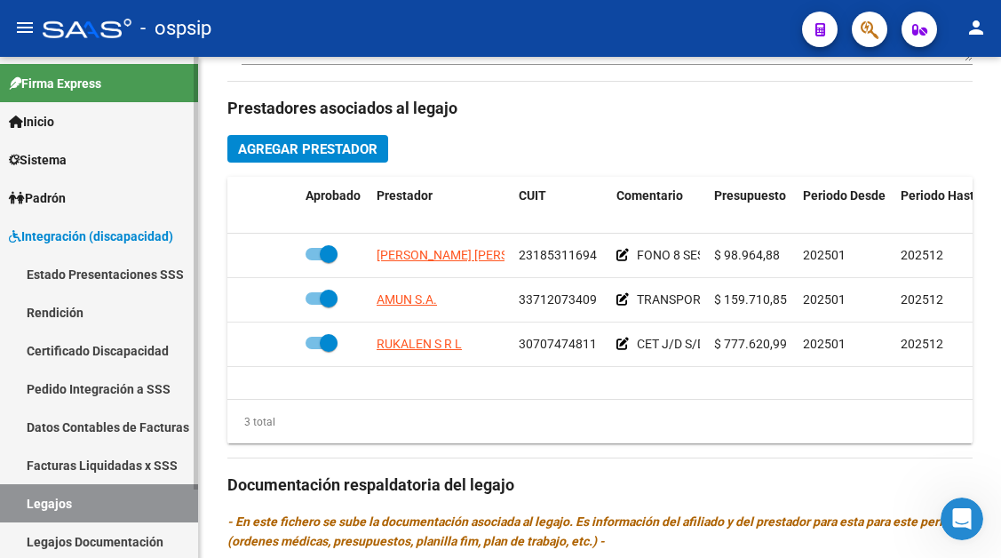
click at [50, 503] on link "Legajos" at bounding box center [99, 503] width 198 height 38
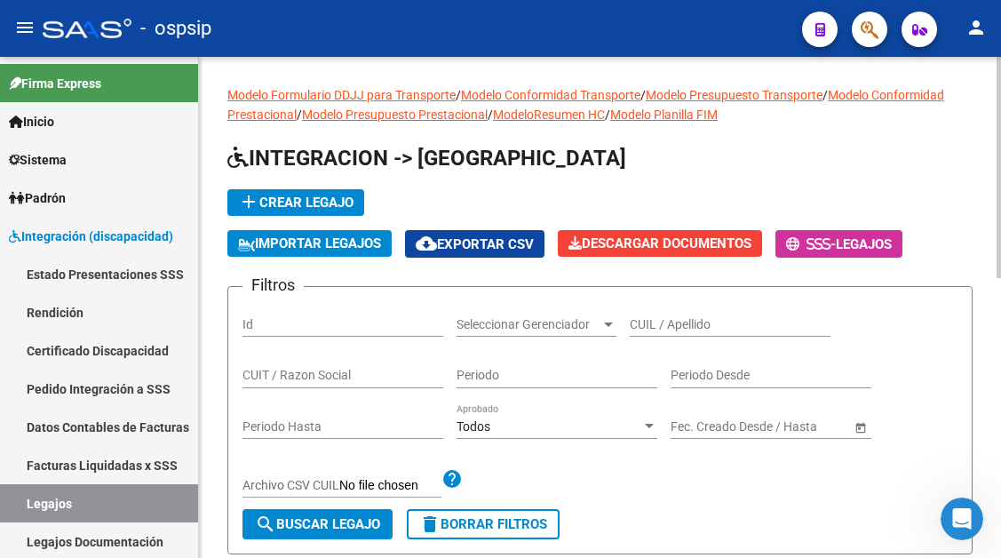
click at [655, 312] on div "CUIL / Apellido" at bounding box center [730, 319] width 201 height 36
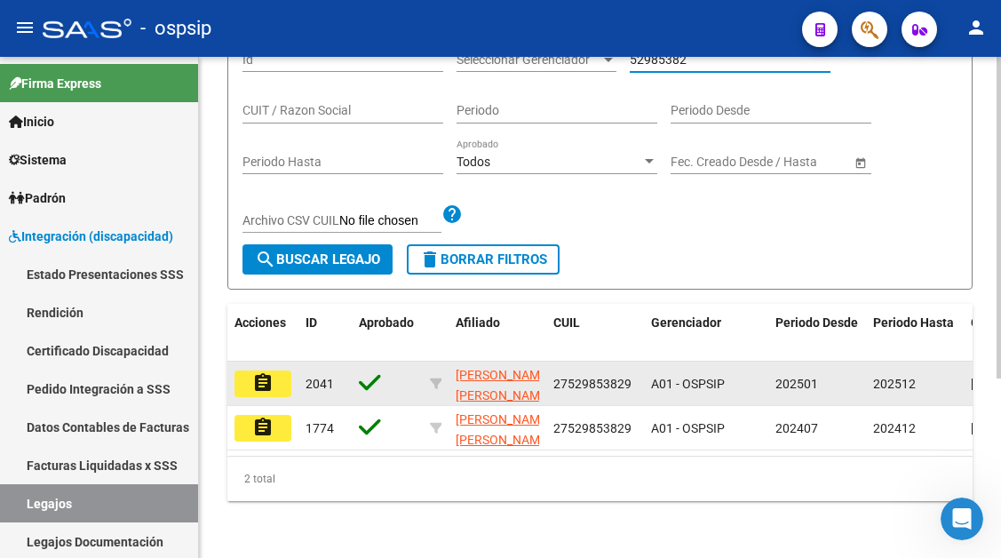
scroll to position [266, 0]
type input "52985382"
click at [261, 374] on mat-icon "assignment" at bounding box center [262, 382] width 21 height 21
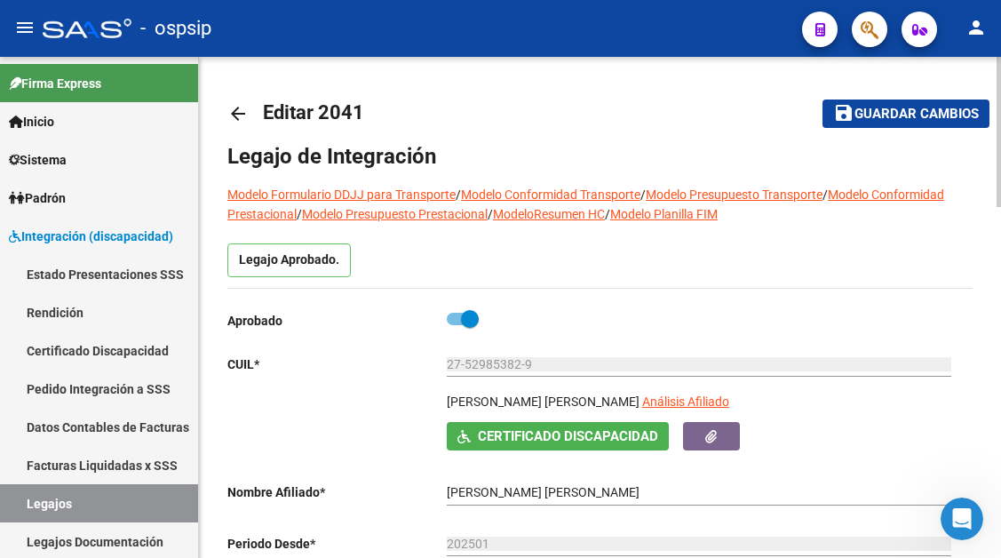
scroll to position [89, 0]
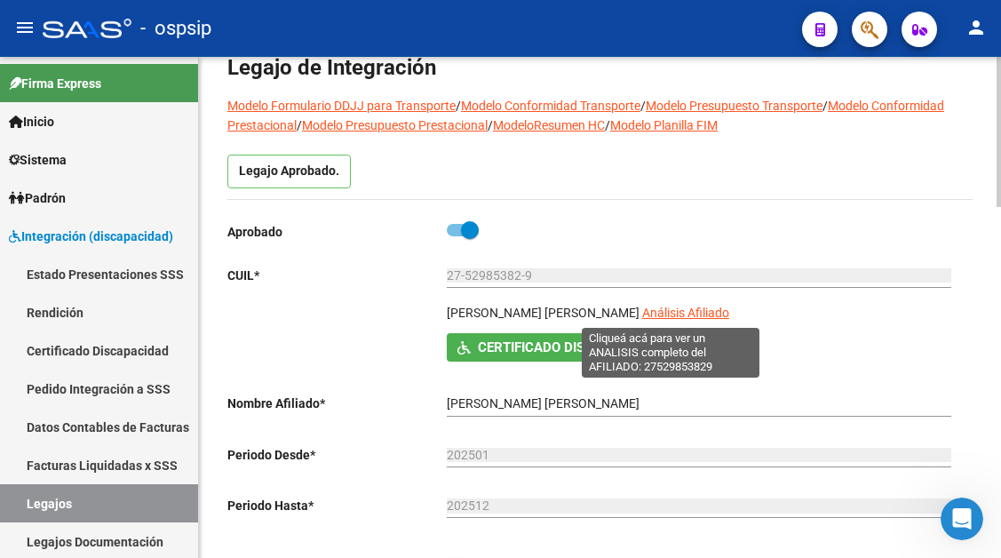
click at [677, 305] on app-link-go-to "Análisis Afiliado" at bounding box center [685, 318] width 87 height 30
click at [659, 317] on span "Análisis Afiliado" at bounding box center [685, 312] width 87 height 14
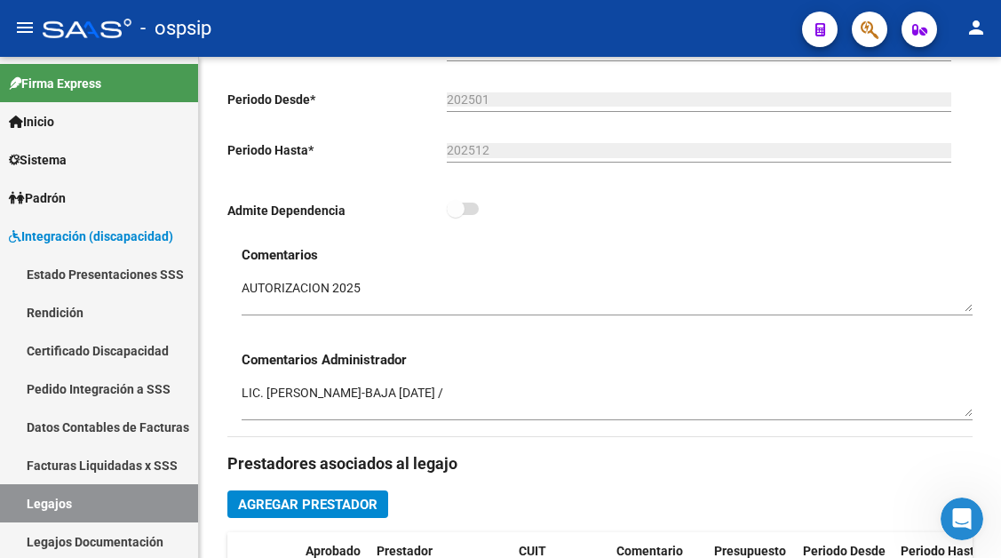
scroll to position [799, 0]
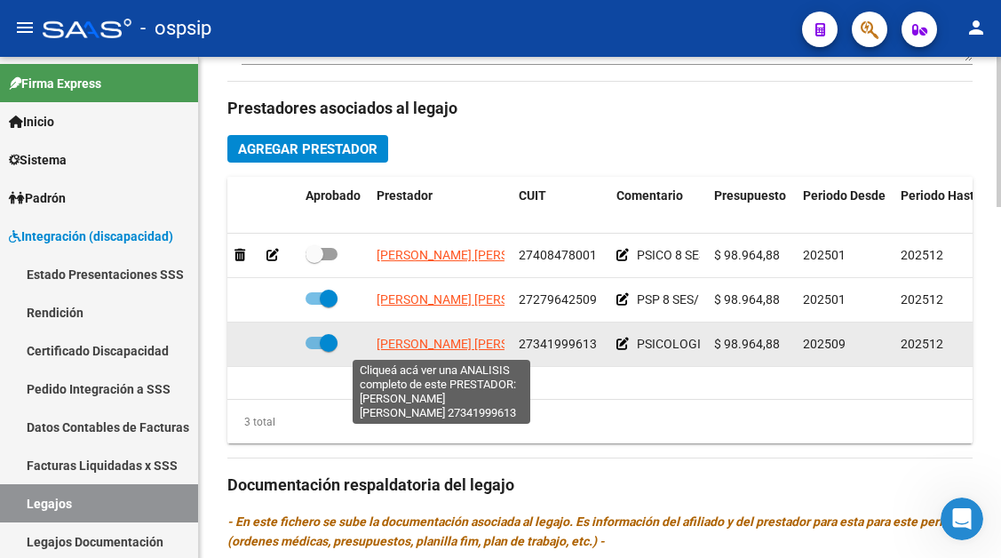
click at [445, 348] on span "ROSELLI PAULA MARIA" at bounding box center [473, 344] width 193 height 14
type textarea "27341999613"
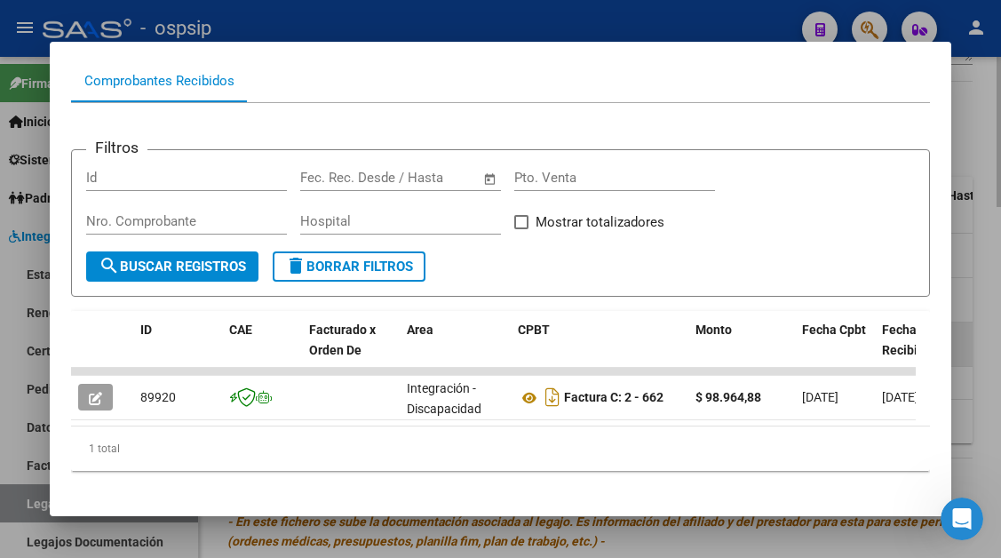
scroll to position [237, 0]
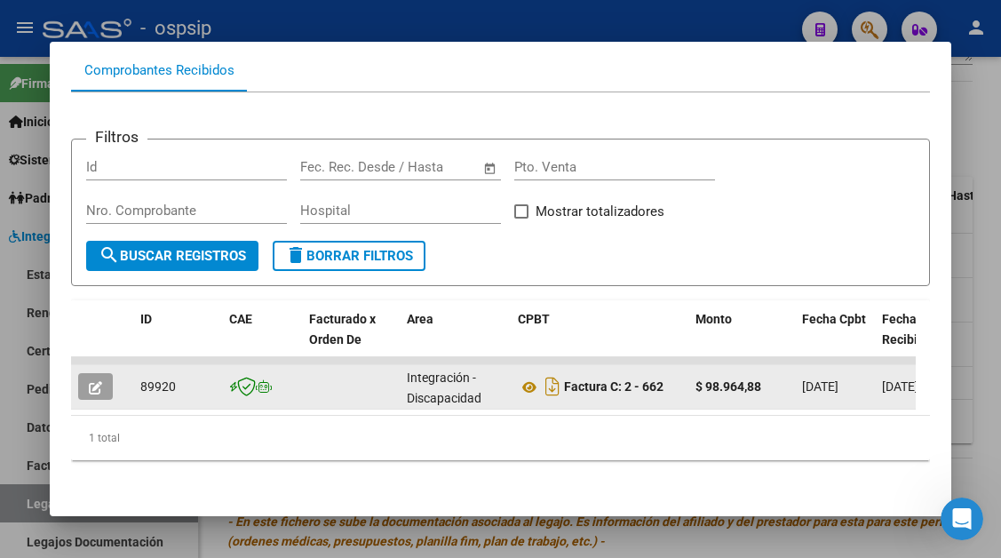
click at [98, 381] on icon "button" at bounding box center [95, 387] width 13 height 13
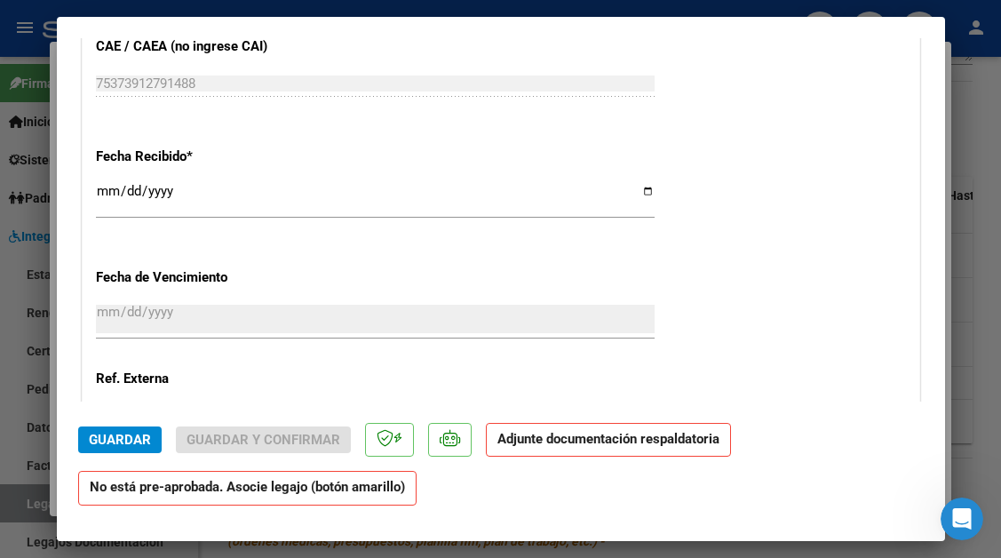
scroll to position [1510, 0]
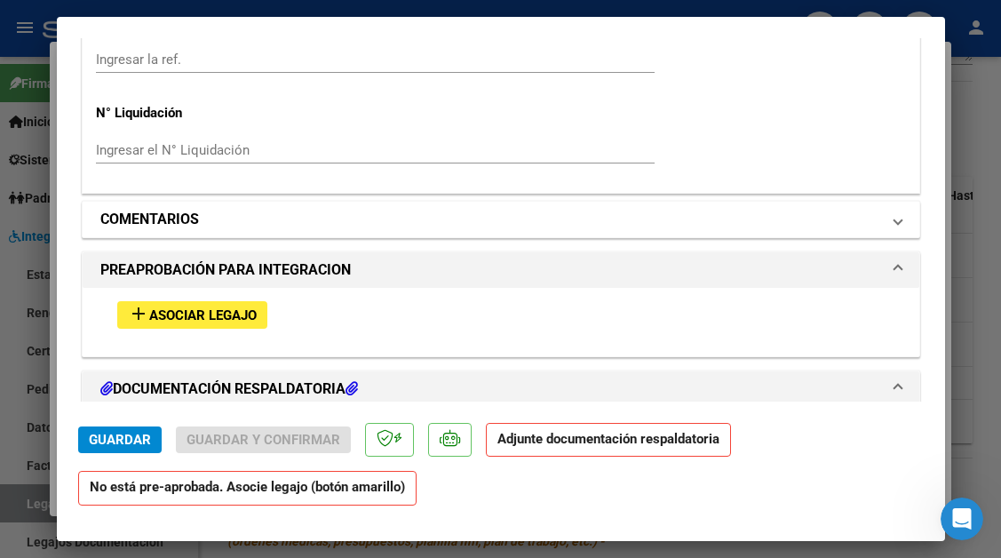
click at [894, 226] on span at bounding box center [897, 219] width 7 height 21
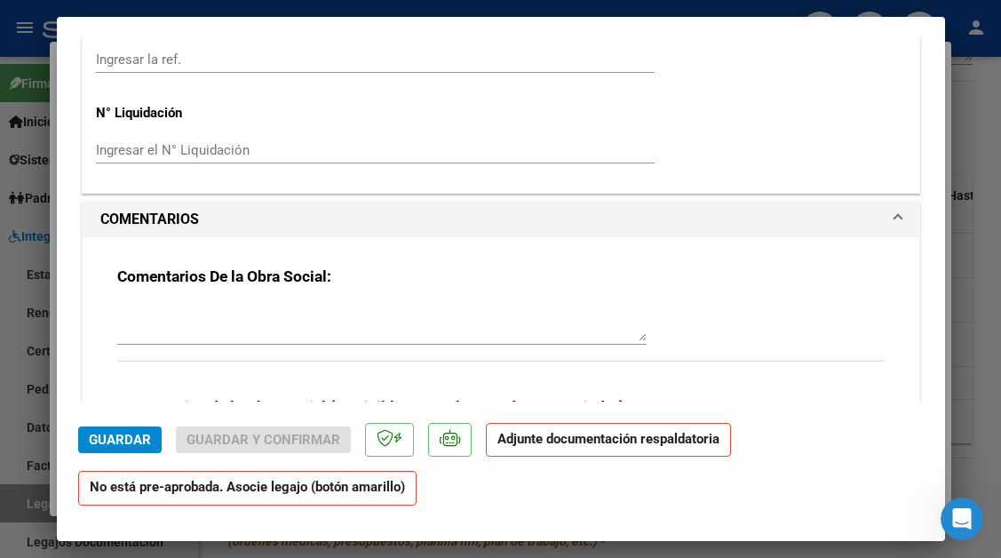
click at [413, 302] on div at bounding box center [381, 323] width 529 height 43
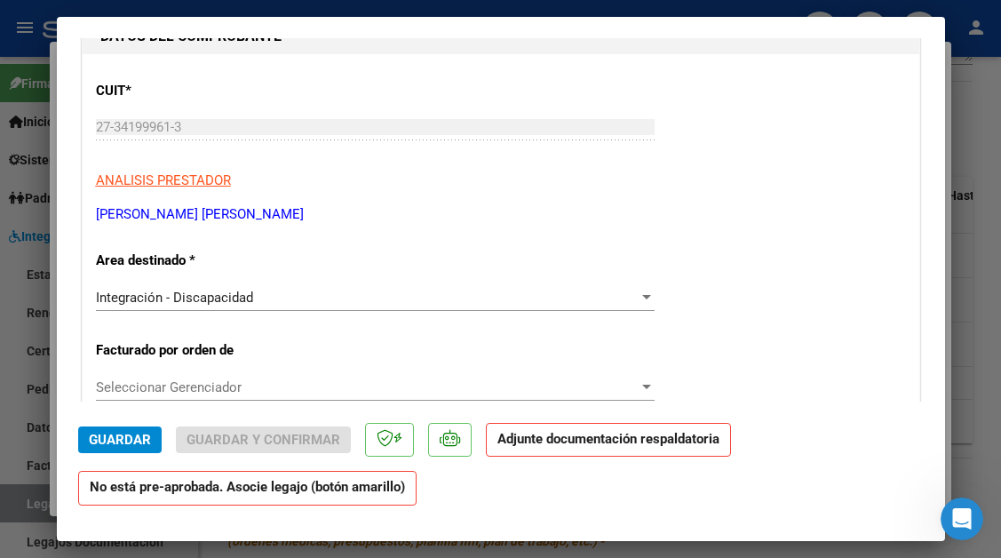
scroll to position [178, 0]
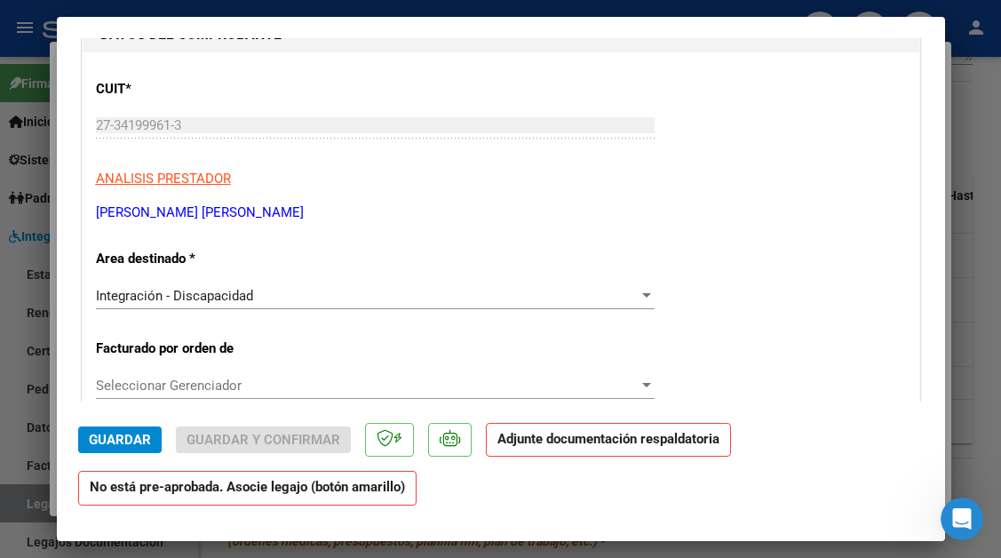
click at [627, 295] on div "Integración - Discapacidad" at bounding box center [367, 296] width 543 height 16
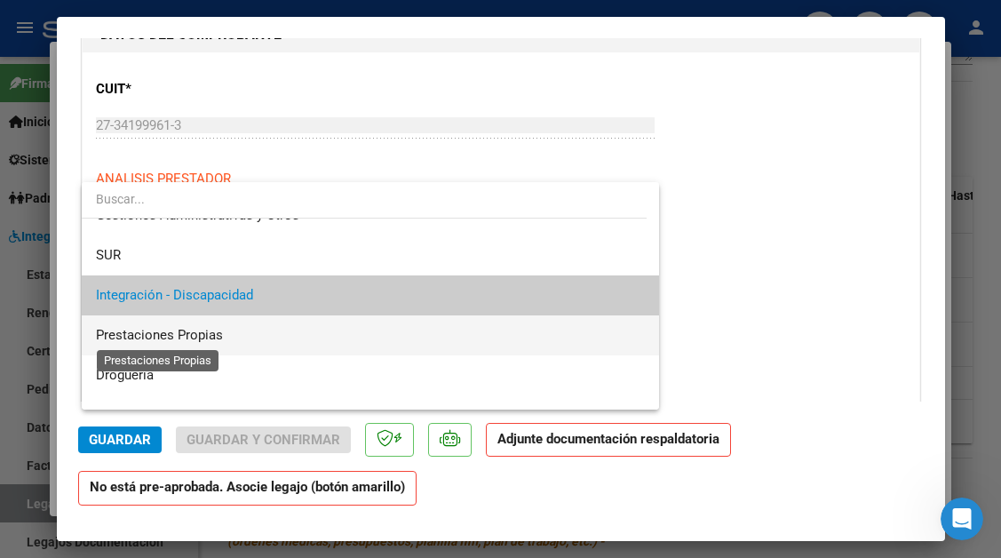
scroll to position [155, 0]
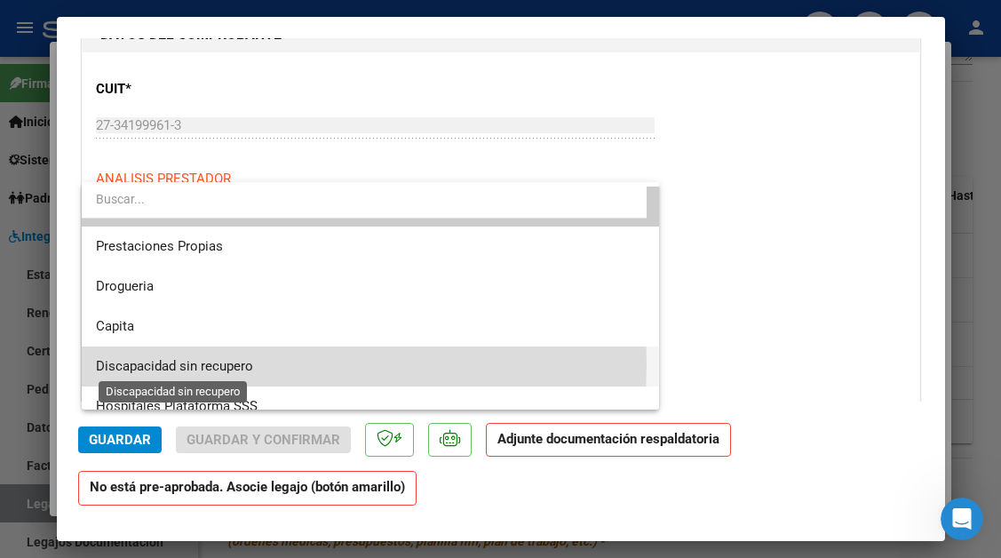
click at [179, 364] on span "Discapacidad sin recupero" at bounding box center [174, 366] width 157 height 16
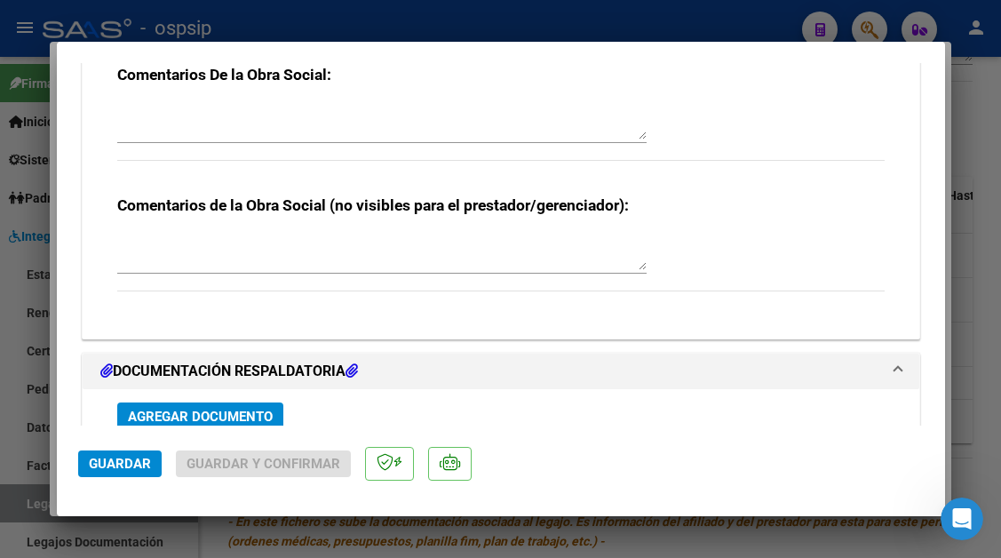
scroll to position [1510, 0]
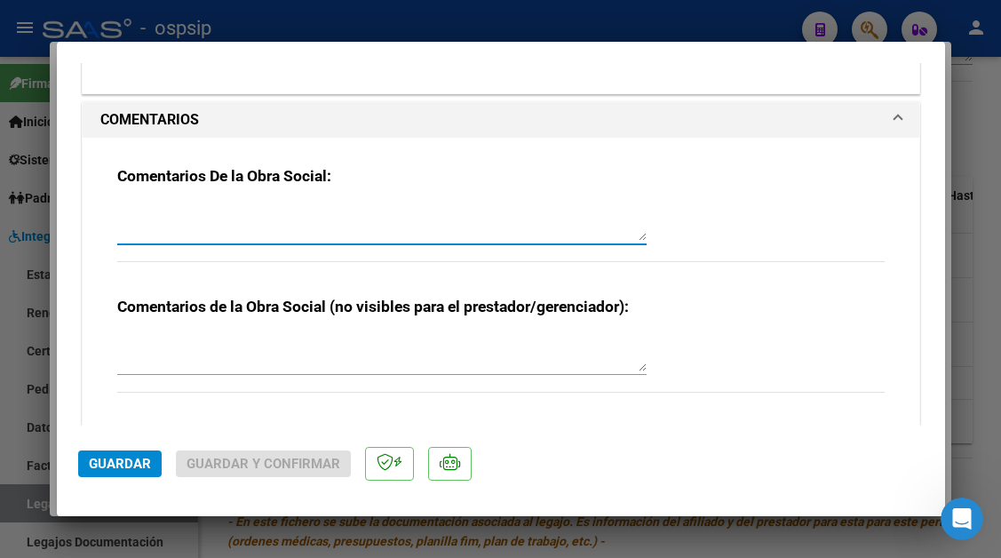
click at [224, 218] on textarea at bounding box center [381, 223] width 529 height 36
type textarea "d"
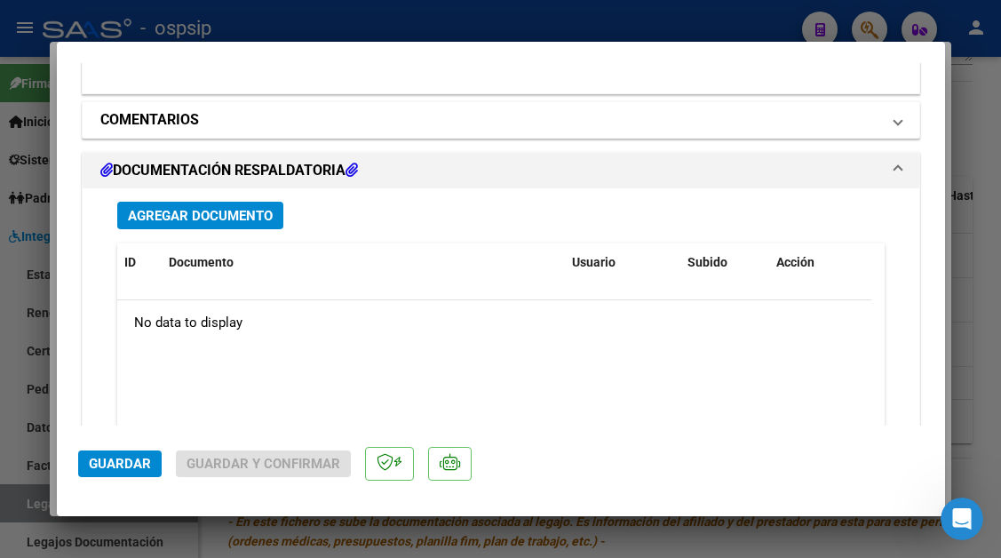
click at [894, 122] on span at bounding box center [897, 119] width 7 height 21
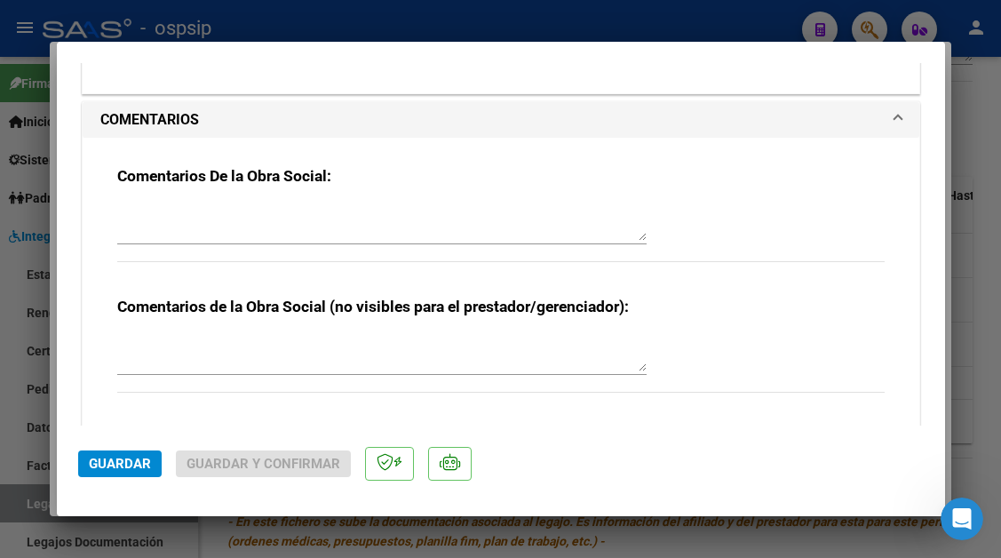
click at [217, 216] on textarea at bounding box center [381, 223] width 529 height 36
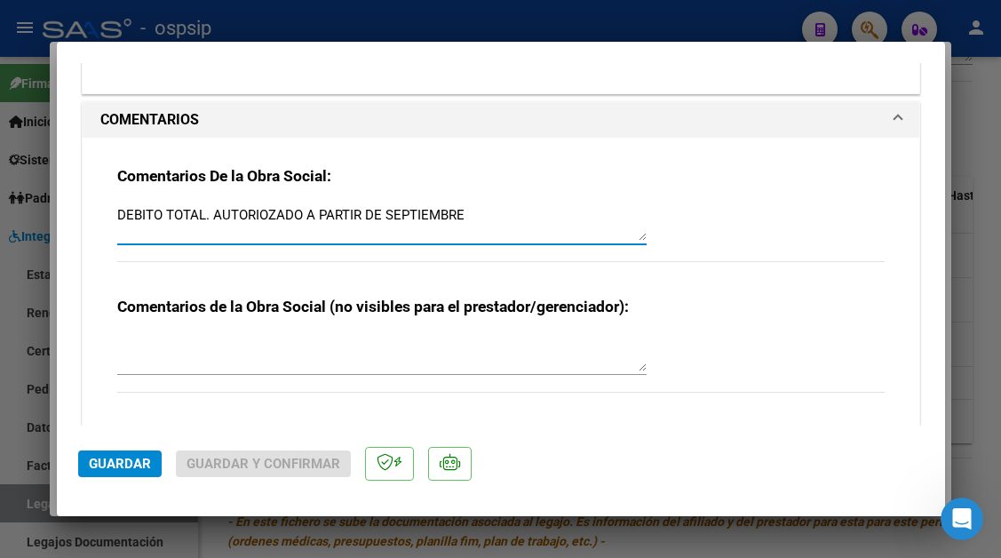
click at [270, 216] on textarea "DEBITO TOTAL. AUTORIOZADO A PARTIR DE SEPTIEMBRE" at bounding box center [381, 223] width 529 height 36
click at [509, 219] on textarea "DEBITO TOTAL. AUTORIZADO A PARTIR DE SEPTIEMBRE" at bounding box center [381, 223] width 529 height 36
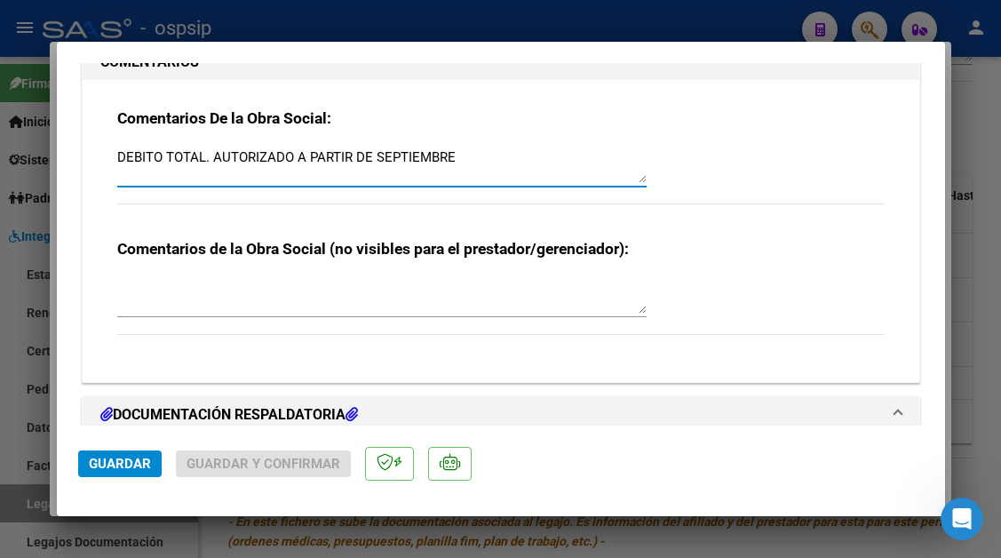
scroll to position [1599, 0]
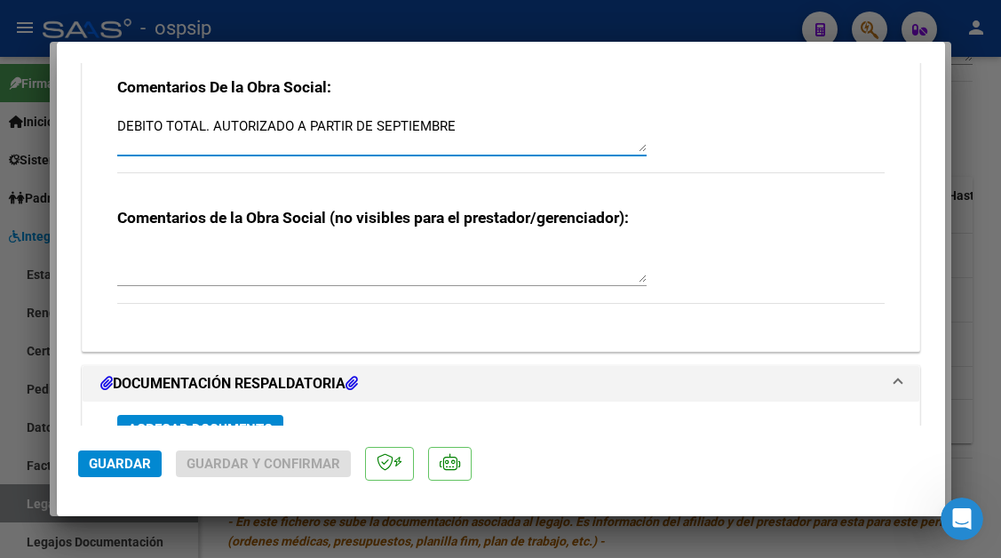
type textarea "DEBITO TOTAL. AUTORIZADO A PARTIR DE SEPTIEMBRE"
click at [114, 464] on span "Guardar" at bounding box center [120, 464] width 62 height 16
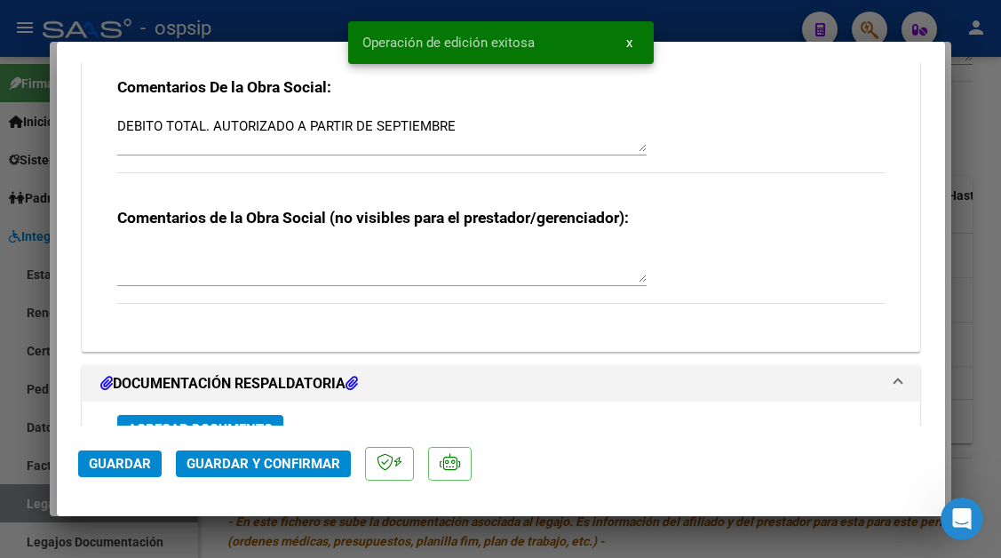
scroll to position [1332, 0]
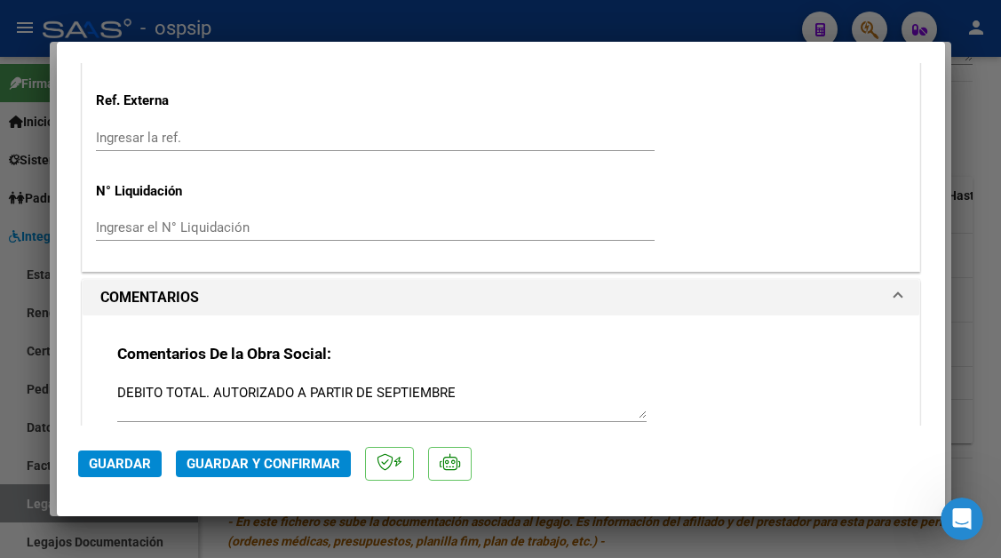
click at [117, 459] on span "Guardar" at bounding box center [120, 464] width 62 height 16
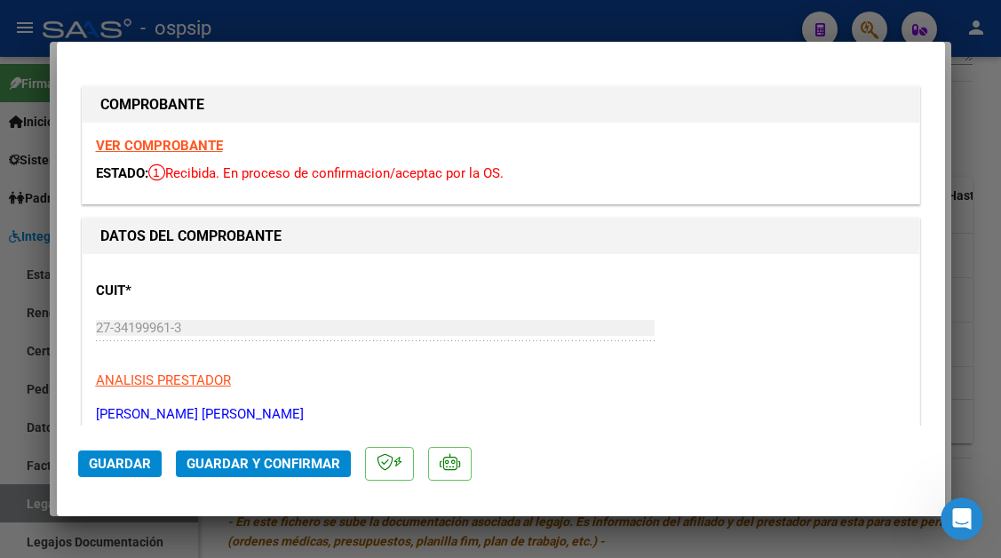
scroll to position [266, 0]
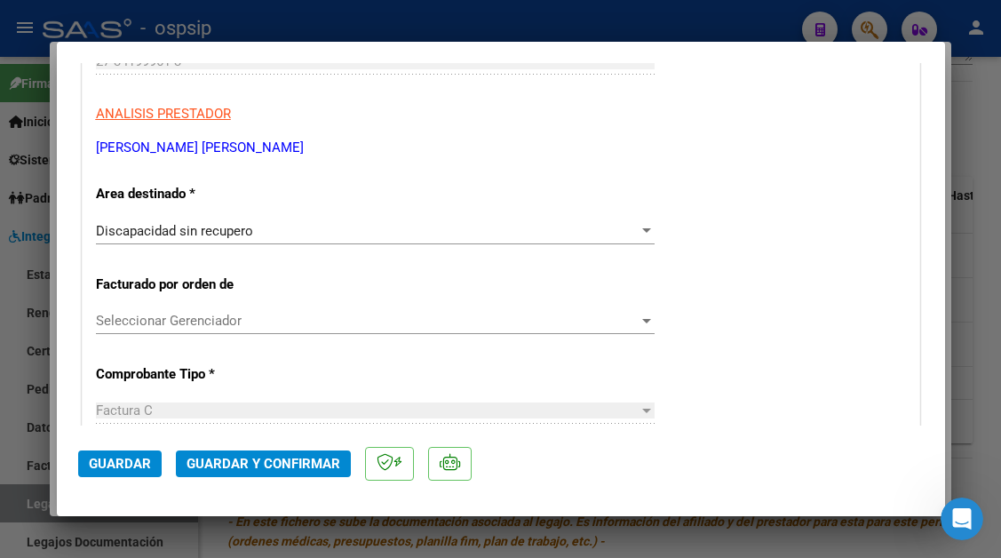
click at [280, 459] on span "Guardar y Confirmar" at bounding box center [263, 464] width 154 height 16
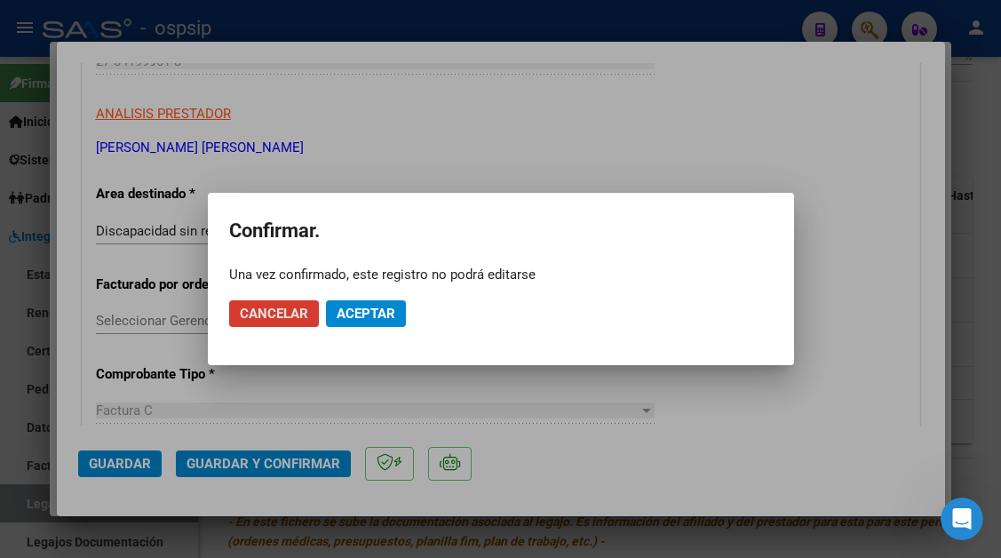
click at [344, 319] on span "Aceptar" at bounding box center [366, 313] width 59 height 16
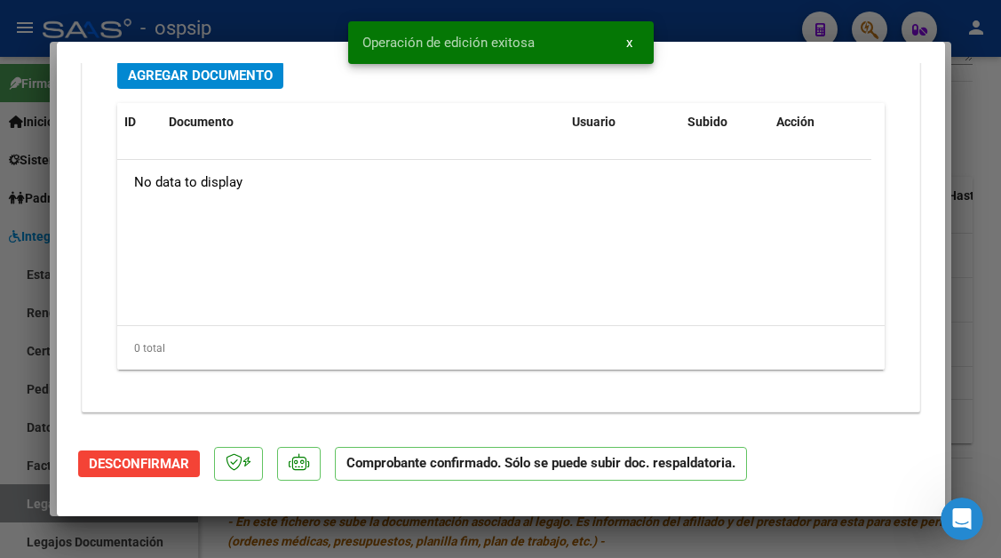
scroll to position [1548, 0]
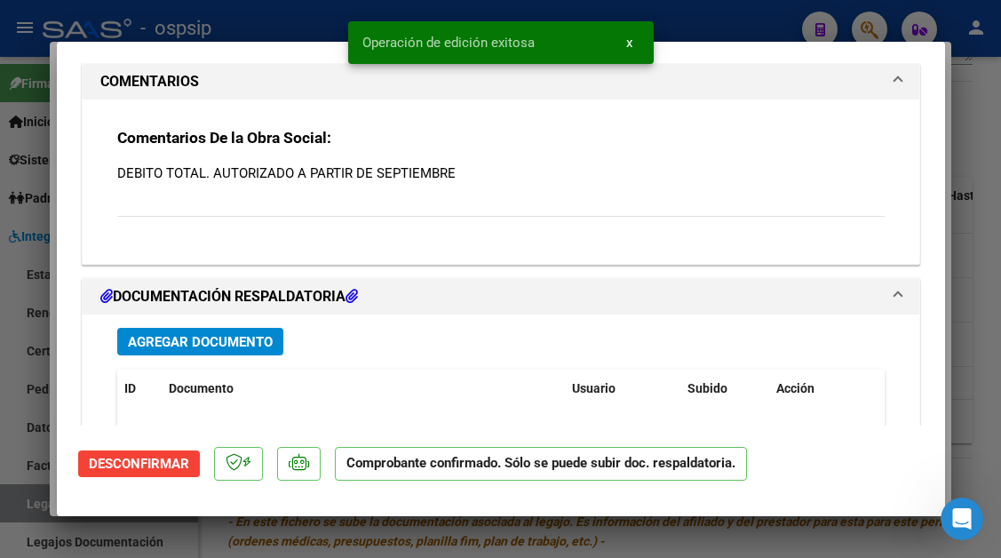
type input "$ 0,00"
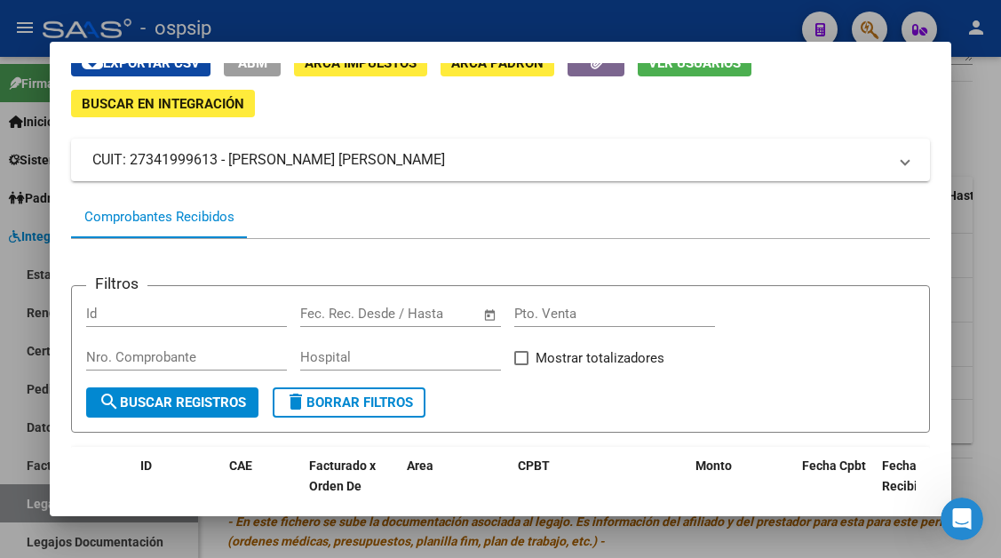
scroll to position [60, 0]
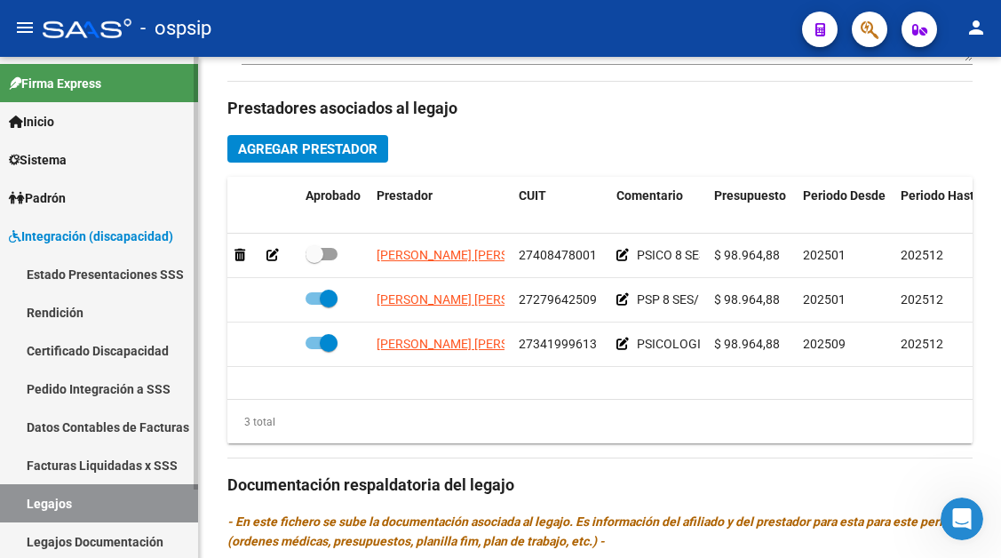
click at [52, 503] on link "Legajos" at bounding box center [99, 503] width 198 height 38
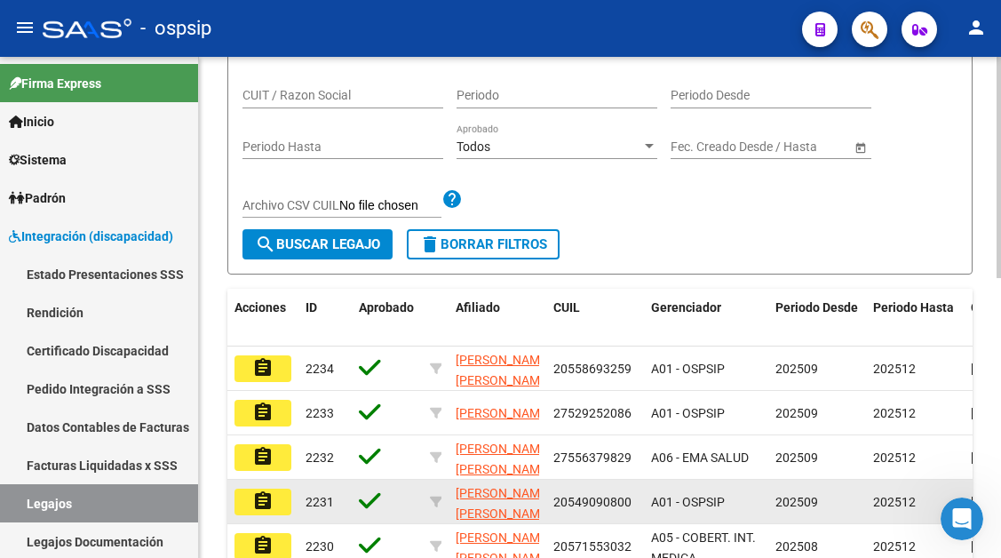
scroll to position [191, 0]
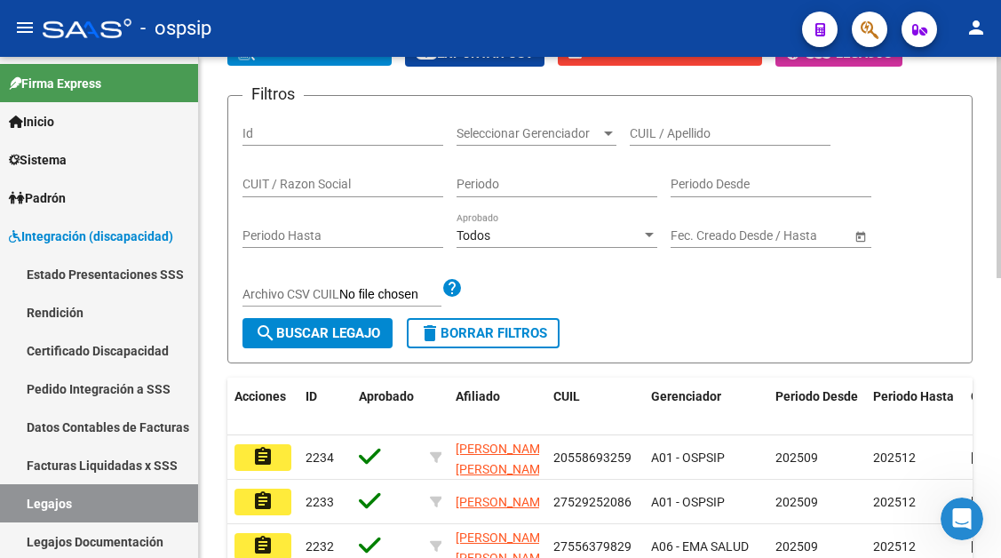
click at [656, 131] on input "CUIL / Apellido" at bounding box center [730, 133] width 201 height 15
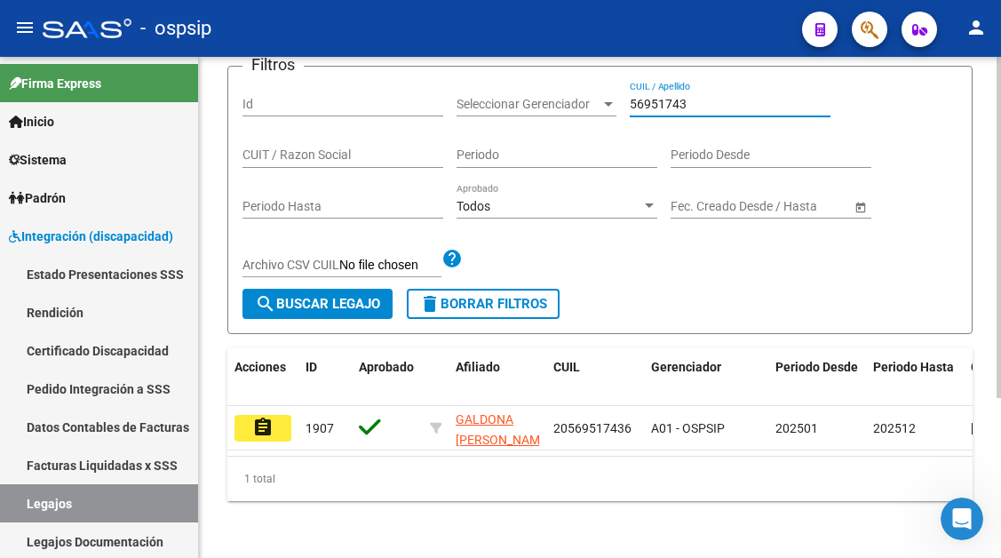
scroll to position [235, 0]
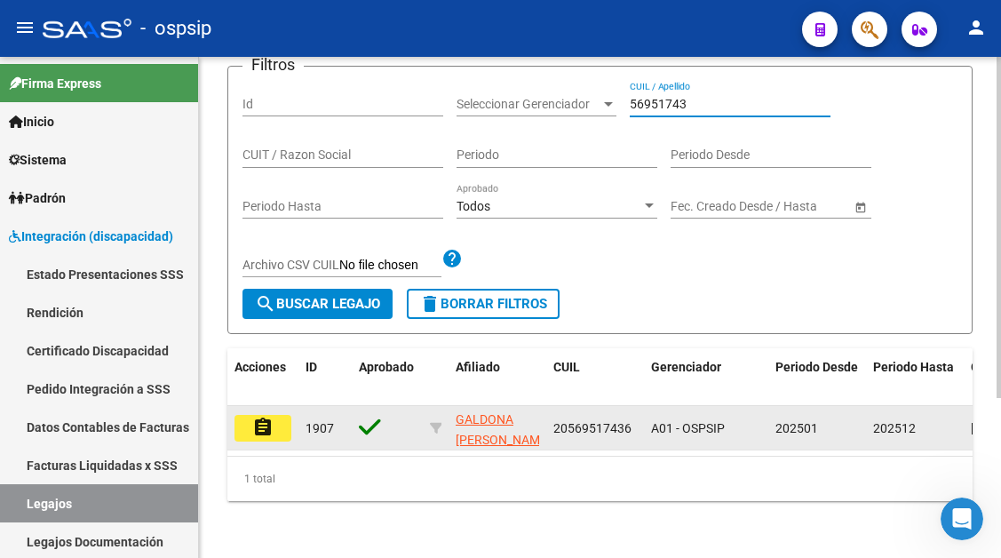
type input "56951743"
click at [253, 420] on mat-icon "assignment" at bounding box center [262, 427] width 21 height 21
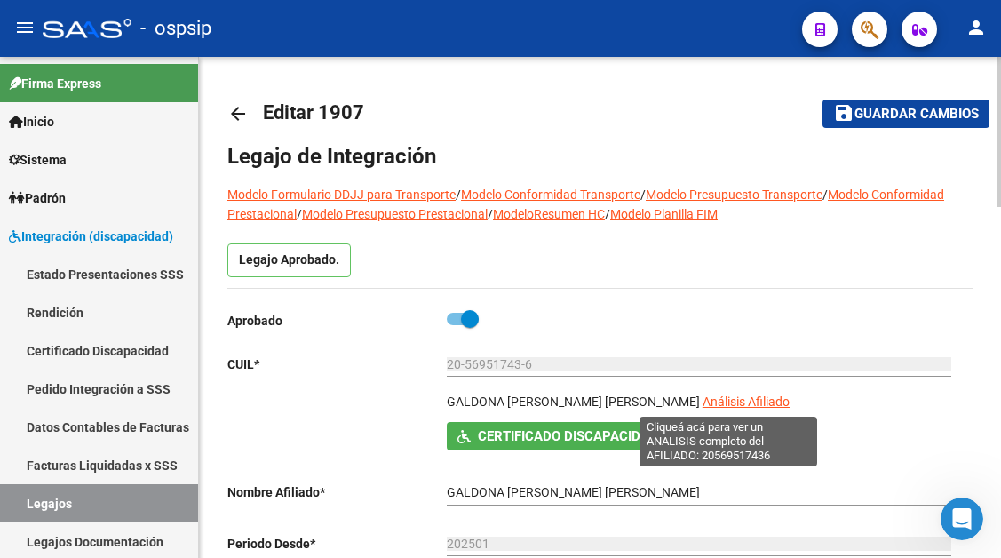
click at [702, 396] on span "Análisis Afiliado" at bounding box center [745, 401] width 87 height 14
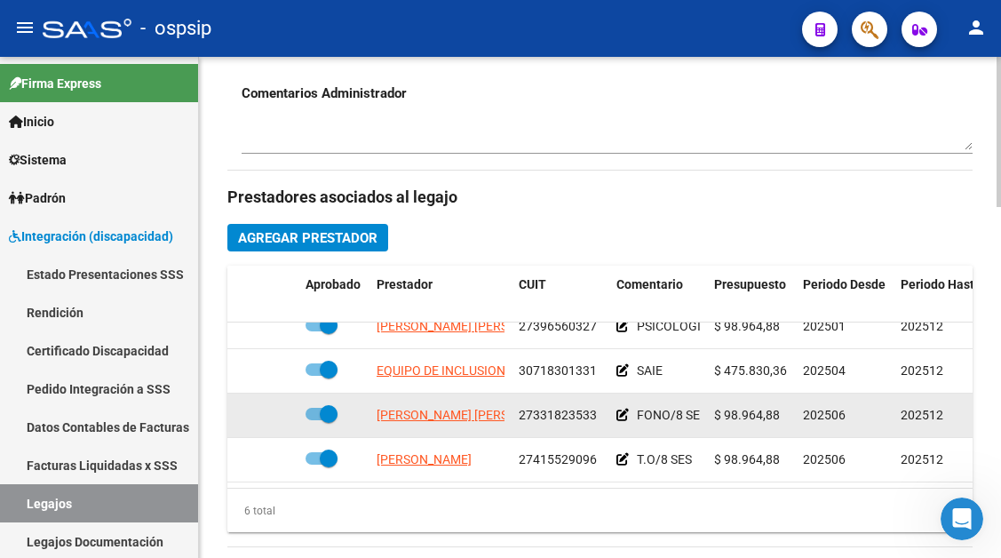
scroll to position [32, 0]
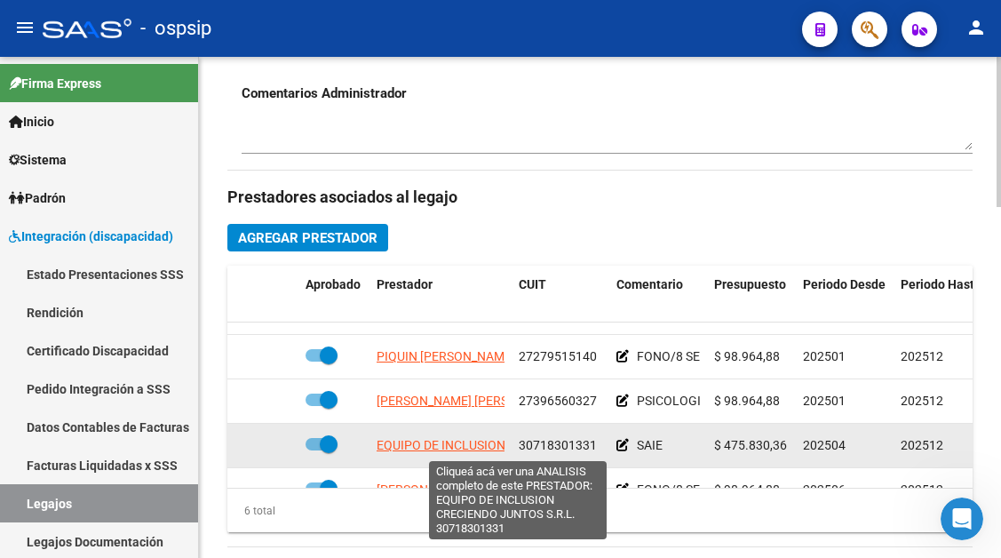
click at [445, 442] on span "EQUIPO DE INCLUSION CRECIENDO JUNTOS S.R.L." at bounding box center [519, 445] width 284 height 14
type textarea "30718301331"
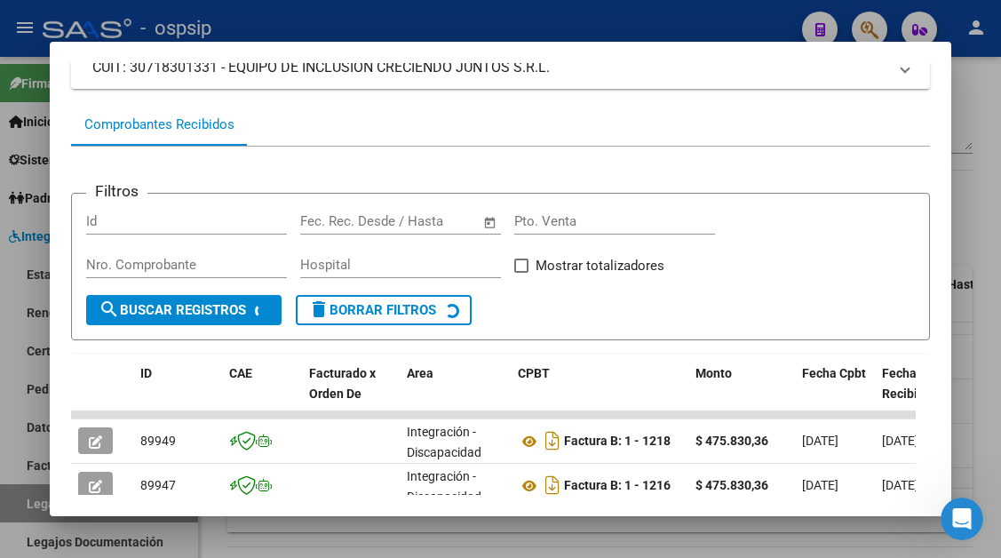
scroll to position [436, 0]
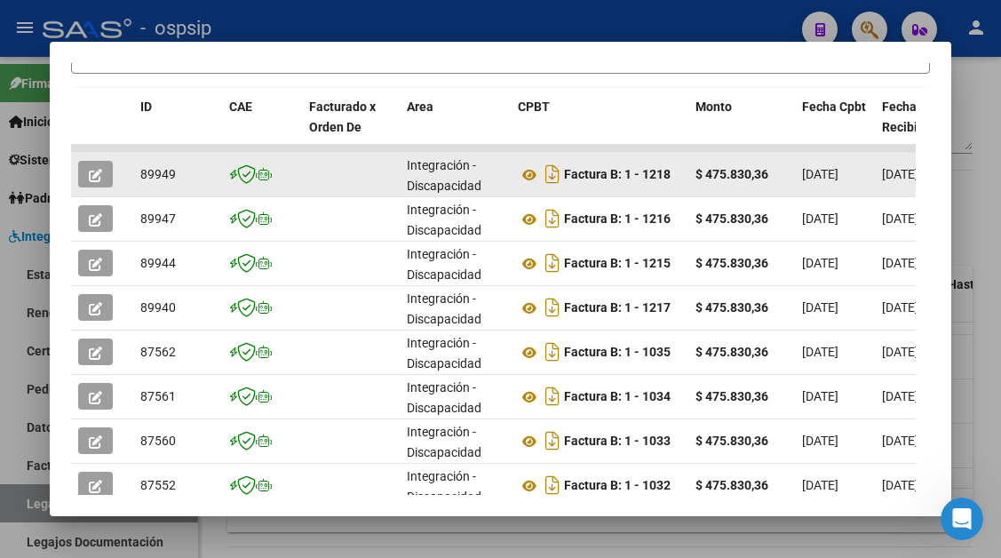
click at [104, 175] on button "button" at bounding box center [95, 174] width 35 height 27
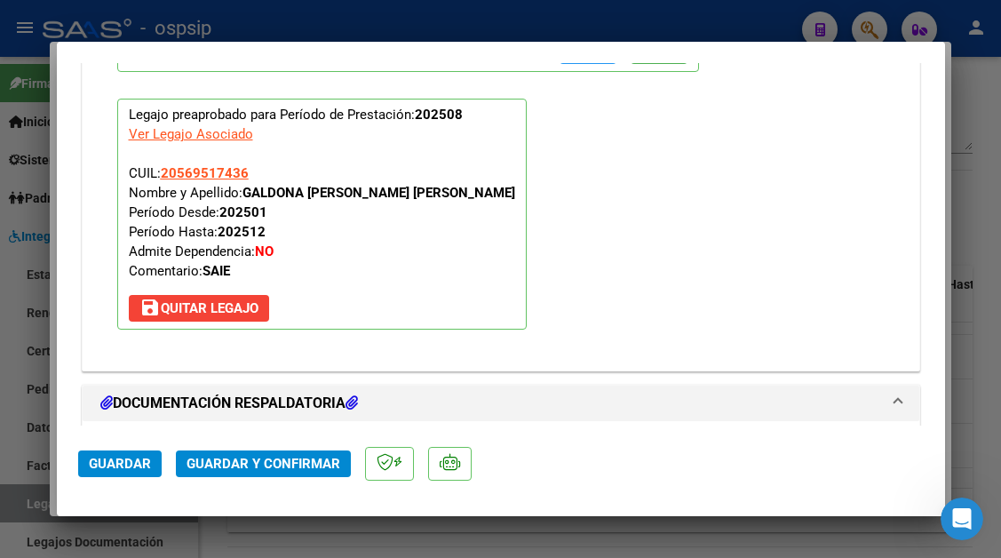
scroll to position [2220, 0]
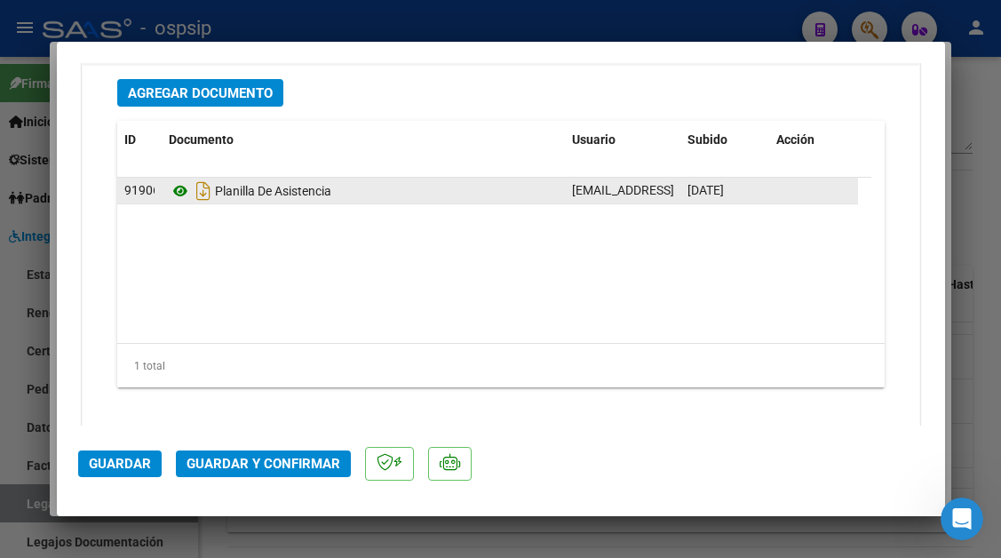
click at [178, 199] on icon at bounding box center [180, 190] width 23 height 21
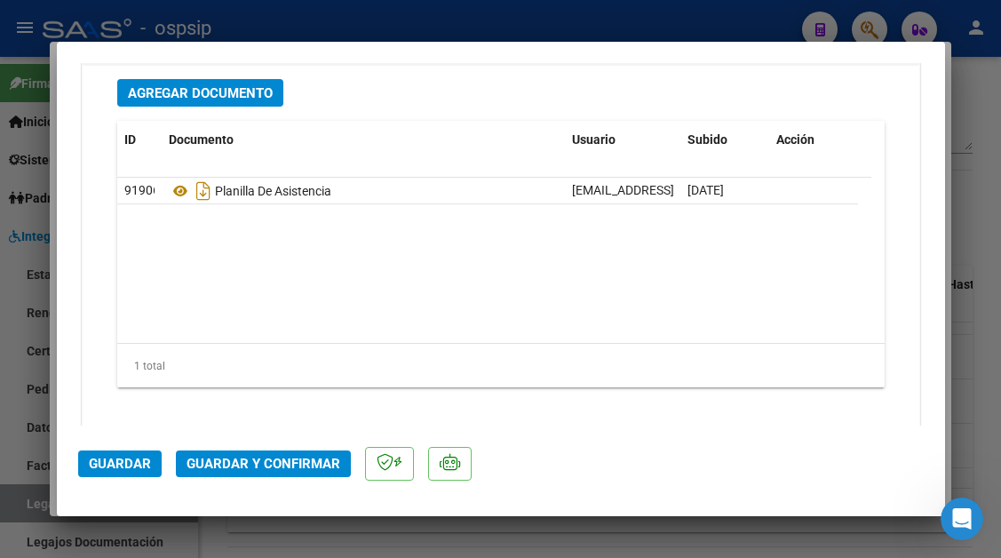
click at [248, 460] on span "Guardar y Confirmar" at bounding box center [263, 464] width 154 height 16
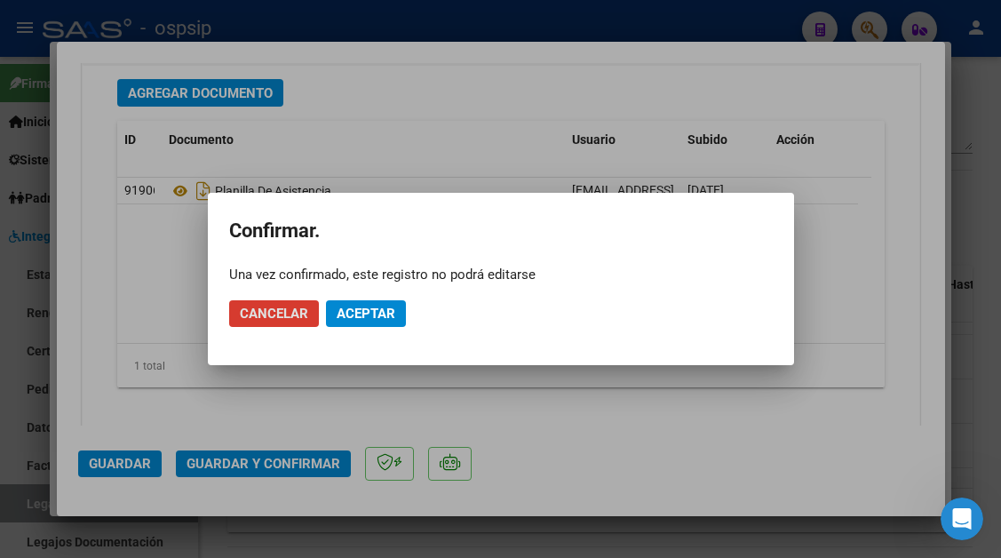
click at [379, 313] on span "Aceptar" at bounding box center [366, 313] width 59 height 16
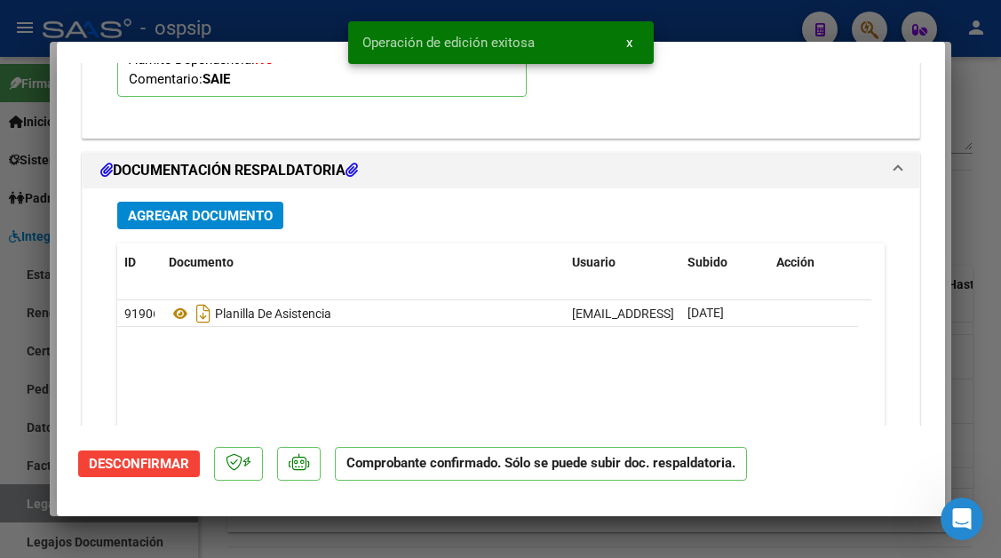
scroll to position [1752, 0]
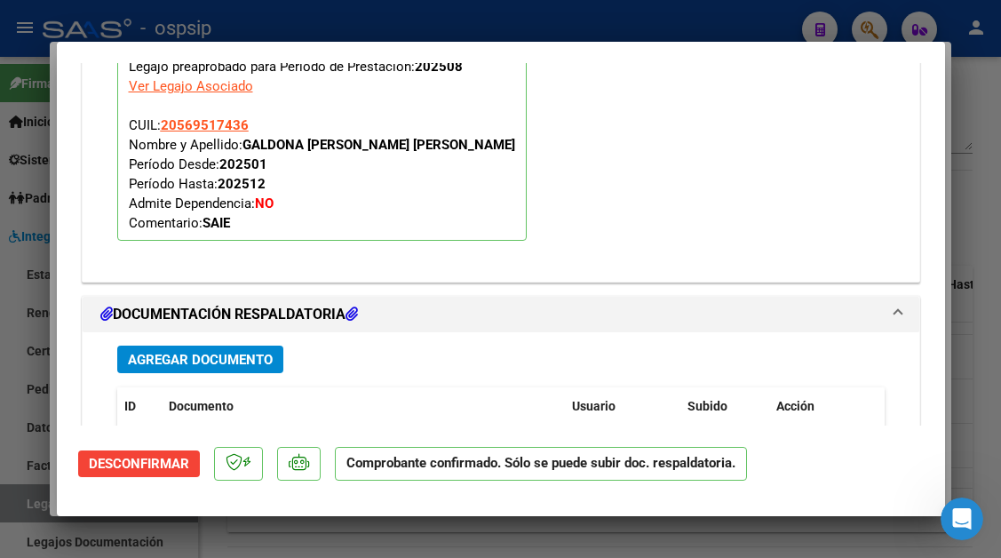
click at [35, 498] on div at bounding box center [500, 279] width 1001 height 558
type input "$ 0,00"
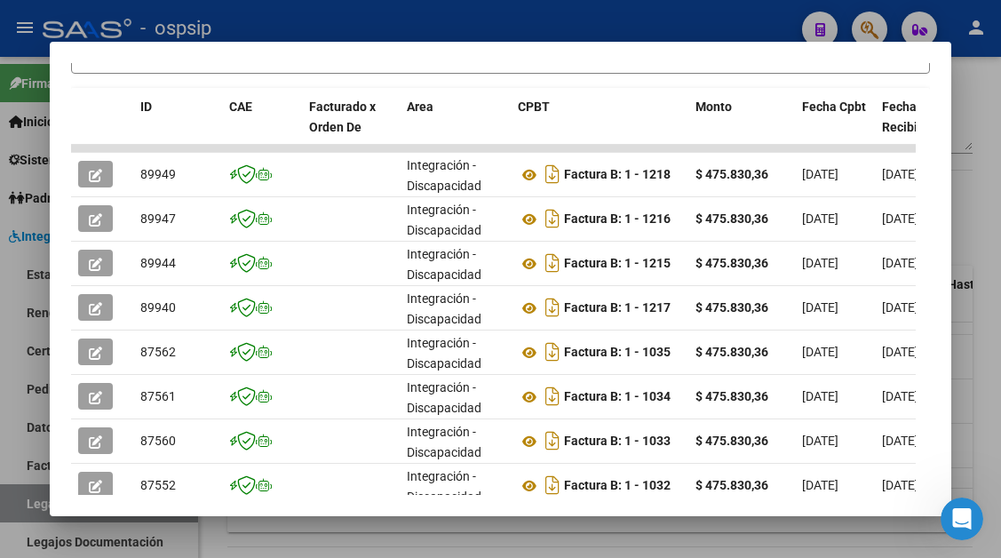
click at [30, 510] on div at bounding box center [500, 279] width 1001 height 558
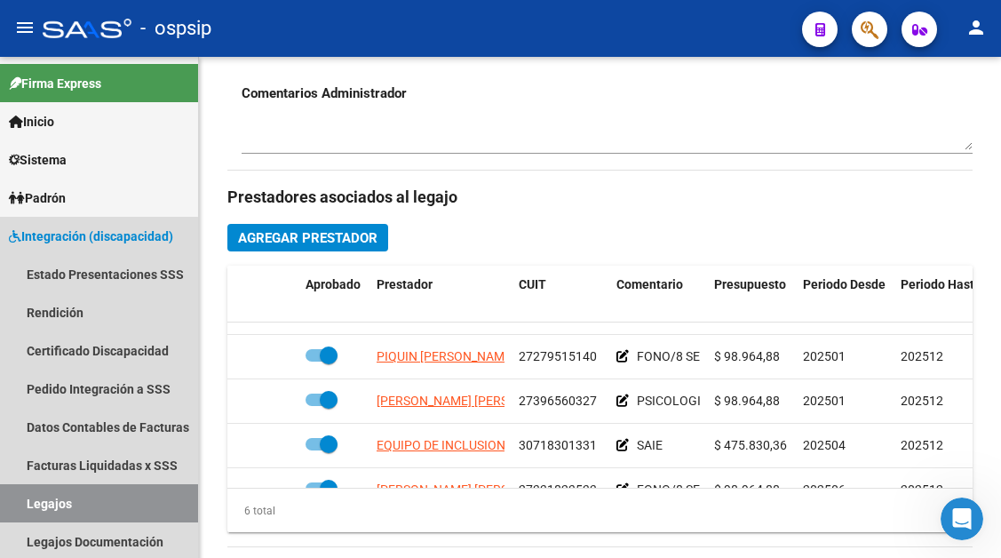
click at [30, 510] on link "Legajos" at bounding box center [99, 503] width 198 height 38
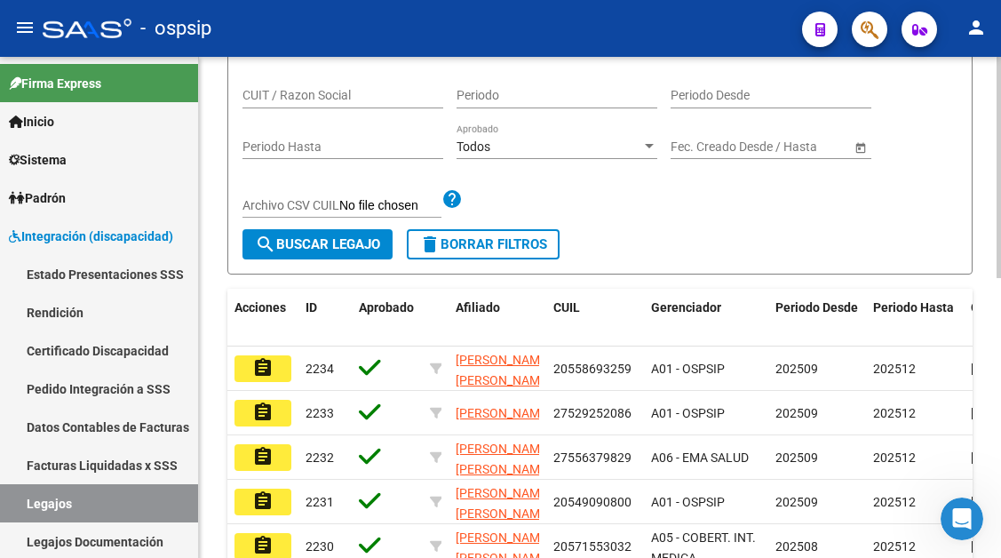
scroll to position [191, 0]
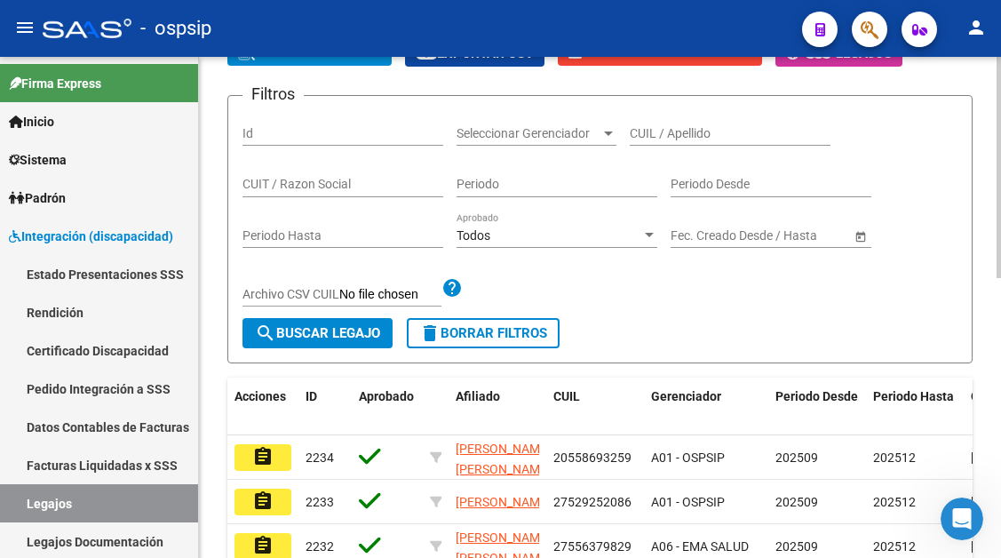
click at [653, 138] on input "CUIL / Apellido" at bounding box center [730, 133] width 201 height 15
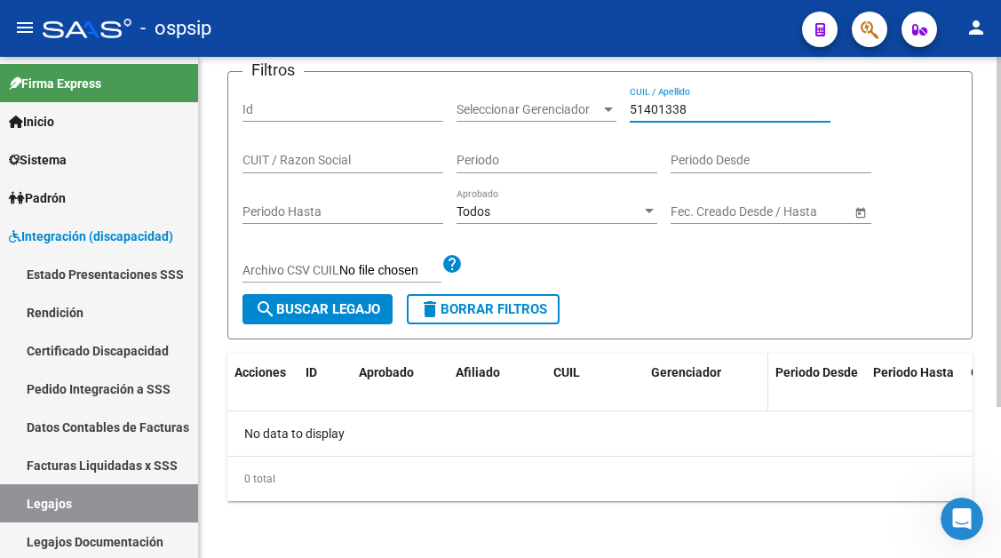
scroll to position [216, 0]
click at [718, 112] on input "51401338" at bounding box center [730, 109] width 201 height 15
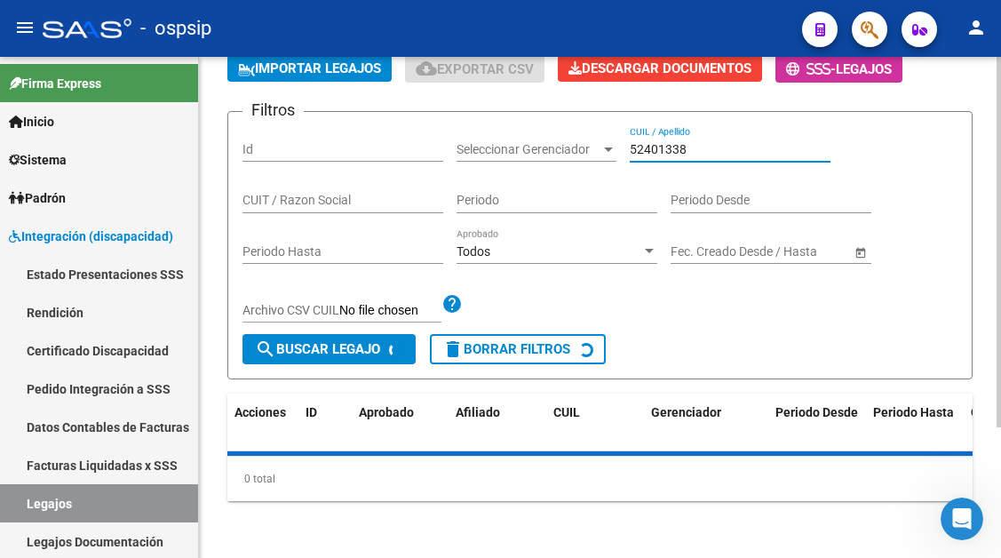
scroll to position [324, 0]
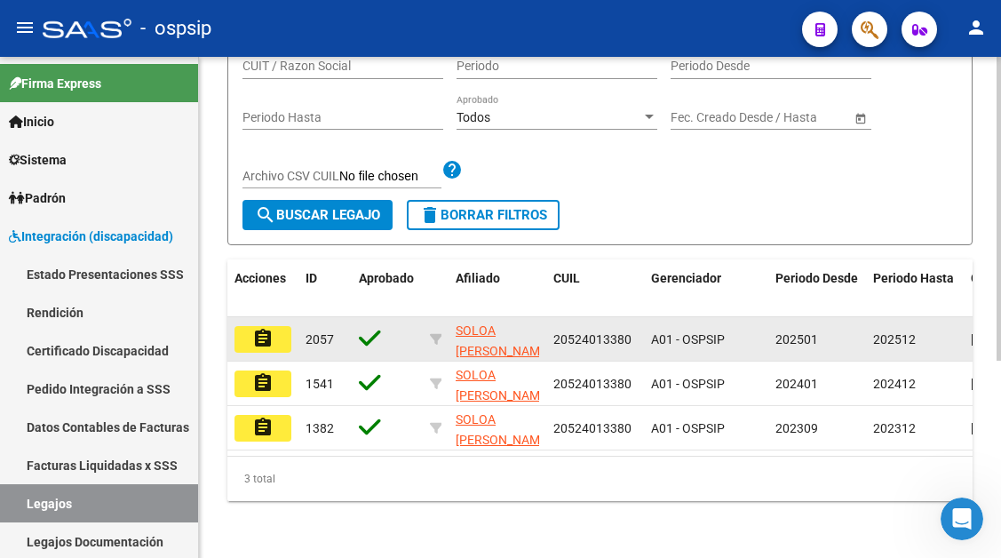
type input "52401338"
click at [264, 328] on mat-icon "assignment" at bounding box center [262, 338] width 21 height 21
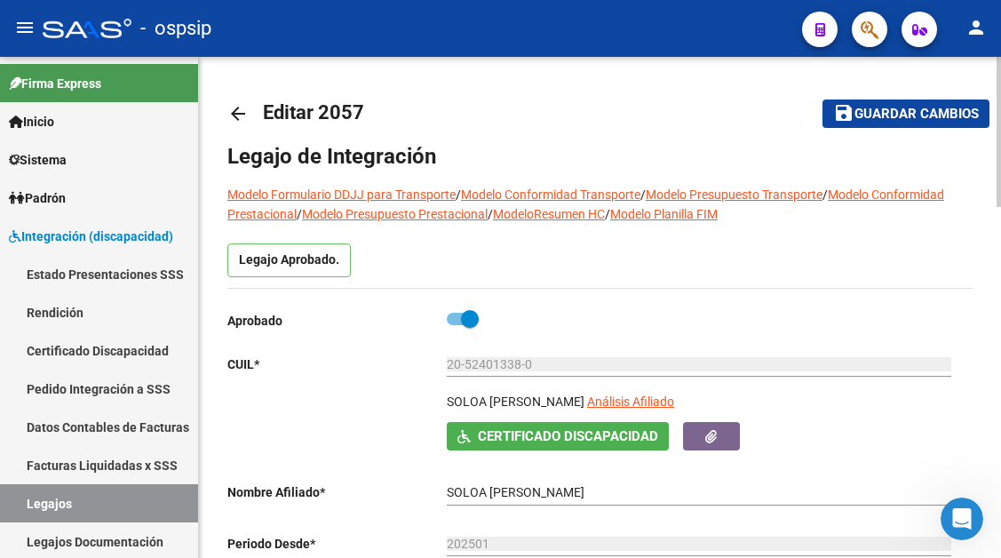
scroll to position [89, 0]
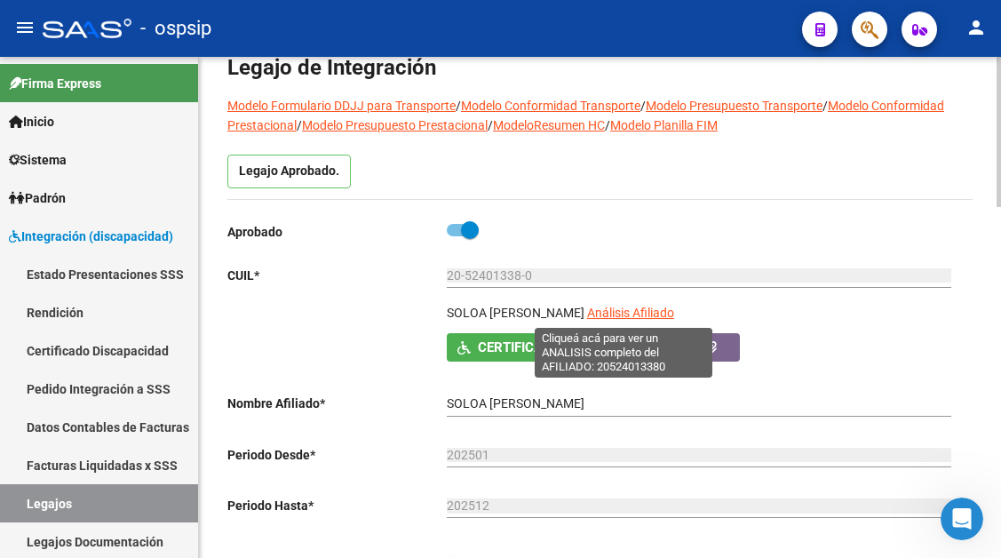
click at [649, 310] on span "Análisis Afiliado" at bounding box center [630, 312] width 87 height 14
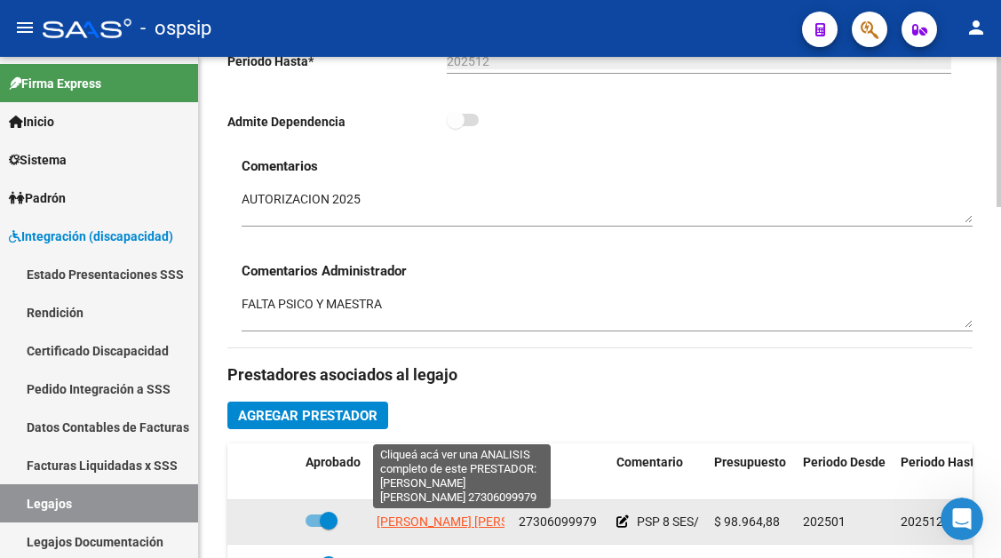
scroll to position [710, 0]
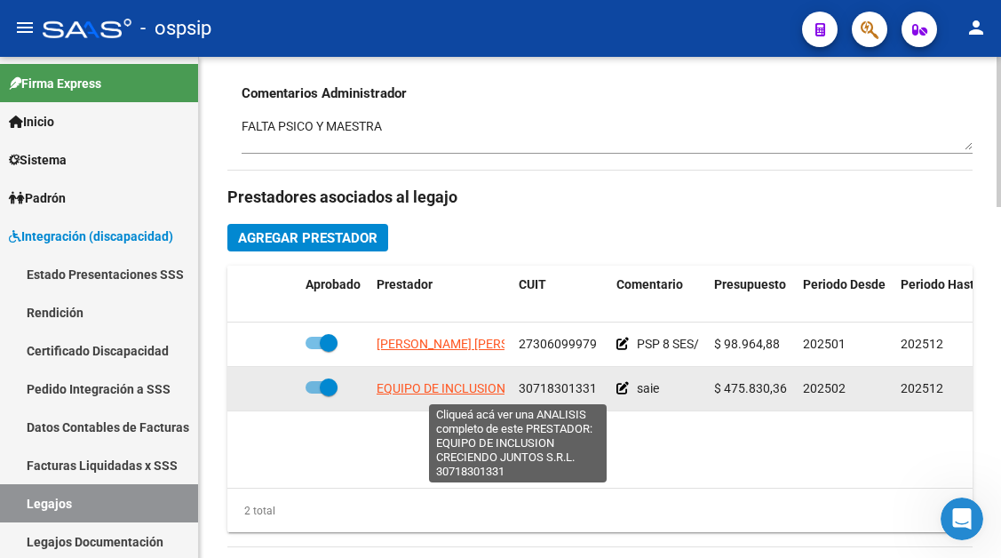
click at [421, 390] on span "EQUIPO DE INCLUSION CRECIENDO JUNTOS S.R.L." at bounding box center [519, 388] width 284 height 14
type textarea "30718301331"
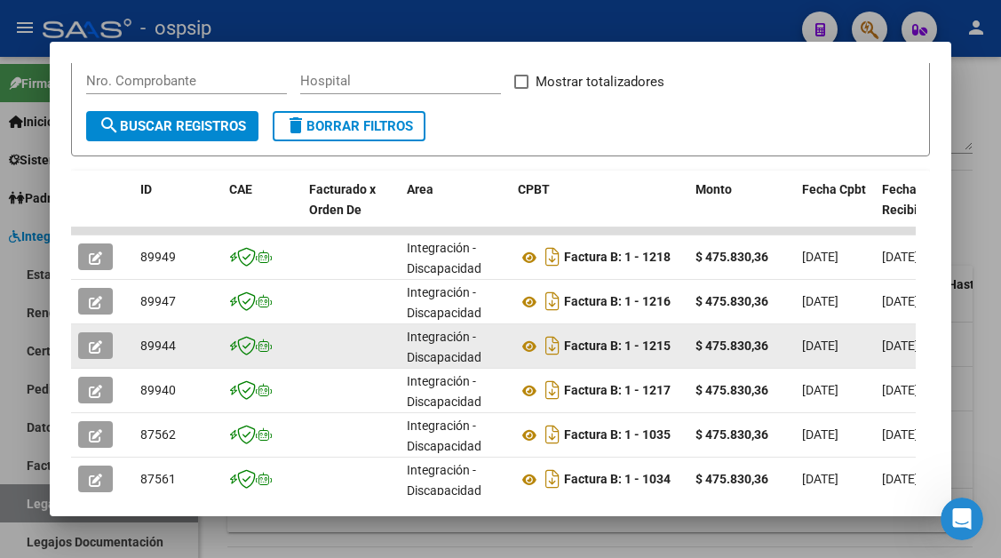
scroll to position [355, 0]
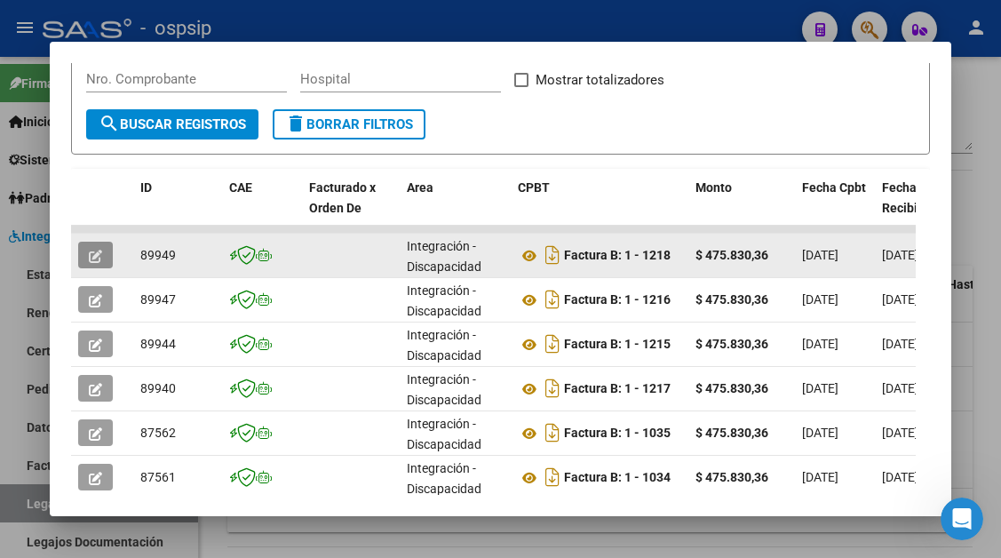
click at [93, 257] on icon "button" at bounding box center [95, 256] width 13 height 13
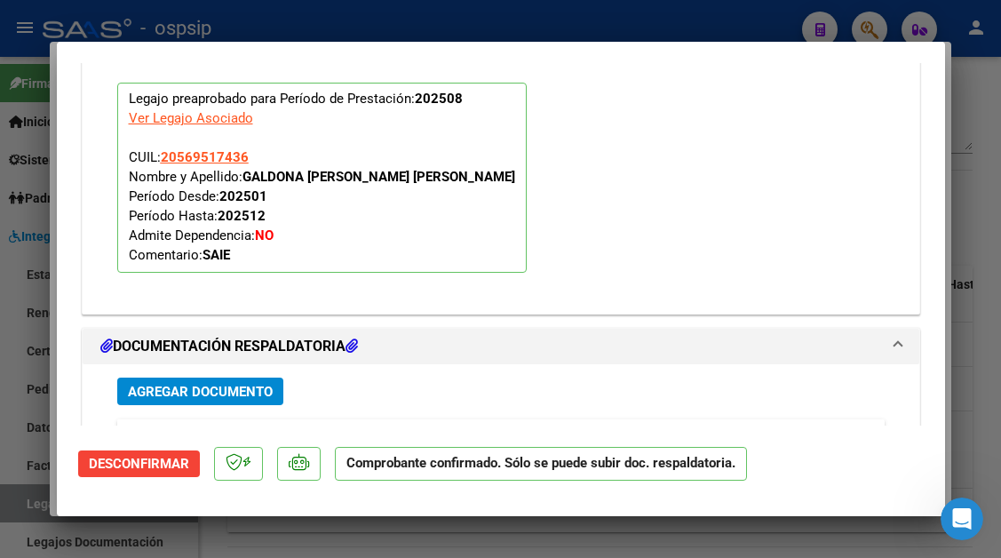
scroll to position [1865, 0]
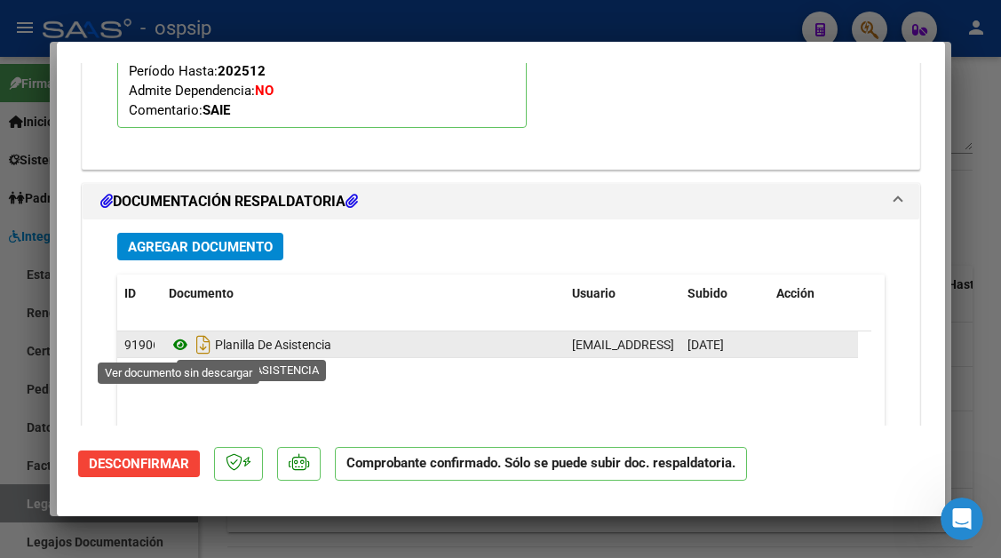
click at [186, 346] on icon at bounding box center [180, 344] width 23 height 21
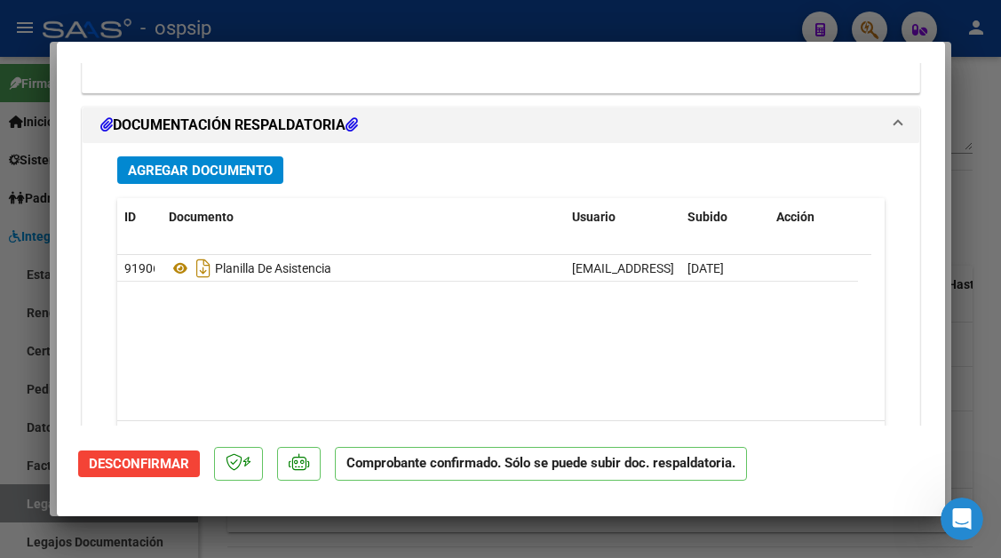
scroll to position [1770, 0]
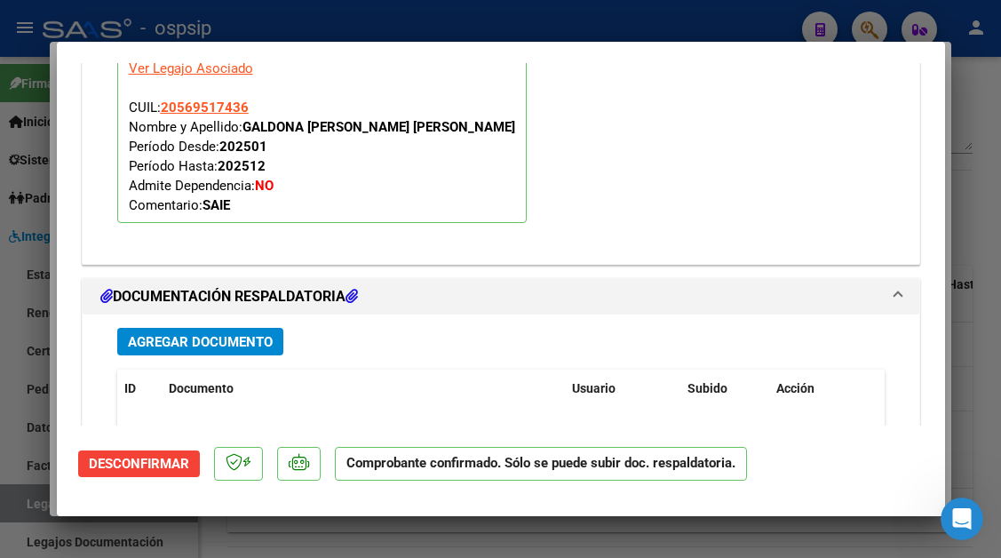
type input "$ 0,00"
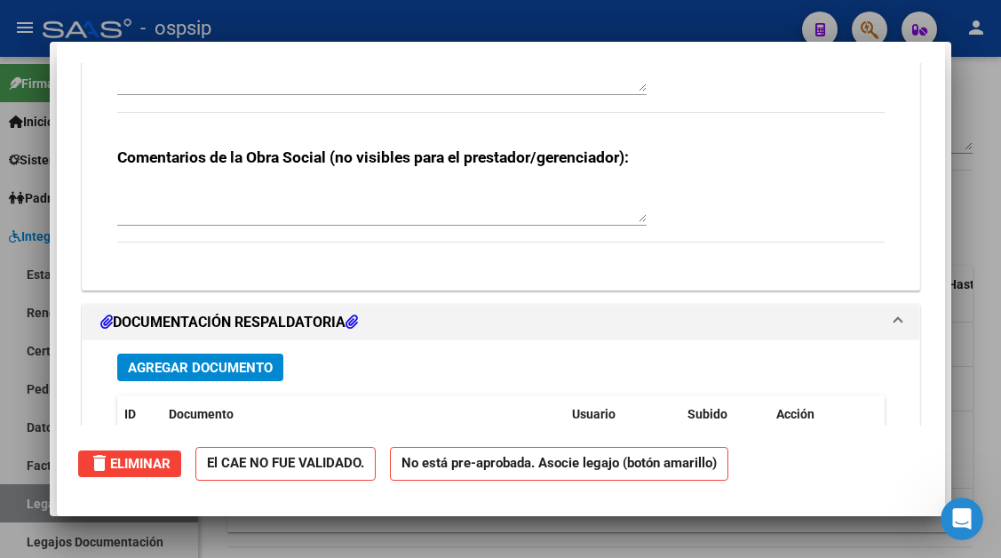
scroll to position [0, 0]
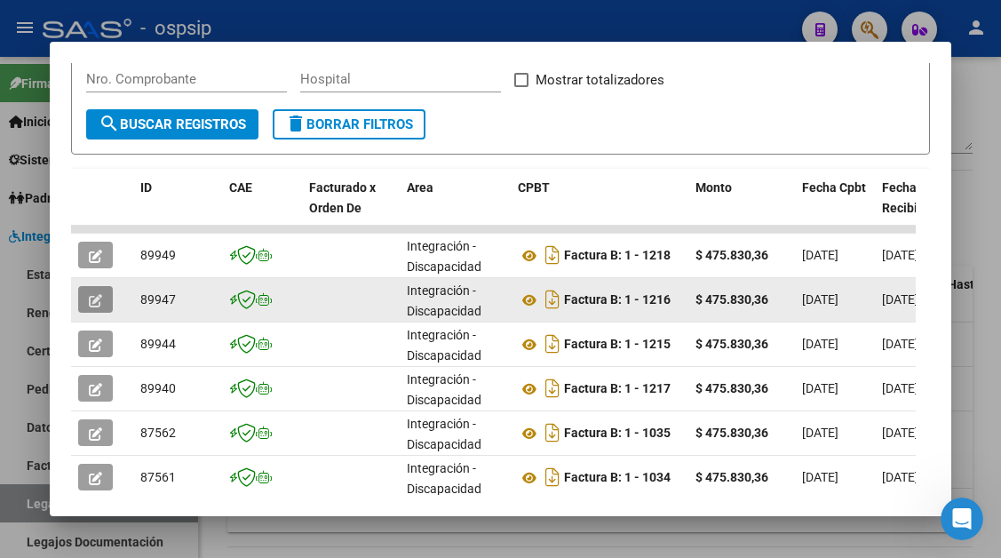
click at [103, 298] on button "button" at bounding box center [95, 299] width 35 height 27
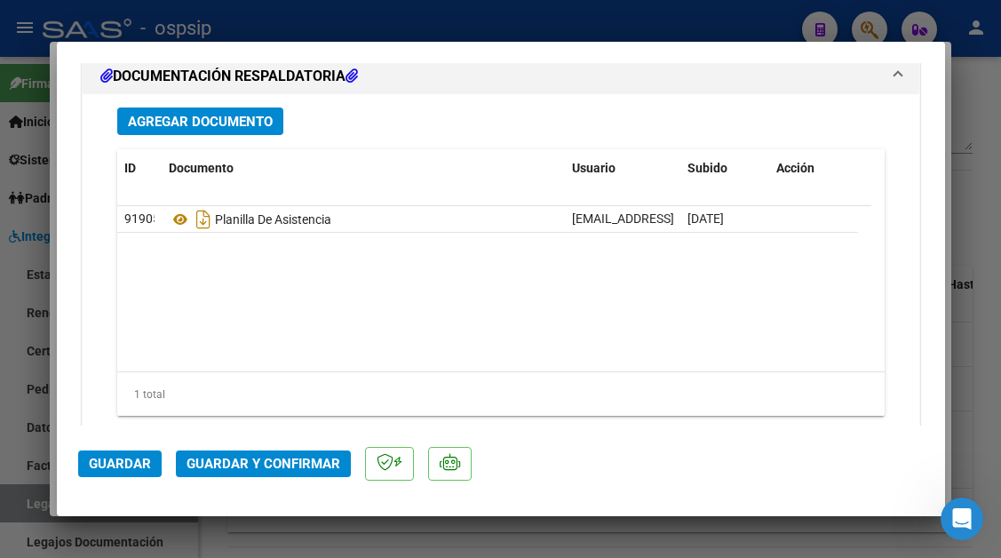
scroll to position [2220, 0]
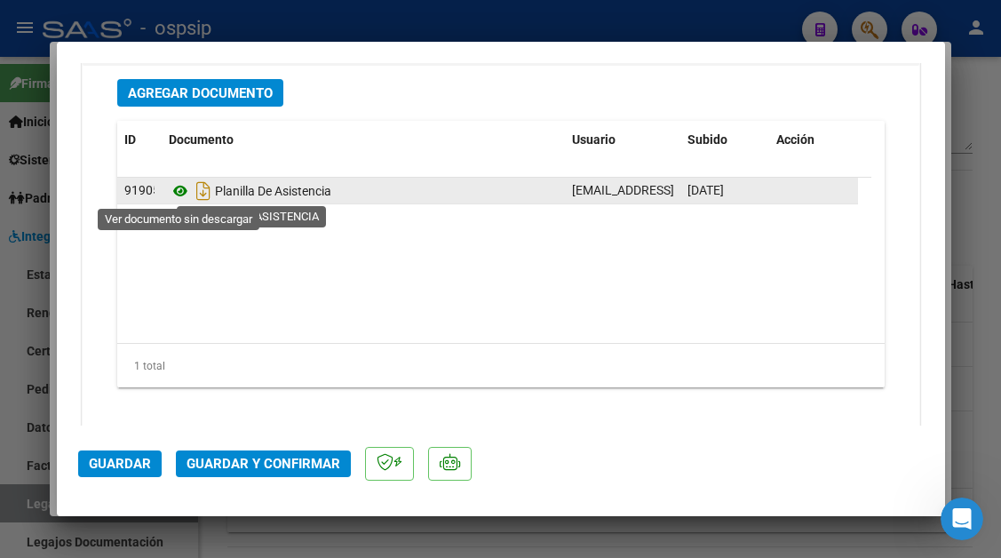
click at [180, 189] on icon at bounding box center [180, 190] width 23 height 21
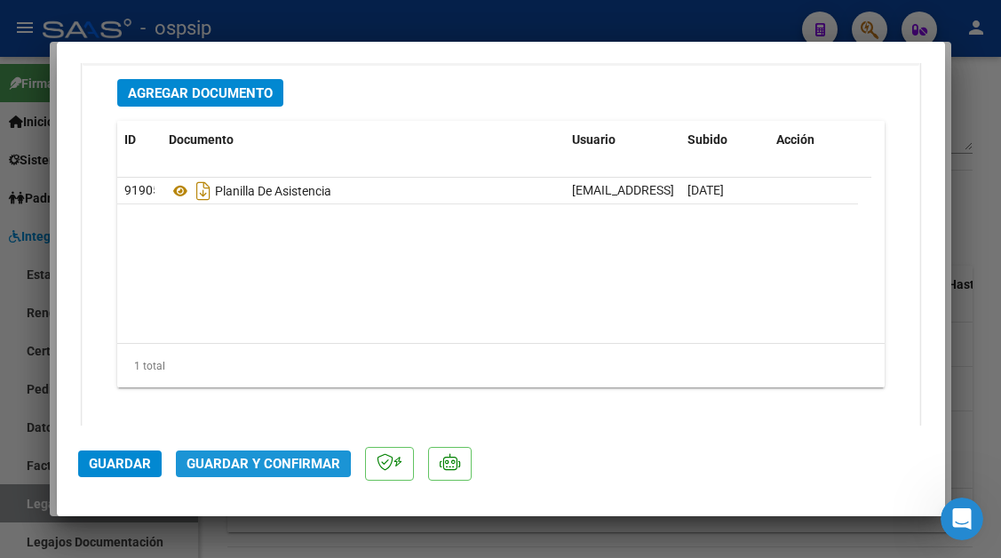
click at [260, 465] on span "Guardar y Confirmar" at bounding box center [263, 464] width 154 height 16
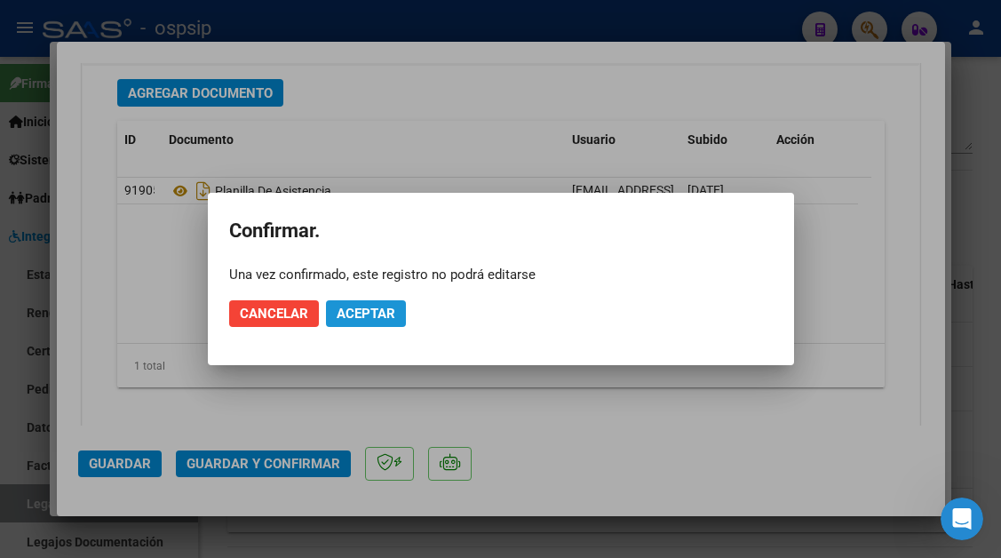
click at [353, 323] on button "Aceptar" at bounding box center [366, 313] width 80 height 27
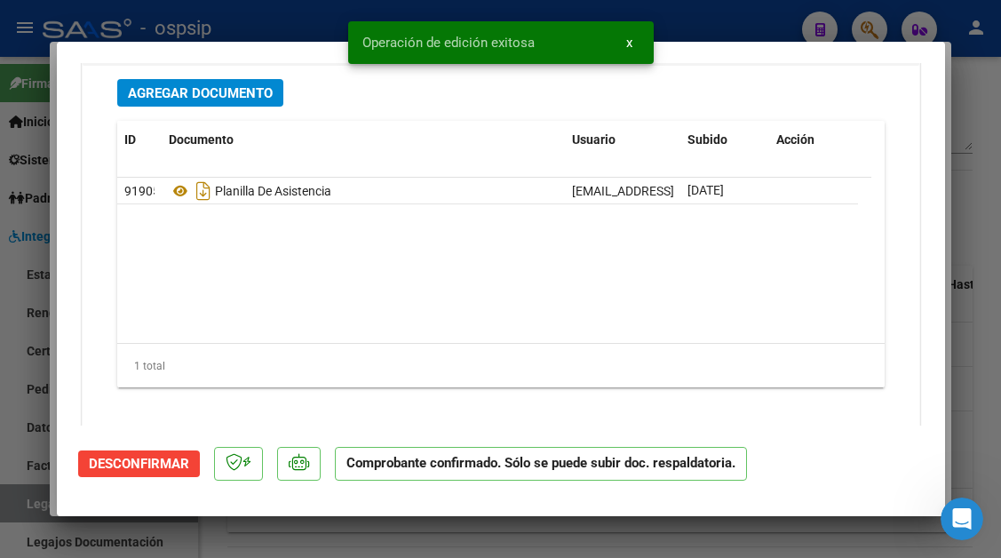
type input "$ 0,00"
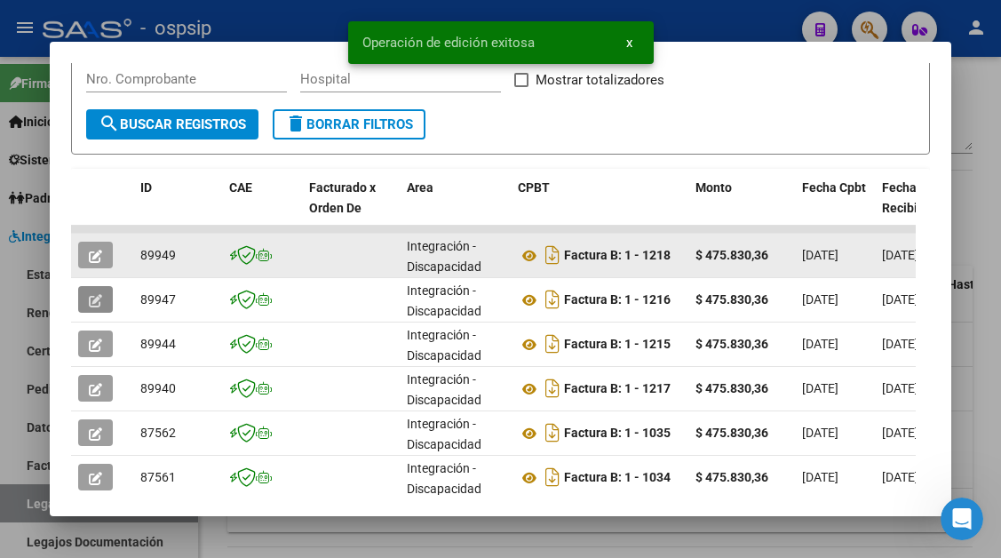
click at [90, 252] on icon "button" at bounding box center [95, 256] width 13 height 13
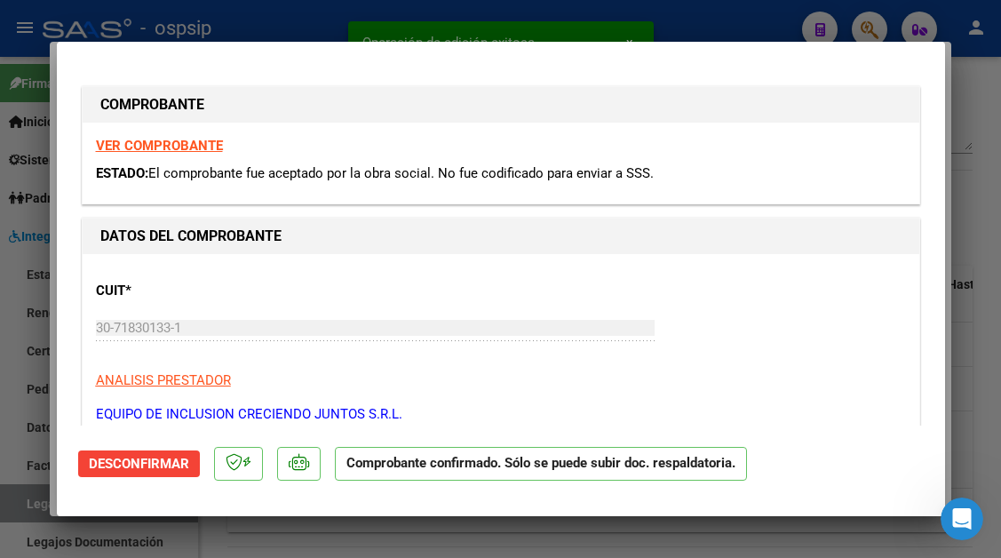
click at [5, 515] on div at bounding box center [500, 279] width 1001 height 558
type input "$ 0,00"
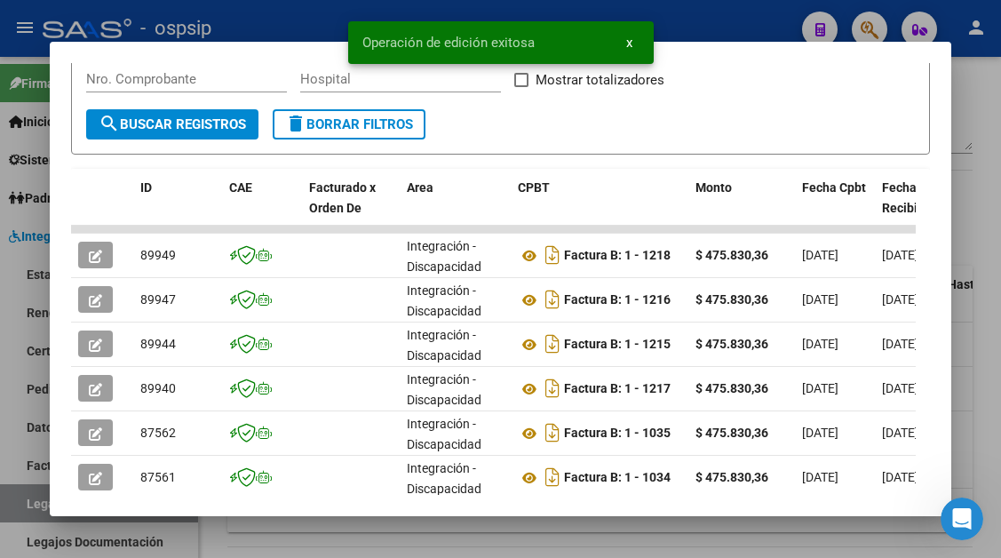
click at [5, 515] on div at bounding box center [500, 279] width 1001 height 558
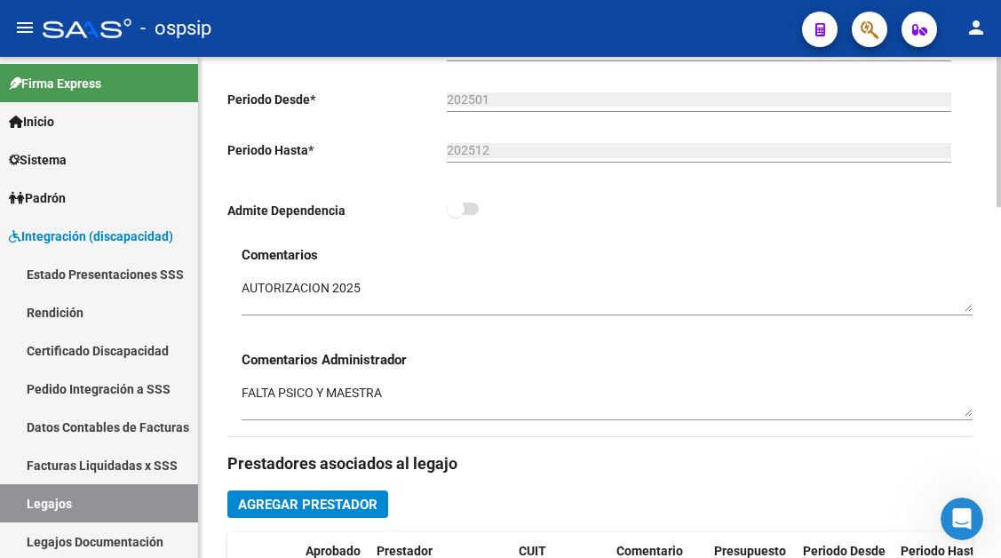
scroll to position [355, 0]
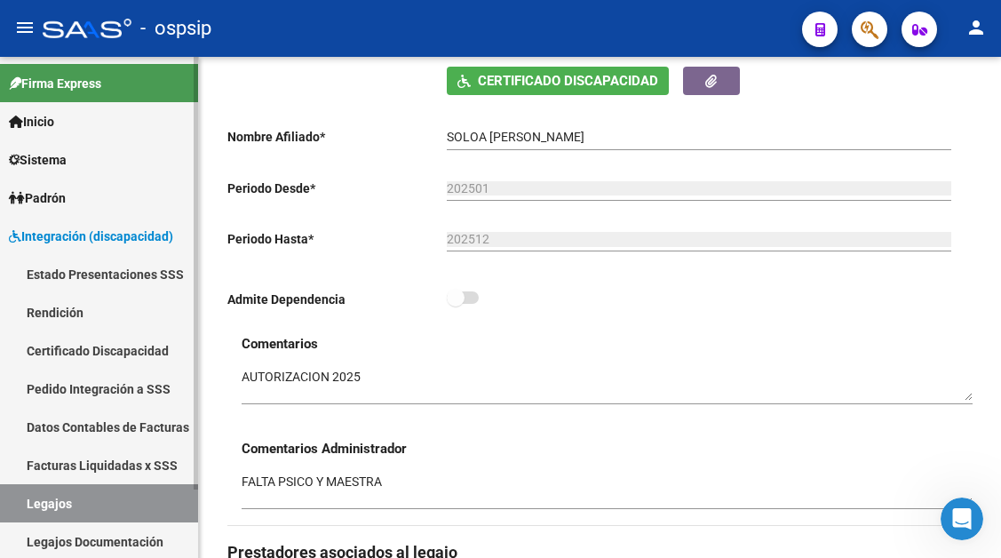
click at [117, 511] on link "Legajos" at bounding box center [99, 503] width 198 height 38
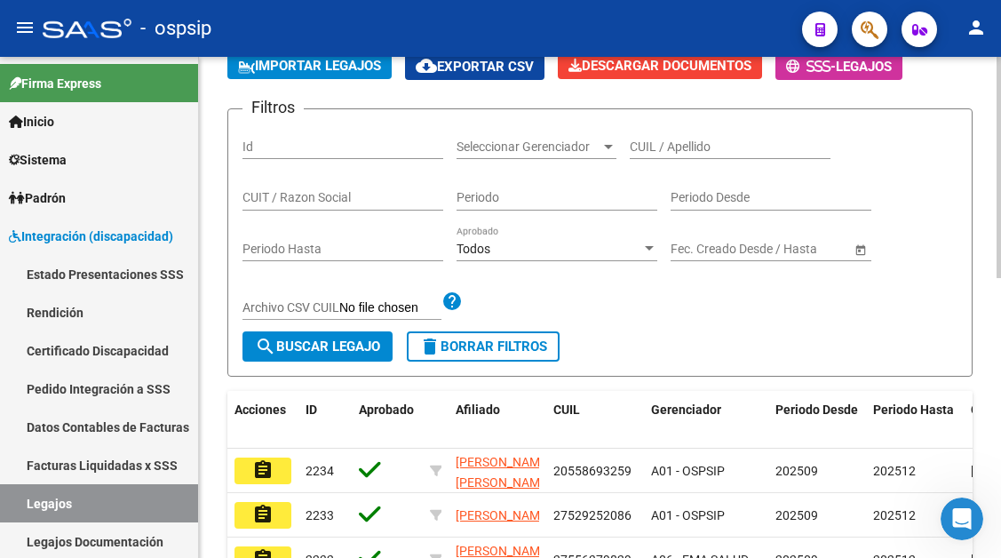
scroll to position [89, 0]
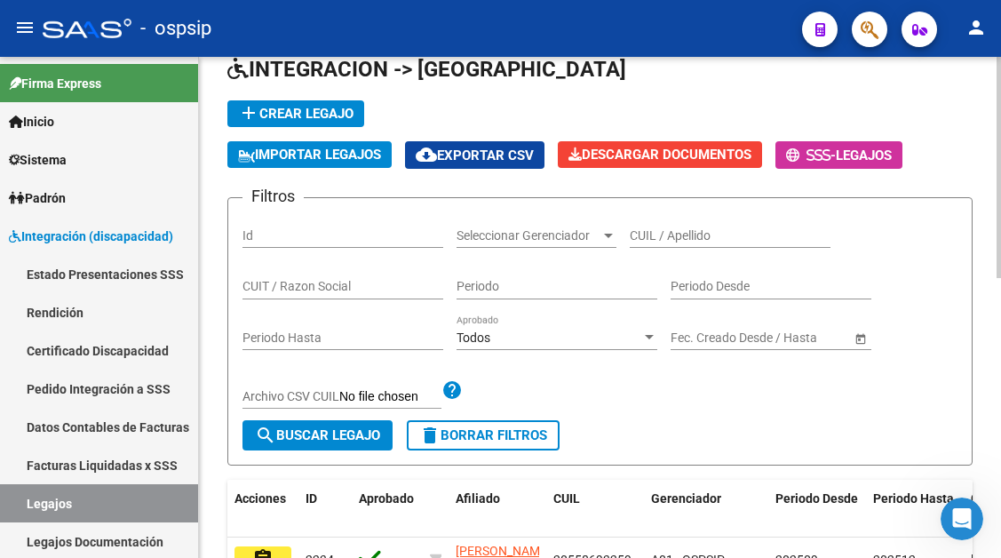
click at [653, 240] on input "CUIL / Apellido" at bounding box center [730, 235] width 201 height 15
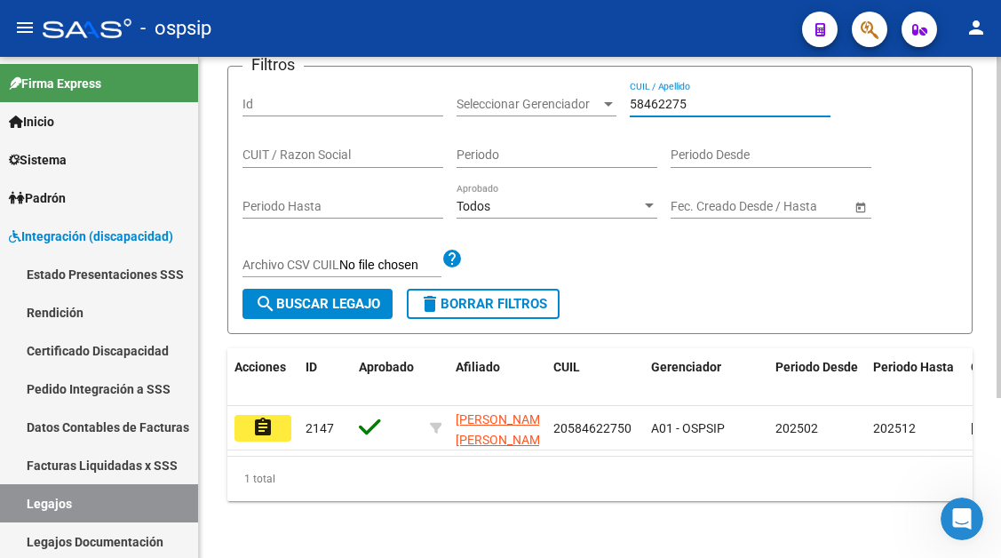
scroll to position [235, 0]
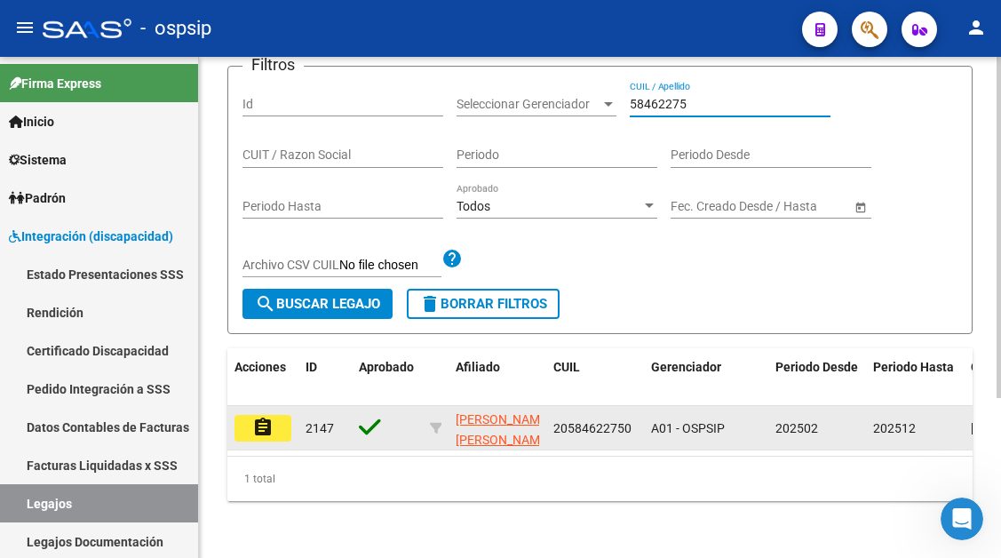
type input "58462275"
click at [285, 415] on button "assignment" at bounding box center [262, 428] width 57 height 27
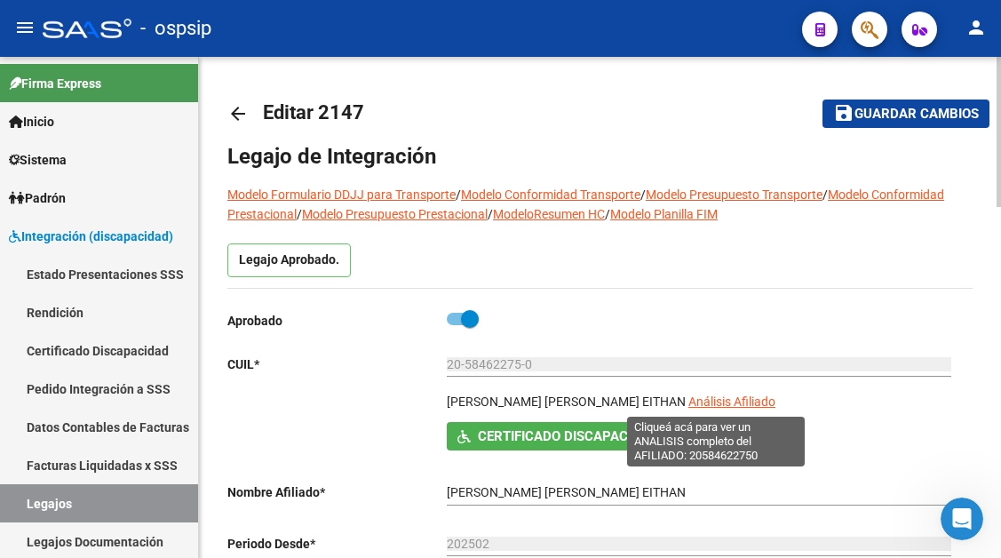
click at [715, 404] on span "Análisis Afiliado" at bounding box center [731, 401] width 87 height 14
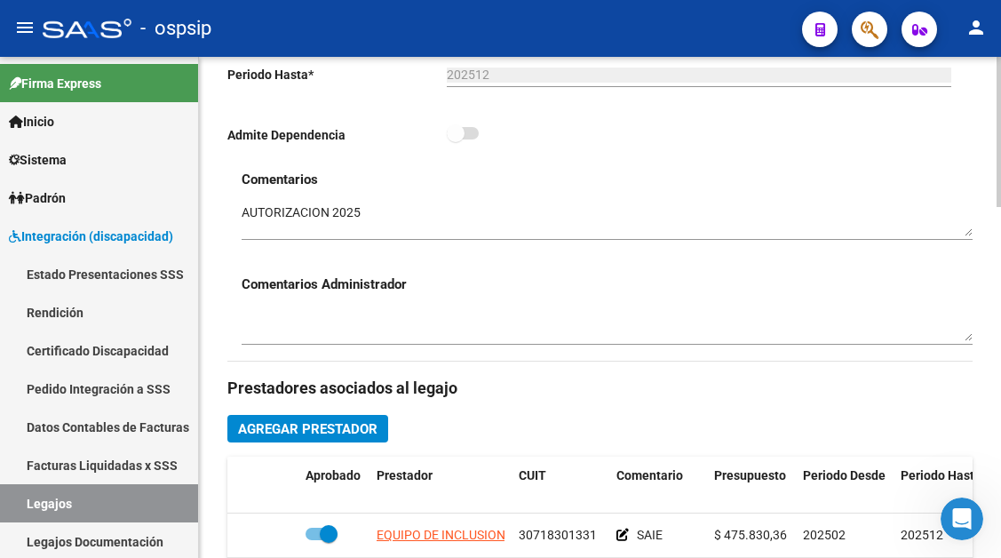
scroll to position [622, 0]
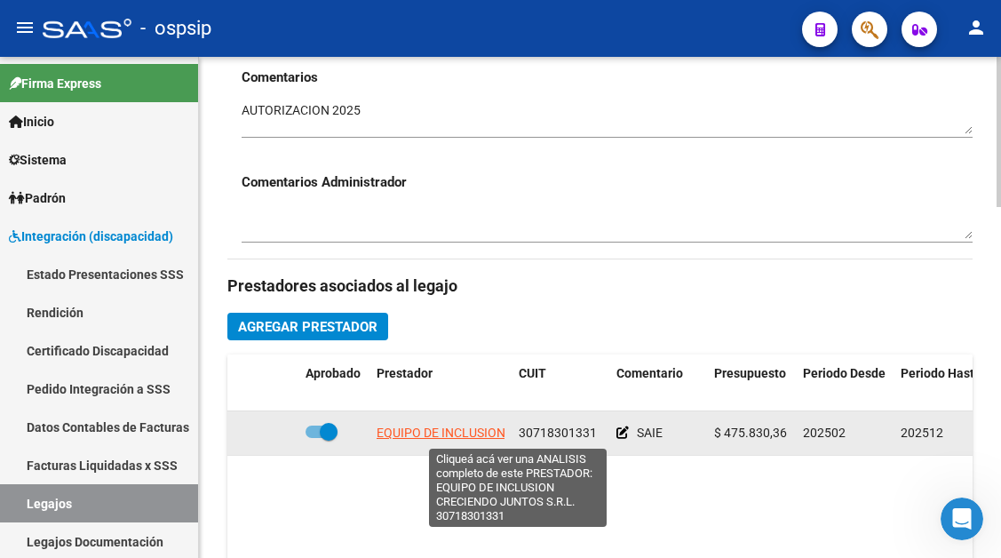
click at [498, 433] on span "EQUIPO DE INCLUSION CRECIENDO JUNTOS S.R.L." at bounding box center [519, 432] width 284 height 14
type textarea "30718301331"
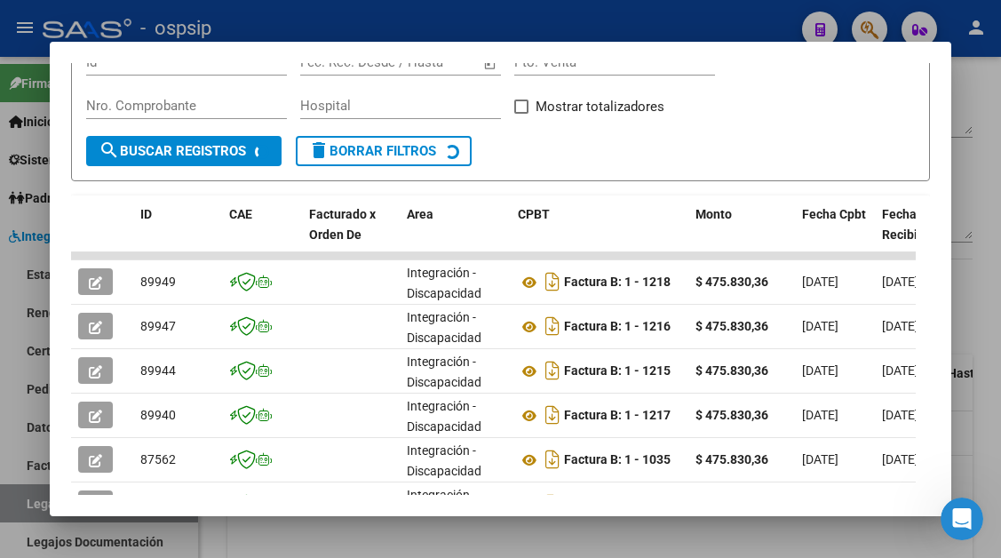
scroll to position [347, 0]
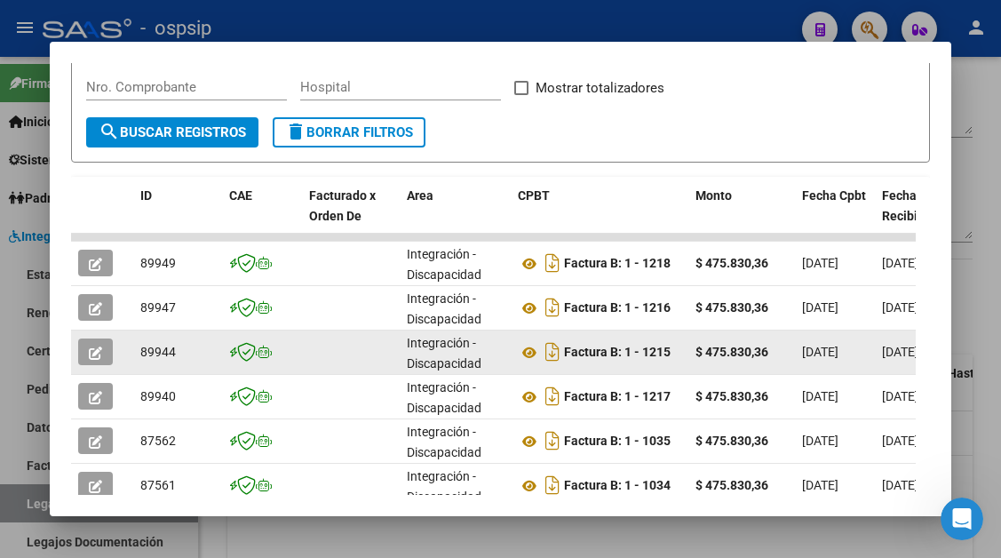
click at [91, 350] on icon "button" at bounding box center [95, 352] width 13 height 13
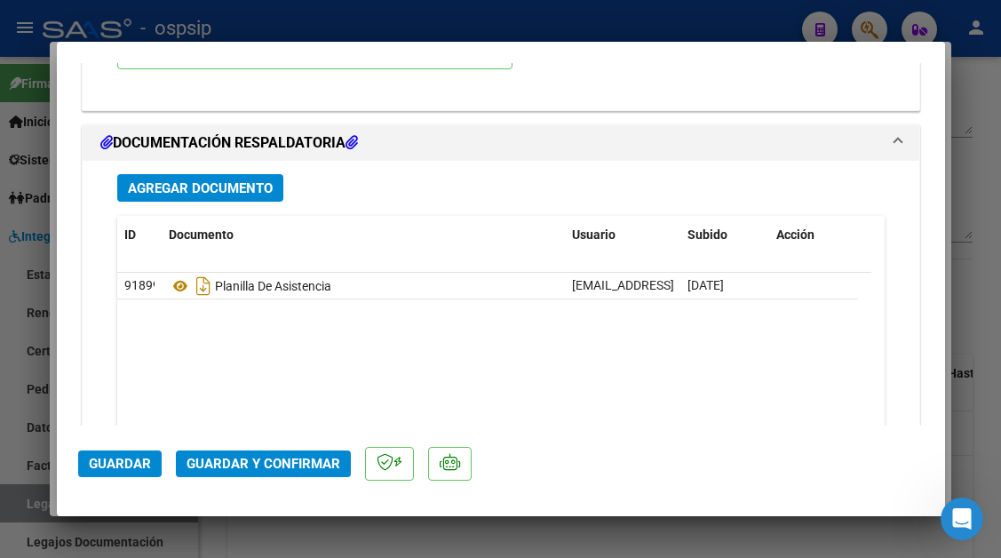
scroll to position [2131, 0]
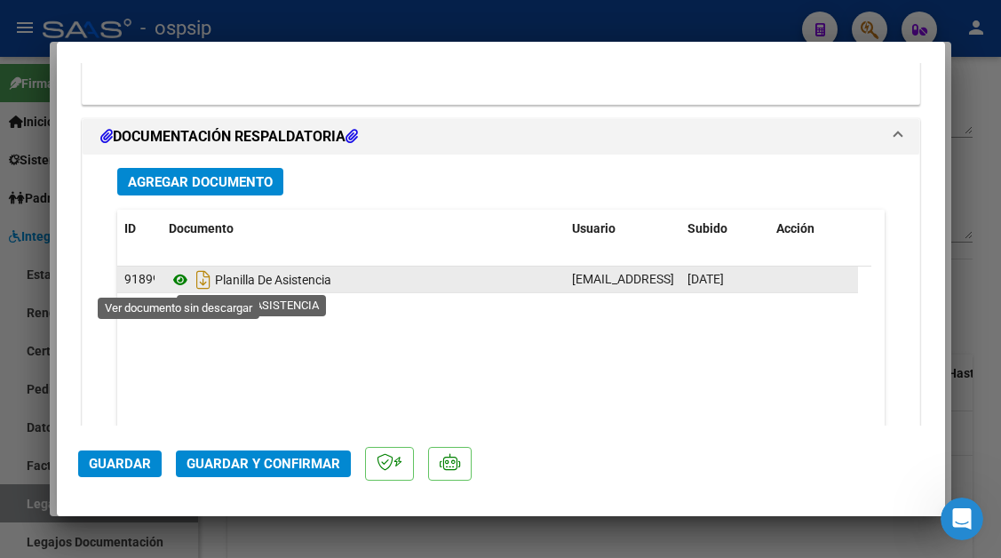
click at [179, 272] on icon at bounding box center [180, 279] width 23 height 21
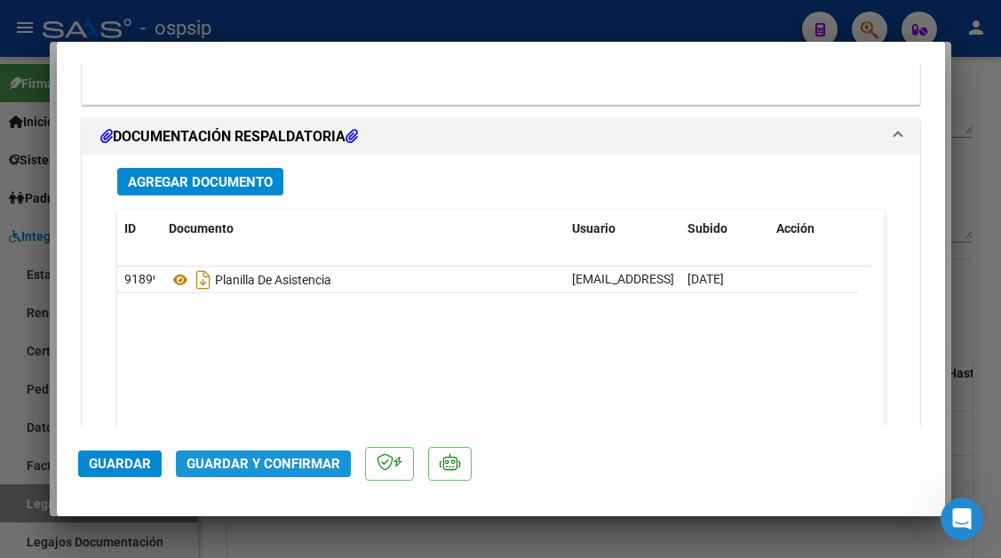
click at [270, 464] on span "Guardar y Confirmar" at bounding box center [263, 464] width 154 height 16
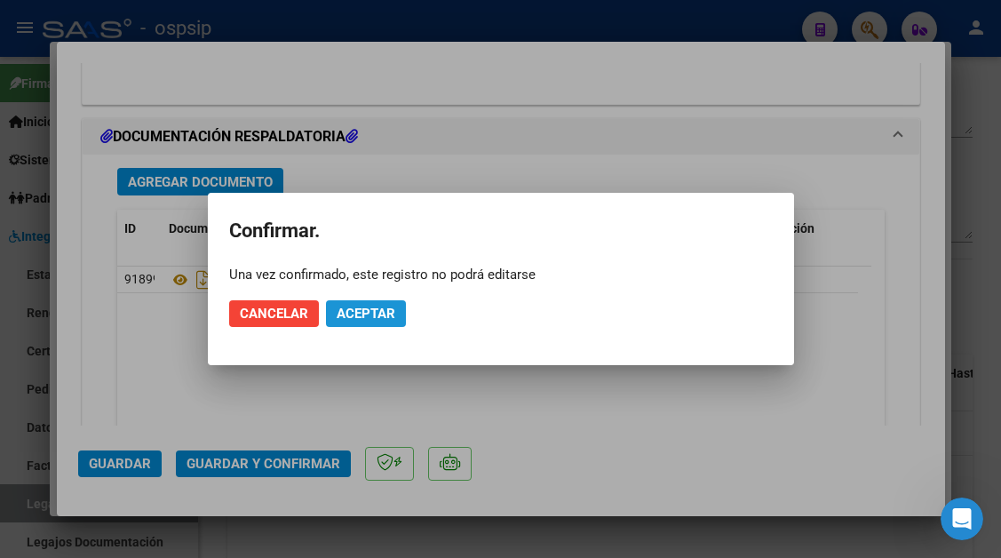
click at [377, 305] on span "Aceptar" at bounding box center [366, 313] width 59 height 16
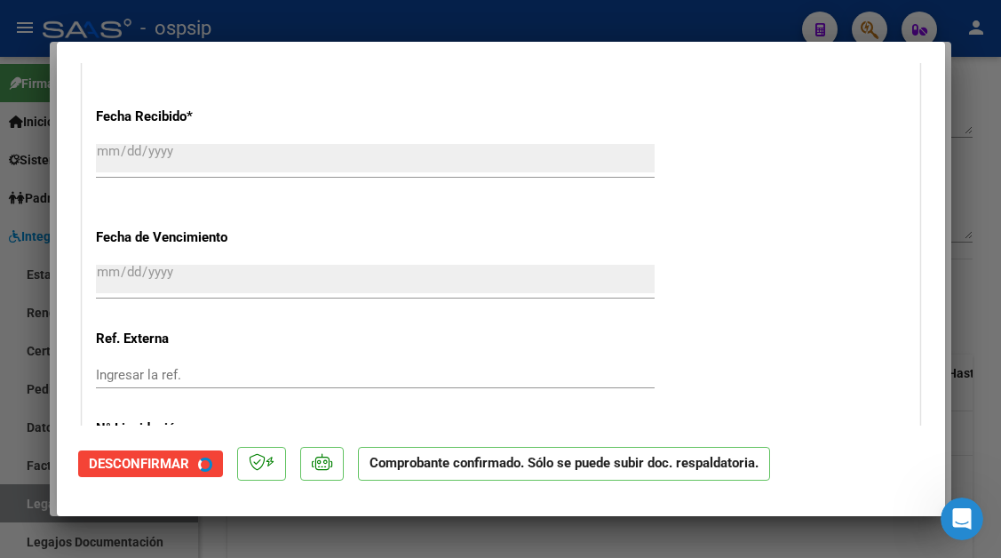
scroll to position [994, 0]
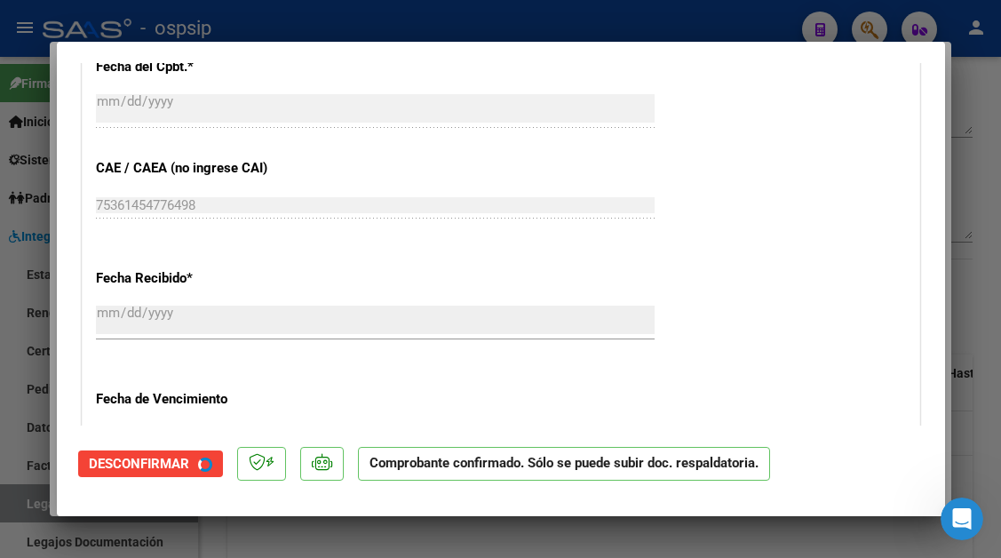
type input "$ 0,00"
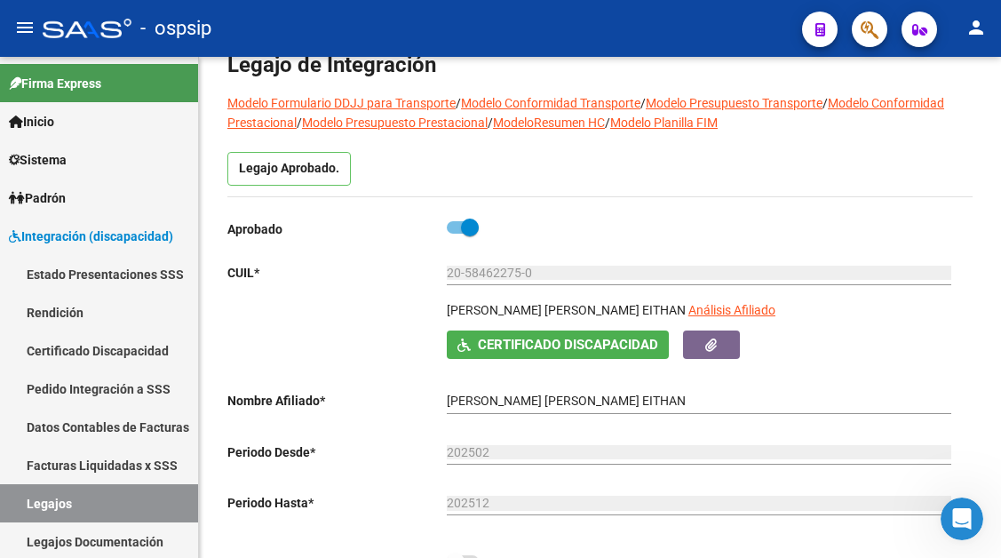
scroll to position [89, 0]
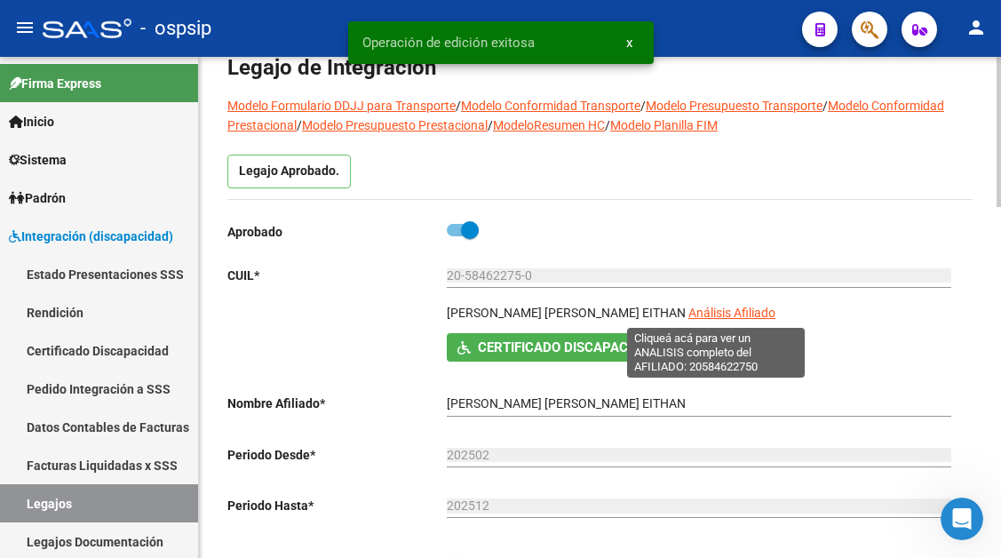
click at [688, 313] on span "Análisis Afiliado" at bounding box center [731, 312] width 87 height 14
type textarea "20584622750"
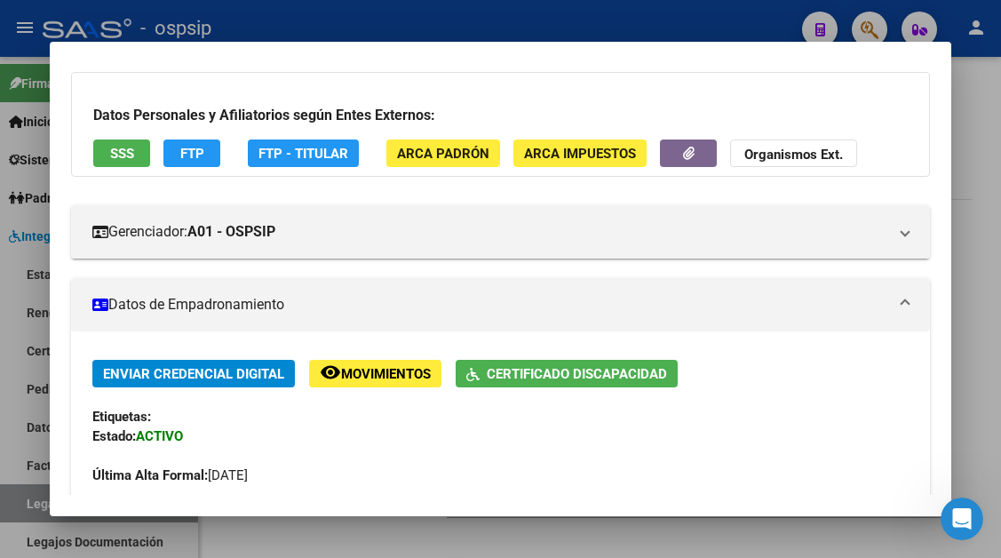
click at [132, 146] on span "SSS" at bounding box center [122, 154] width 24 height 16
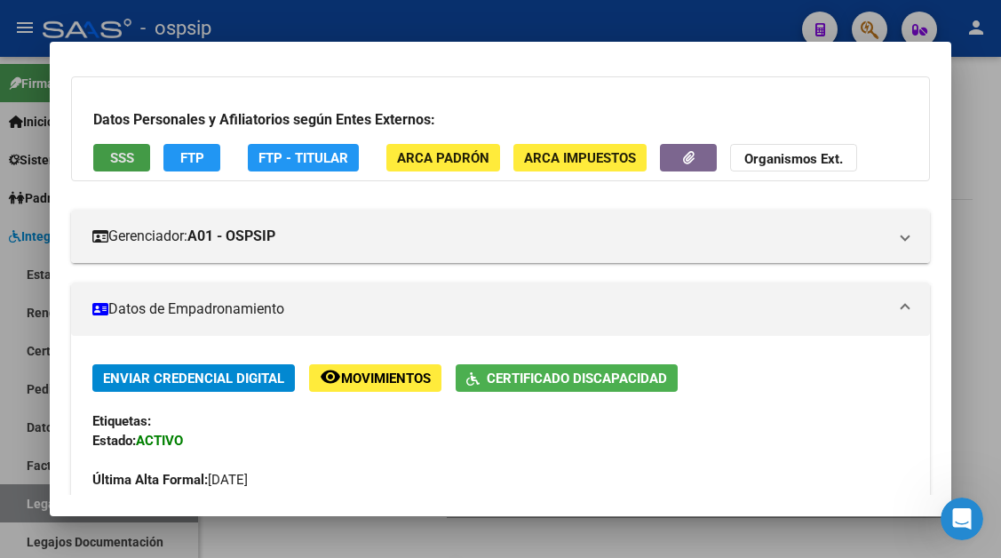
scroll to position [0, 0]
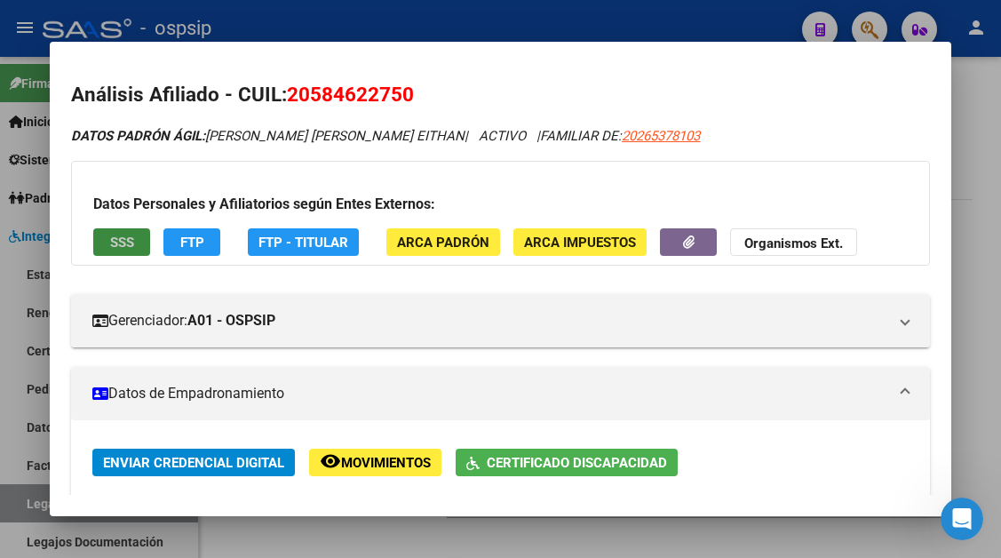
click at [107, 243] on button "SSS" at bounding box center [121, 242] width 57 height 28
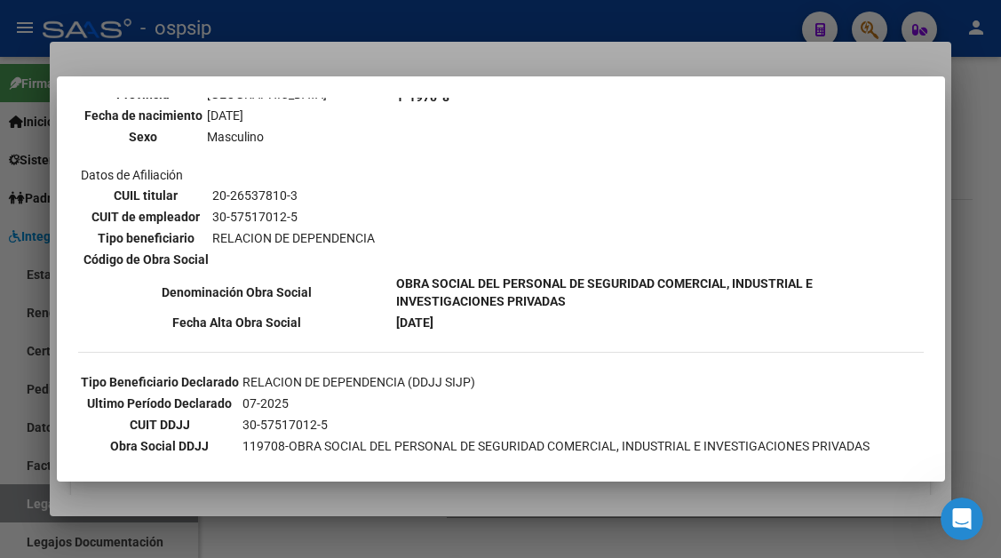
scroll to position [622, 0]
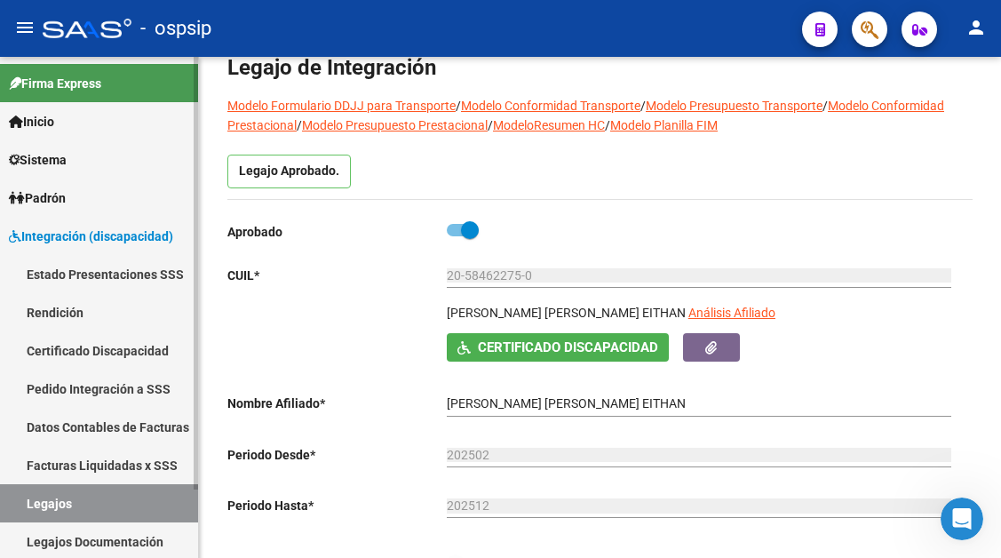
click at [74, 511] on link "Legajos" at bounding box center [99, 503] width 198 height 38
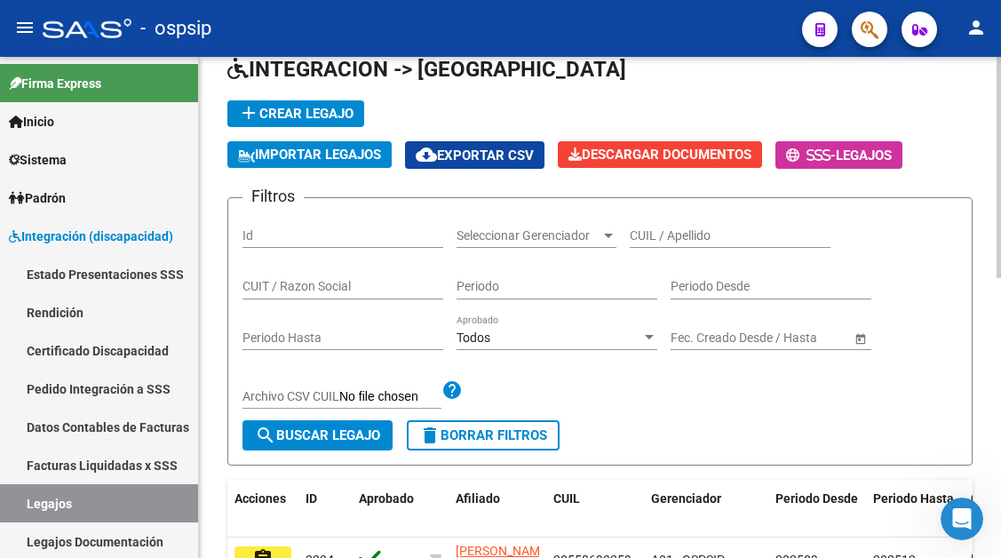
click at [656, 242] on input "CUIL / Apellido" at bounding box center [730, 235] width 201 height 15
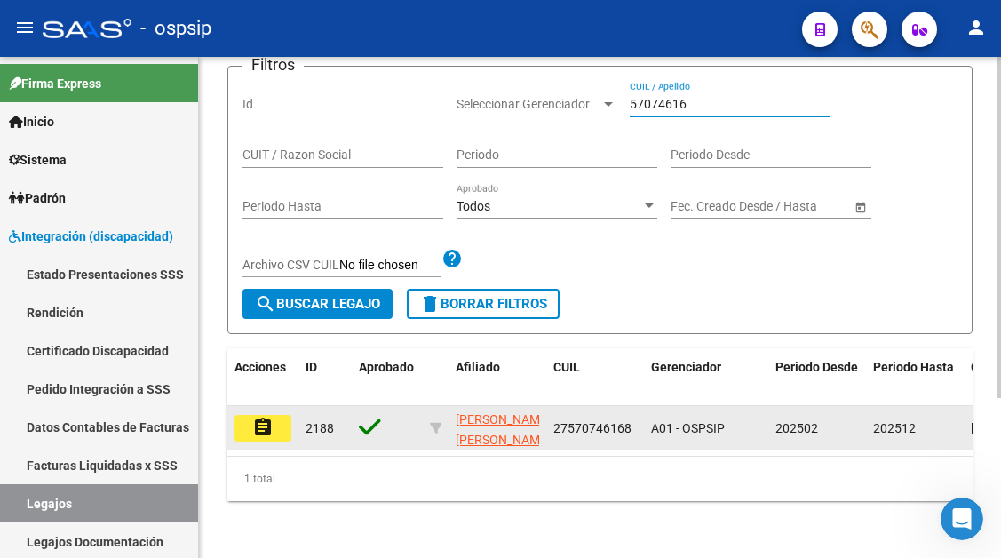
type input "57074616"
click at [278, 415] on button "assignment" at bounding box center [262, 428] width 57 height 27
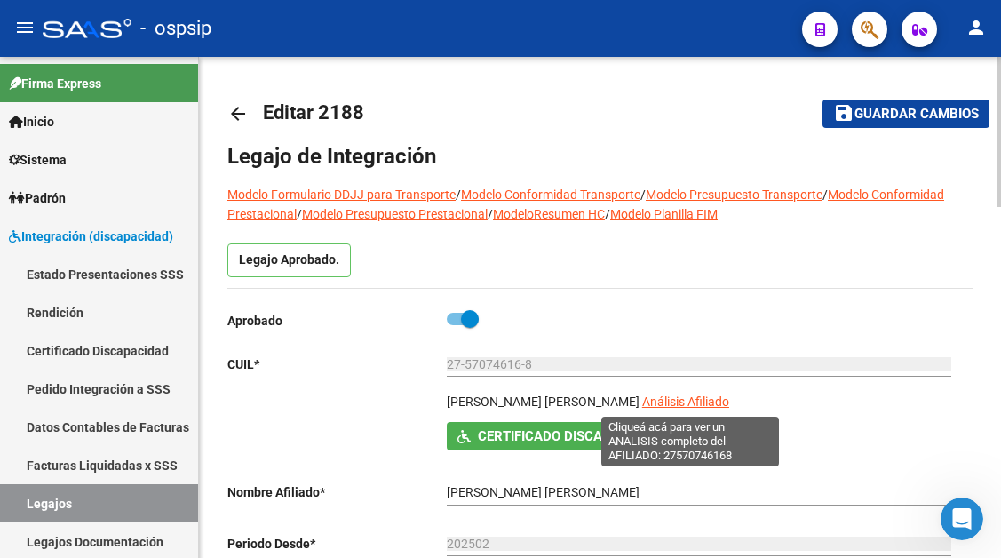
click at [661, 400] on span "Análisis Afiliado" at bounding box center [685, 401] width 87 height 14
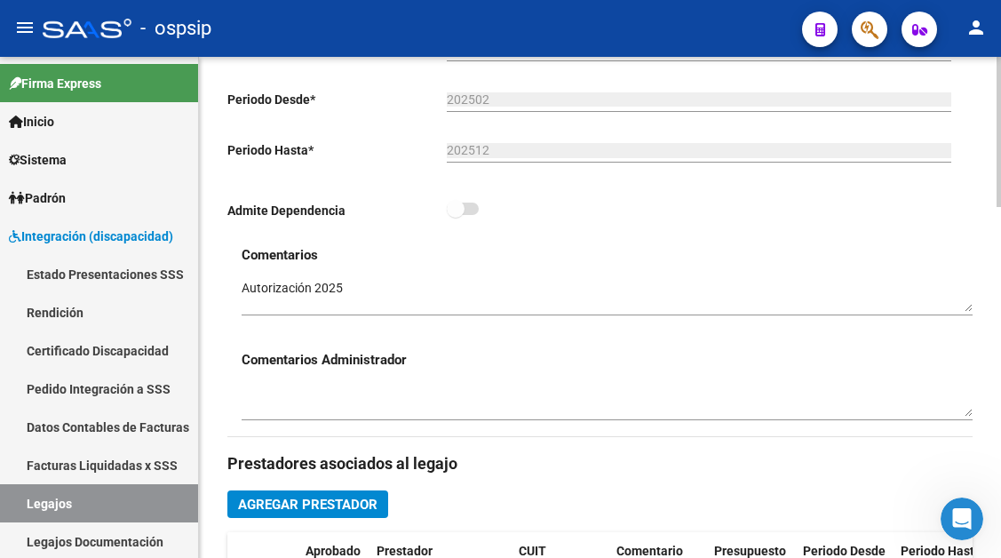
scroll to position [622, 0]
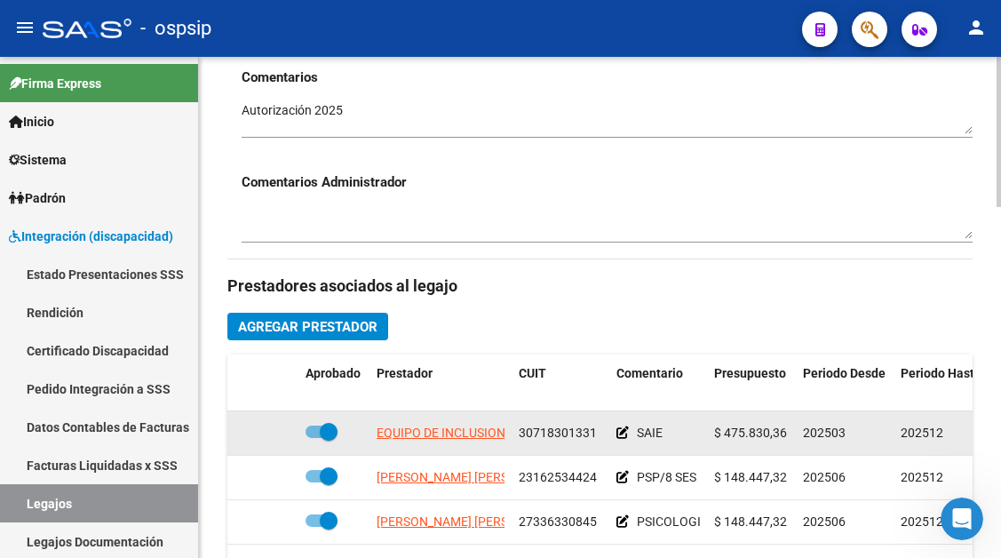
click at [473, 443] on app-link-go-to "EQUIPO DE INCLUSION CRECIENDO JUNTOS S.R.L." at bounding box center [519, 433] width 284 height 20
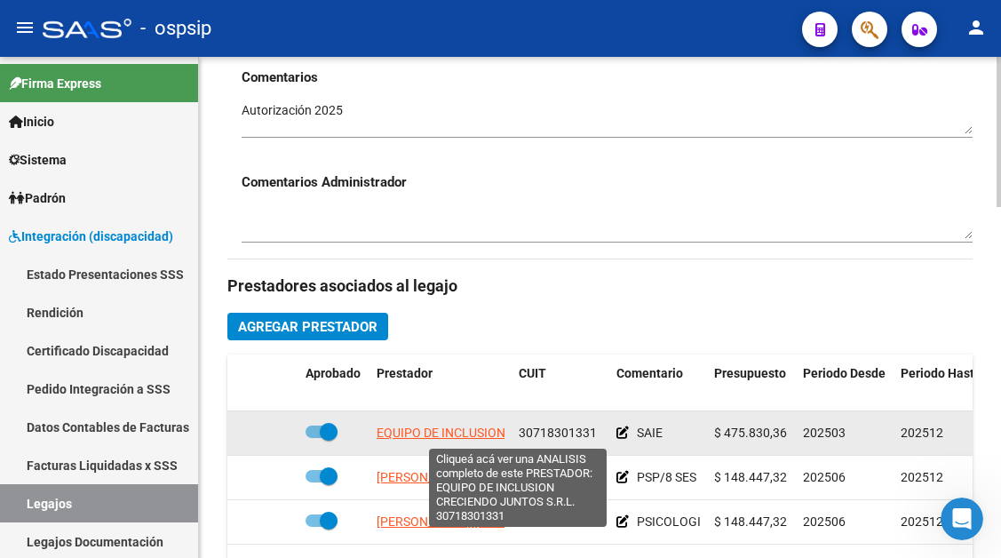
click at [458, 430] on span "EQUIPO DE INCLUSION CRECIENDO JUNTOS S.R.L." at bounding box center [519, 432] width 284 height 14
type textarea "30718301331"
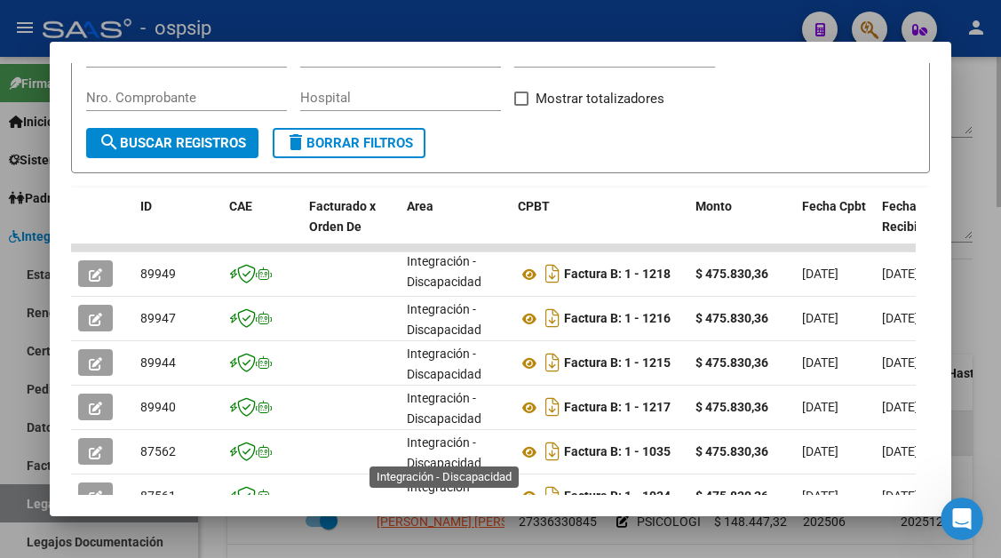
scroll to position [347, 0]
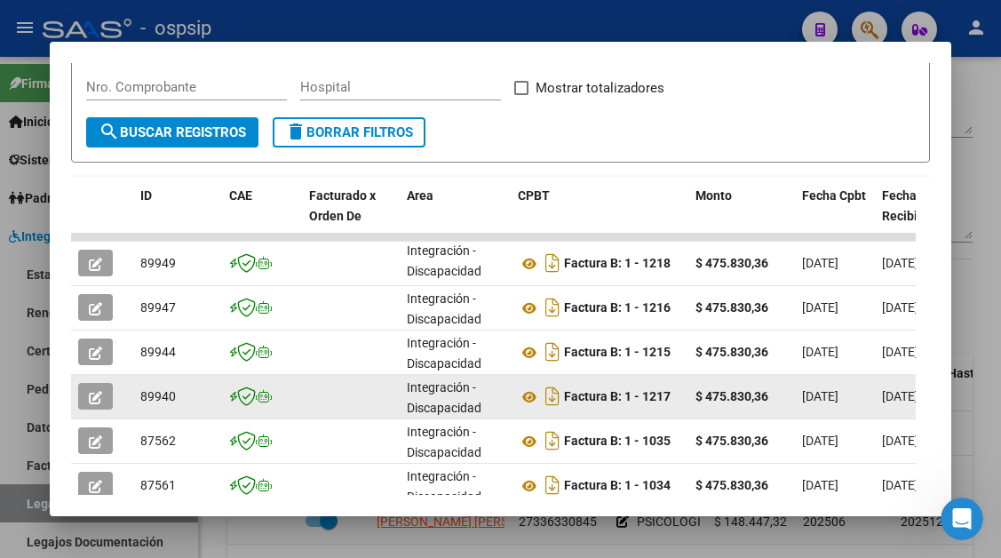
click at [101, 397] on icon "button" at bounding box center [95, 397] width 13 height 13
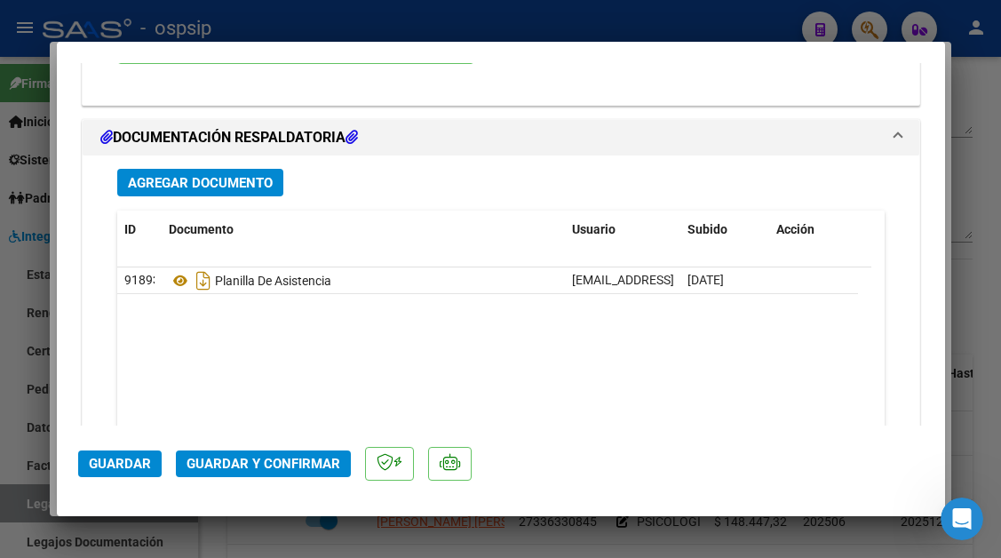
scroll to position [2131, 0]
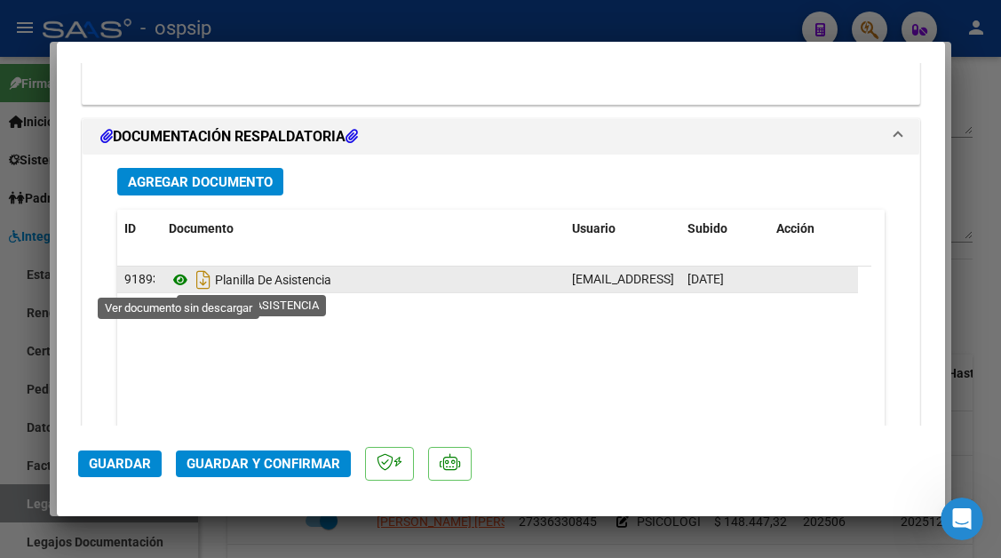
click at [177, 287] on icon at bounding box center [180, 279] width 23 height 21
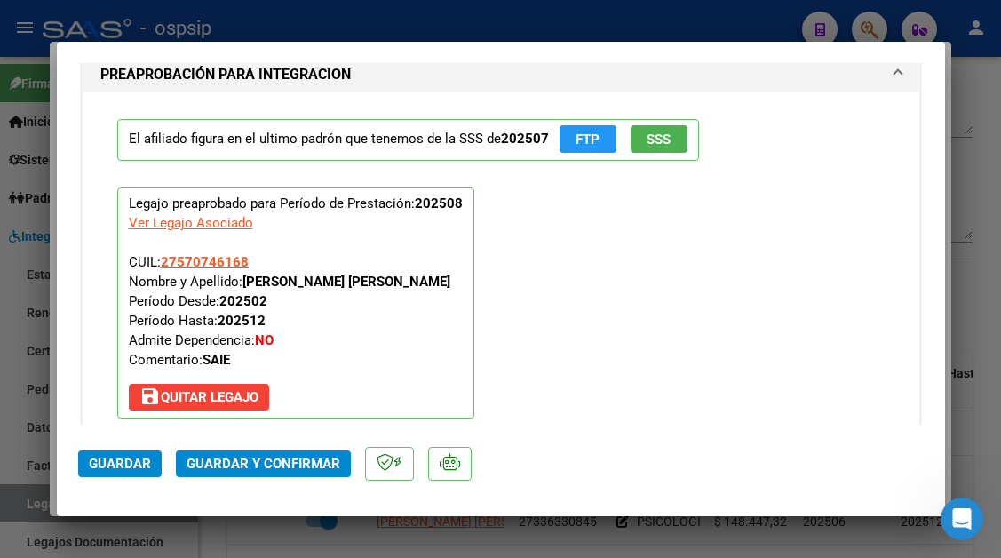
scroll to position [1599, 0]
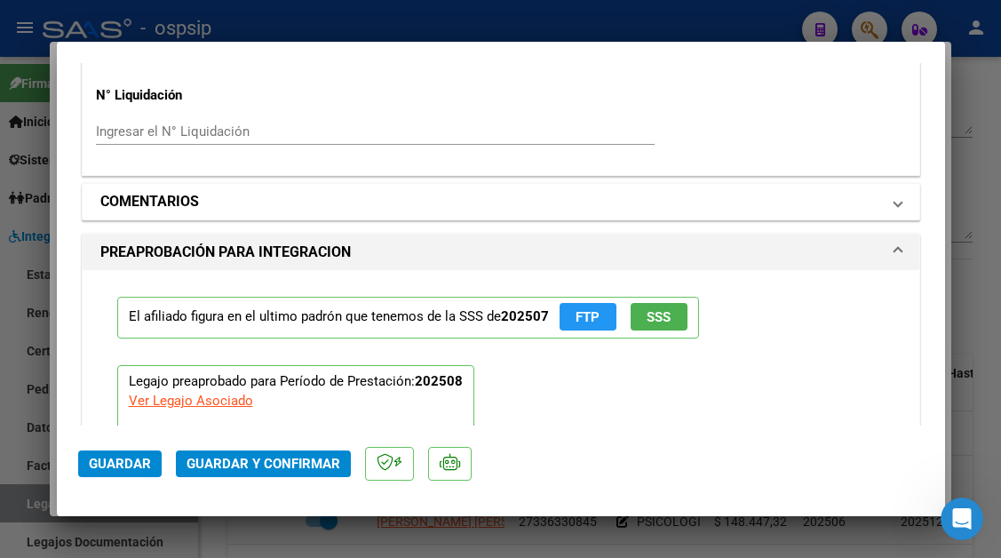
click at [898, 204] on mat-expansion-panel-header "COMENTARIOS" at bounding box center [501, 202] width 837 height 36
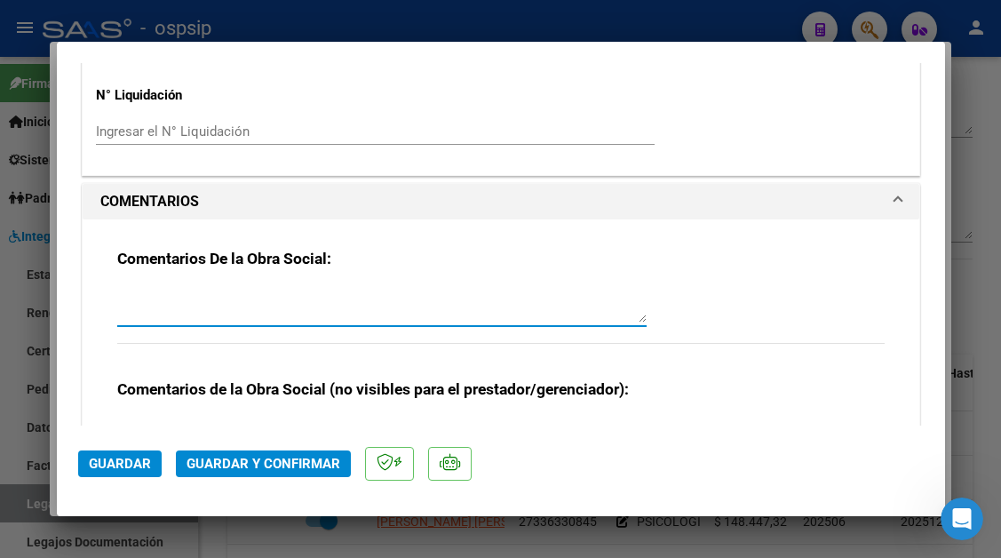
click at [180, 319] on textarea at bounding box center [381, 305] width 529 height 36
type textarea "PLANILLA INCOMPLETA"
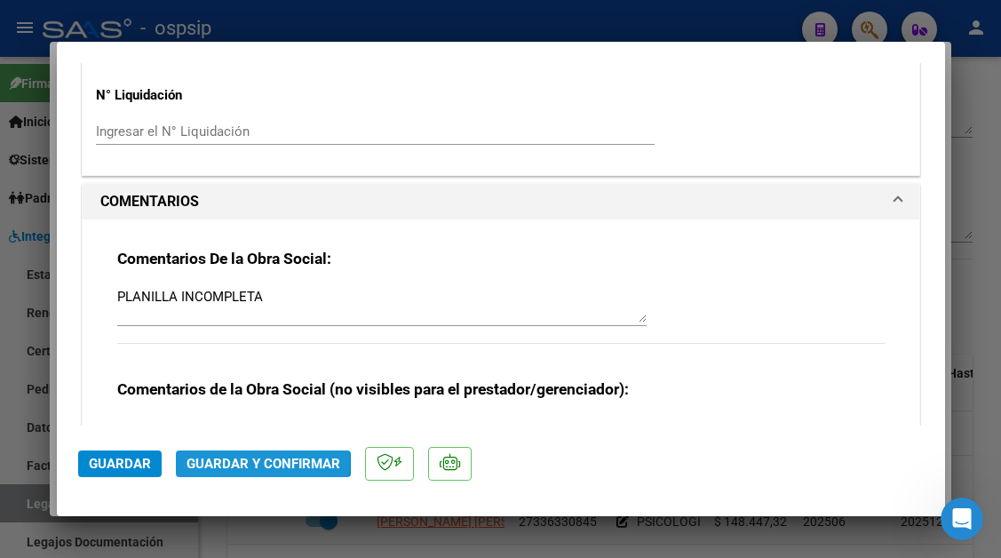
click at [243, 461] on span "Guardar y Confirmar" at bounding box center [263, 464] width 154 height 16
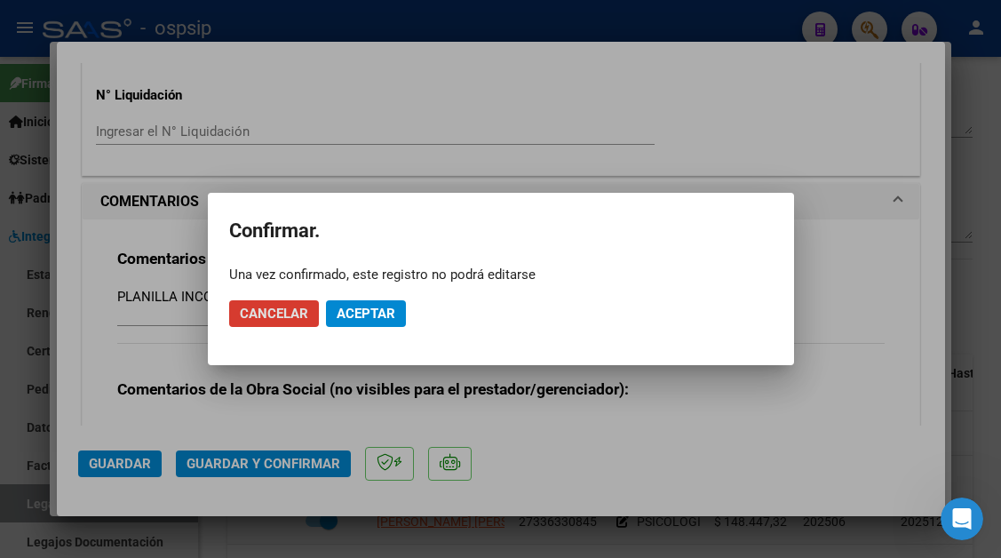
click at [272, 318] on span "Cancelar" at bounding box center [274, 313] width 68 height 16
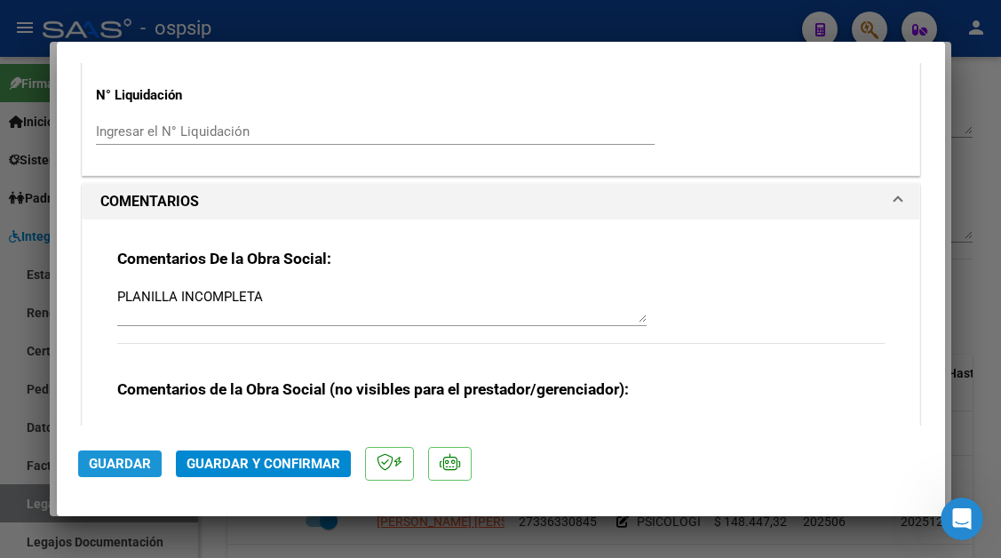
click at [126, 466] on span "Guardar" at bounding box center [120, 464] width 62 height 16
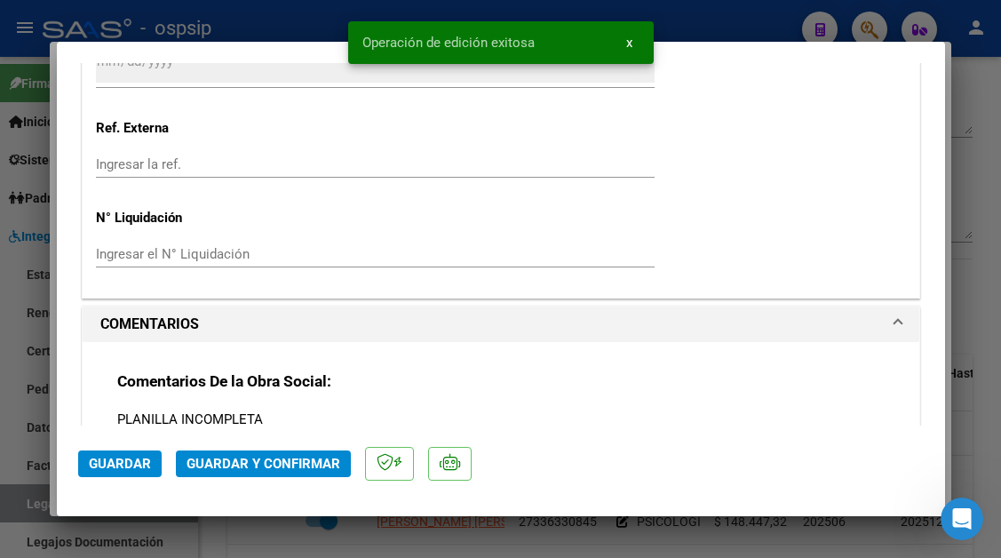
scroll to position [1332, 0]
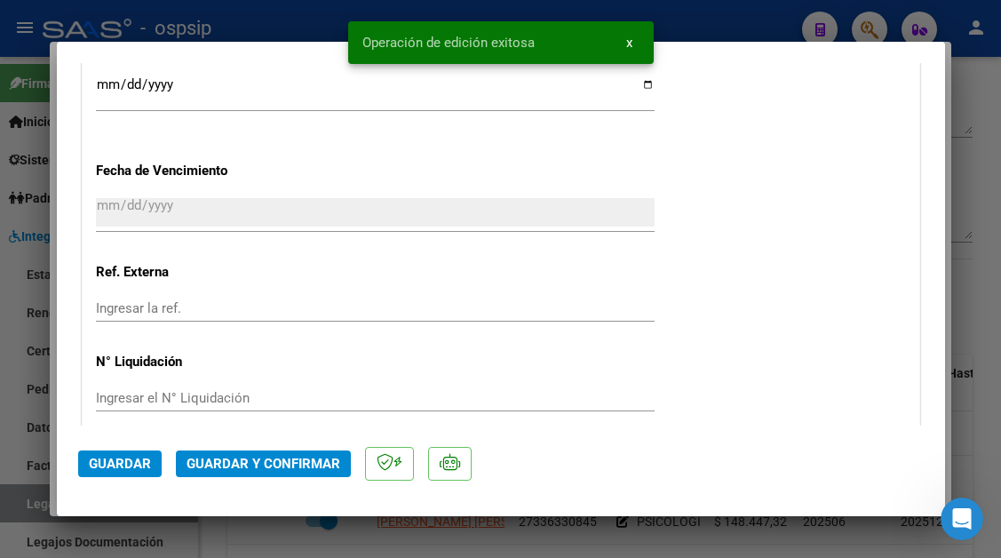
type input "$ 0,00"
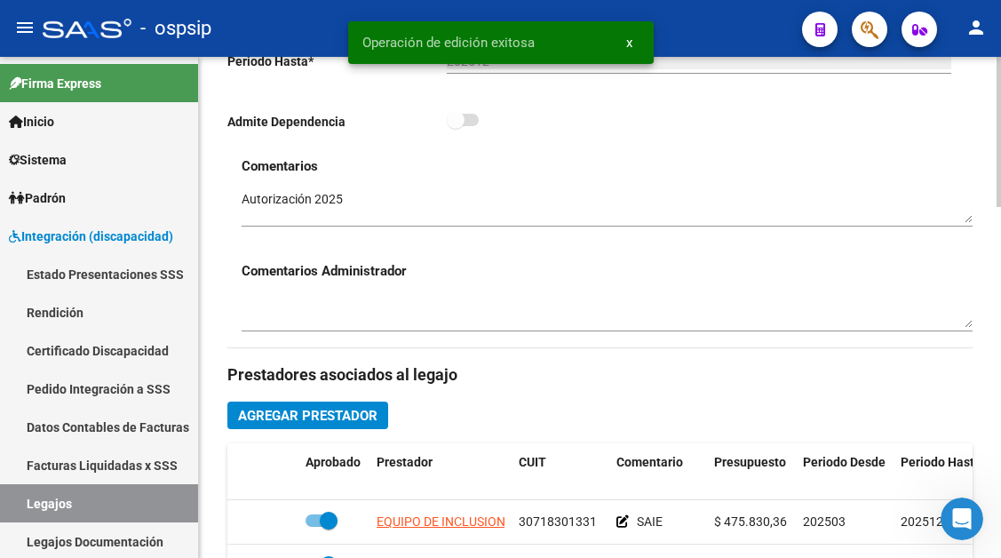
scroll to position [710, 0]
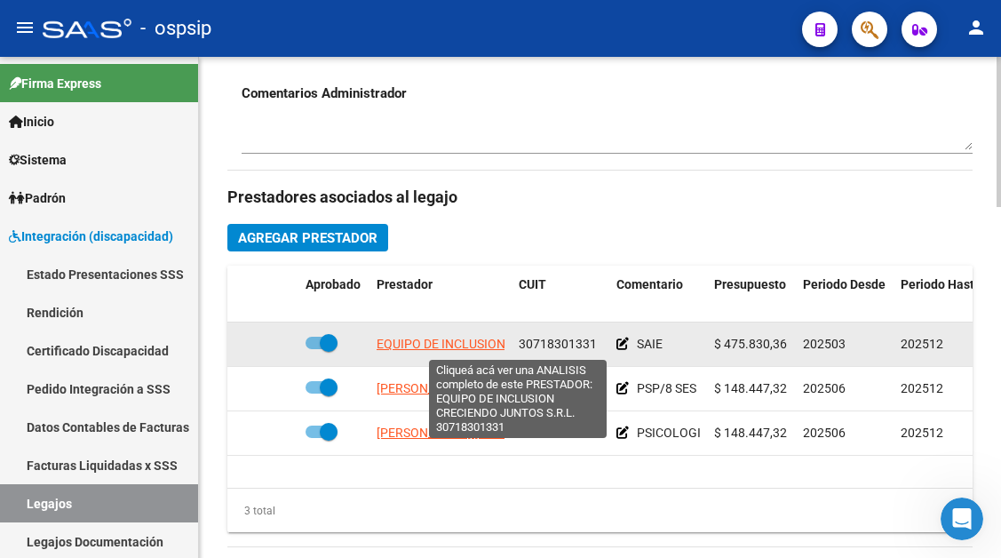
click at [435, 350] on span "EQUIPO DE INCLUSION CRECIENDO JUNTOS S.R.L." at bounding box center [519, 344] width 284 height 14
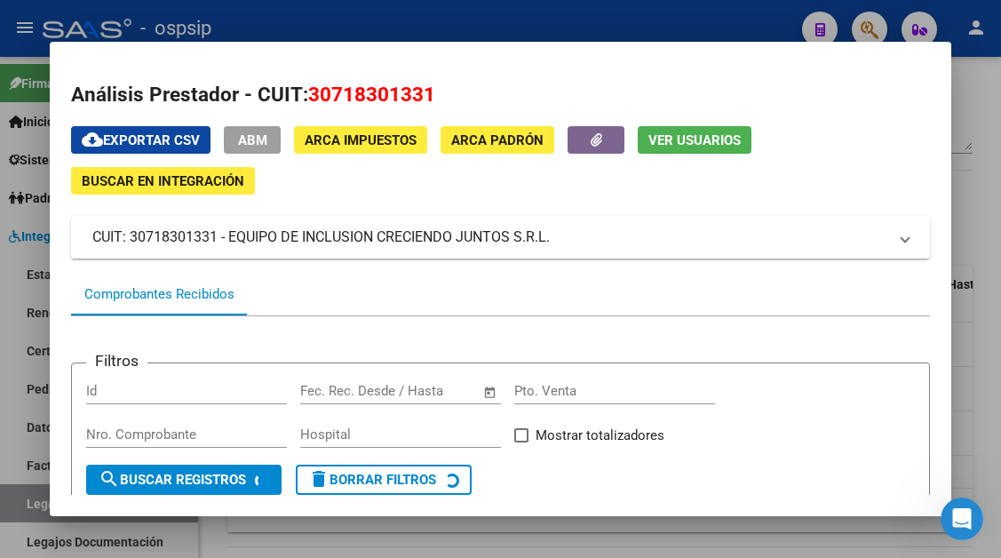
click at [687, 148] on span "Ver Usuarios" at bounding box center [694, 140] width 92 height 16
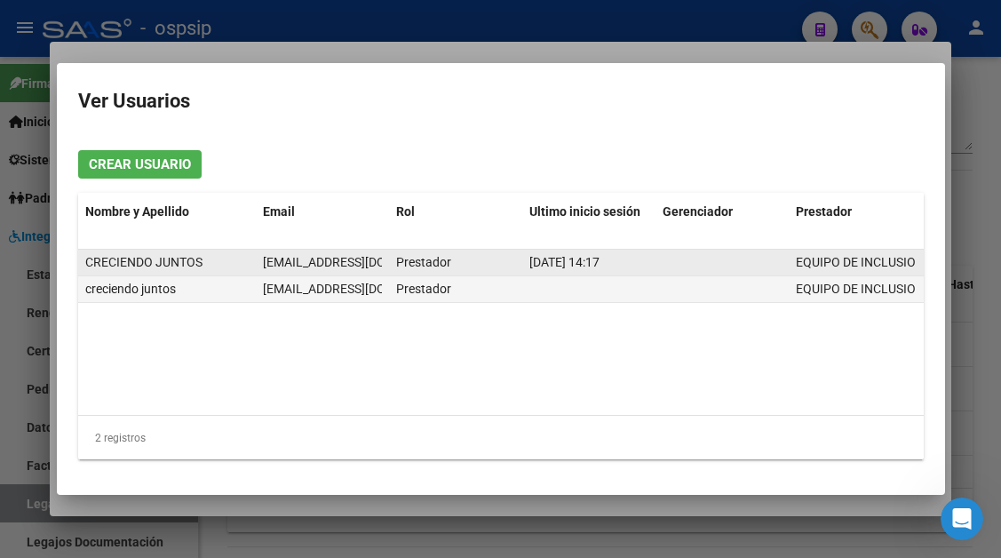
click at [321, 261] on span "servicioscreciendojuntos@gmail.com" at bounding box center [361, 262] width 197 height 14
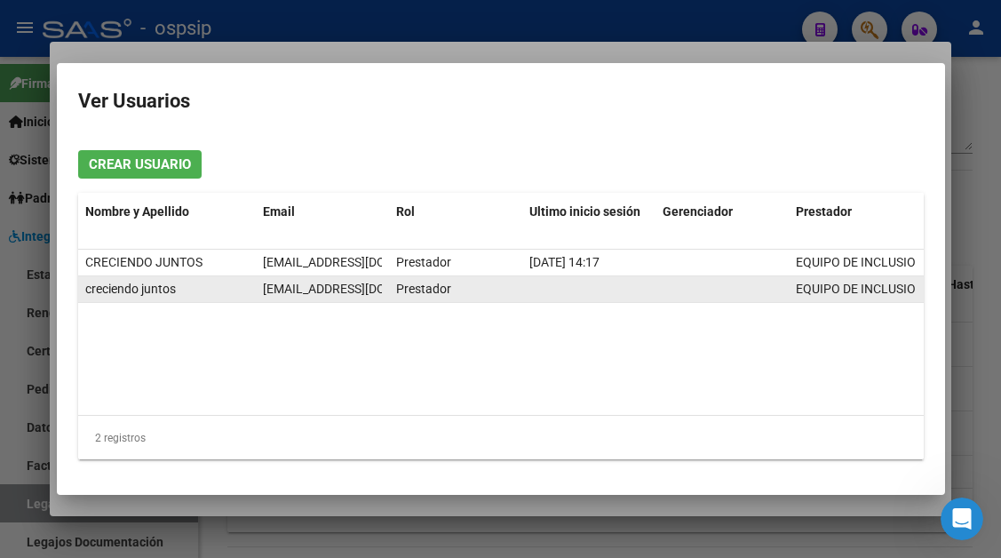
click at [317, 293] on span "gestioncreciendojuntos@gmail.com" at bounding box center [361, 289] width 197 height 14
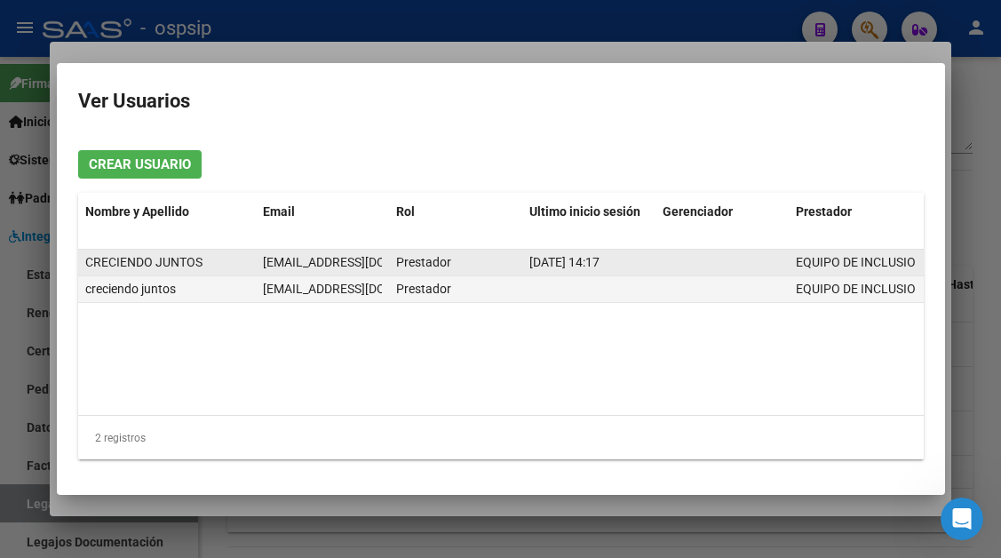
click at [317, 259] on span "servicioscreciendojuntos@gmail.com" at bounding box center [361, 262] width 197 height 14
copy span "servicioscreciendojuntos@gmail.com"
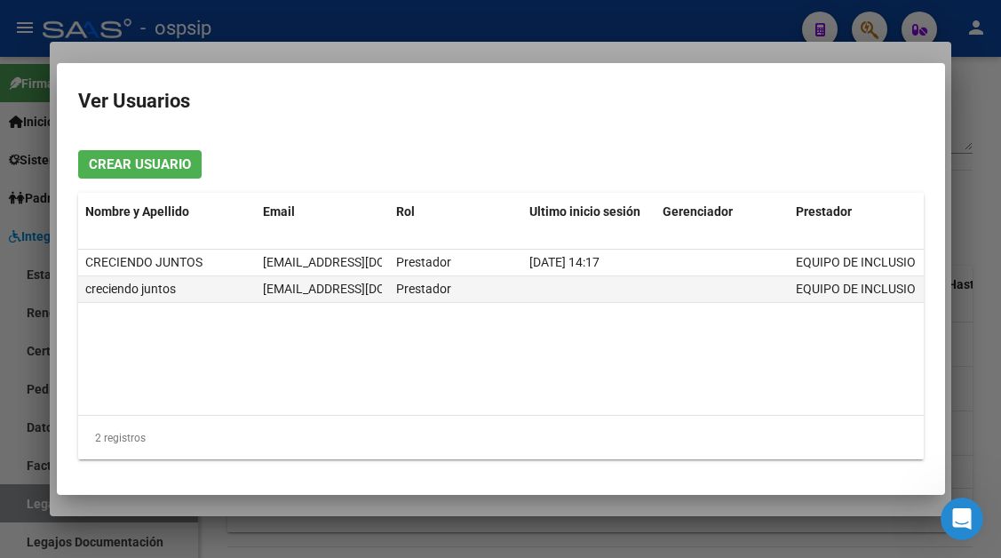
click at [28, 502] on div at bounding box center [500, 279] width 1001 height 558
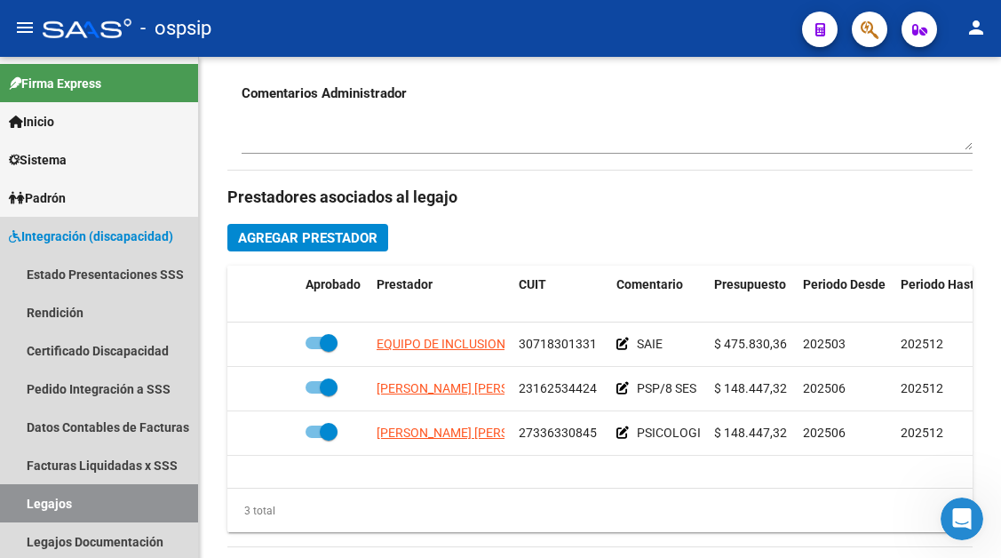
click at [28, 502] on link "Legajos" at bounding box center [99, 503] width 198 height 38
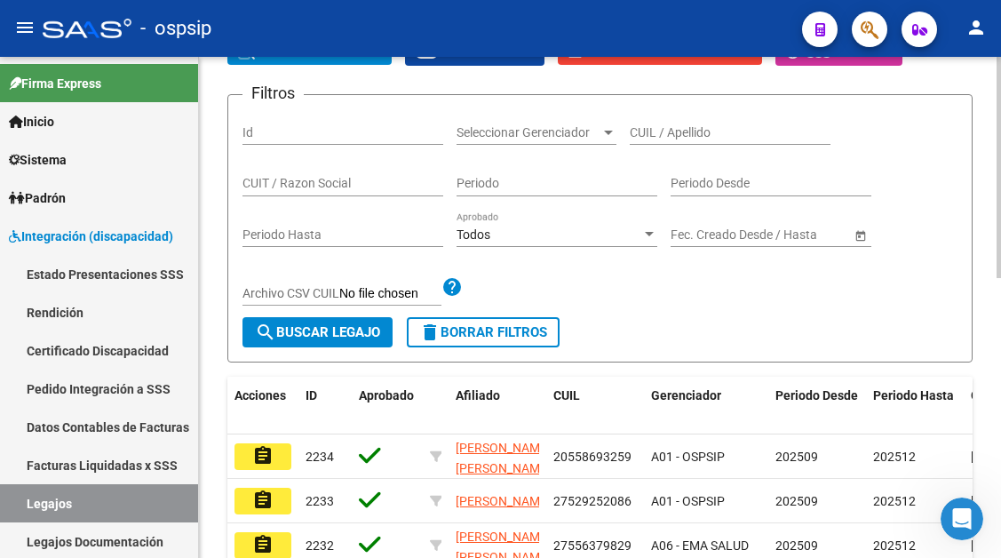
scroll to position [191, 0]
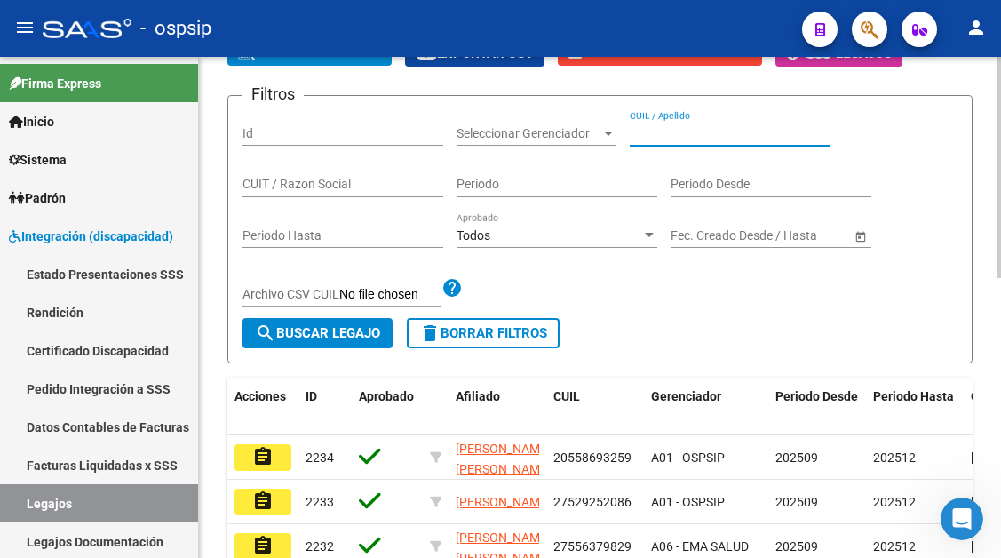
click at [656, 128] on input "CUIL / Apellido" at bounding box center [730, 133] width 201 height 15
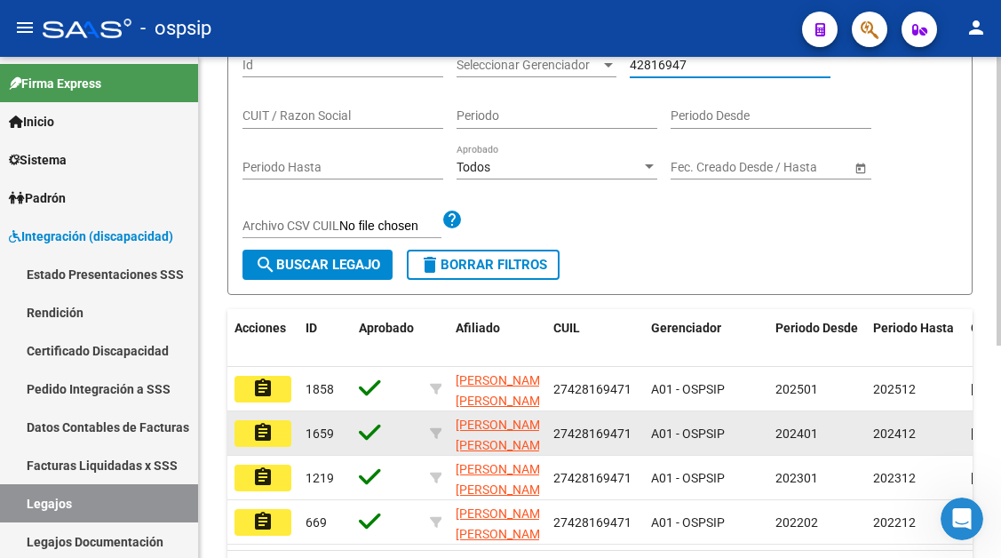
scroll to position [369, 0]
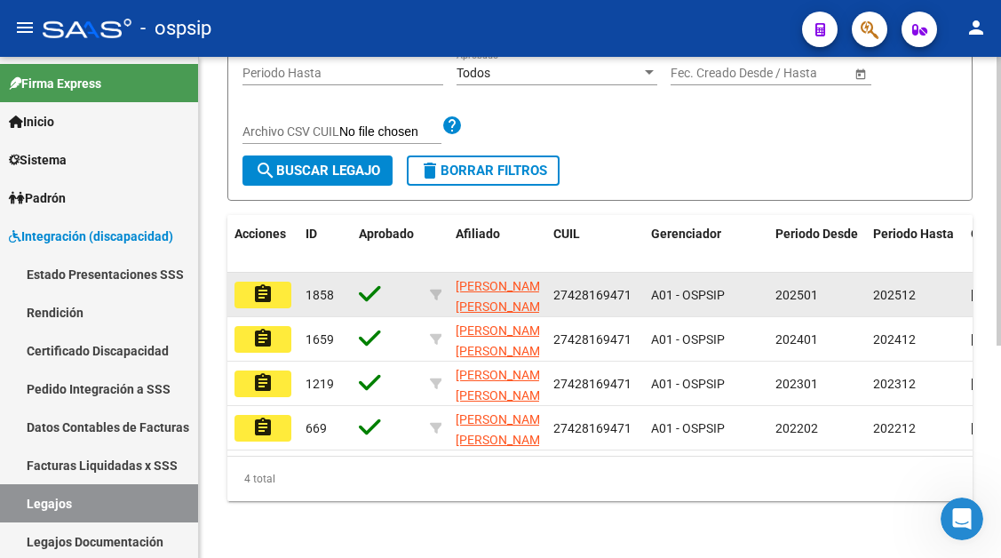
type input "42816947"
click at [256, 283] on mat-icon "assignment" at bounding box center [262, 293] width 21 height 21
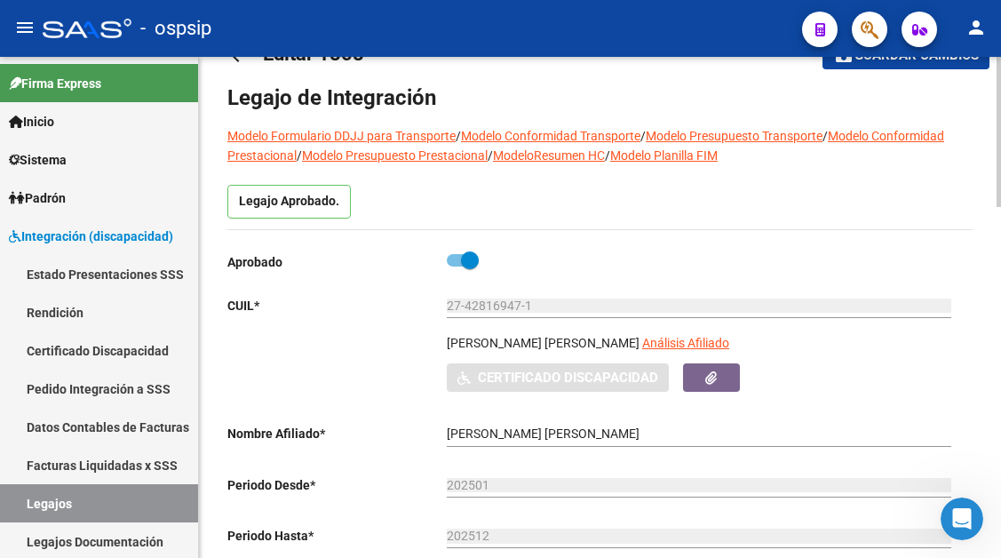
scroll to position [178, 0]
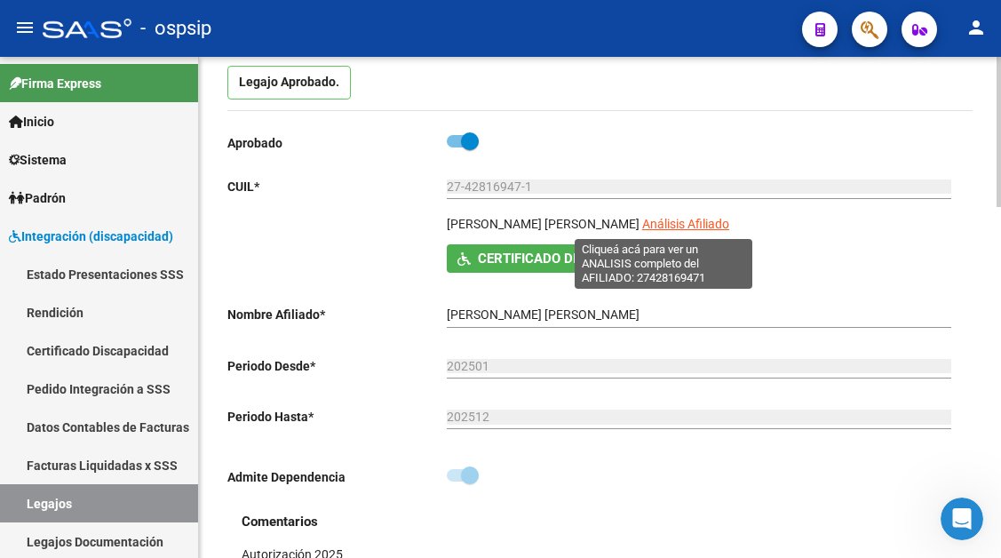
click at [680, 227] on span "Análisis Afiliado" at bounding box center [685, 224] width 87 height 14
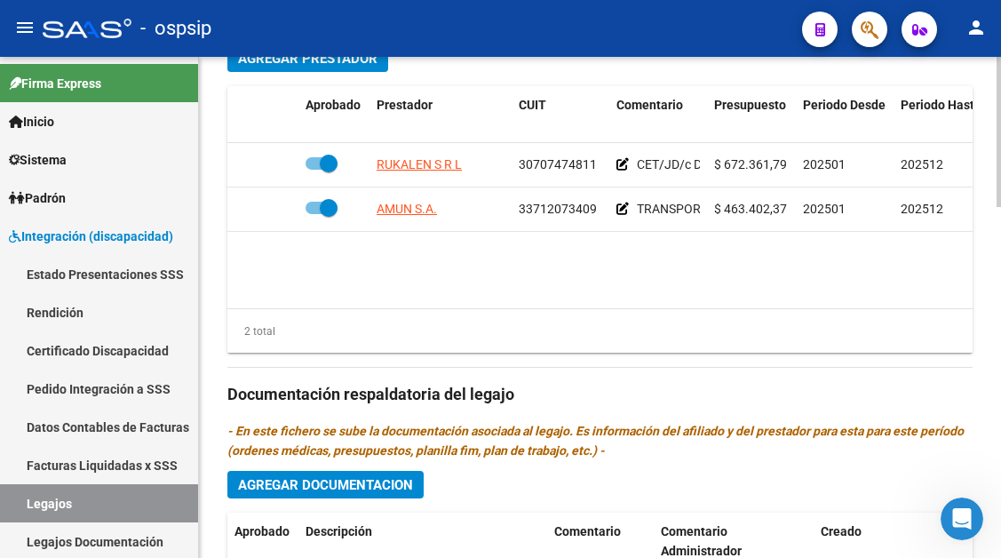
scroll to position [888, 0]
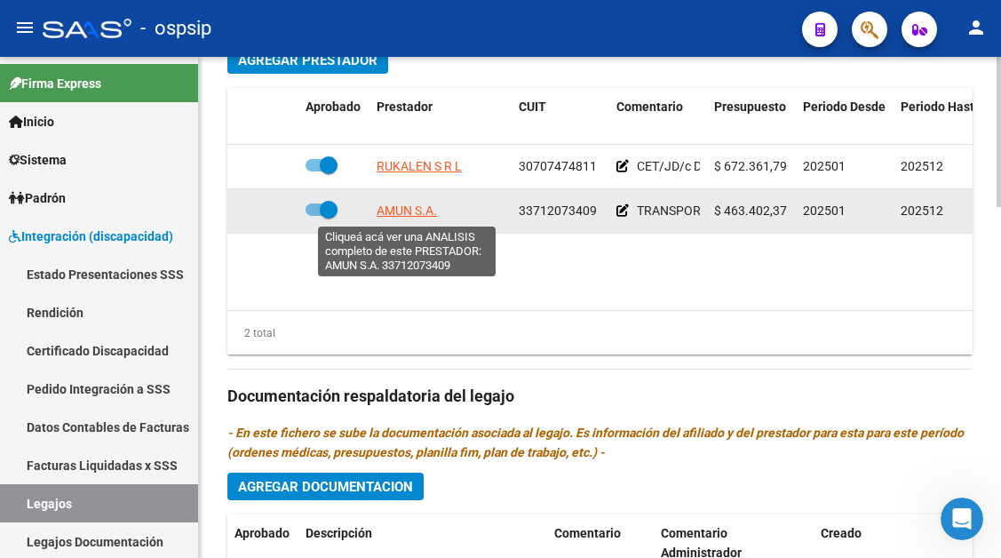
click at [424, 209] on span "AMUN S.A." at bounding box center [407, 210] width 60 height 14
type textarea "33712073409"
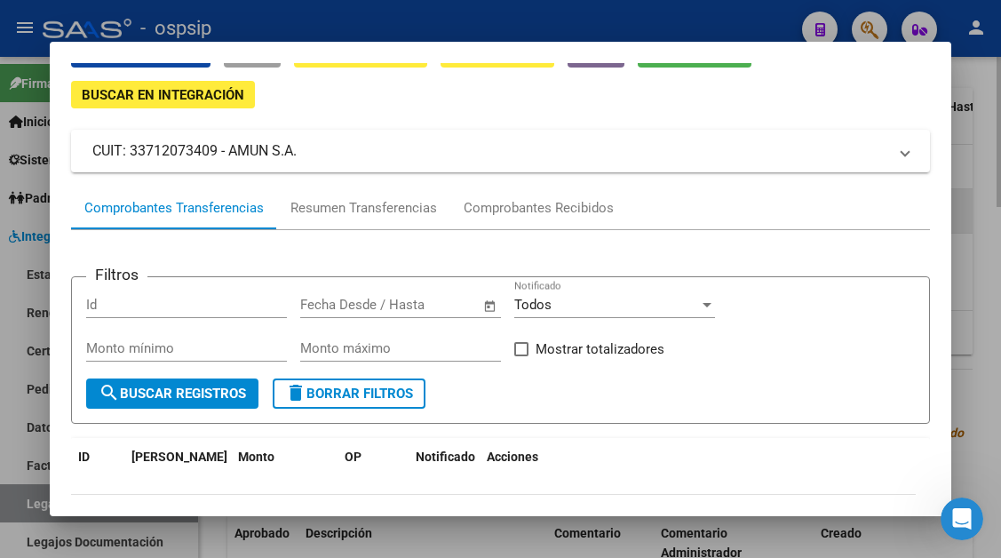
scroll to position [178, 0]
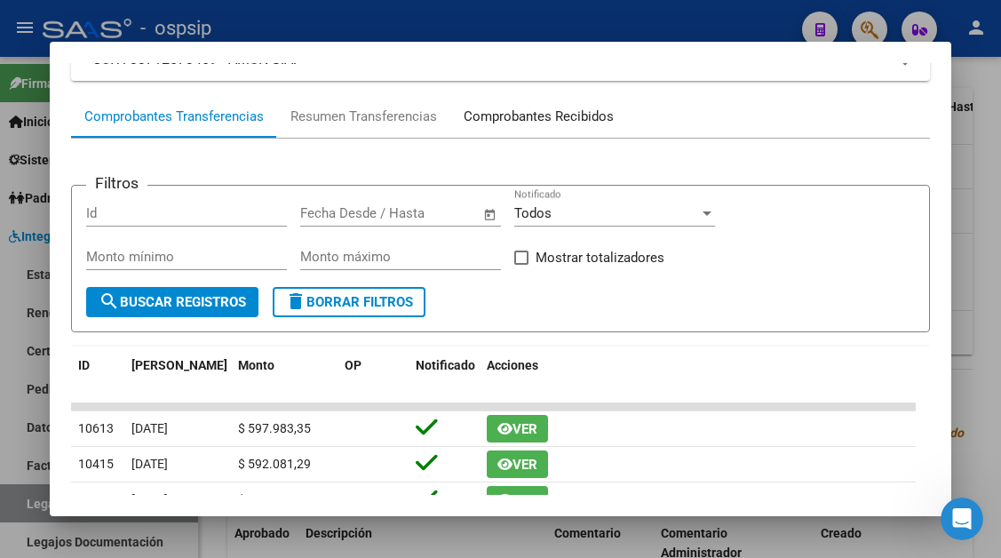
click at [513, 126] on div "Comprobantes Recibidos" at bounding box center [539, 117] width 150 height 20
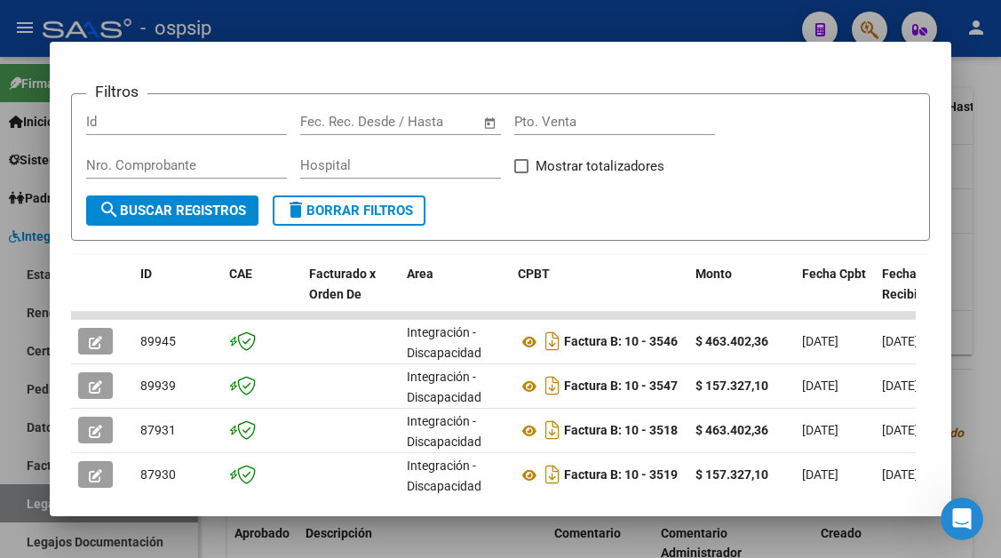
scroll to position [347, 0]
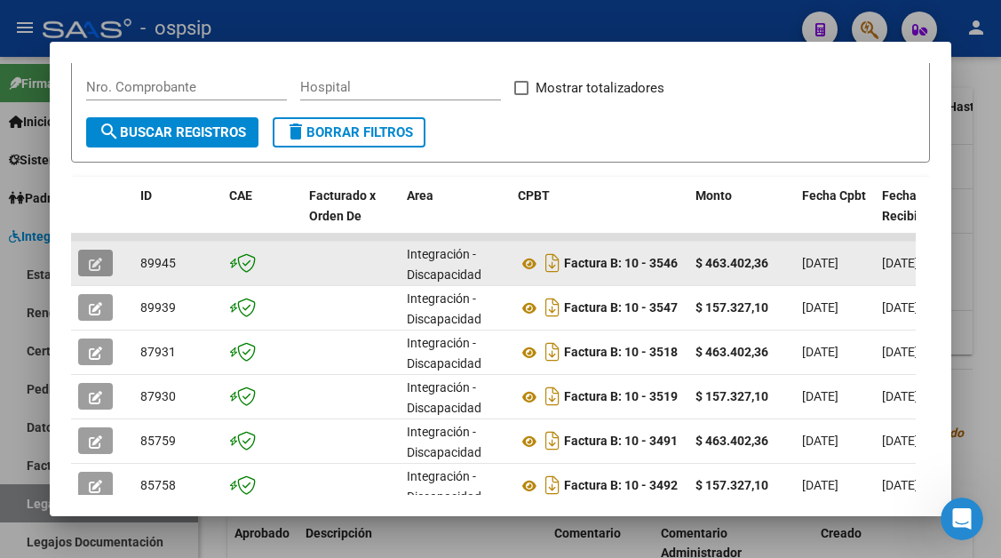
click at [107, 256] on button "button" at bounding box center [95, 263] width 35 height 27
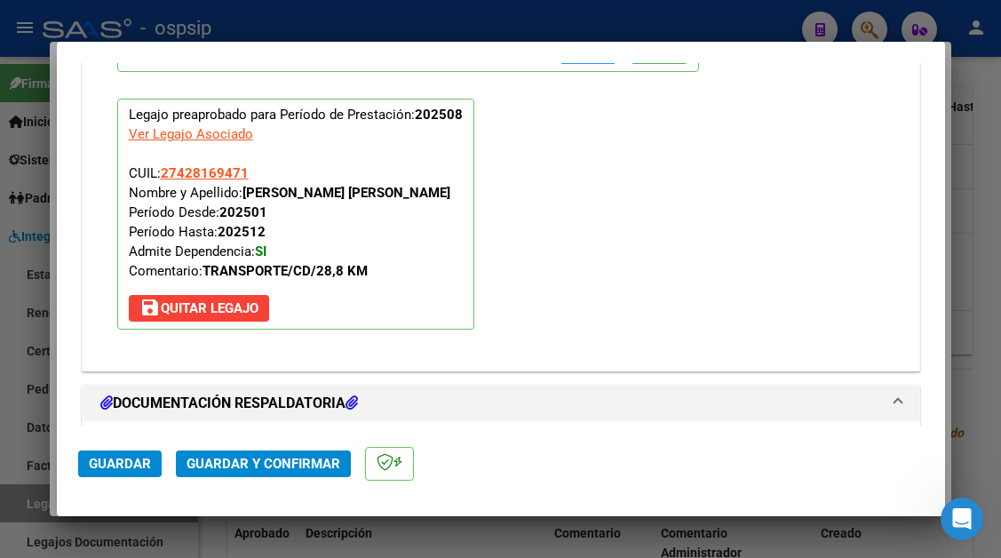
scroll to position [2220, 0]
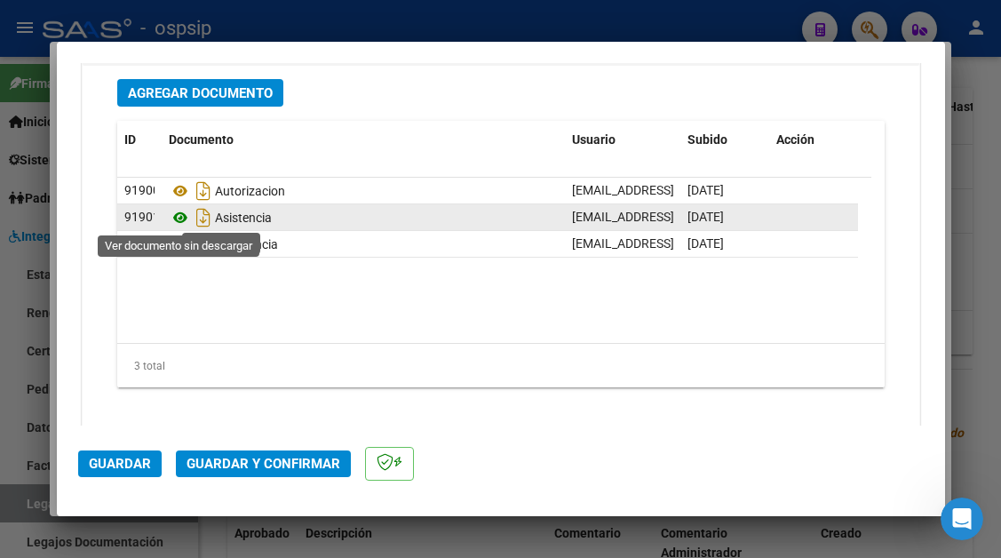
click at [179, 217] on icon at bounding box center [180, 217] width 23 height 21
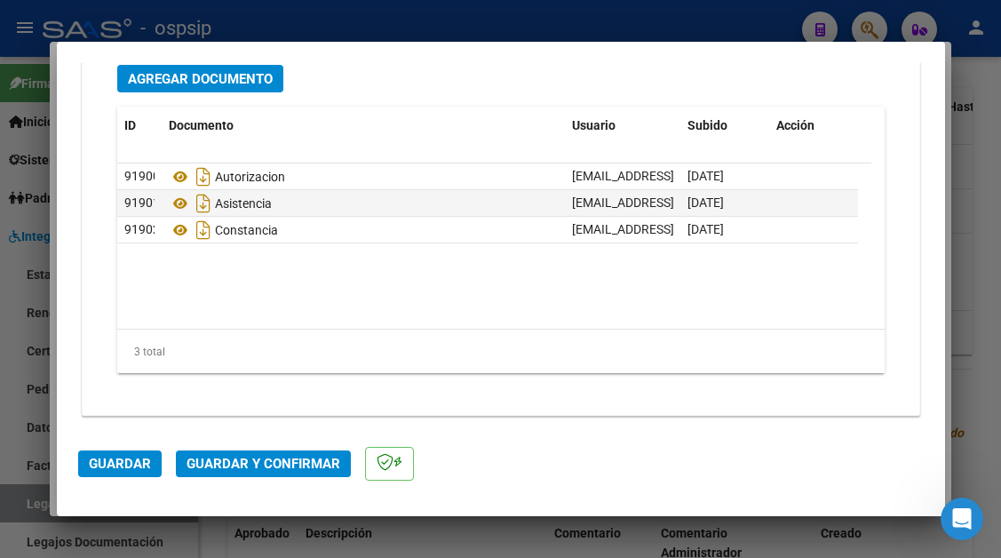
scroll to position [2238, 0]
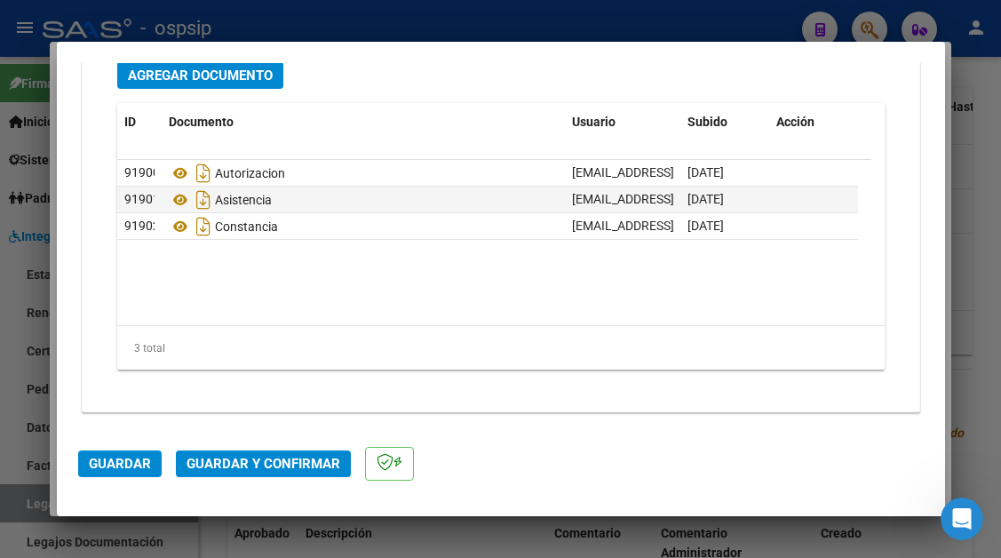
click at [264, 456] on span "Guardar y Confirmar" at bounding box center [263, 464] width 154 height 16
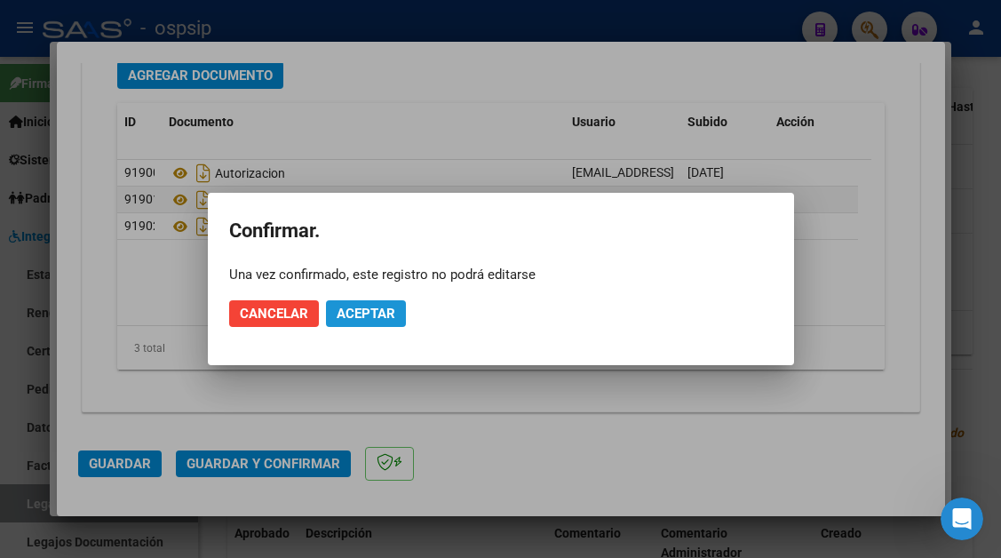
click at [384, 309] on span "Aceptar" at bounding box center [366, 313] width 59 height 16
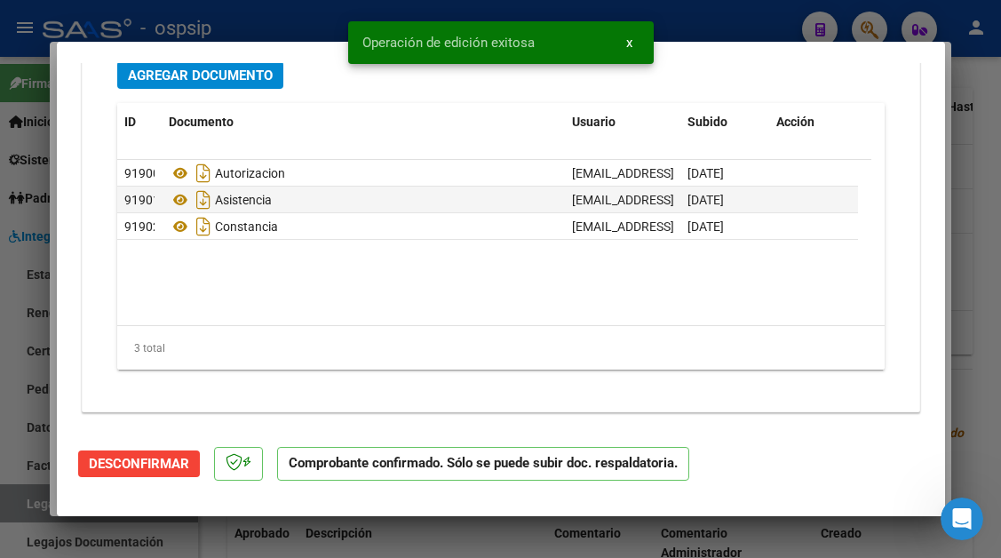
type input "$ 0,00"
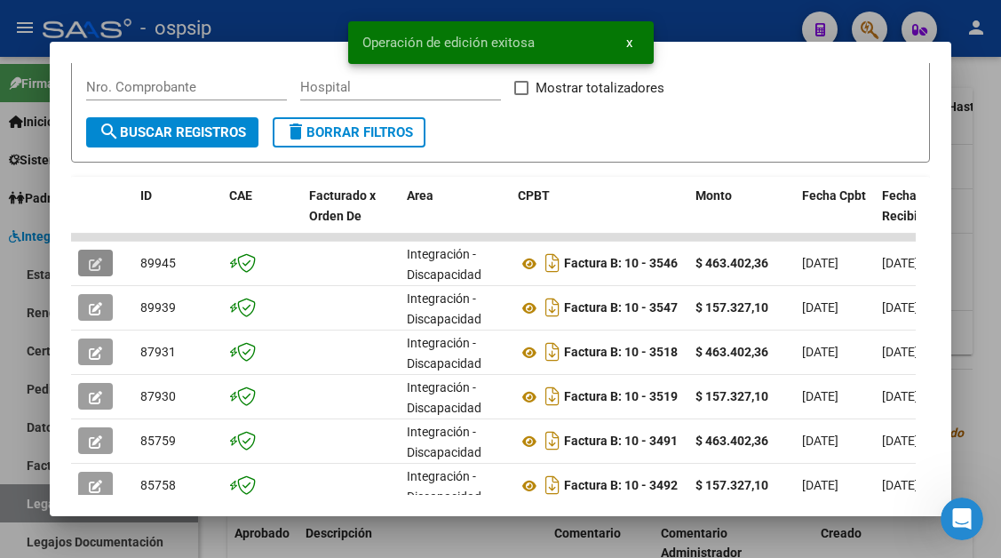
scroll to position [436, 0]
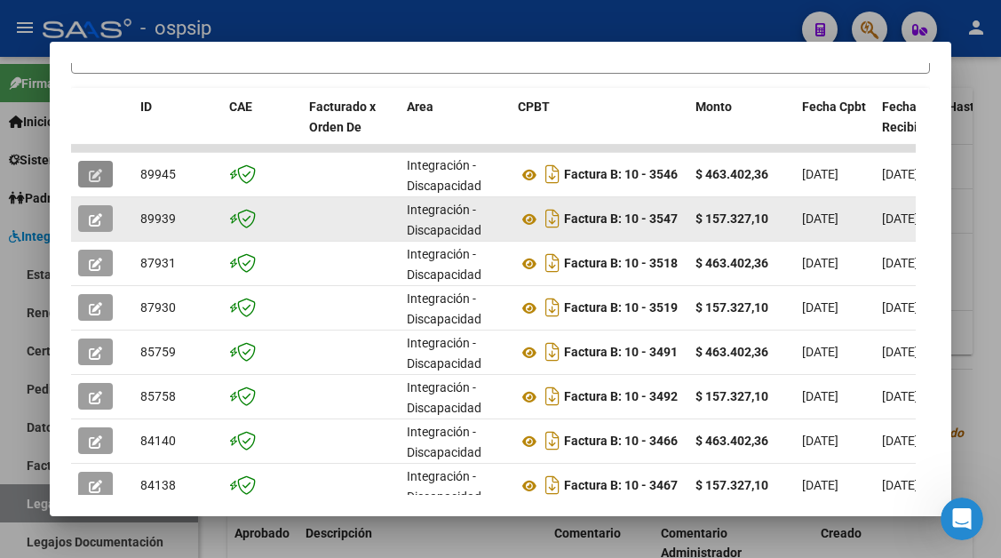
click at [105, 214] on button "button" at bounding box center [95, 218] width 35 height 27
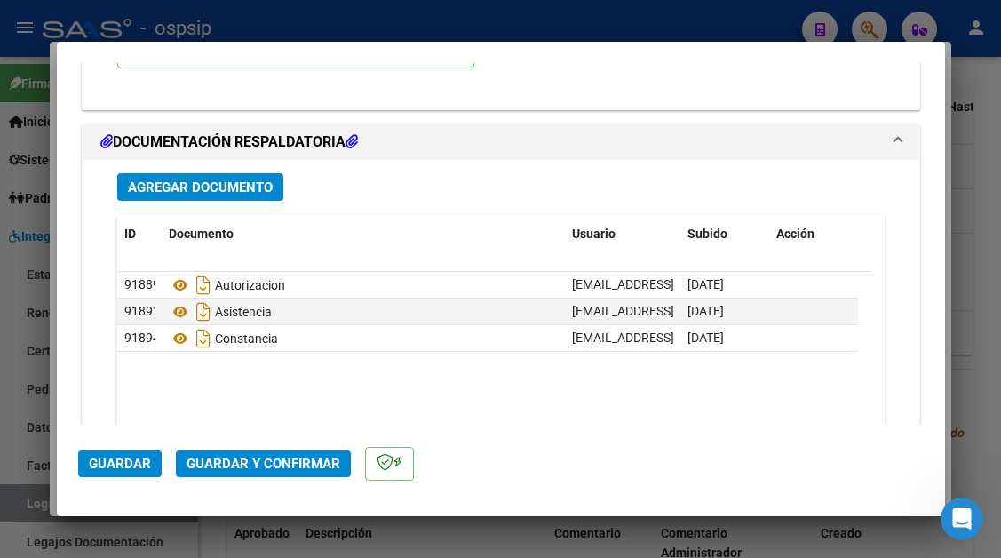
scroll to position [2131, 0]
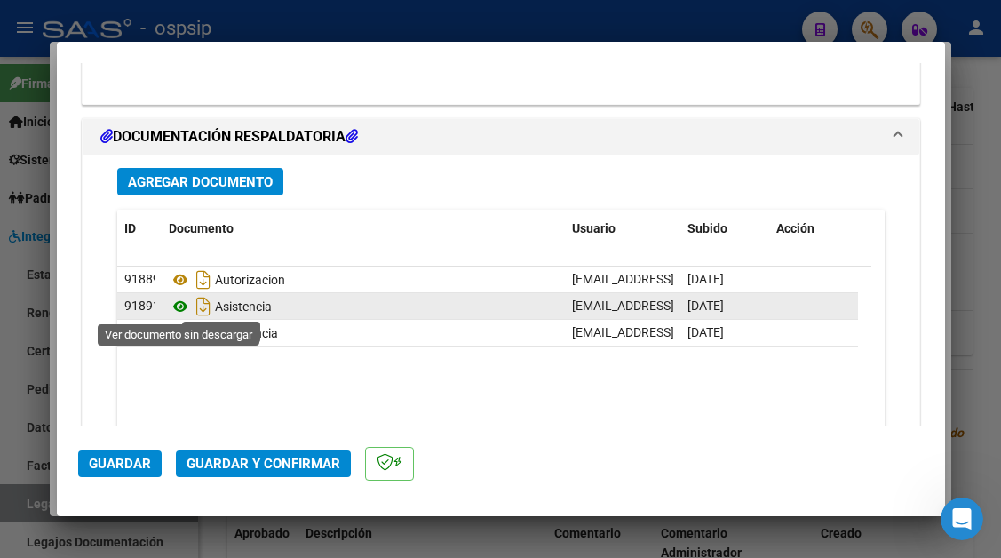
click at [179, 305] on icon at bounding box center [180, 306] width 23 height 21
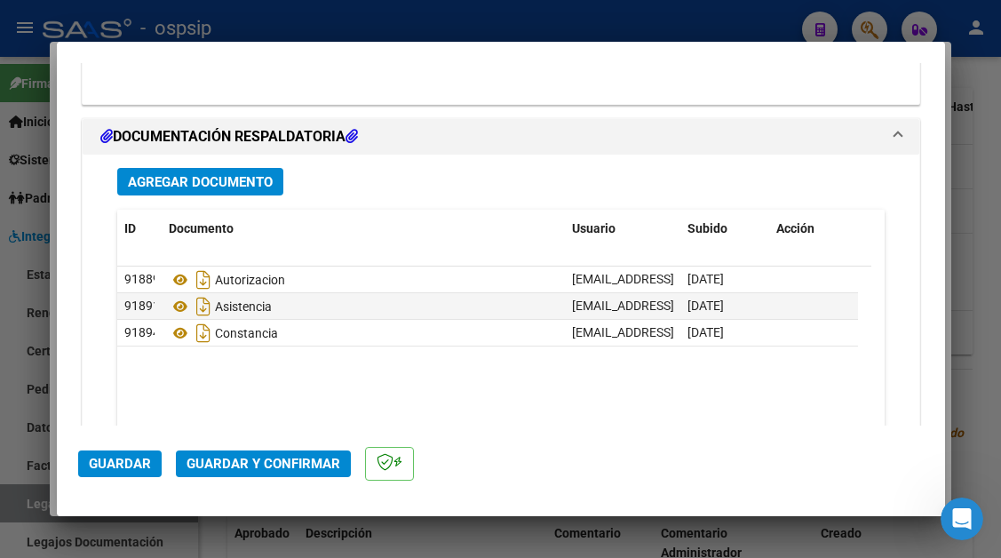
click at [267, 459] on span "Guardar y Confirmar" at bounding box center [263, 464] width 154 height 16
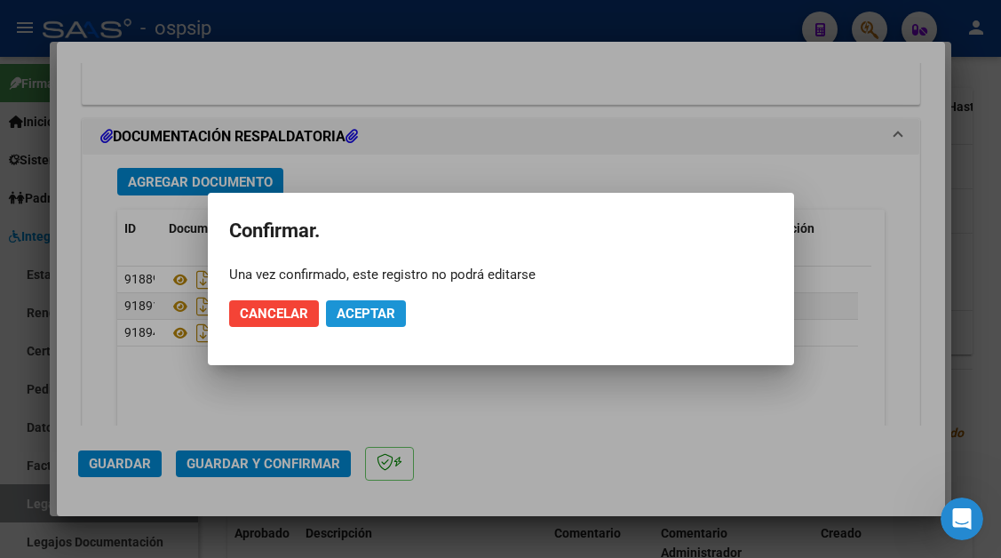
click at [354, 308] on span "Aceptar" at bounding box center [366, 313] width 59 height 16
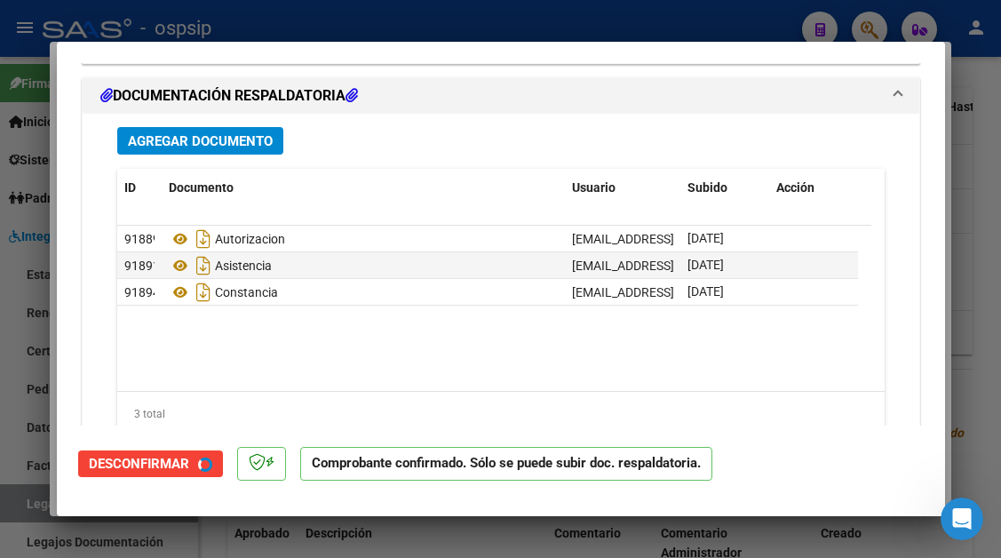
type input "$ 0,00"
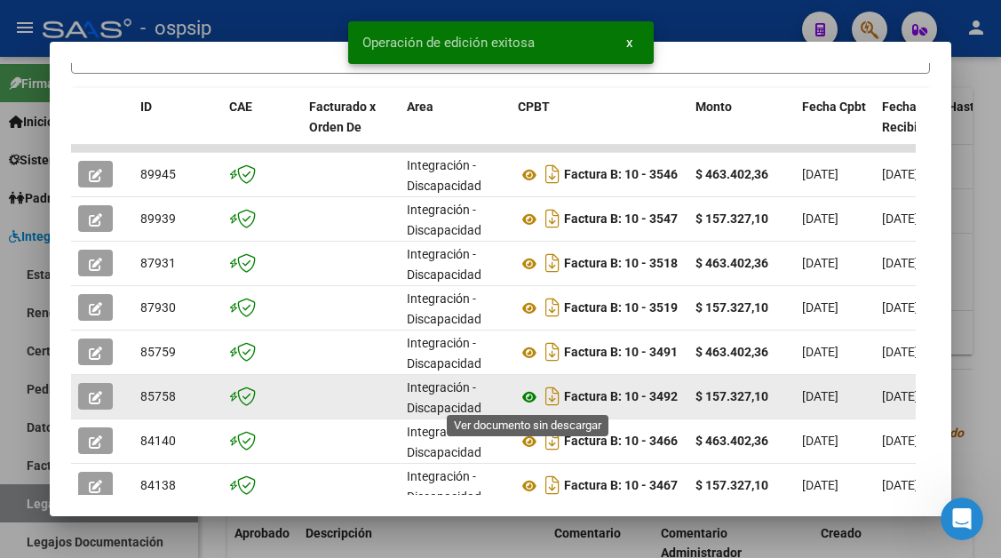
click at [526, 403] on icon at bounding box center [529, 396] width 23 height 21
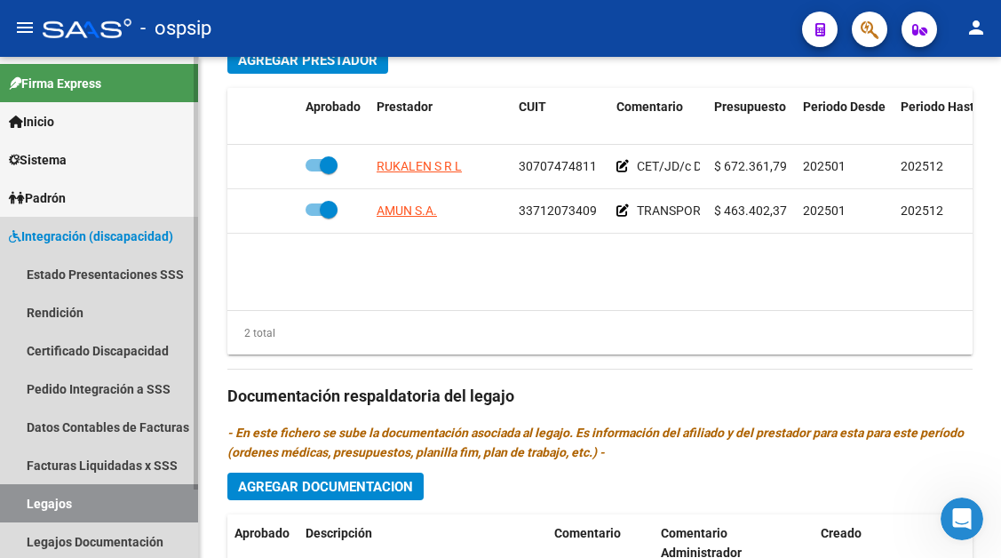
click at [39, 504] on link "Legajos" at bounding box center [99, 503] width 198 height 38
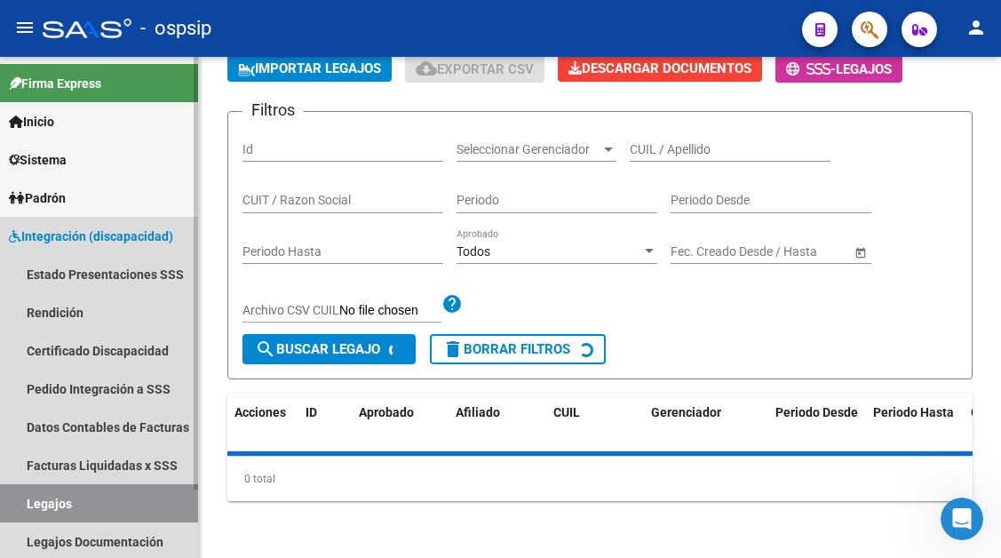
click at [39, 504] on link "Legajos" at bounding box center [99, 503] width 198 height 38
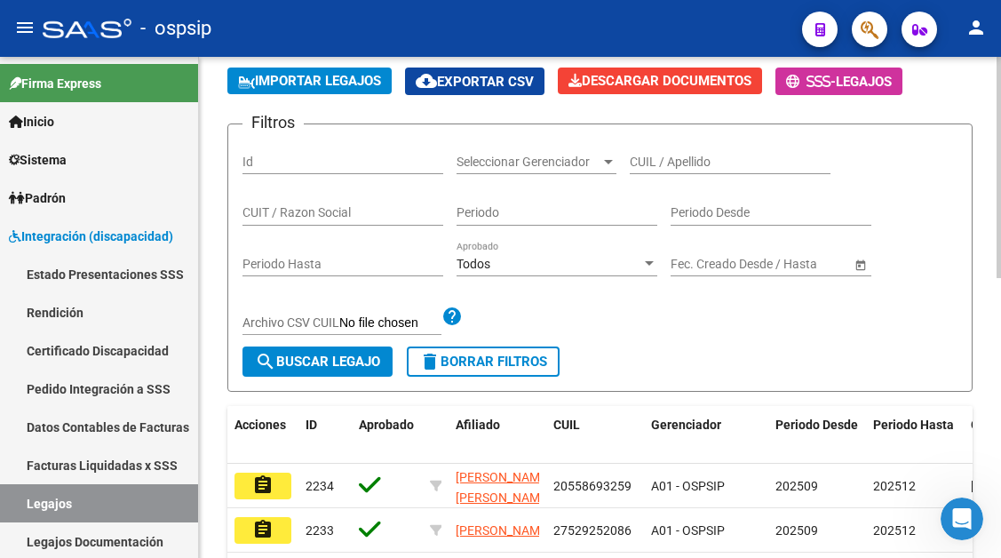
scroll to position [102, 0]
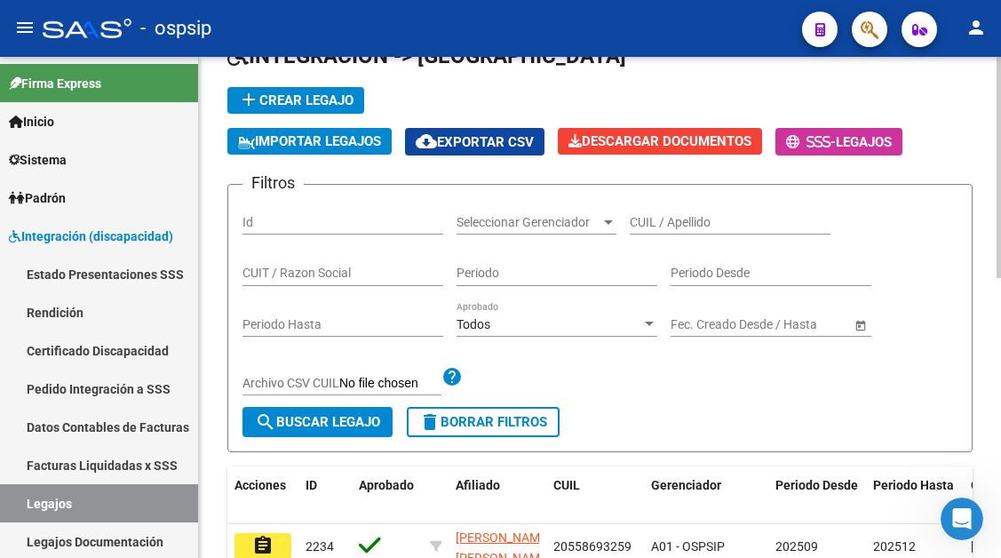
click at [639, 226] on input "CUIL / Apellido" at bounding box center [730, 222] width 201 height 15
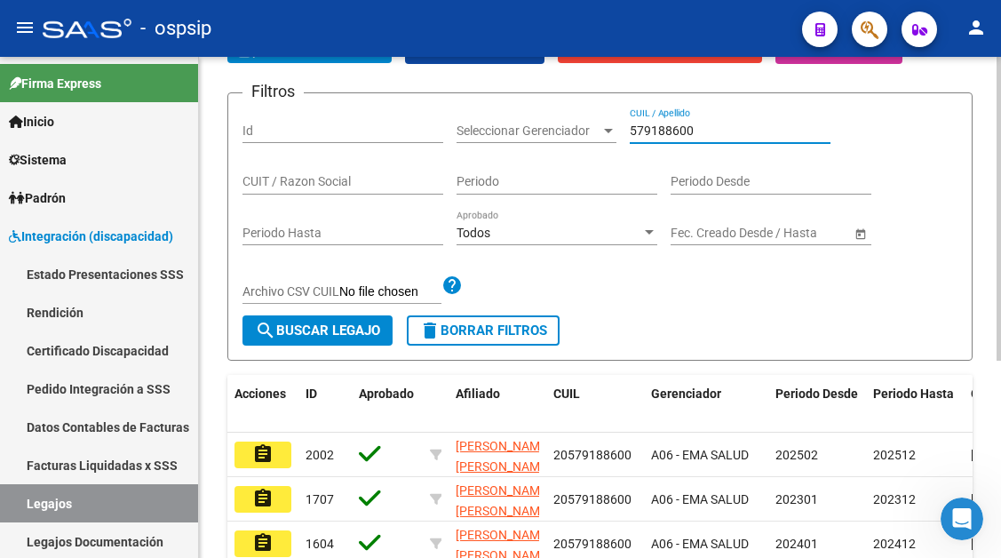
scroll to position [280, 0]
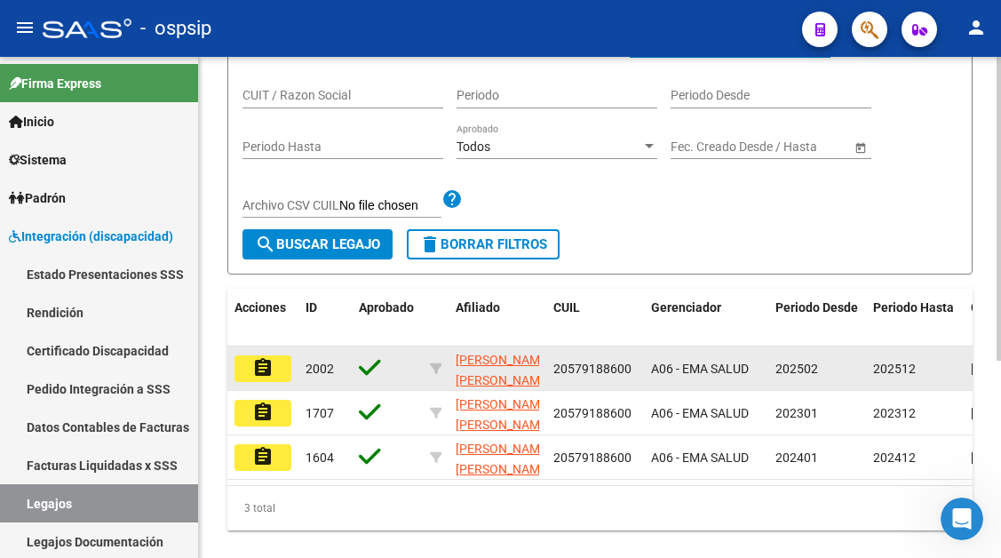
type input "579188600"
click at [268, 363] on mat-icon "assignment" at bounding box center [262, 367] width 21 height 21
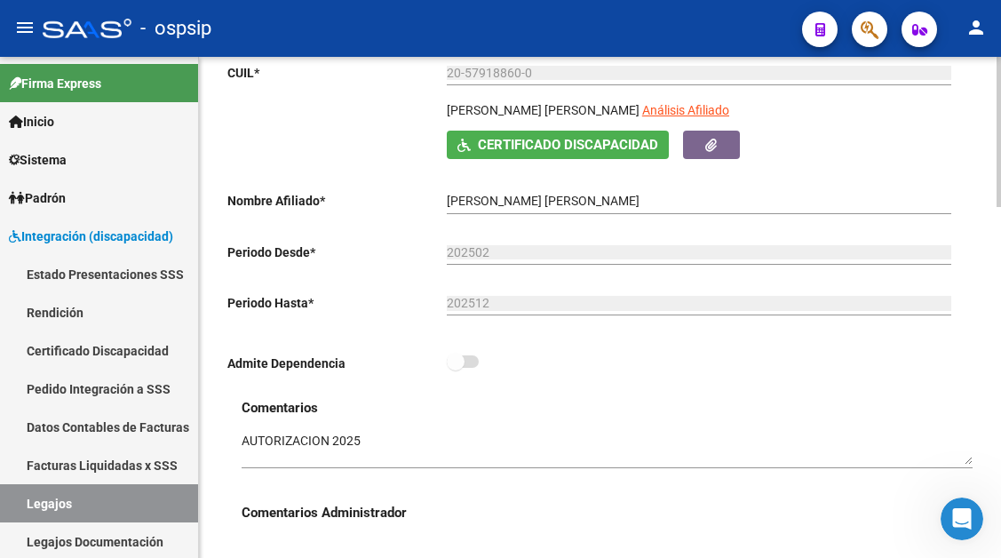
scroll to position [266, 0]
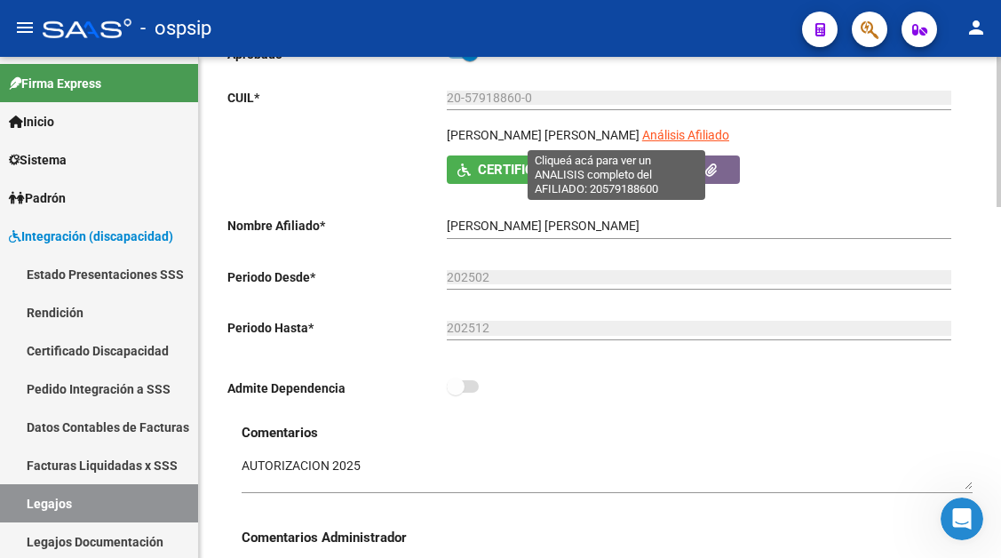
click at [642, 137] on span "Análisis Afiliado" at bounding box center [685, 135] width 87 height 14
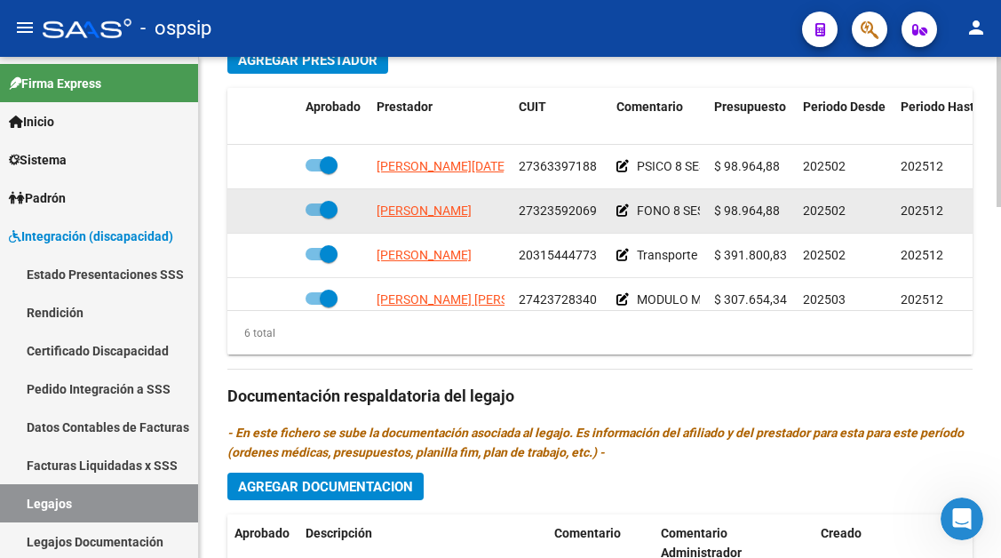
scroll to position [121, 0]
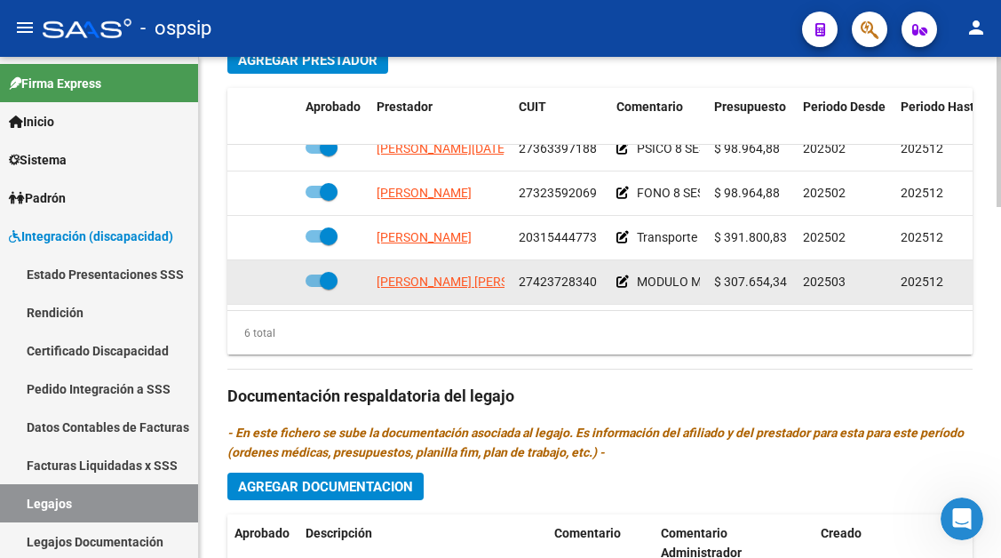
click at [452, 272] on app-link-go-to "FIGUEROA MALENA JACQUELINE" at bounding box center [473, 282] width 193 height 20
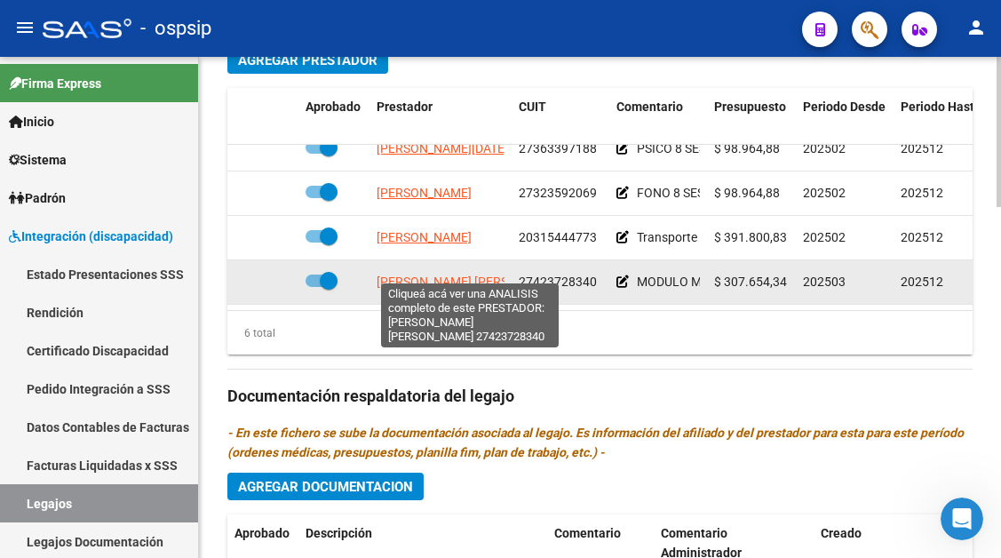
click at [449, 274] on span "FIGUEROA MALENA JACQUELINE" at bounding box center [473, 281] width 193 height 14
type textarea "27423728340"
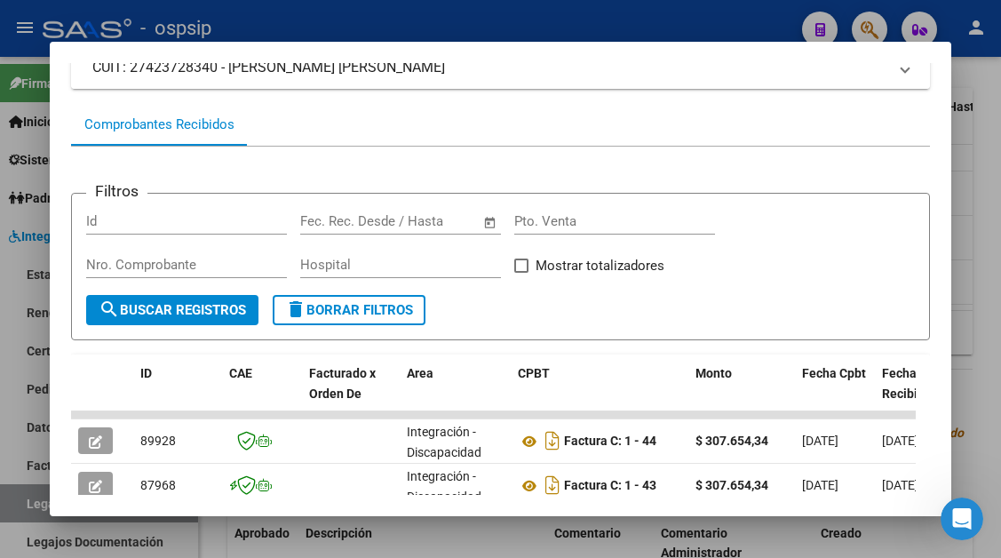
scroll to position [258, 0]
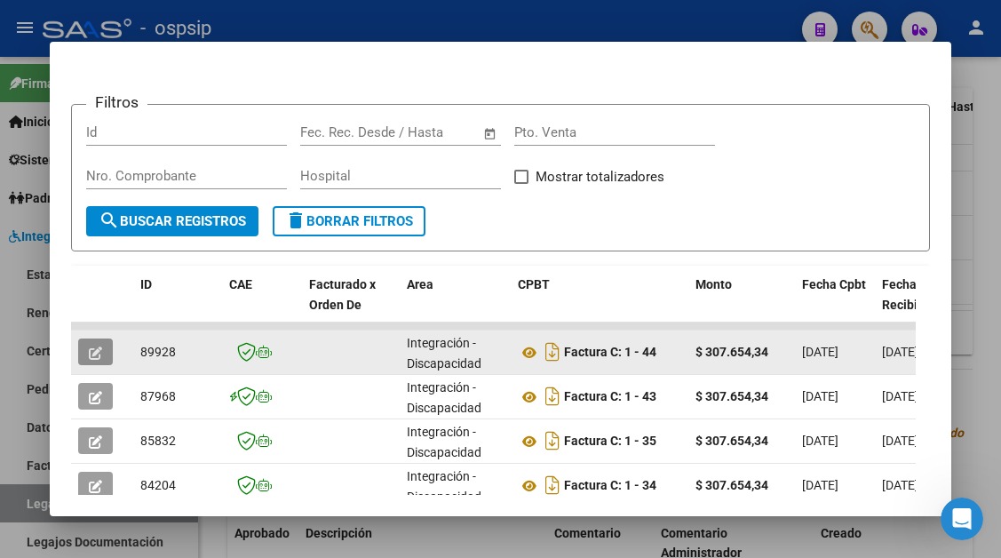
click at [101, 346] on icon "button" at bounding box center [95, 352] width 13 height 13
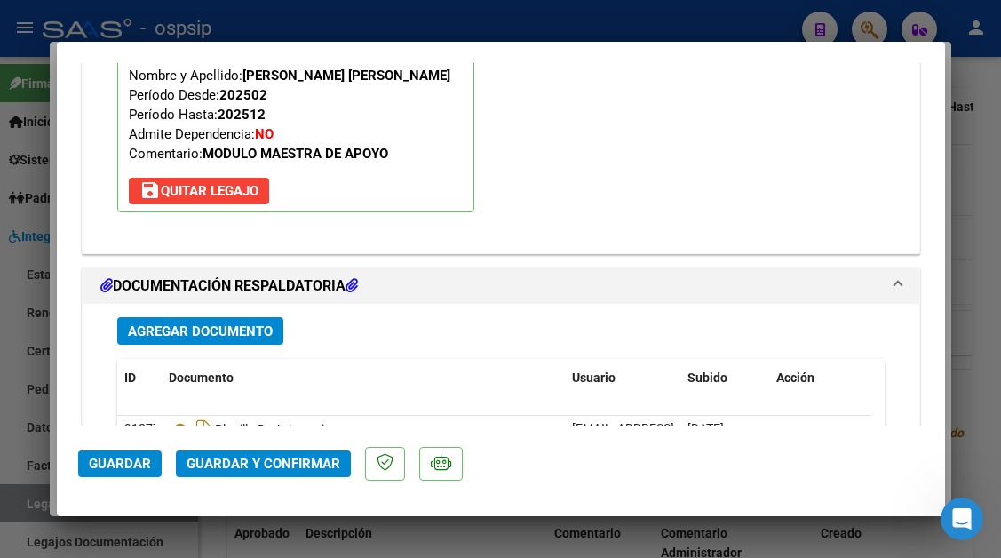
scroll to position [2131, 0]
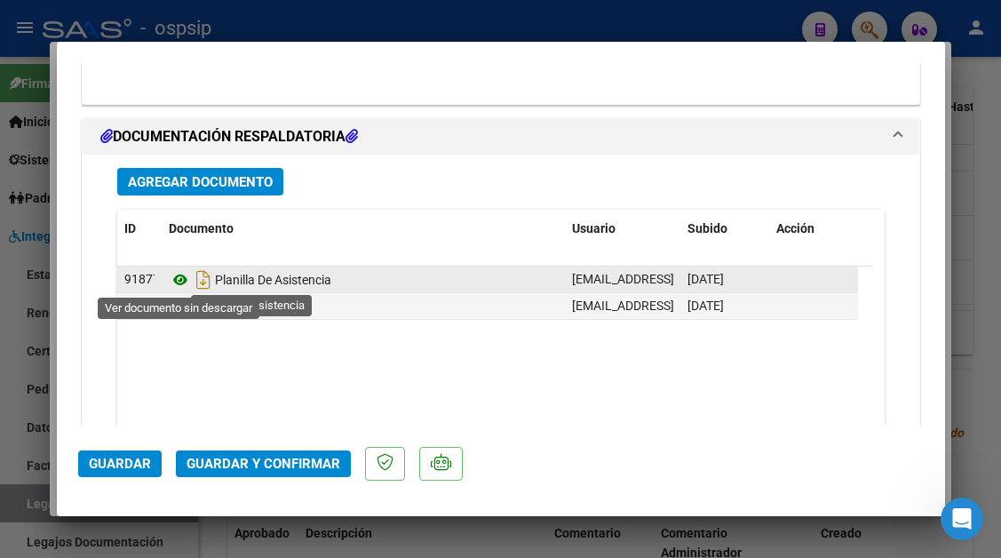
click at [169, 279] on icon at bounding box center [180, 279] width 23 height 21
click at [182, 278] on icon at bounding box center [180, 279] width 23 height 21
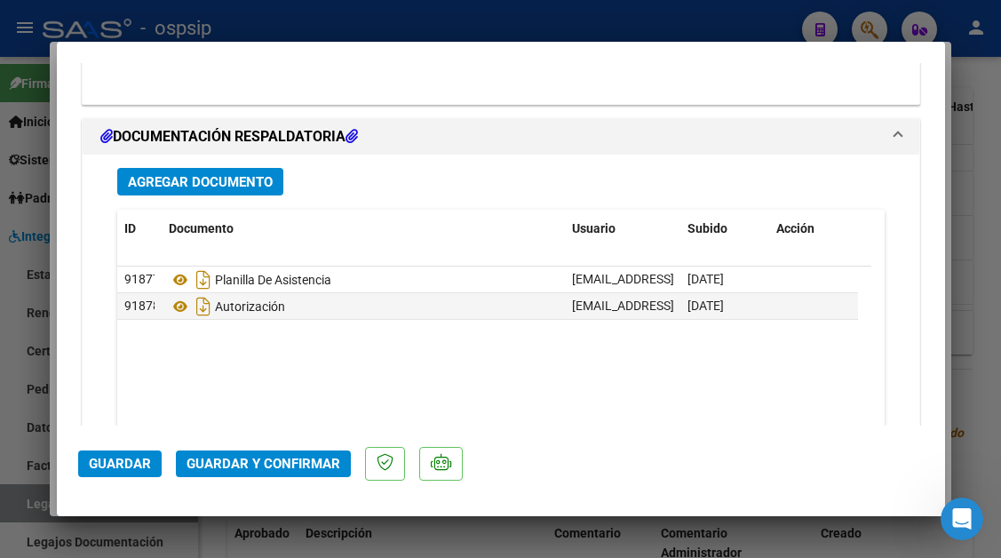
click at [234, 469] on span "Guardar y Confirmar" at bounding box center [263, 464] width 154 height 16
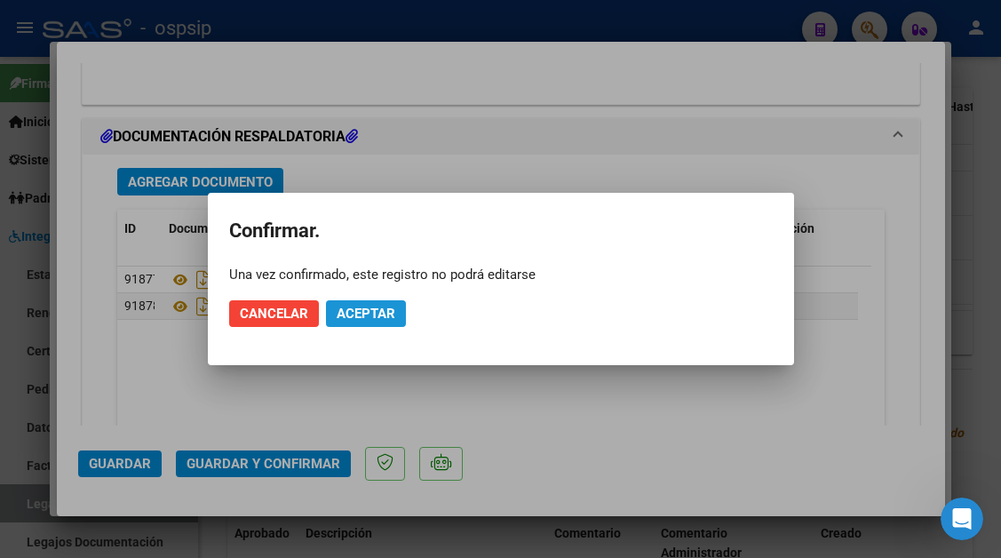
click at [366, 311] on span "Aceptar" at bounding box center [366, 313] width 59 height 16
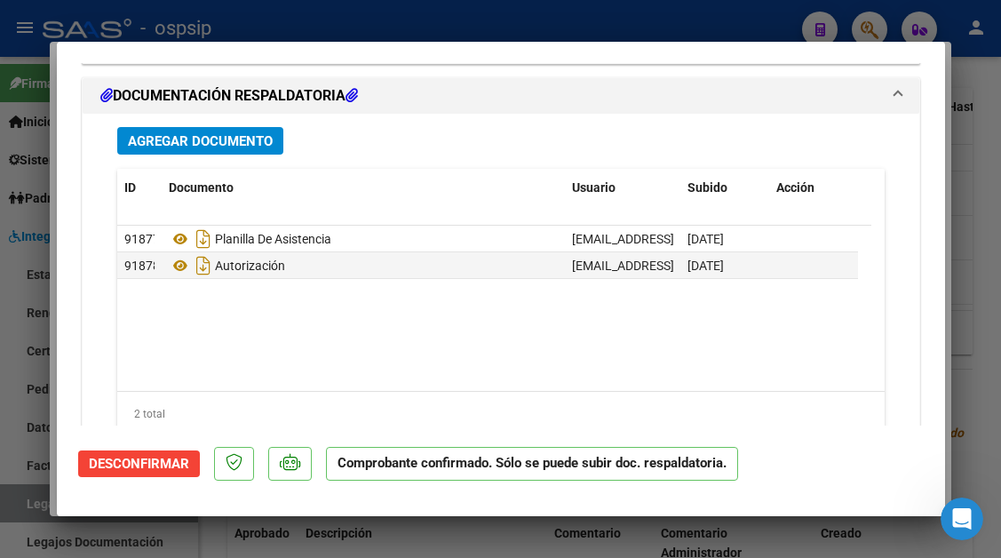
click at [8, 497] on div at bounding box center [500, 279] width 1001 height 558
type input "$ 0,00"
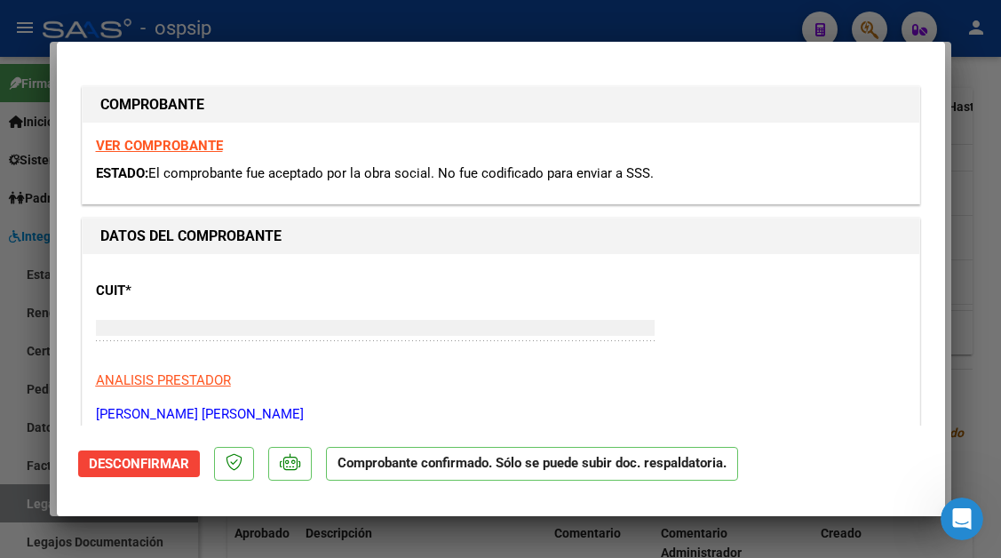
click at [8, 497] on div at bounding box center [500, 279] width 1001 height 558
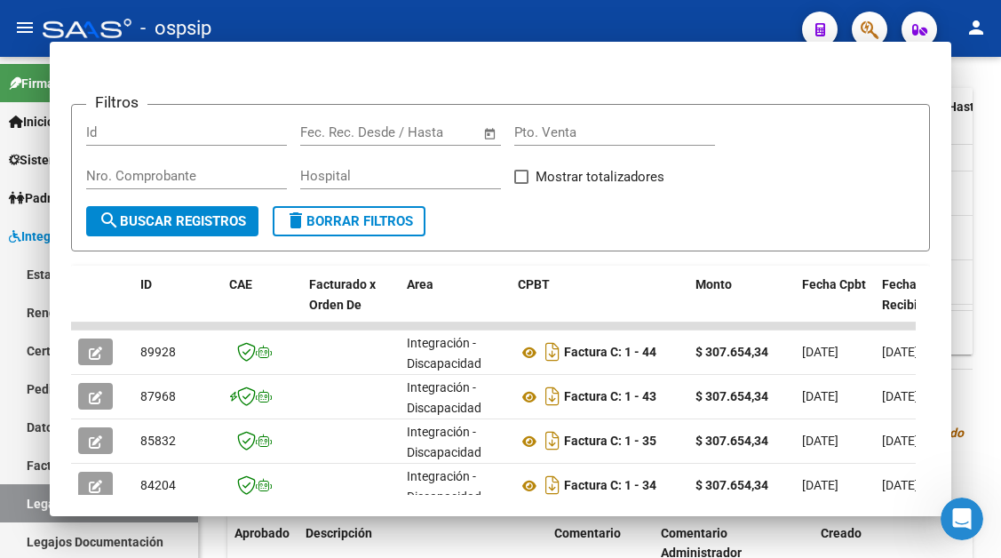
click at [8, 497] on link "Legajos" at bounding box center [99, 503] width 198 height 38
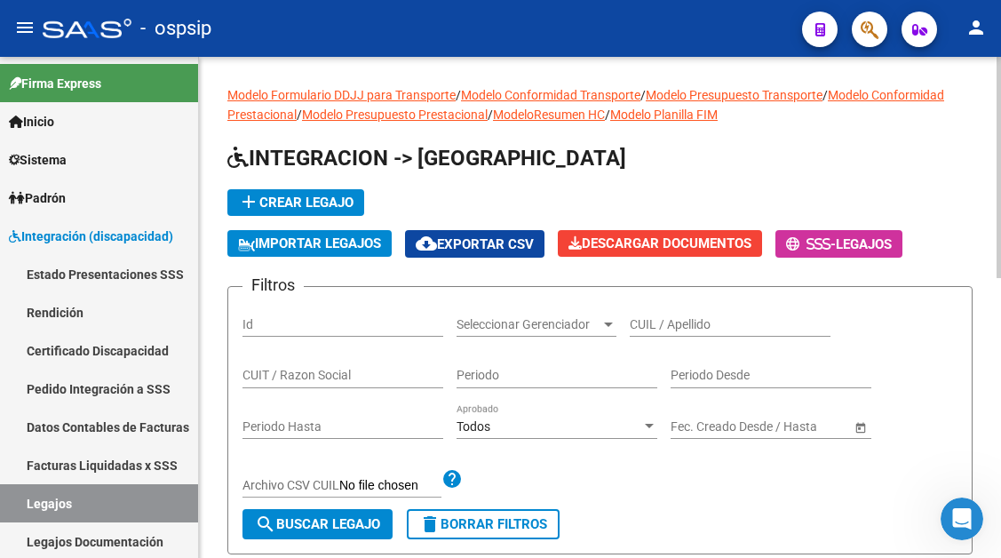
click at [666, 321] on input "CUIL / Apellido" at bounding box center [730, 324] width 201 height 15
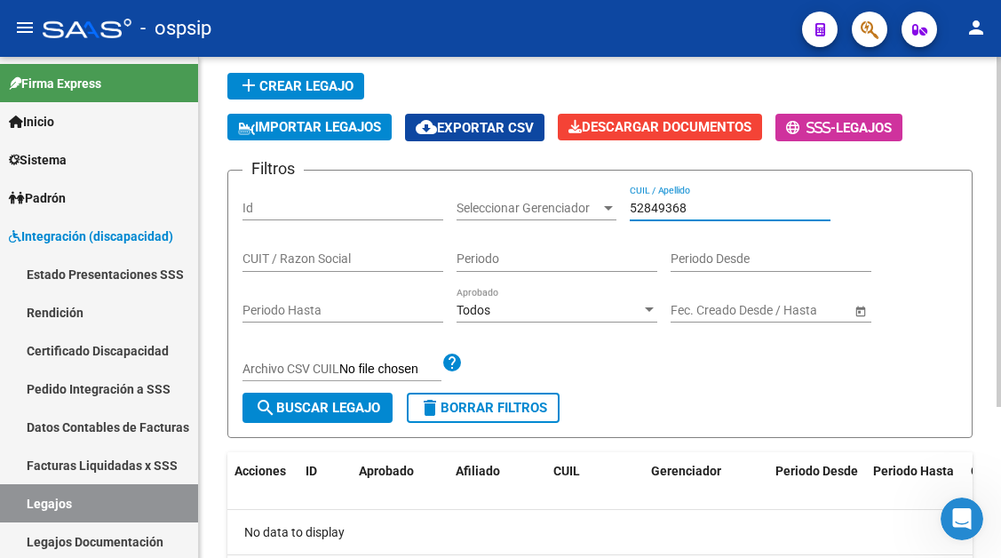
scroll to position [89, 0]
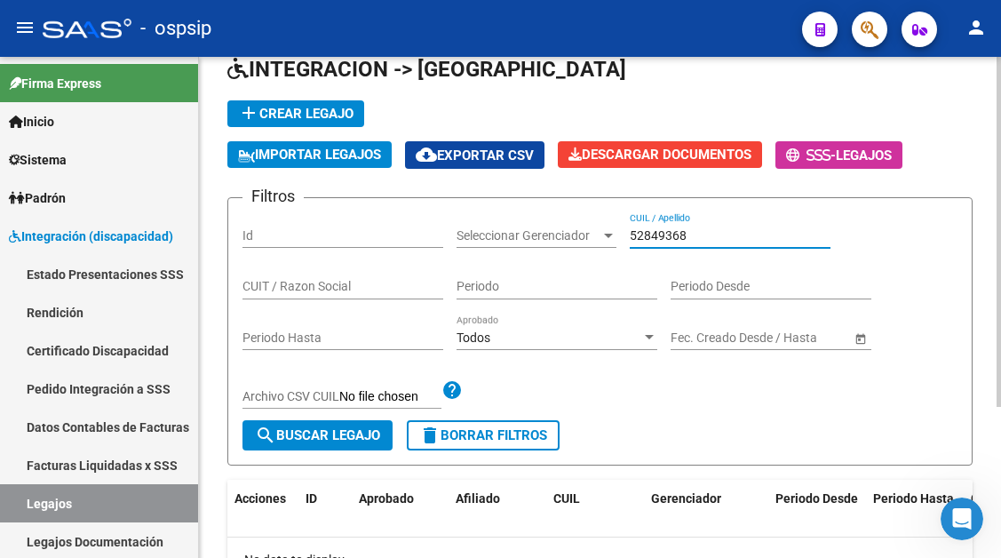
click at [649, 237] on input "52849368" at bounding box center [730, 235] width 201 height 15
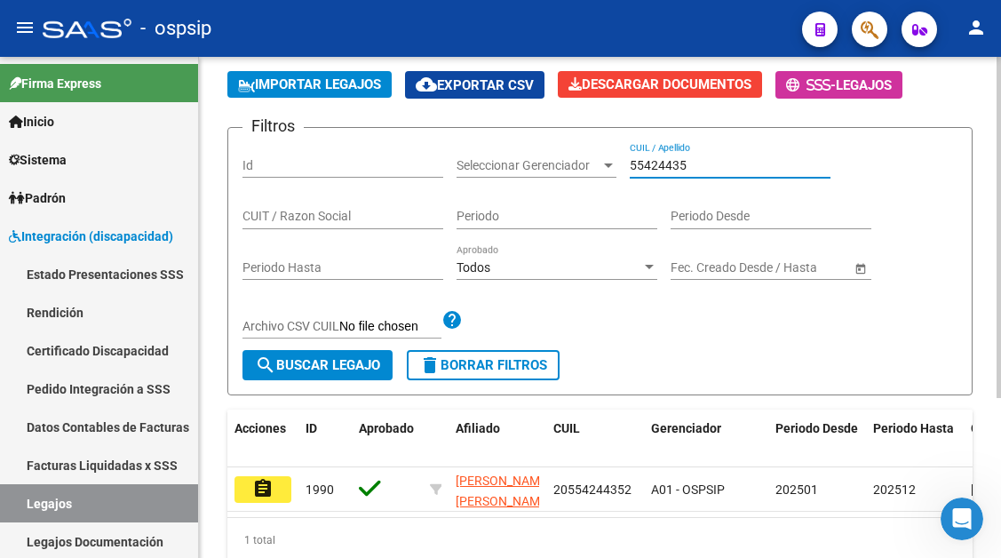
scroll to position [235, 0]
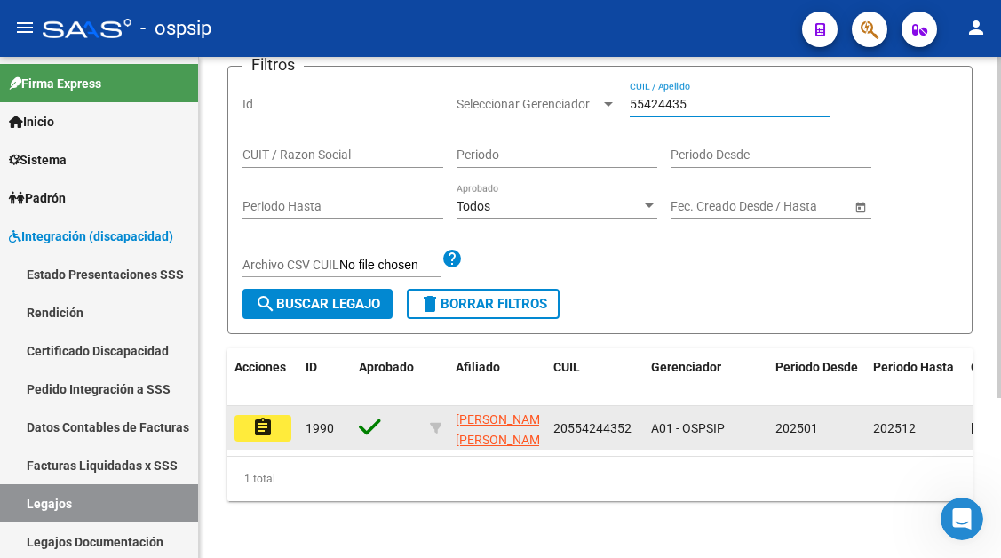
type input "55424435"
click at [271, 417] on mat-icon "assignment" at bounding box center [262, 427] width 21 height 21
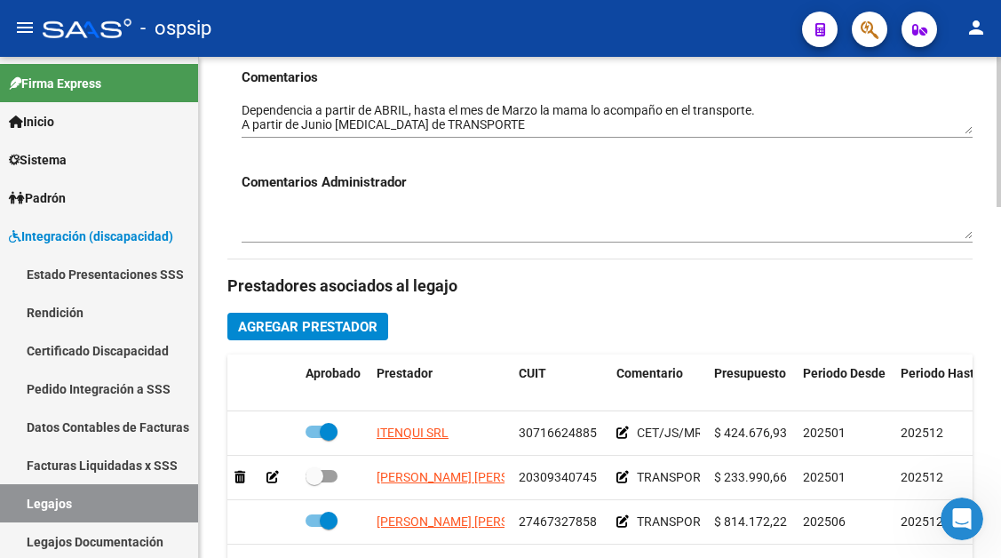
scroll to position [710, 0]
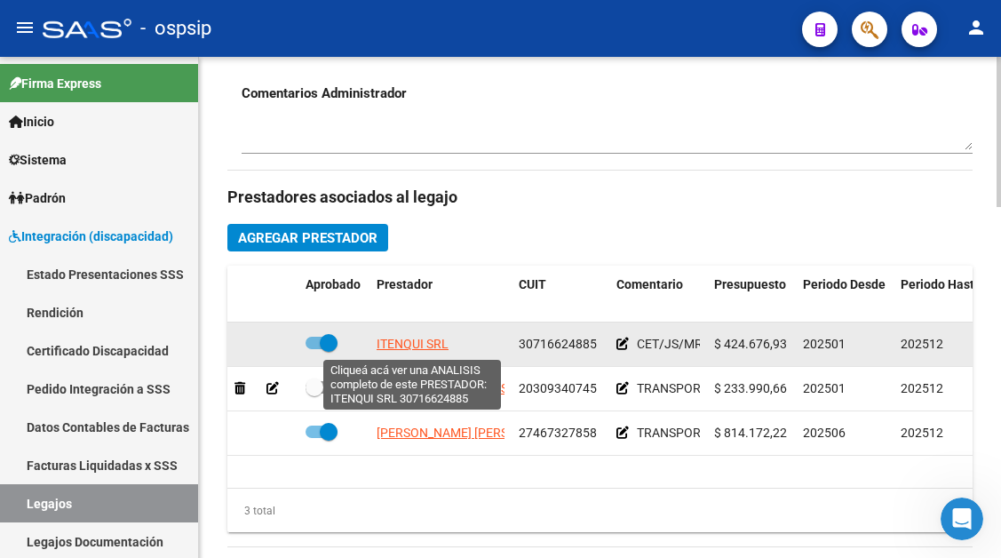
click at [395, 340] on span "ITENQUI SRL" at bounding box center [413, 344] width 72 height 14
type textarea "30716624885"
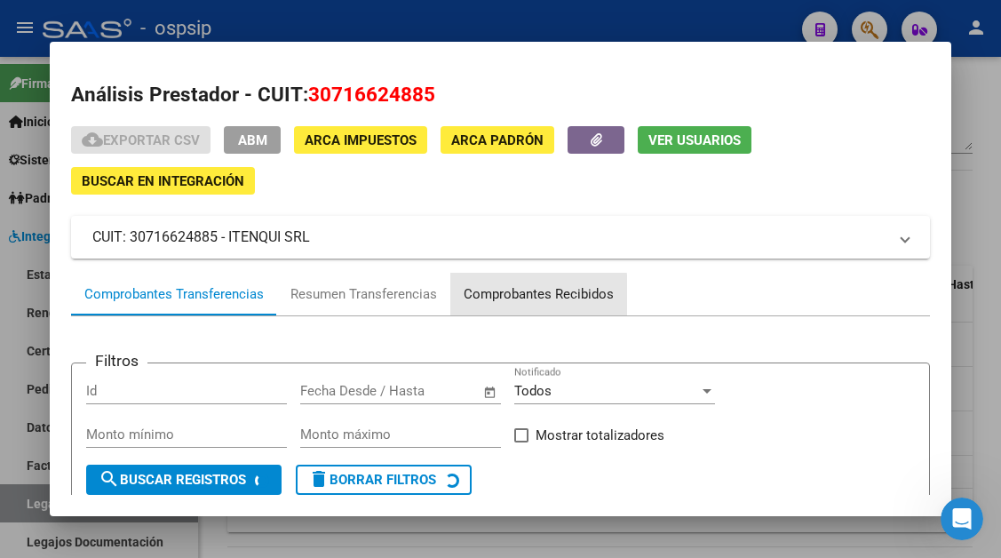
click at [502, 295] on div "Comprobantes Recibidos" at bounding box center [539, 294] width 150 height 20
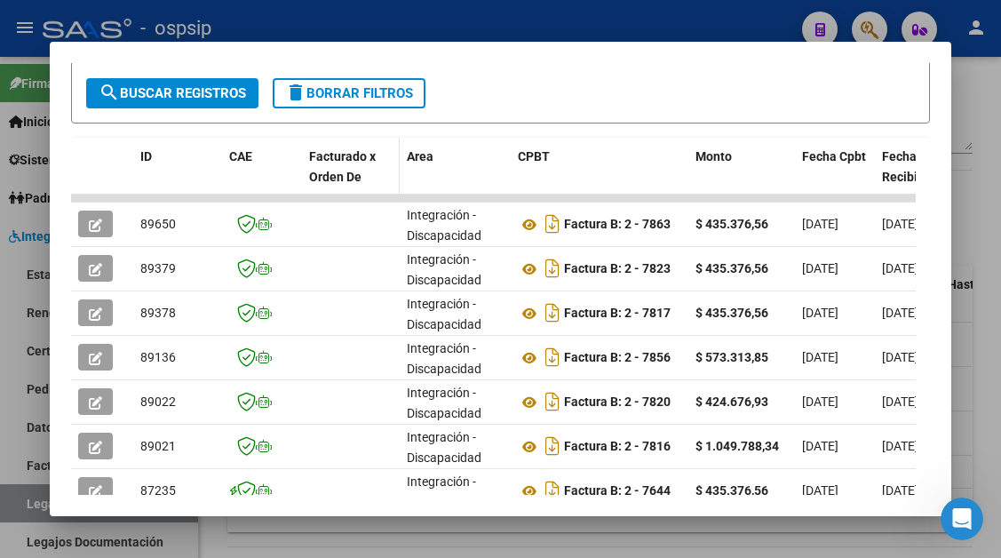
scroll to position [387, 0]
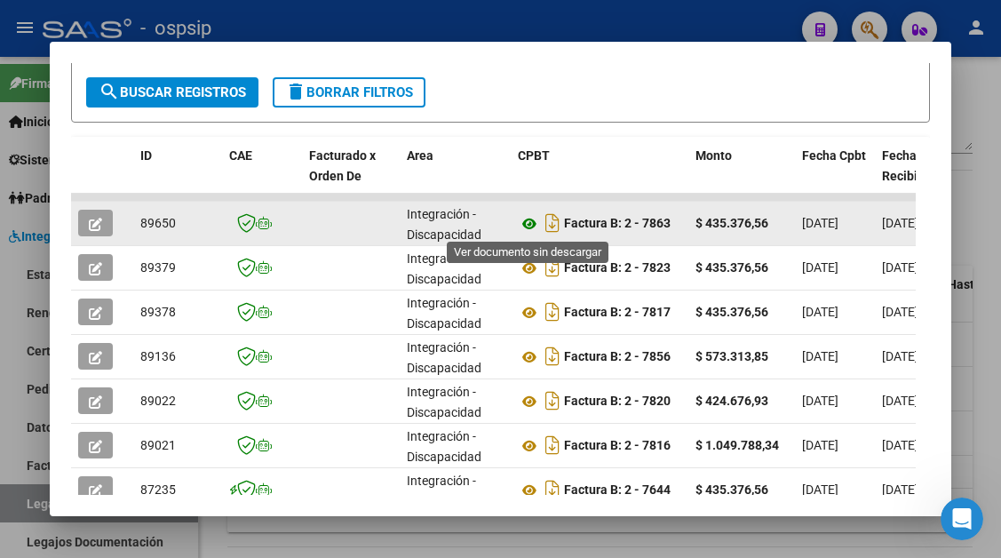
click at [524, 223] on icon at bounding box center [529, 223] width 23 height 21
click at [91, 218] on icon "button" at bounding box center [95, 224] width 13 height 13
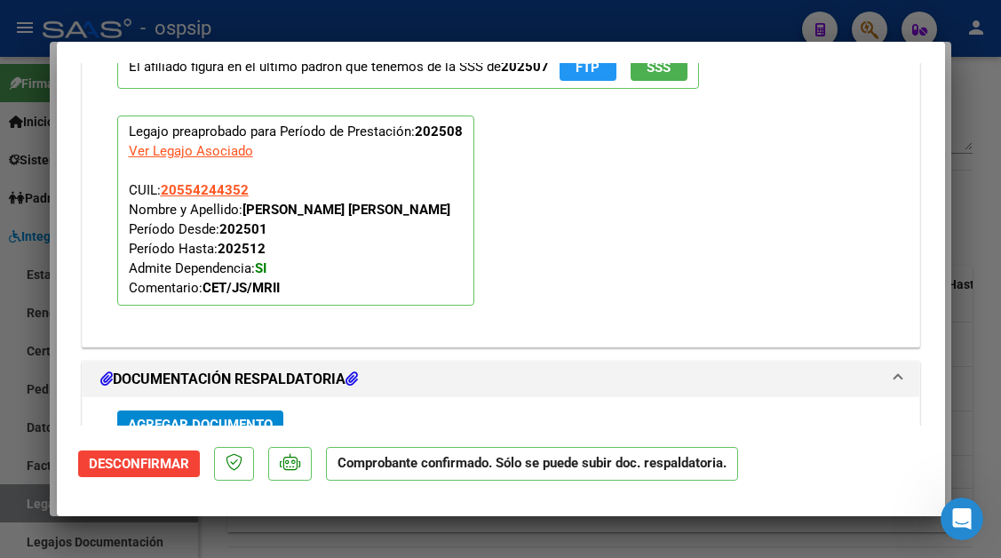
scroll to position [1954, 0]
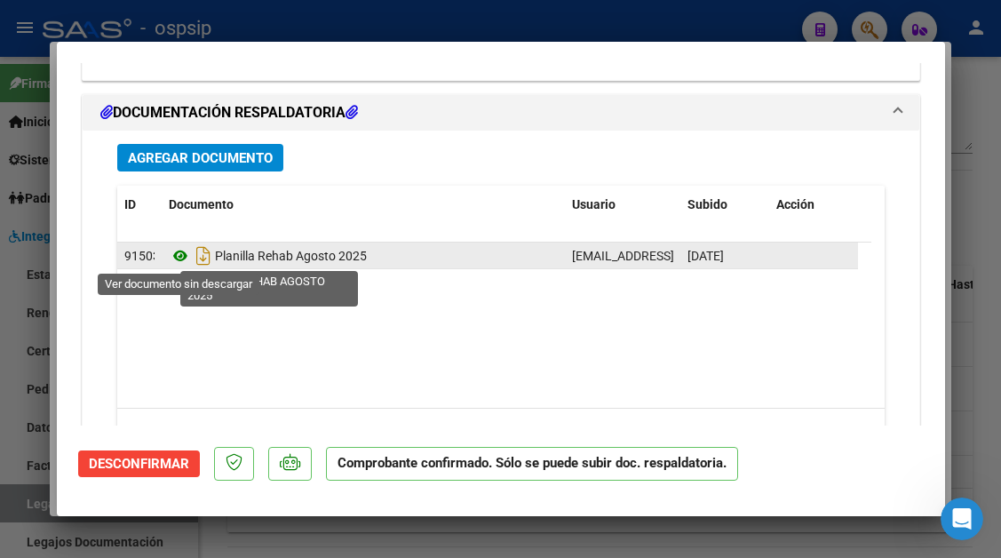
click at [187, 260] on icon at bounding box center [180, 255] width 23 height 21
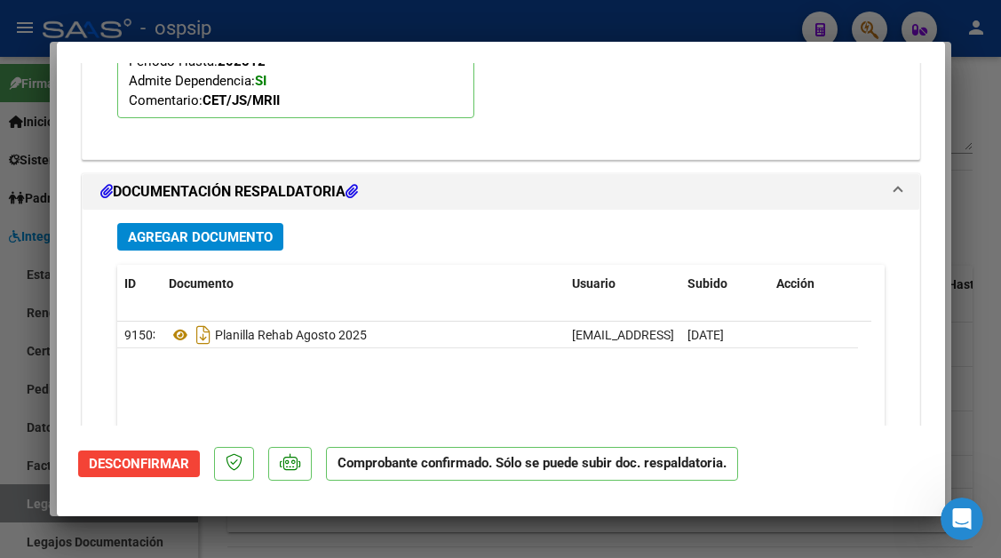
scroll to position [1776, 0]
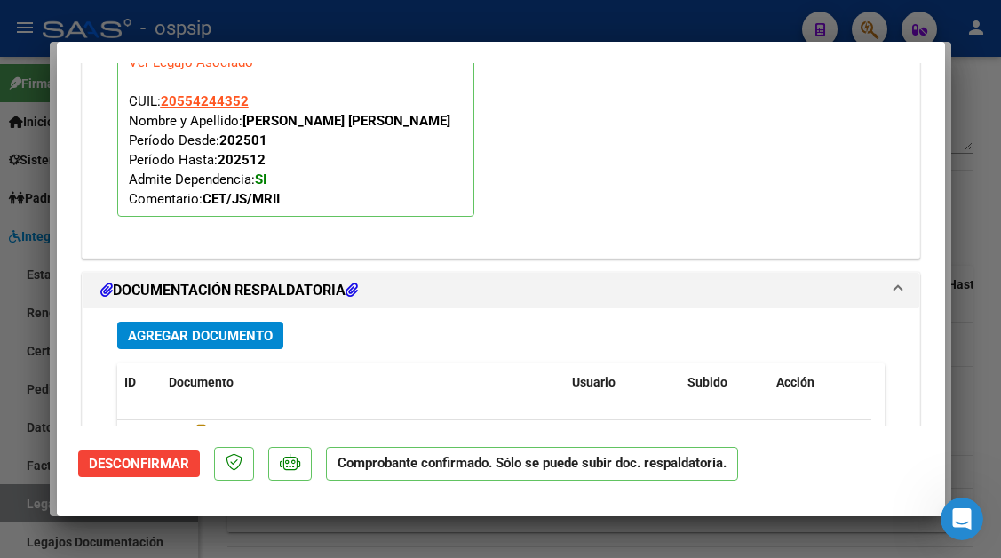
click at [29, 508] on div at bounding box center [500, 279] width 1001 height 558
type input "$ 0,00"
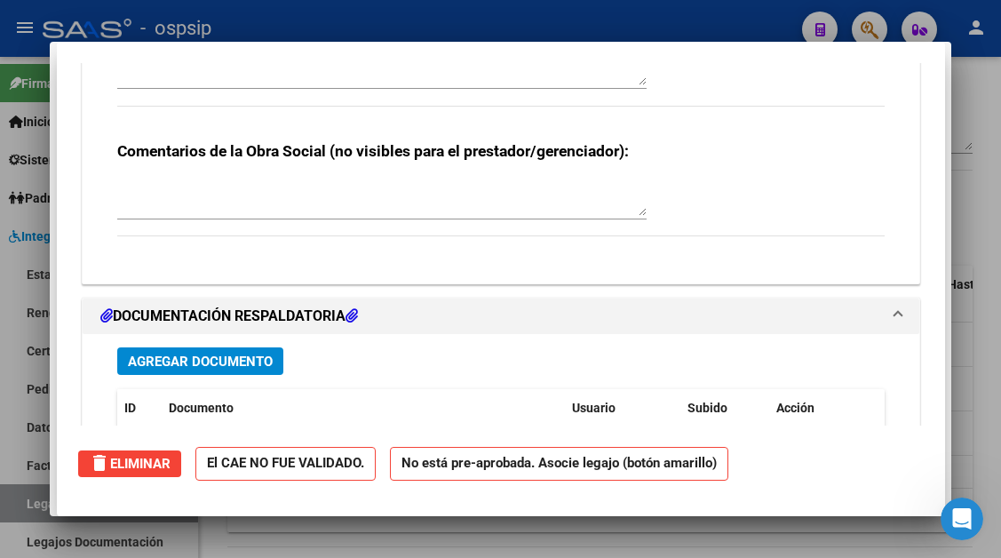
scroll to position [0, 0]
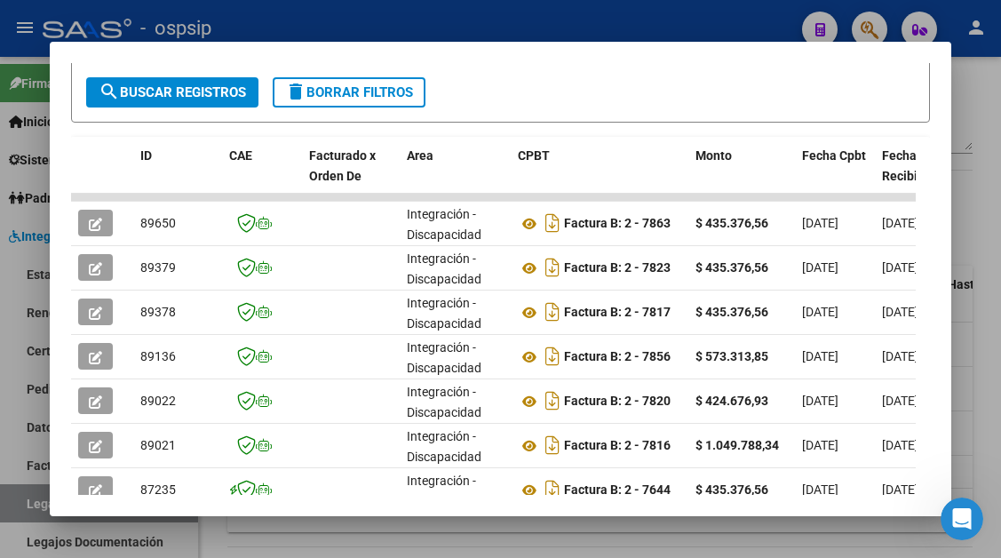
click at [24, 496] on div at bounding box center [500, 279] width 1001 height 558
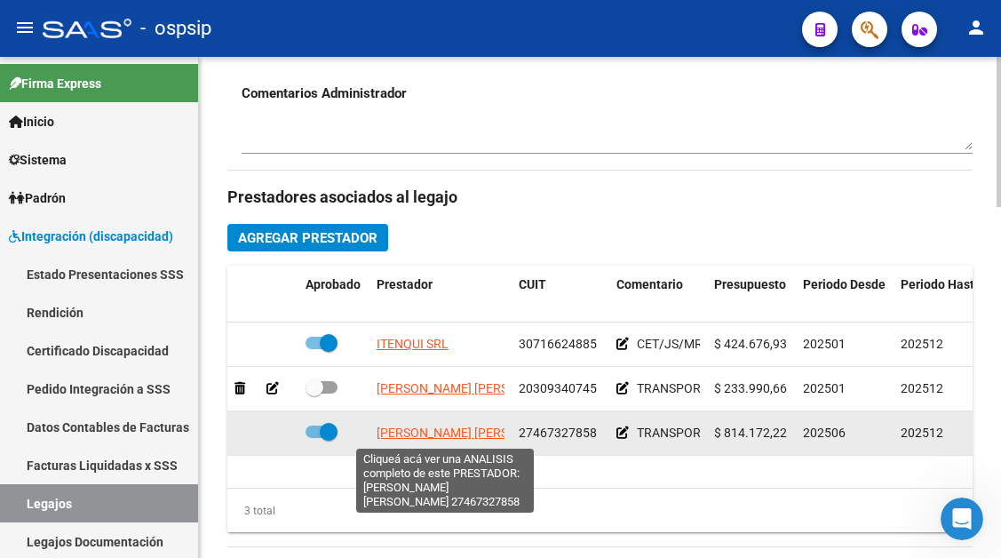
click at [418, 440] on span "BIAGIONI JUANA MARIA" at bounding box center [473, 432] width 193 height 14
type textarea "27467327858"
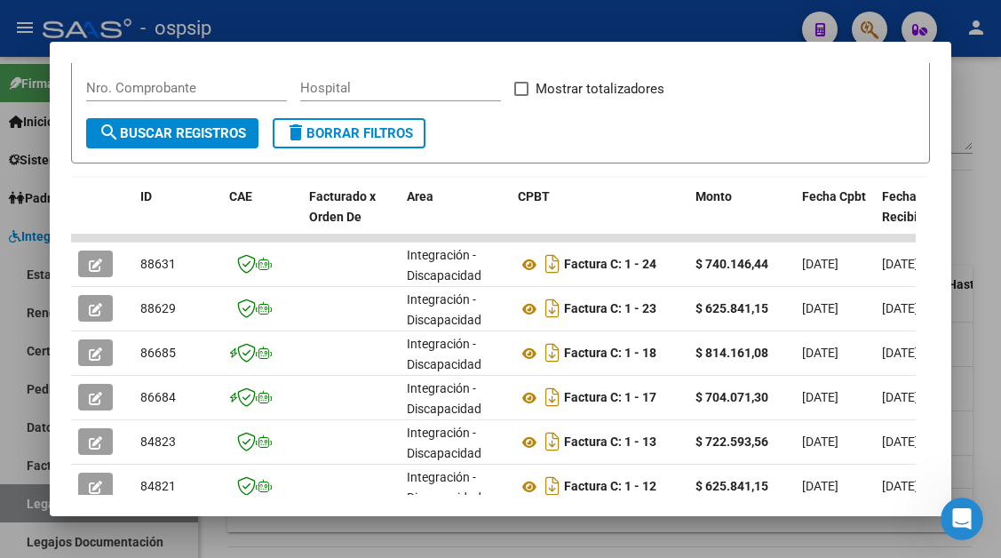
scroll to position [347, 0]
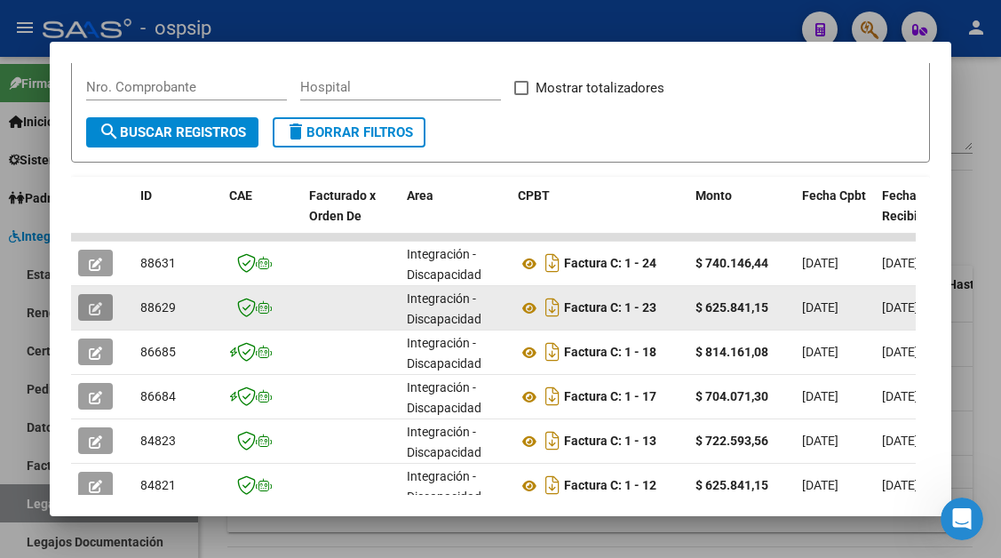
click at [95, 305] on icon "button" at bounding box center [95, 308] width 13 height 13
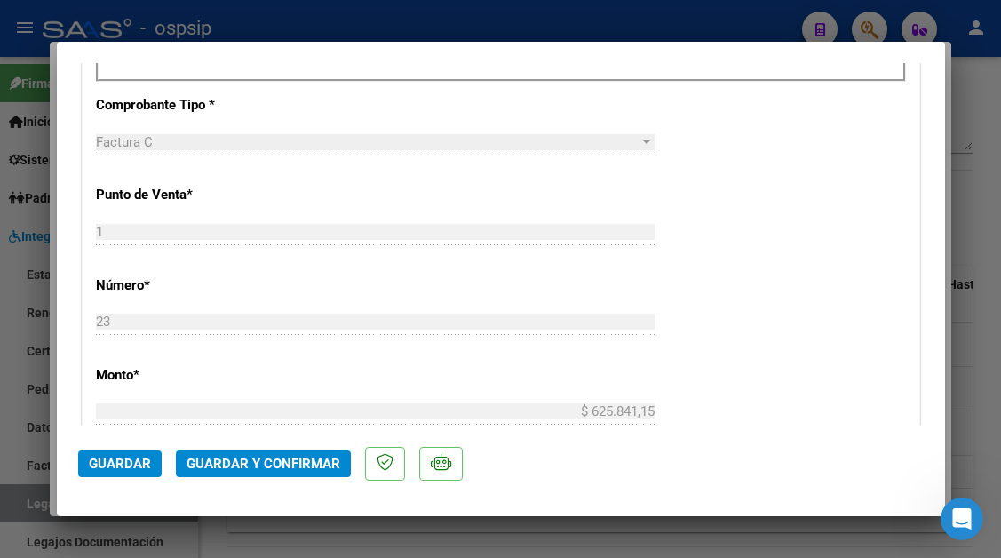
scroll to position [799, 0]
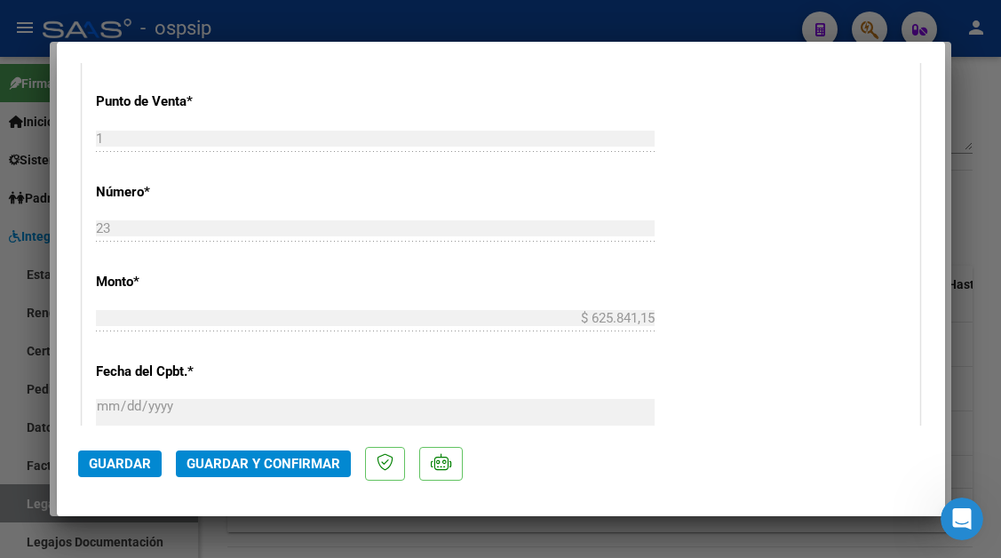
click at [46, 500] on div at bounding box center [500, 279] width 1001 height 558
type input "$ 0,00"
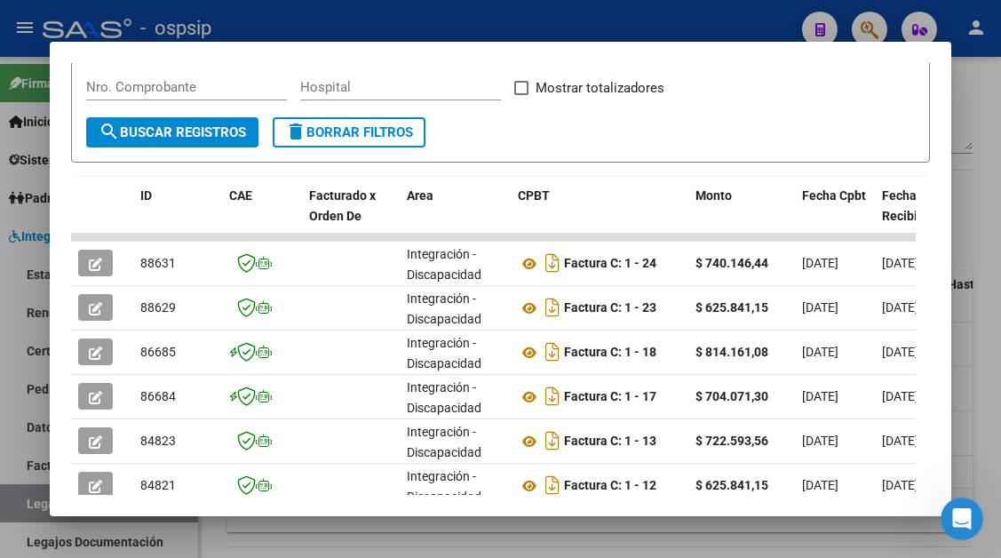
click at [40, 502] on div at bounding box center [500, 279] width 1001 height 558
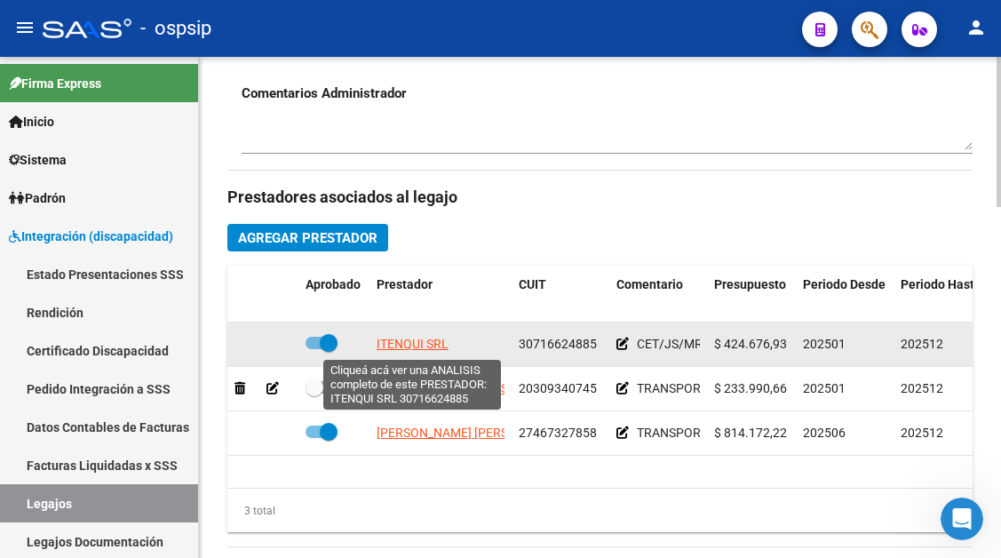
click at [393, 343] on span "ITENQUI SRL" at bounding box center [413, 344] width 72 height 14
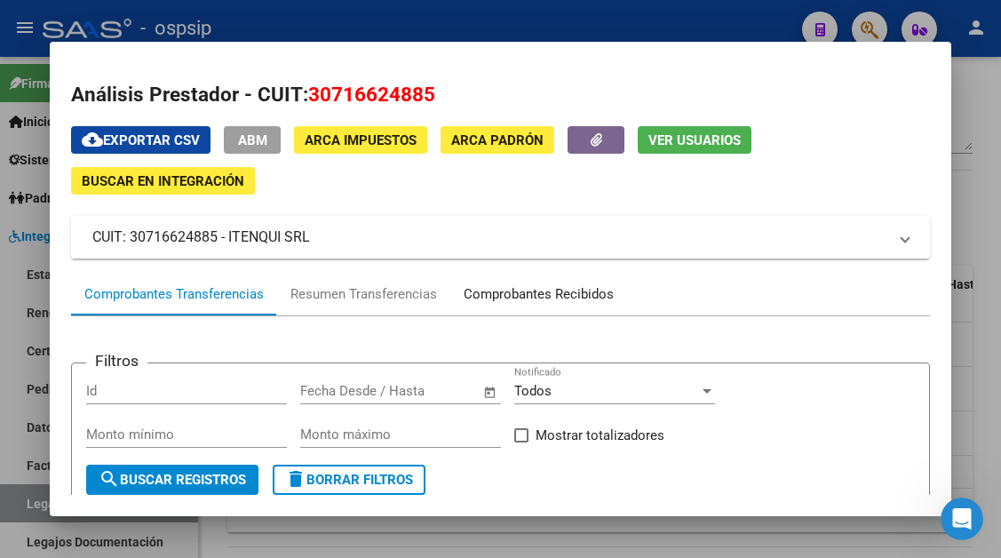
click at [500, 295] on div "Comprobantes Recibidos" at bounding box center [539, 294] width 150 height 20
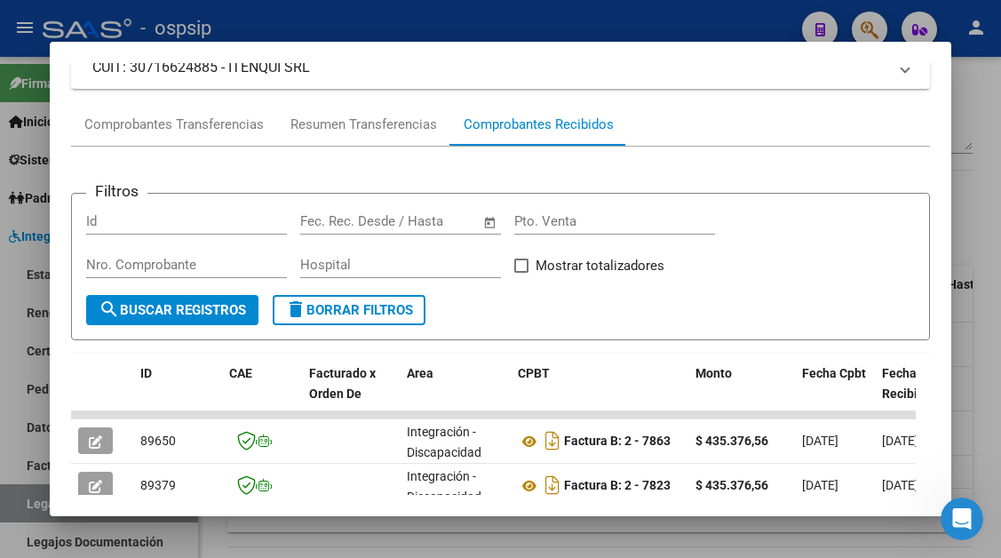
scroll to position [347, 0]
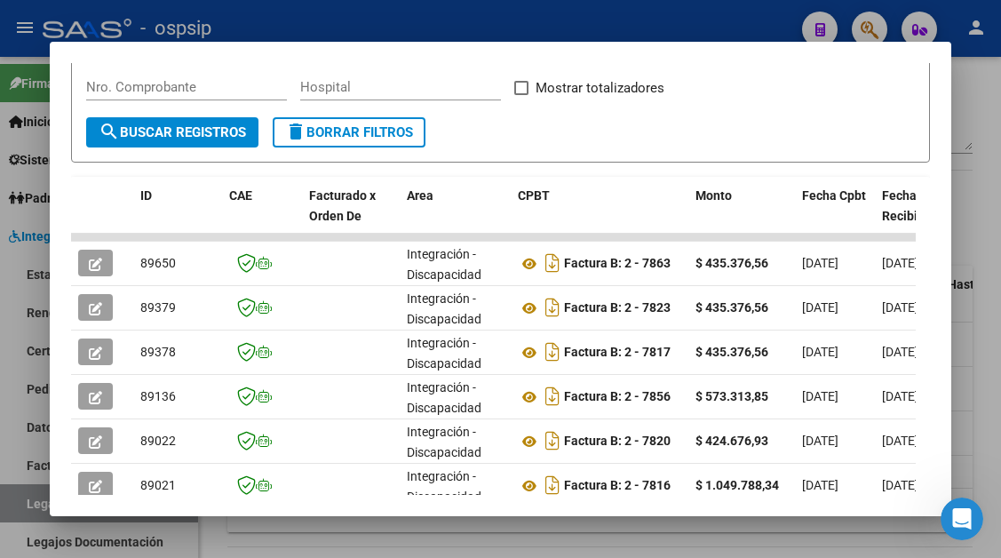
click at [34, 496] on div at bounding box center [500, 279] width 1001 height 558
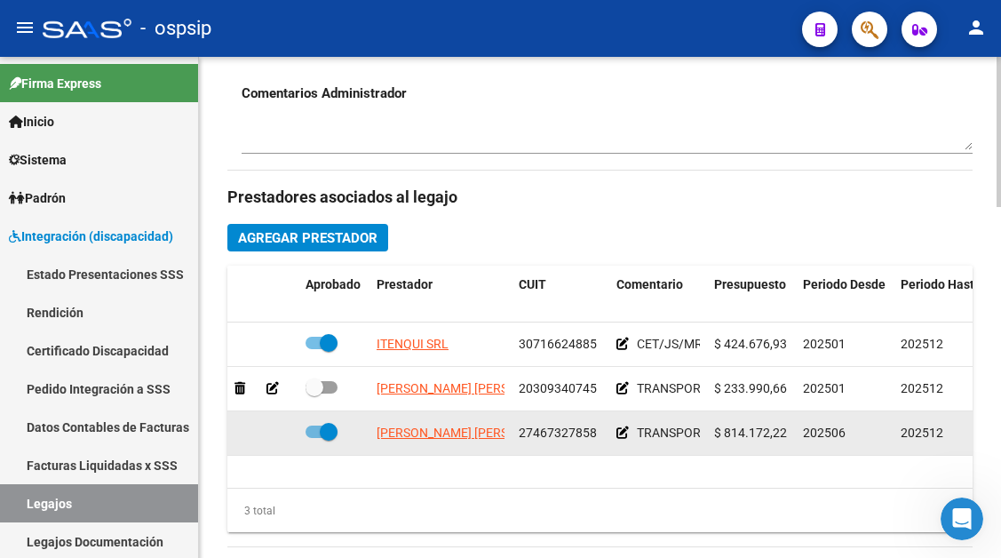
click at [384, 422] on datatable-body-cell "BIAGIONI JUANA MARIA" at bounding box center [440, 433] width 142 height 44
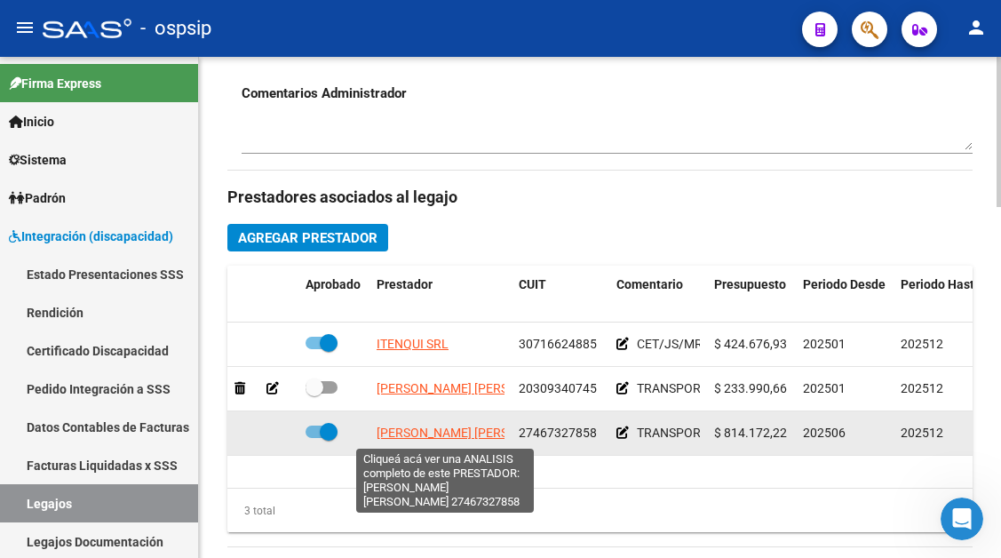
click at [417, 431] on span "BIAGIONI JUANA MARIA" at bounding box center [473, 432] width 193 height 14
type textarea "27467327858"
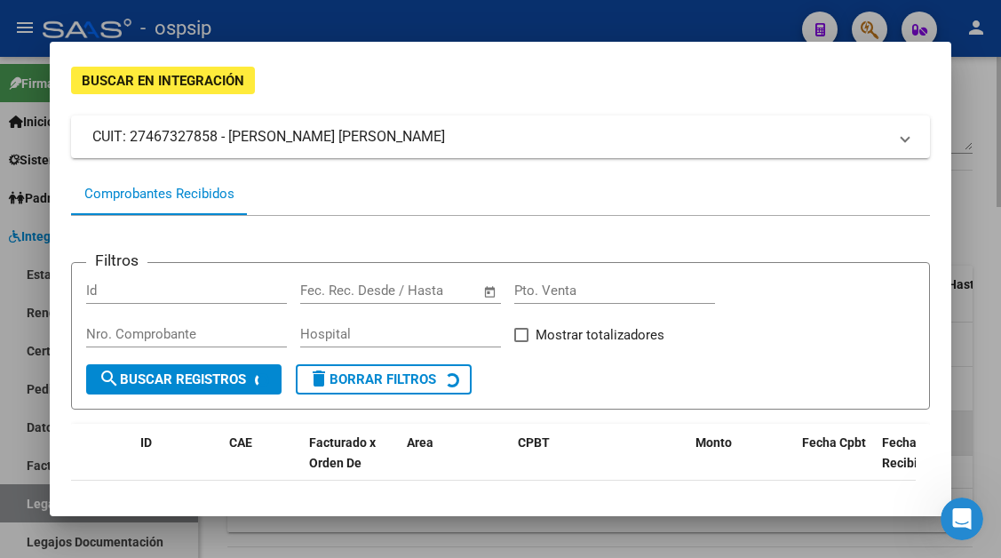
scroll to position [178, 0]
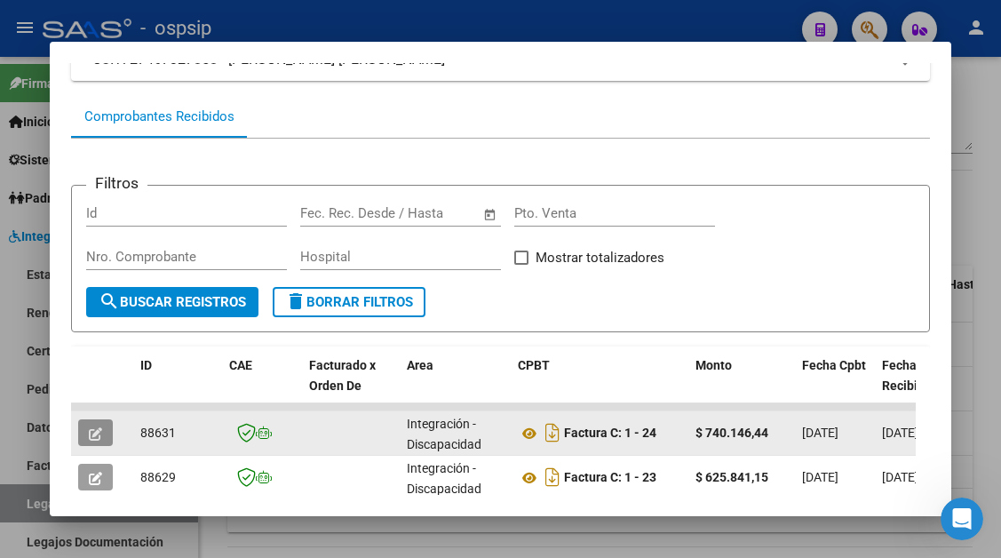
click at [92, 428] on icon "button" at bounding box center [95, 433] width 13 height 13
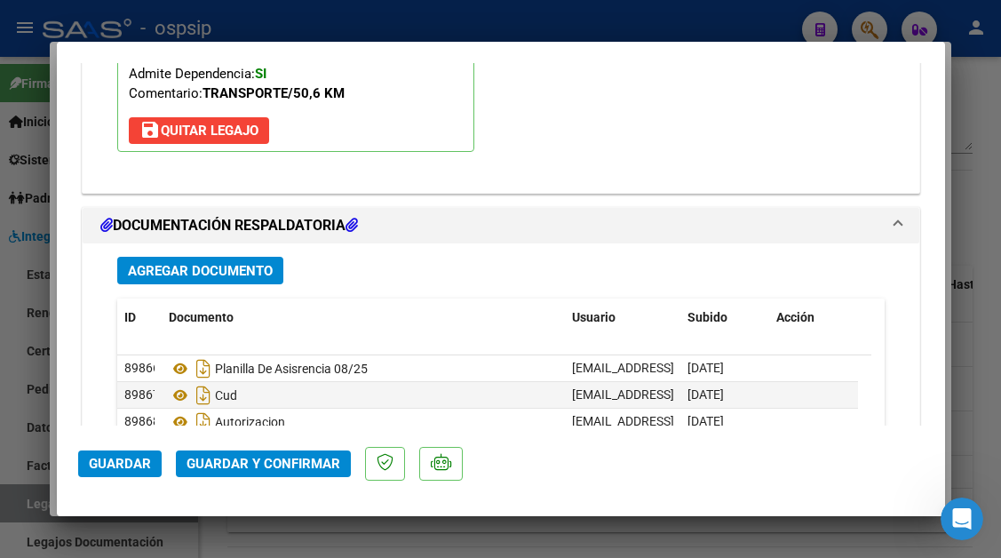
scroll to position [2131, 0]
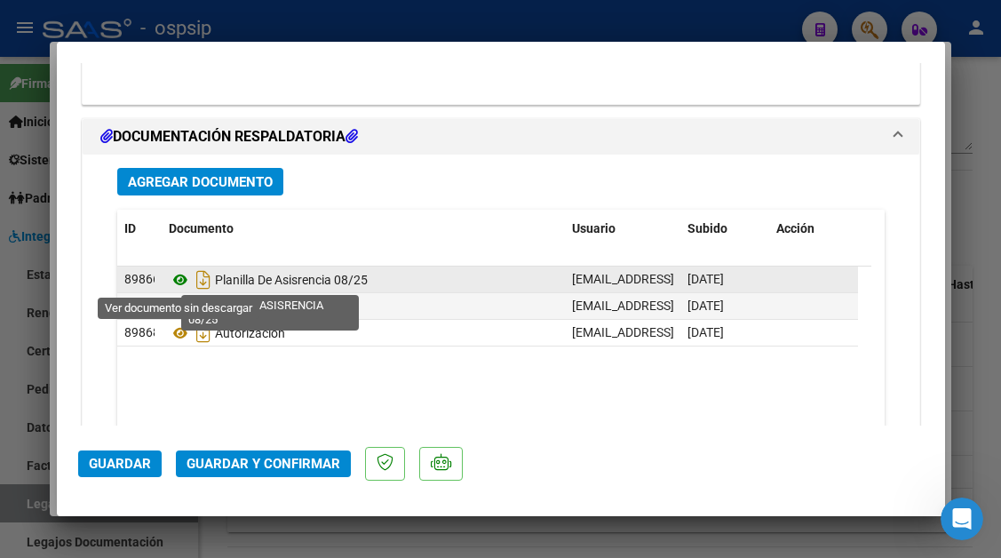
click at [178, 275] on icon at bounding box center [180, 279] width 23 height 21
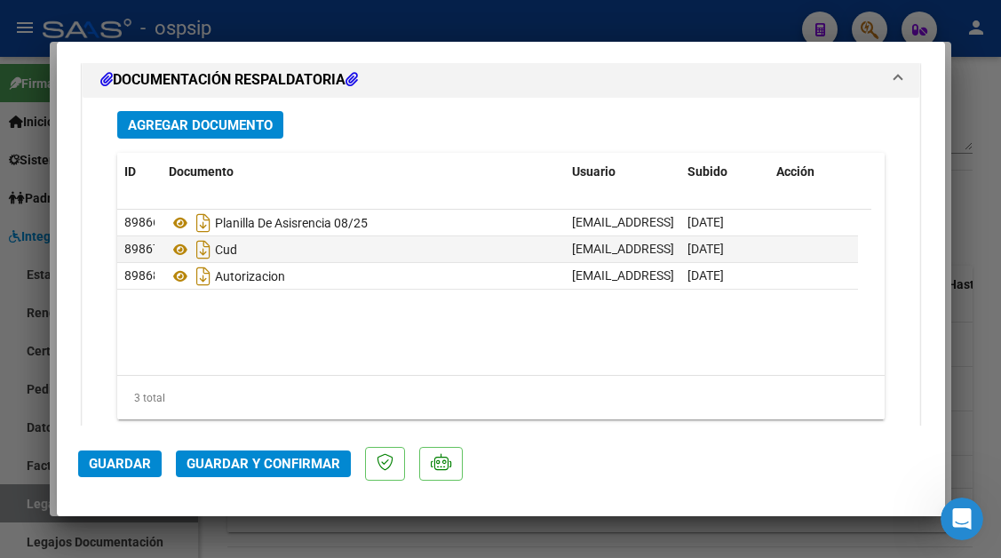
scroll to position [2220, 0]
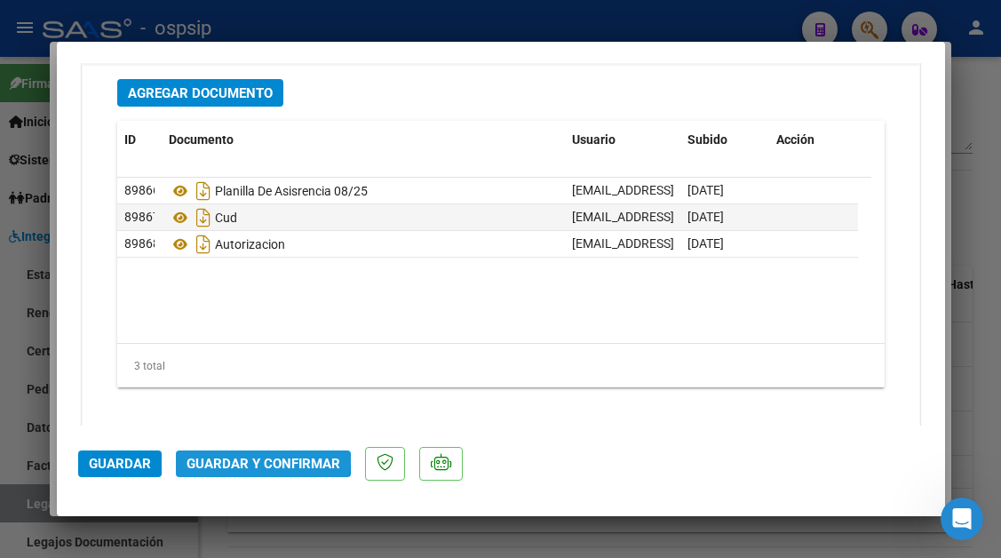
click at [257, 458] on span "Guardar y Confirmar" at bounding box center [263, 464] width 154 height 16
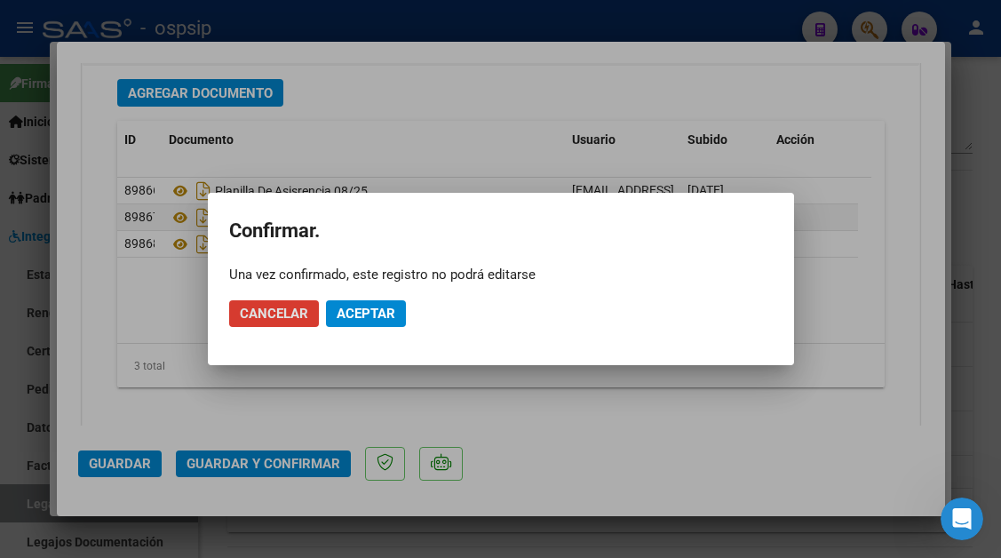
click at [351, 317] on span "Aceptar" at bounding box center [366, 313] width 59 height 16
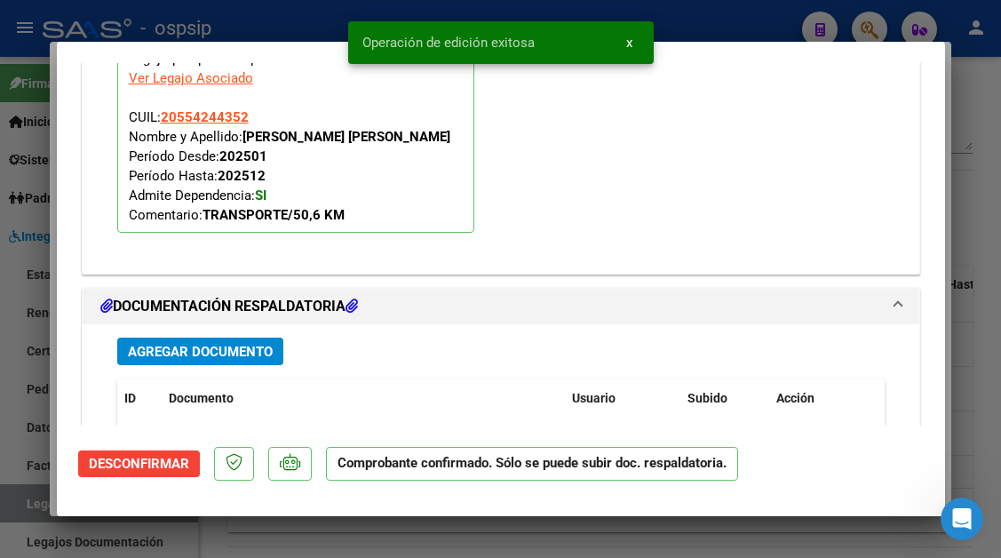
scroll to position [1752, 0]
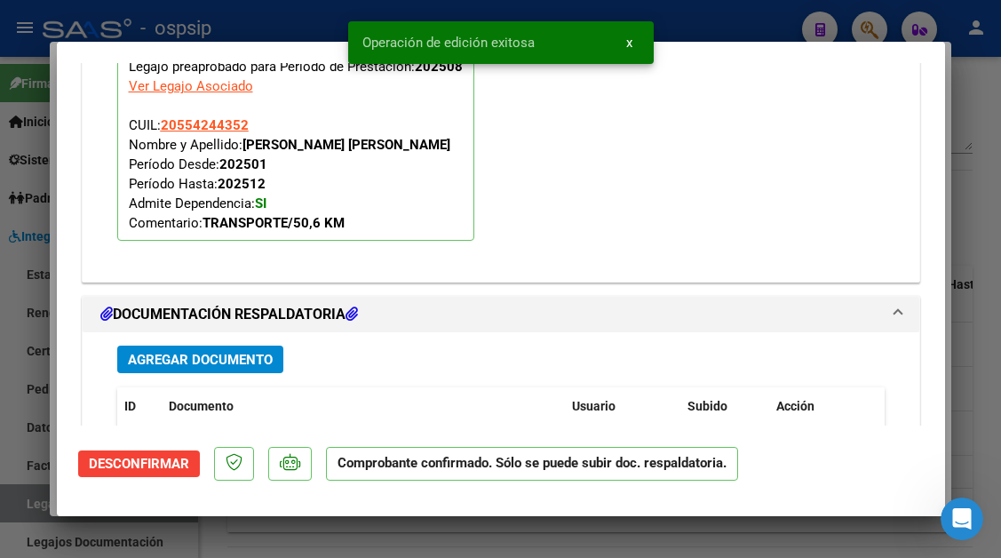
click at [36, 498] on div at bounding box center [500, 279] width 1001 height 558
type input "$ 0,00"
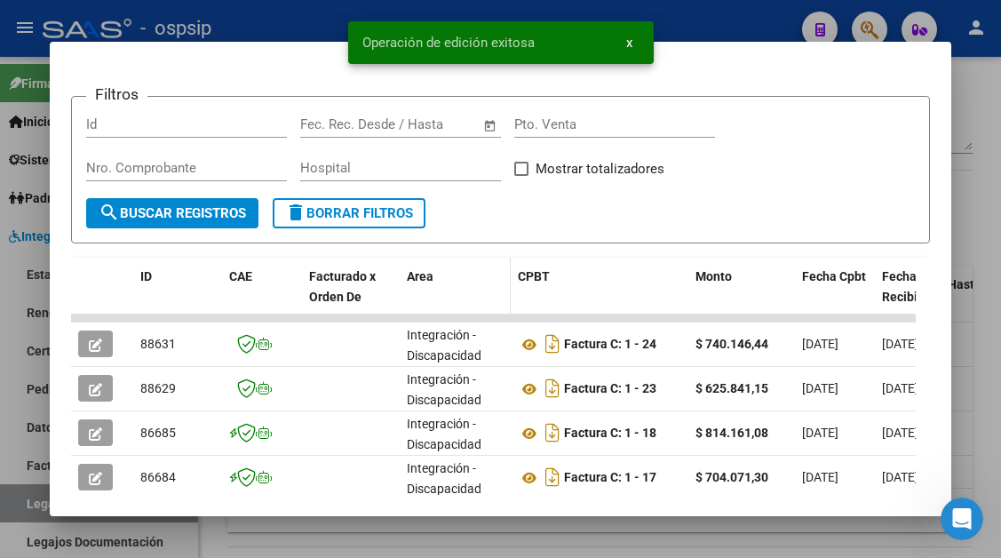
scroll to position [4, 0]
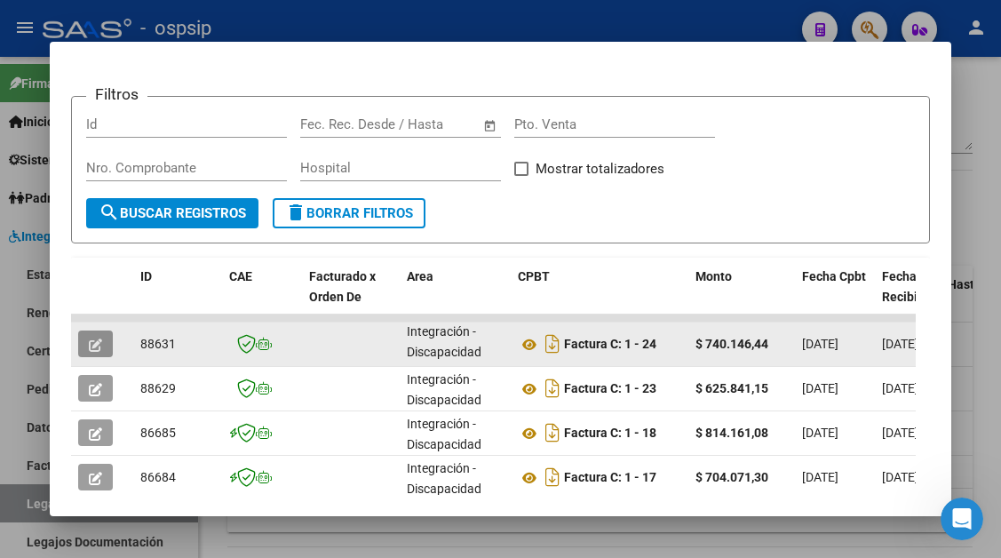
click at [97, 345] on icon "button" at bounding box center [95, 344] width 13 height 13
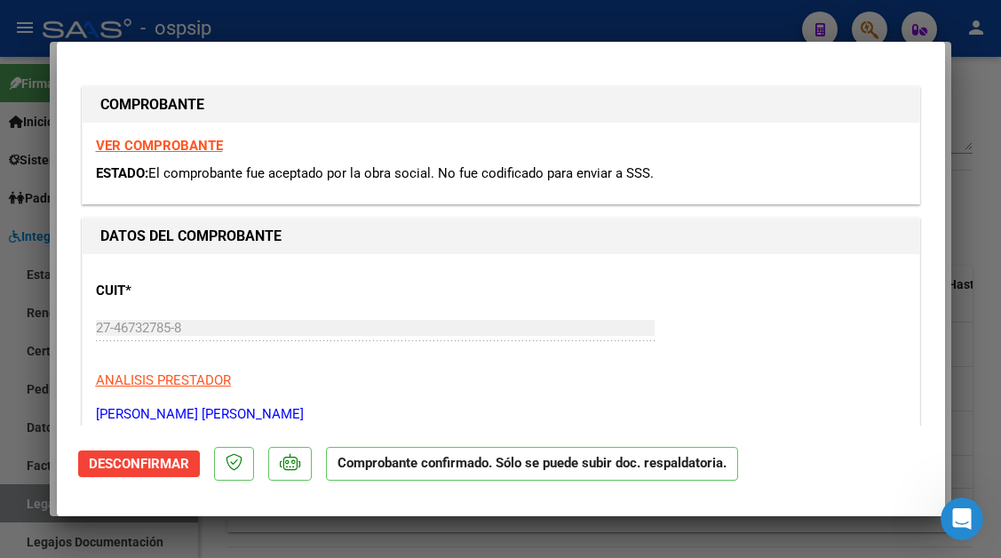
click at [10, 502] on div at bounding box center [500, 279] width 1001 height 558
type input "$ 0,00"
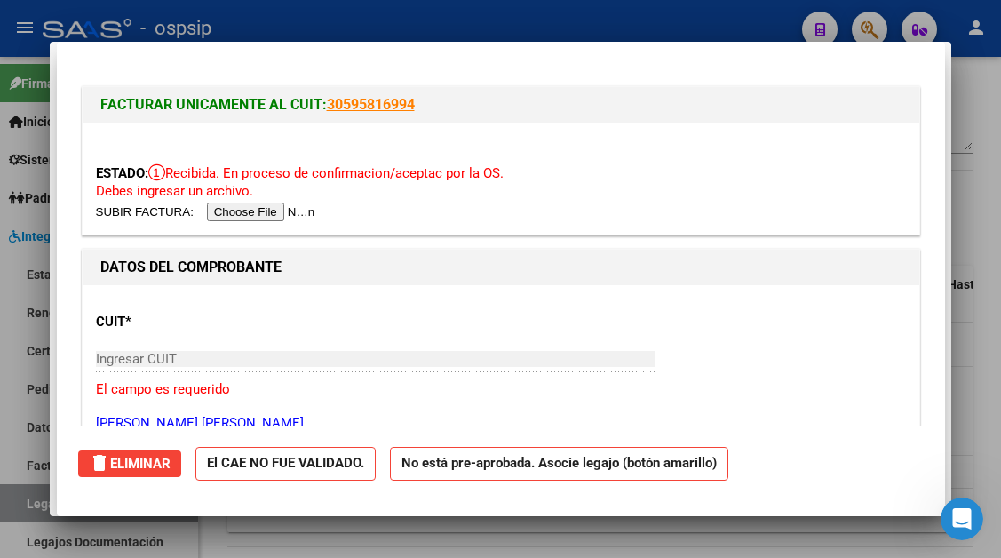
click at [10, 502] on div at bounding box center [500, 279] width 1001 height 558
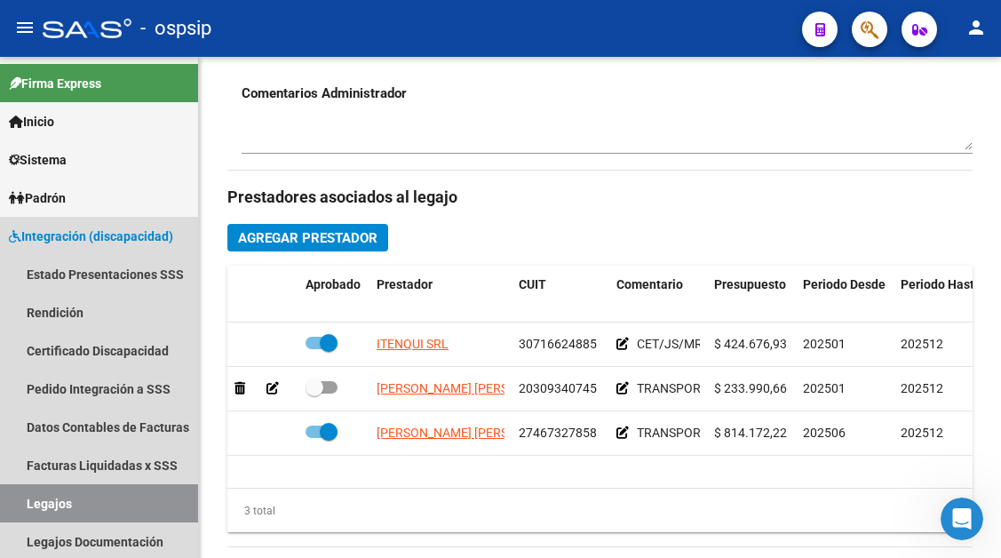
click at [10, 502] on link "Legajos" at bounding box center [99, 503] width 198 height 38
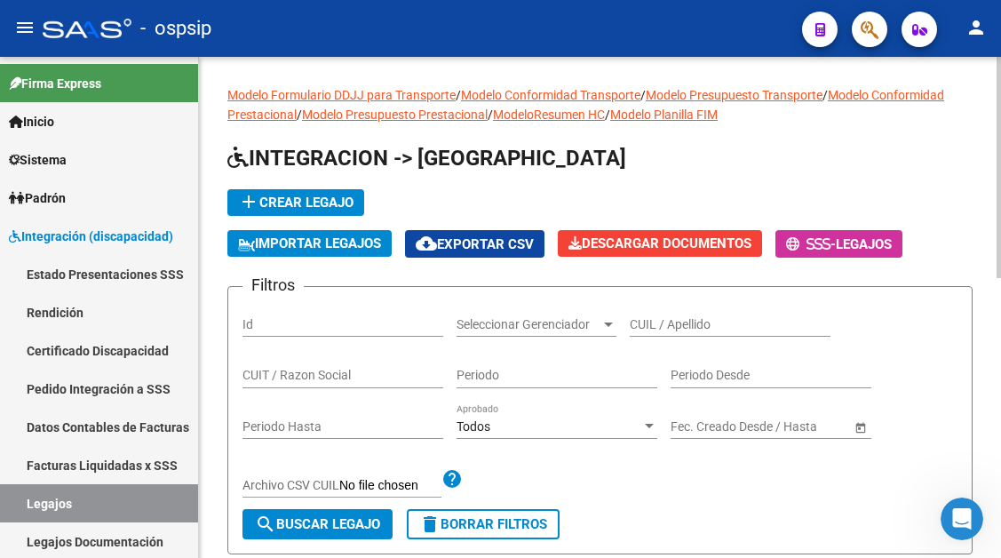
click at [651, 323] on input "CUIL / Apellido" at bounding box center [730, 324] width 201 height 15
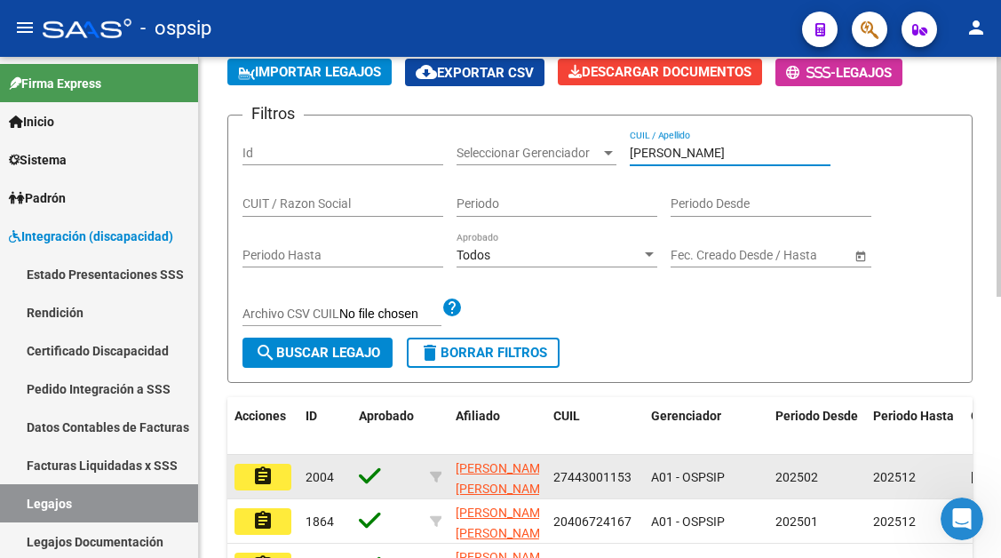
scroll to position [178, 0]
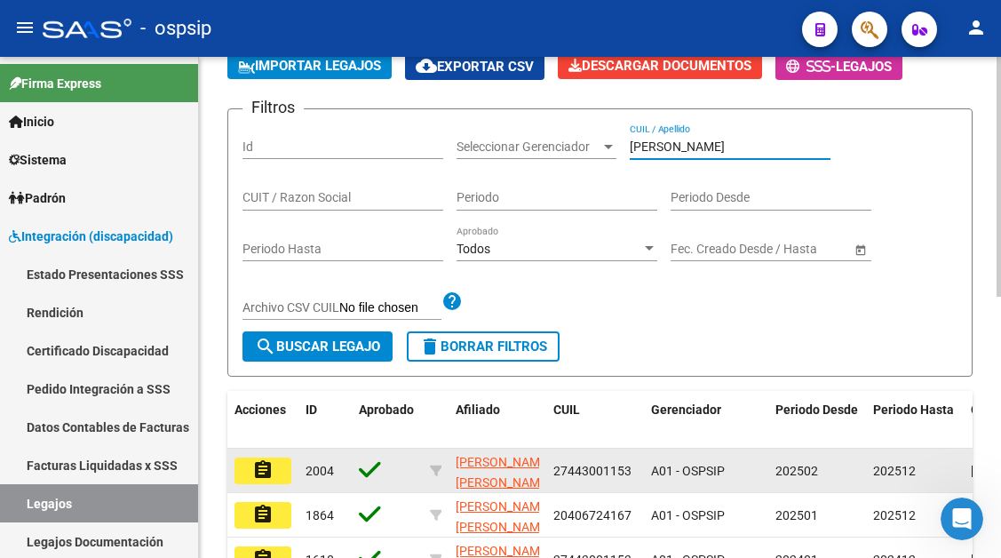
type input "lopez b"
click at [258, 477] on mat-icon "assignment" at bounding box center [262, 469] width 21 height 21
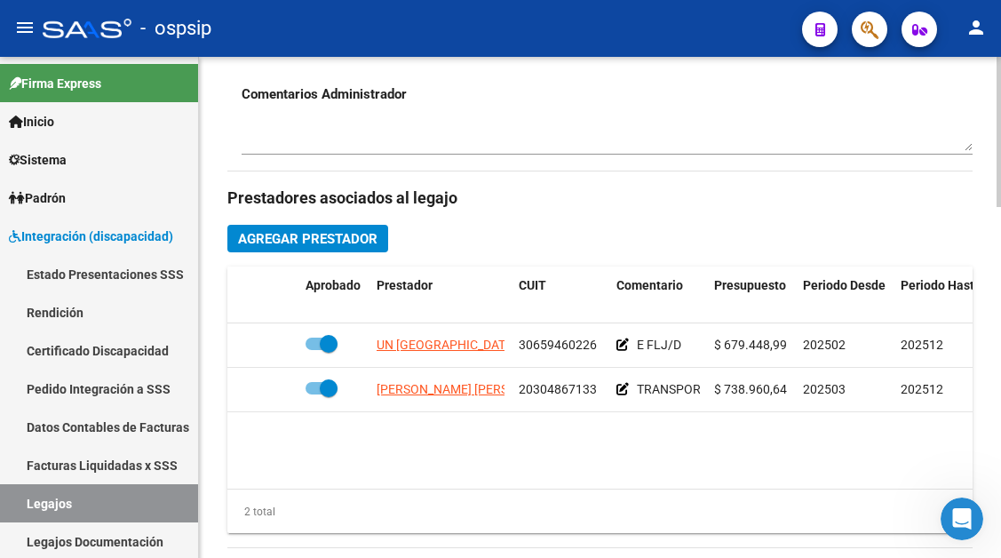
scroll to position [710, 0]
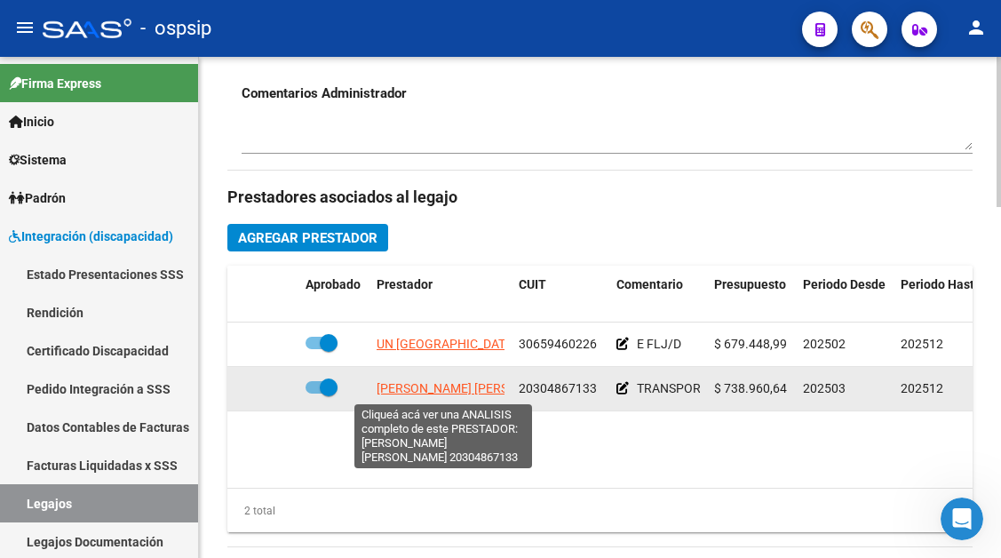
click at [404, 390] on span "VIVAS GUSTAVO CESAR" at bounding box center [473, 388] width 193 height 14
type textarea "20304867133"
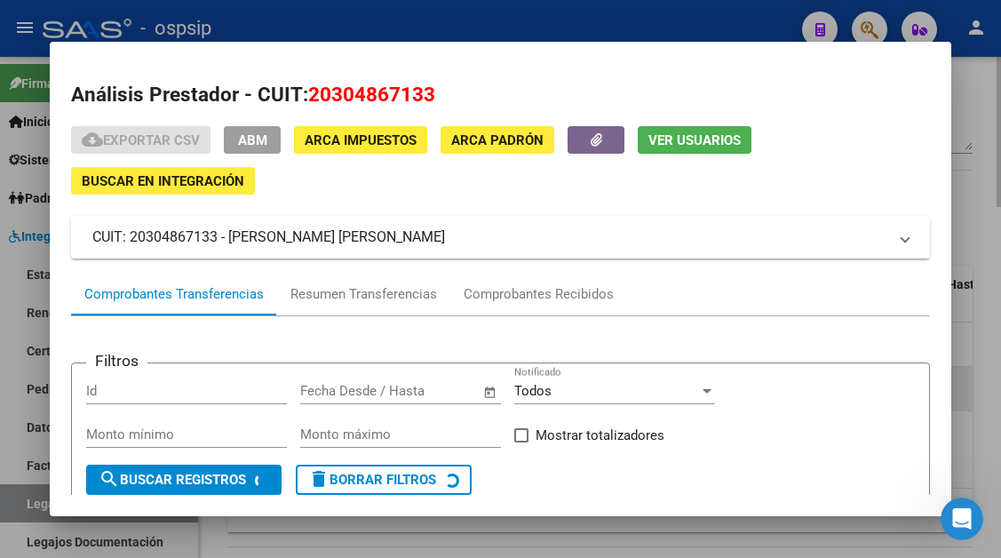
scroll to position [170, 0]
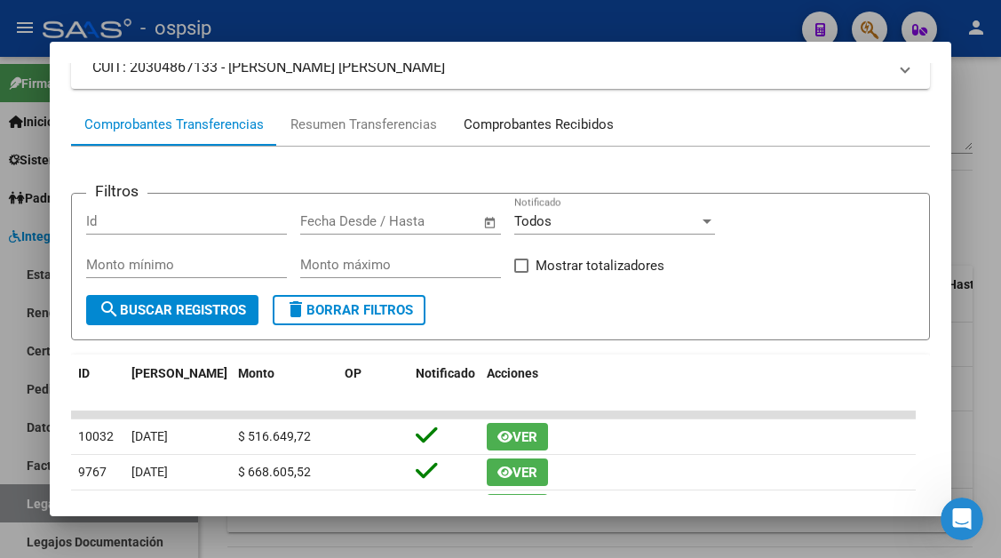
click at [528, 130] on div "Comprobantes Recibidos" at bounding box center [539, 125] width 150 height 20
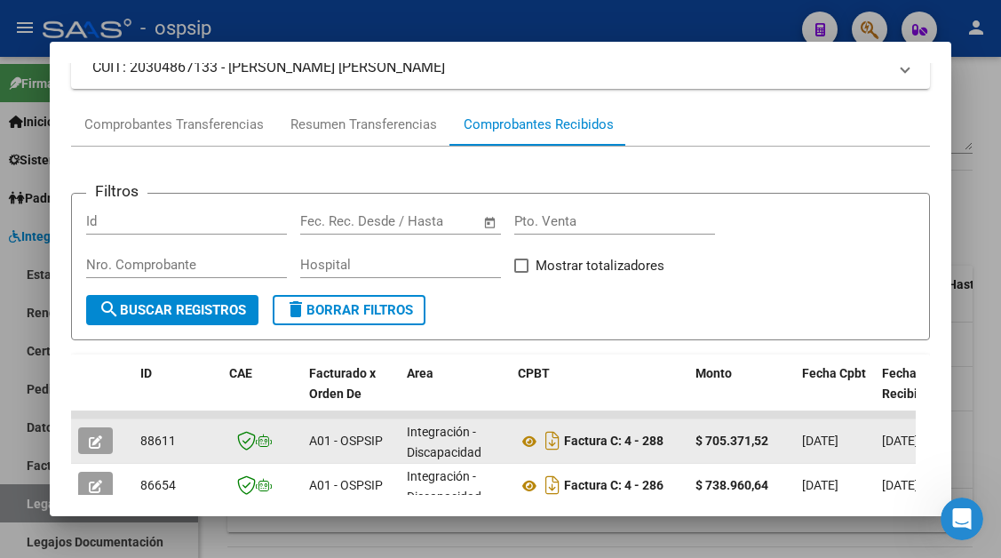
click at [93, 439] on icon "button" at bounding box center [95, 441] width 13 height 13
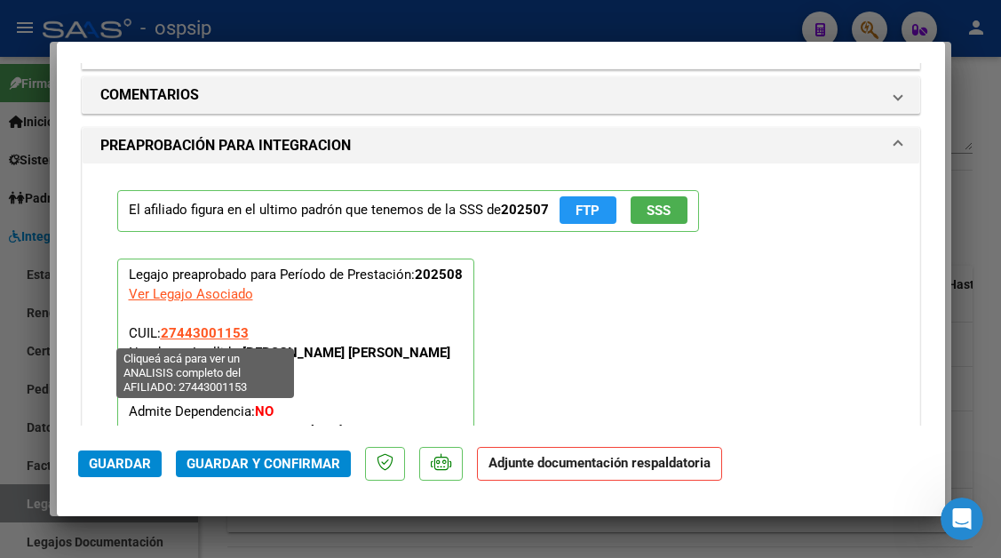
scroll to position [1794, 0]
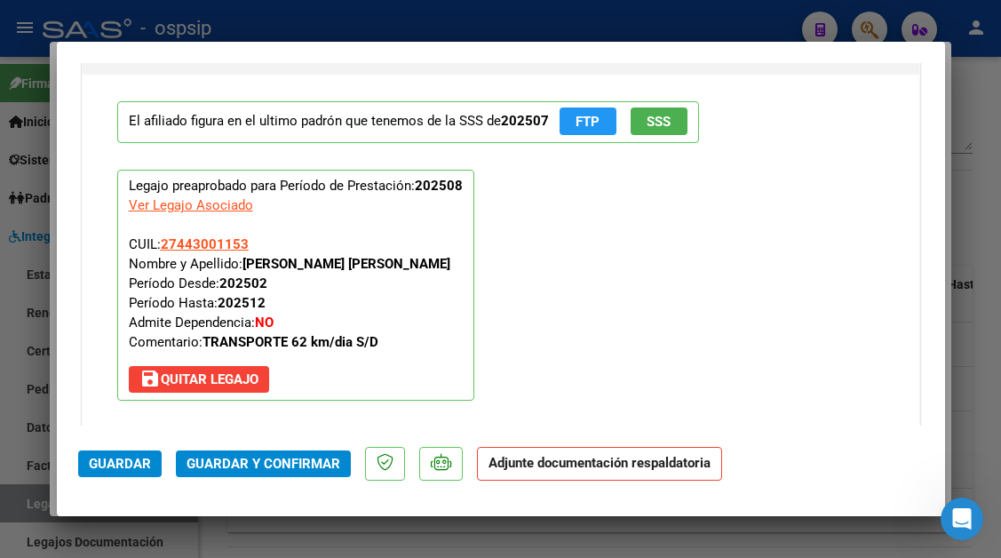
type input "$ 0,00"
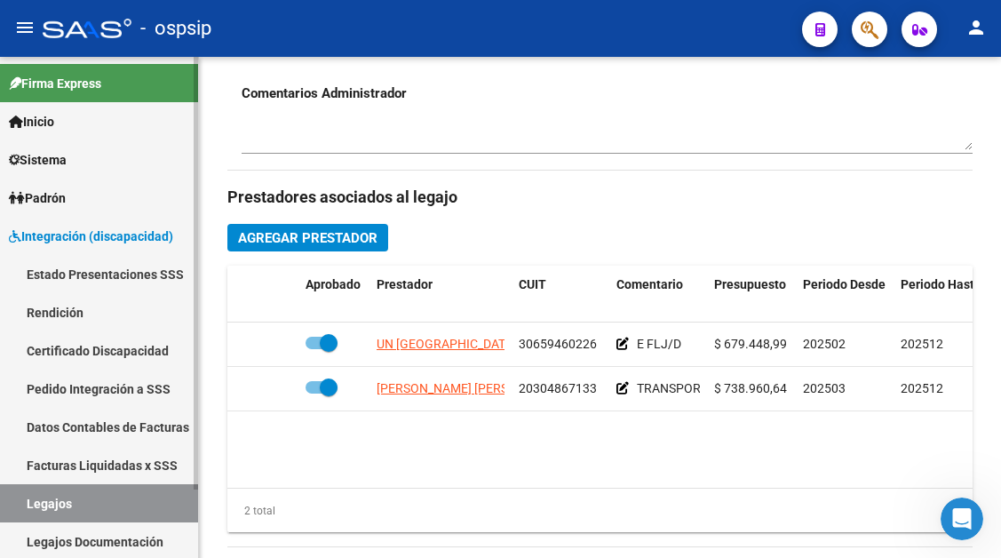
click at [31, 495] on link "Legajos" at bounding box center [99, 503] width 198 height 38
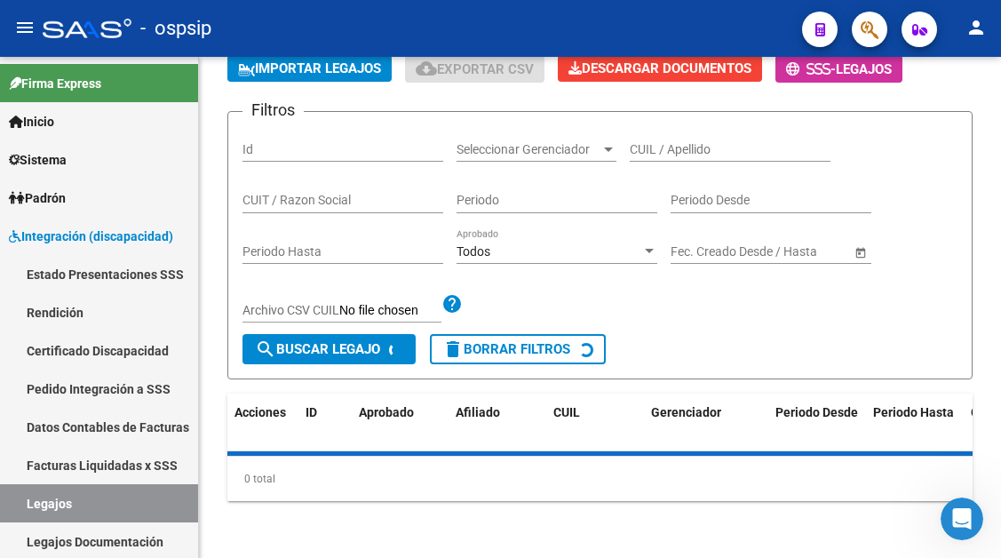
scroll to position [635, 0]
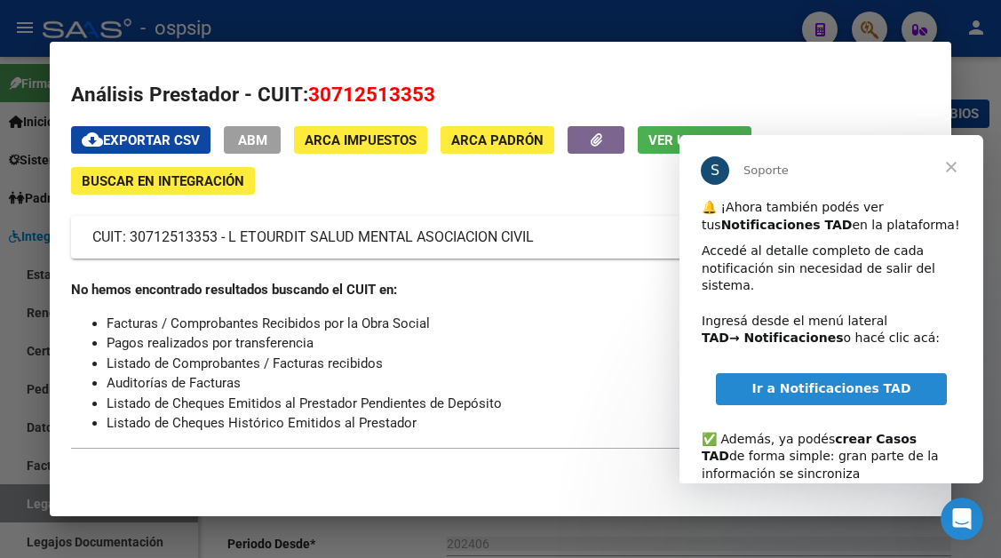
click at [967, 158] on span "Cerrar" at bounding box center [951, 167] width 64 height 64
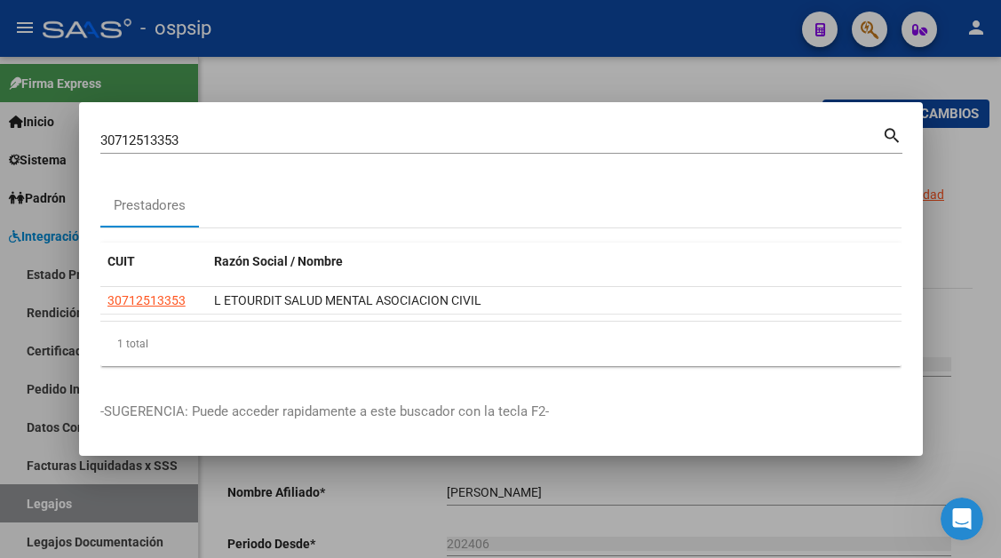
click at [131, 145] on input "30712513353" at bounding box center [491, 140] width 782 height 16
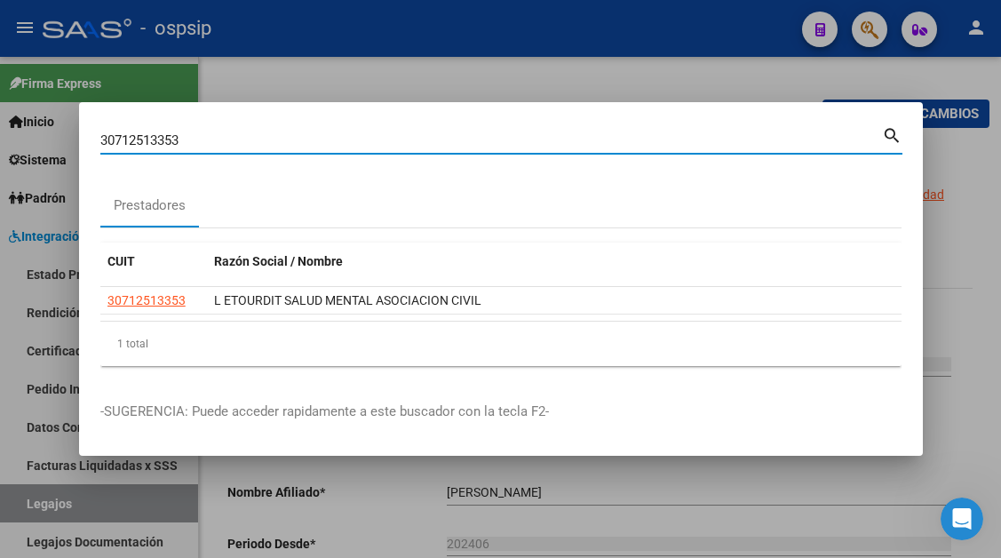
click at [131, 145] on input "30712513353" at bounding box center [491, 140] width 782 height 16
type input "45924772"
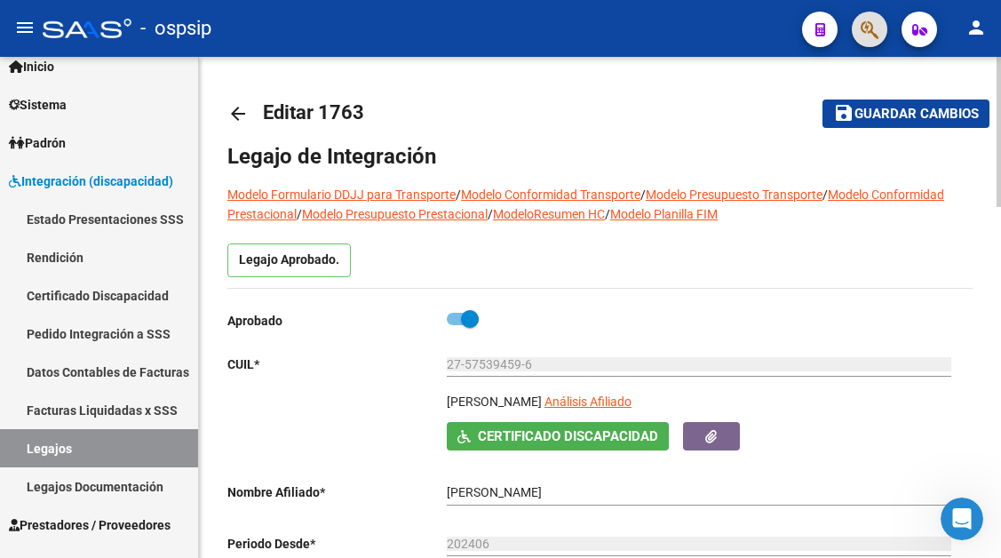
scroll to position [79, 0]
